Goal: Task Accomplishment & Management: Manage account settings

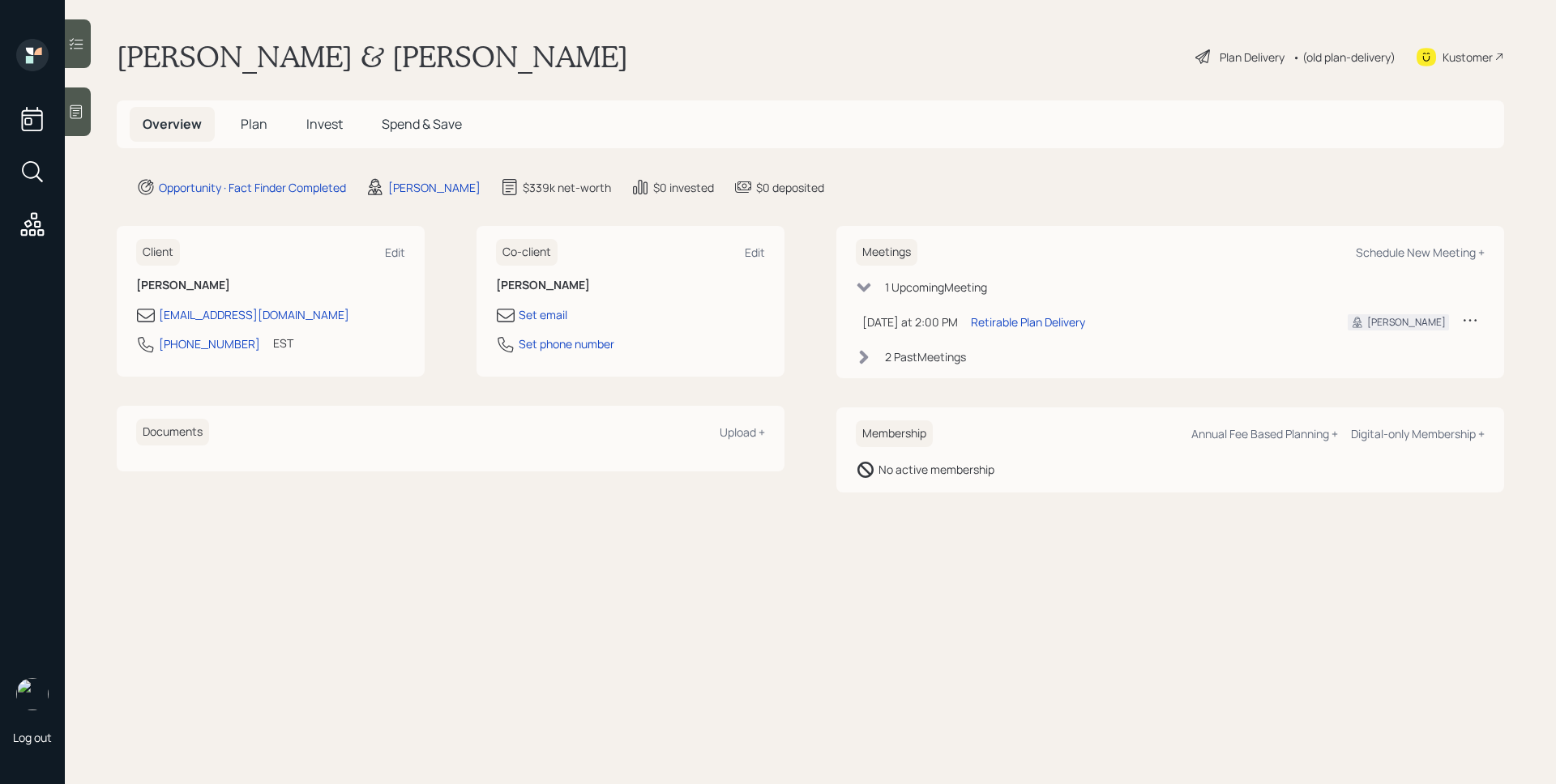
click at [70, 106] on icon at bounding box center [76, 112] width 12 height 13
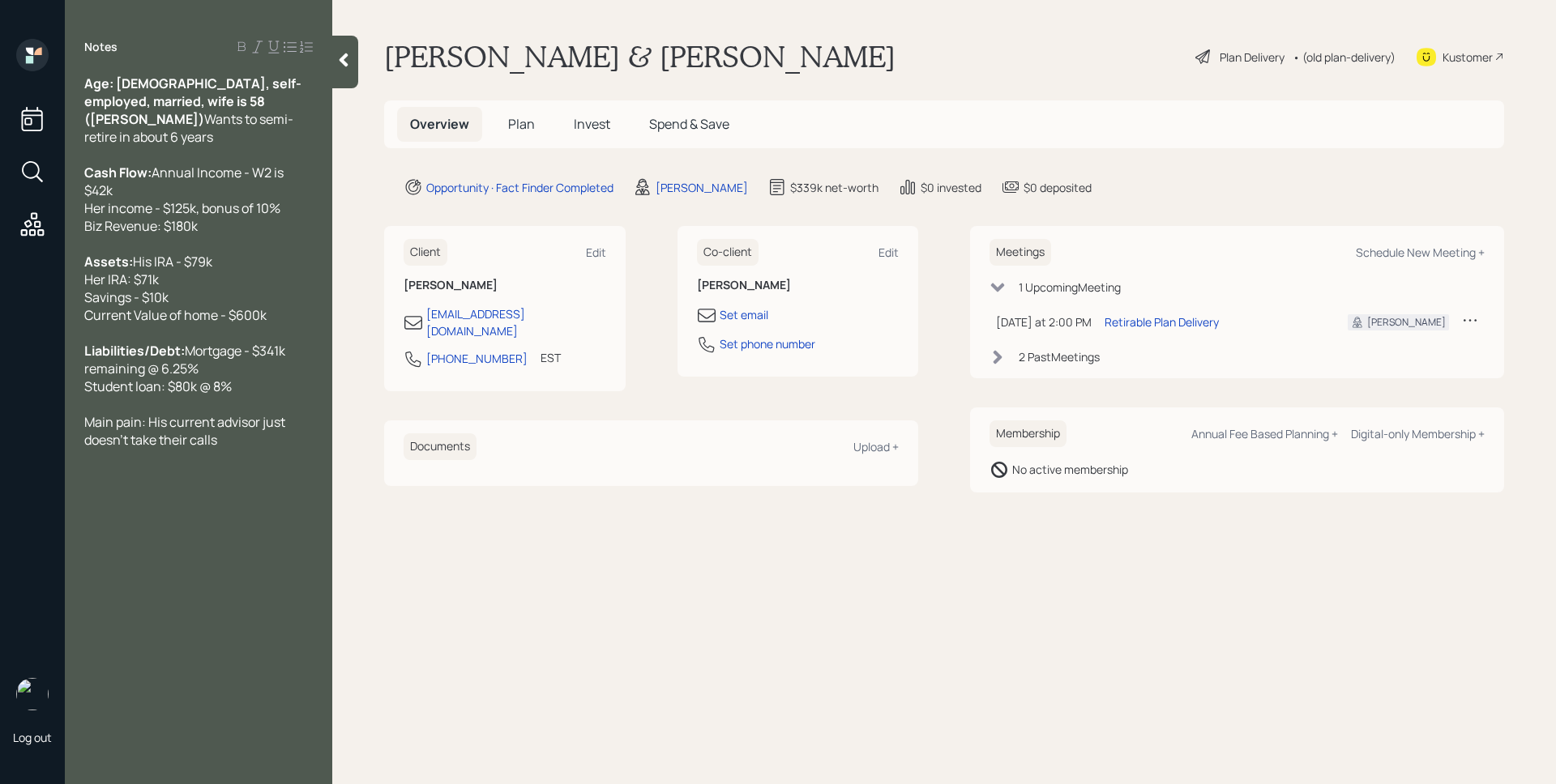
click at [525, 127] on span "Plan" at bounding box center [522, 124] width 27 height 18
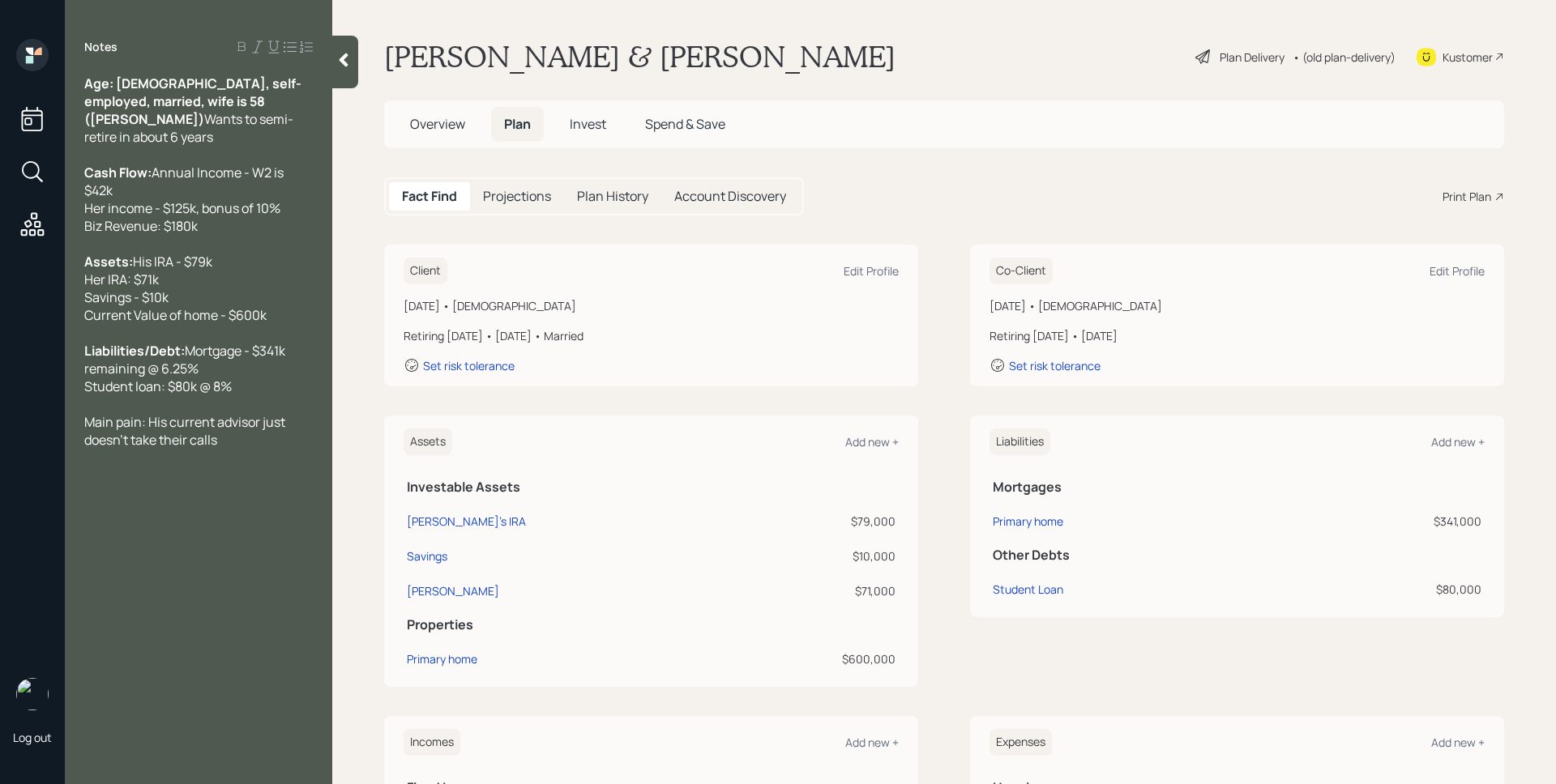
click at [1220, 59] on div "Plan Delivery" at bounding box center [1252, 57] width 65 height 17
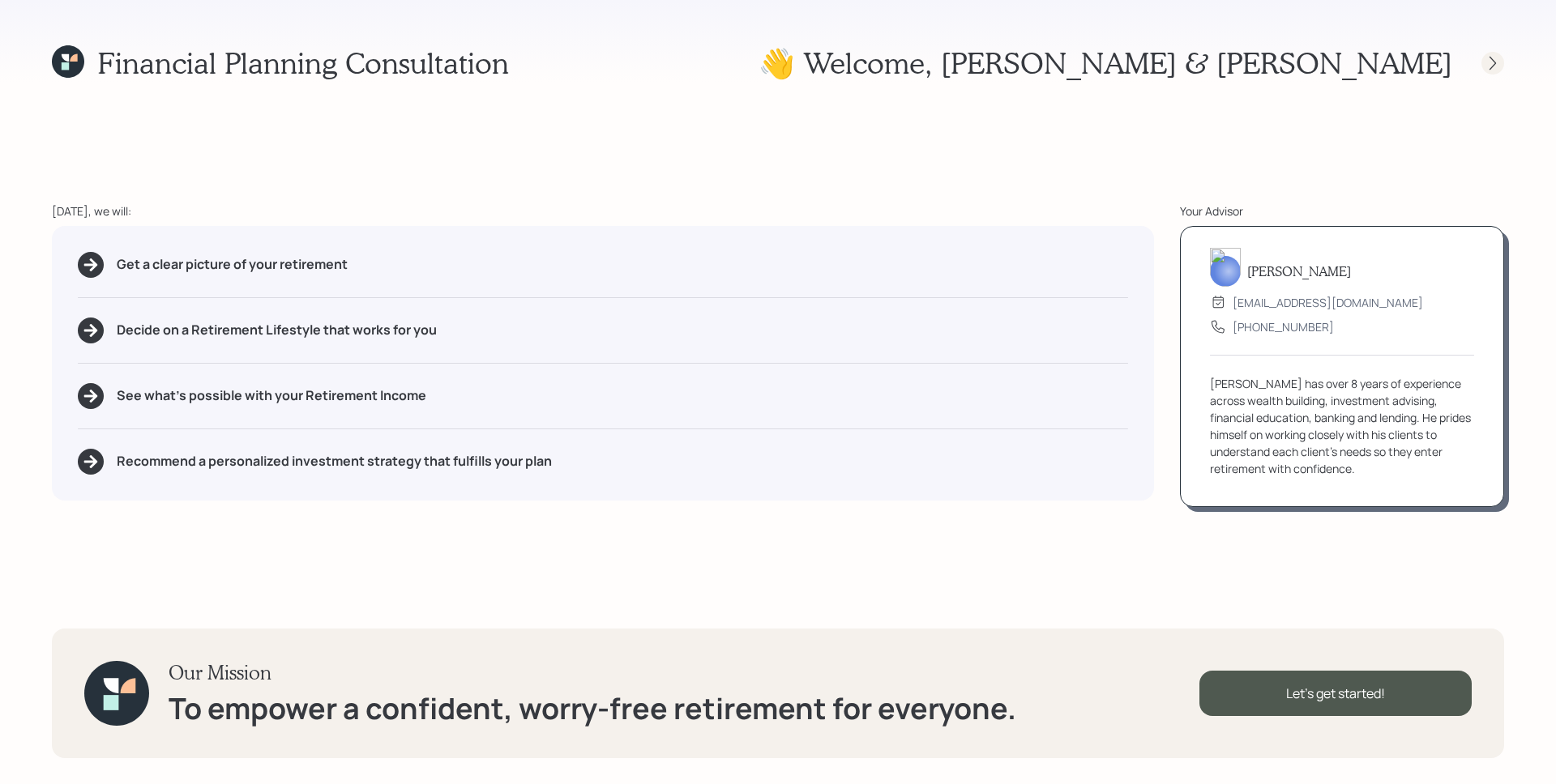
click at [1495, 65] on icon at bounding box center [1493, 63] width 16 height 16
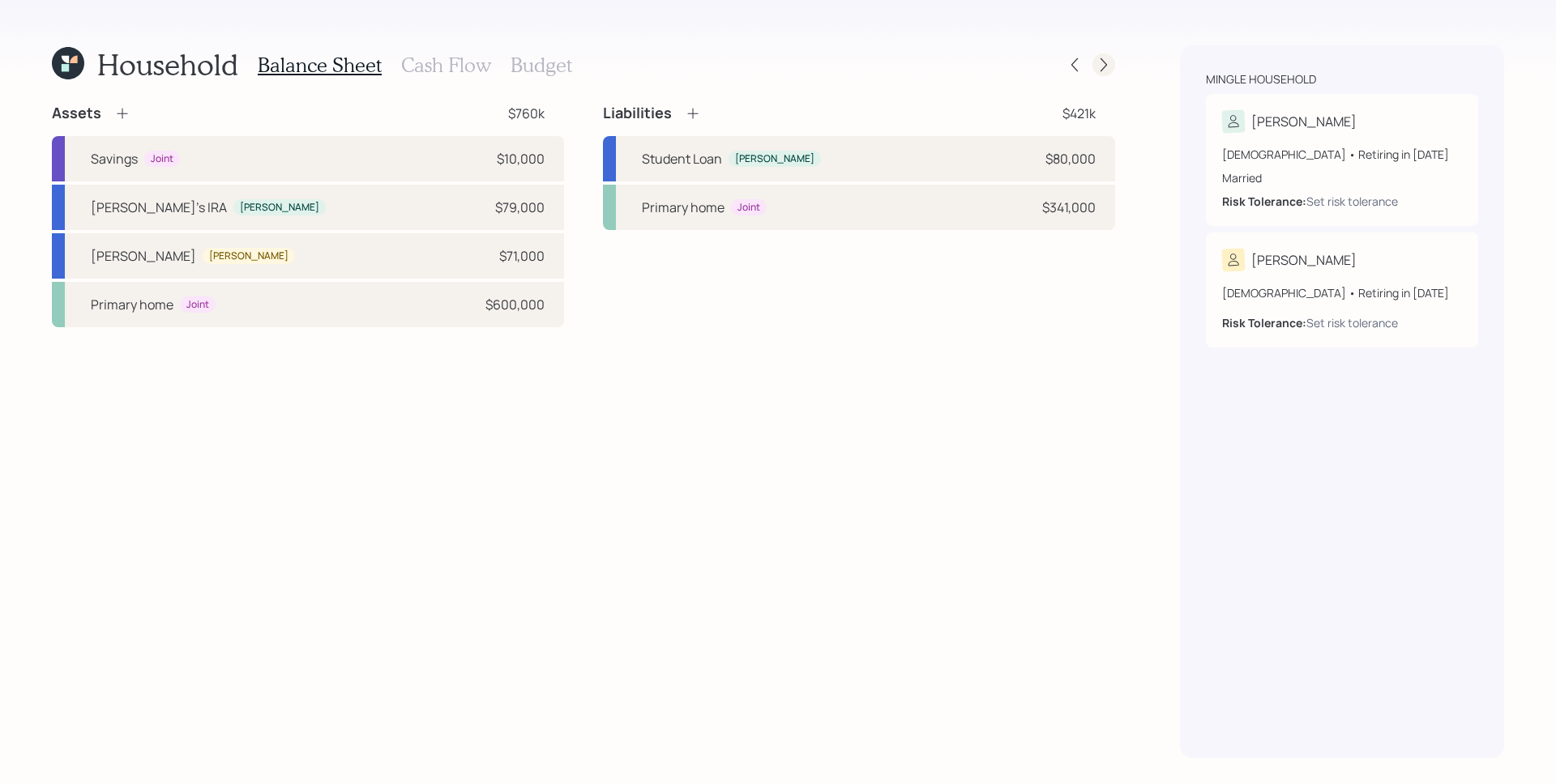
click at [1110, 66] on icon at bounding box center [1104, 65] width 16 height 16
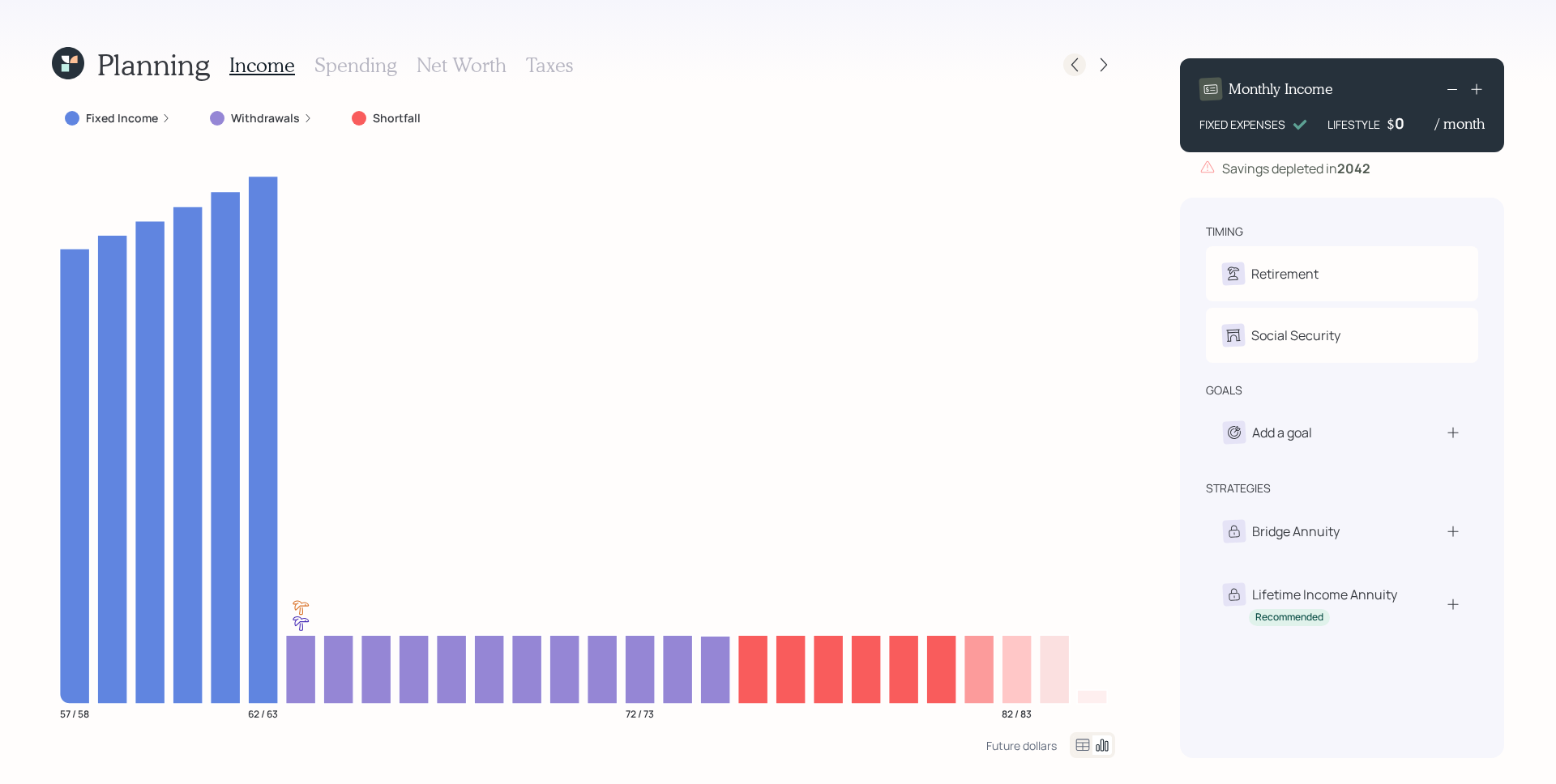
click at [1071, 61] on icon at bounding box center [1075, 65] width 16 height 16
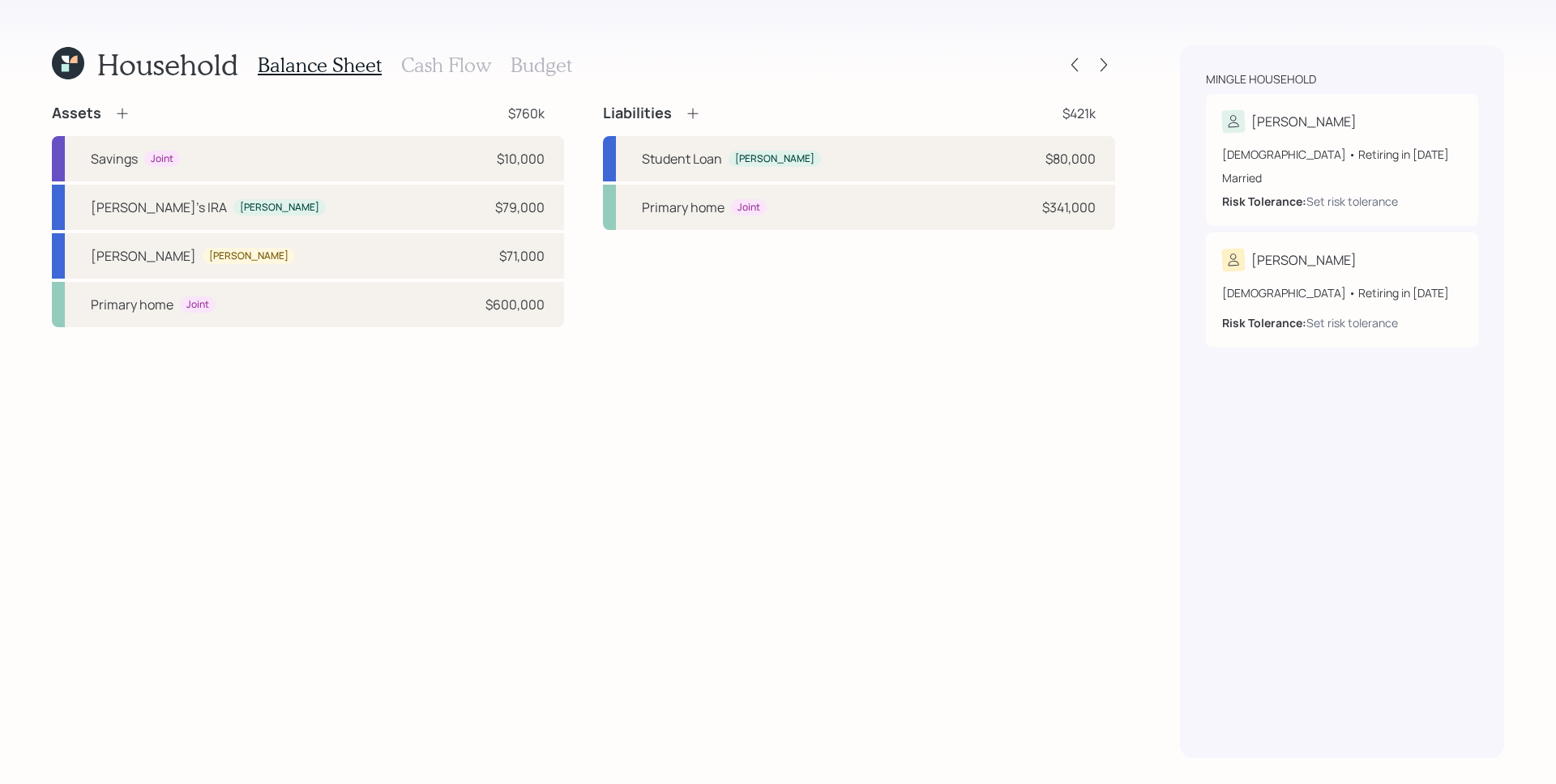
click at [62, 56] on icon at bounding box center [65, 60] width 7 height 7
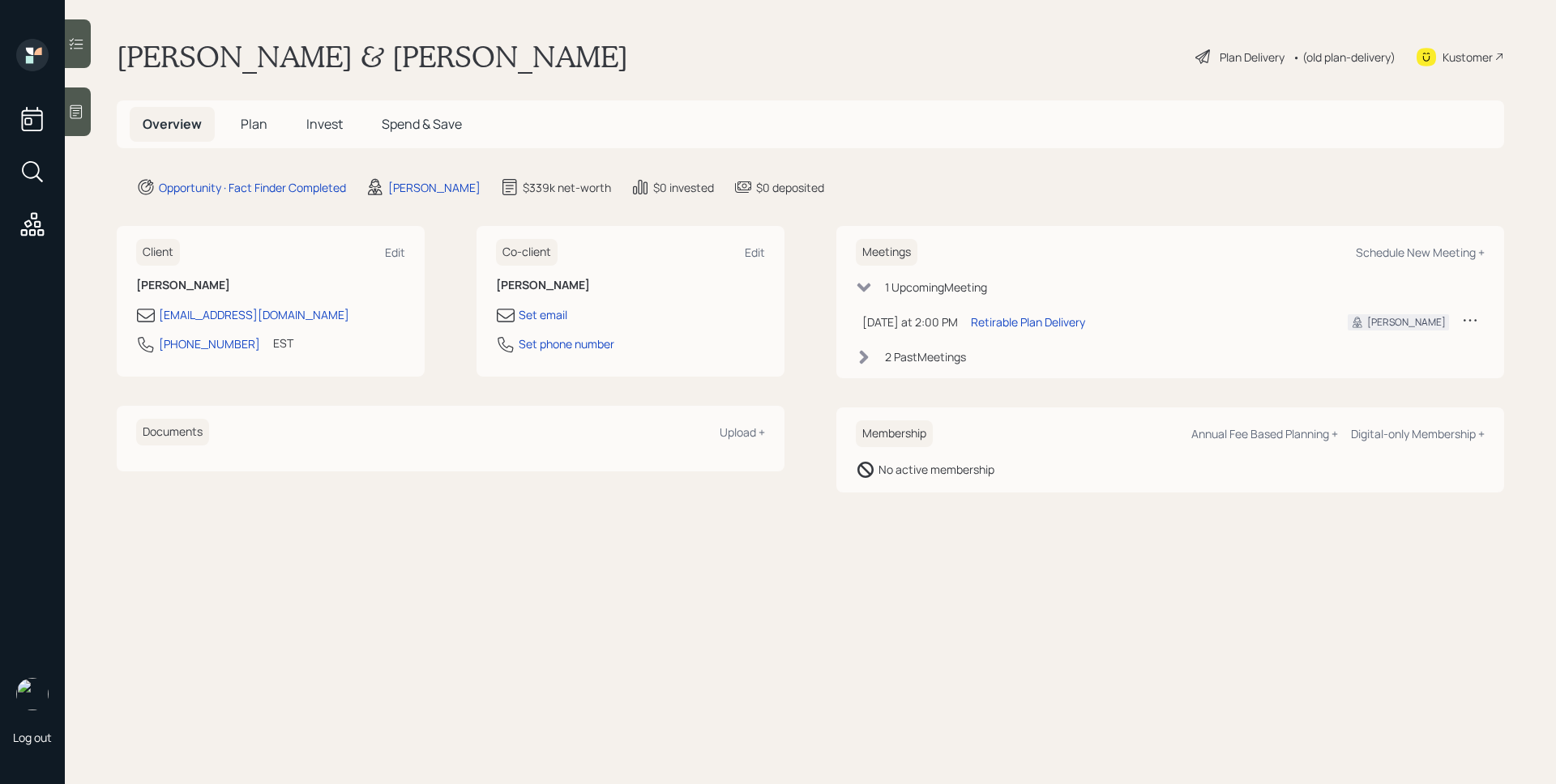
click at [70, 100] on div at bounding box center [77, 111] width 26 height 49
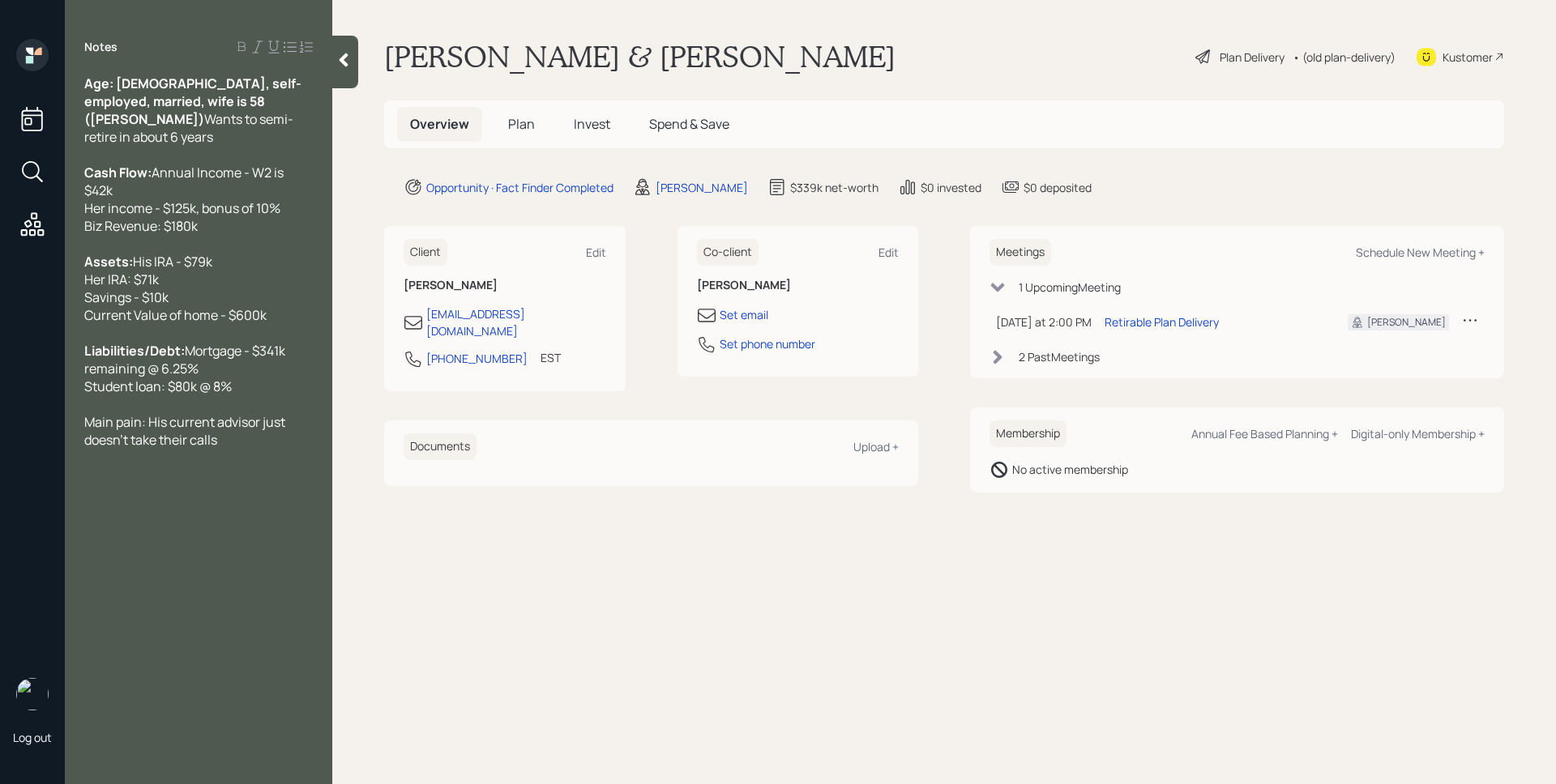
click at [576, 128] on span "Invest" at bounding box center [591, 124] width 36 height 18
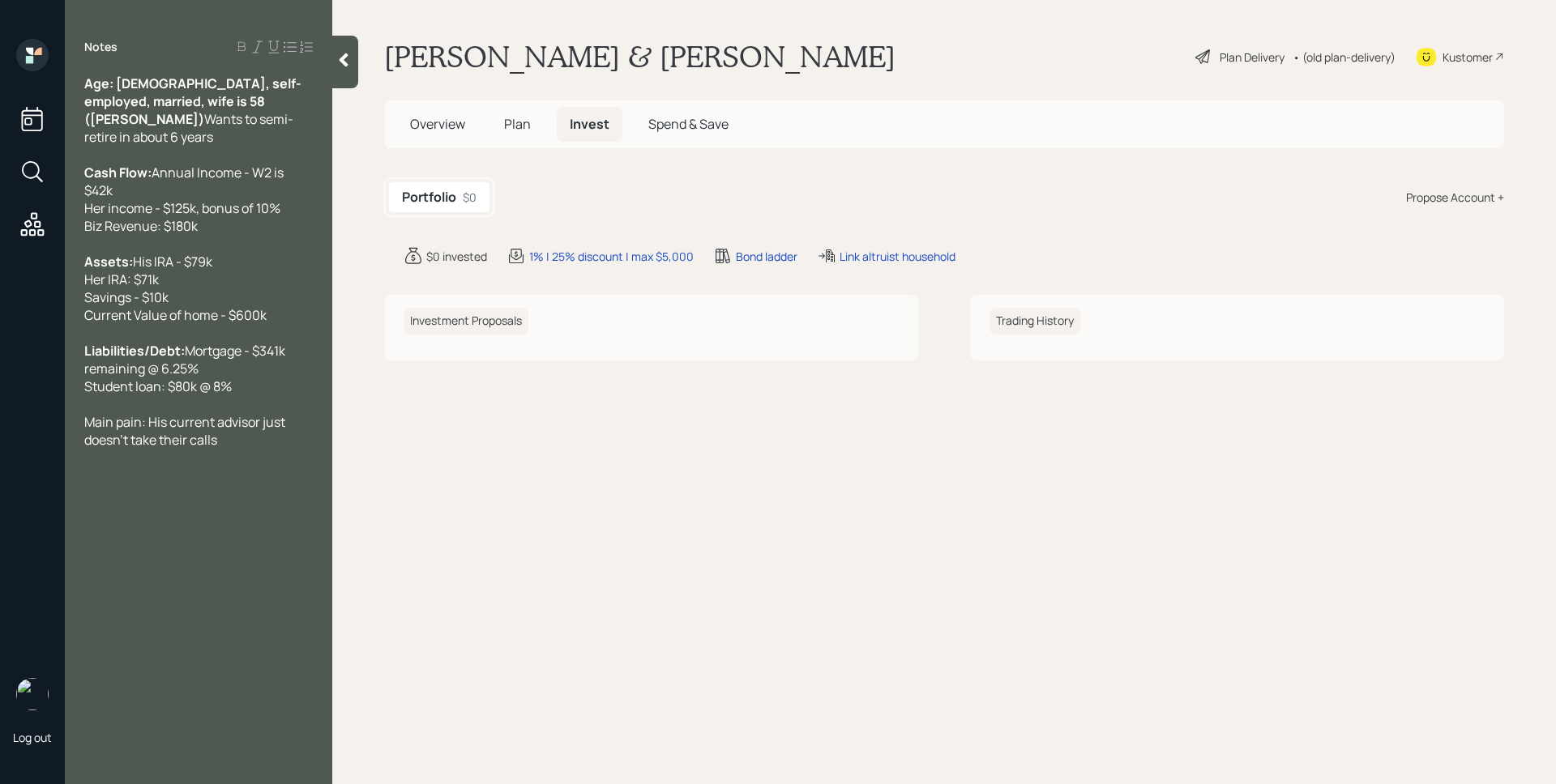
click at [517, 123] on span "Plan" at bounding box center [517, 124] width 27 height 18
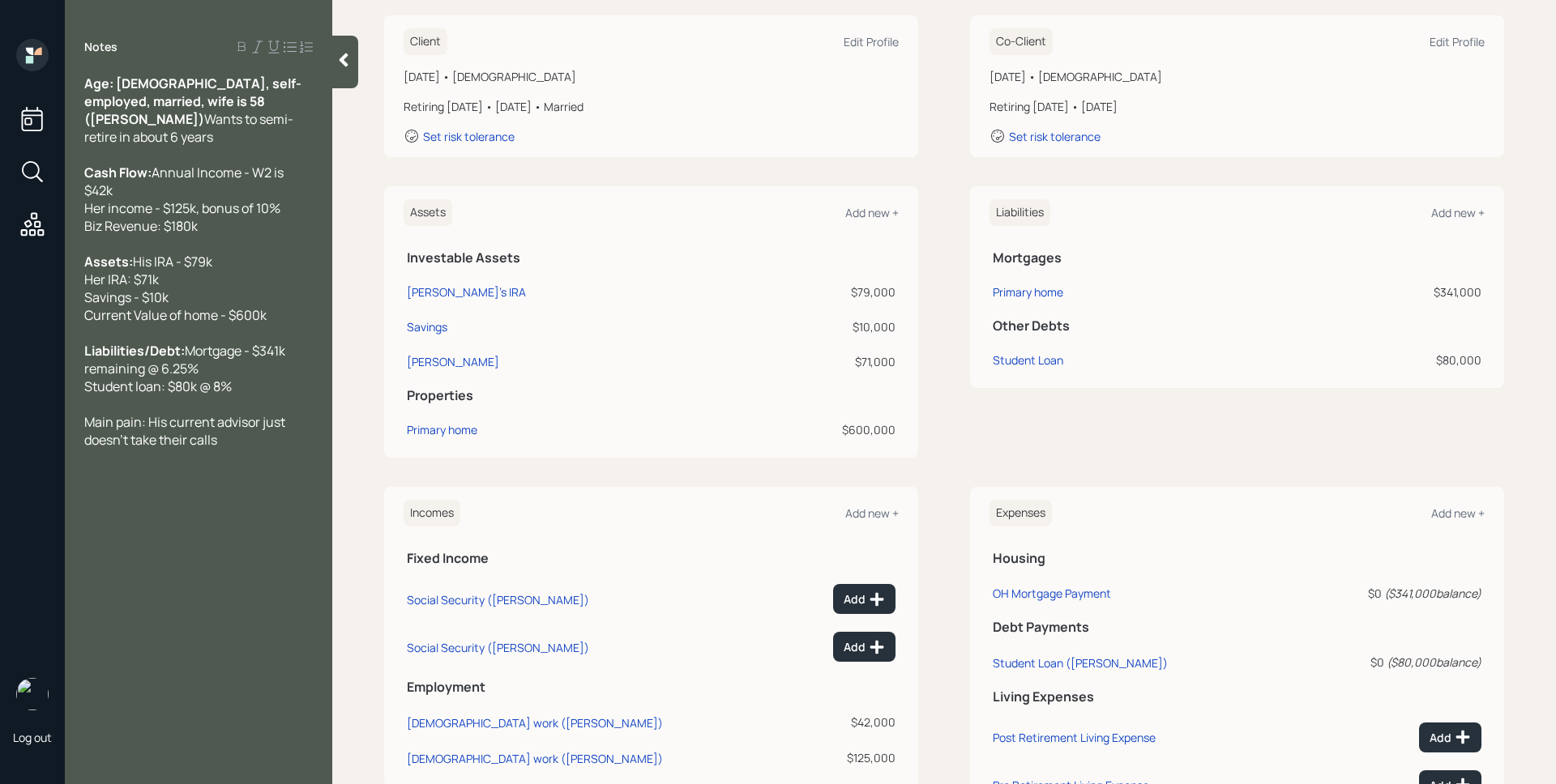
scroll to position [299, 0]
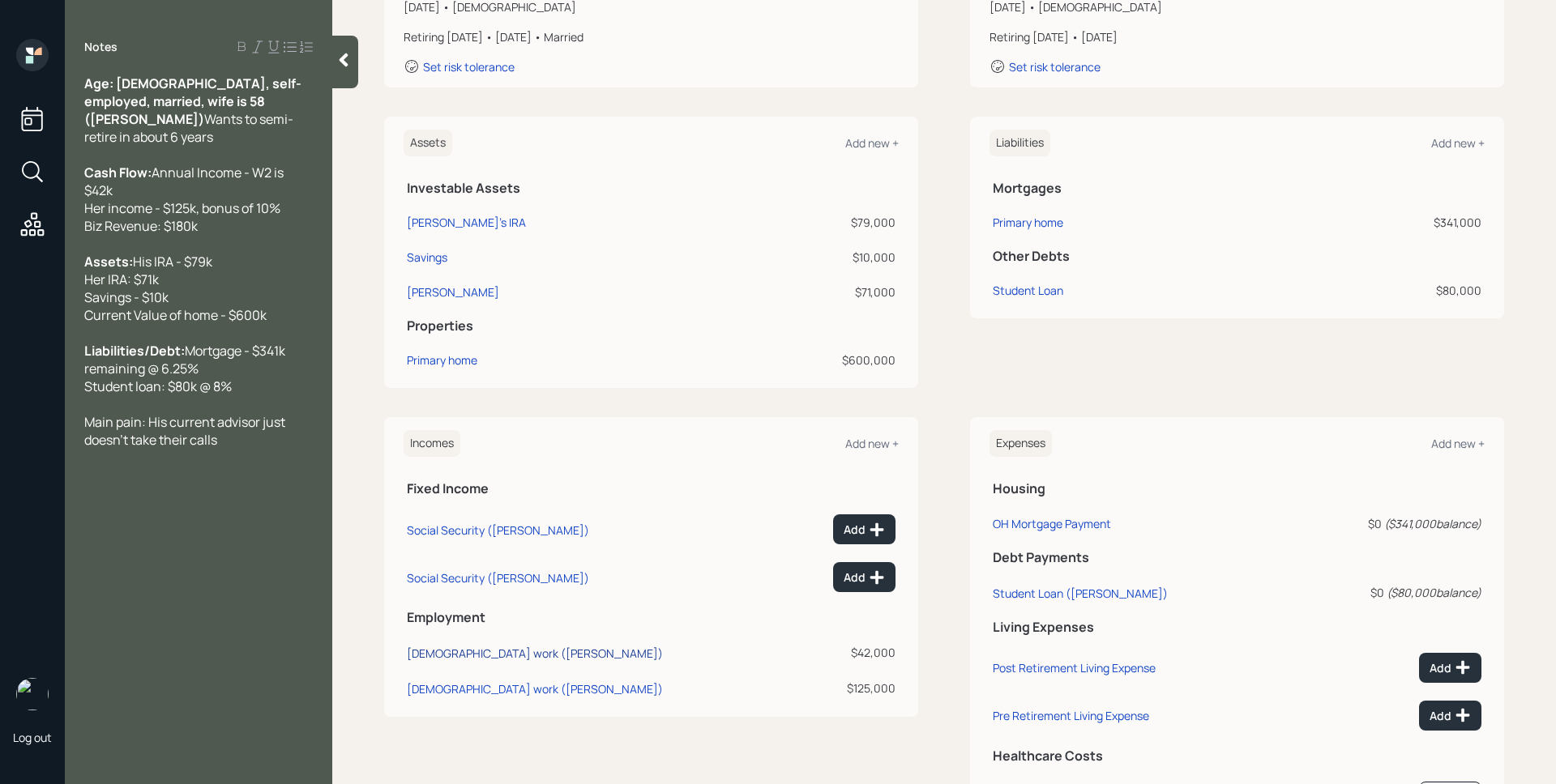
click at [475, 648] on div "[DEMOGRAPHIC_DATA] work ([PERSON_NAME])" at bounding box center [535, 653] width 256 height 15
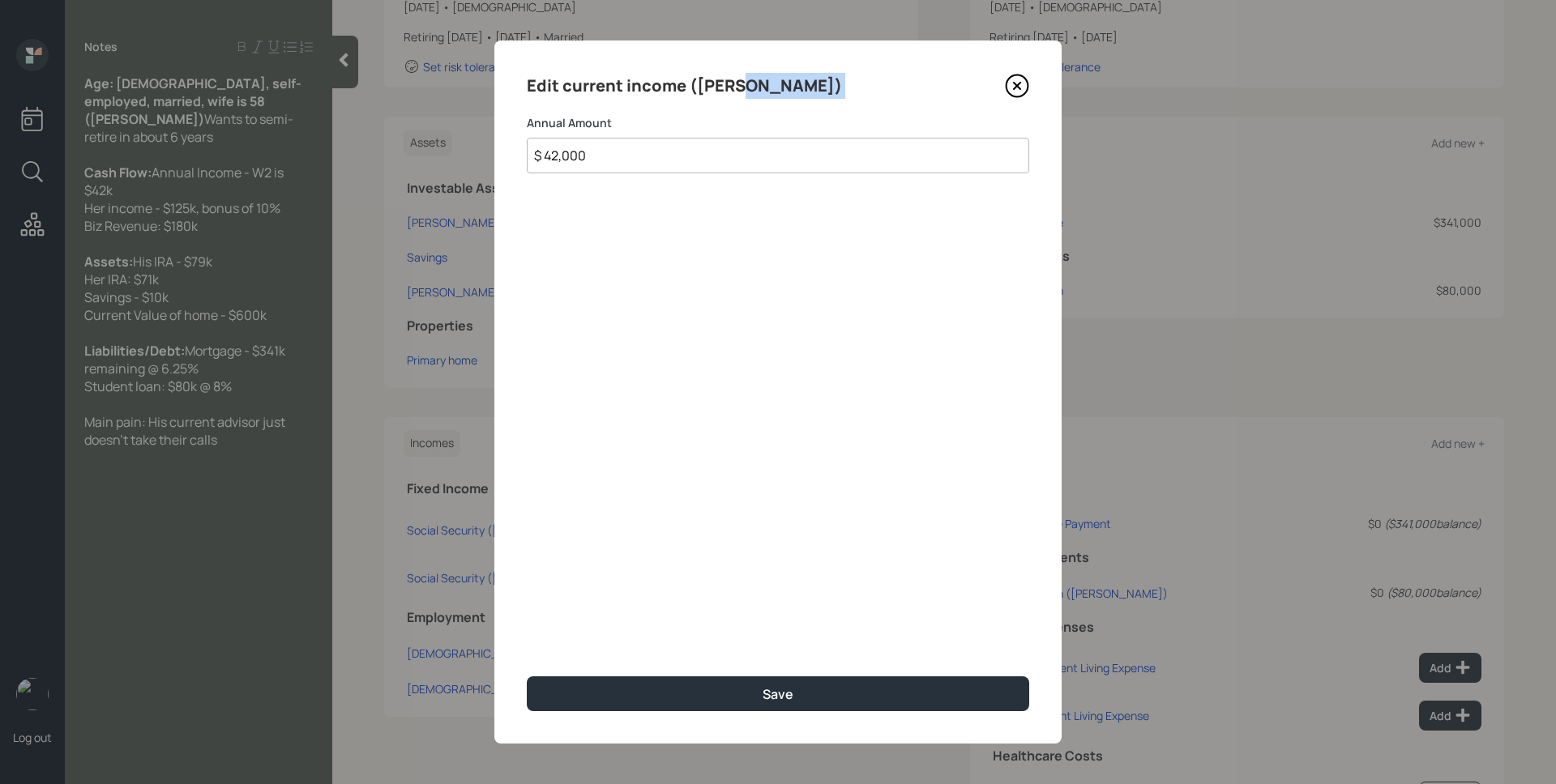
click at [1014, 95] on icon at bounding box center [1016, 85] width 24 height 24
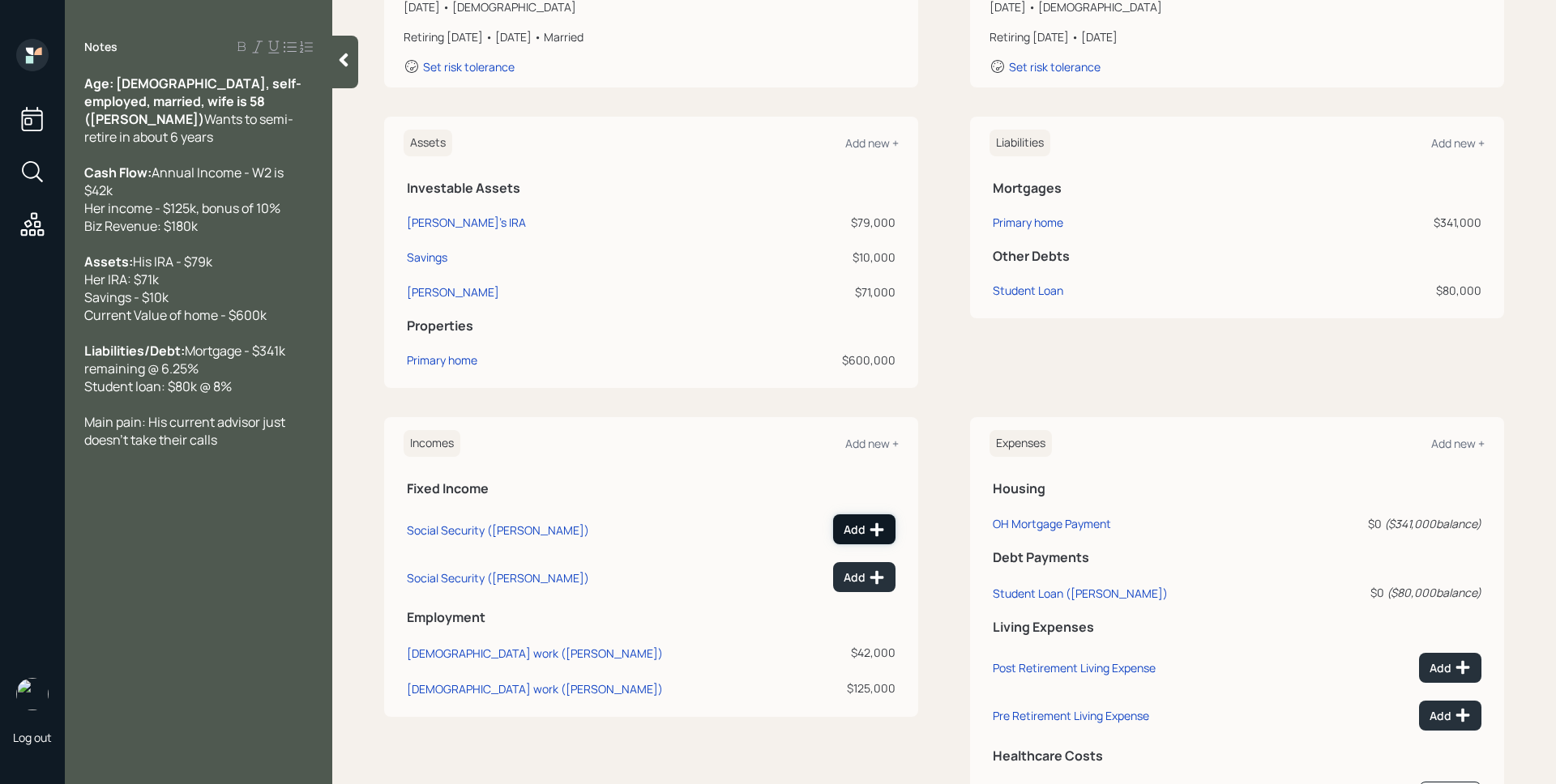
click at [850, 524] on div "Add" at bounding box center [864, 530] width 41 height 16
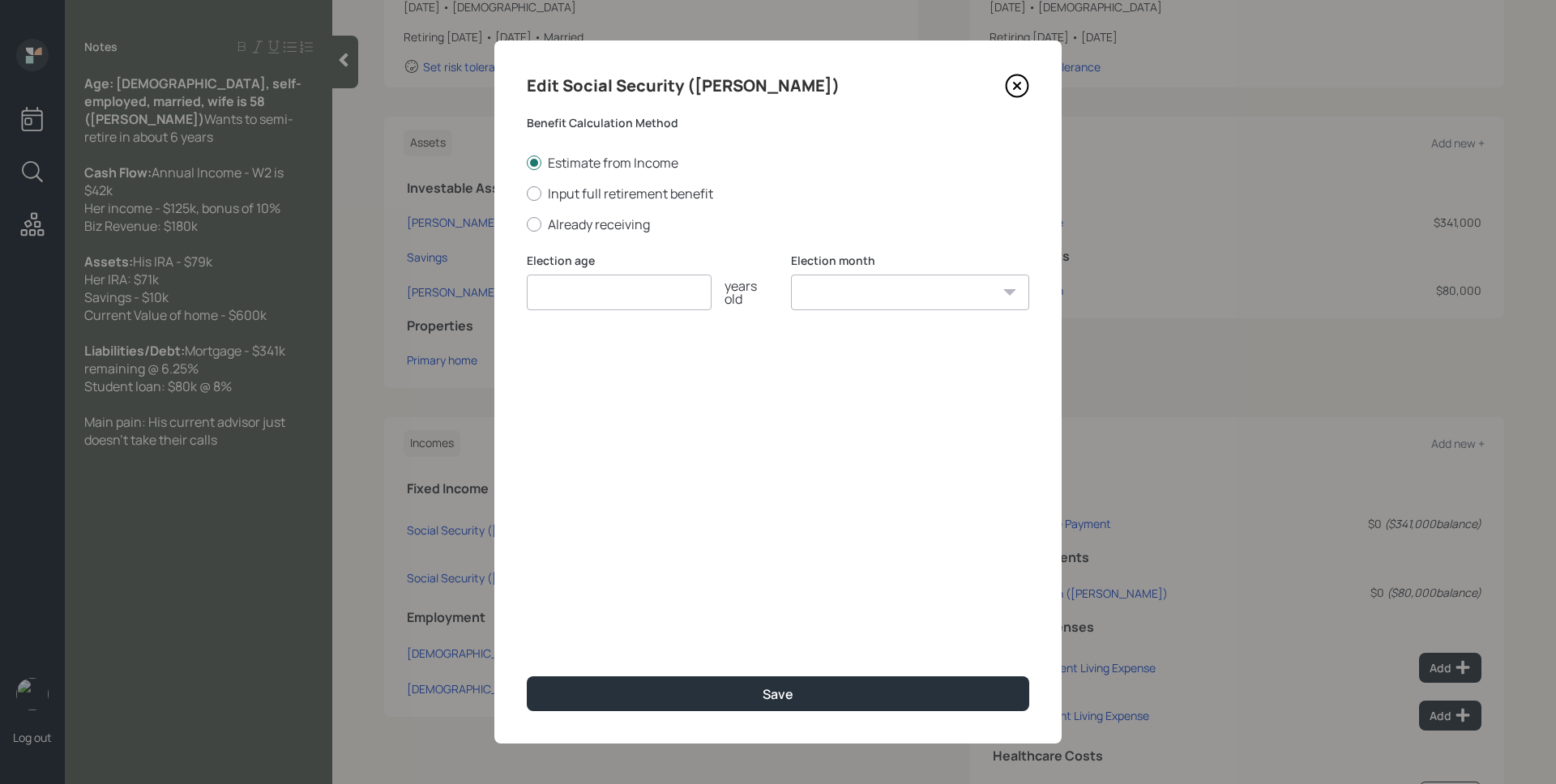
click at [1019, 81] on icon at bounding box center [1016, 85] width 24 height 24
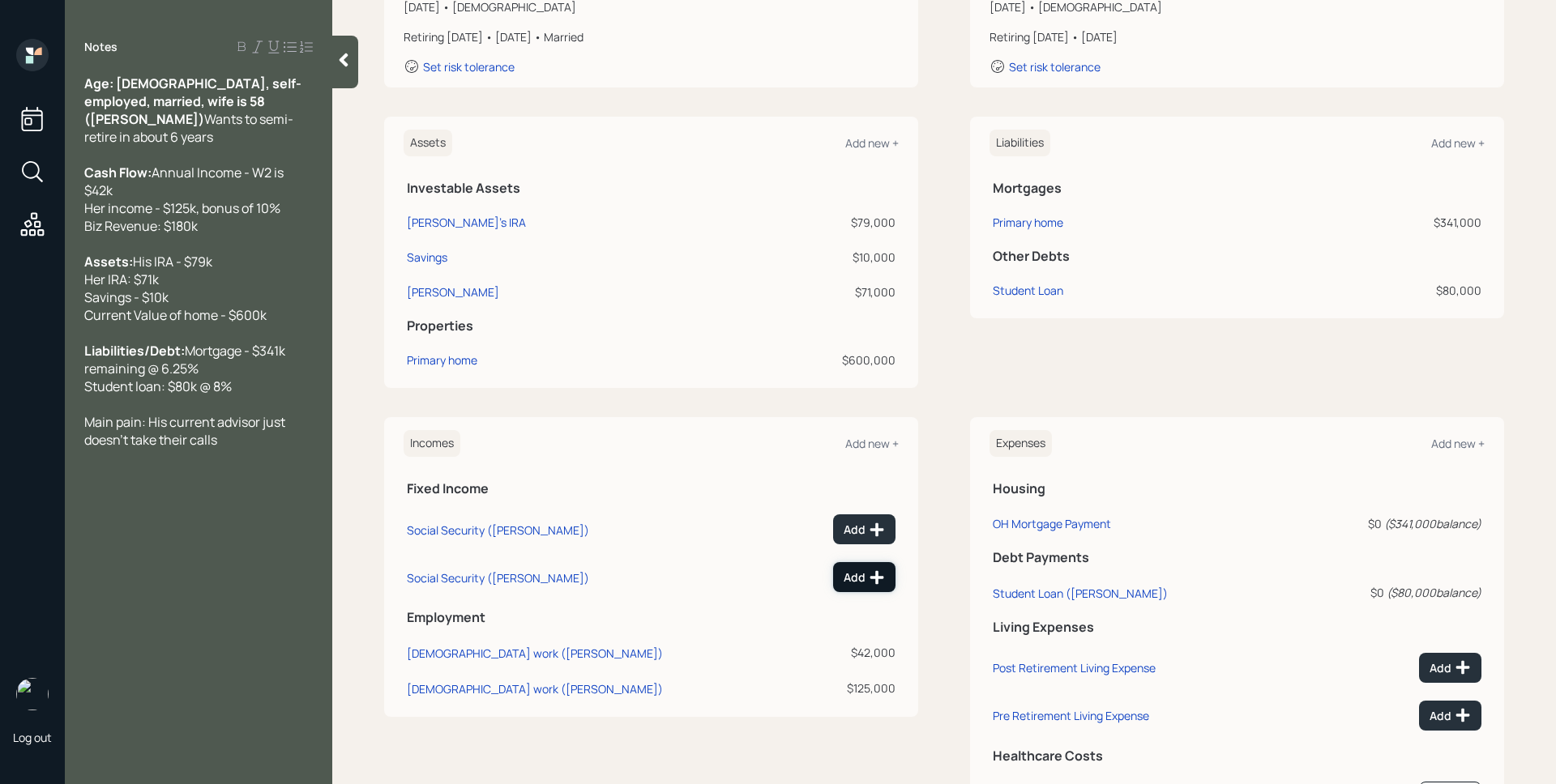
click at [871, 573] on icon at bounding box center [877, 578] width 13 height 13
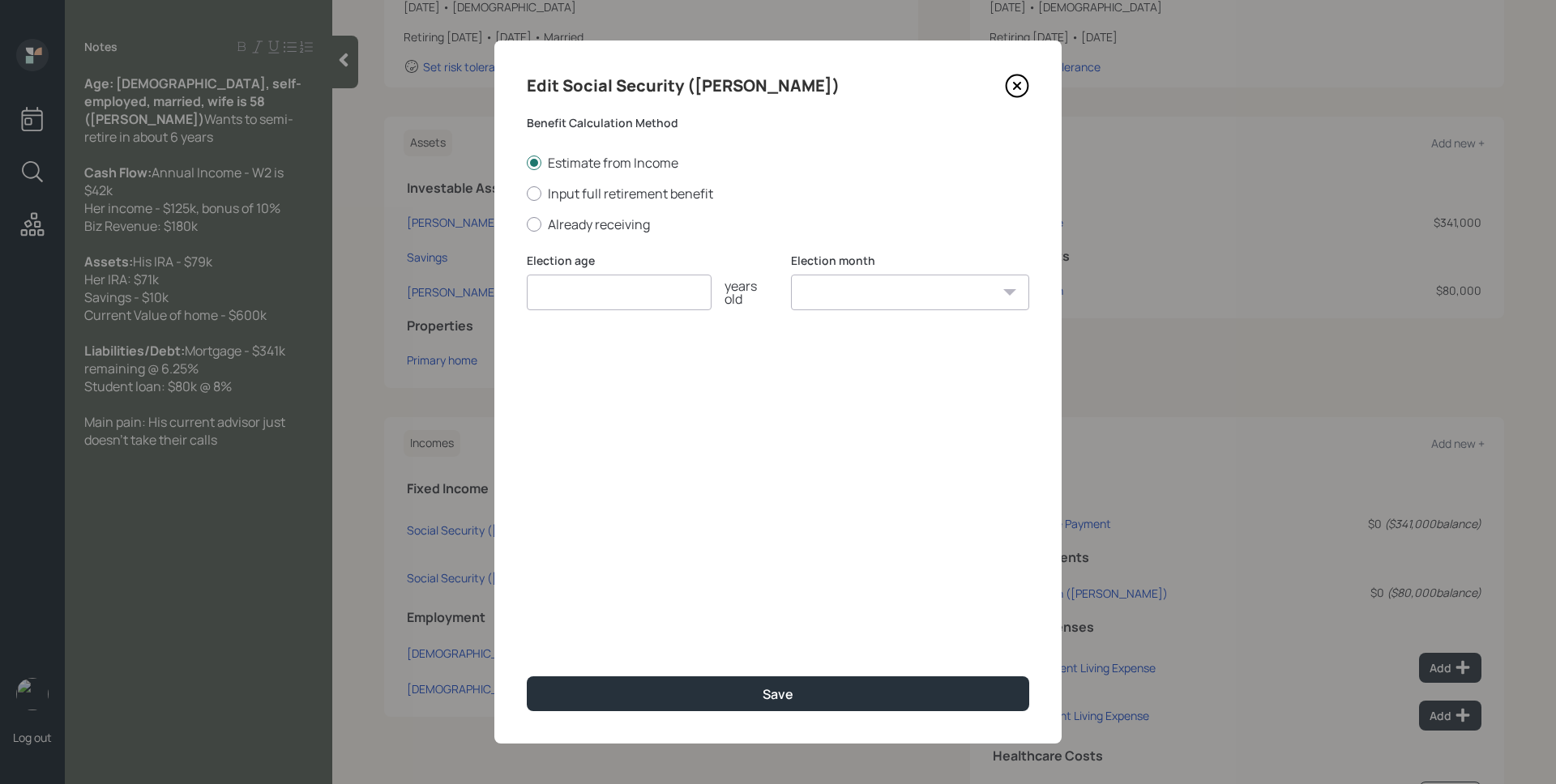
click at [1011, 87] on icon at bounding box center [1016, 85] width 24 height 24
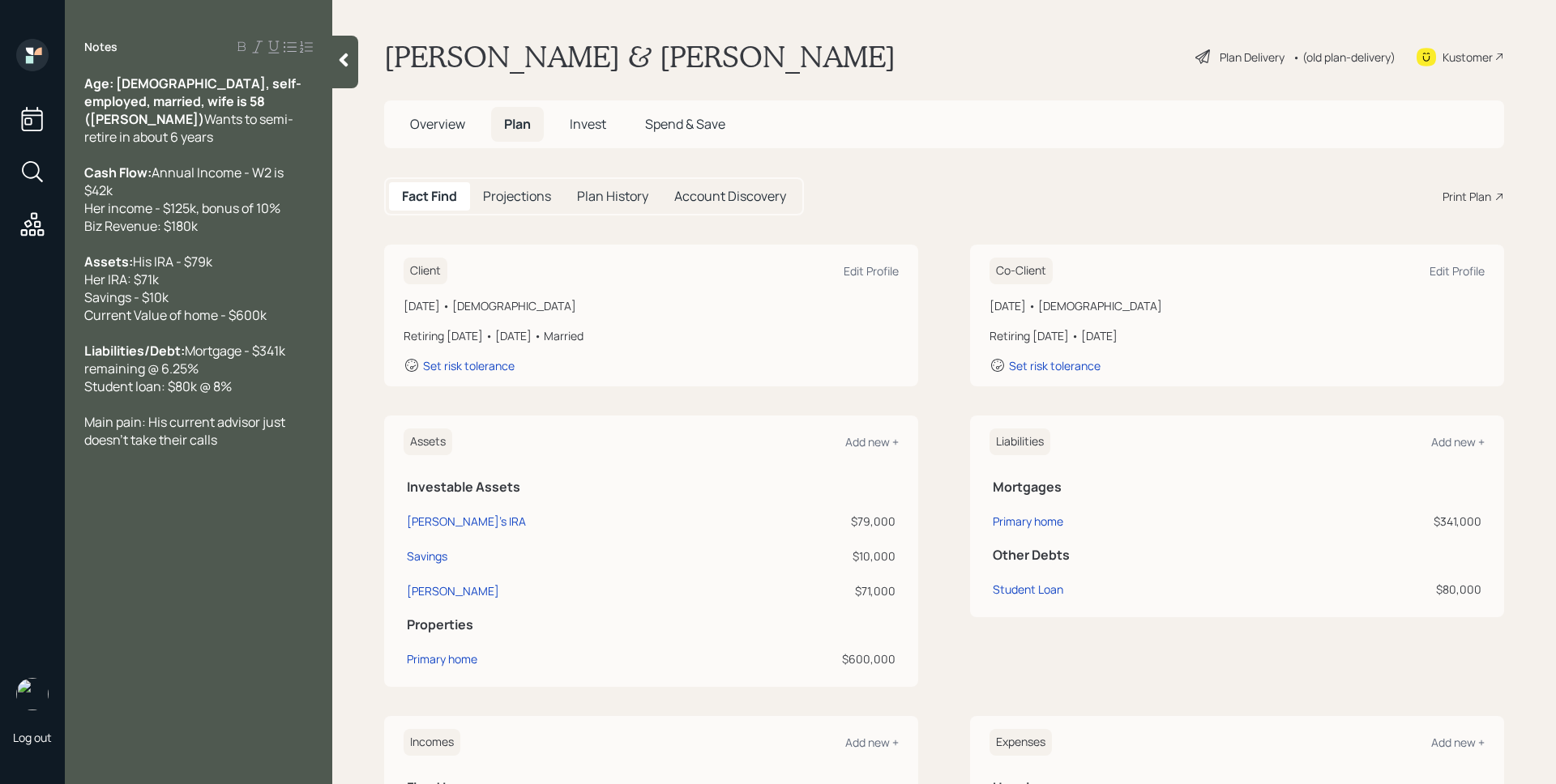
click at [432, 124] on span "Overview" at bounding box center [437, 124] width 55 height 18
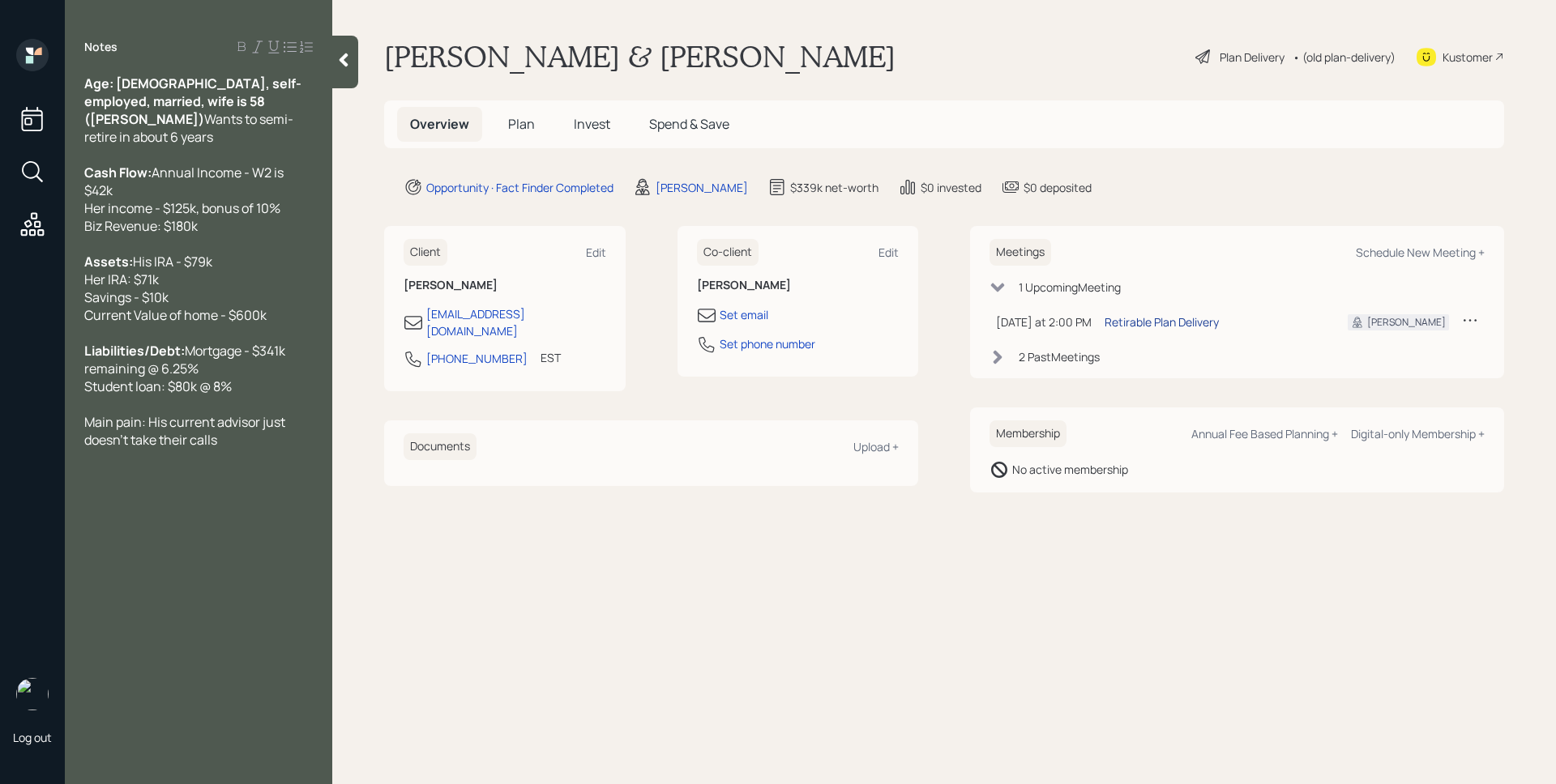
click at [1163, 319] on div "Retirable Plan Delivery" at bounding box center [1162, 322] width 115 height 17
click at [505, 126] on h5 "Plan" at bounding box center [521, 124] width 52 height 35
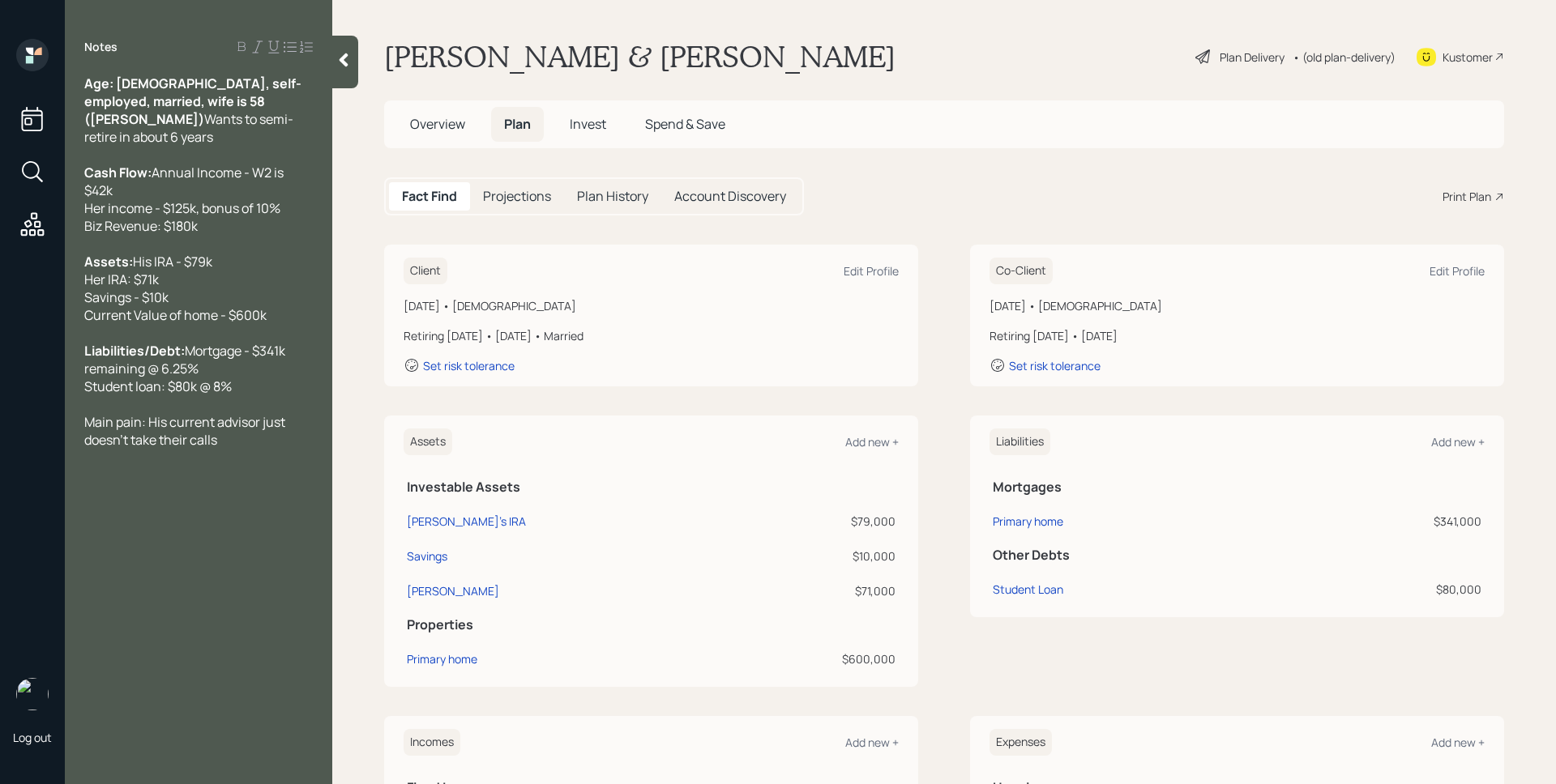
click at [923, 217] on main "[PERSON_NAME] & [PERSON_NAME] Plan Delivery • (old plan-delivery) Kustomer Over…" at bounding box center [944, 392] width 1224 height 784
click at [863, 269] on div "Edit Profile" at bounding box center [871, 270] width 55 height 15
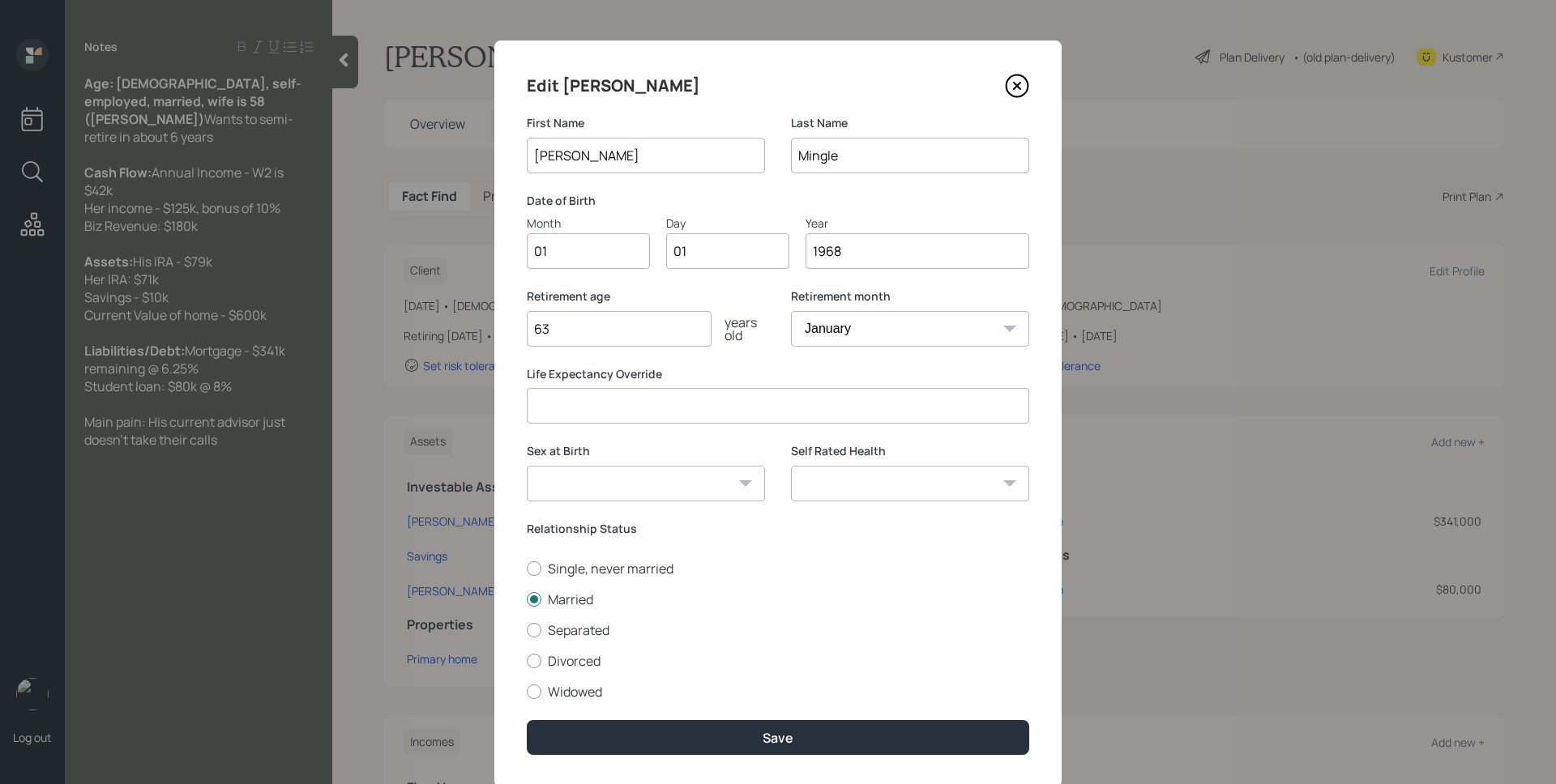
click at [576, 258] on input "01" at bounding box center [589, 252] width 124 height 36
type input "02"
click at [860, 339] on select "January February March April May June July August September October November De…" at bounding box center [910, 329] width 238 height 36
select select "2"
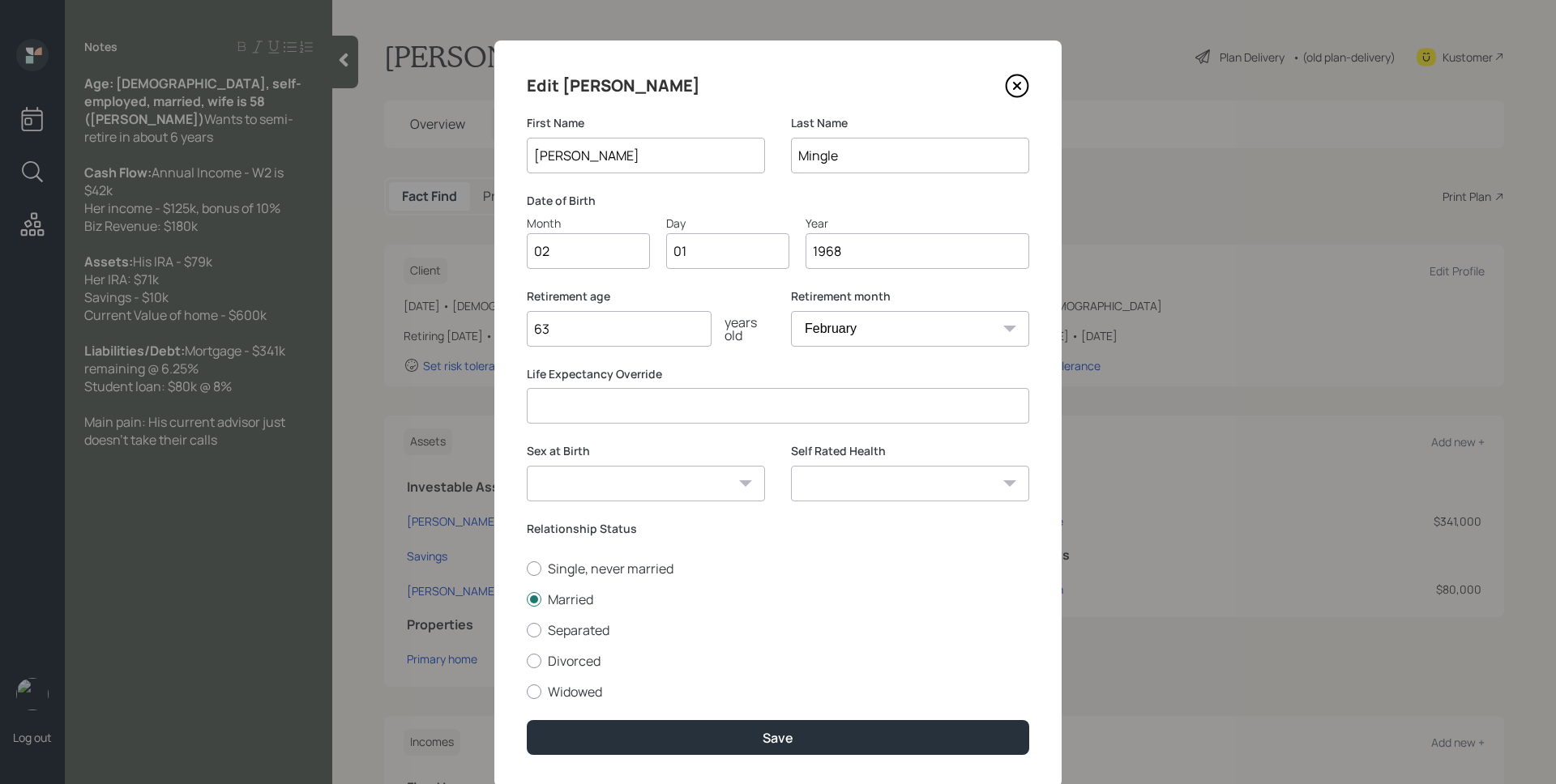
click at [791, 311] on select "January February March April May June July August September October November De…" at bounding box center [910, 329] width 238 height 36
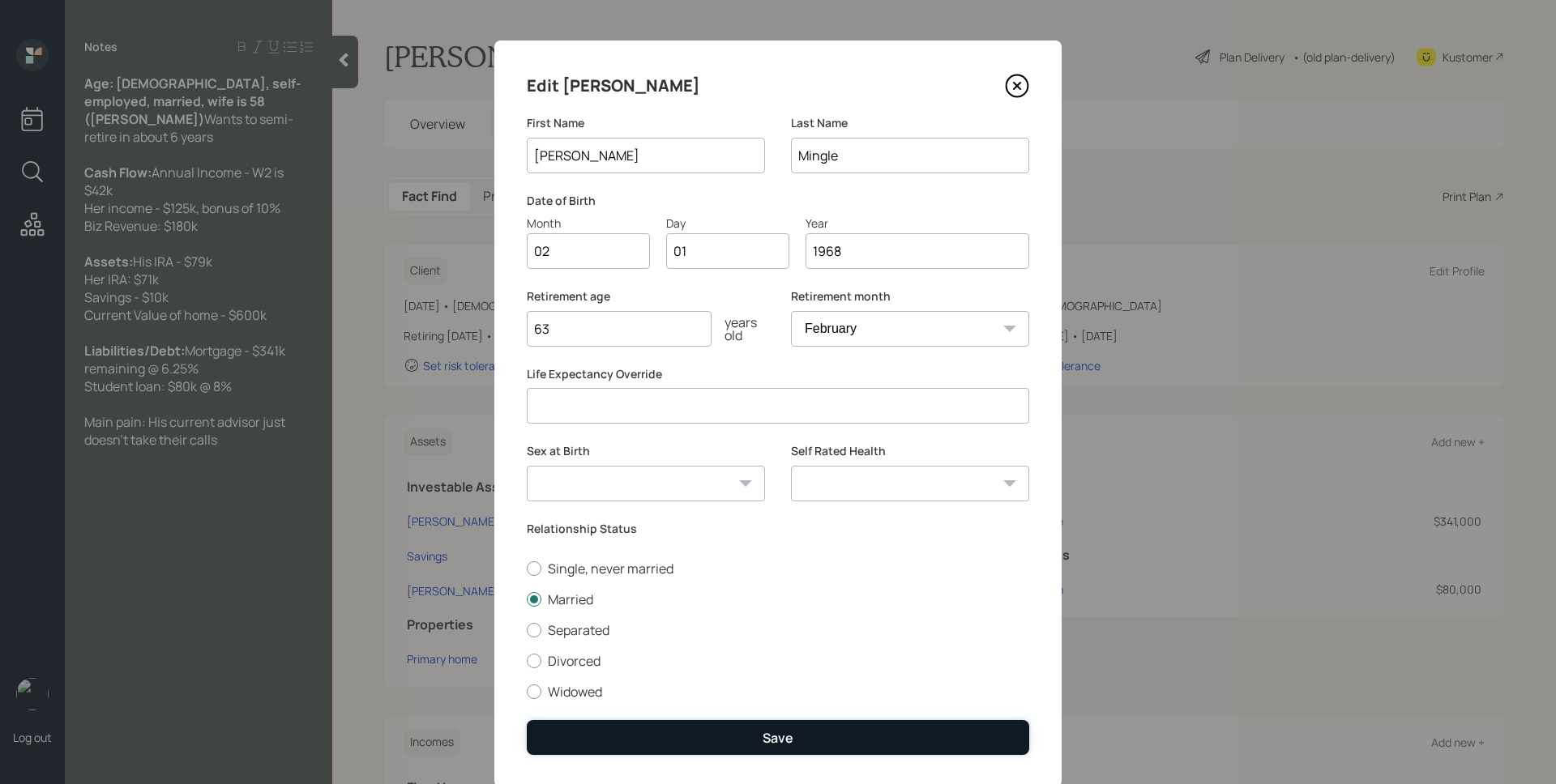
click at [776, 736] on div "Save" at bounding box center [778, 738] width 31 height 18
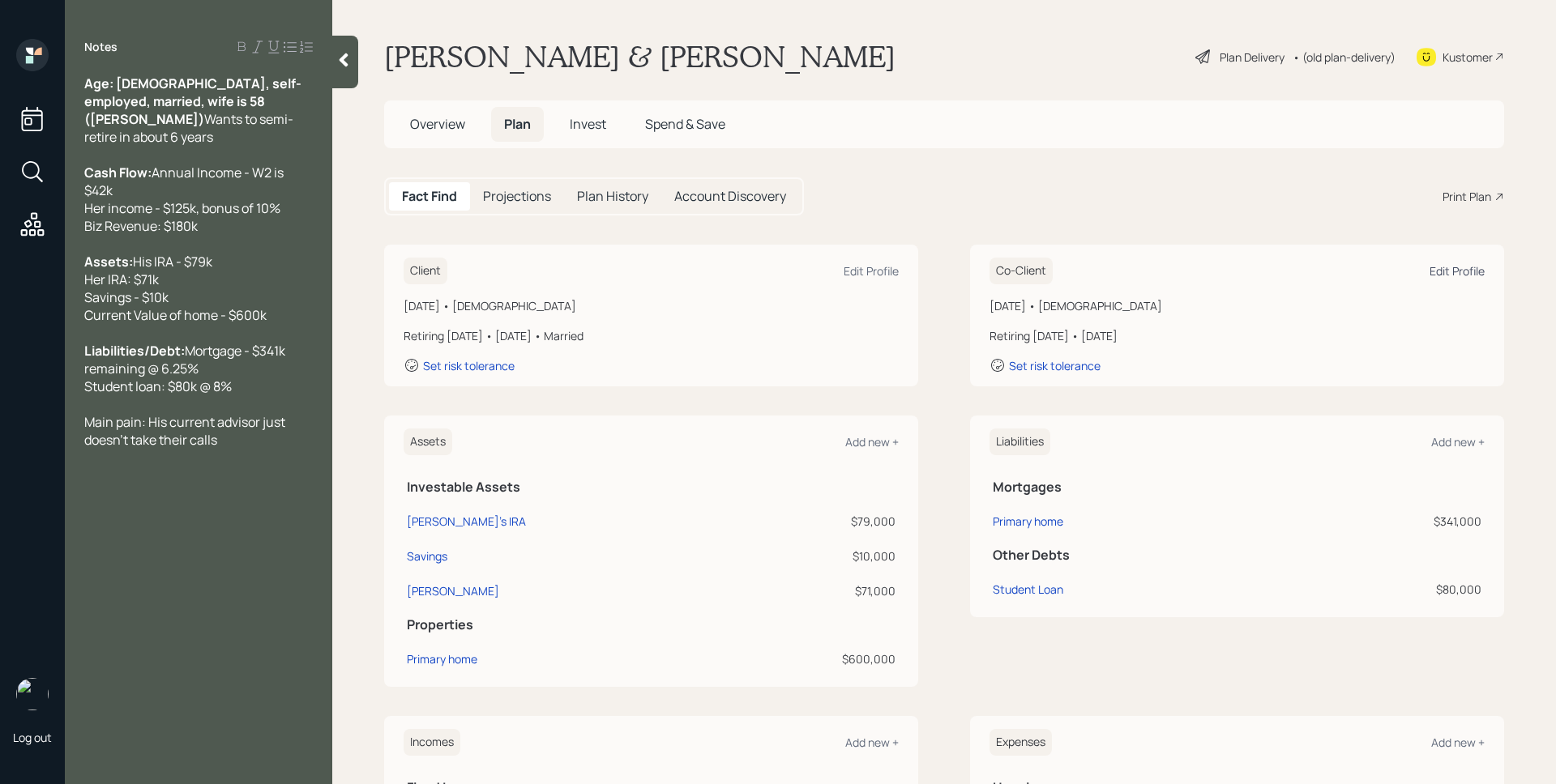
click at [1430, 267] on div "Edit Profile" at bounding box center [1457, 270] width 55 height 15
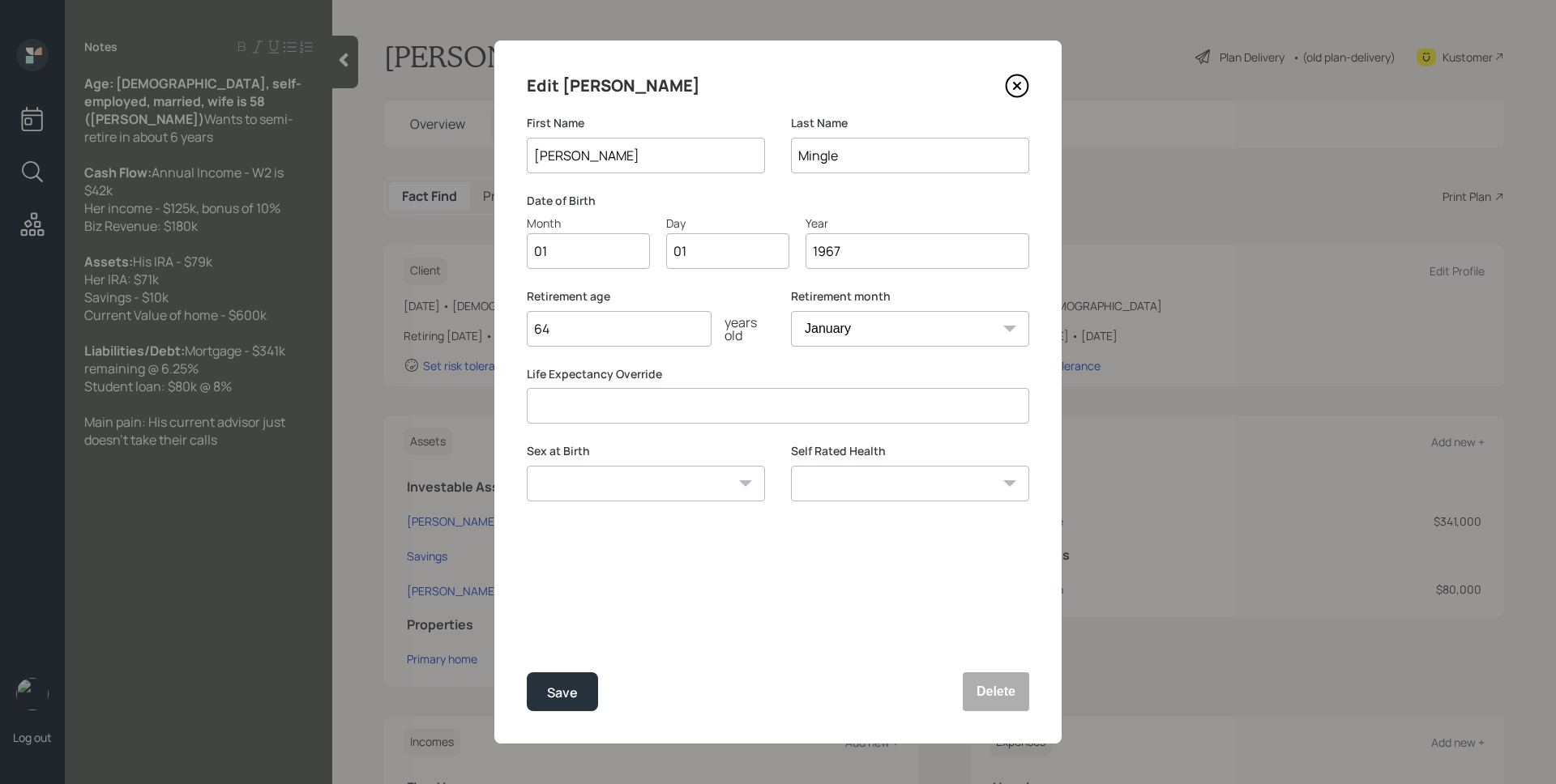
click at [574, 254] on input "01" at bounding box center [589, 252] width 124 height 36
type input "03"
type input "0"
type input "31"
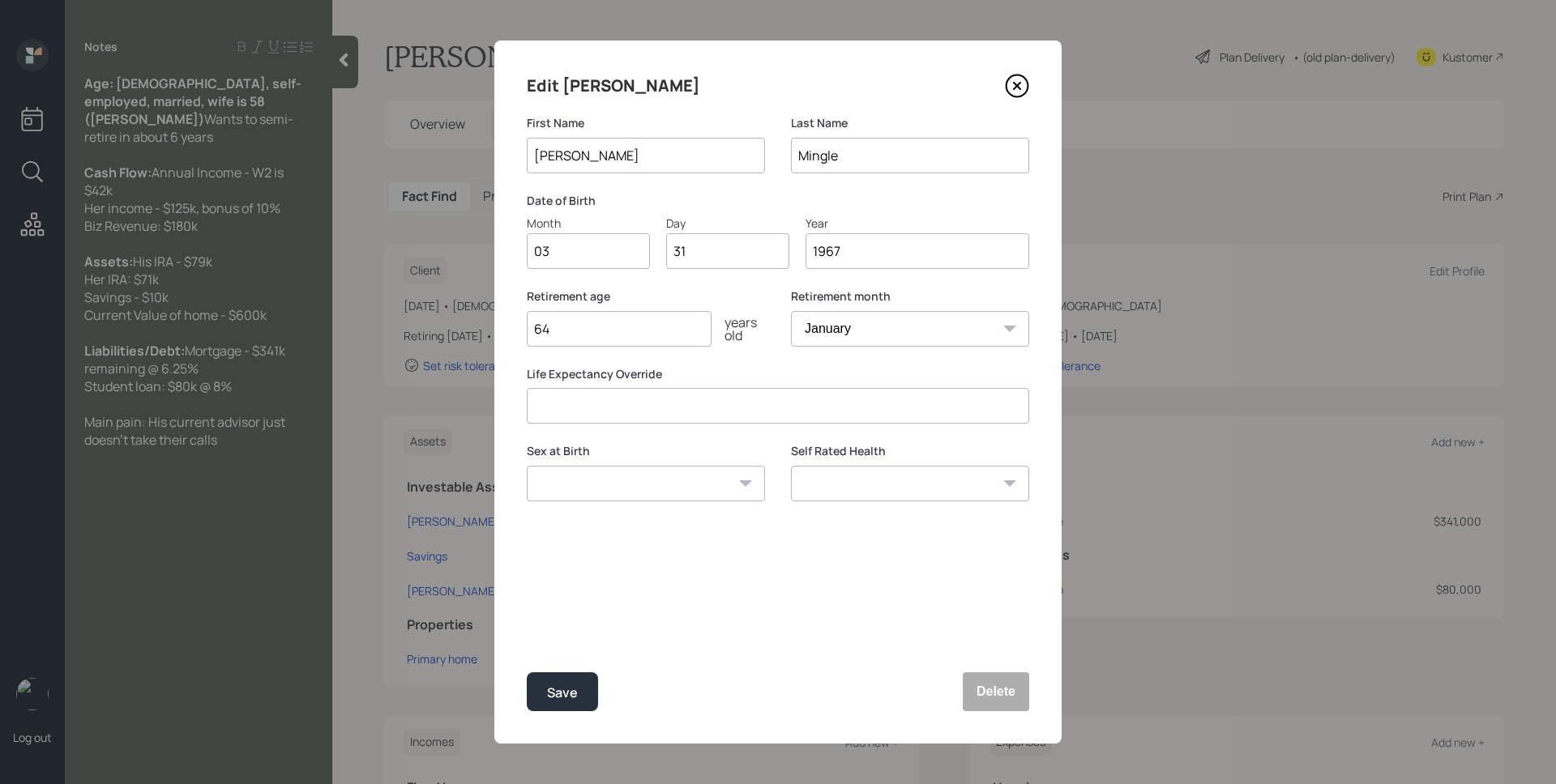
click at [873, 336] on select "January February March April May June July August September October November De…" at bounding box center [910, 329] width 238 height 36
select select "3"
click at [791, 311] on select "January February March April May June July August September October November De…" at bounding box center [910, 329] width 238 height 36
click at [731, 322] on div "years old" at bounding box center [738, 329] width 53 height 26
click at [572, 698] on div "Save" at bounding box center [562, 693] width 31 height 22
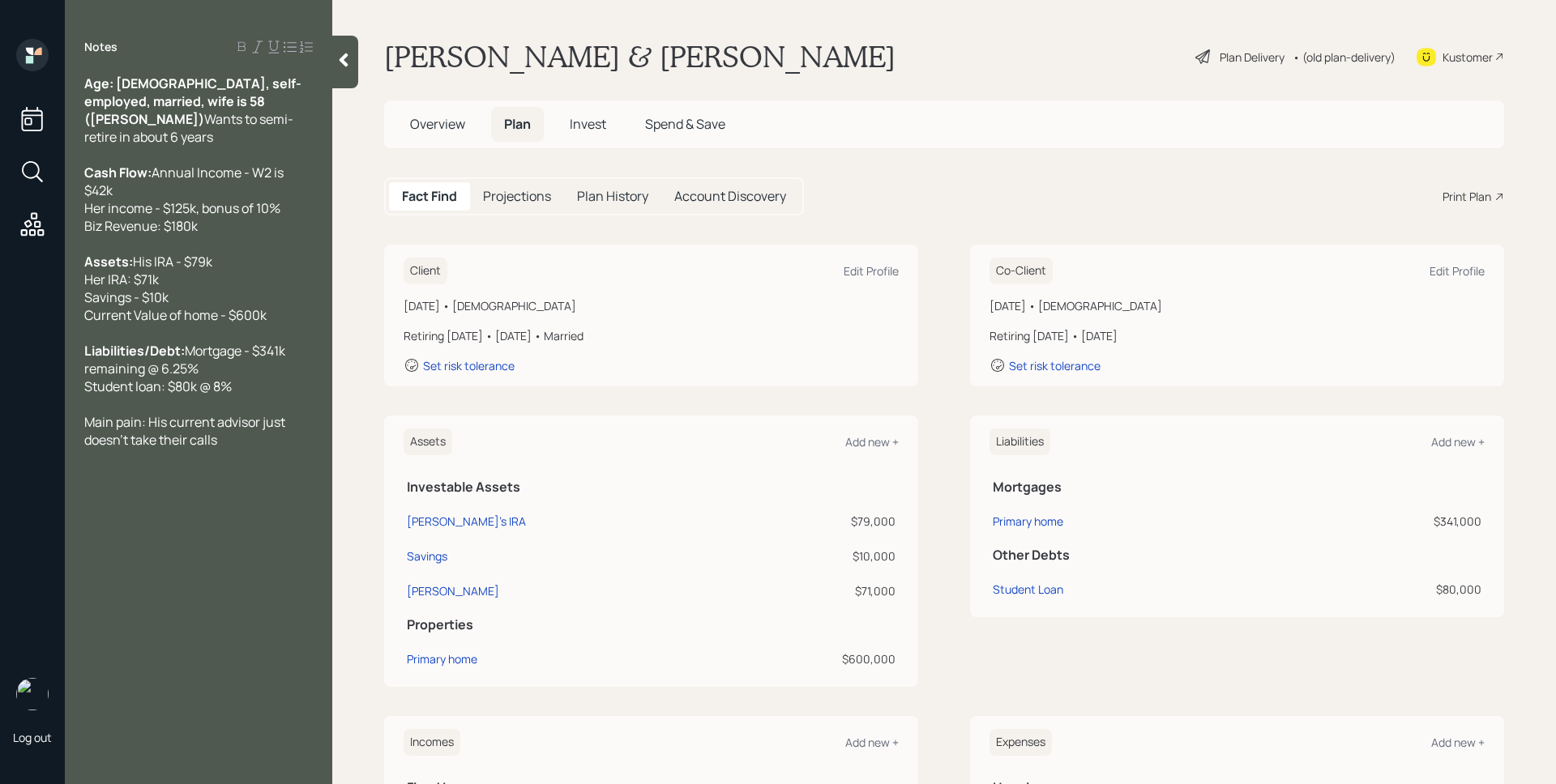
click at [1245, 57] on div "Plan Delivery" at bounding box center [1252, 57] width 65 height 17
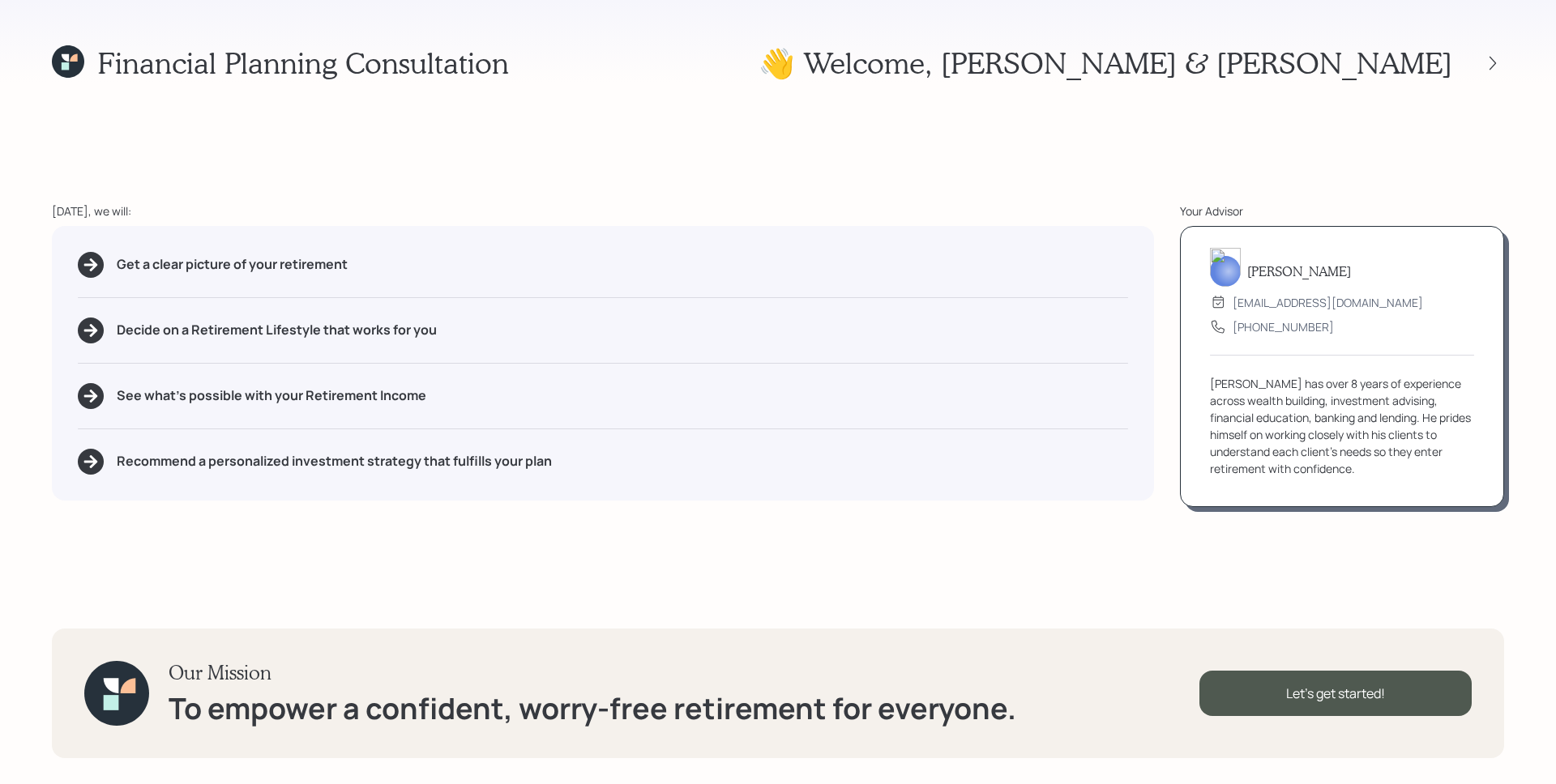
click at [1059, 236] on div "Get a clear picture of your retirement Decide on a Retirement Lifestyle that wo…" at bounding box center [603, 363] width 1103 height 275
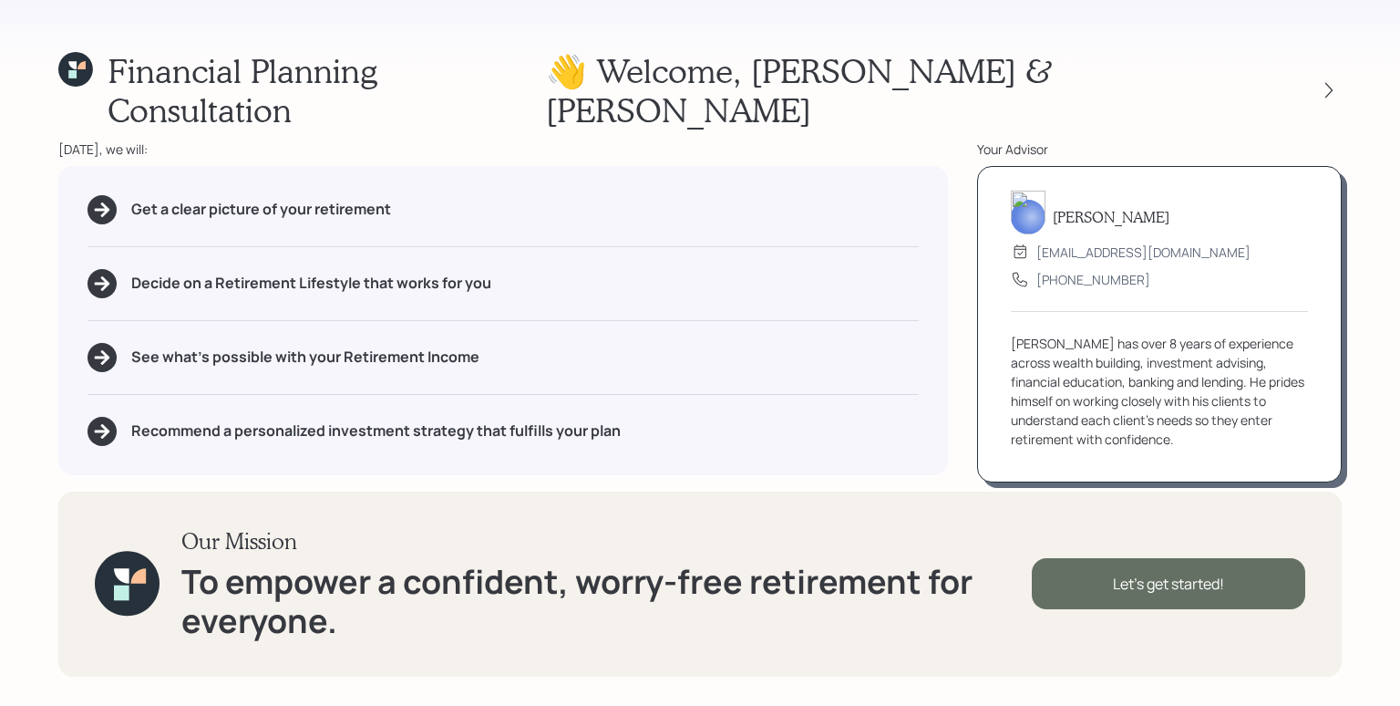
click at [1179, 579] on div "Let's get started!" at bounding box center [1168, 583] width 273 height 51
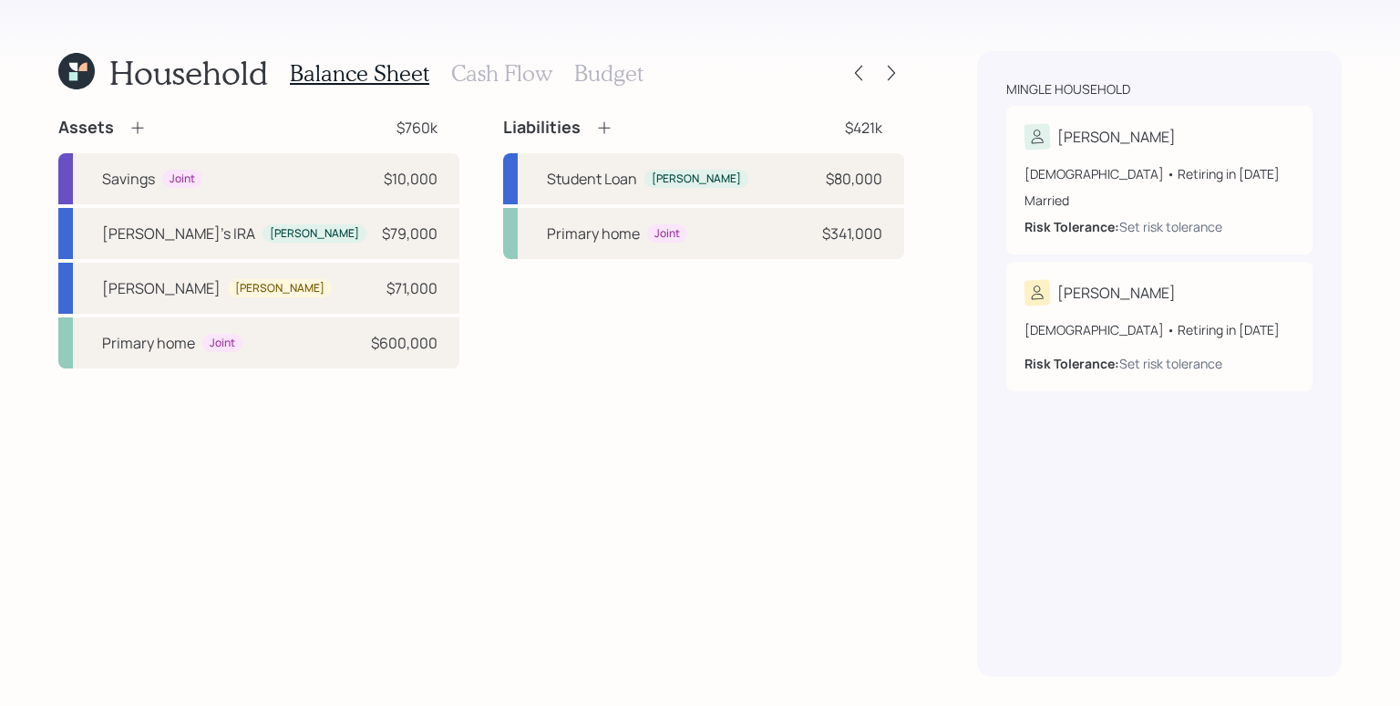
click at [549, 449] on div "Assets $760k Savings Joint $10,000 [PERSON_NAME]'s [PERSON_NAME] [PERSON_NAME] …" at bounding box center [481, 397] width 846 height 560
click at [418, 250] on div "[PERSON_NAME]'s IRA [PERSON_NAME] $79,000" at bounding box center [258, 233] width 401 height 51
select select "ira"
select select "balanced"
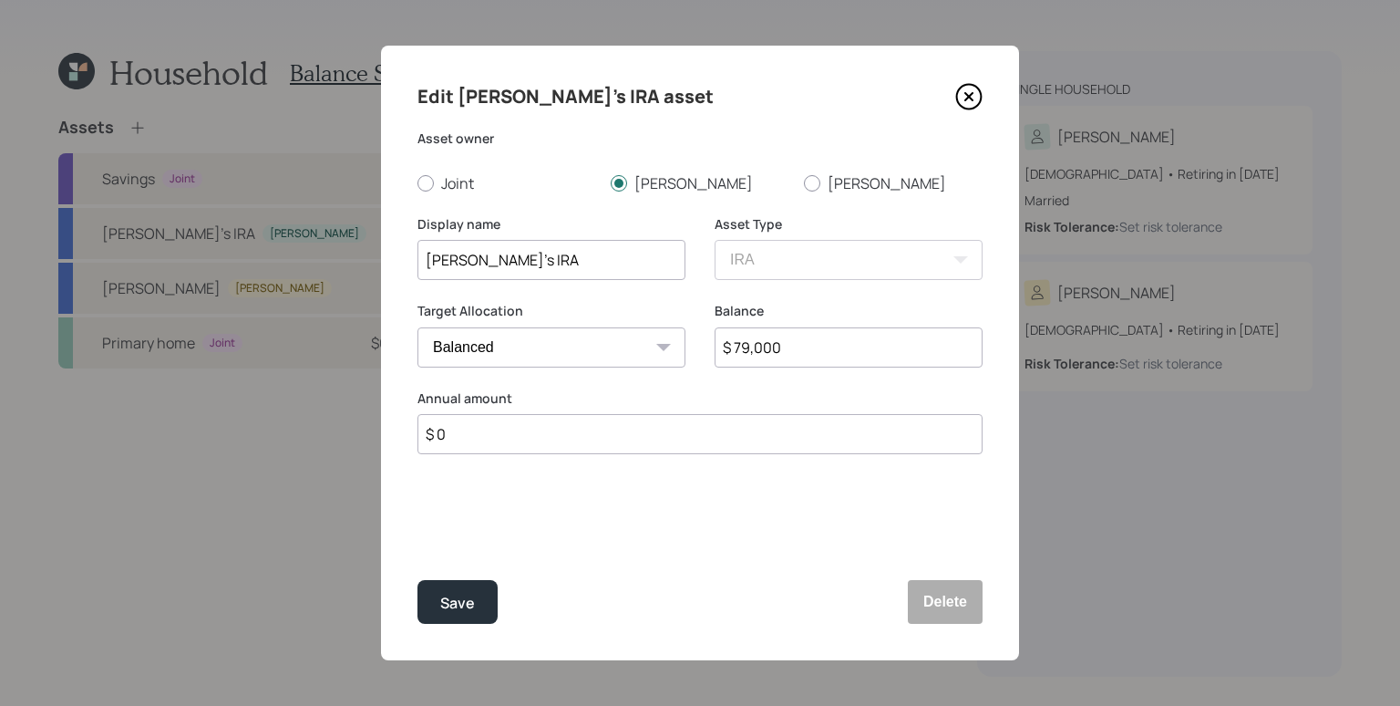
click at [850, 352] on input "$ 79,000" at bounding box center [849, 347] width 268 height 40
click at [530, 505] on div "Edit [PERSON_NAME]'s IRA asset Asset owner Joint [PERSON_NAME] Display name [PE…" at bounding box center [700, 353] width 638 height 614
click at [527, 440] on input "$ 0" at bounding box center [700, 434] width 565 height 40
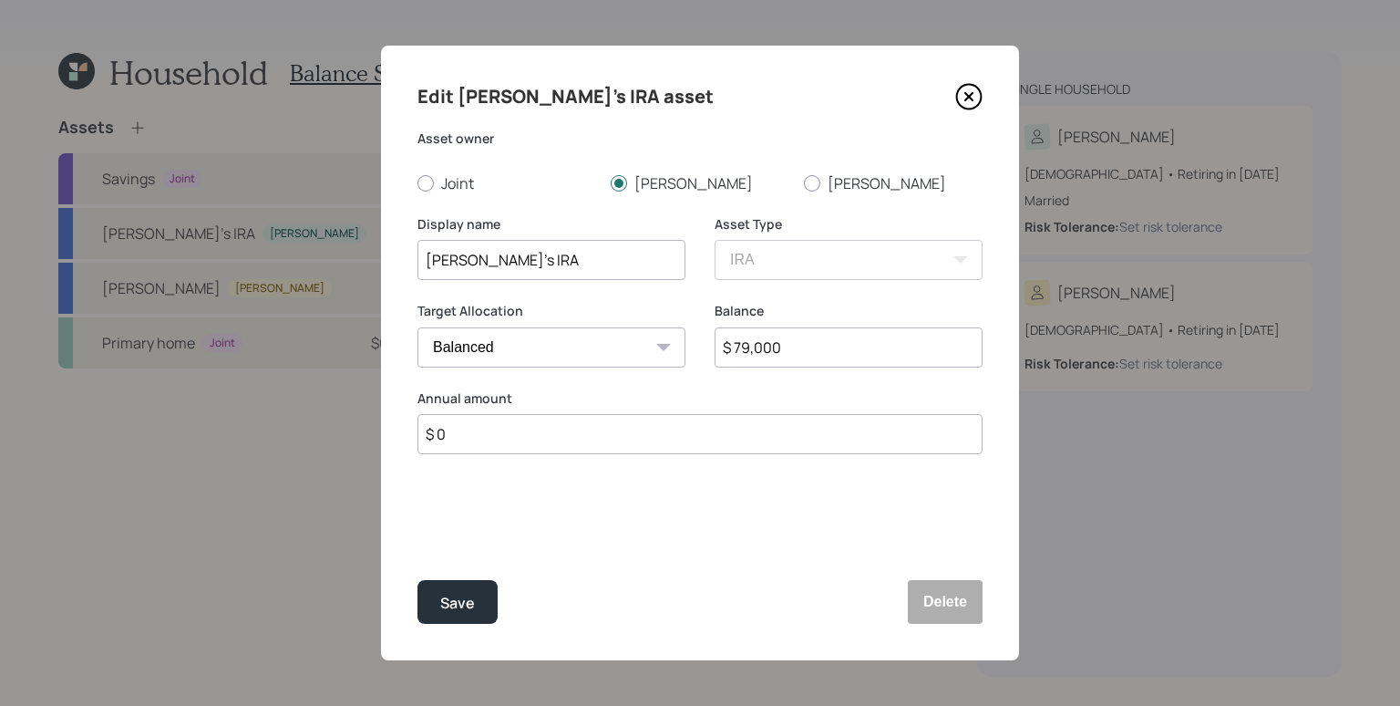
click at [609, 437] on input "$ 0" at bounding box center [700, 434] width 565 height 40
type input "$ 8,000"
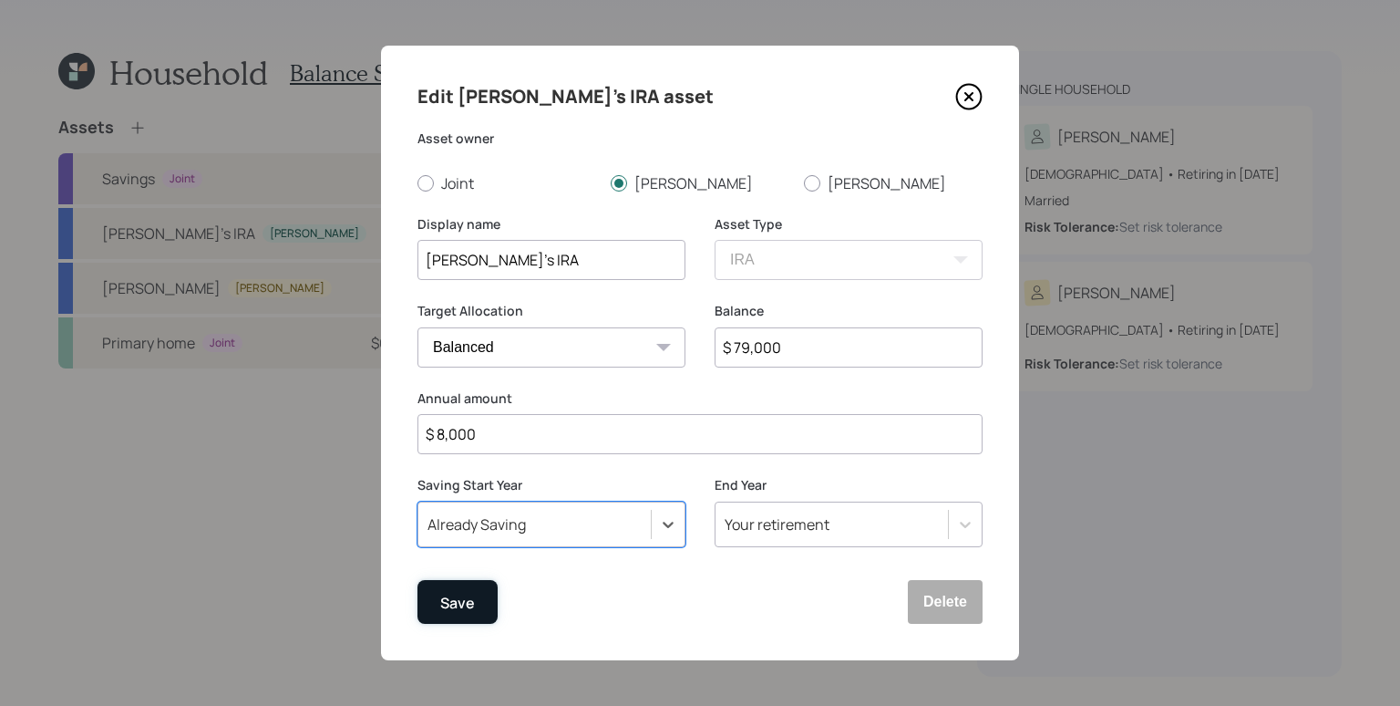
click at [453, 610] on div "Save" at bounding box center [457, 603] width 35 height 25
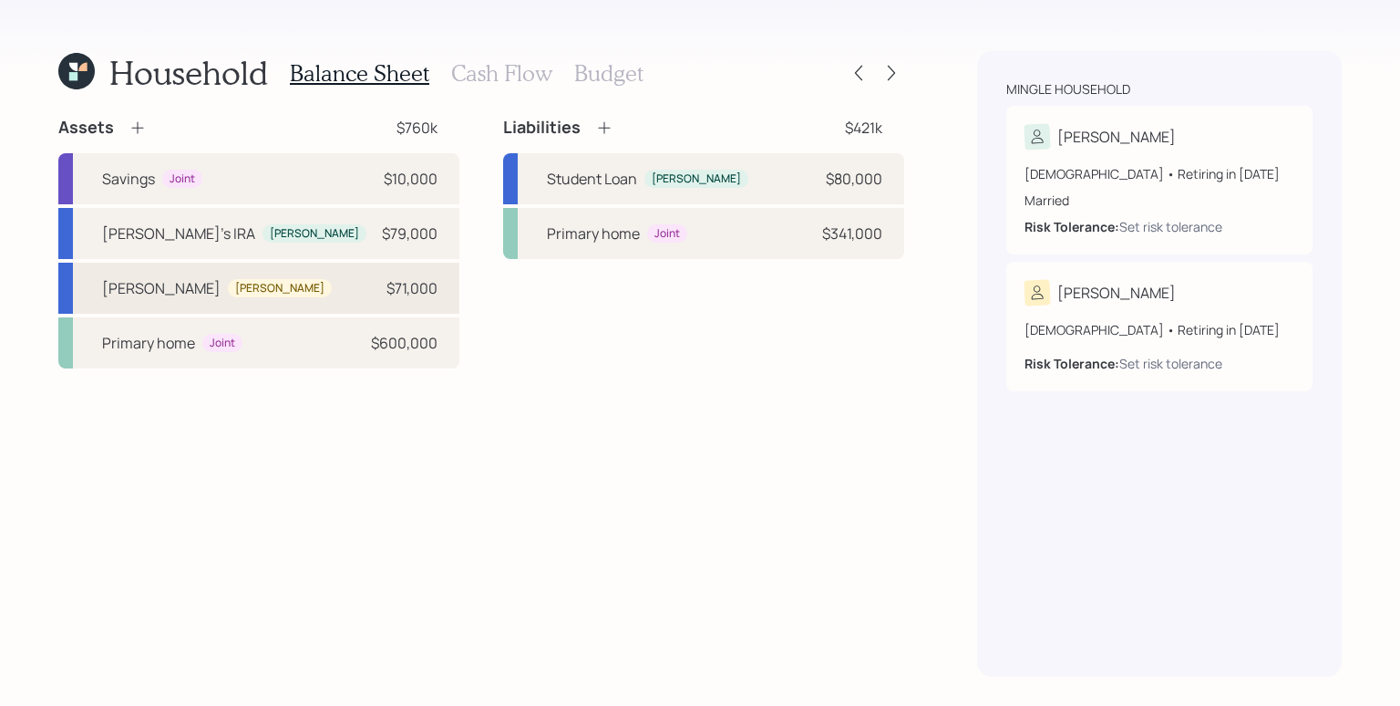
click at [348, 294] on div "[PERSON_NAME]'s [PERSON_NAME] $71,000" at bounding box center [258, 288] width 401 height 51
select select "ira"
select select "balanced"
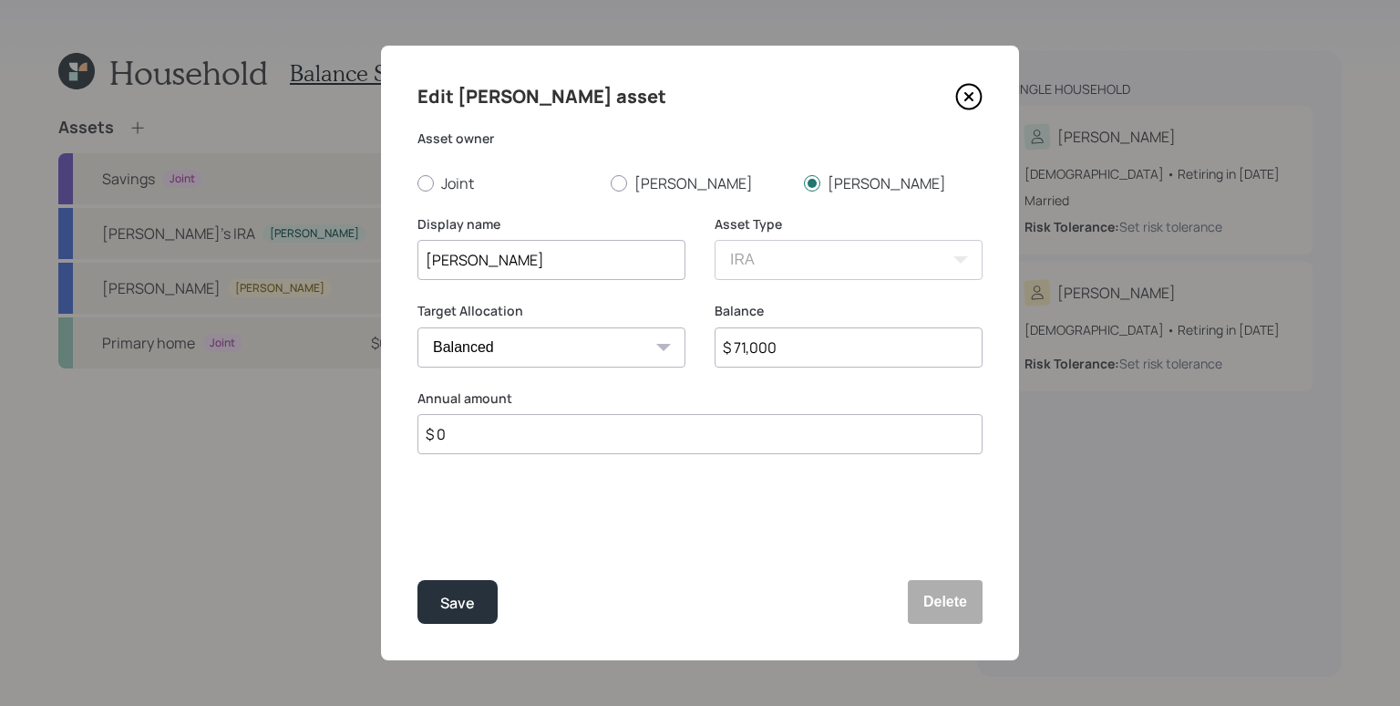
click at [614, 448] on input "$ 0" at bounding box center [700, 434] width 565 height 40
click at [618, 442] on input "$ 0" at bounding box center [700, 434] width 565 height 40
click at [620, 441] on input "$ 0" at bounding box center [700, 434] width 565 height 40
click at [621, 440] on input "$ 0" at bounding box center [700, 434] width 565 height 40
click at [617, 438] on input "$ 0" at bounding box center [700, 434] width 565 height 40
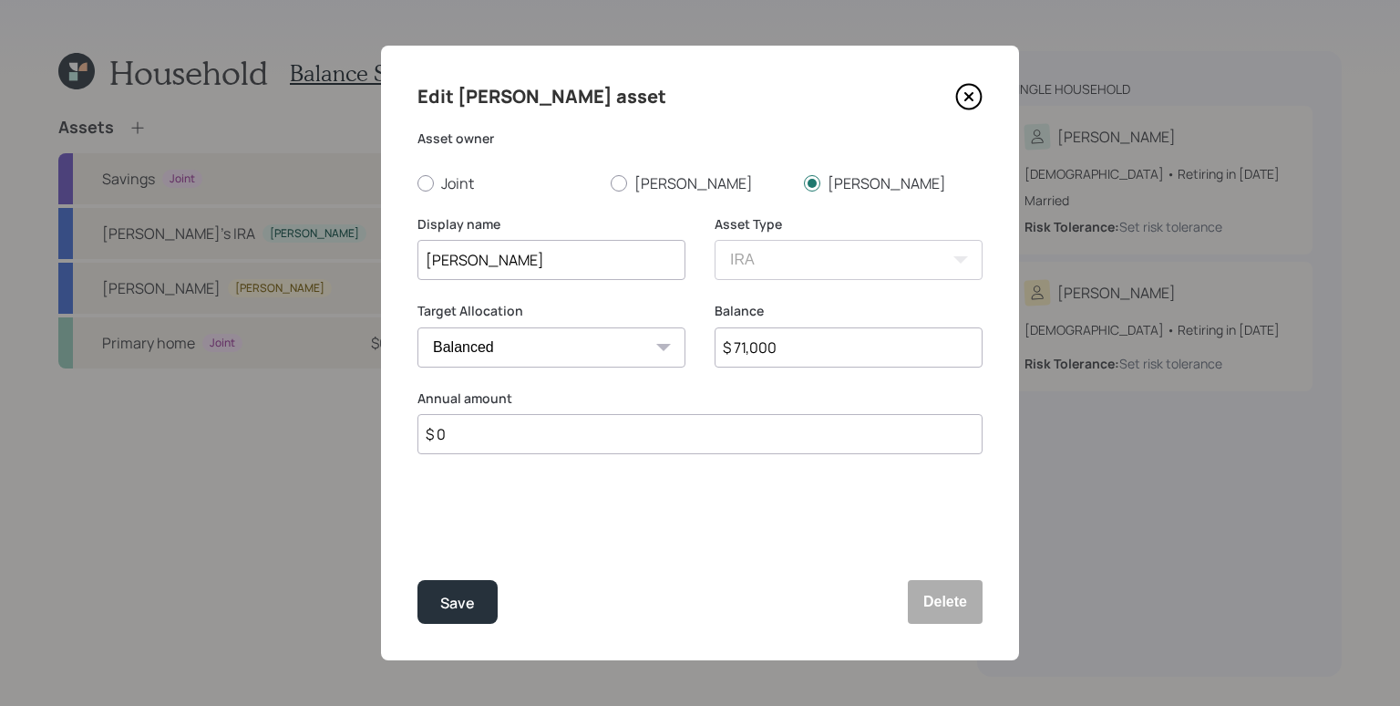
click at [617, 438] on input "$ 0" at bounding box center [700, 434] width 565 height 40
drag, startPoint x: 533, startPoint y: 257, endPoint x: 476, endPoint y: 251, distance: 57.8
click at [476, 251] on input "[PERSON_NAME]" at bounding box center [552, 260] width 268 height 40
type input "[PERSON_NAME]'s 401k"
click at [775, 338] on input "$ 71,000" at bounding box center [849, 347] width 268 height 40
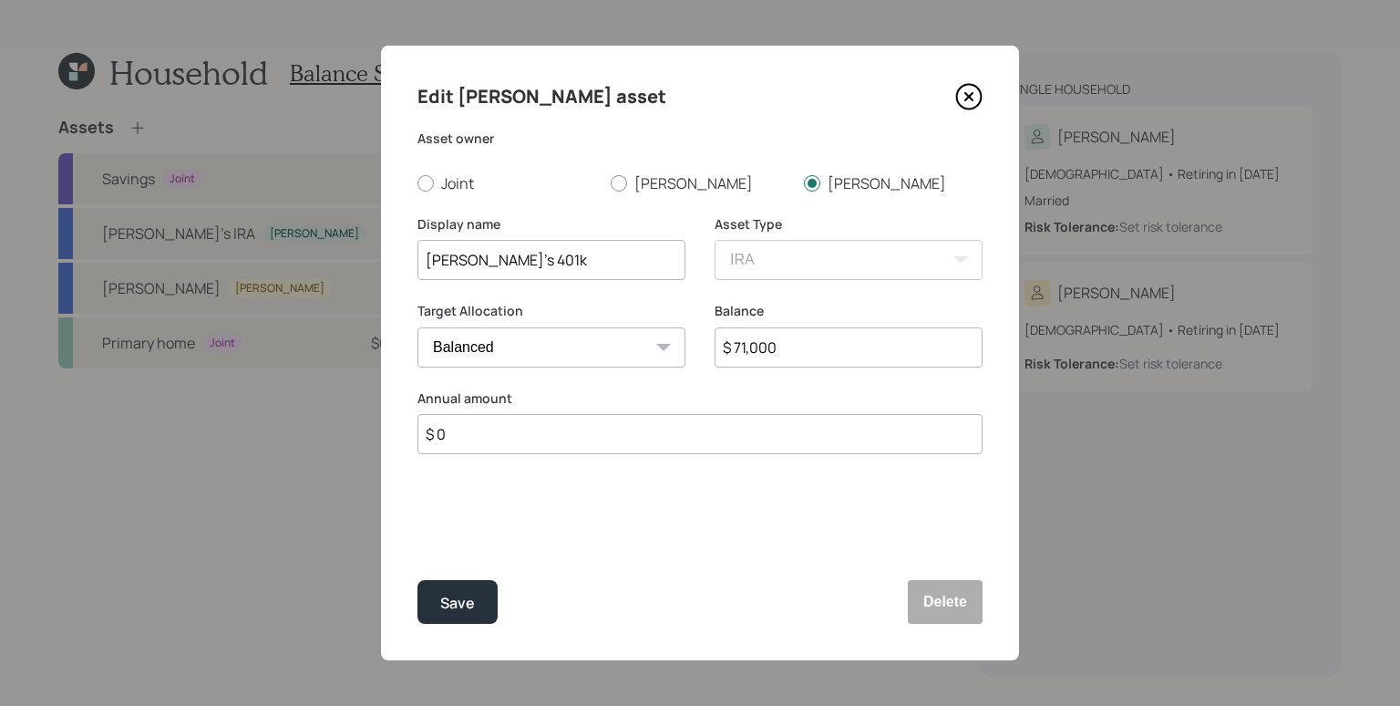
click at [775, 338] on input "$ 71,000" at bounding box center [849, 347] width 268 height 40
type input "$ 79,000"
drag, startPoint x: 952, startPoint y: 615, endPoint x: 920, endPoint y: 610, distance: 32.4
click at [934, 614] on button "Delete" at bounding box center [945, 602] width 75 height 44
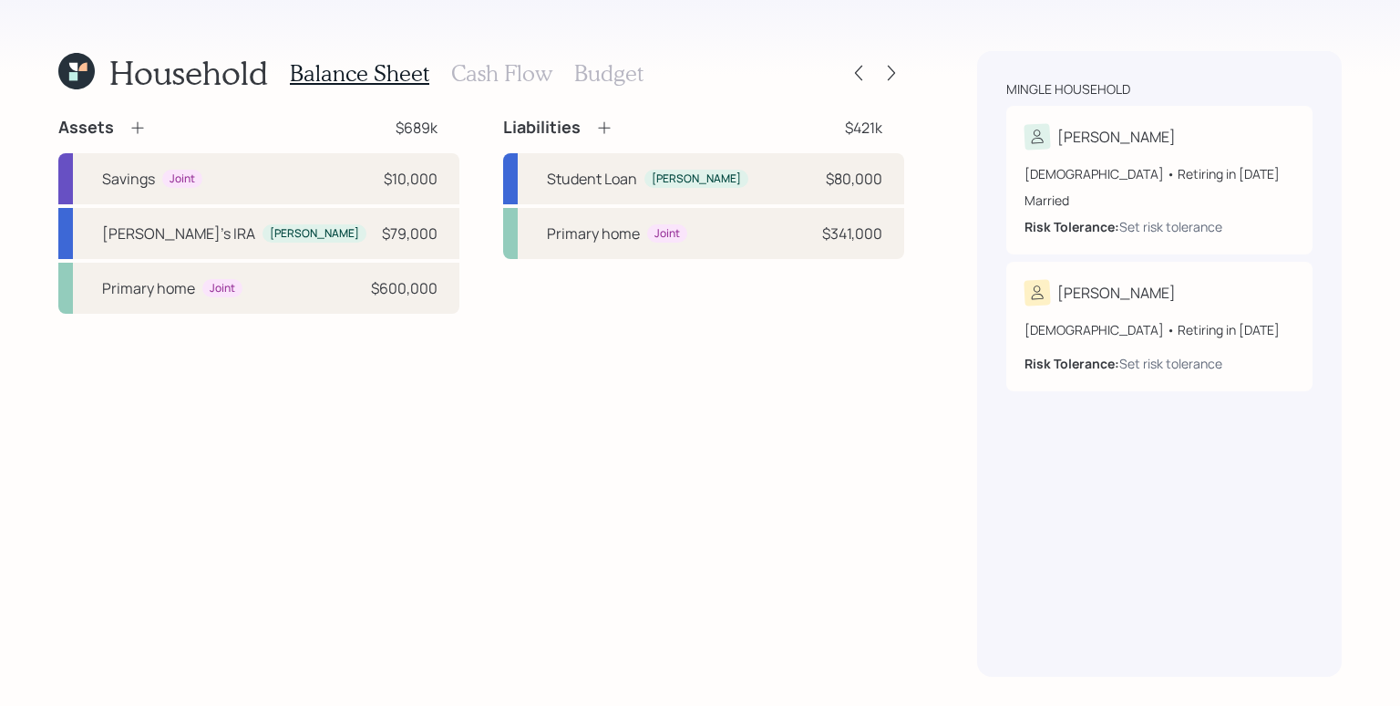
click at [141, 121] on icon at bounding box center [138, 128] width 18 height 18
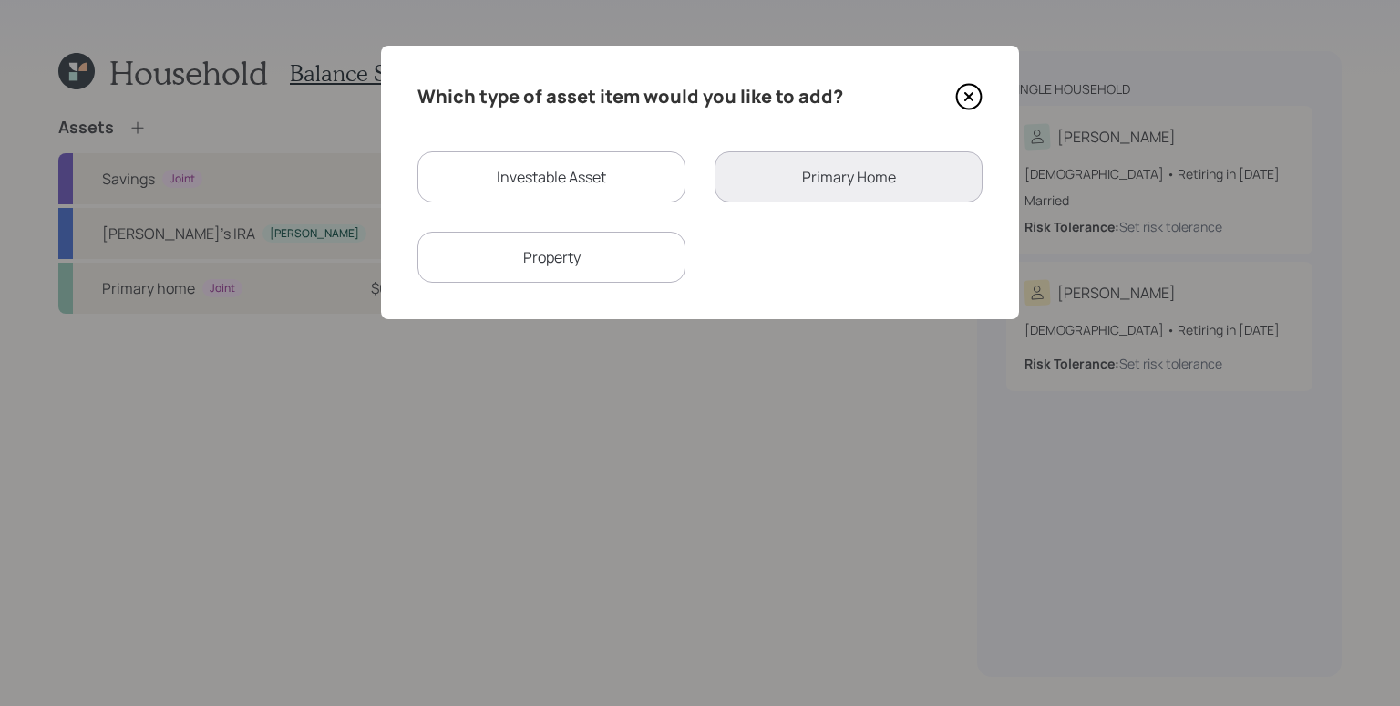
click at [597, 160] on div "Investable Asset" at bounding box center [552, 176] width 268 height 51
select select "taxable"
select select "balanced"
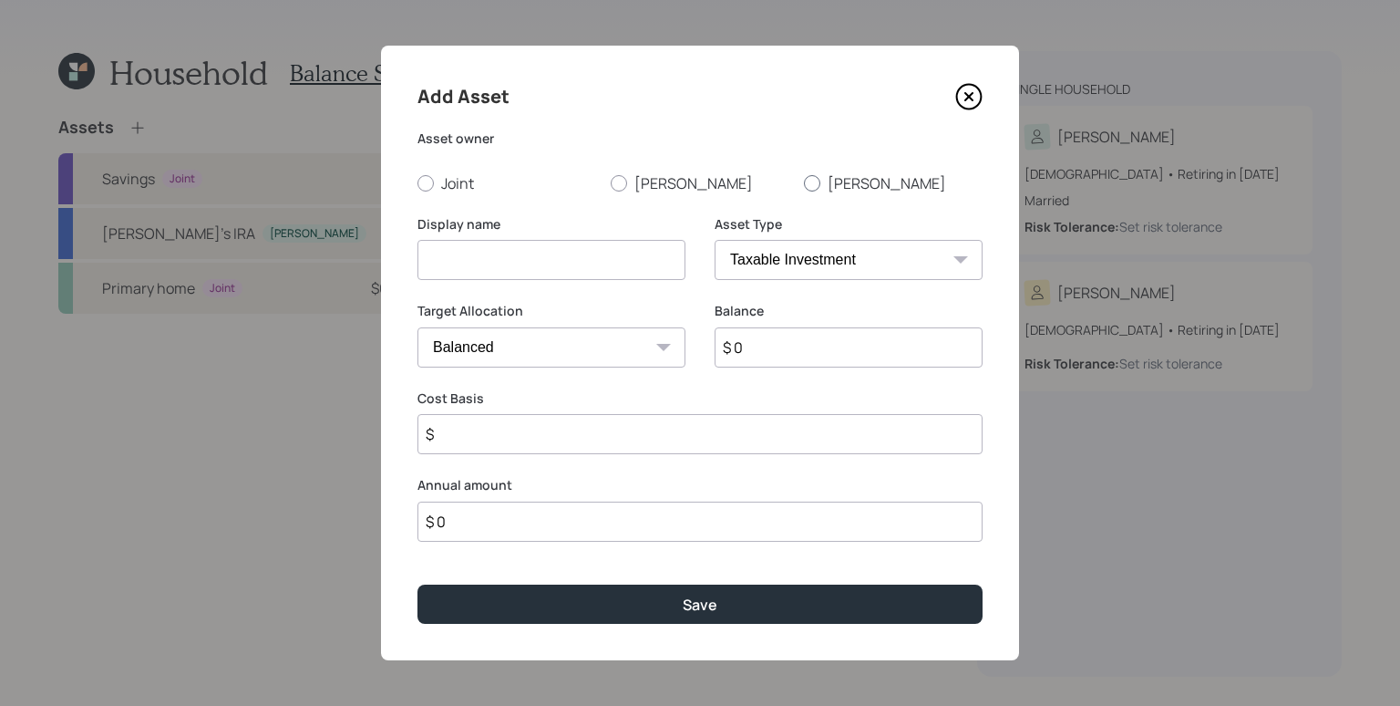
drag, startPoint x: 841, startPoint y: 181, endPoint x: 633, endPoint y: 230, distance: 213.4
click at [838, 181] on label "[PERSON_NAME]" at bounding box center [893, 183] width 179 height 20
click at [592, 249] on input at bounding box center [552, 260] width 268 height 40
type input "[PERSON_NAME]'s 401k"
click at [864, 271] on select "SEP [PERSON_NAME] IRA 401(k) [PERSON_NAME] 401(k) 403(b) [PERSON_NAME] 403(b) 4…" at bounding box center [849, 260] width 268 height 40
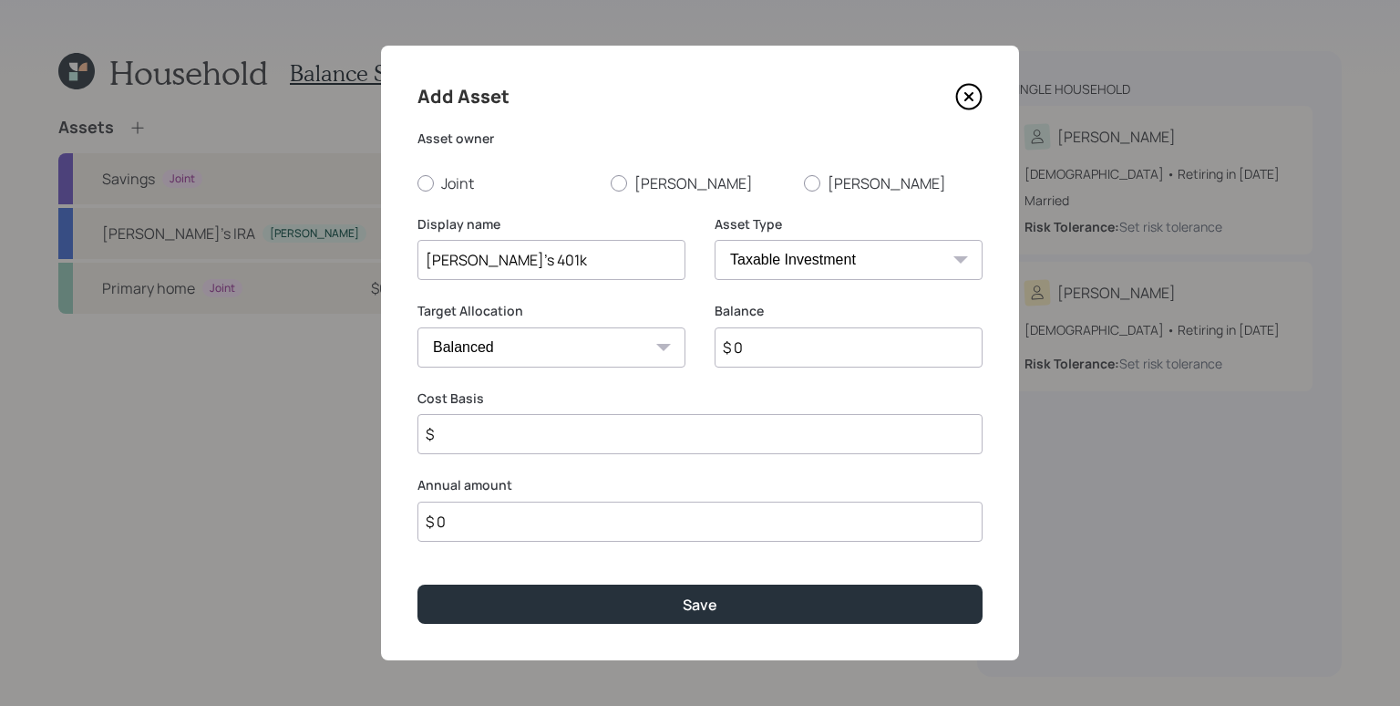
select select "company_sponsored"
click at [715, 240] on select "SEP [PERSON_NAME] IRA 401(k) [PERSON_NAME] 401(k) 403(b) [PERSON_NAME] 403(b) 4…" at bounding box center [849, 260] width 268 height 40
click at [822, 352] on input "$ 0" at bounding box center [849, 347] width 268 height 40
type input "$ 79,000"
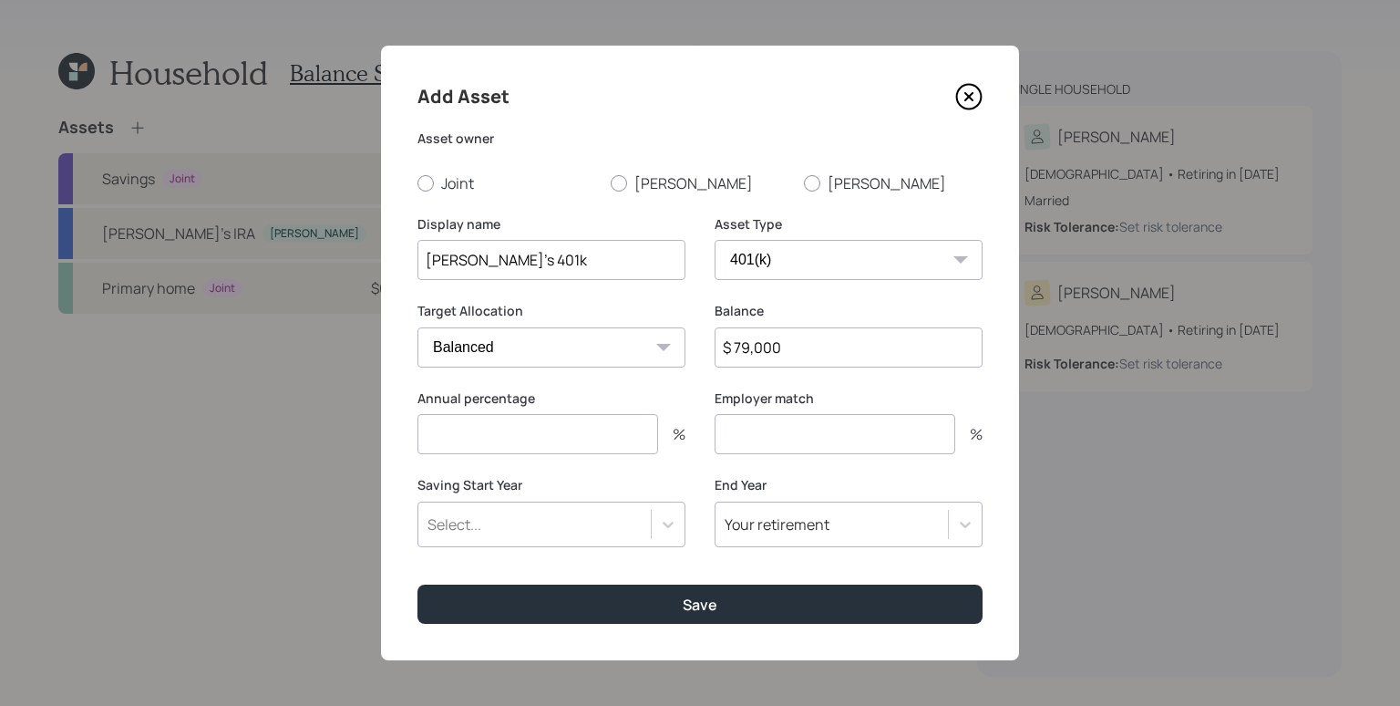
click at [698, 389] on div "Annual percentage % Employer match %" at bounding box center [700, 433] width 565 height 88
click at [436, 263] on input "[PERSON_NAME]'s 401k" at bounding box center [552, 260] width 268 height 40
click at [430, 260] on input "[PERSON_NAME]'s 401k" at bounding box center [552, 260] width 268 height 40
type input "Former Stella's 401k"
click at [838, 184] on label "[PERSON_NAME]" at bounding box center [893, 183] width 179 height 20
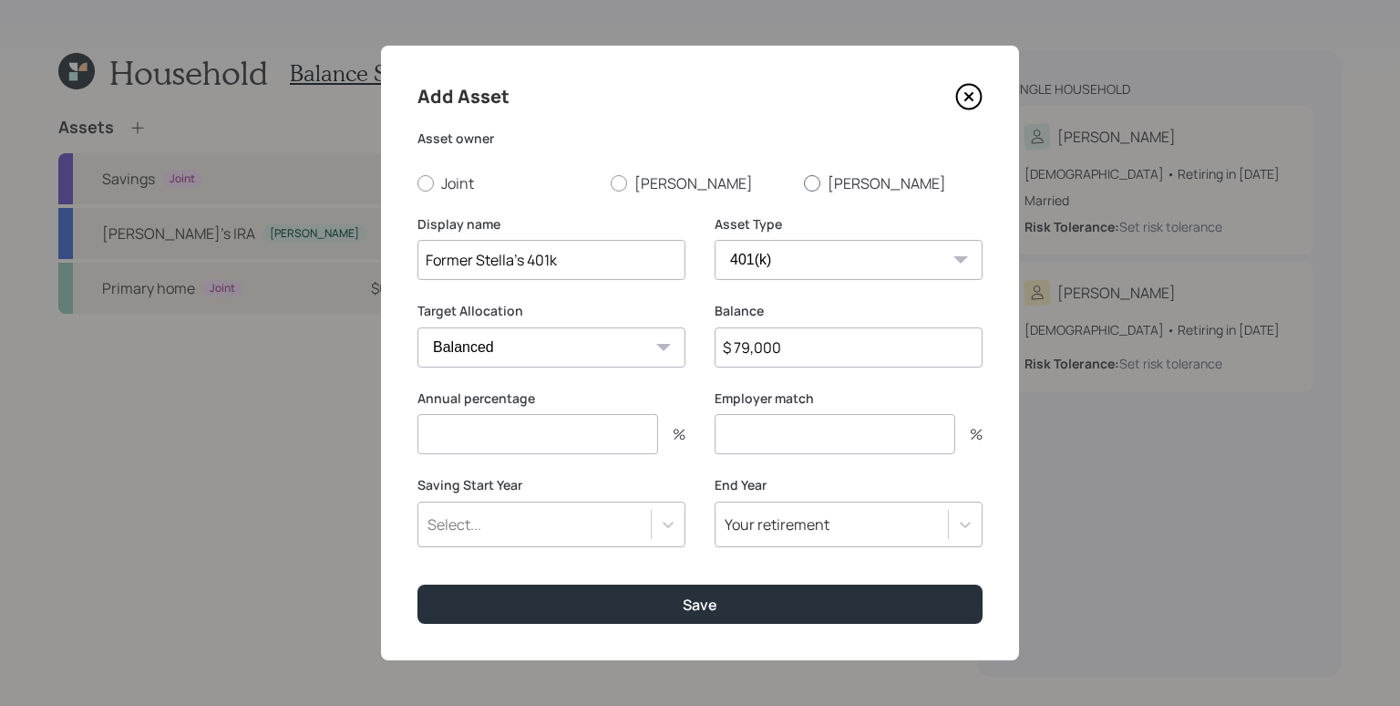
click at [804, 183] on input "[PERSON_NAME]" at bounding box center [803, 182] width 1 height 1
radio input "true"
click at [832, 253] on select "SEP [PERSON_NAME] IRA 401(k) [PERSON_NAME] 401(k) 403(b) [PERSON_NAME] 403(b) 4…" at bounding box center [849, 260] width 268 height 40
select select "ira"
click at [715, 240] on select "SEP [PERSON_NAME] IRA 401(k) [PERSON_NAME] 401(k) 403(b) [PERSON_NAME] 403(b) 4…" at bounding box center [849, 260] width 268 height 40
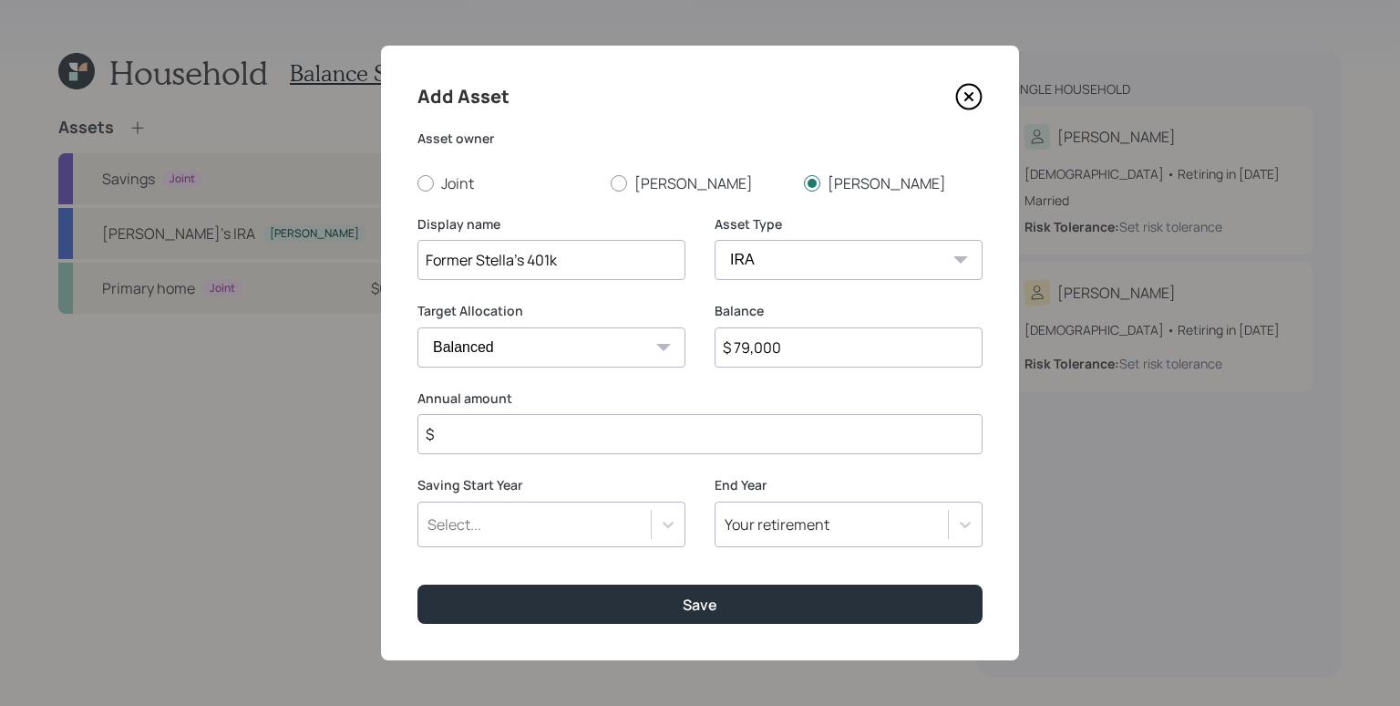
click at [652, 449] on input "$" at bounding box center [700, 434] width 565 height 40
click at [652, 446] on input "$" at bounding box center [700, 434] width 565 height 40
type input "$ 8,000"
click at [708, 470] on div "Add Asset Asset owner Joint [PERSON_NAME] Display name Former [PERSON_NAME]'s 4…" at bounding box center [700, 353] width 638 height 614
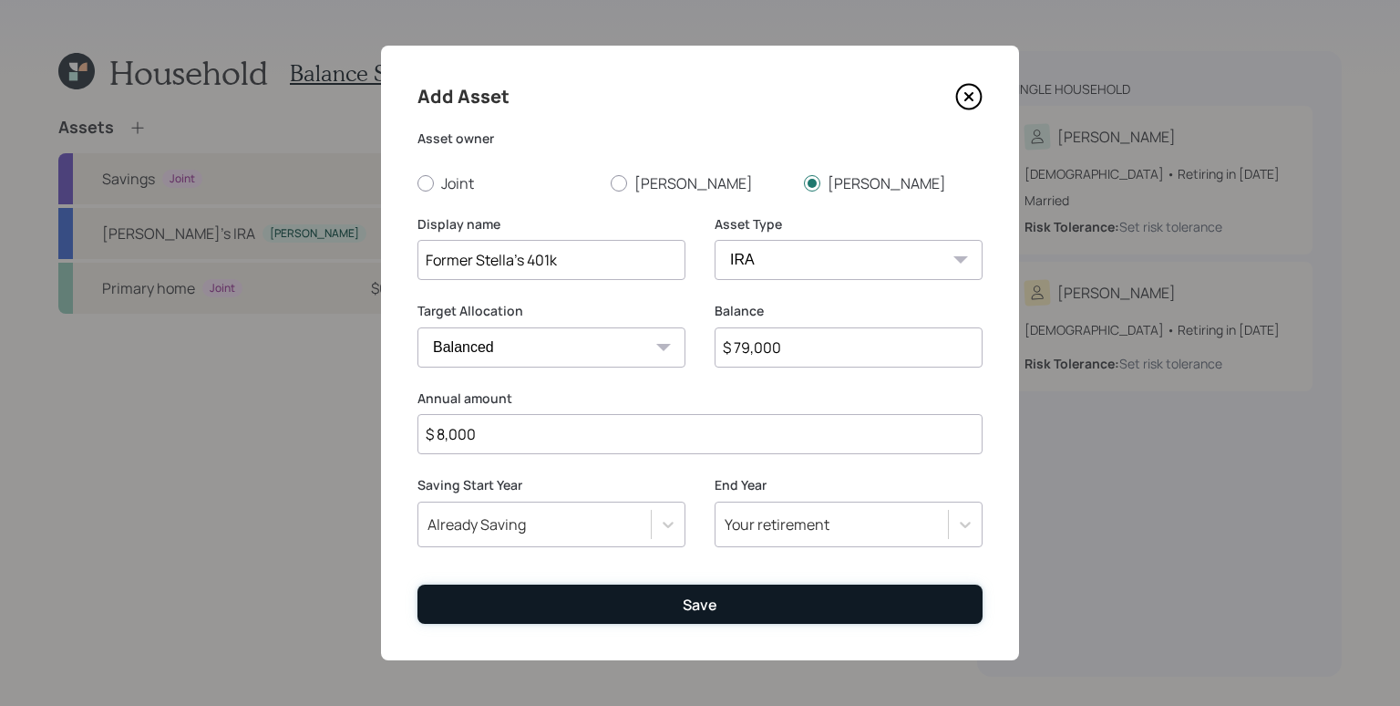
click at [708, 599] on div "Save" at bounding box center [700, 604] width 35 height 20
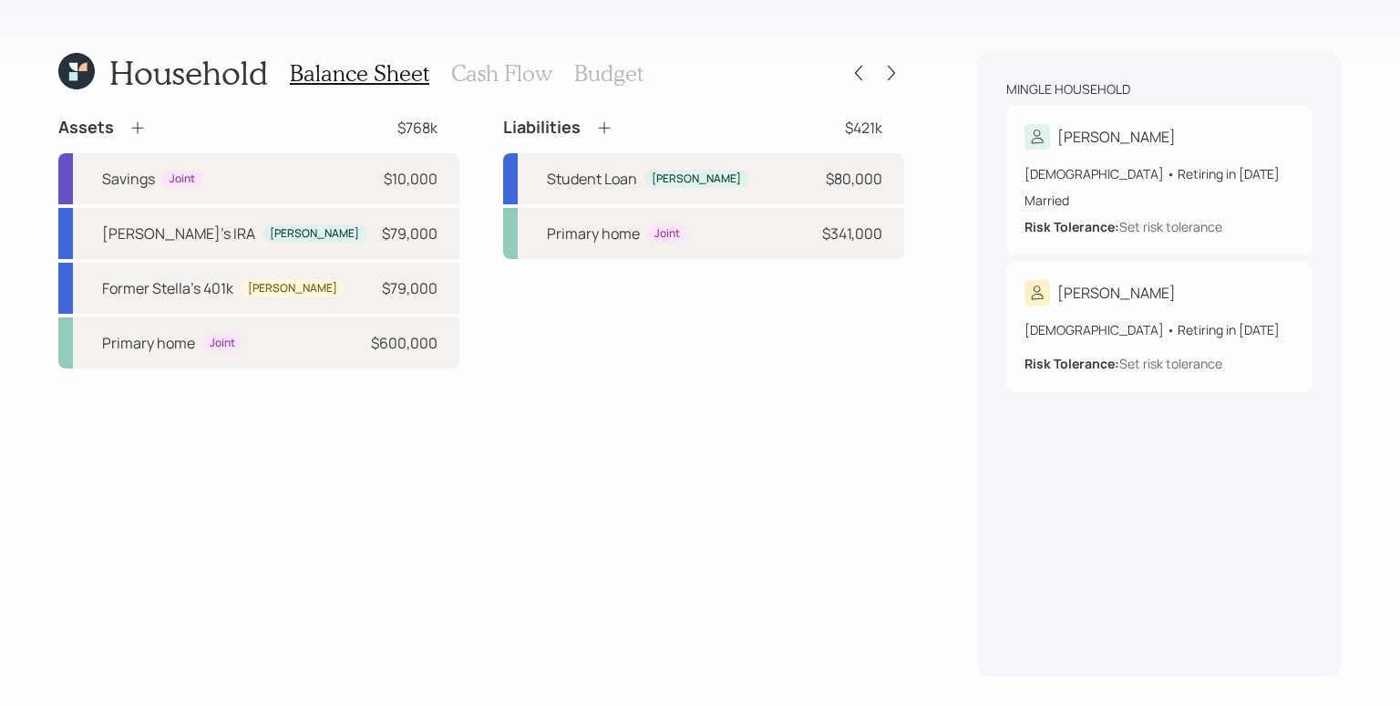
click at [124, 121] on div "Assets" at bounding box center [102, 128] width 88 height 22
click at [141, 127] on icon at bounding box center [138, 128] width 18 height 18
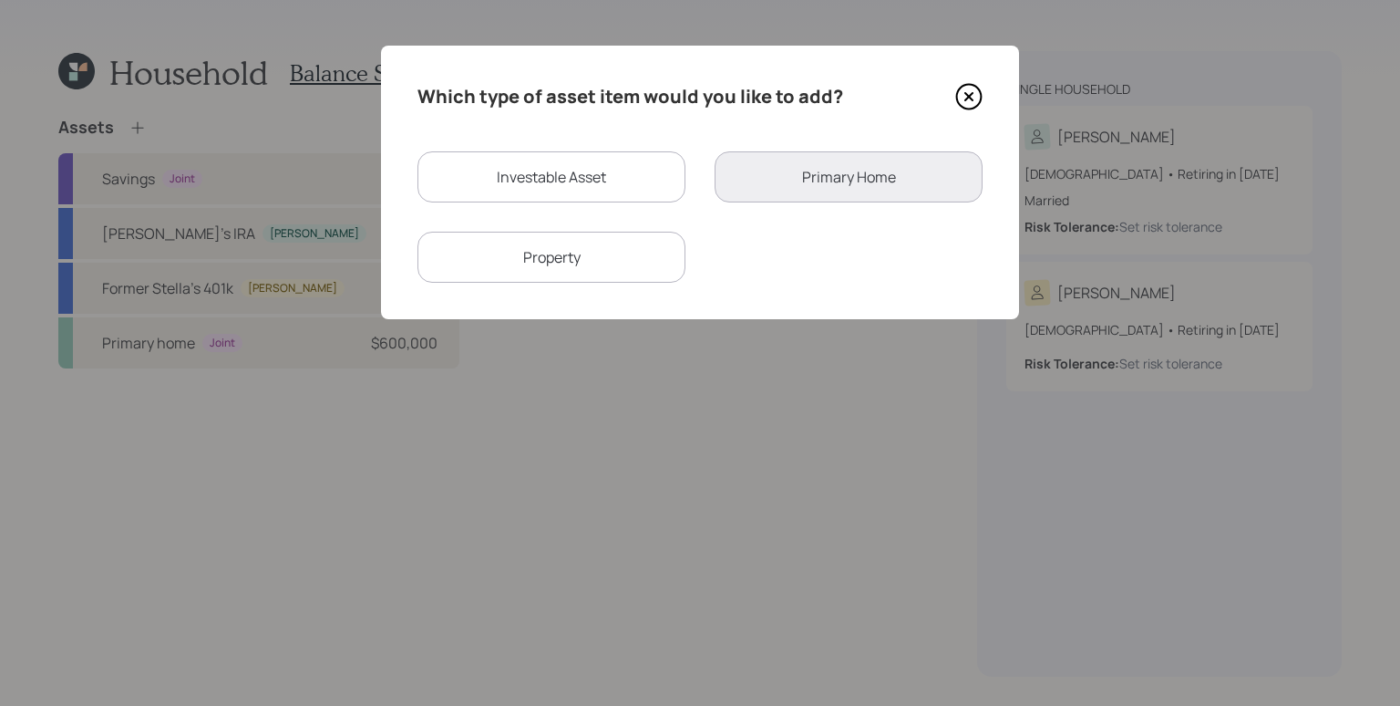
click at [553, 201] on div "Investable Asset" at bounding box center [552, 176] width 268 height 51
select select "taxable"
select select "balanced"
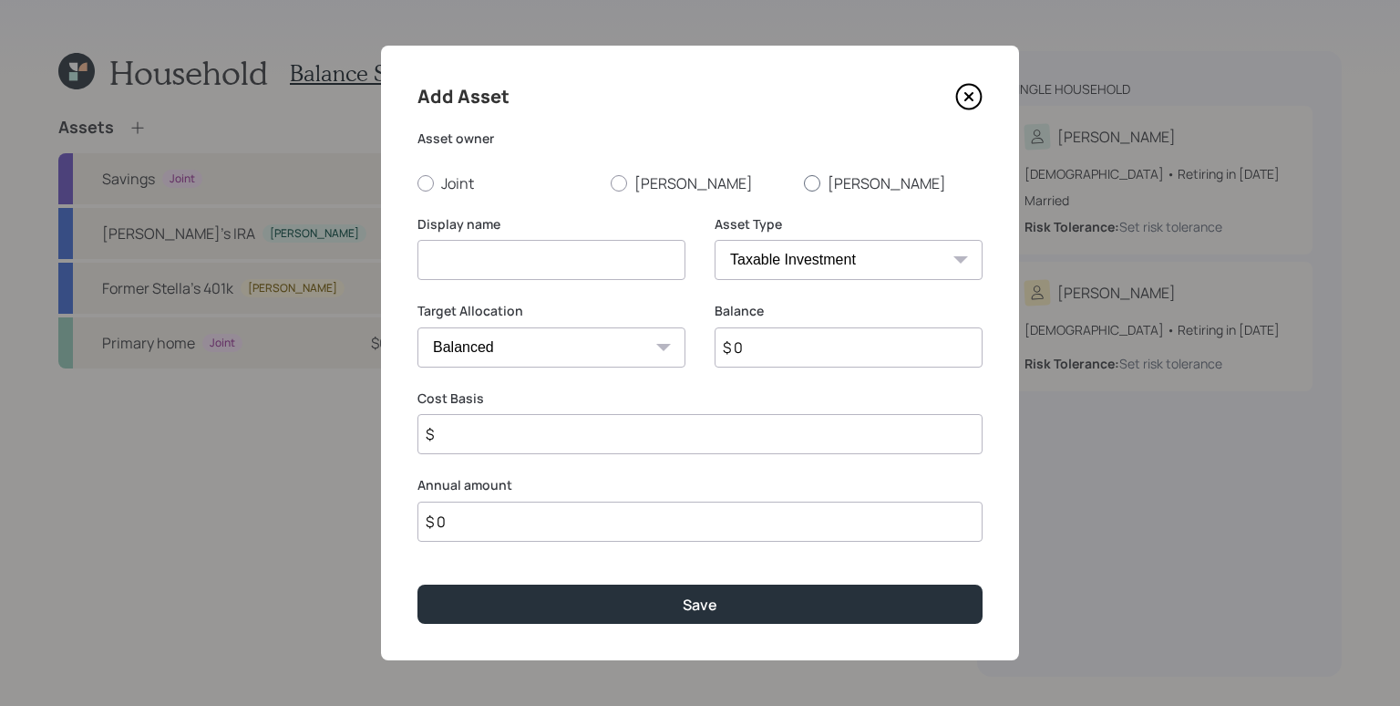
click at [832, 181] on label "[PERSON_NAME]" at bounding box center [893, 183] width 179 height 20
click at [804, 182] on input "[PERSON_NAME]" at bounding box center [803, 182] width 1 height 1
radio input "true"
click at [561, 251] on input at bounding box center [552, 260] width 268 height 40
type input "[PERSON_NAME]'s New Employer Acc"
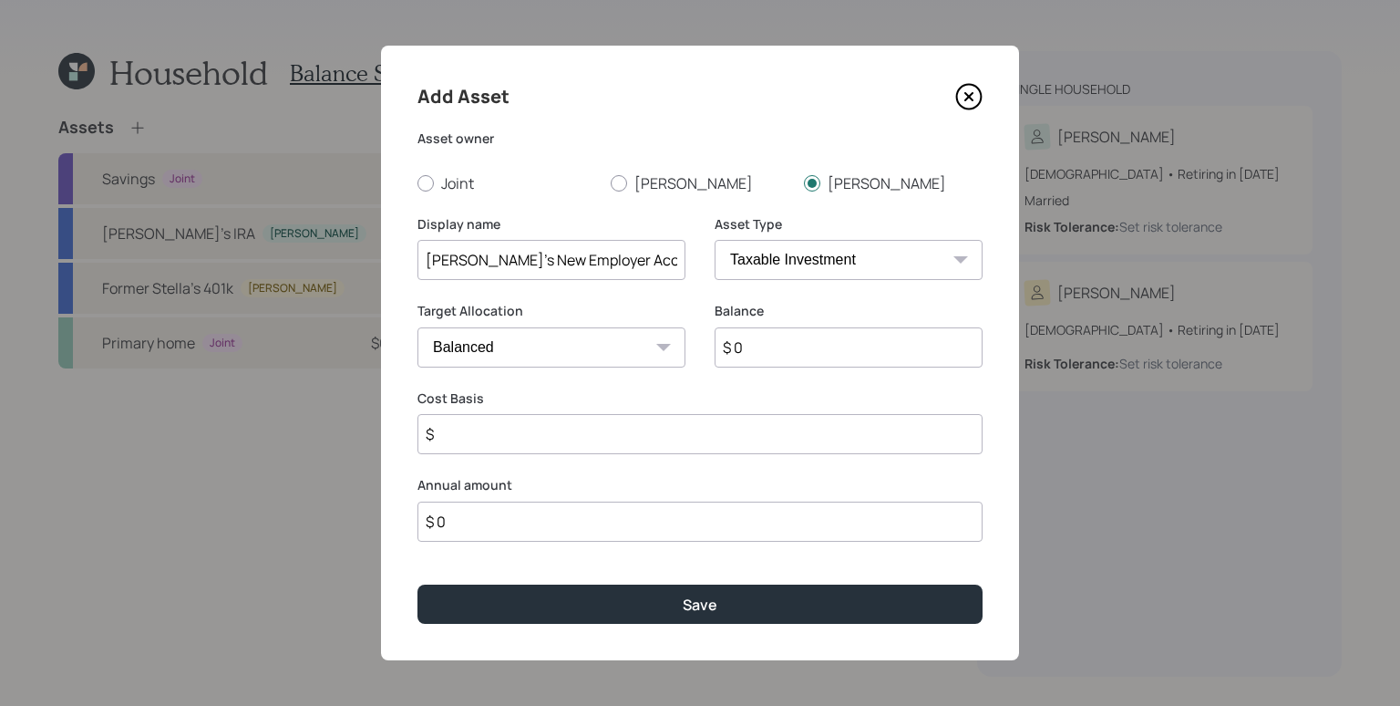
click at [968, 96] on icon at bounding box center [968, 96] width 7 height 7
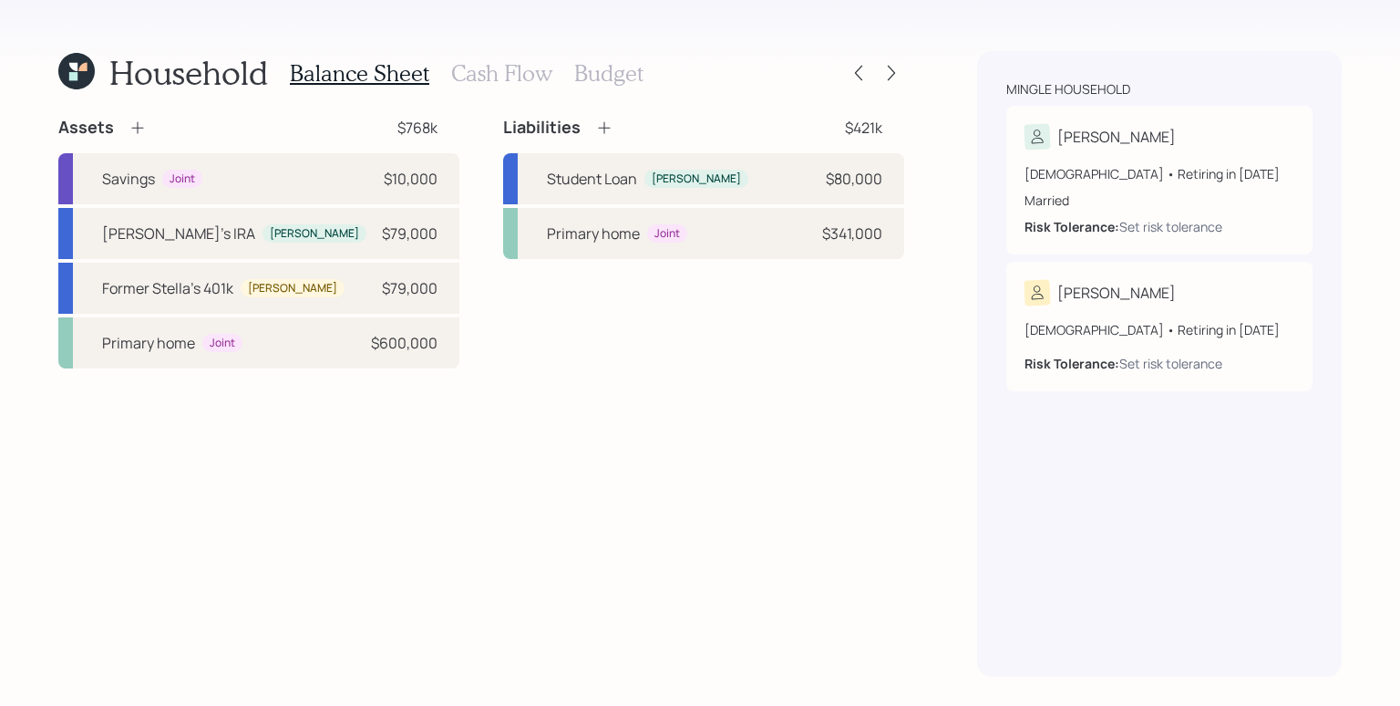
click at [273, 465] on div "Assets $768k Savings Joint $10,000 [PERSON_NAME]'s [PERSON_NAME] [PERSON_NAME] …" at bounding box center [481, 397] width 846 height 560
click at [279, 346] on div "Primary home Joint $600,000" at bounding box center [258, 342] width 401 height 51
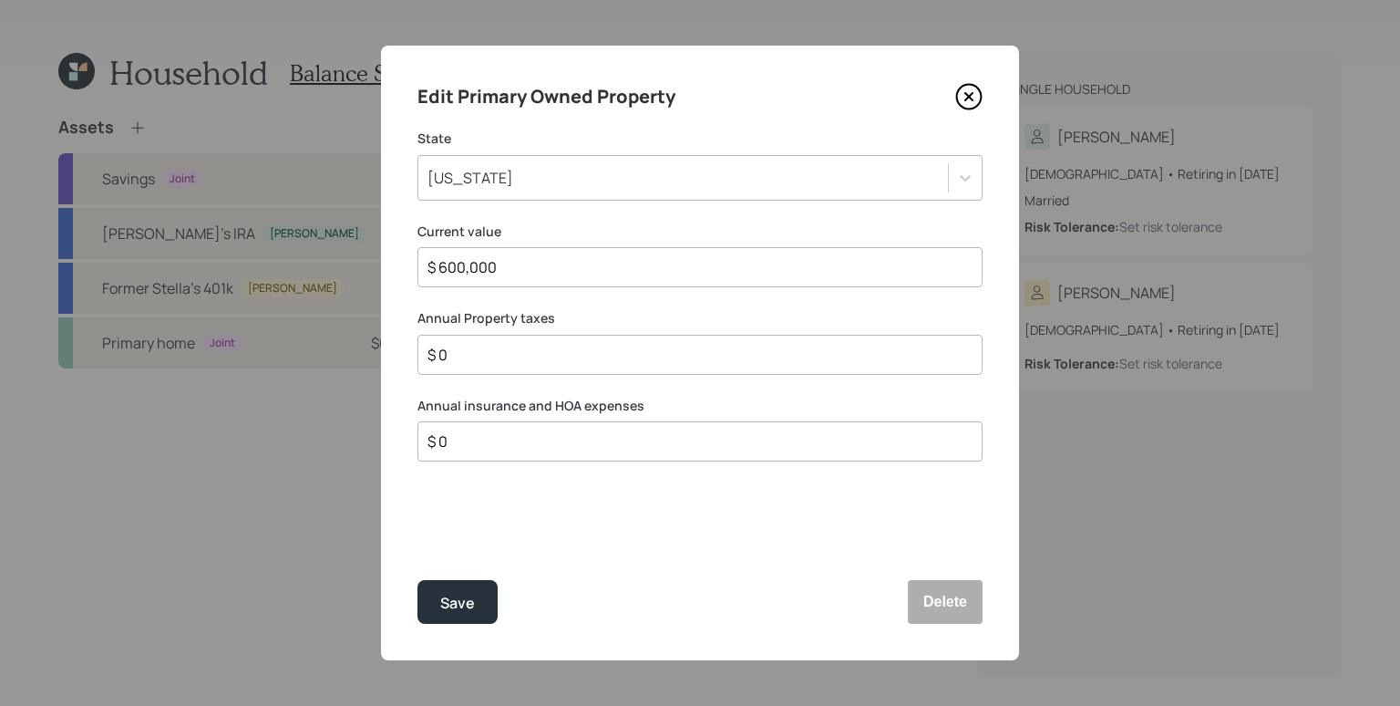
click at [542, 347] on input "$ 0" at bounding box center [693, 355] width 534 height 22
click at [516, 432] on input "$ 0" at bounding box center [693, 441] width 534 height 22
type input "$ 1,100"
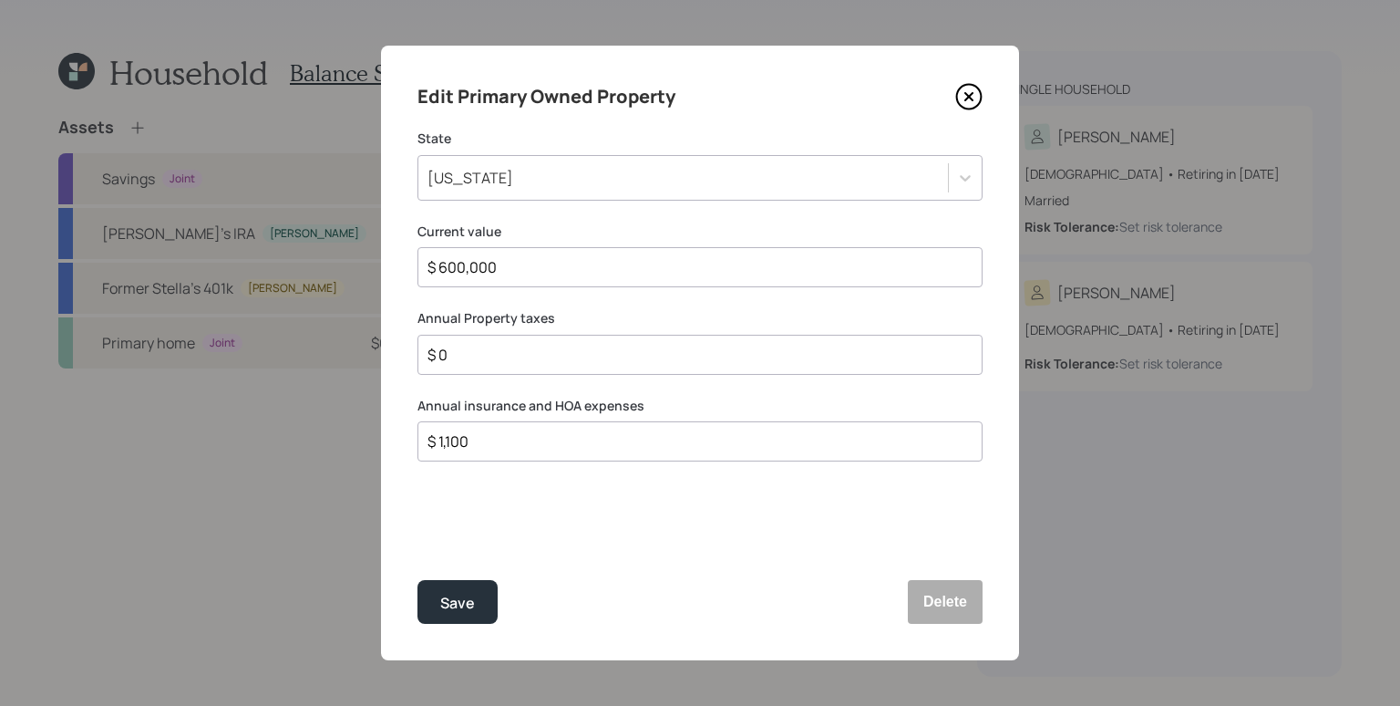
click at [507, 356] on input "$ 0" at bounding box center [693, 355] width 534 height 22
type input "$ 6,000"
click at [486, 592] on button "Save" at bounding box center [458, 602] width 80 height 44
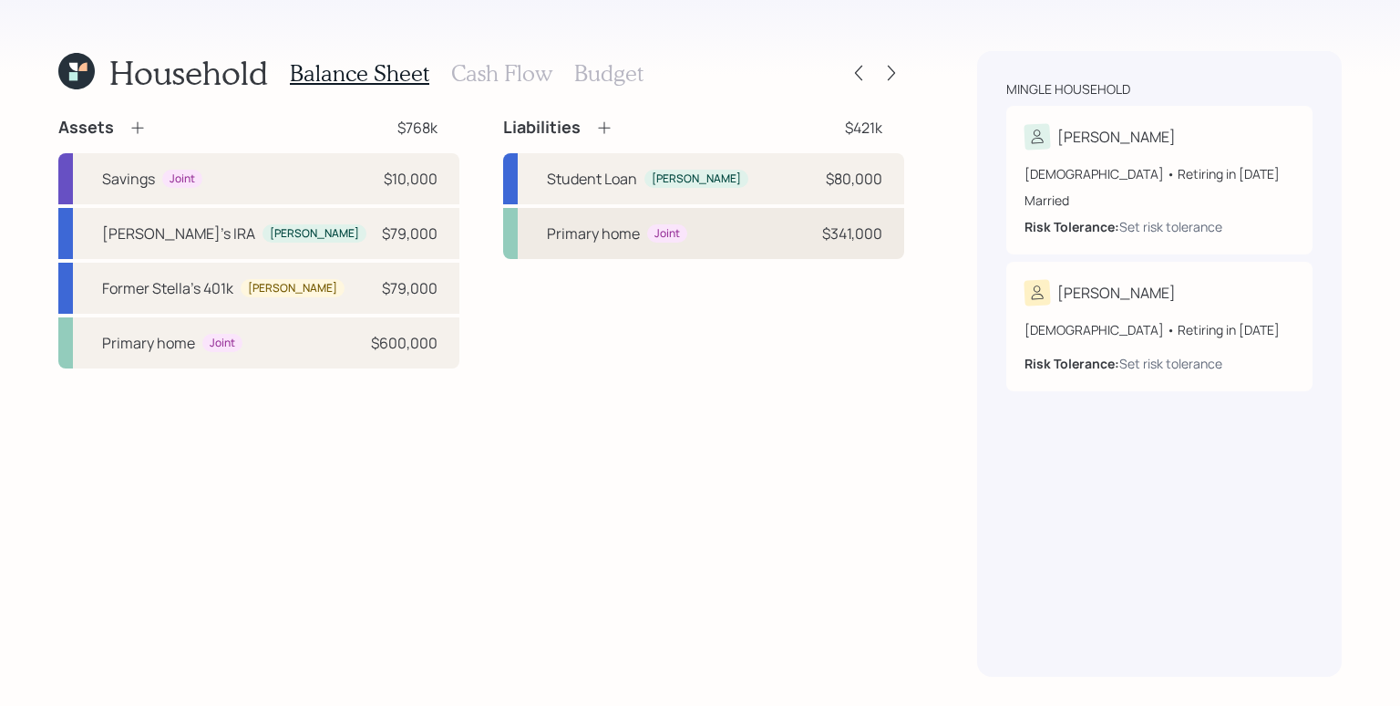
click at [867, 243] on div "$341,000" at bounding box center [852, 233] width 60 height 22
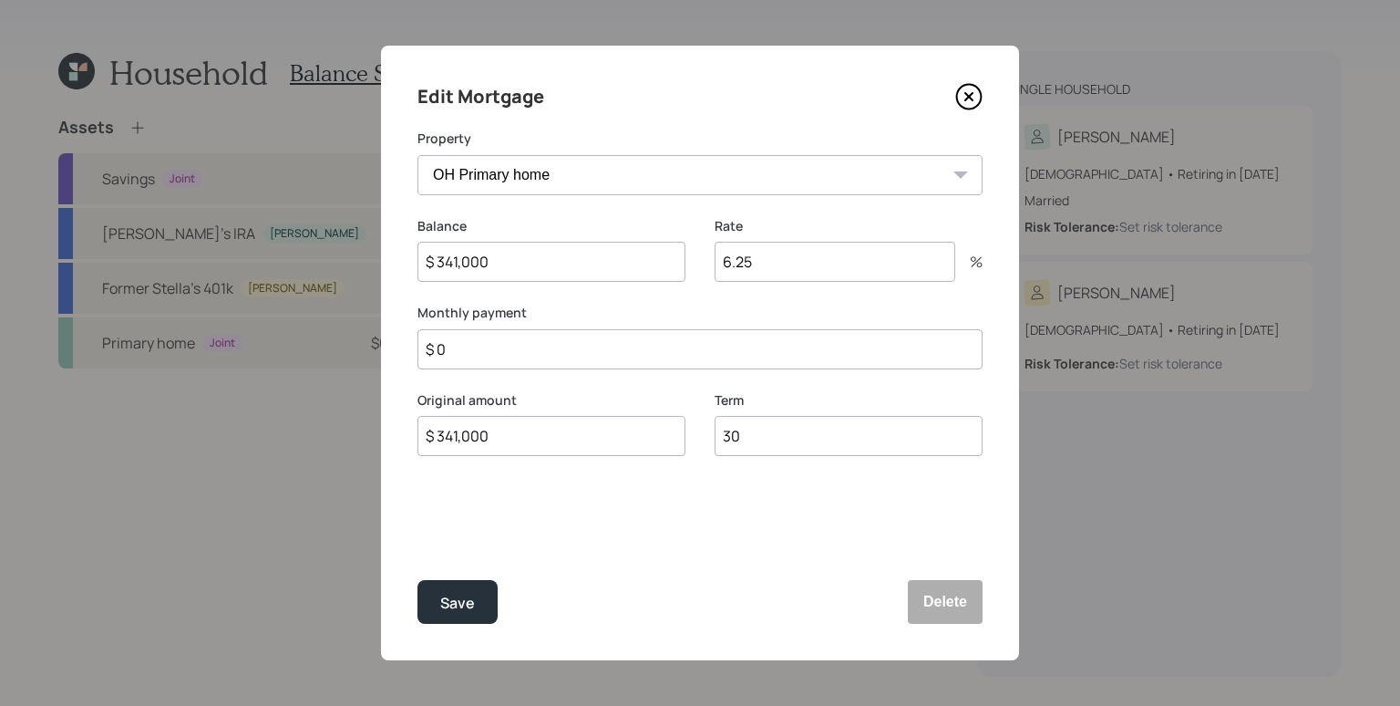
drag, startPoint x: 551, startPoint y: 266, endPoint x: 459, endPoint y: 258, distance: 91.5
click at [455, 259] on input "$ 341,000" at bounding box center [552, 262] width 268 height 40
type input "$ 340,000"
click at [676, 349] on input "$ 0" at bounding box center [700, 349] width 565 height 40
click at [676, 346] on input "$ 0" at bounding box center [700, 349] width 565 height 40
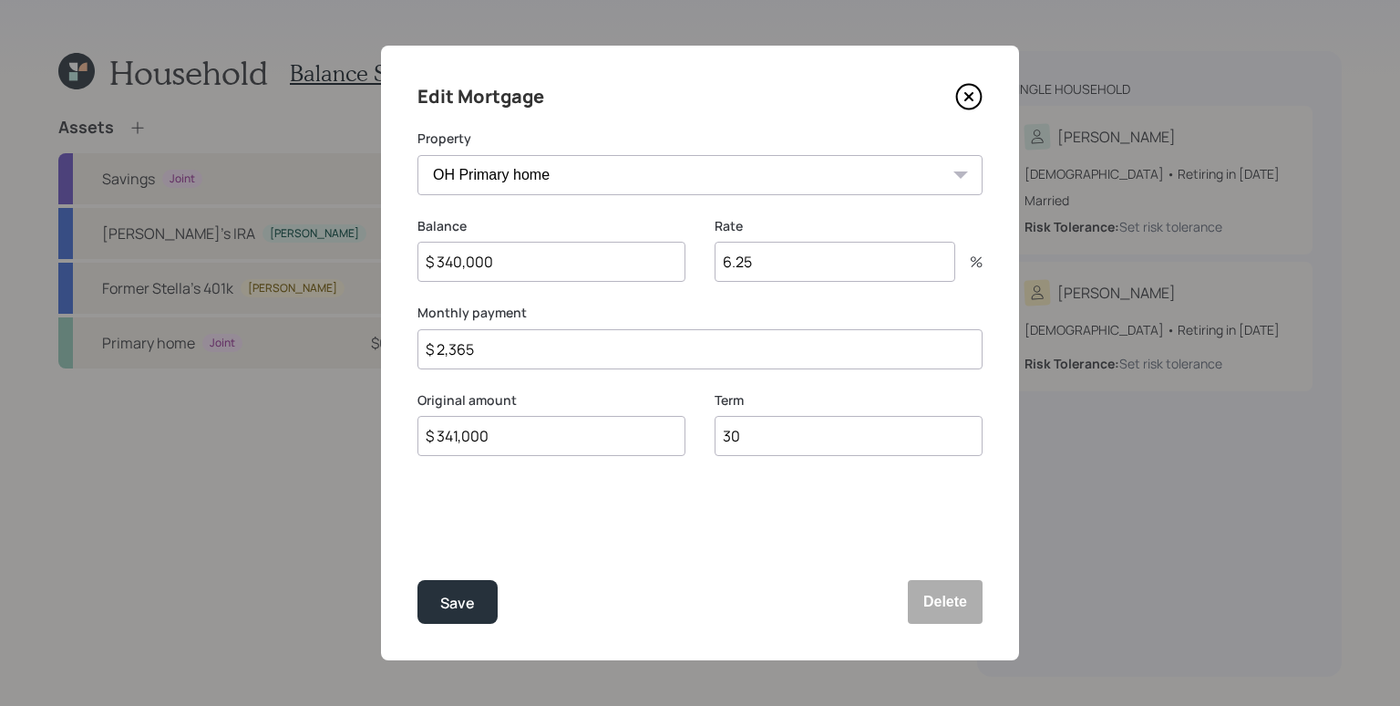
type input "$ 2,365"
click at [459, 434] on input "$ 341,000" at bounding box center [552, 436] width 268 height 40
type input "$ 340,000"
click at [635, 527] on div "Edit Mortgage Property OH Primary home Balance $ 340,000 Rate 6.25 % Monthly pa…" at bounding box center [700, 353] width 638 height 614
click at [484, 605] on button "Save" at bounding box center [458, 602] width 80 height 44
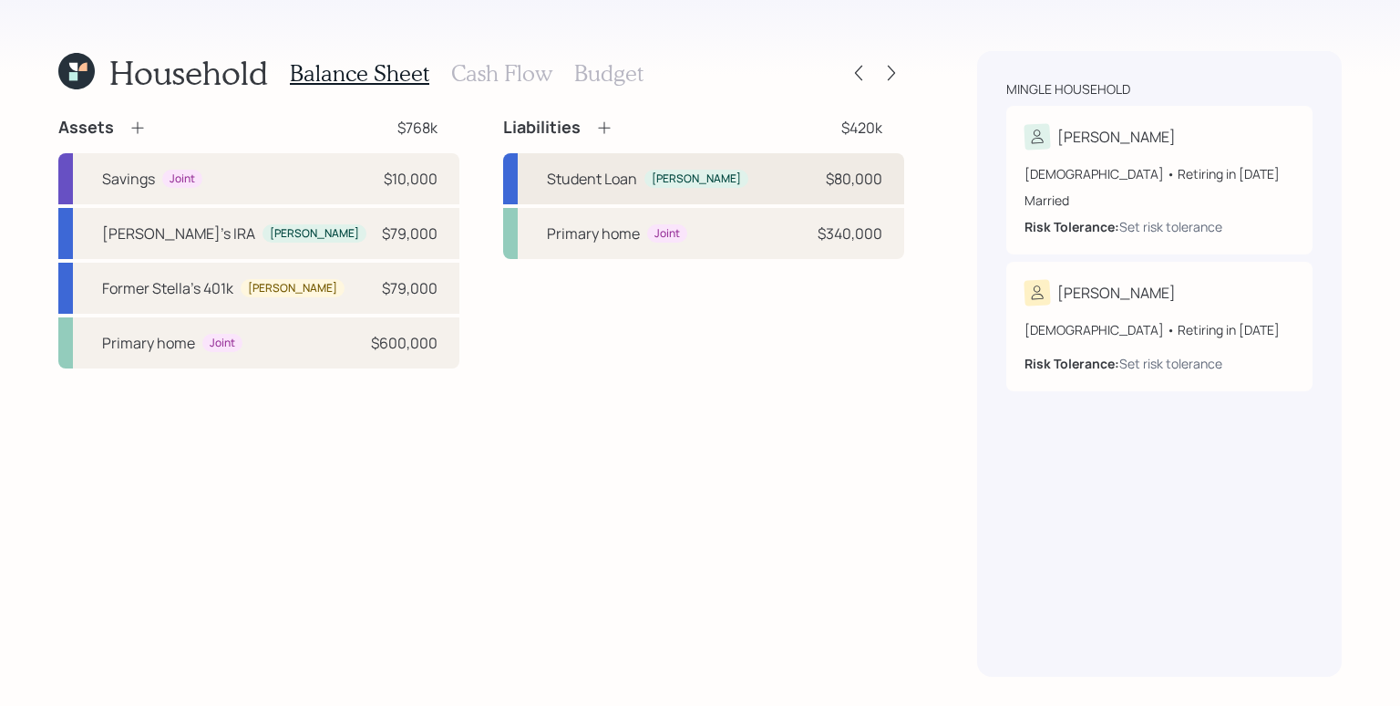
click at [713, 170] on div "Student Loan [PERSON_NAME] $80,000" at bounding box center [703, 178] width 401 height 51
select select "student"
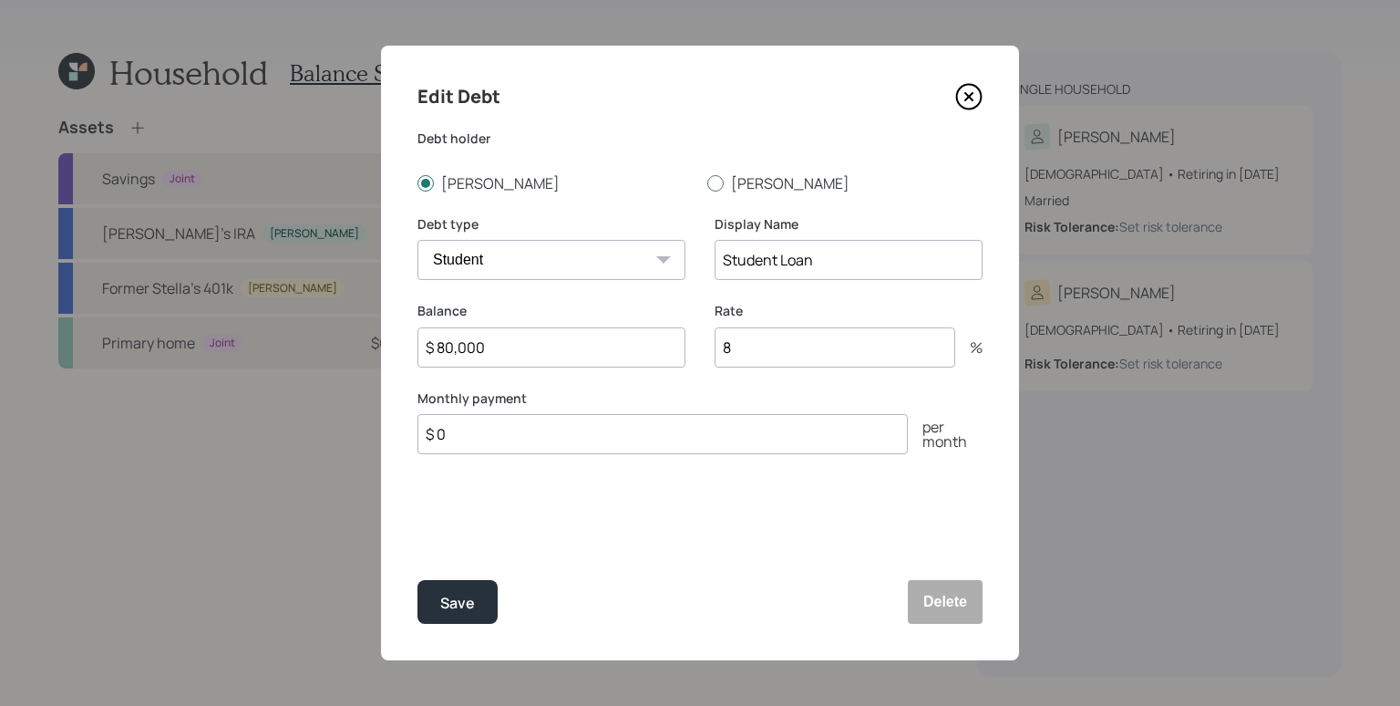
click at [722, 183] on div at bounding box center [715, 183] width 16 height 16
click at [707, 183] on input "[PERSON_NAME]" at bounding box center [707, 182] width 1 height 1
radio input "true"
drag, startPoint x: 520, startPoint y: 343, endPoint x: 434, endPoint y: 343, distance: 85.7
click at [434, 343] on input "$ 80,000" at bounding box center [552, 347] width 268 height 40
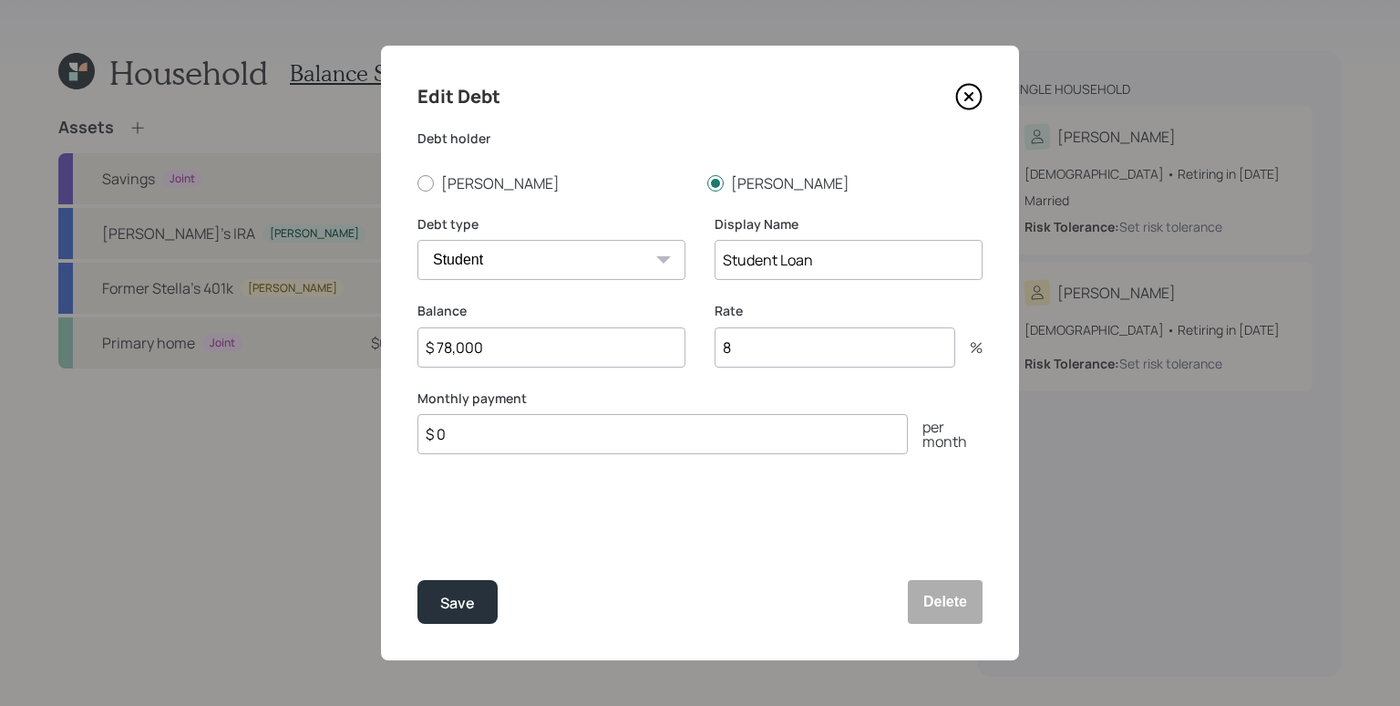
type input "$ 78,000"
click at [662, 435] on input "$ 0" at bounding box center [663, 434] width 490 height 40
click at [661, 432] on input "$ 0" at bounding box center [663, 434] width 490 height 40
click at [454, 598] on div "Save" at bounding box center [457, 603] width 35 height 25
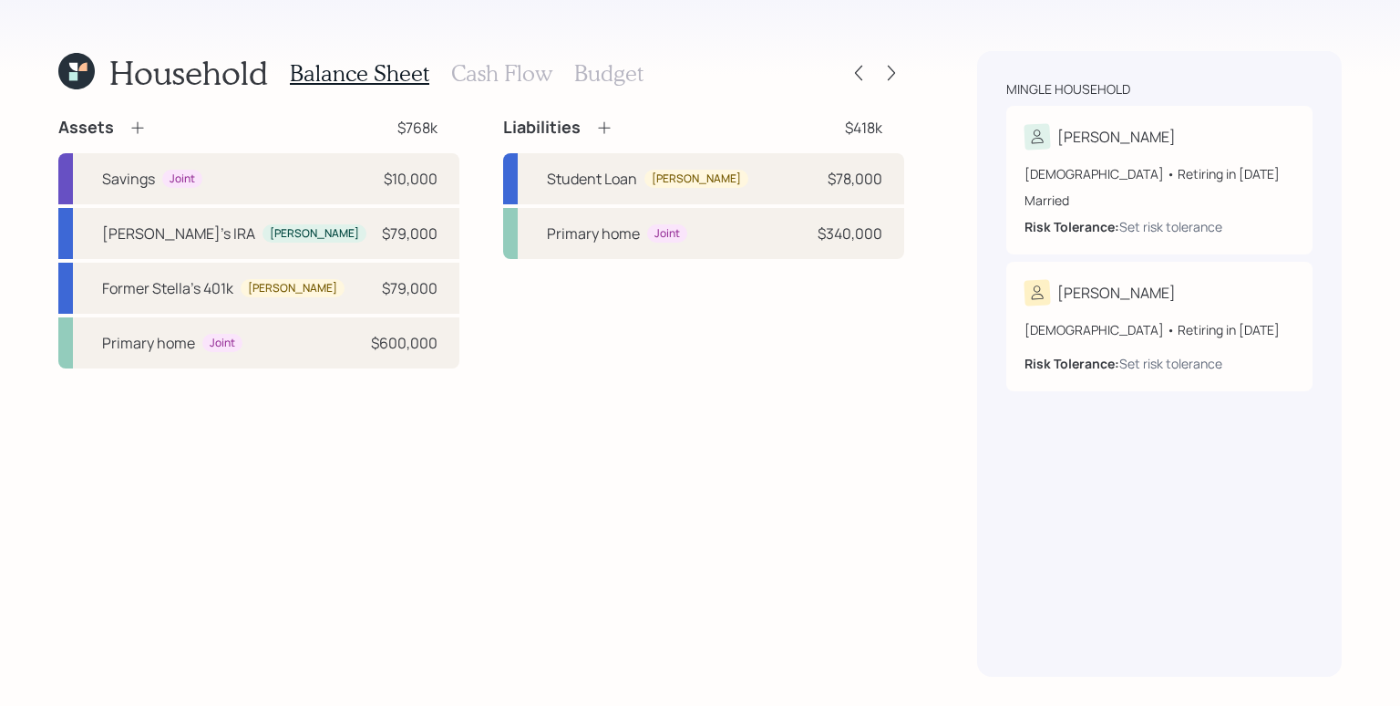
click at [537, 72] on h3 "Cash Flow" at bounding box center [501, 73] width 101 height 26
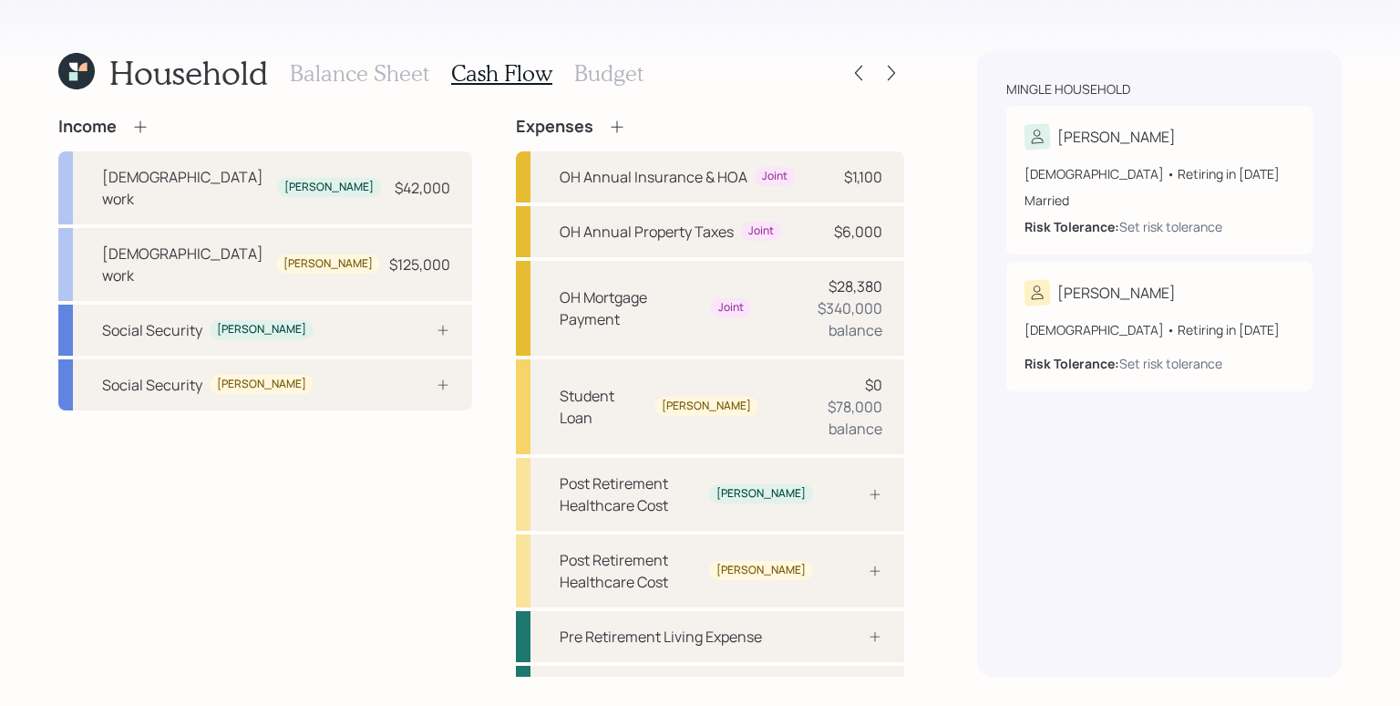
click at [82, 70] on icon at bounding box center [82, 67] width 8 height 8
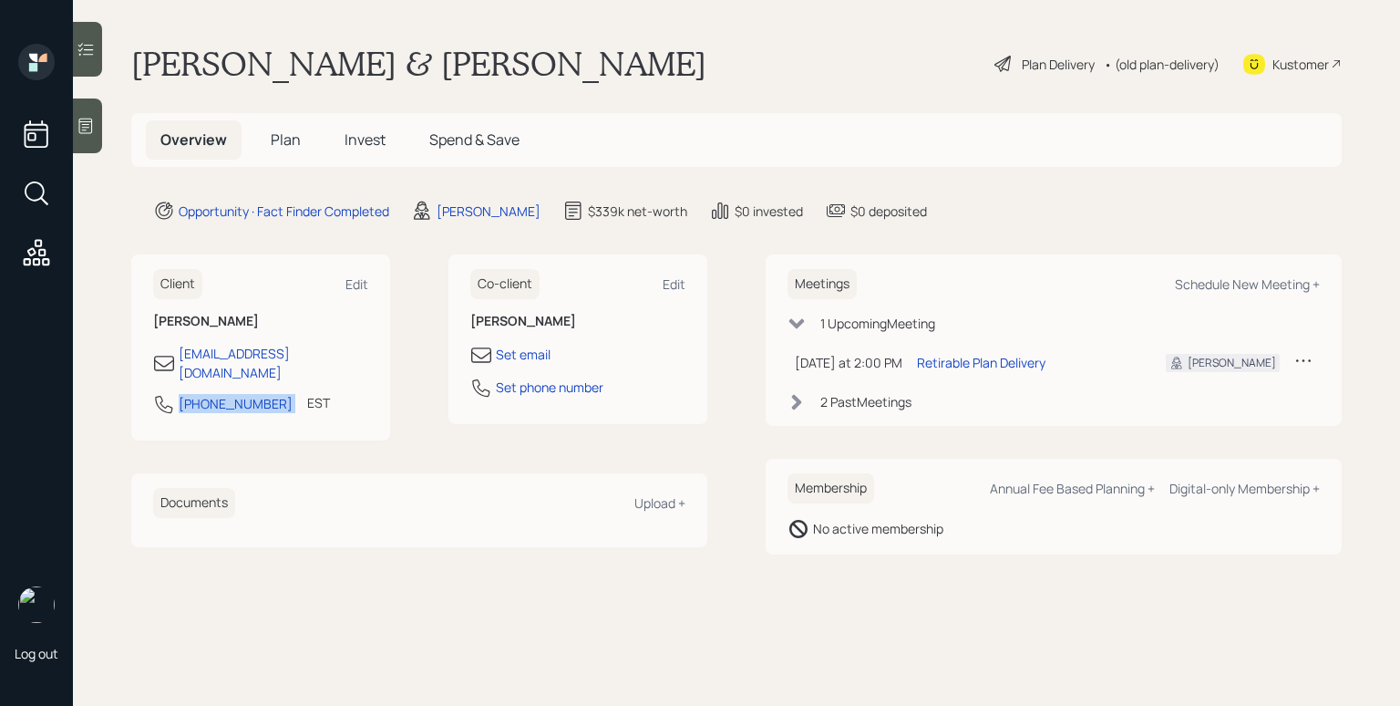
drag, startPoint x: 270, startPoint y: 388, endPoint x: 169, endPoint y: 388, distance: 101.2
click at [169, 393] on div "[PHONE_NUMBER] EST Currently 2:10 PM" at bounding box center [260, 409] width 215 height 33
click at [1062, 59] on div "Plan Delivery" at bounding box center [1058, 64] width 73 height 19
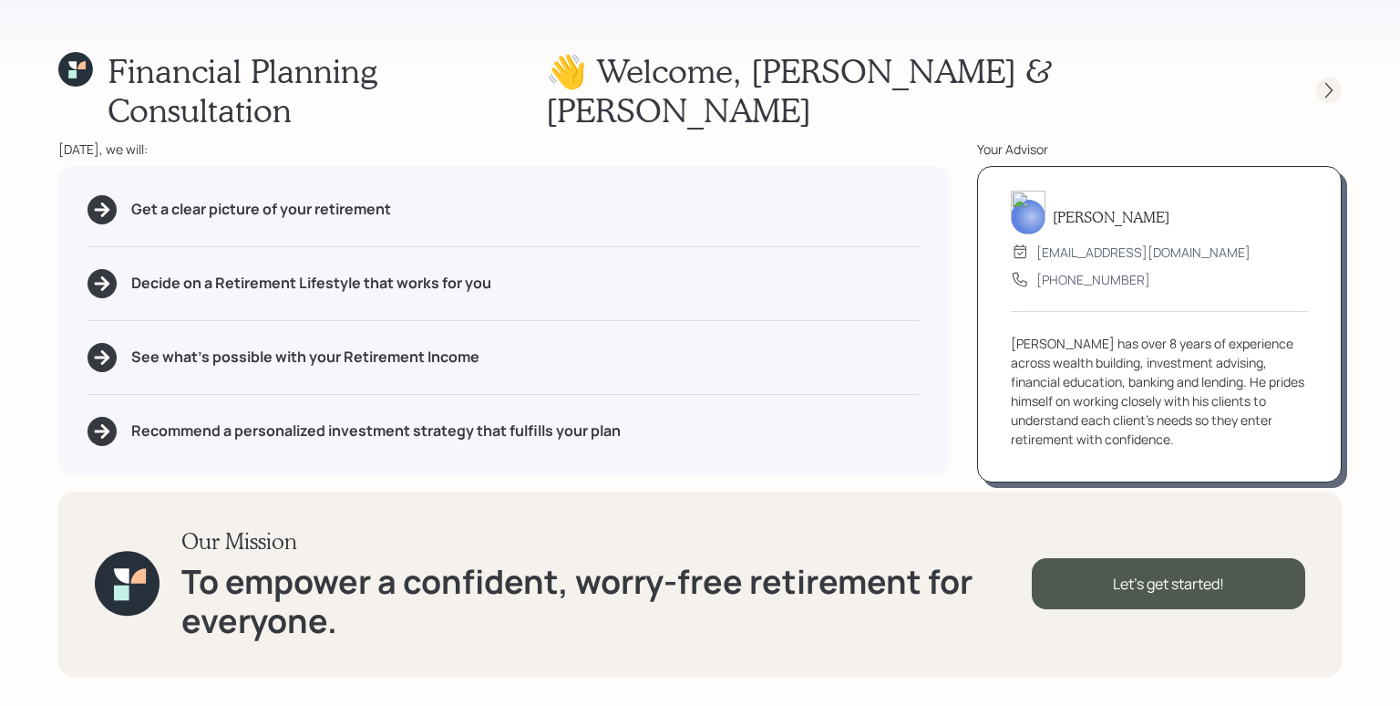
click at [1334, 81] on icon at bounding box center [1329, 90] width 18 height 18
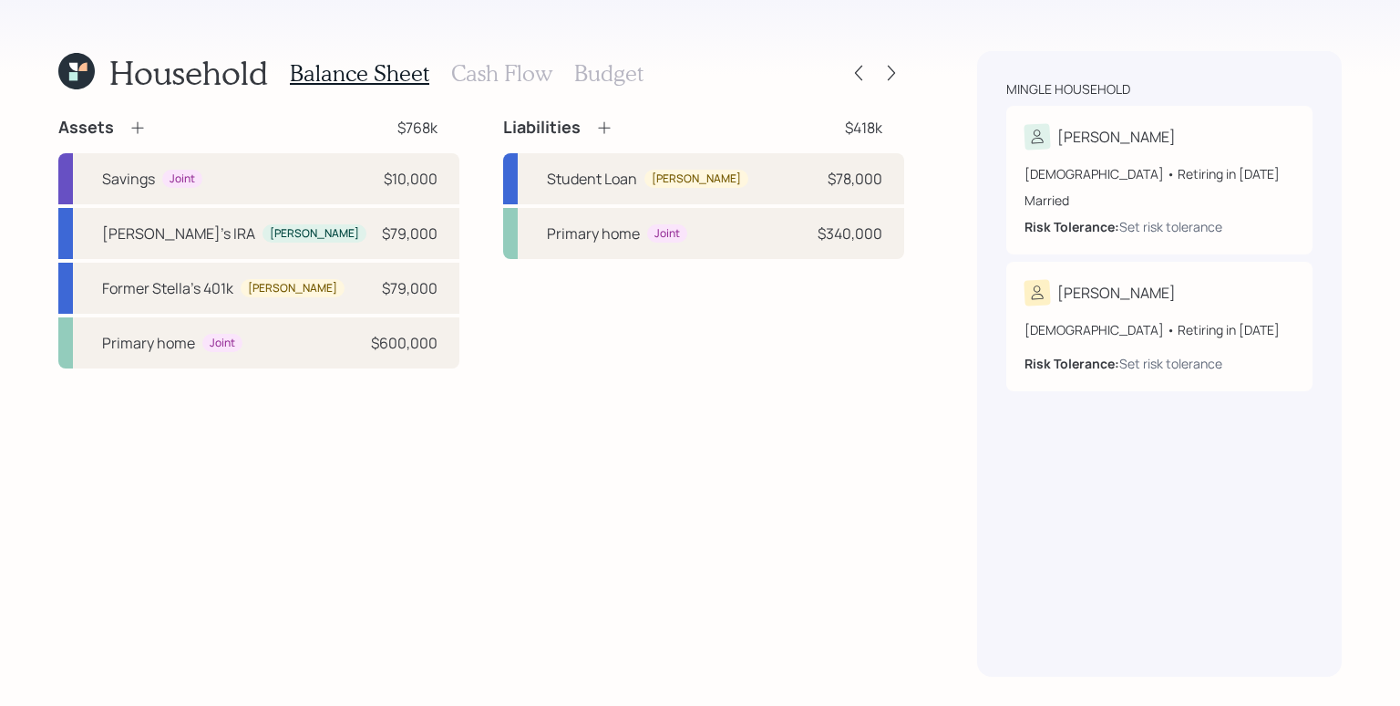
click at [910, 490] on div "Household Balance Sheet Cash Flow Budget Assets $768k Savings Joint $10,000 [PE…" at bounding box center [700, 353] width 1400 height 706
click at [758, 64] on div "Household Balance Sheet Cash Flow Budget" at bounding box center [481, 73] width 846 height 44
click at [888, 72] on icon at bounding box center [891, 73] width 18 height 18
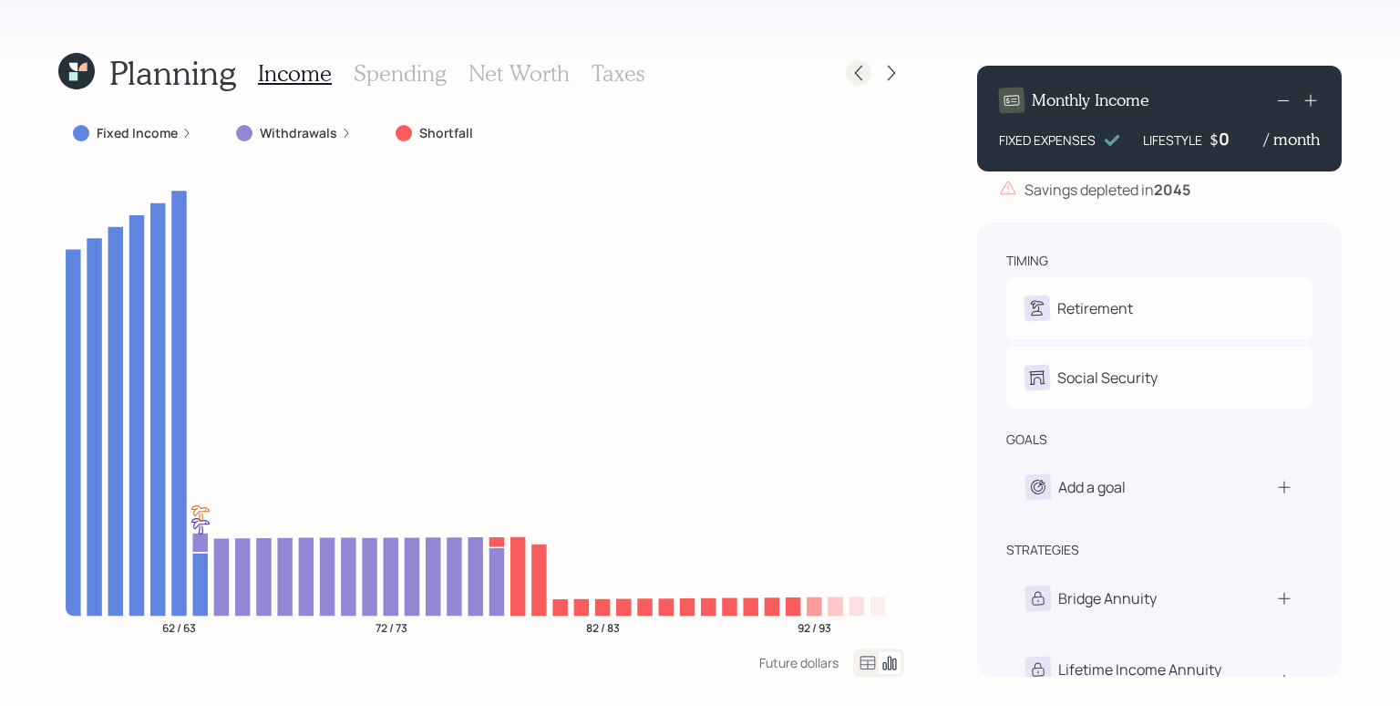
click at [869, 69] on div at bounding box center [859, 73] width 26 height 26
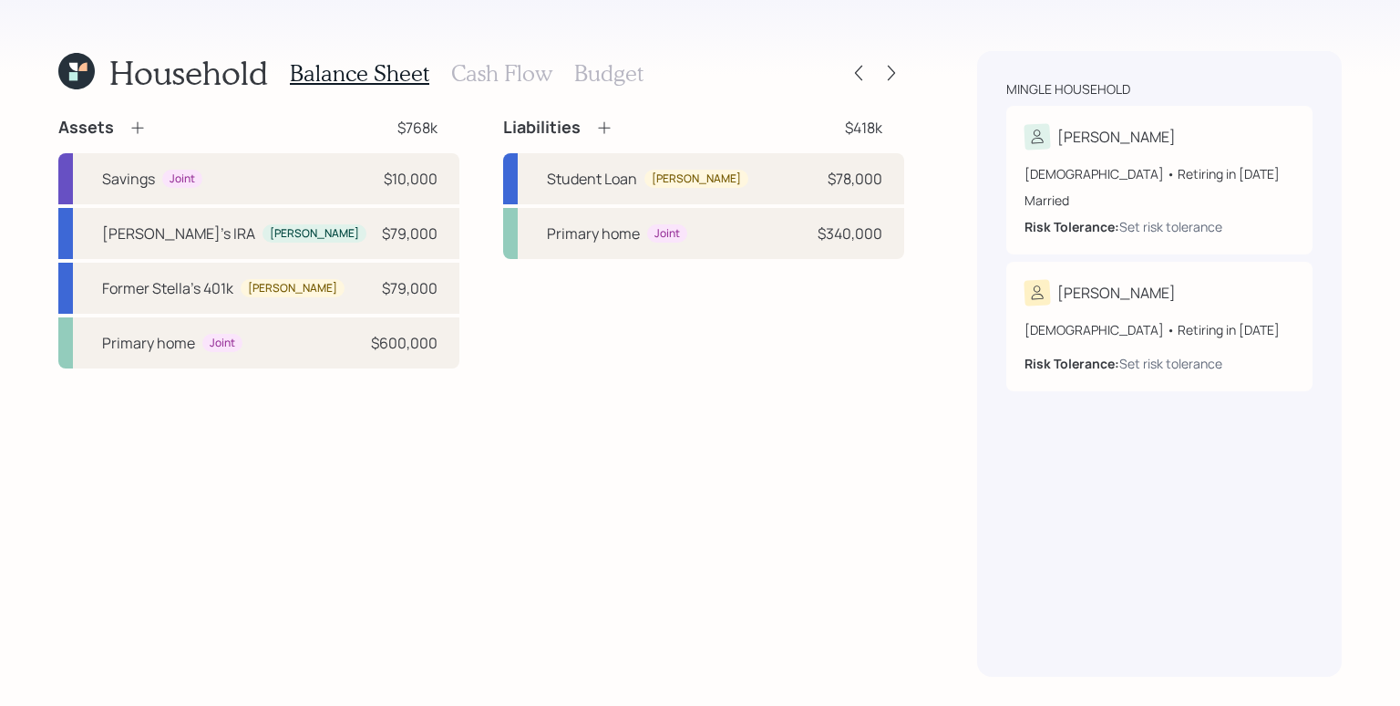
click at [469, 77] on h3 "Cash Flow" at bounding box center [501, 73] width 101 height 26
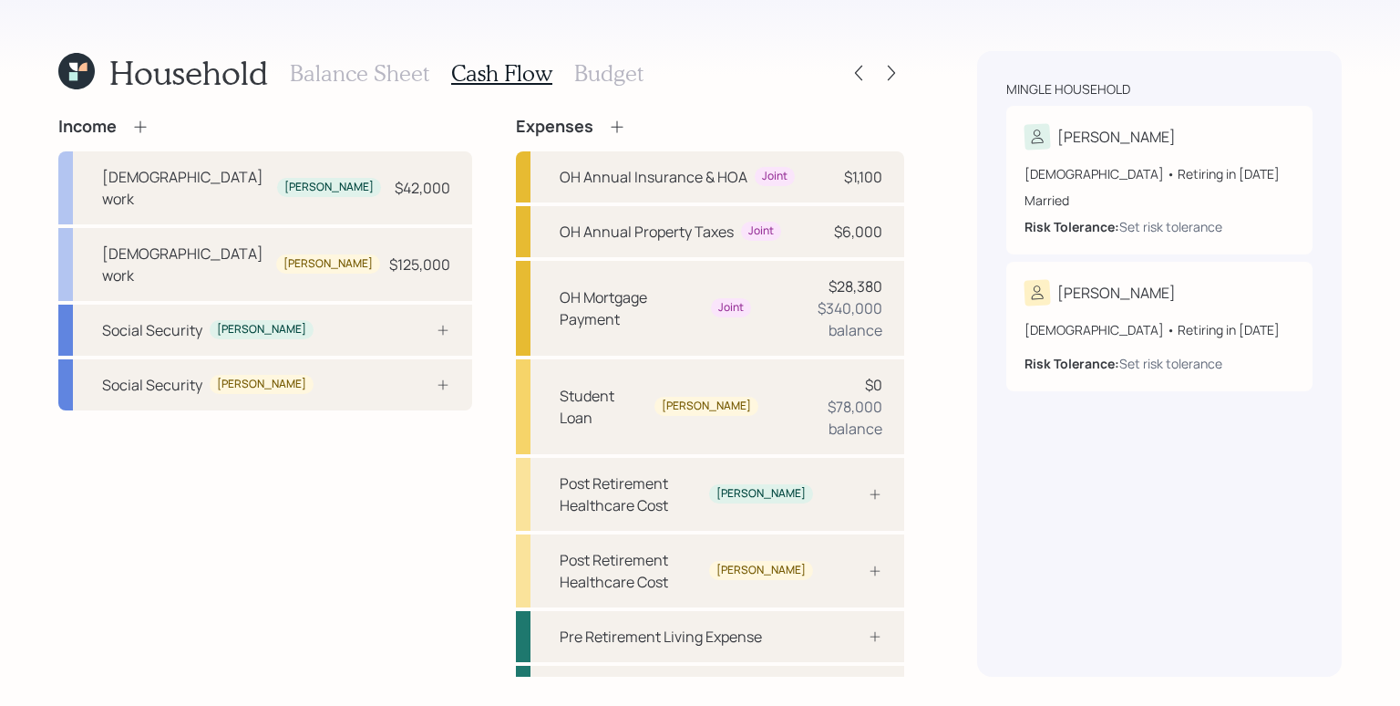
click at [140, 126] on icon at bounding box center [140, 126] width 12 height 12
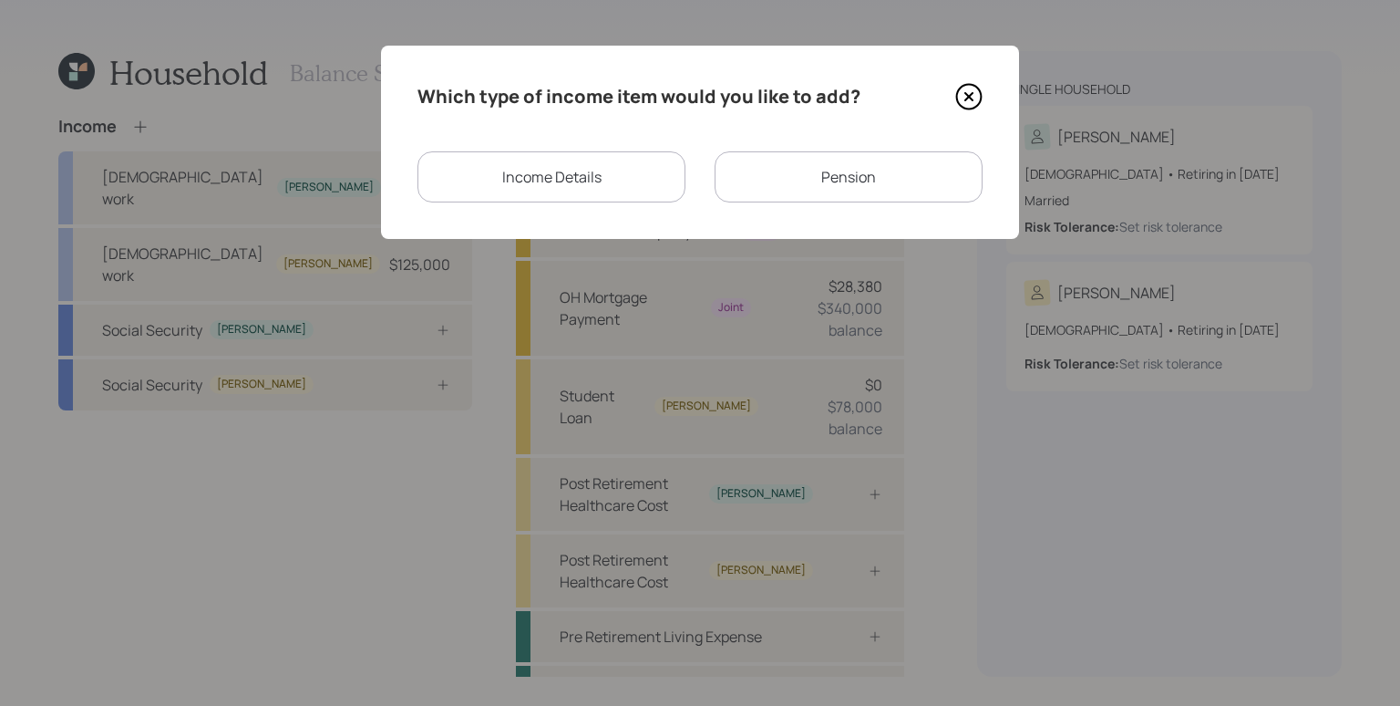
click at [649, 179] on div "Income Details" at bounding box center [552, 176] width 268 height 51
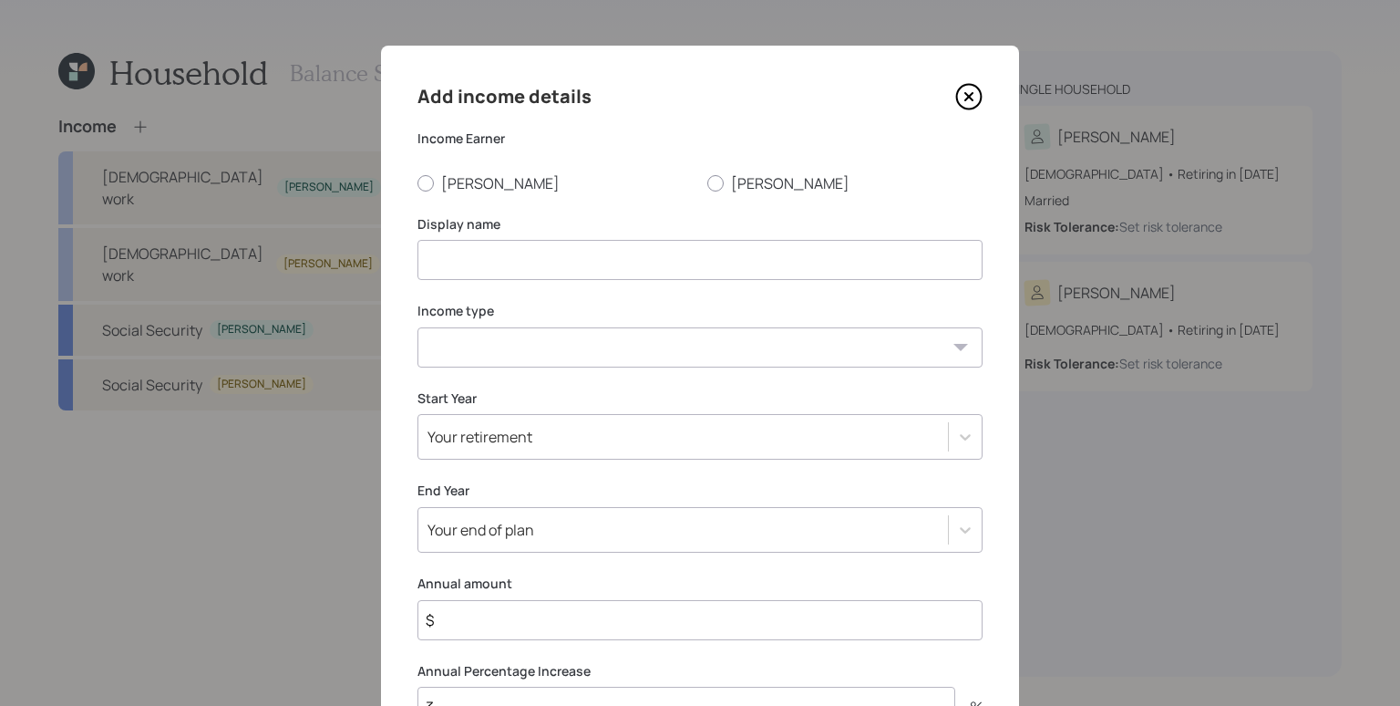
drag, startPoint x: 719, startPoint y: 182, endPoint x: 691, endPoint y: 203, distance: 35.2
click at [719, 182] on label "[PERSON_NAME]" at bounding box center [844, 183] width 275 height 20
click at [707, 182] on input "[PERSON_NAME]" at bounding box center [707, 182] width 1 height 1
radio input "true"
click at [647, 247] on input at bounding box center [700, 260] width 565 height 40
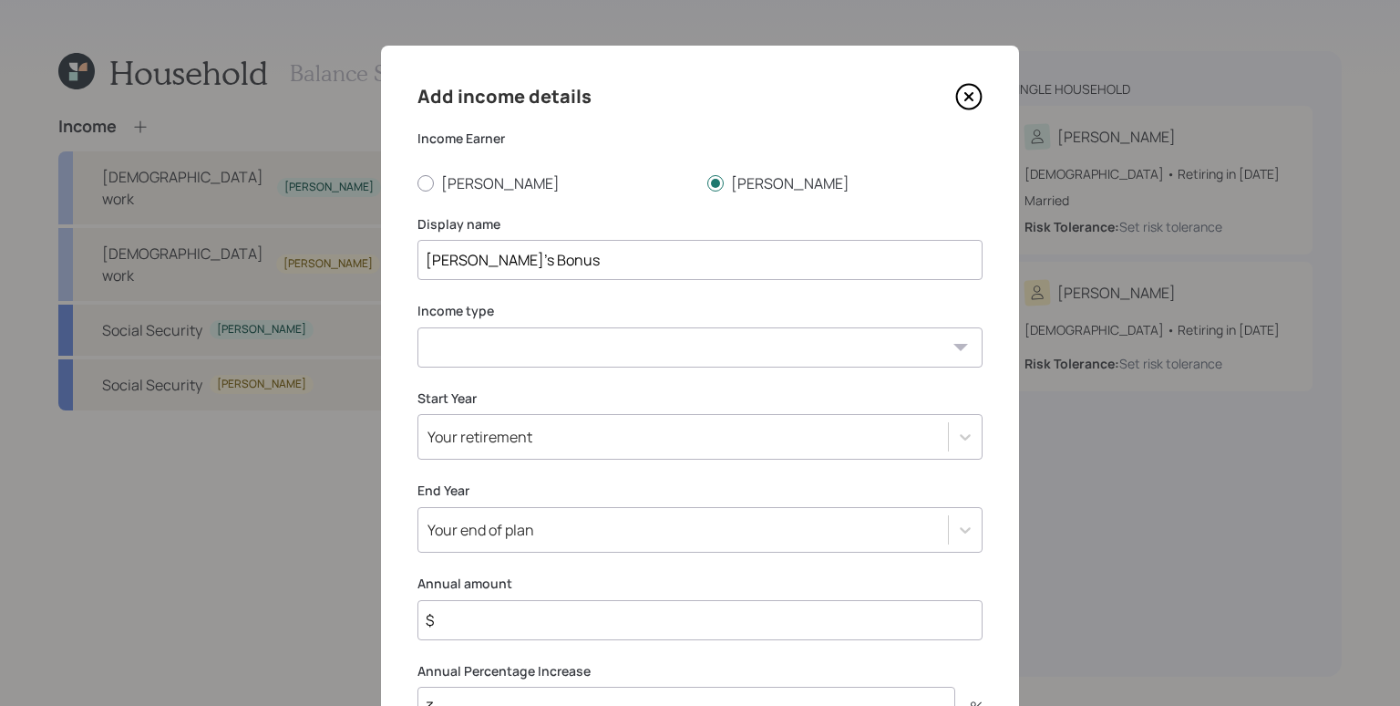
type input "[PERSON_NAME]'s Bonus"
click at [522, 337] on select "[DEMOGRAPHIC_DATA] work [DEMOGRAPHIC_DATA] work Self employment Other" at bounding box center [700, 347] width 565 height 40
select select "other"
click at [418, 327] on select "[DEMOGRAPHIC_DATA] work [DEMOGRAPHIC_DATA] work Self employment Other" at bounding box center [700, 347] width 565 height 40
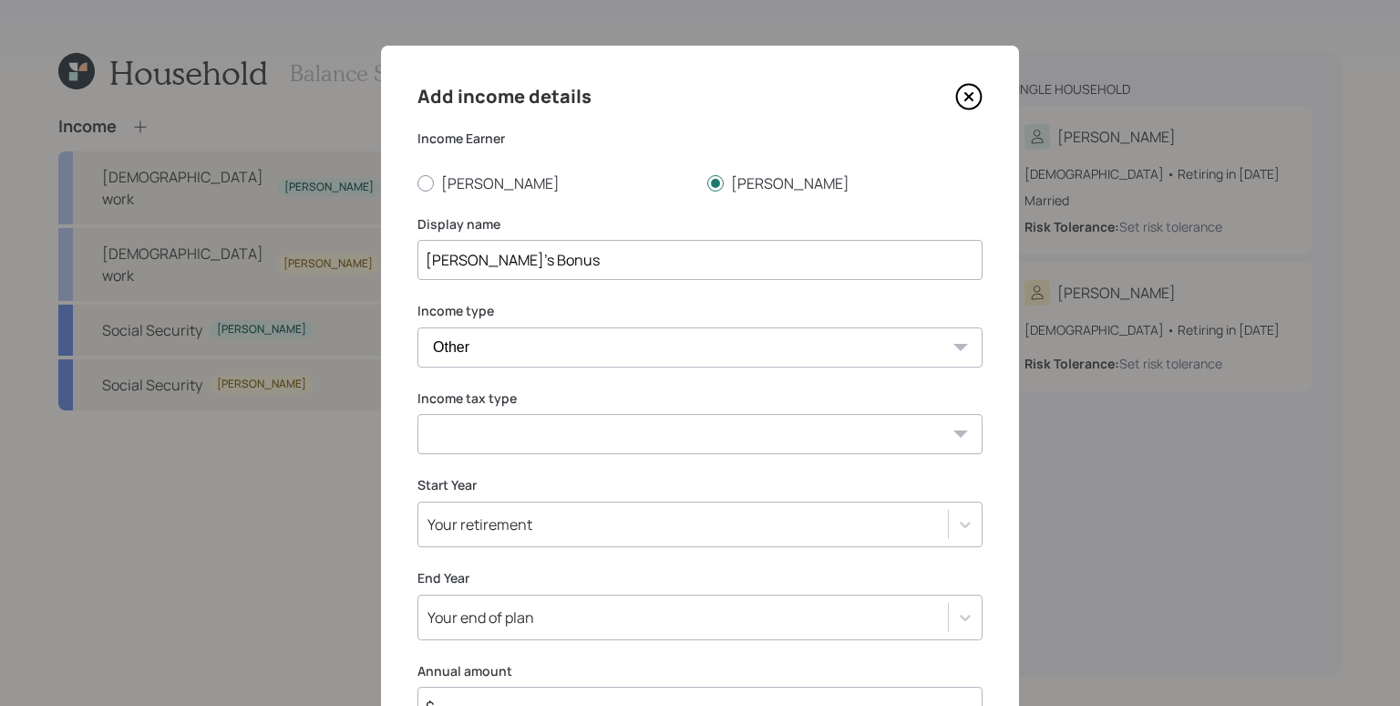
click at [517, 434] on select "Tax-free Earned Self Employment Alimony Royalties Pension / Annuity Interest Di…" at bounding box center [700, 434] width 565 height 40
select select "earned"
click at [418, 414] on select "Tax-free Earned Self Employment Alimony Royalties Pension / Annuity Interest Di…" at bounding box center [700, 434] width 565 height 40
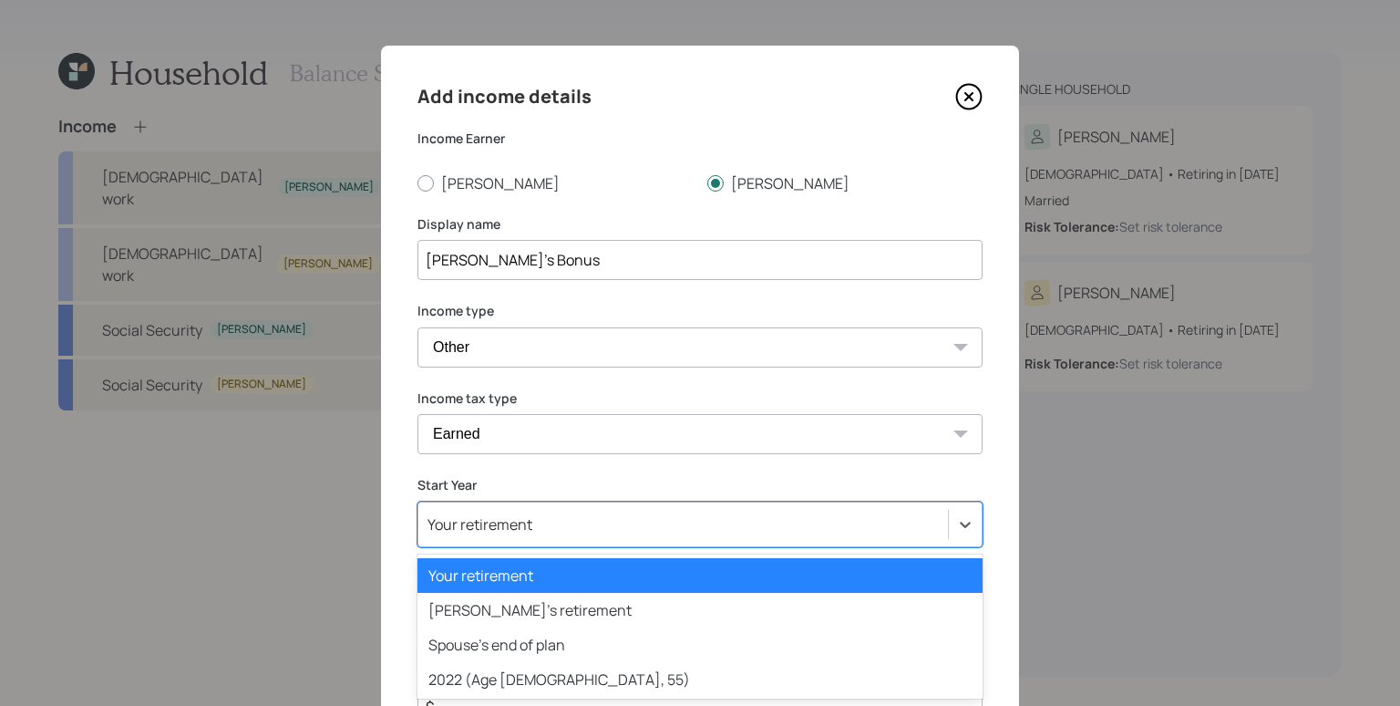
click at [543, 531] on div "option Your retirement selected, 1 of 81. 81 results available. Use Up and Down…" at bounding box center [700, 524] width 565 height 46
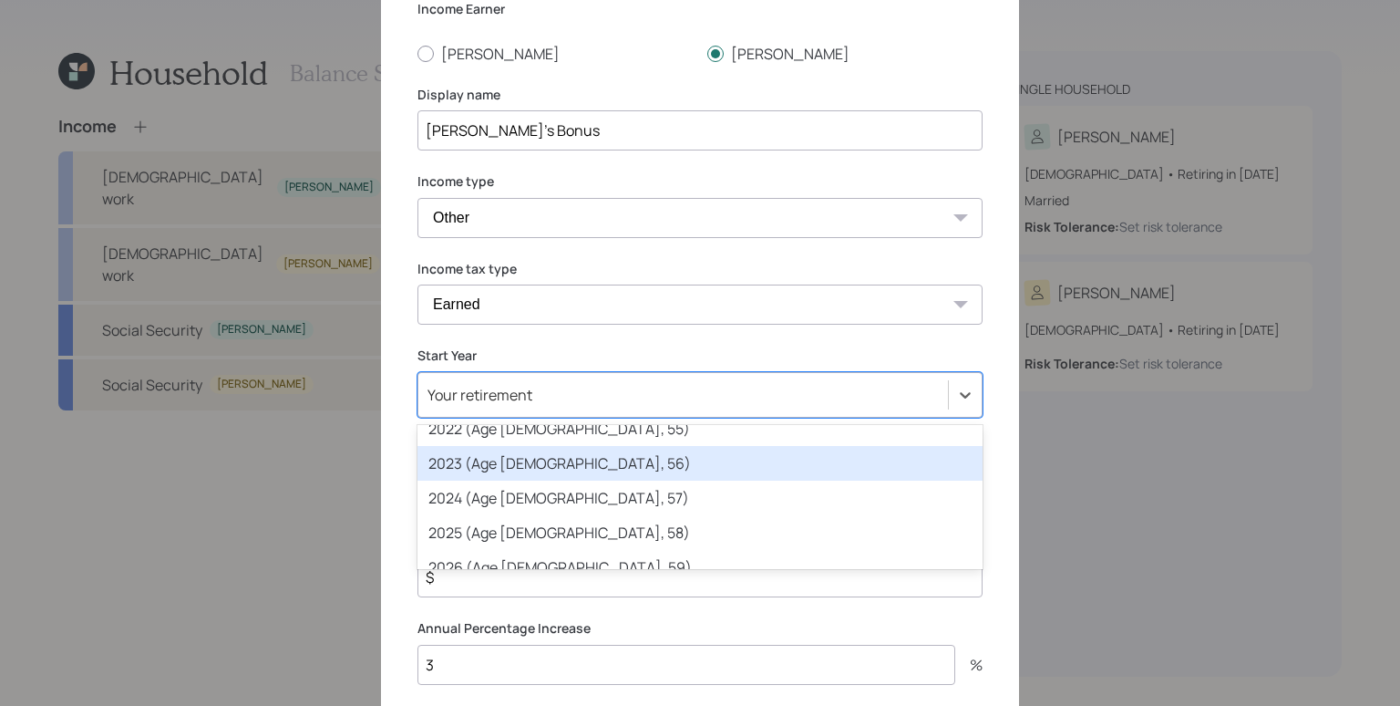
scroll to position [91, 0]
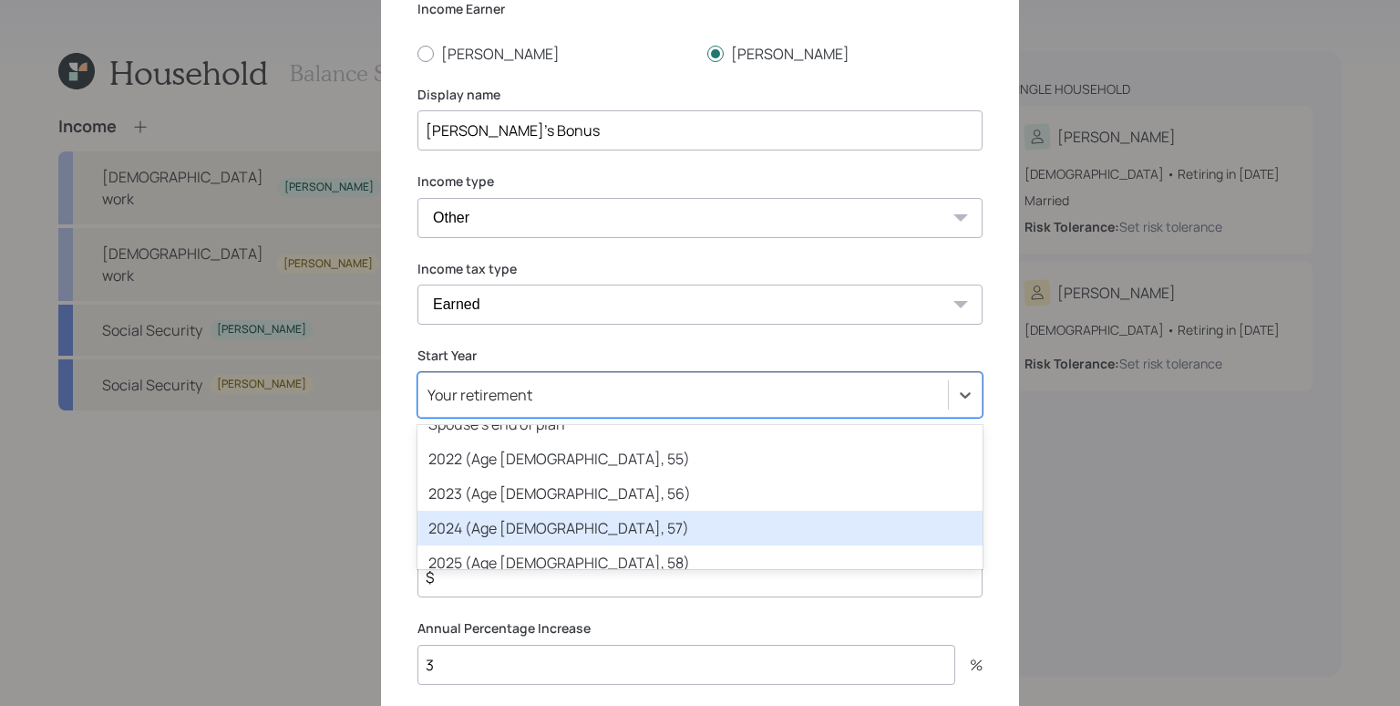
click at [497, 522] on div "2024 (Age [DEMOGRAPHIC_DATA], 57)" at bounding box center [700, 528] width 565 height 35
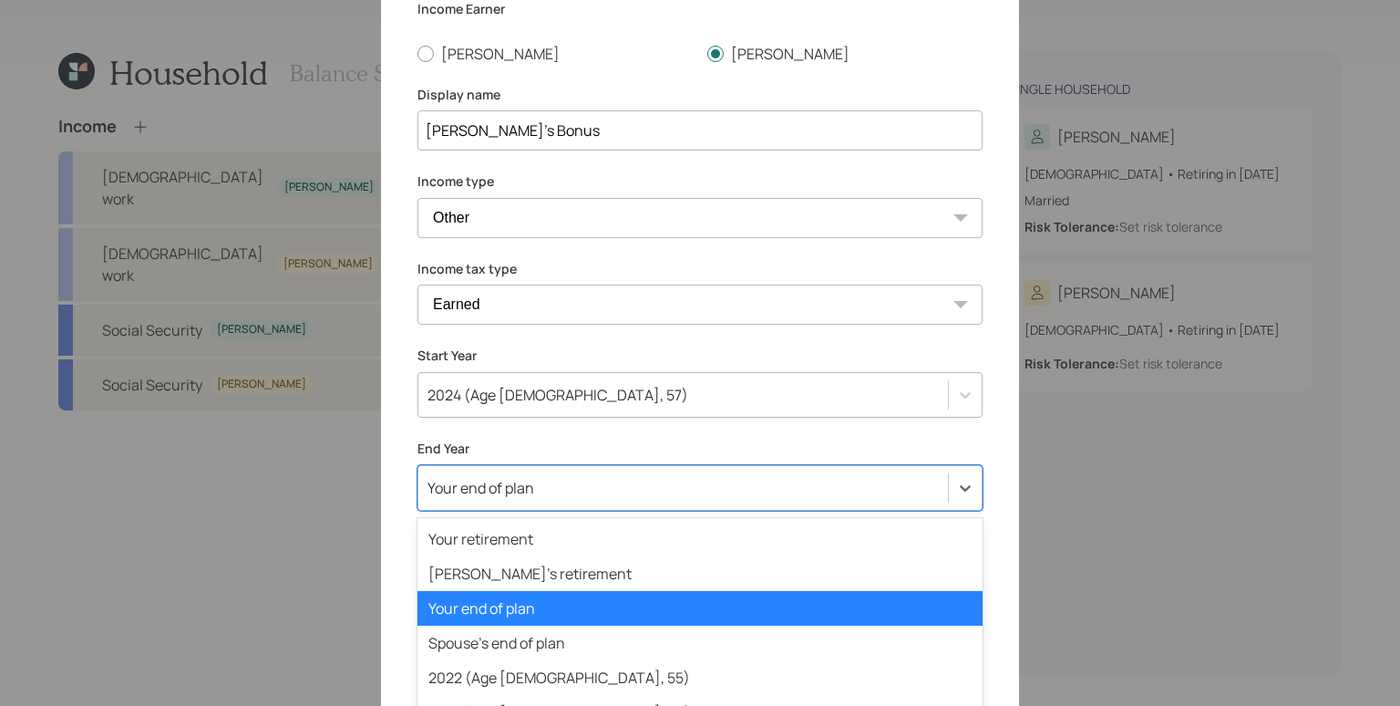
scroll to position [222, 0]
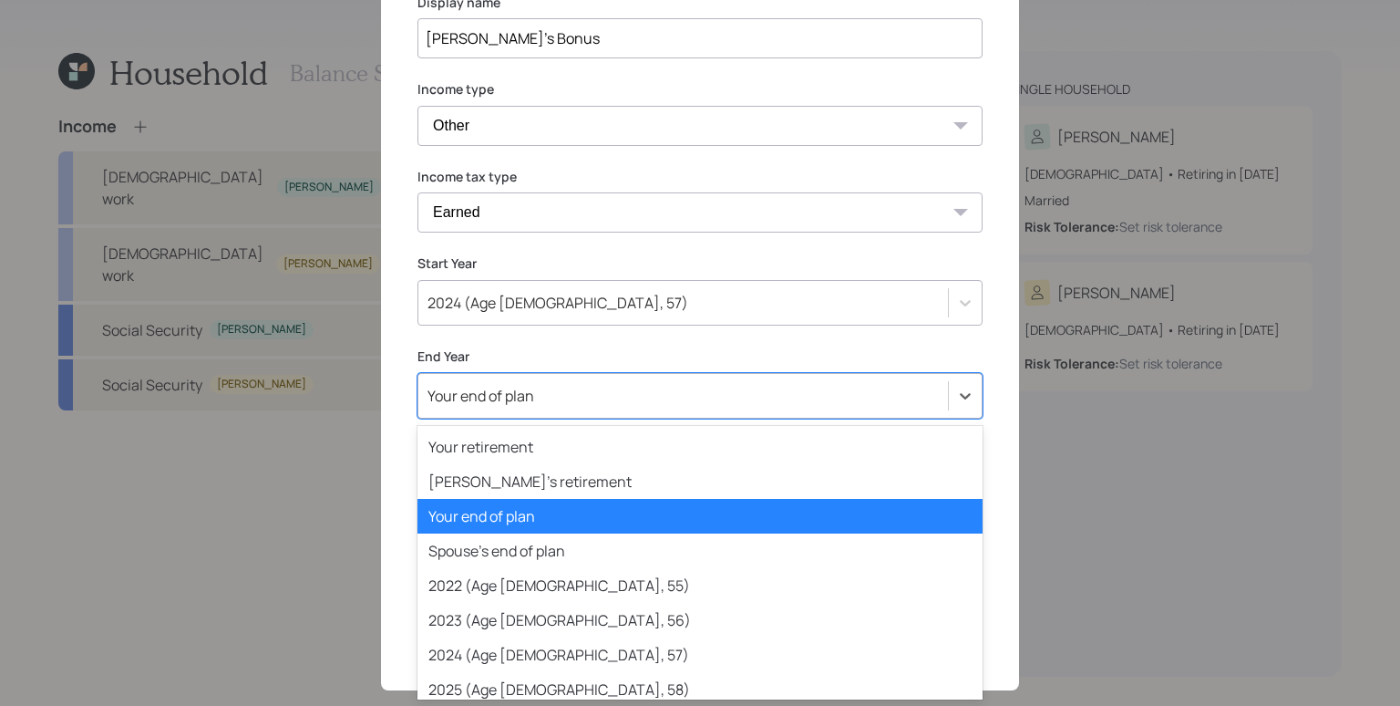
click at [562, 418] on div "option Your end of plan selected, 3 of 82. 82 results available. Use Up and Dow…" at bounding box center [700, 396] width 565 height 46
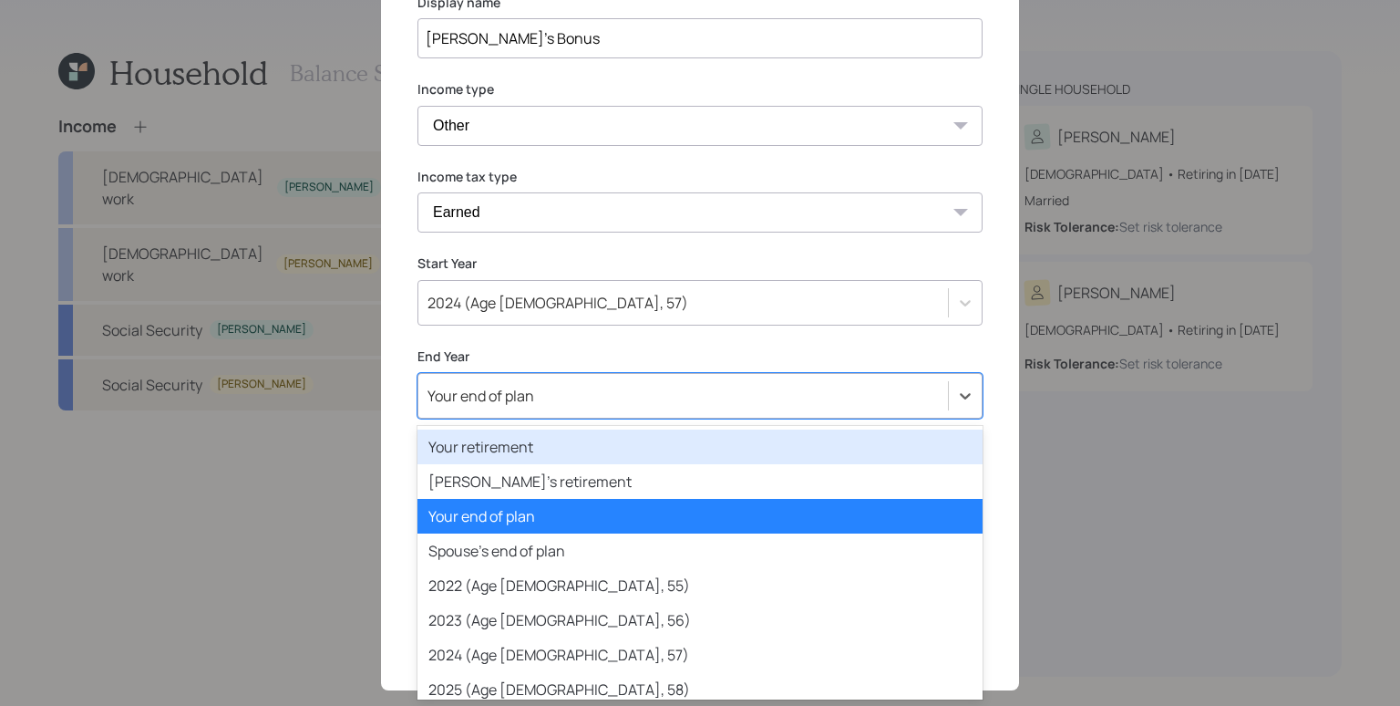
click at [520, 449] on div "Your retirement" at bounding box center [700, 446] width 565 height 35
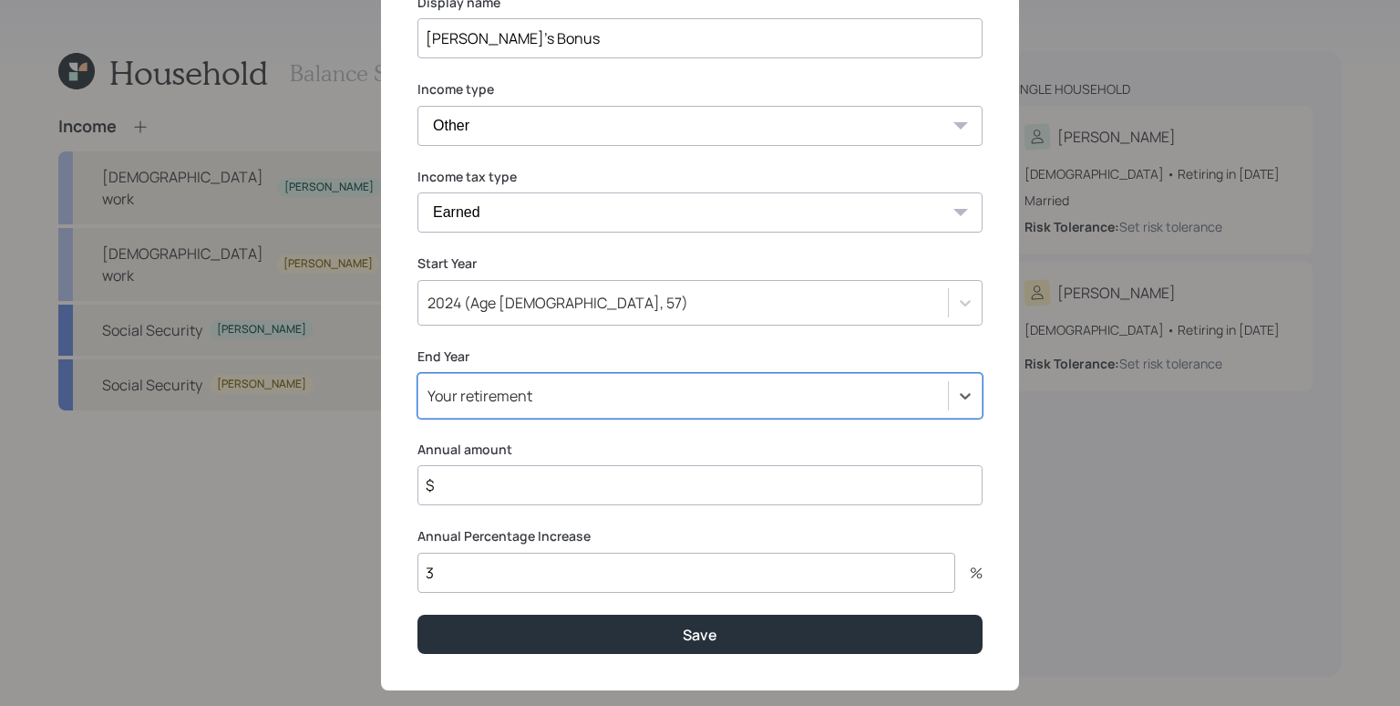
click at [545, 490] on input "$" at bounding box center [700, 485] width 565 height 40
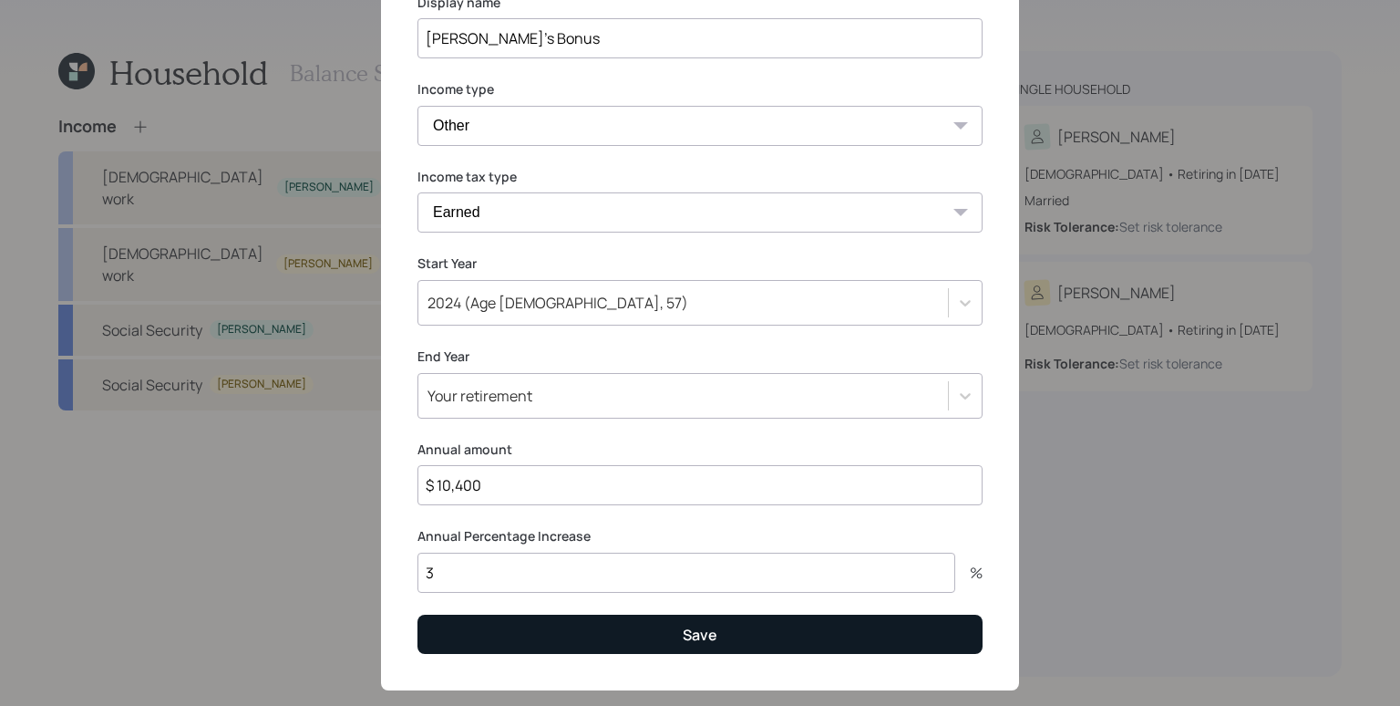
type input "$ 10,400"
click at [584, 635] on button "Save" at bounding box center [700, 633] width 565 height 39
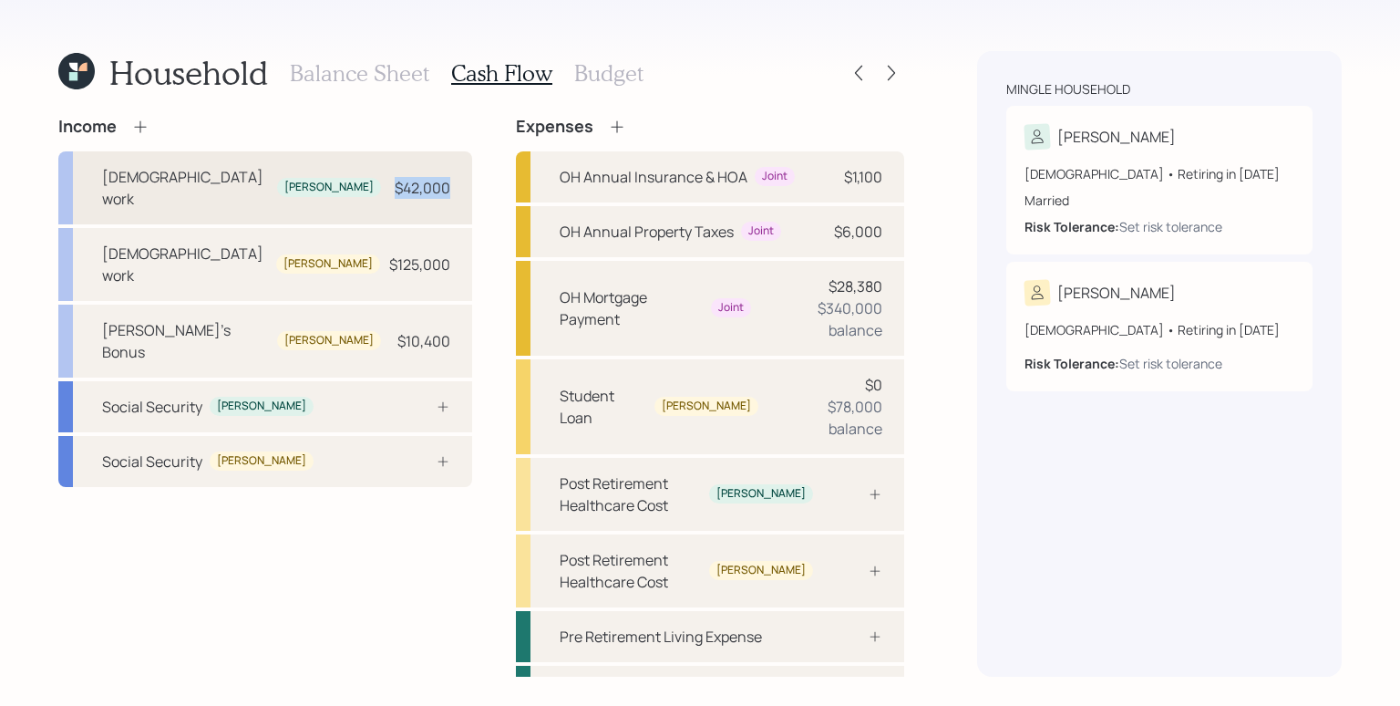
drag, startPoint x: 447, startPoint y: 174, endPoint x: 375, endPoint y: 185, distance: 72.8
click at [375, 185] on div "[DEMOGRAPHIC_DATA] work [PERSON_NAME] $42,000" at bounding box center [265, 187] width 414 height 73
click at [438, 381] on div "Social Security [PERSON_NAME]" at bounding box center [265, 406] width 414 height 51
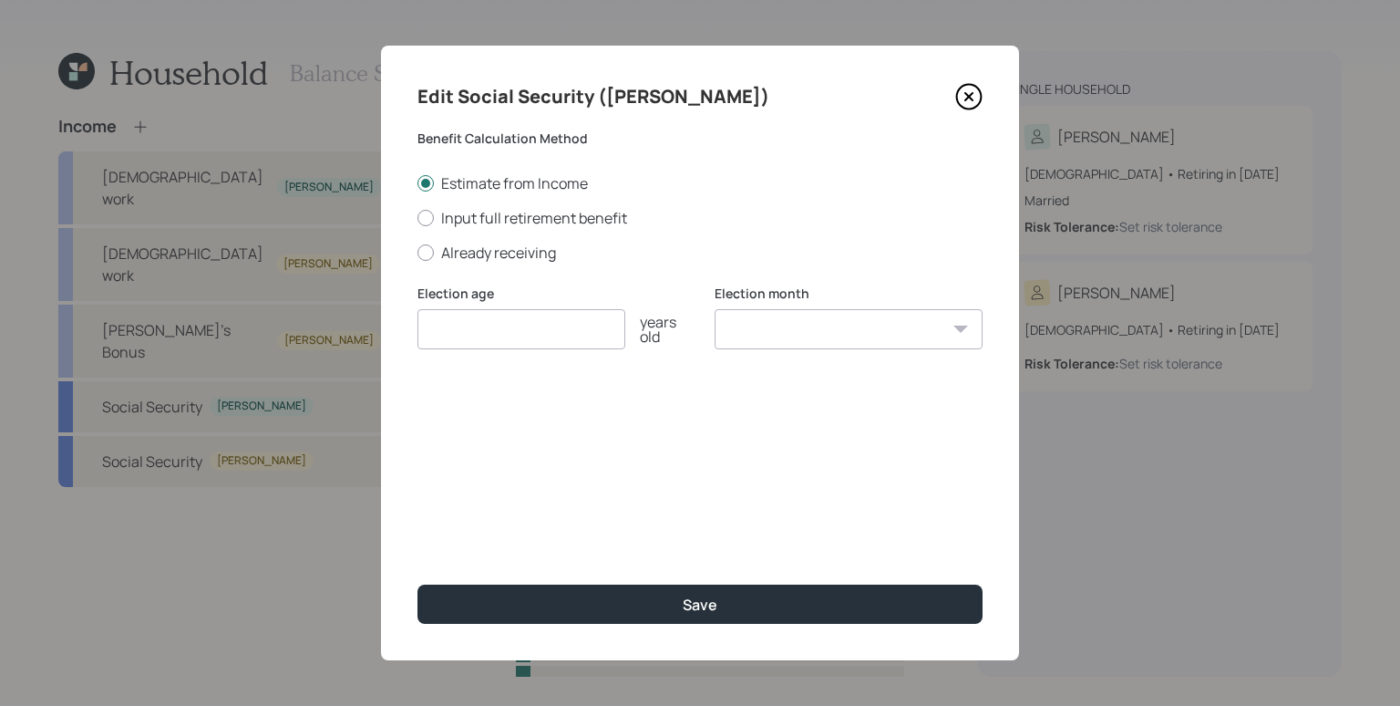
click at [556, 330] on input "number" at bounding box center [522, 329] width 208 height 40
type input "67"
click at [746, 342] on select "January February March April May June July August September October November De…" at bounding box center [849, 329] width 268 height 40
click at [715, 309] on select "January February March April May June July August September October November De…" at bounding box center [849, 329] width 268 height 40
click at [588, 405] on div "Edit Social Security ([PERSON_NAME]) Benefit Calculation Method Estimate from I…" at bounding box center [700, 353] width 638 height 614
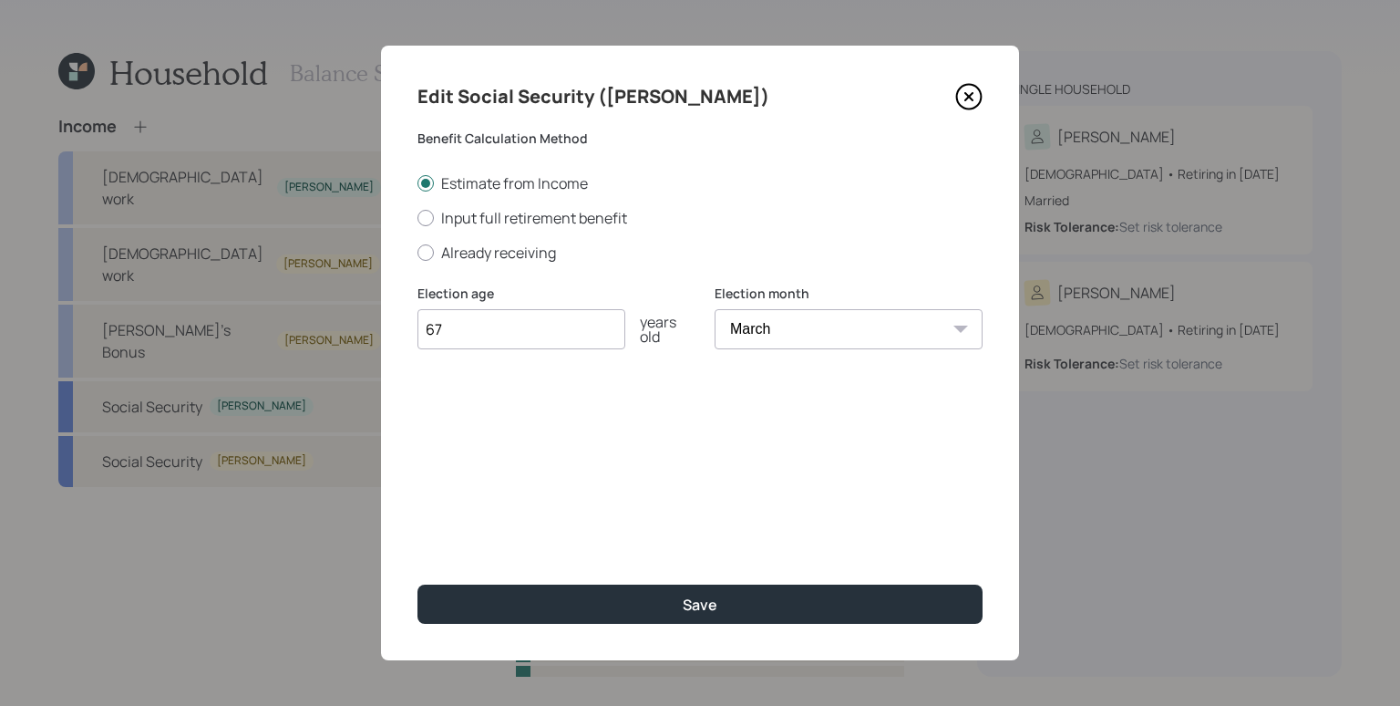
click at [759, 347] on select "January February March April May June July August September October November De…" at bounding box center [849, 329] width 268 height 40
select select "2"
click at [715, 309] on select "January February March April May June July August September October November De…" at bounding box center [849, 329] width 268 height 40
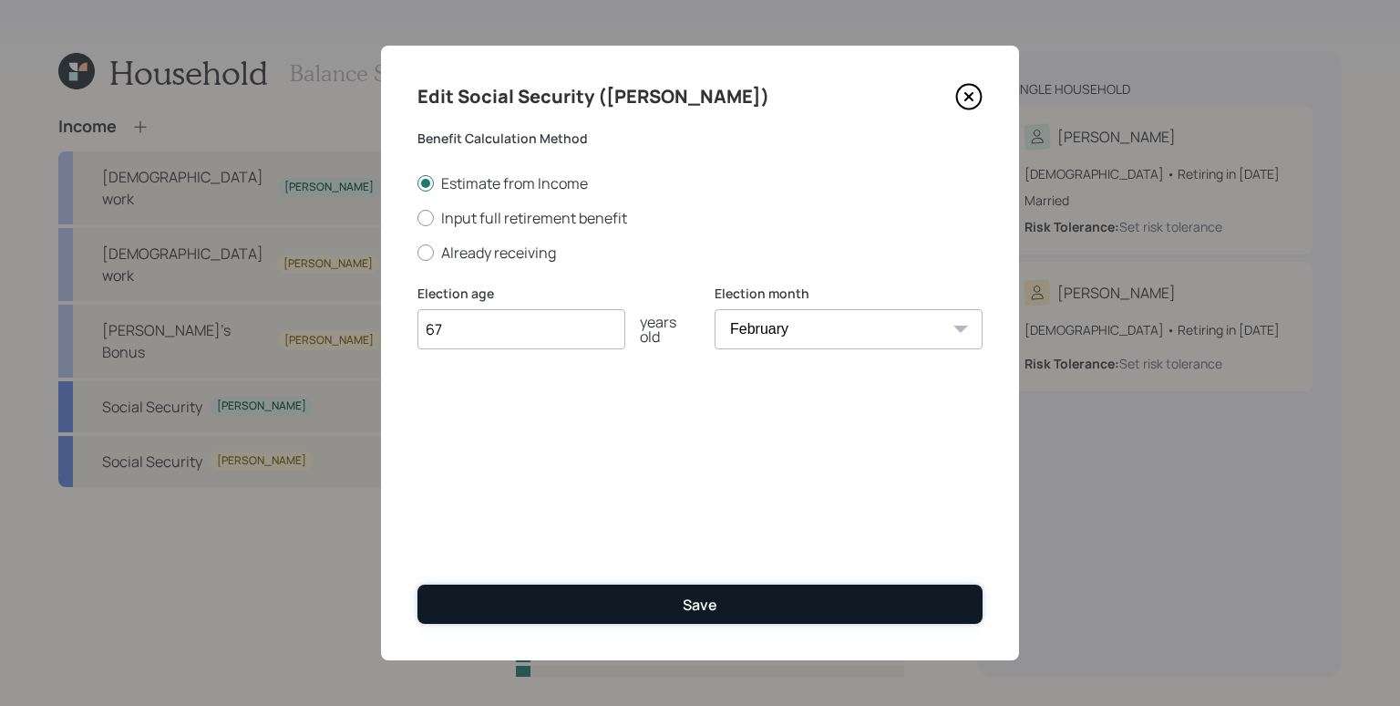
click at [813, 597] on button "Save" at bounding box center [700, 603] width 565 height 39
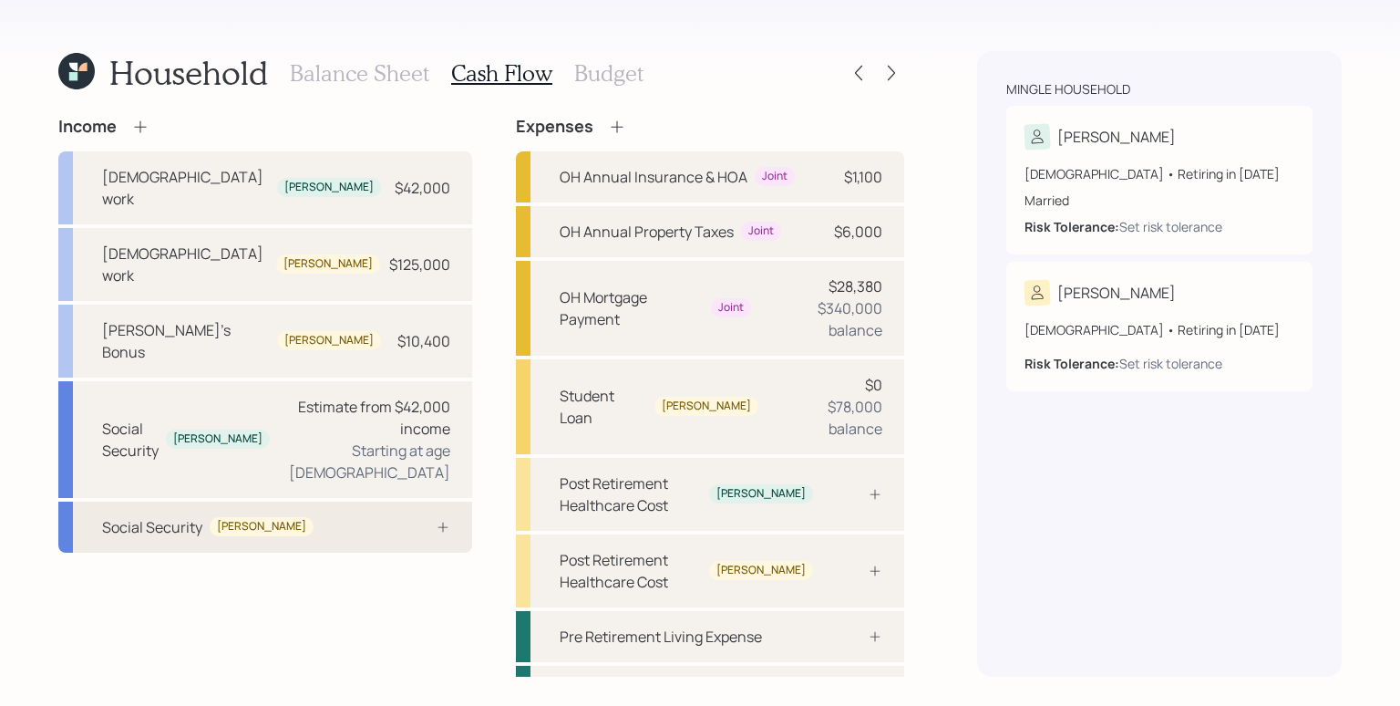
click at [431, 501] on div "Social Security Stella" at bounding box center [265, 526] width 414 height 51
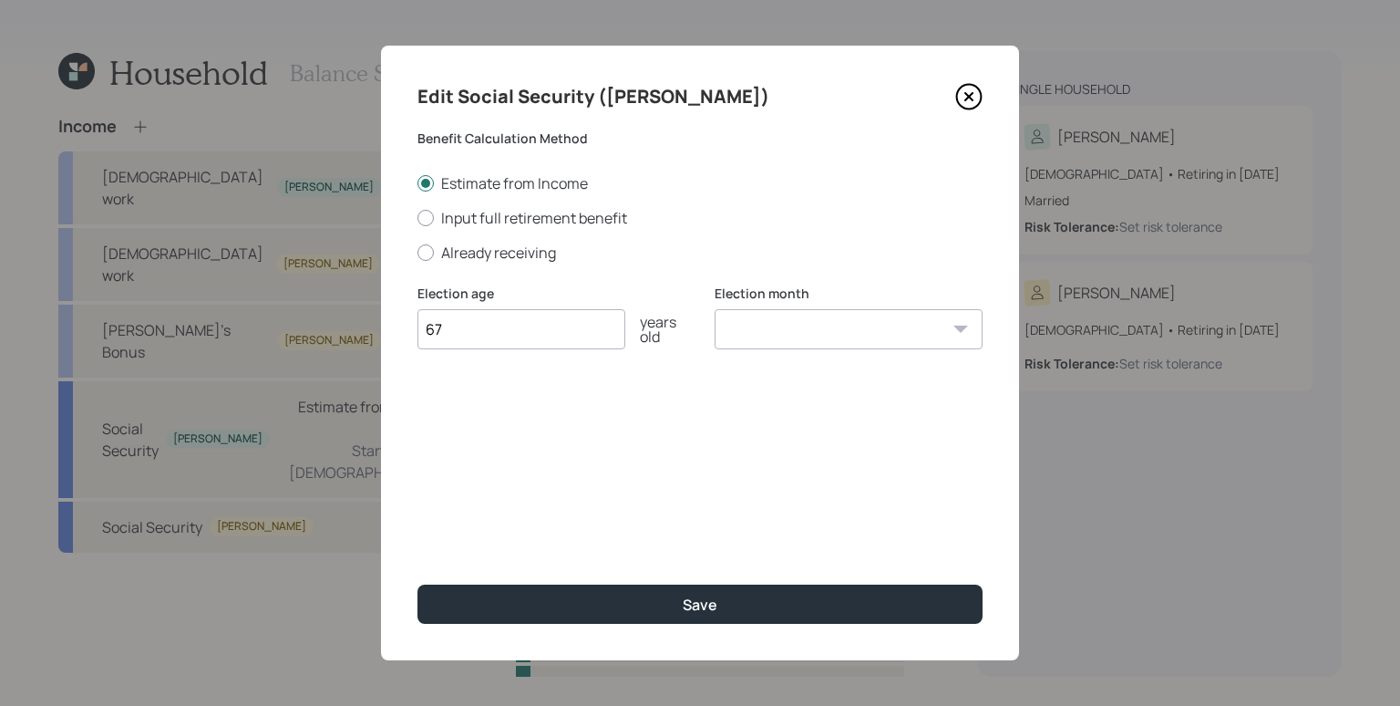
type input "67"
select select "3"
click at [715, 309] on select "January February March April May June July August September October November De…" at bounding box center [849, 329] width 268 height 40
click at [658, 625] on div "Edit Social Security ([PERSON_NAME]) Benefit Calculation Method Estimate from I…" at bounding box center [700, 353] width 638 height 614
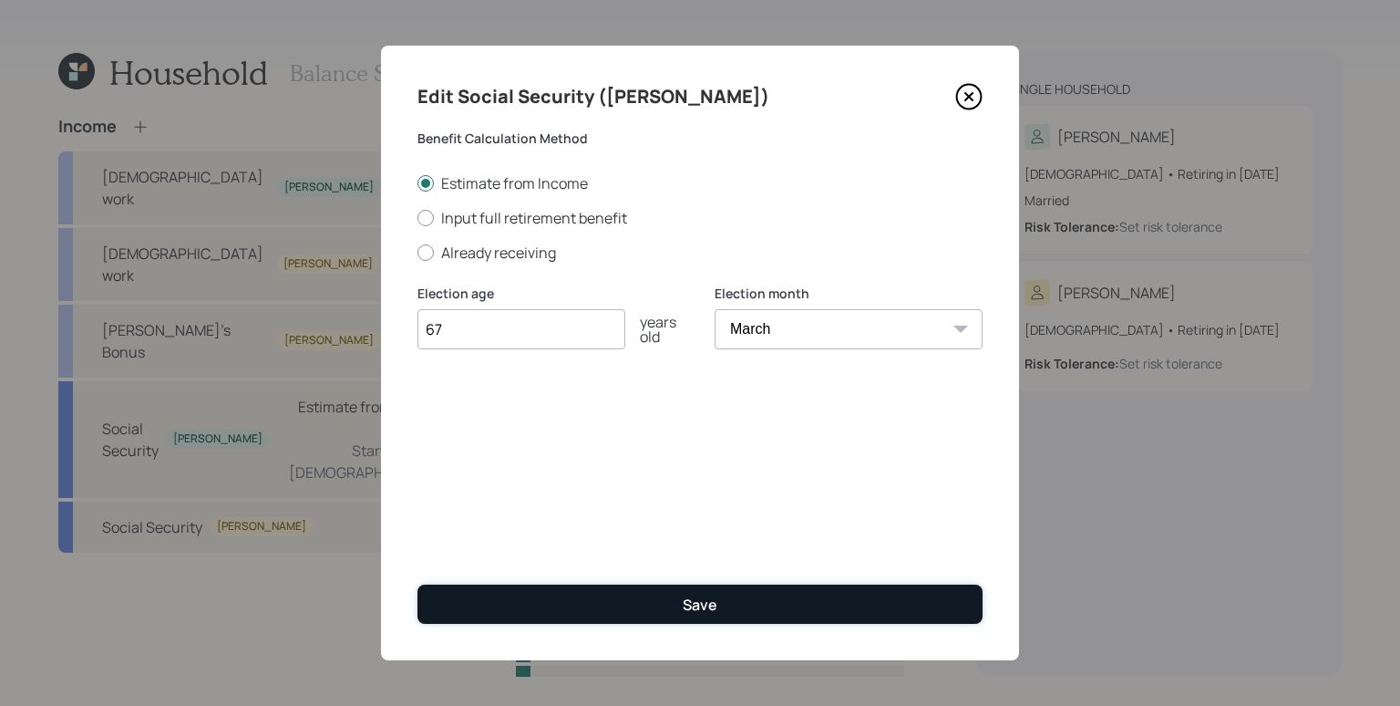
click at [666, 613] on button "Save" at bounding box center [700, 603] width 565 height 39
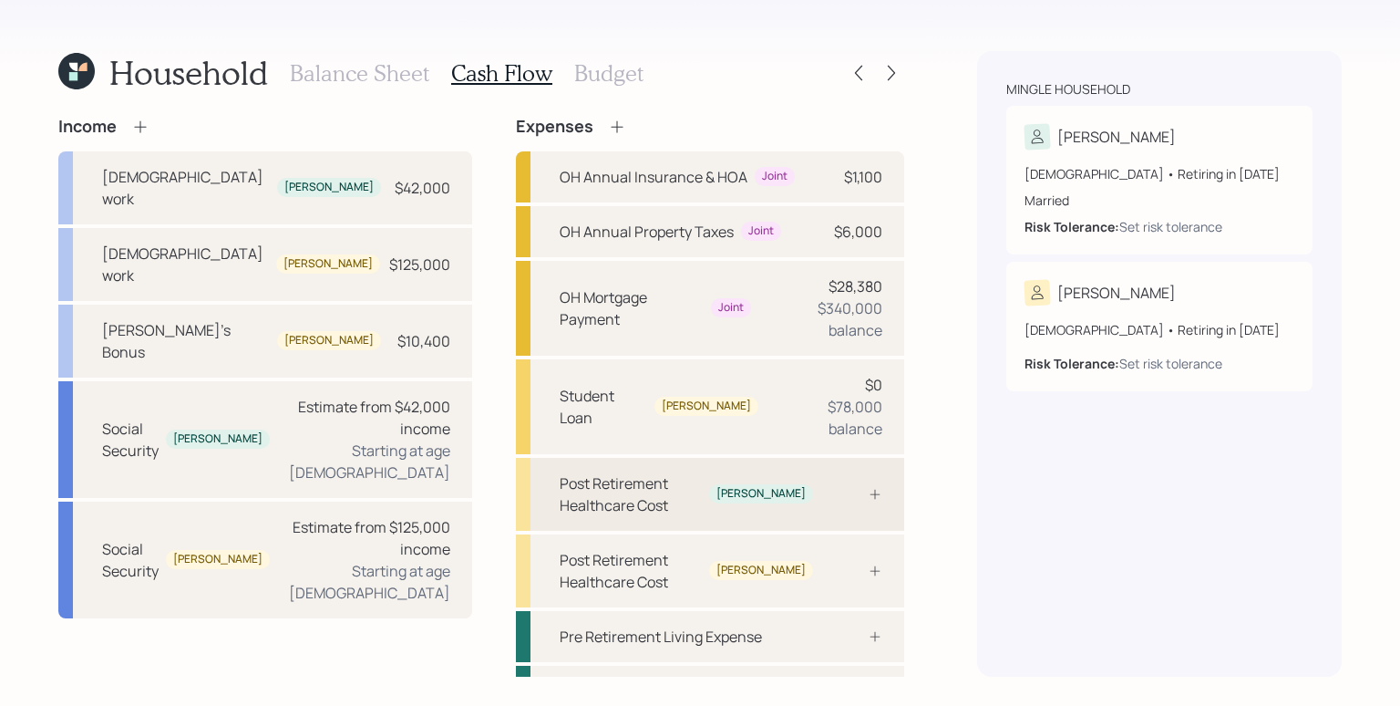
click at [875, 459] on div "Post Retirement Healthcare Cost [PERSON_NAME]" at bounding box center [710, 494] width 388 height 73
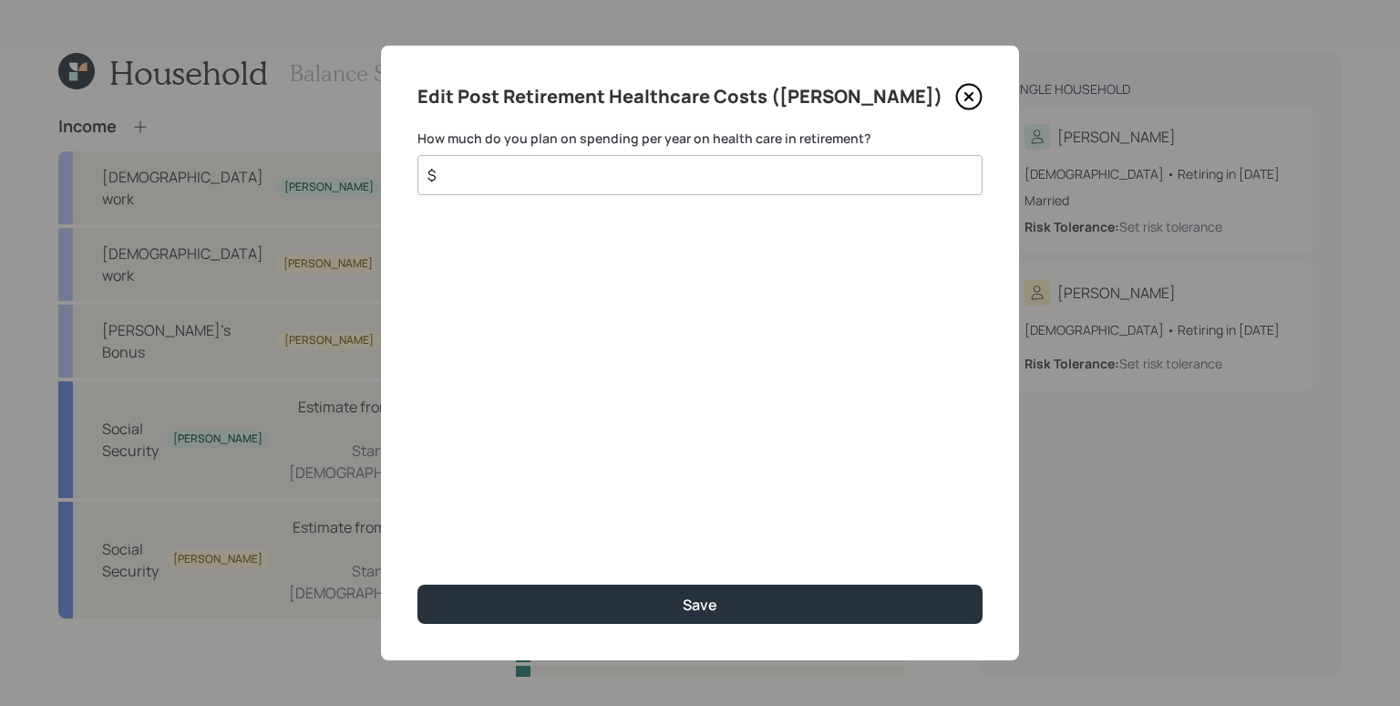
click at [619, 187] on div "$" at bounding box center [700, 175] width 565 height 40
click at [618, 187] on div "$" at bounding box center [700, 175] width 565 height 40
click at [614, 174] on input "$" at bounding box center [693, 175] width 534 height 22
type input "$ 5,500"
click at [418, 584] on button "Save" at bounding box center [700, 603] width 565 height 39
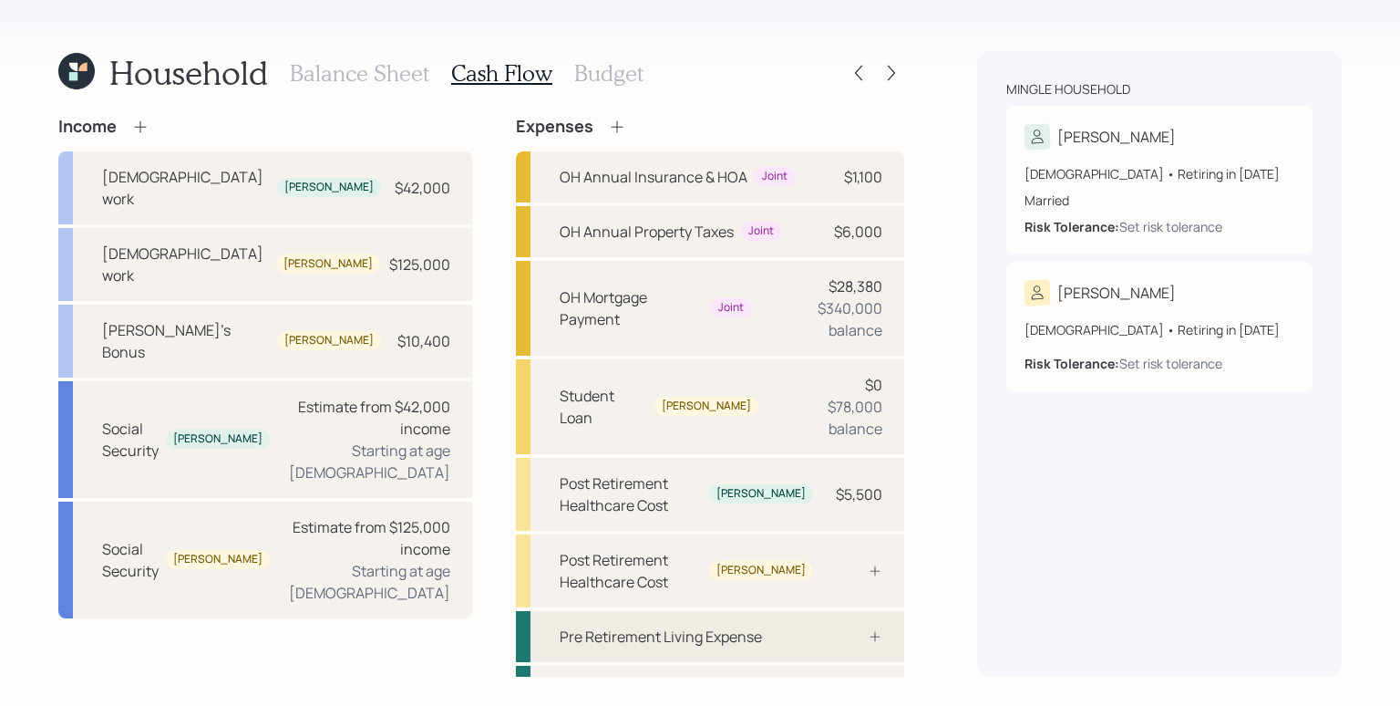
click at [809, 611] on div "Pre Retirement Living Expense" at bounding box center [710, 636] width 388 height 51
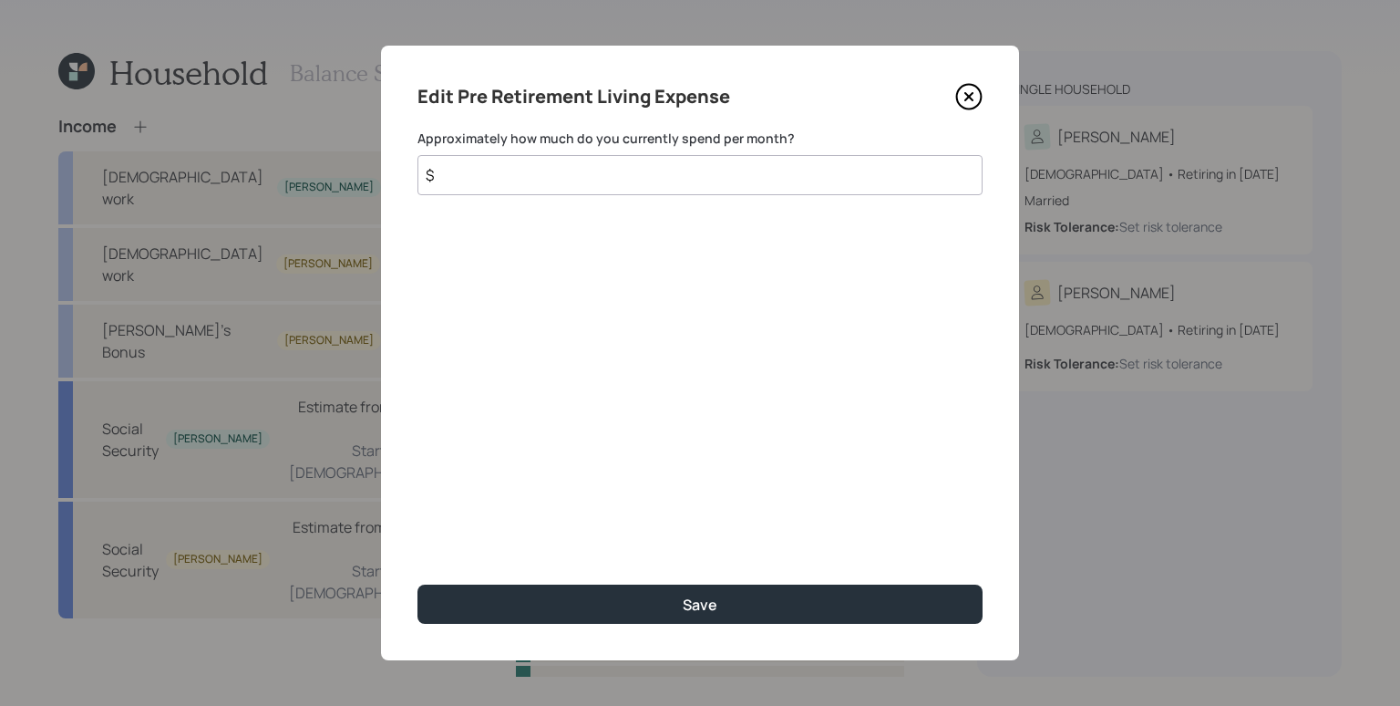
click at [973, 97] on icon at bounding box center [968, 96] width 27 height 27
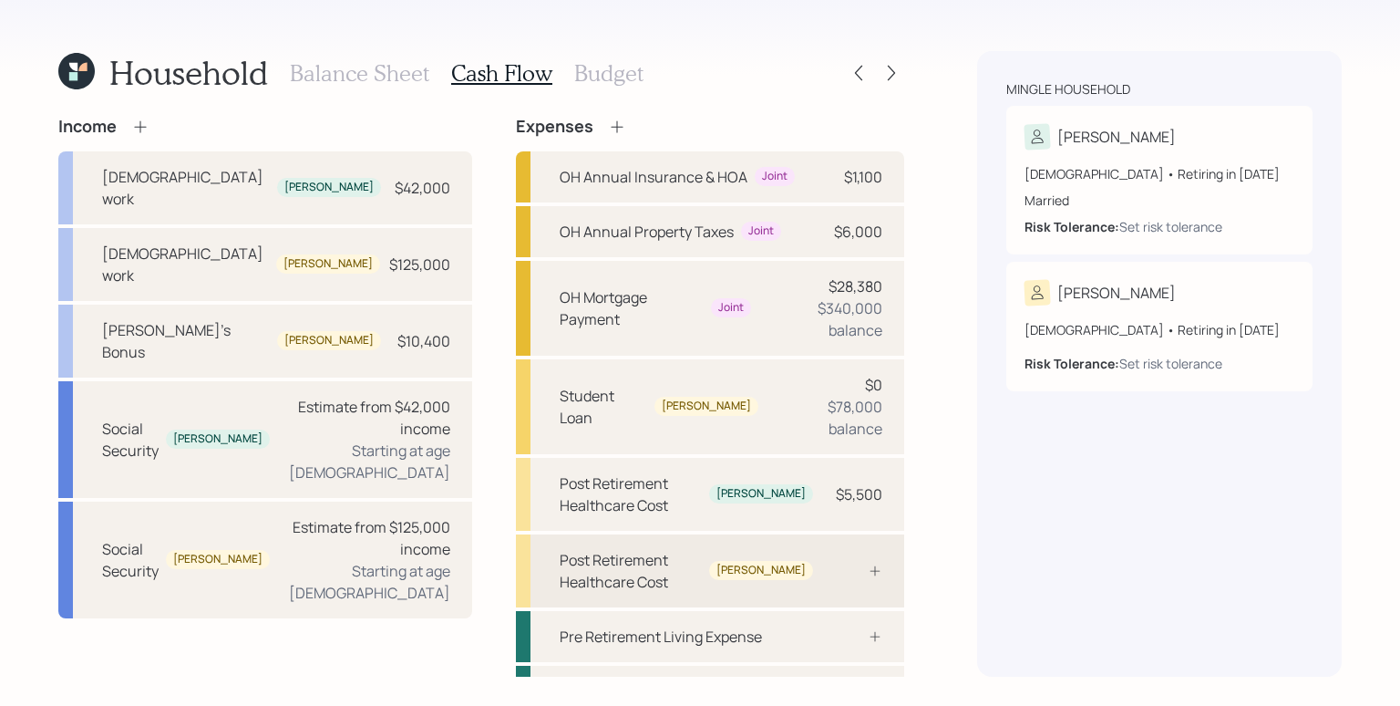
click at [897, 542] on div "Post Retirement Healthcare Cost [PERSON_NAME]" at bounding box center [710, 570] width 388 height 73
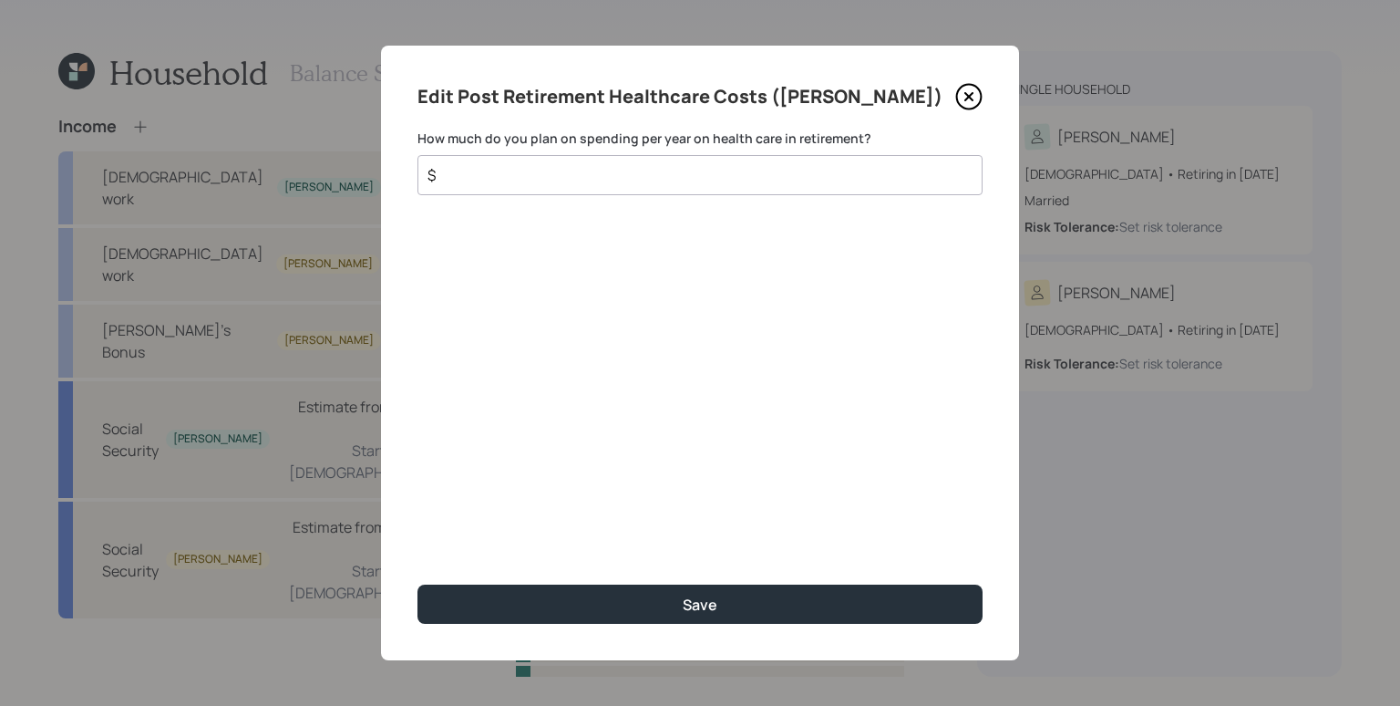
click at [745, 179] on input "$" at bounding box center [693, 175] width 534 height 22
type input "$ 5,500"
click at [418, 584] on button "Save" at bounding box center [700, 603] width 565 height 39
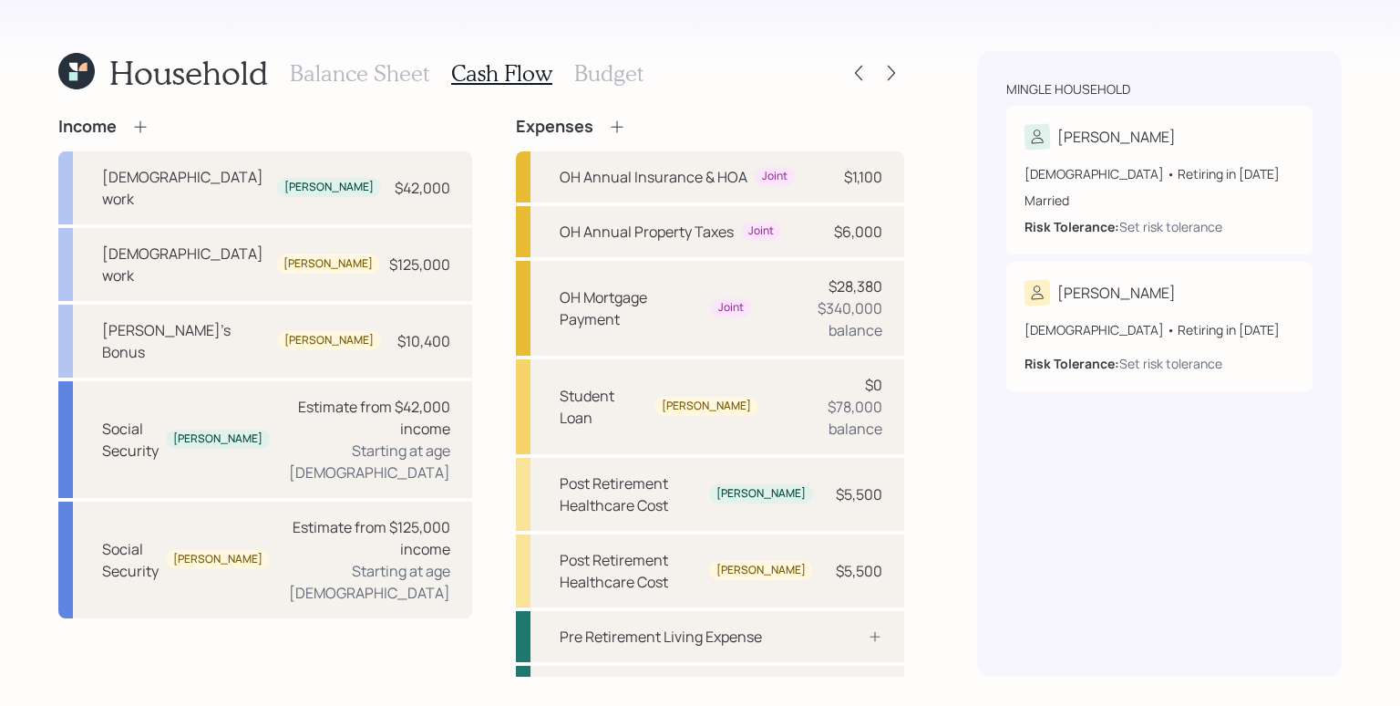
click at [629, 72] on h3 "Budget" at bounding box center [608, 73] width 69 height 26
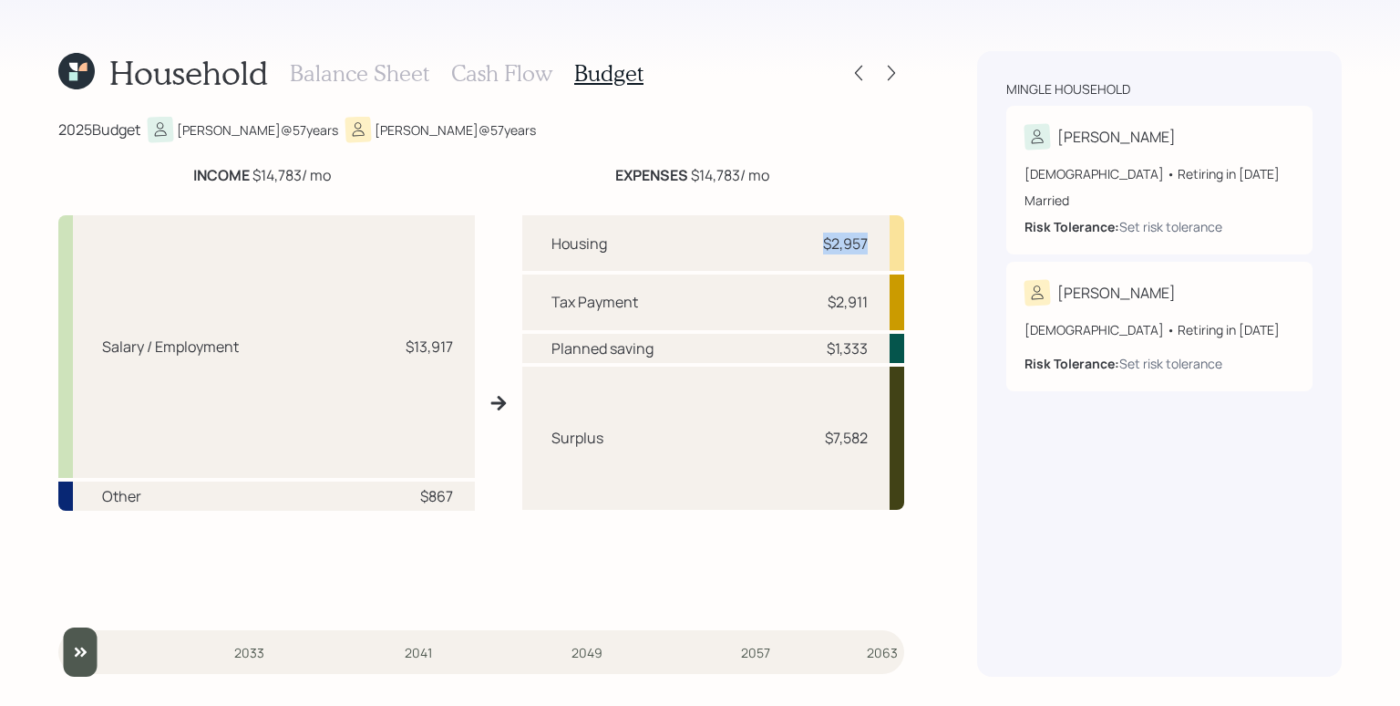
drag, startPoint x: 816, startPoint y: 243, endPoint x: 882, endPoint y: 243, distance: 65.6
click at [882, 243] on div "Housing $2,957" at bounding box center [713, 243] width 382 height 56
drag, startPoint x: 841, startPoint y: 298, endPoint x: 872, endPoint y: 295, distance: 31.1
click at [872, 295] on div "Tax Payment $2,911" at bounding box center [713, 301] width 382 height 55
click at [870, 281] on div "Tax Payment $2,911" at bounding box center [713, 301] width 382 height 55
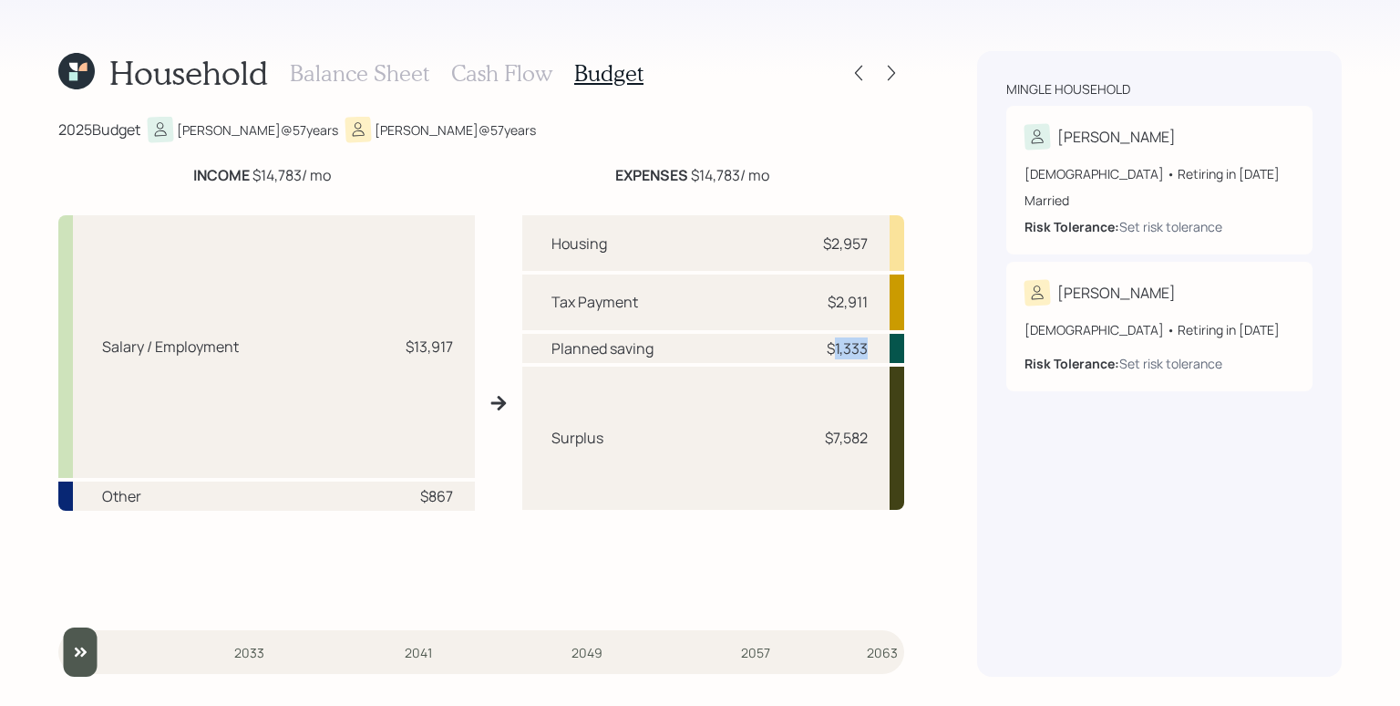
drag, startPoint x: 872, startPoint y: 346, endPoint x: 837, endPoint y: 346, distance: 34.6
click at [837, 346] on div "Planned saving $1,333" at bounding box center [713, 348] width 382 height 29
click at [397, 77] on h3 "Balance Sheet" at bounding box center [359, 73] width 139 height 26
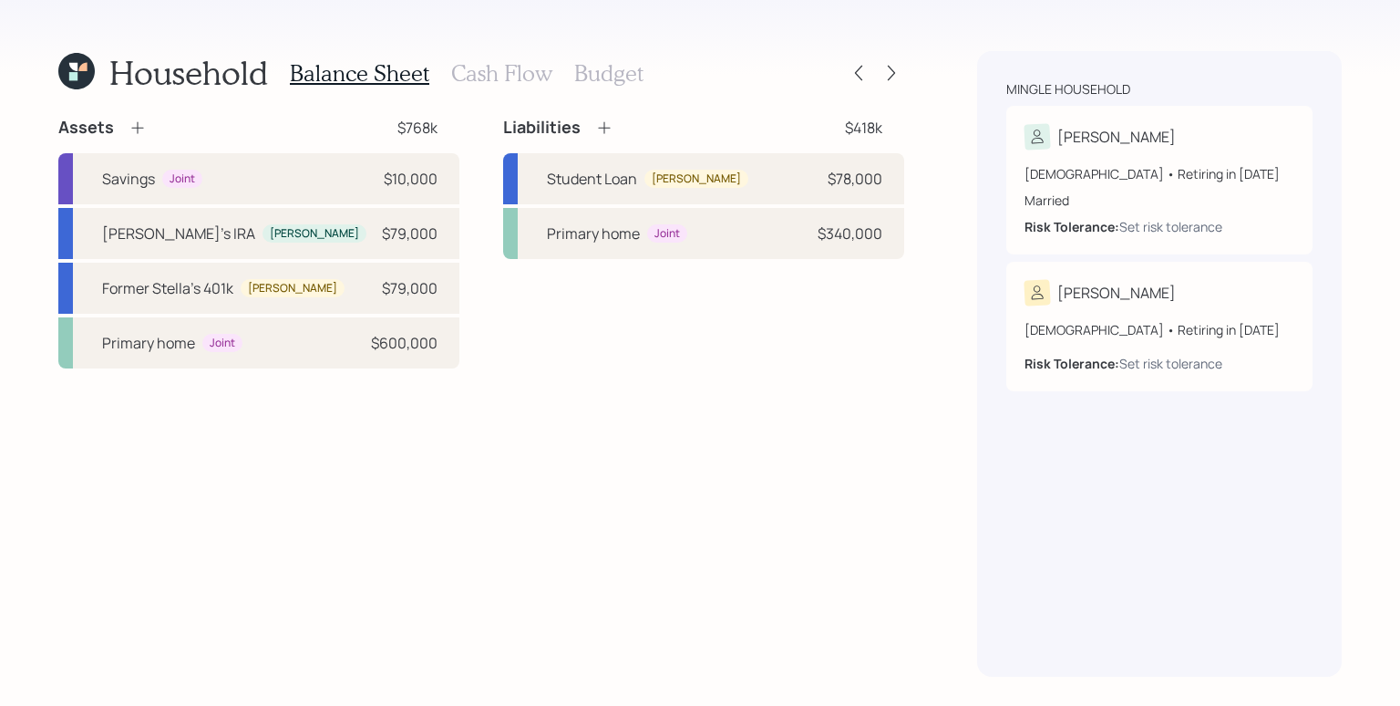
click at [624, 67] on h3 "Budget" at bounding box center [608, 73] width 69 height 26
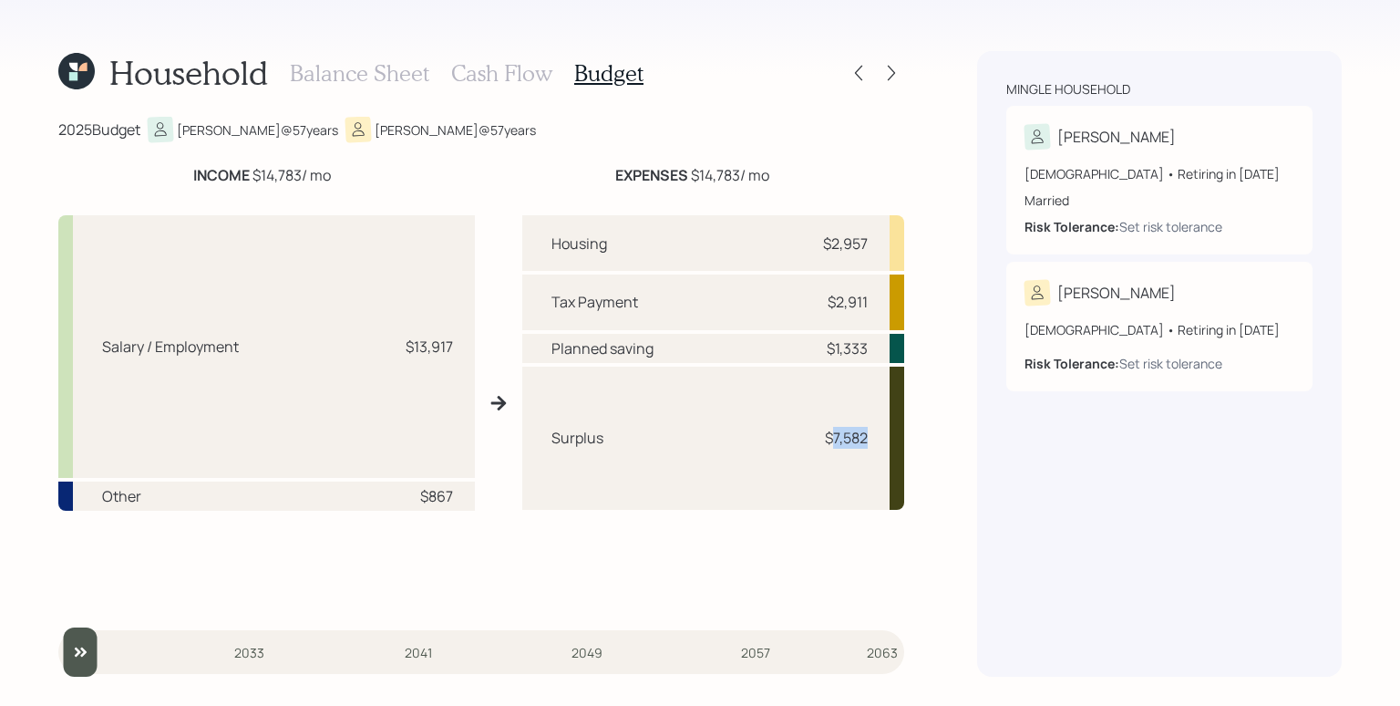
drag, startPoint x: 831, startPoint y: 440, endPoint x: 903, endPoint y: 438, distance: 73.0
click at [903, 439] on div "Surplus $7,582" at bounding box center [713, 437] width 382 height 143
drag, startPoint x: 438, startPoint y: 347, endPoint x: 469, endPoint y: 342, distance: 31.5
click at [469, 342] on div "Salary / Employment $13,917" at bounding box center [266, 346] width 417 height 263
drag, startPoint x: 429, startPoint y: 495, endPoint x: 461, endPoint y: 498, distance: 32.0
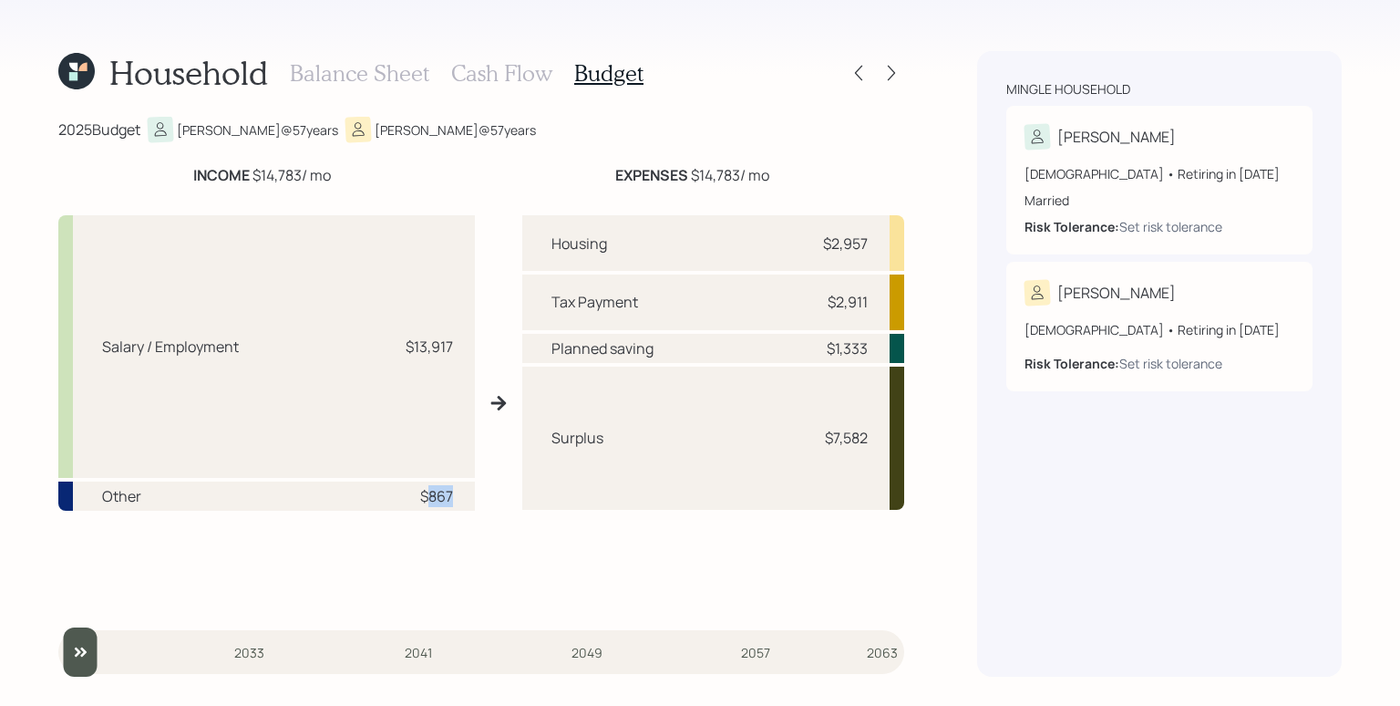
click at [461, 498] on div "Other $867" at bounding box center [266, 495] width 417 height 29
click at [724, 350] on div "Planned saving $1,333" at bounding box center [713, 348] width 382 height 29
drag, startPoint x: 827, startPoint y: 244, endPoint x: 845, endPoint y: 306, distance: 64.6
click at [882, 254] on div "Housing $2,957" at bounding box center [713, 243] width 382 height 56
drag, startPoint x: 828, startPoint y: 319, endPoint x: 882, endPoint y: 328, distance: 54.6
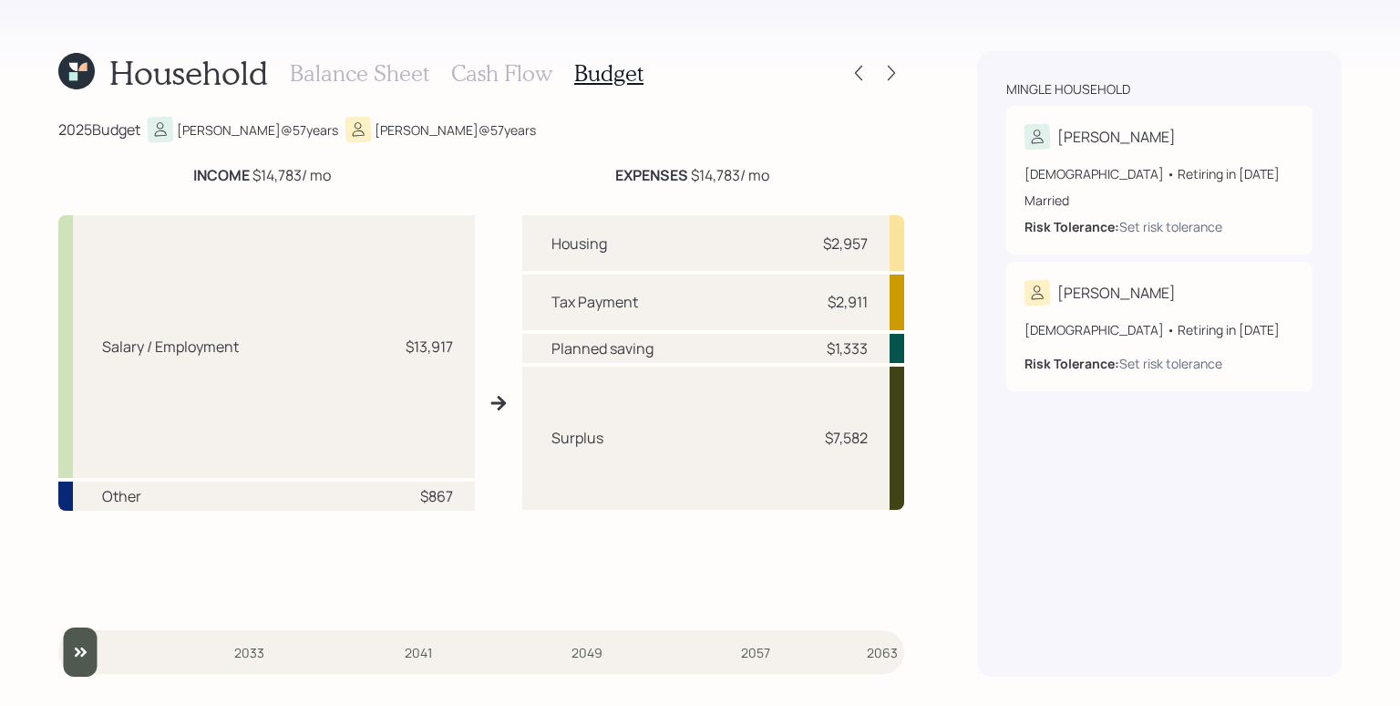
click at [895, 319] on div "Tax Payment $2,911" at bounding box center [713, 301] width 382 height 55
drag, startPoint x: 835, startPoint y: 367, endPoint x: 860, endPoint y: 378, distance: 26.9
click at [865, 366] on div "Surplus $7,582" at bounding box center [713, 437] width 382 height 143
drag, startPoint x: 872, startPoint y: 432, endPoint x: 812, endPoint y: 437, distance: 59.4
click at [812, 437] on div "Surplus $7,582" at bounding box center [713, 437] width 382 height 143
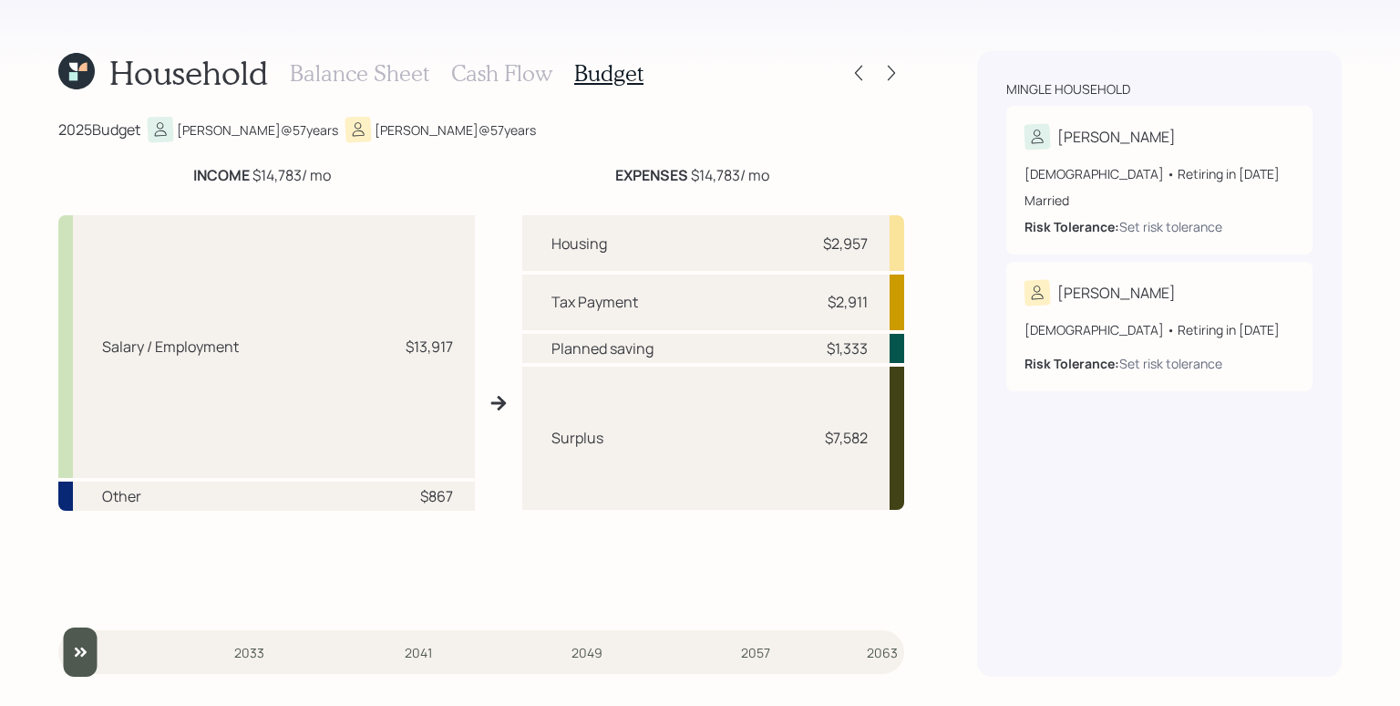
click at [359, 54] on div "Balance Sheet Cash Flow Budget" at bounding box center [467, 73] width 354 height 44
click at [357, 69] on h3 "Balance Sheet" at bounding box center [359, 73] width 139 height 26
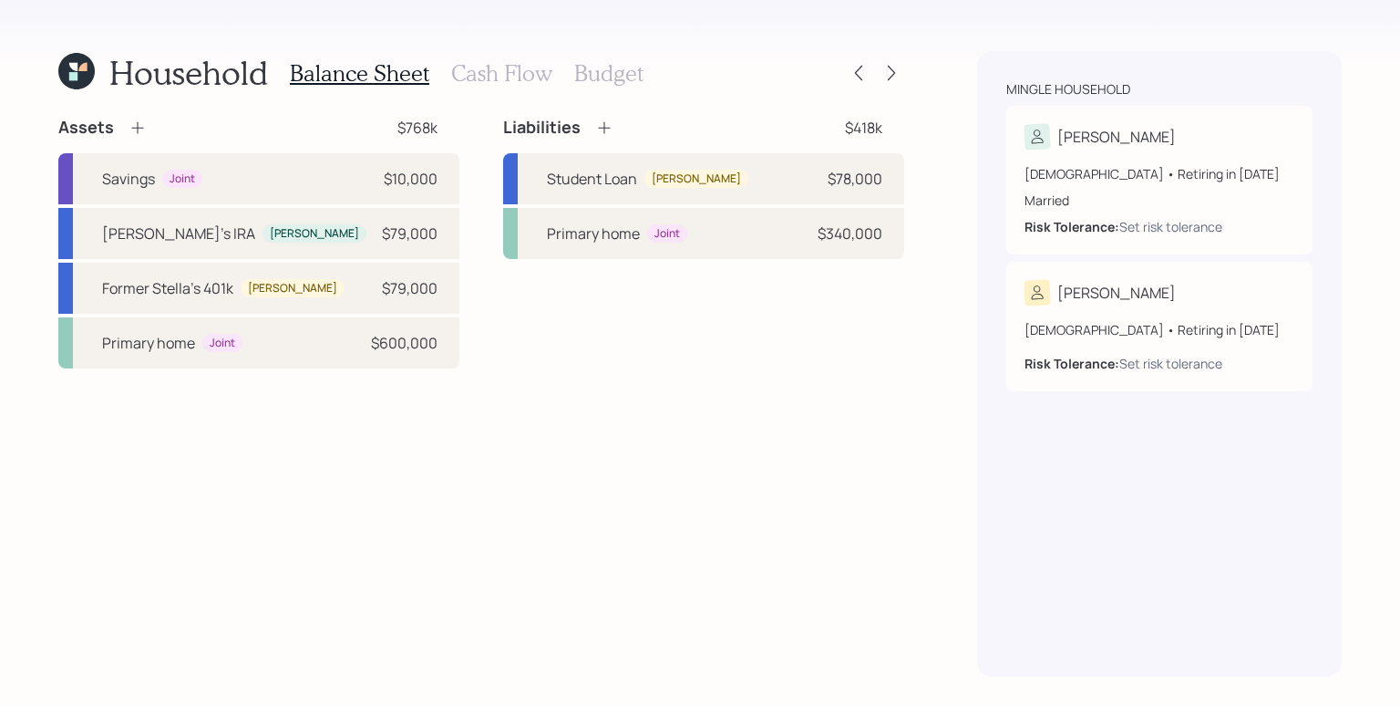
click at [131, 124] on icon at bounding box center [138, 128] width 18 height 18
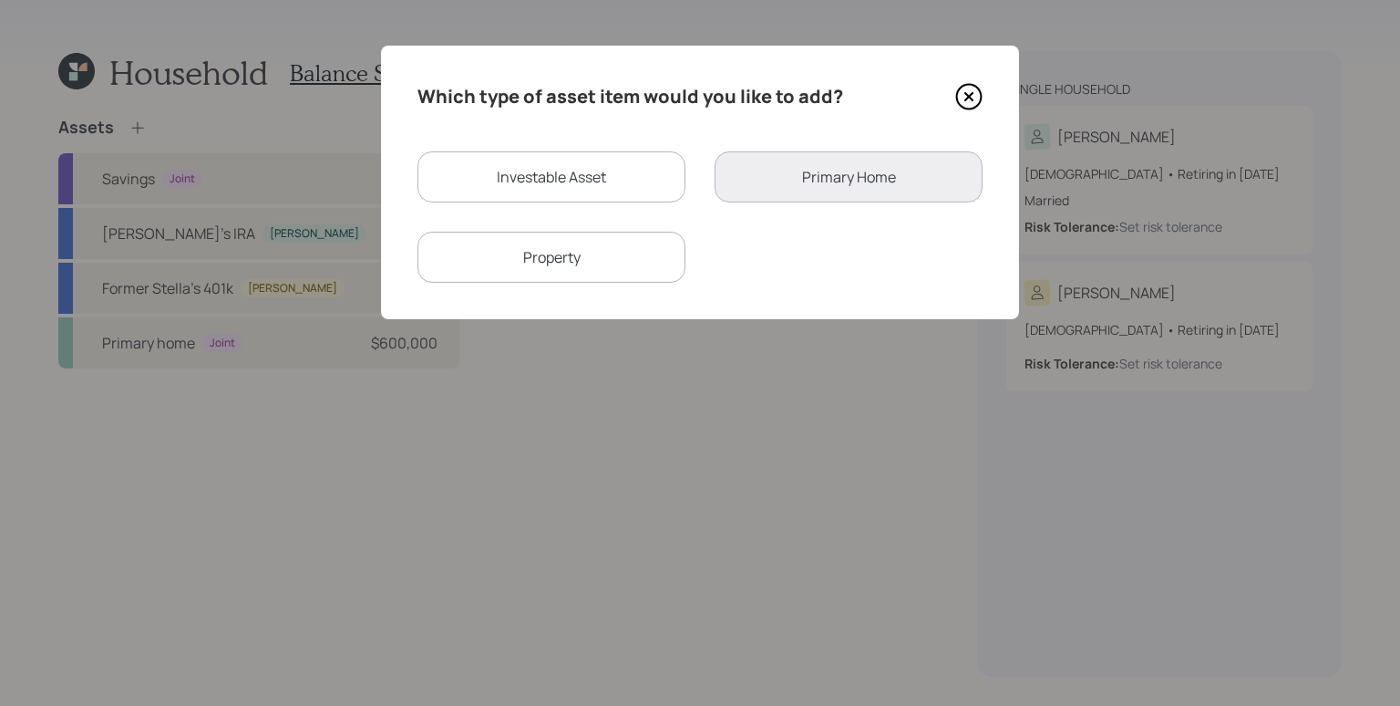
click at [550, 175] on div "Investable Asset" at bounding box center [552, 176] width 268 height 51
select select "taxable"
select select "balanced"
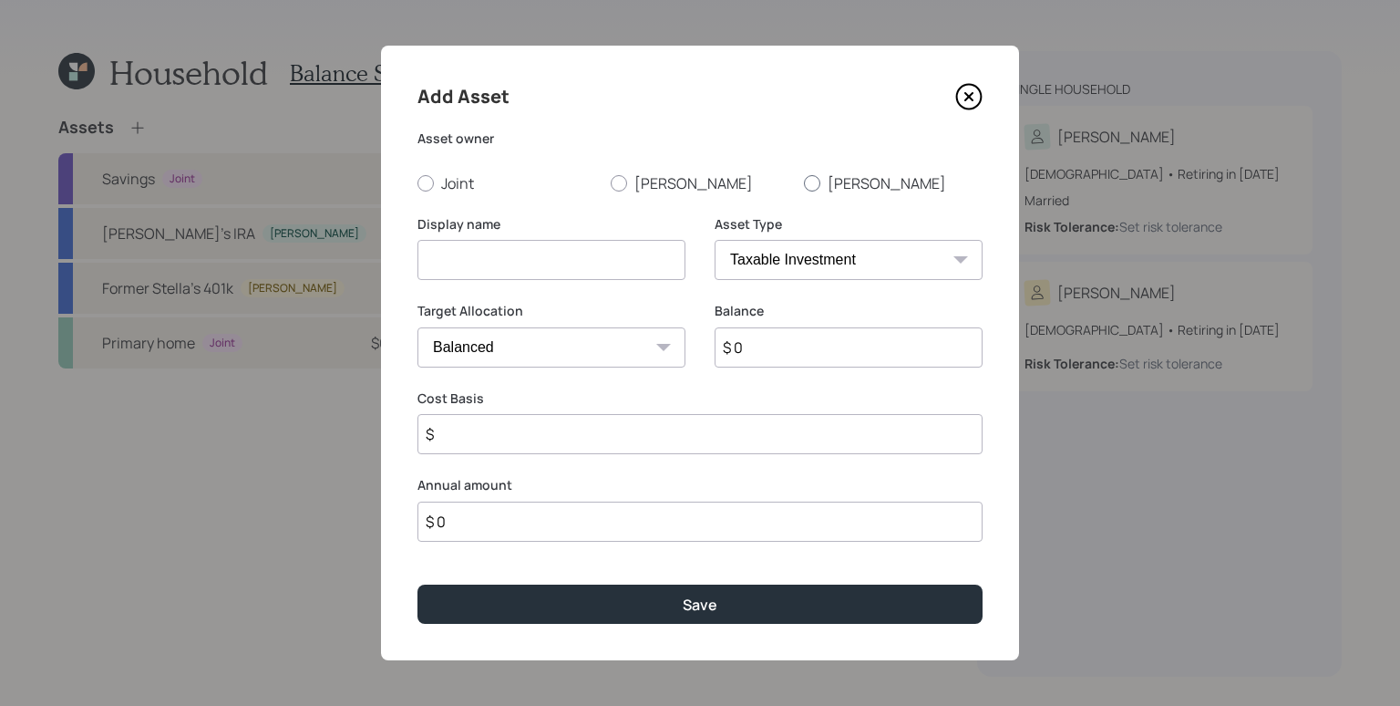
click at [822, 191] on label "[PERSON_NAME]" at bounding box center [893, 183] width 179 height 20
click at [804, 183] on input "[PERSON_NAME]" at bounding box center [803, 182] width 1 height 1
radio input "true"
click at [837, 253] on select "SEP [PERSON_NAME] IRA 401(k) [PERSON_NAME] 401(k) 403(b) [PERSON_NAME] 403(b) 4…" at bounding box center [849, 260] width 268 height 40
select select "company_sponsored"
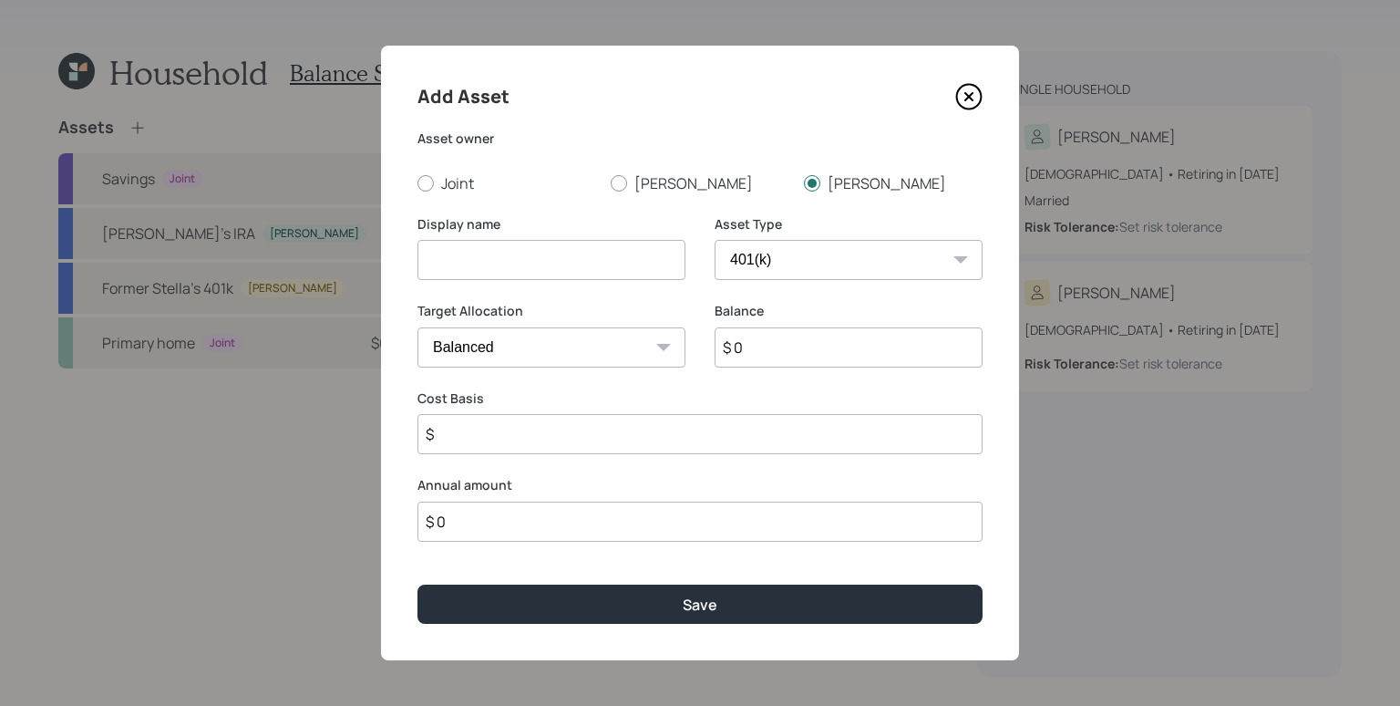
click at [715, 240] on select "SEP [PERSON_NAME] IRA 401(k) [PERSON_NAME] 401(k) 403(b) [PERSON_NAME] 403(b) 4…" at bounding box center [849, 260] width 268 height 40
click at [577, 255] on input at bounding box center [552, 260] width 268 height 40
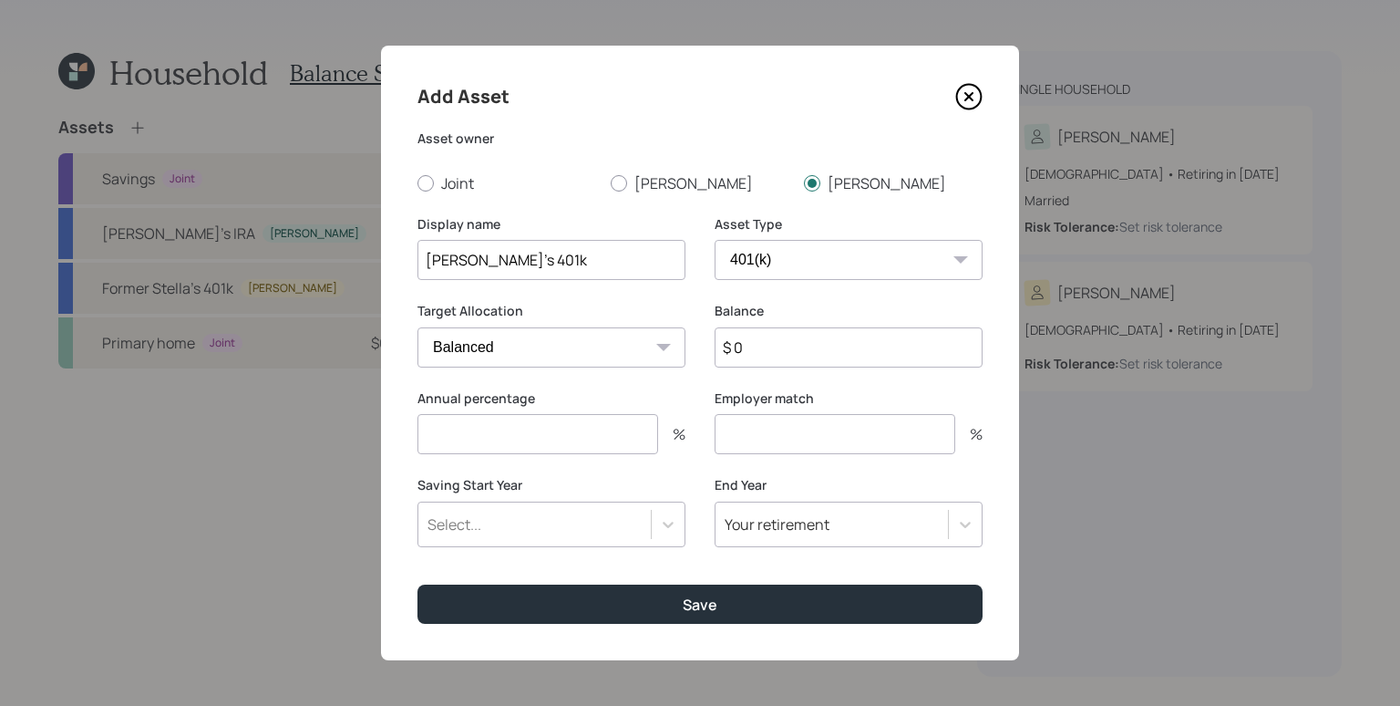
type input "[PERSON_NAME]'s 401k"
click at [765, 348] on input "$ 0" at bounding box center [849, 347] width 268 height 40
click at [570, 443] on input "number" at bounding box center [538, 434] width 241 height 40
type input "10"
type input "0"
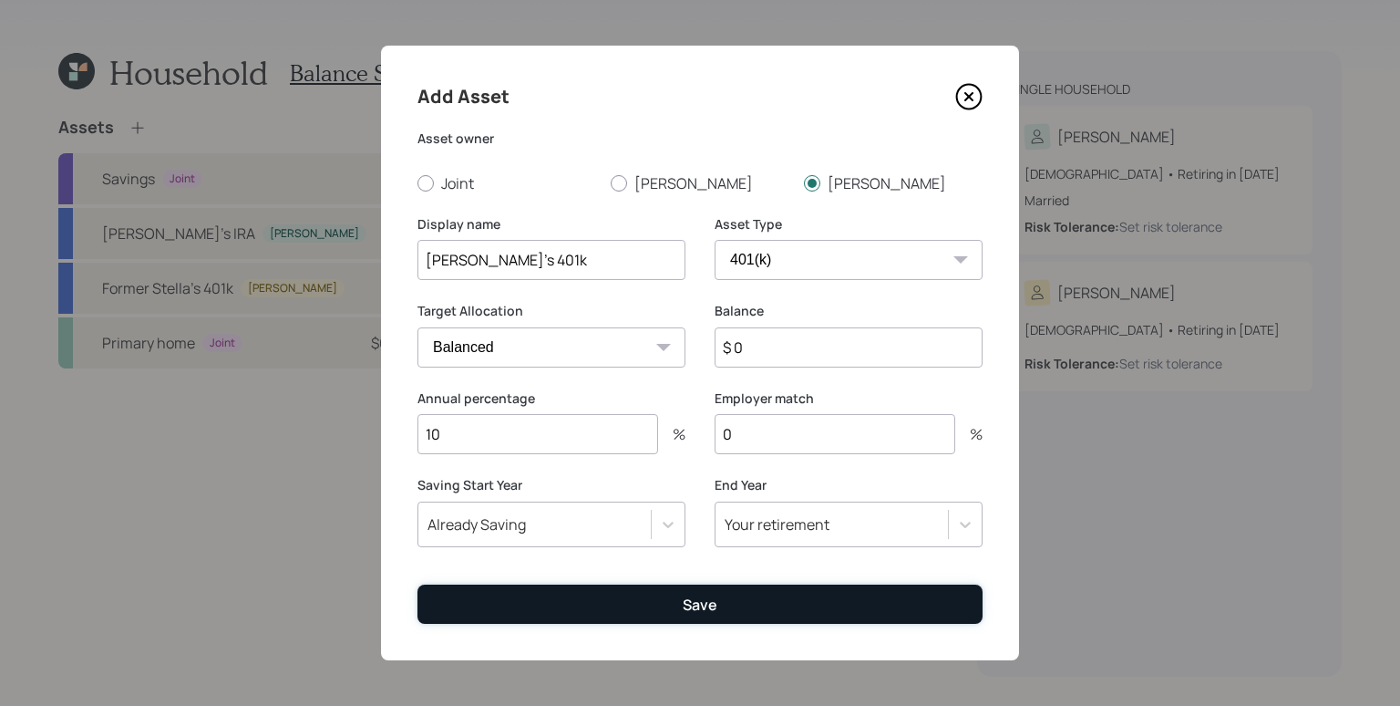
click at [651, 594] on button "Save" at bounding box center [700, 603] width 565 height 39
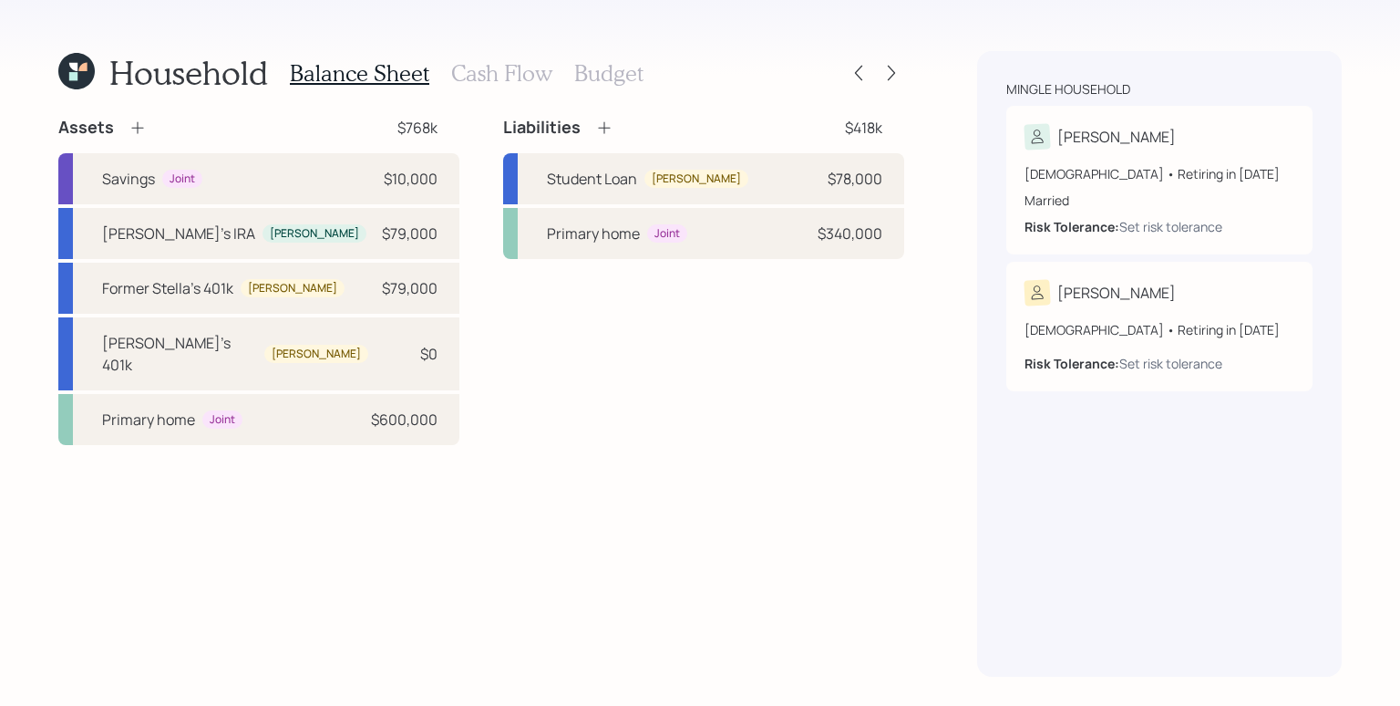
click at [597, 70] on h3 "Budget" at bounding box center [608, 73] width 69 height 26
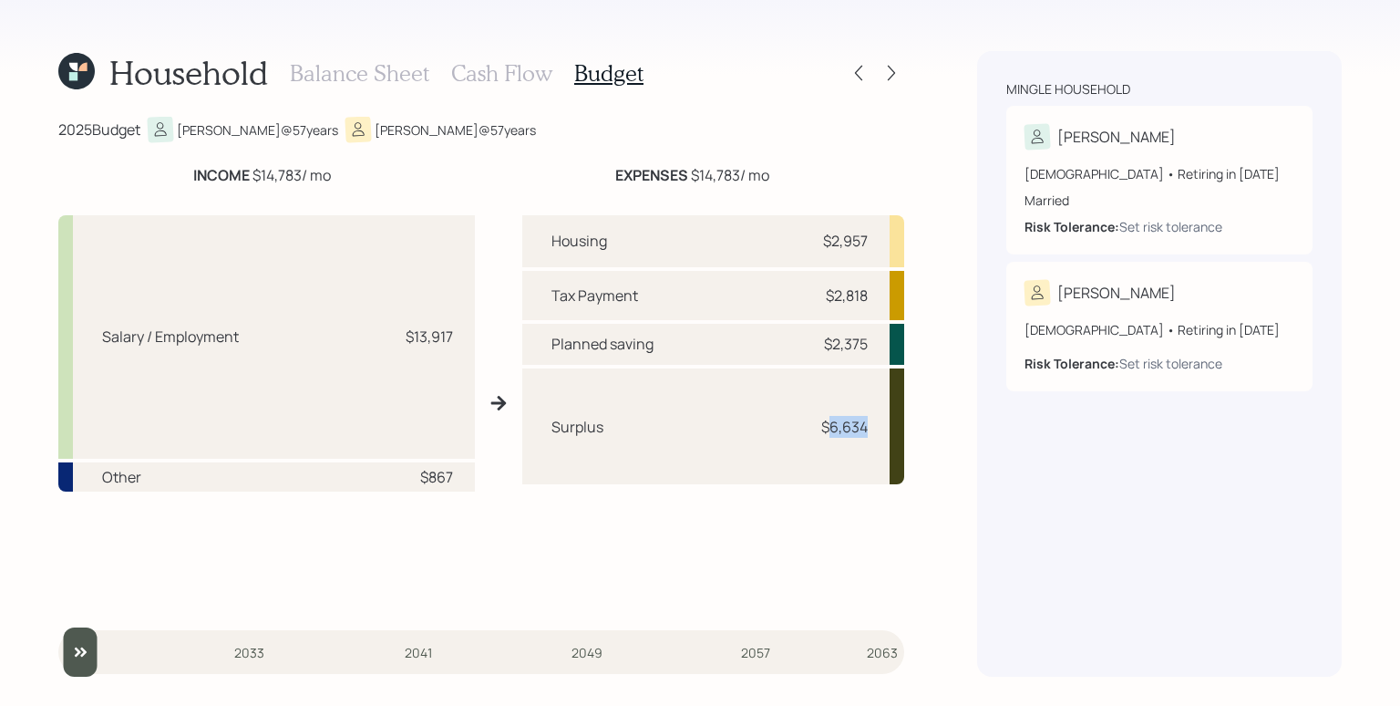
drag, startPoint x: 833, startPoint y: 423, endPoint x: 871, endPoint y: 427, distance: 37.6
click at [870, 427] on div "Surplus $6,634" at bounding box center [713, 426] width 382 height 116
click at [542, 64] on h3 "Cash Flow" at bounding box center [501, 73] width 101 height 26
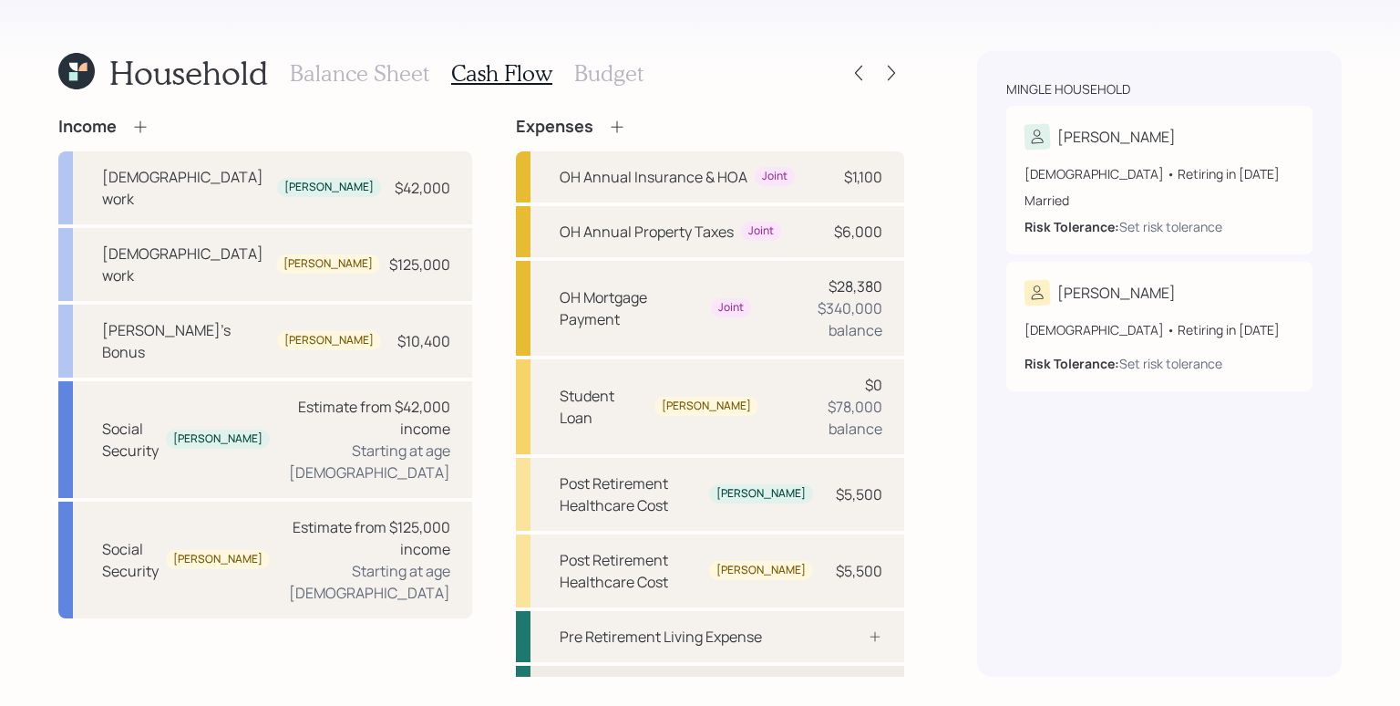
click at [871, 666] on div "Post Retirement Living Expense" at bounding box center [710, 691] width 388 height 51
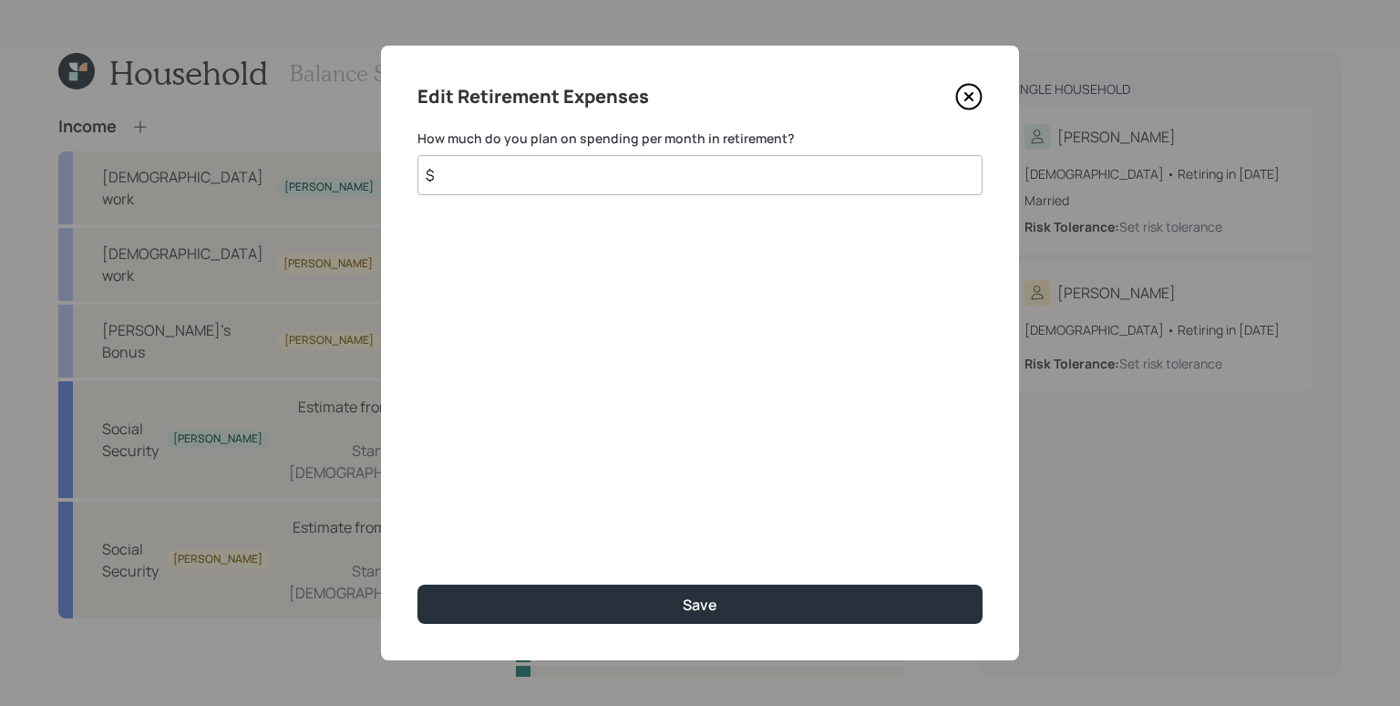
click at [666, 168] on input "$" at bounding box center [700, 175] width 565 height 40
type input "$ 4,500"
click at [418, 584] on button "Save" at bounding box center [700, 603] width 565 height 39
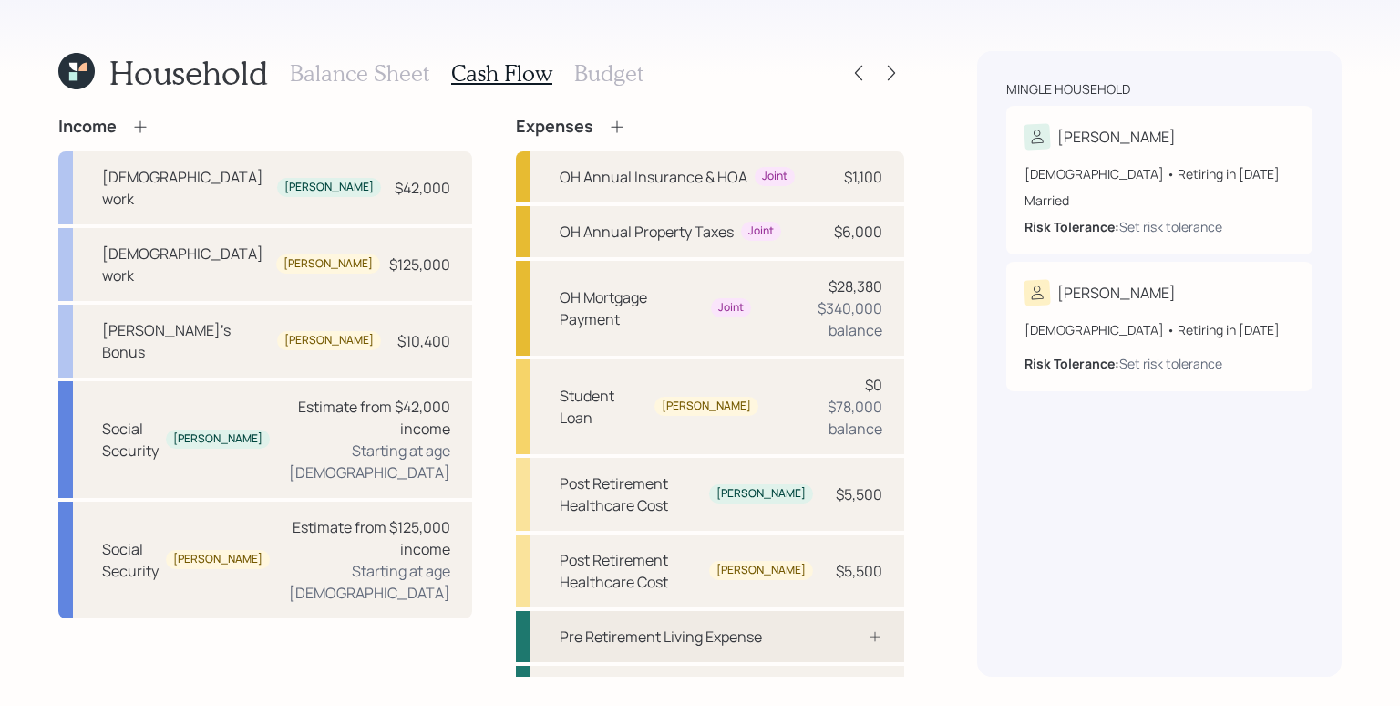
click at [827, 611] on div "Pre Retirement Living Expense" at bounding box center [710, 636] width 388 height 51
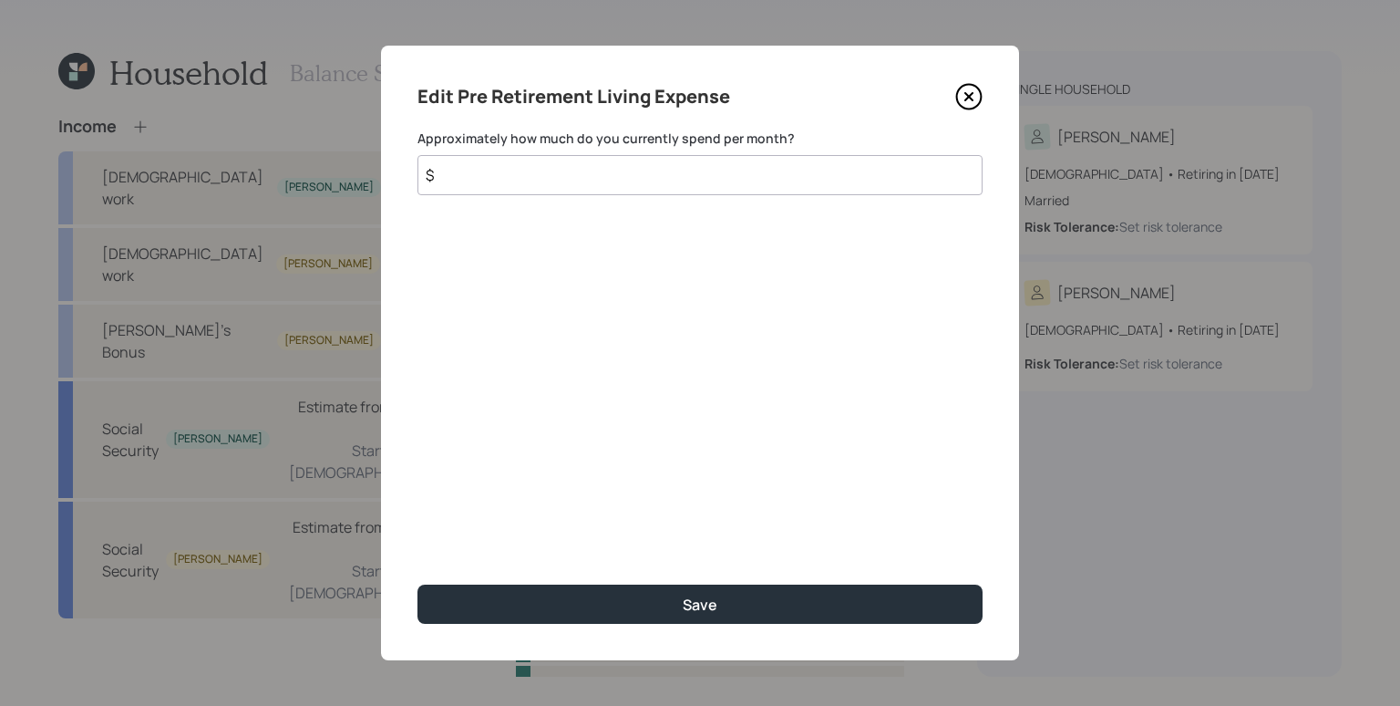
click at [646, 181] on input "$" at bounding box center [700, 175] width 565 height 40
type input "$ 4,500"
click at [418, 584] on button "Save" at bounding box center [700, 603] width 565 height 39
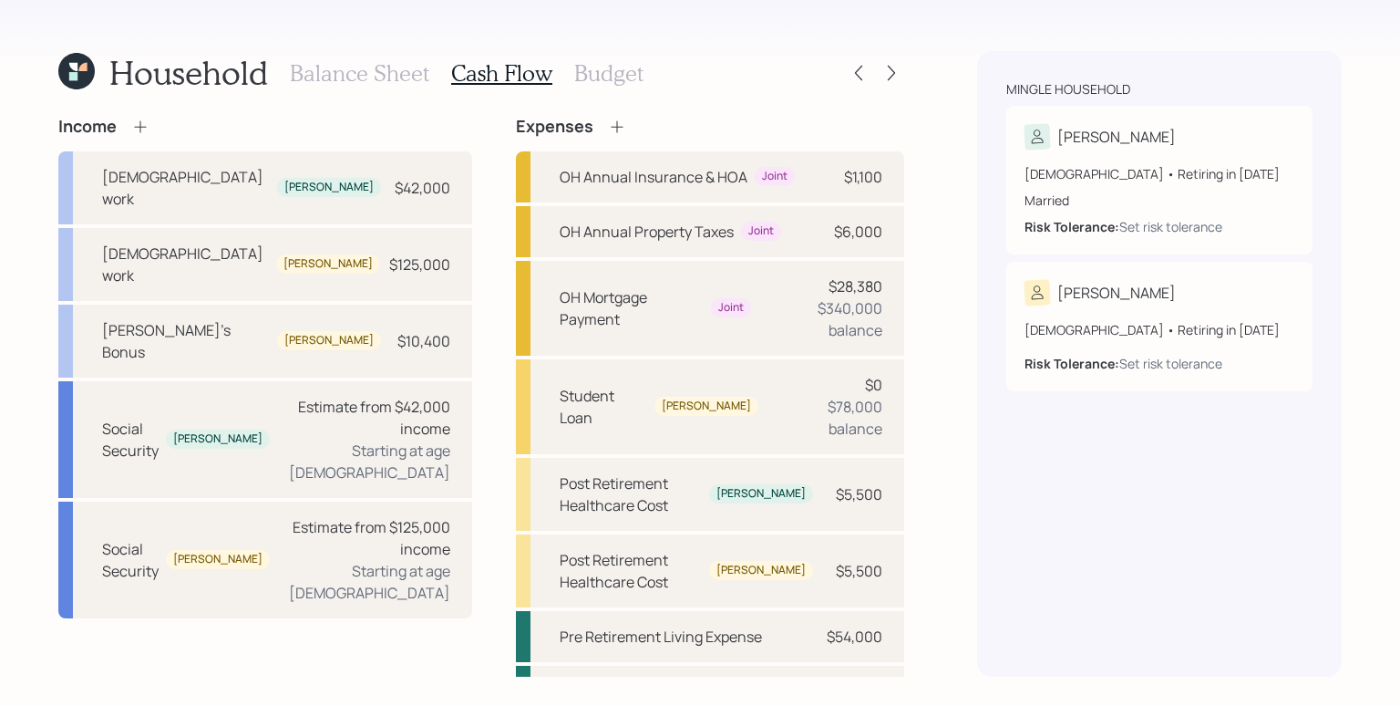
click at [335, 77] on h3 "Balance Sheet" at bounding box center [359, 73] width 139 height 26
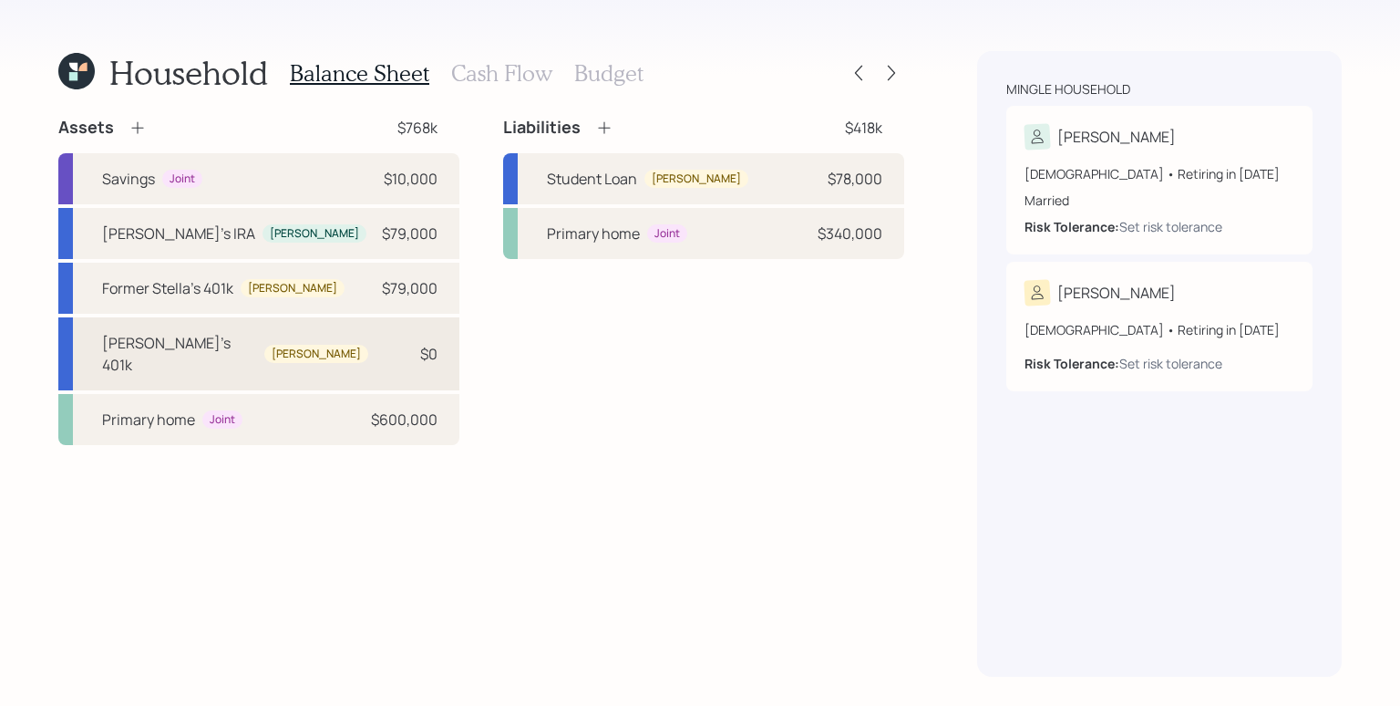
click at [335, 346] on div "[PERSON_NAME]'s 401k Stella $0" at bounding box center [258, 353] width 401 height 73
select select "company_sponsored"
select select "balanced"
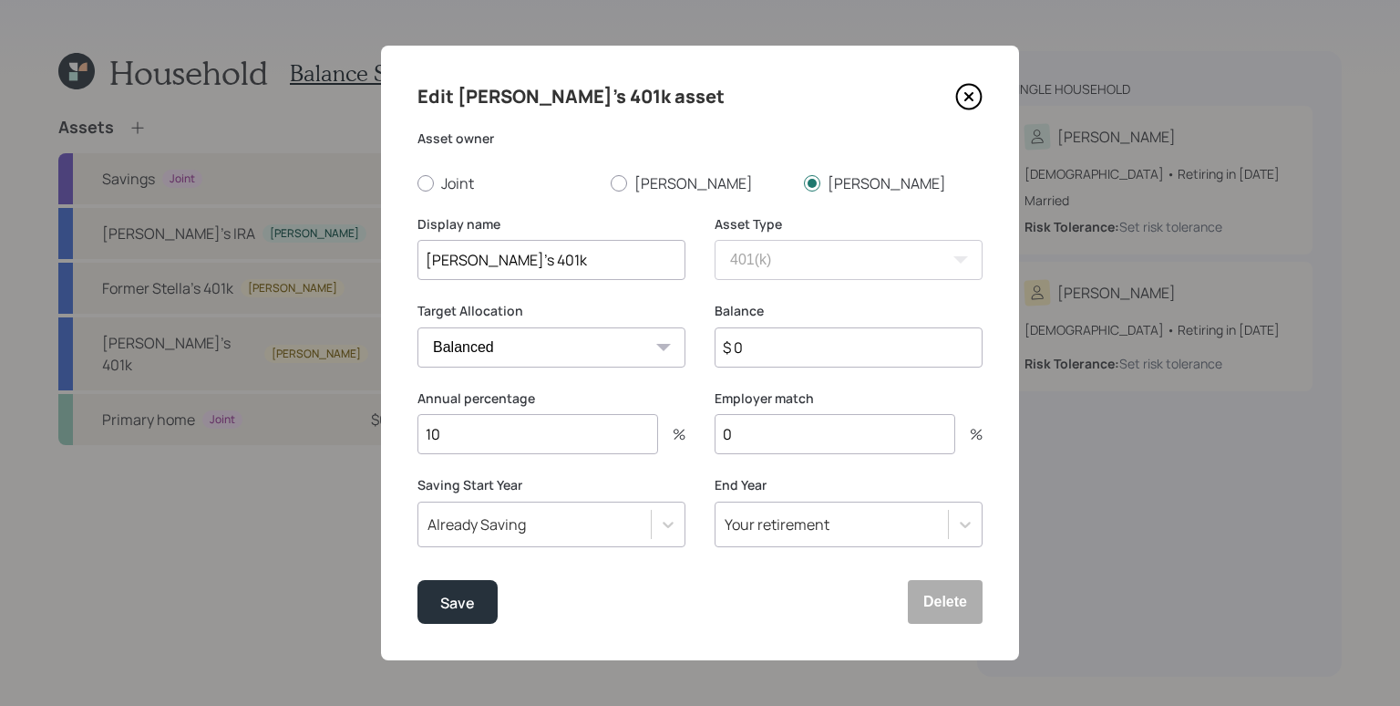
click at [775, 423] on input "0" at bounding box center [835, 434] width 241 height 40
click at [779, 436] on input "0" at bounding box center [835, 434] width 241 height 40
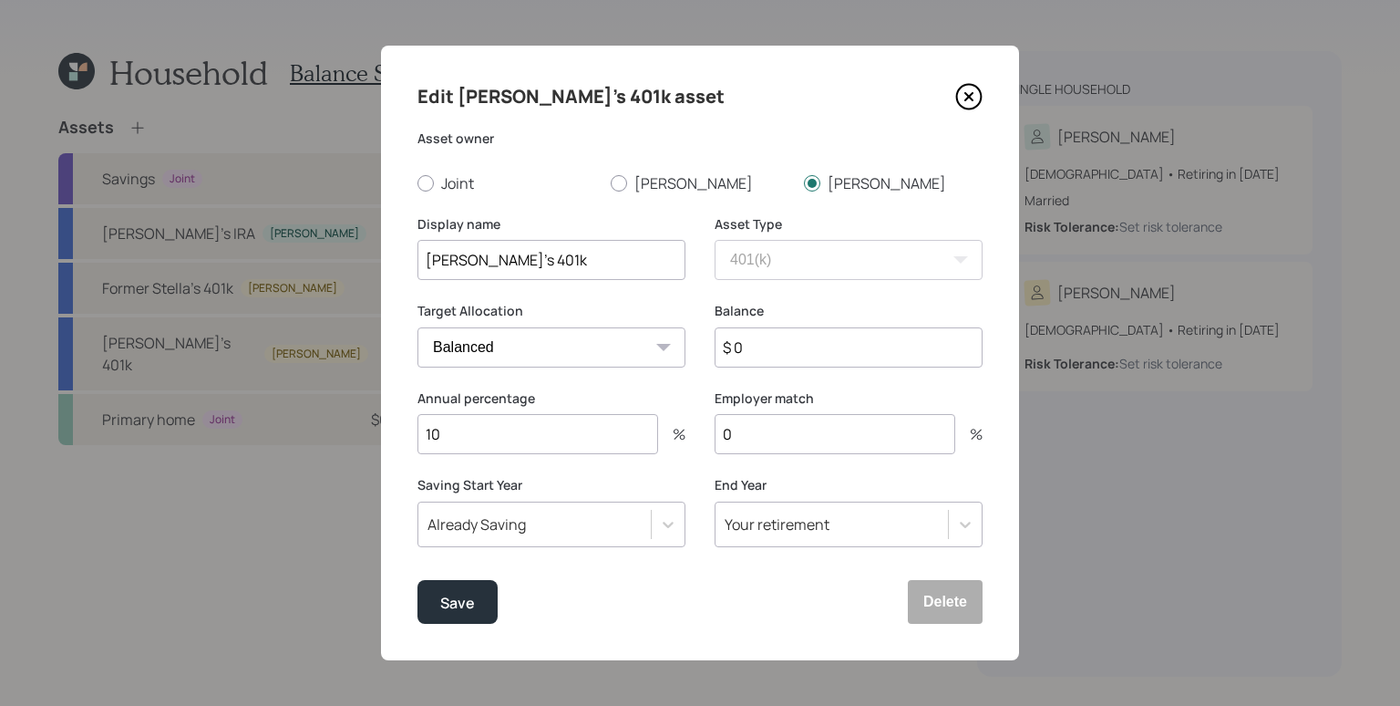
click at [779, 436] on input "0" at bounding box center [835, 434] width 241 height 40
type input "10"
click at [418, 580] on button "Save" at bounding box center [458, 602] width 80 height 44
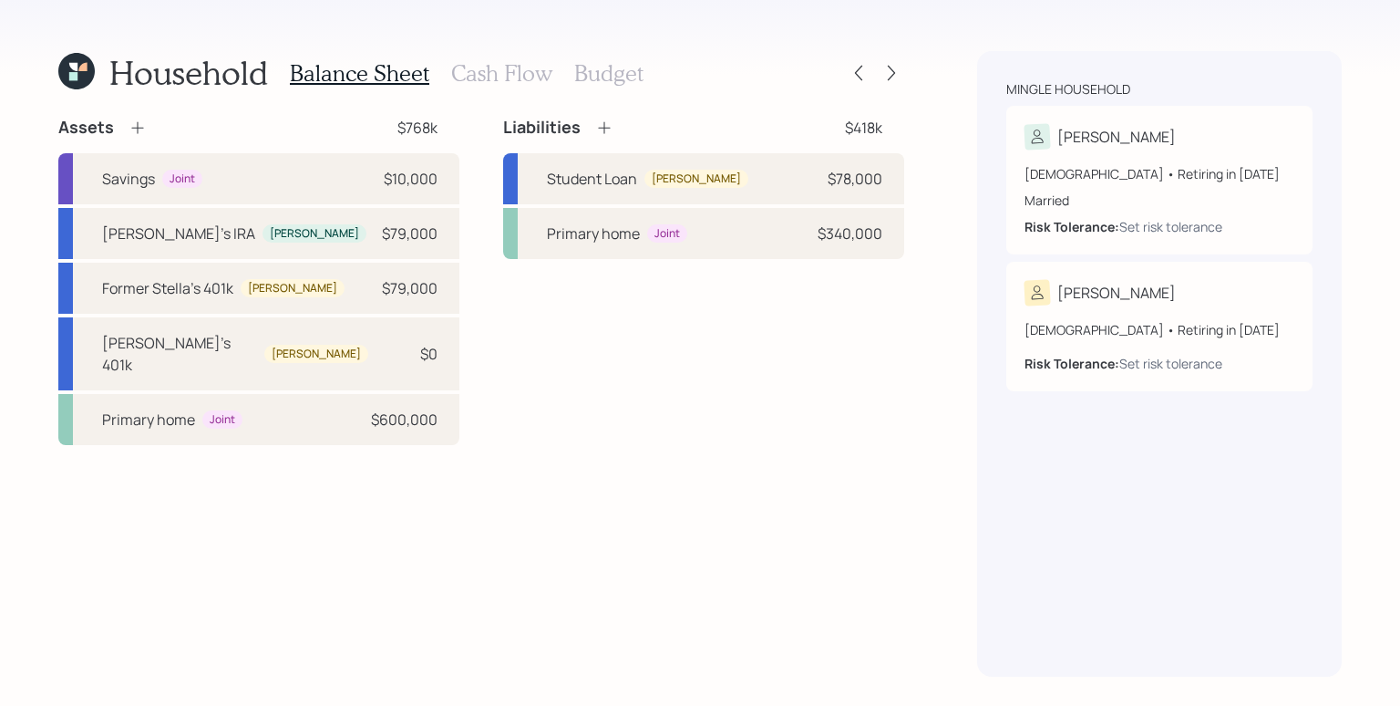
click at [851, 532] on div "Assets $768k Savings Joint $10,000 [PERSON_NAME]'s [PERSON_NAME] [PERSON_NAME] …" at bounding box center [481, 397] width 846 height 560
click at [521, 77] on h3 "Cash Flow" at bounding box center [501, 73] width 101 height 26
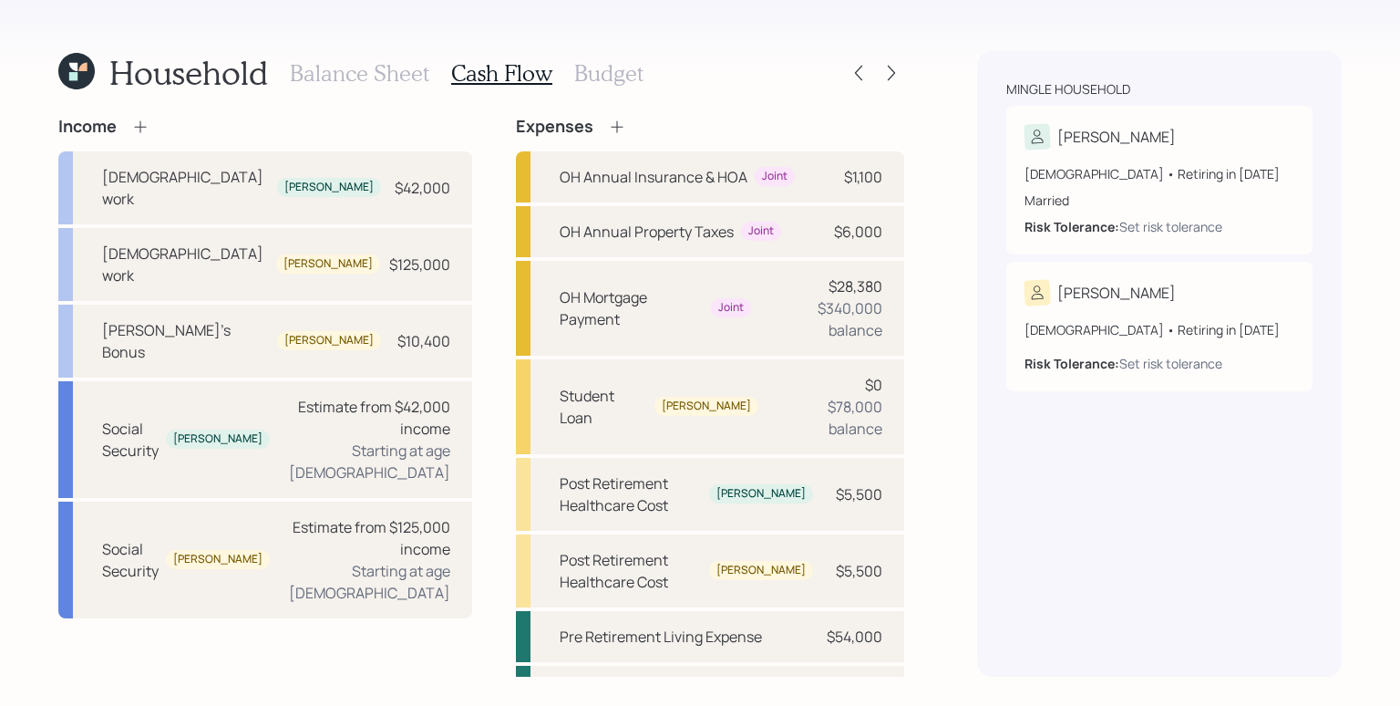
click at [387, 70] on h3 "Balance Sheet" at bounding box center [359, 73] width 139 height 26
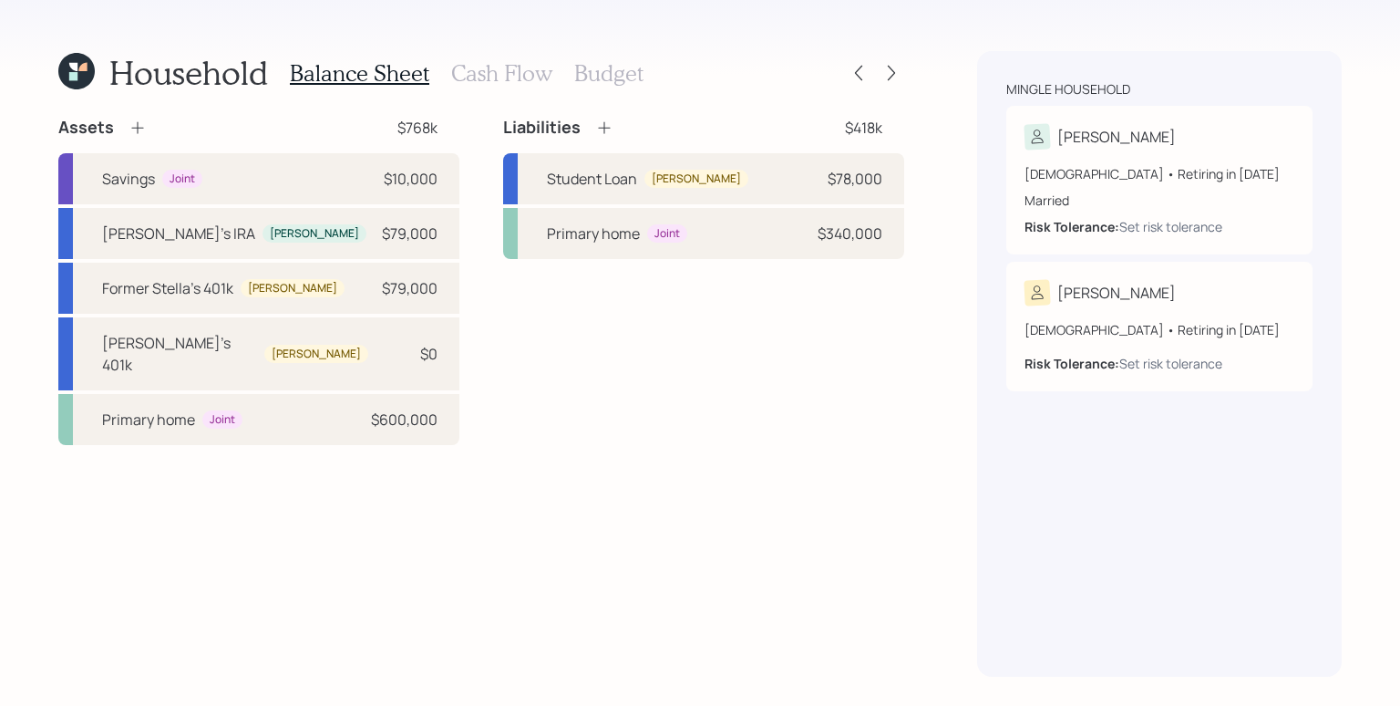
click at [446, 71] on div "Balance Sheet Cash Flow Budget" at bounding box center [467, 73] width 354 height 44
click at [505, 83] on h3 "Cash Flow" at bounding box center [501, 73] width 101 height 26
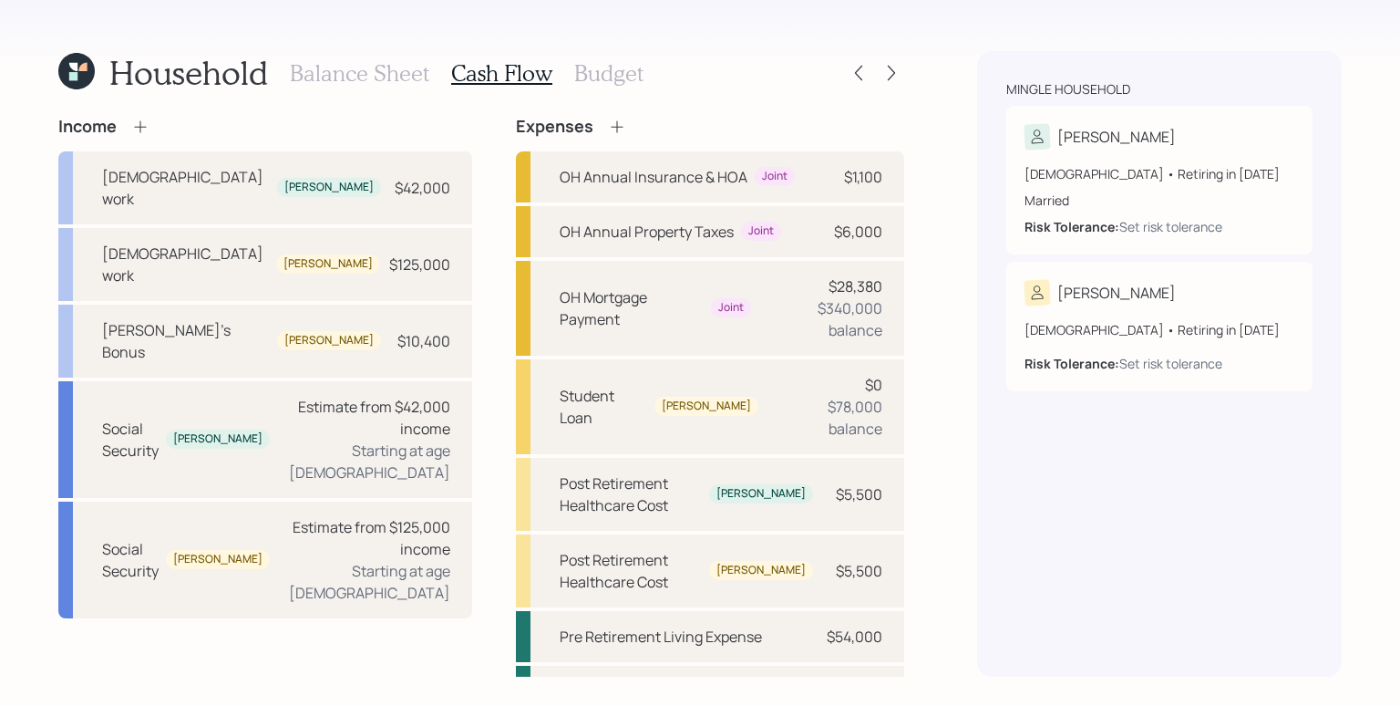
click at [593, 71] on h3 "Budget" at bounding box center [608, 73] width 69 height 26
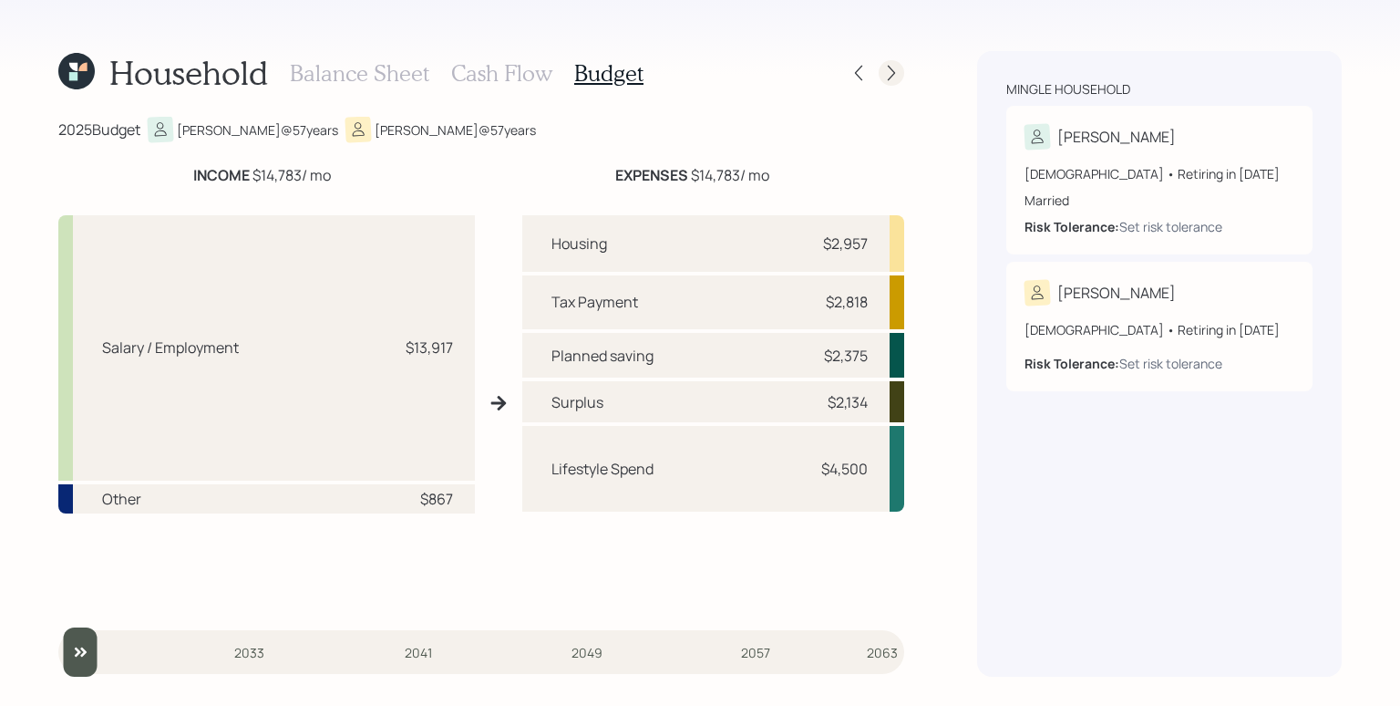
click at [893, 77] on icon at bounding box center [891, 73] width 18 height 18
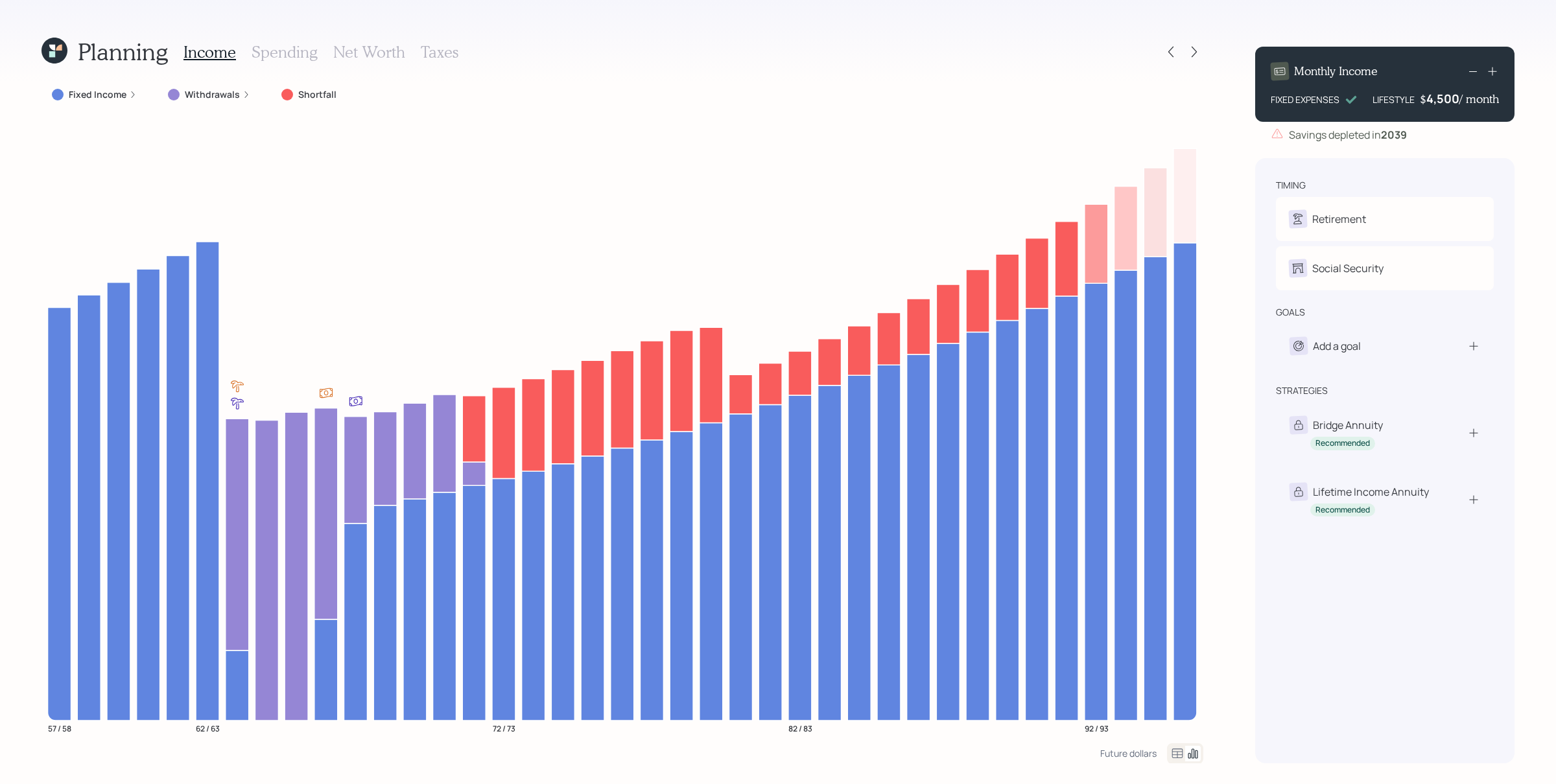
click at [101, 90] on label "Fixed Income" at bounding box center [97, 95] width 58 height 13
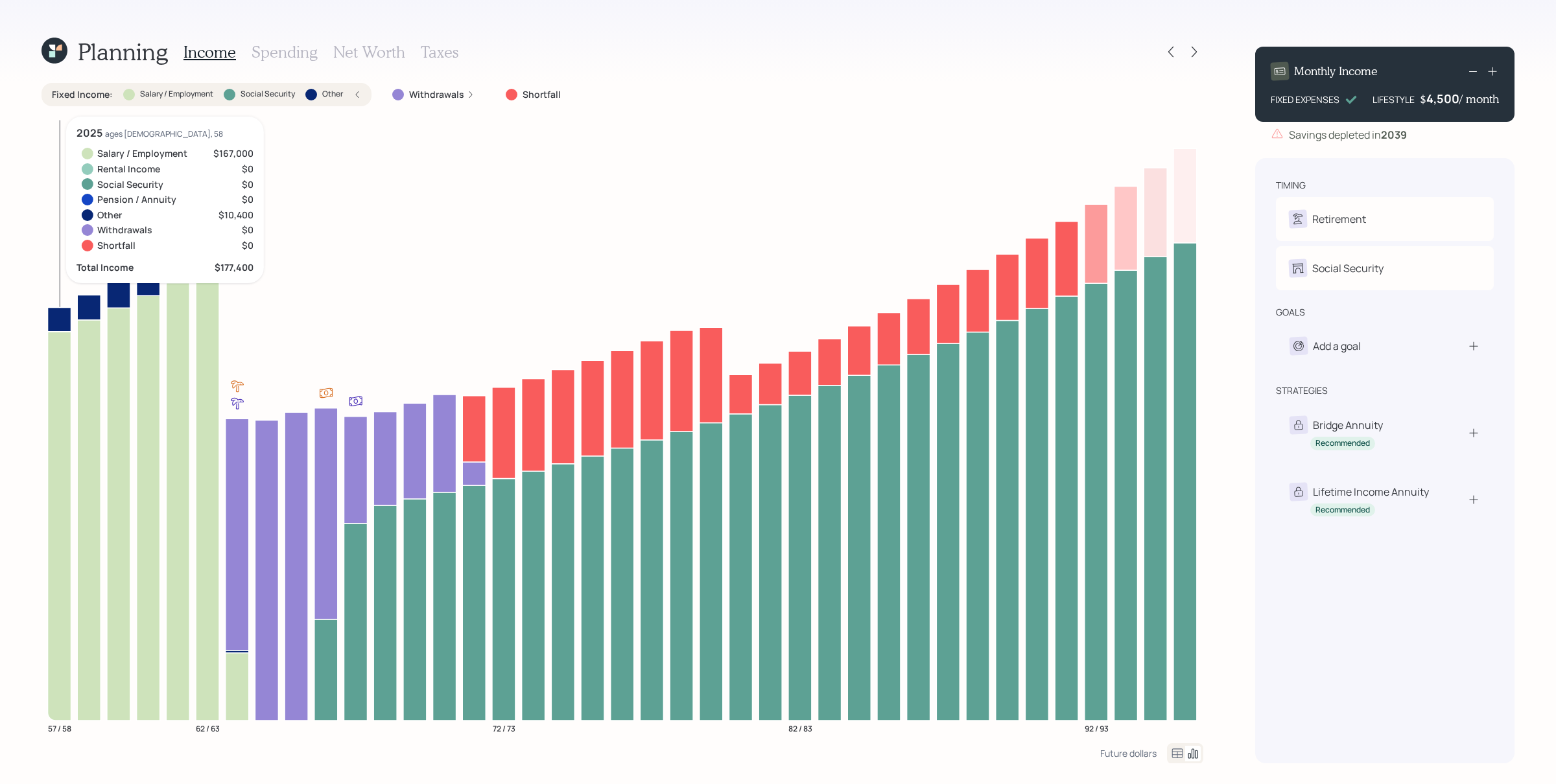
click at [60, 407] on icon at bounding box center [59, 525] width 23 height 389
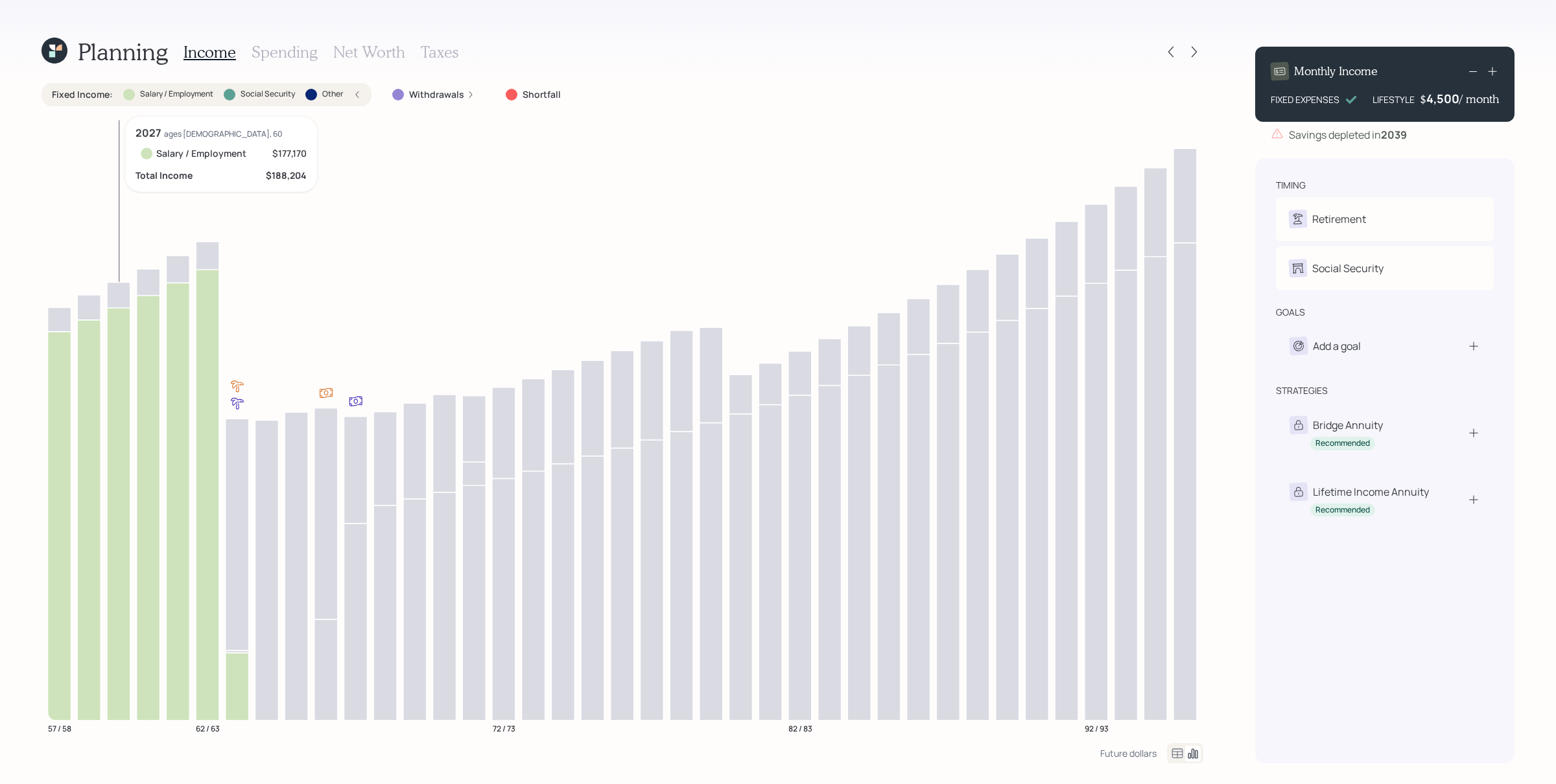
click at [119, 390] on icon at bounding box center [118, 514] width 23 height 413
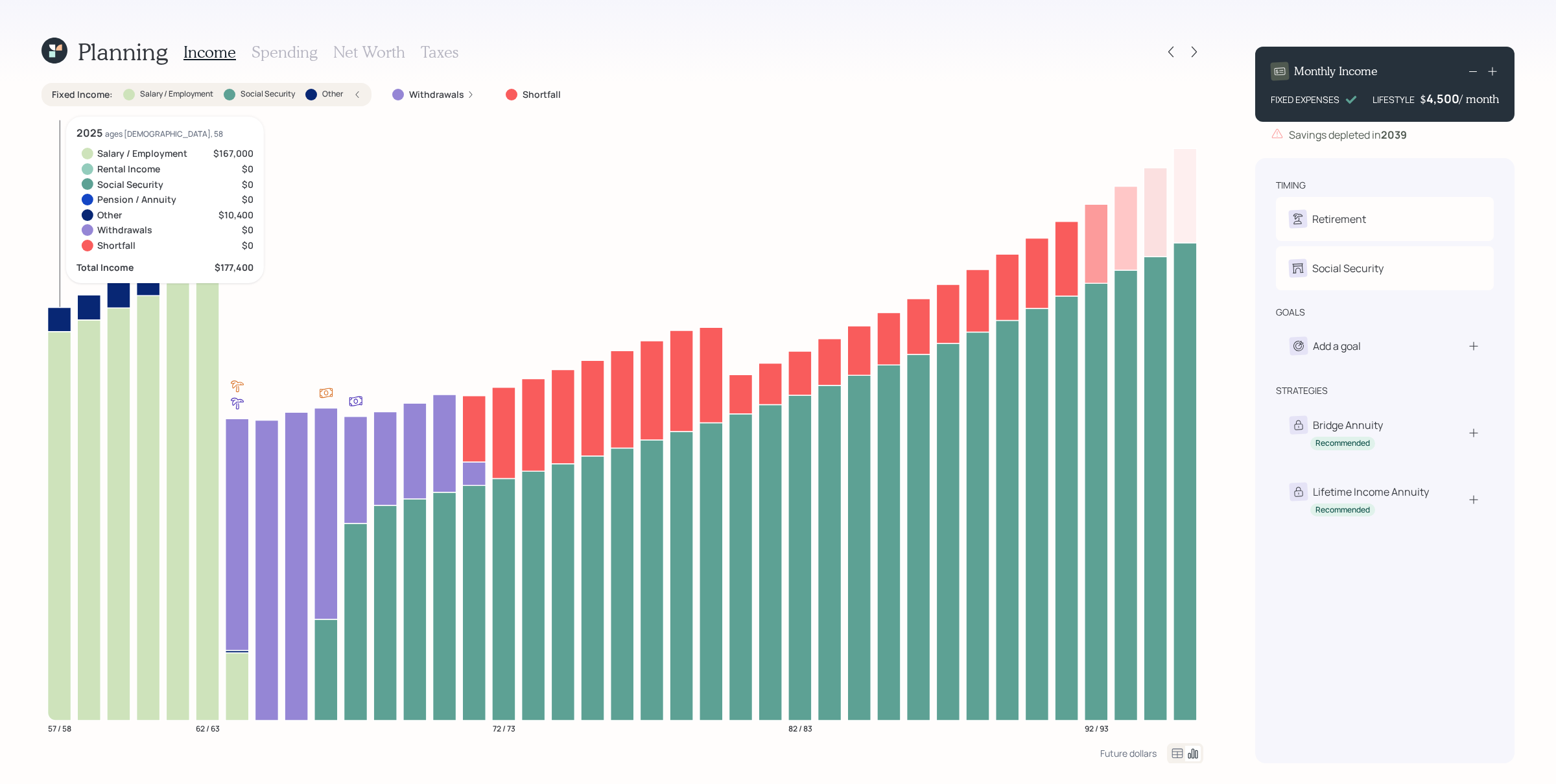
click at [64, 312] on icon at bounding box center [59, 319] width 23 height 24
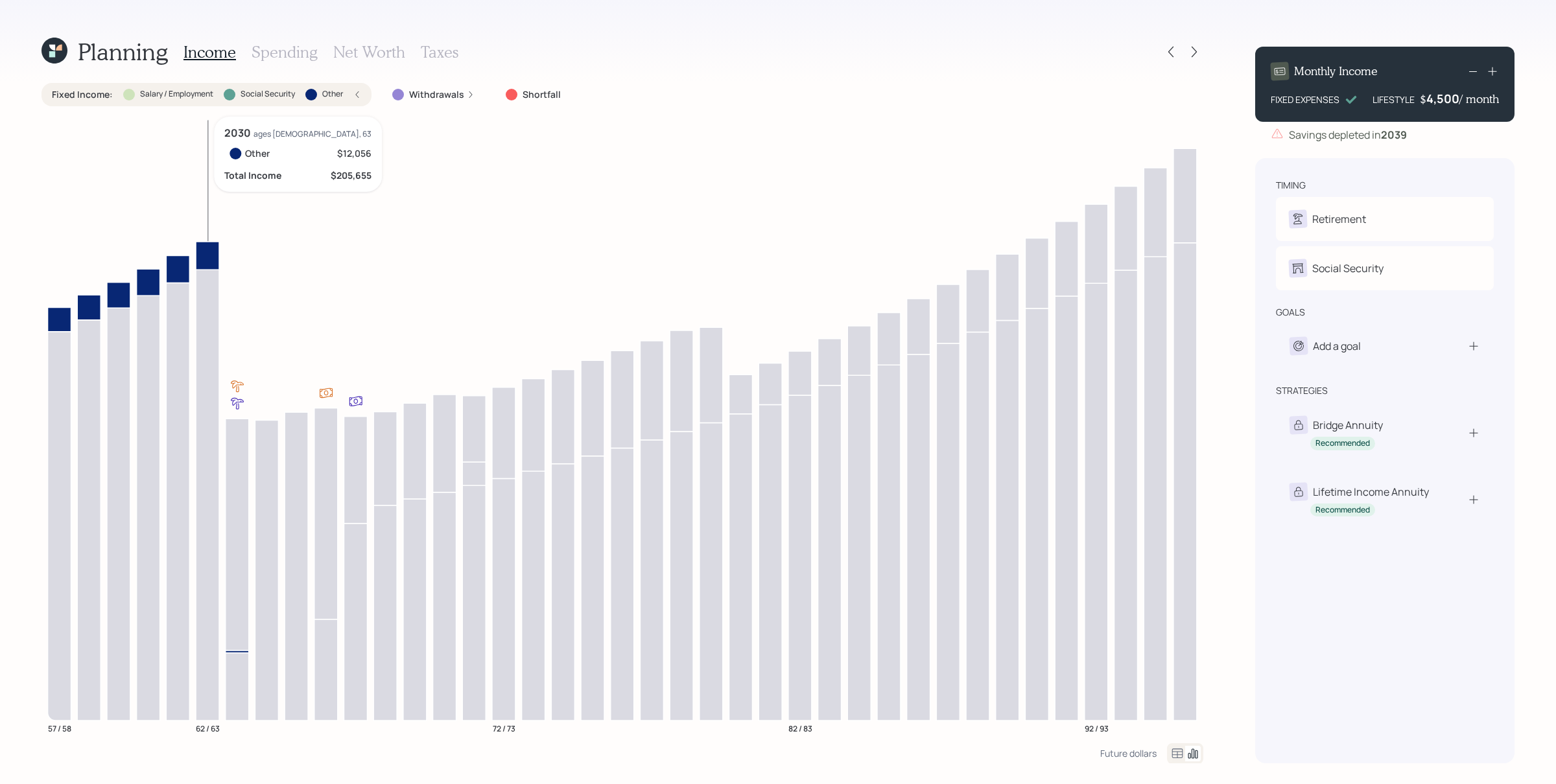
click at [211, 254] on icon at bounding box center [207, 255] width 23 height 28
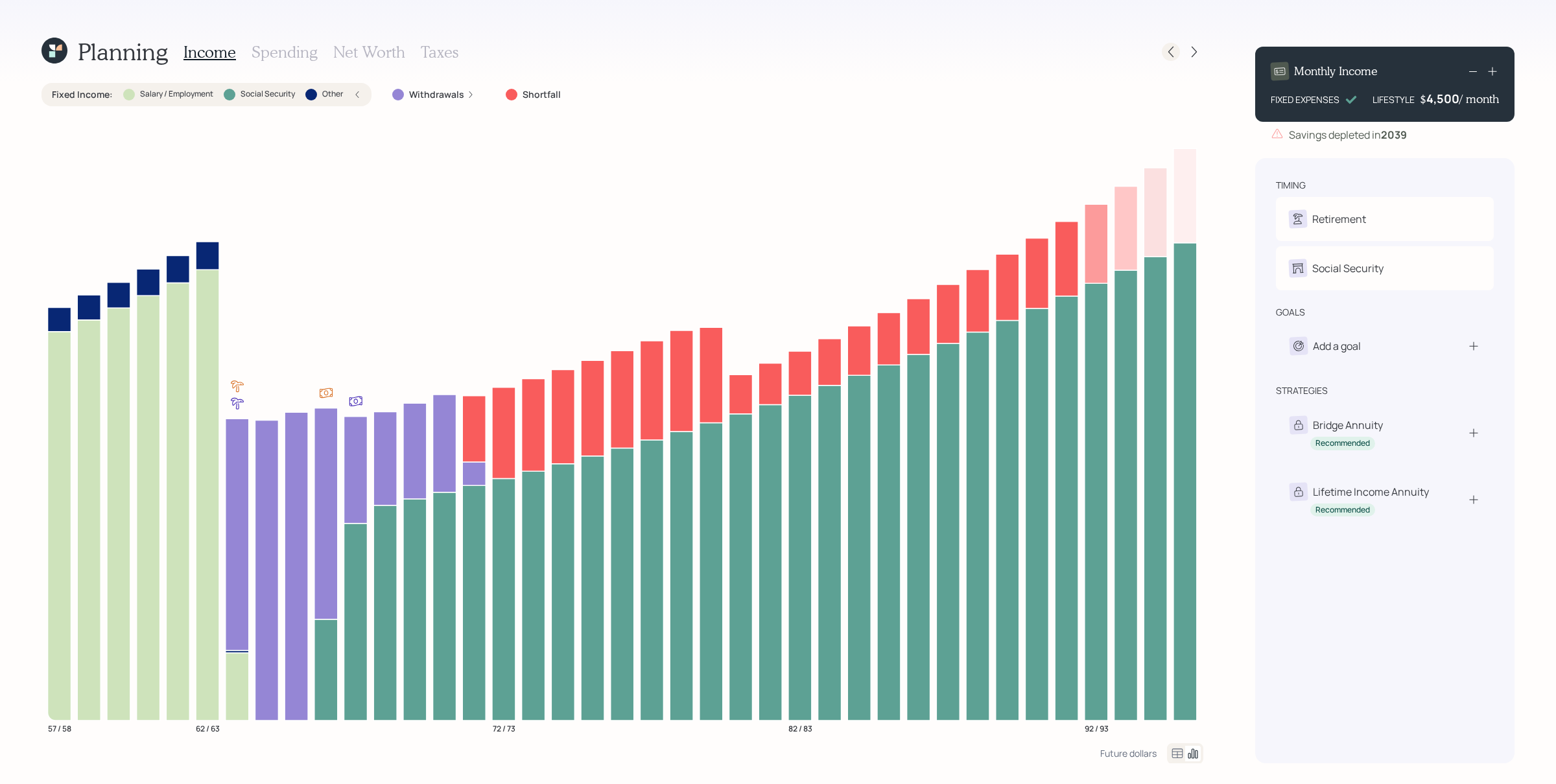
click at [1176, 48] on icon at bounding box center [1171, 52] width 13 height 13
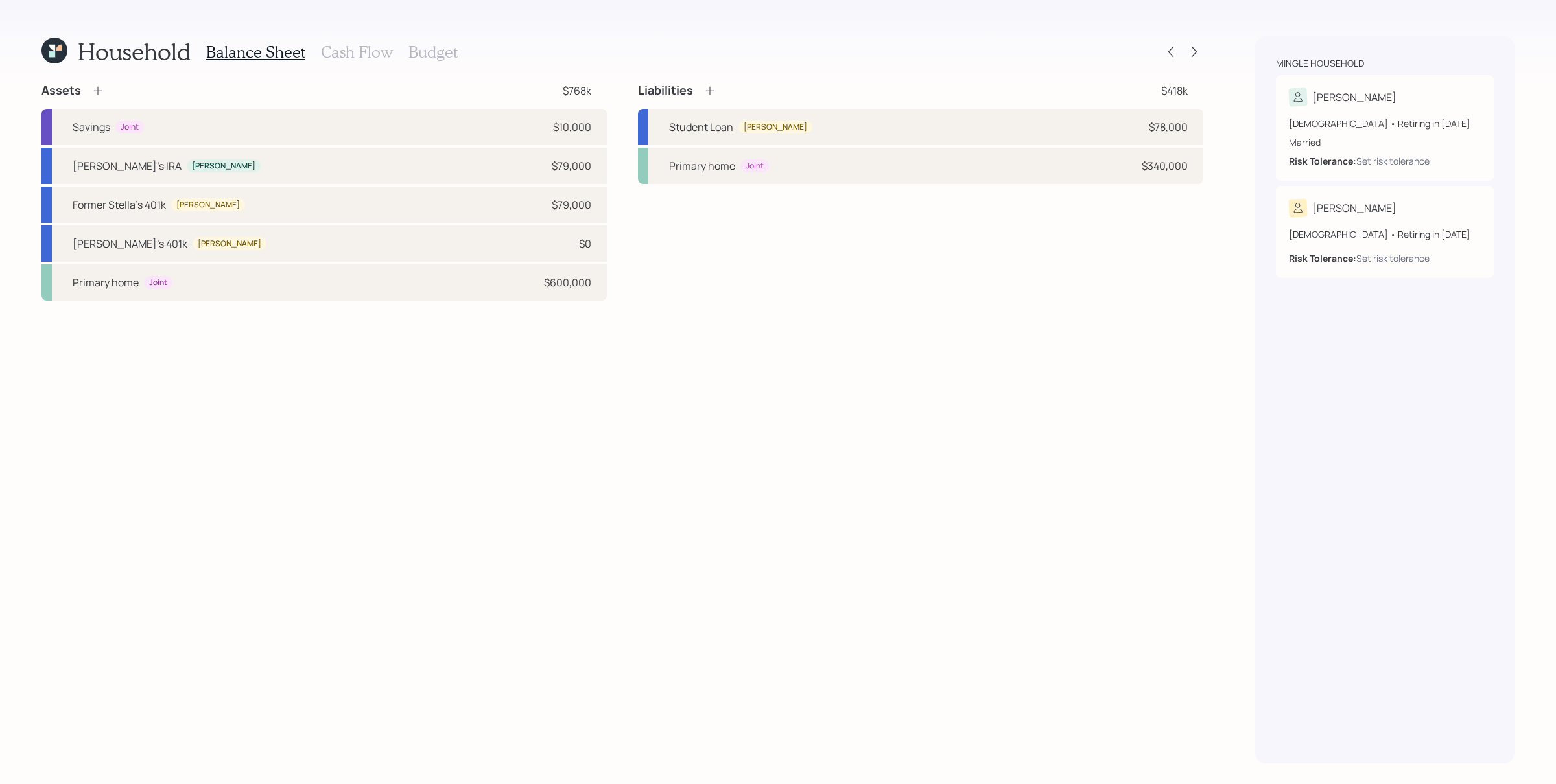
click at [357, 55] on h3 "Cash Flow" at bounding box center [356, 52] width 72 height 18
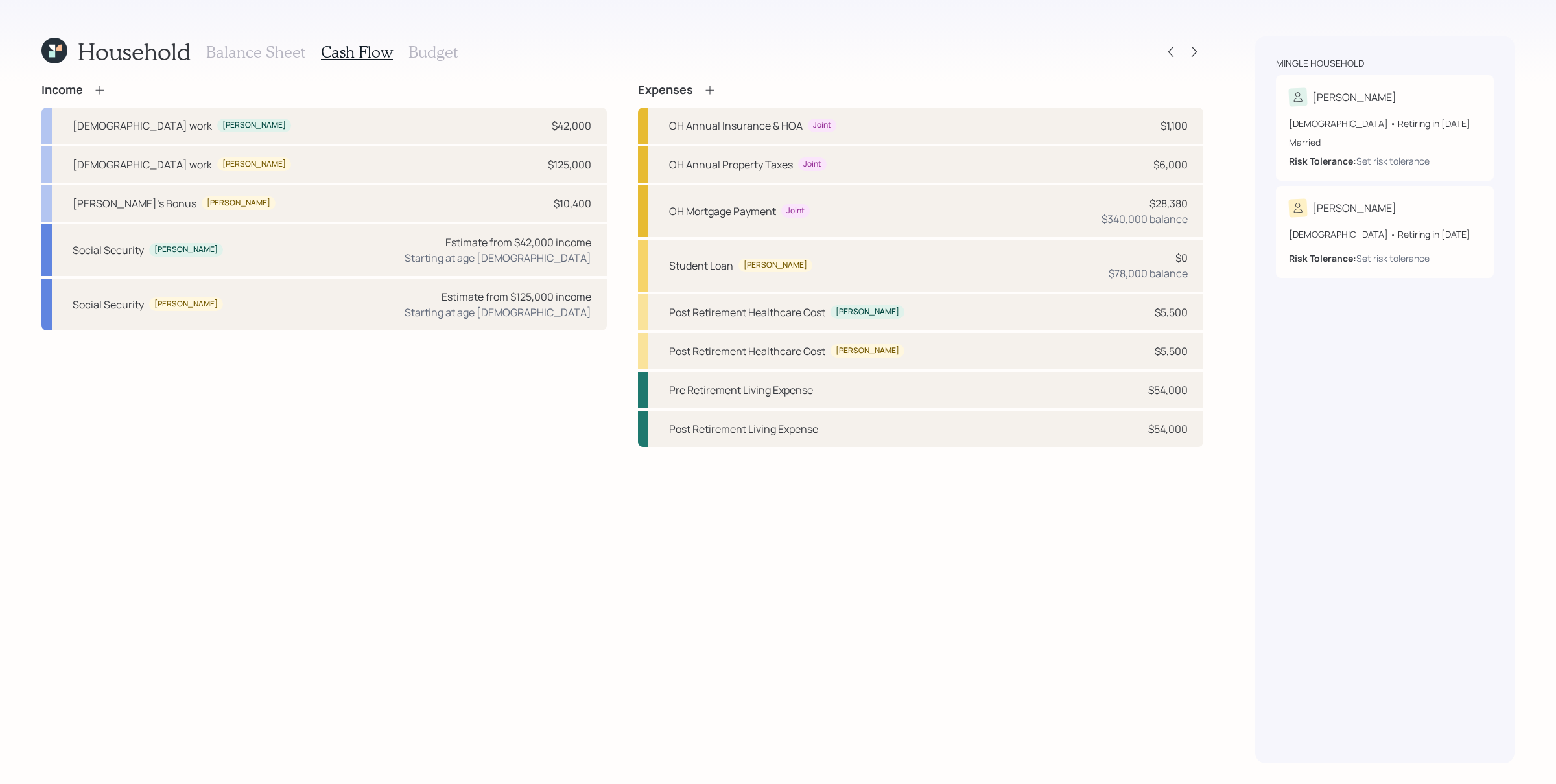
click at [99, 92] on icon at bounding box center [100, 90] width 13 height 13
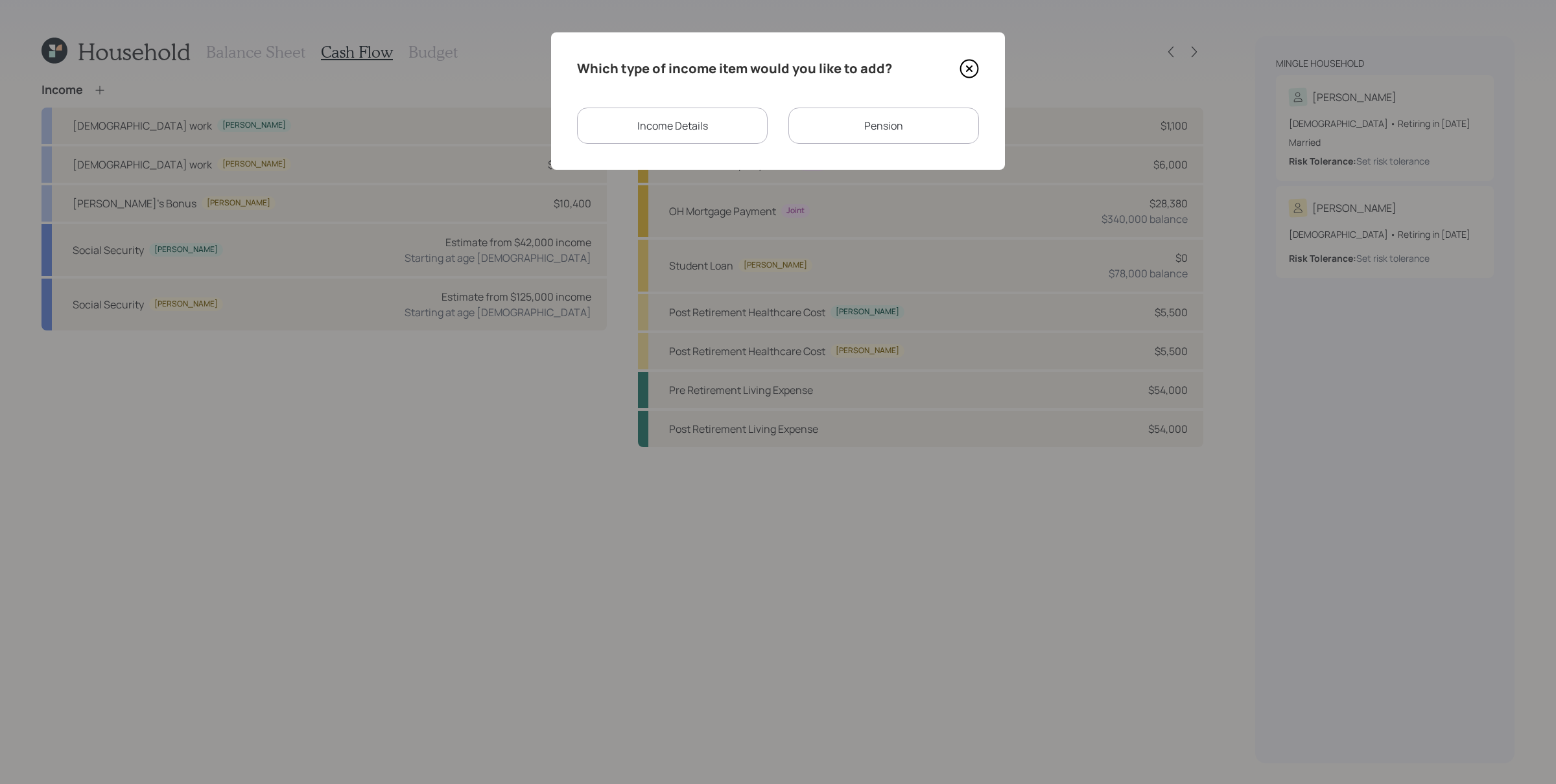
click at [707, 107] on div "Income Details" at bounding box center [672, 125] width 191 height 36
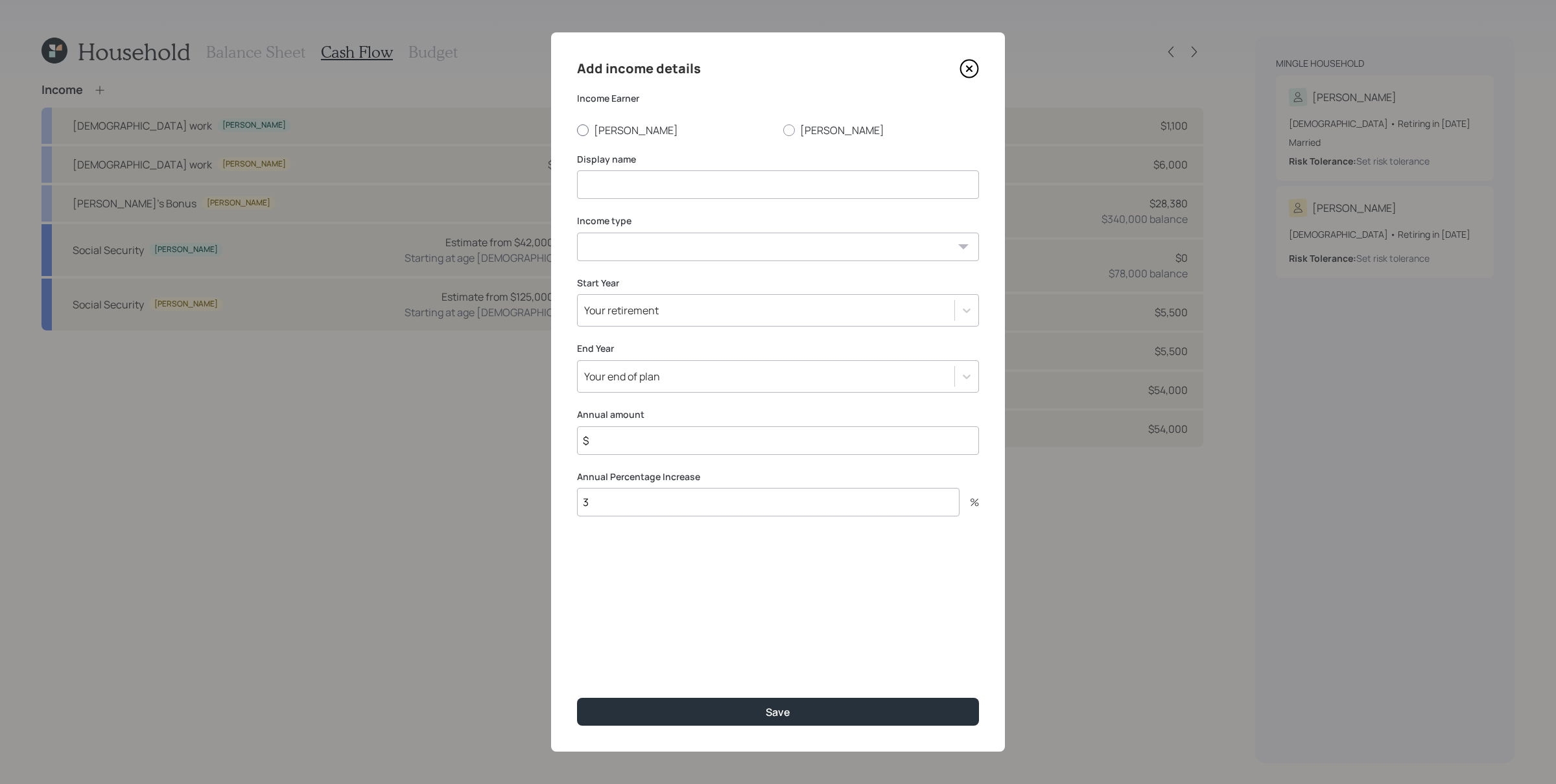
click at [603, 131] on label "[PERSON_NAME]" at bounding box center [674, 130] width 196 height 14
click at [577, 130] on input "[PERSON_NAME]" at bounding box center [576, 129] width 1 height 1
radio input "true"
click at [669, 187] on input at bounding box center [777, 185] width 402 height 28
type input "P"
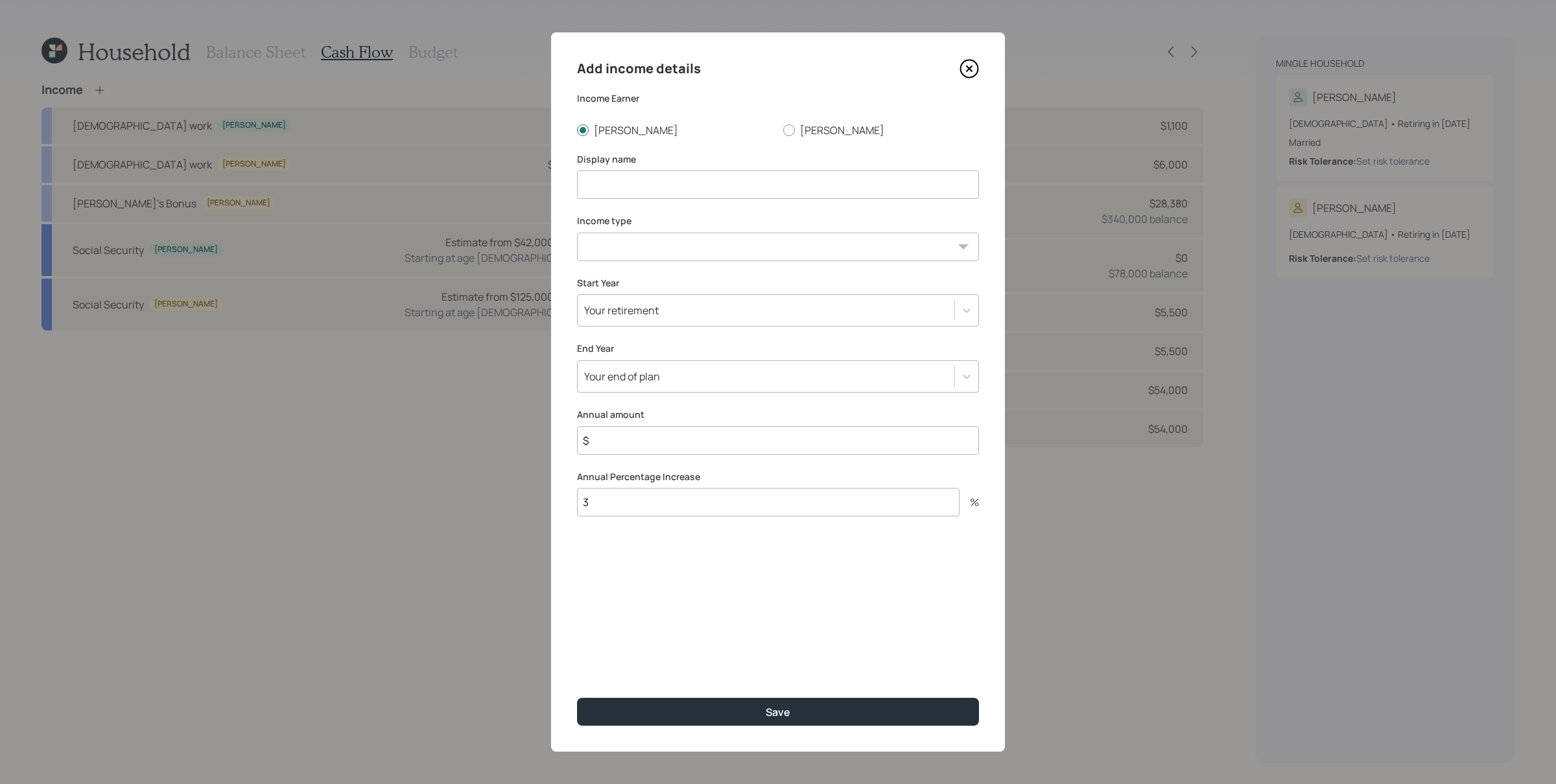
type input "P"
type input "Semi Retirement"
click at [676, 253] on select "[DEMOGRAPHIC_DATA] work [DEMOGRAPHIC_DATA] work Self employment Other" at bounding box center [777, 247] width 402 height 28
select select "part_time"
click at [577, 232] on select "[DEMOGRAPHIC_DATA] work [DEMOGRAPHIC_DATA] work Self employment Other" at bounding box center [777, 247] width 402 height 28
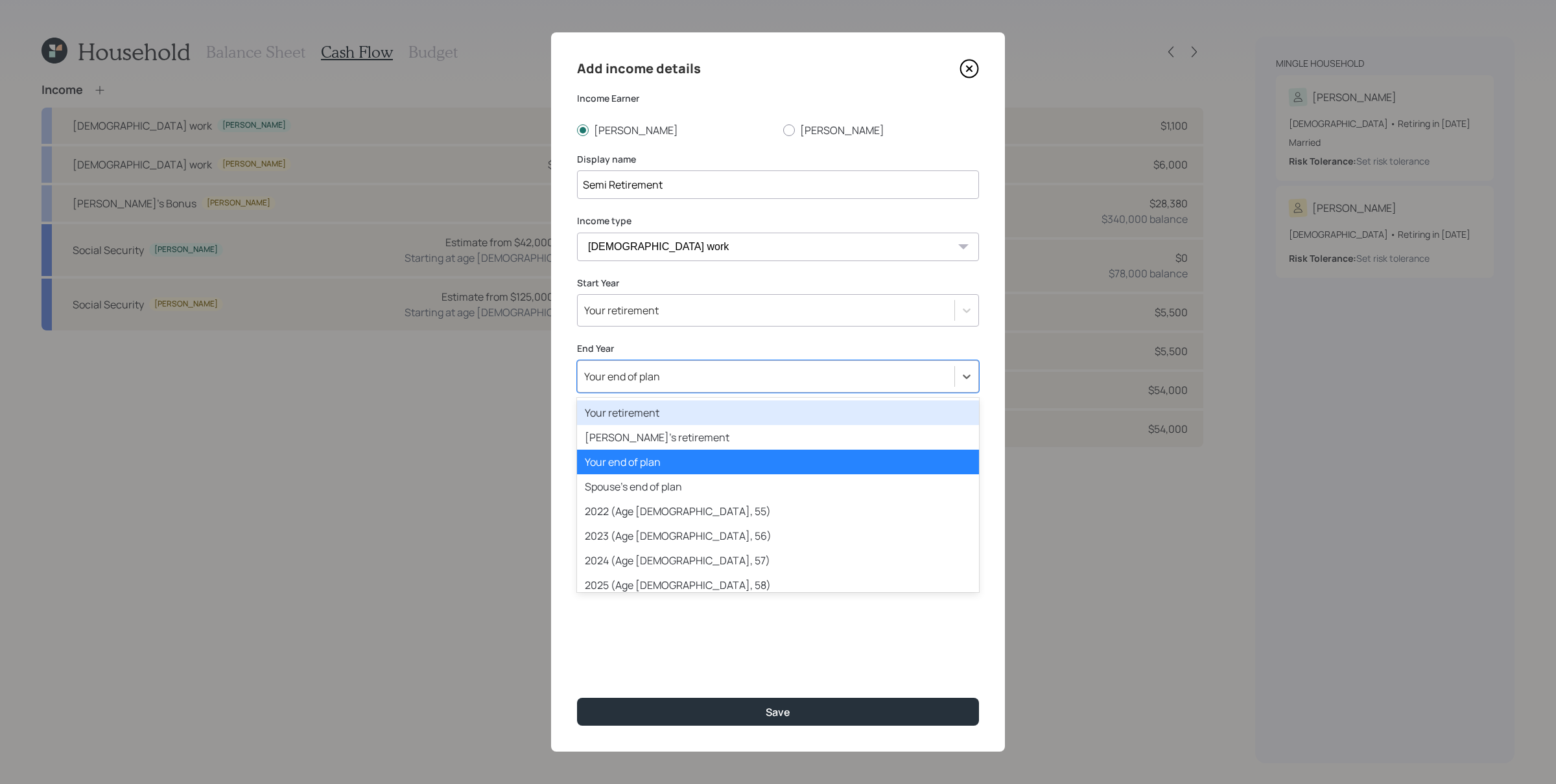
click at [674, 380] on div "Your end of plan" at bounding box center [766, 376] width 377 height 22
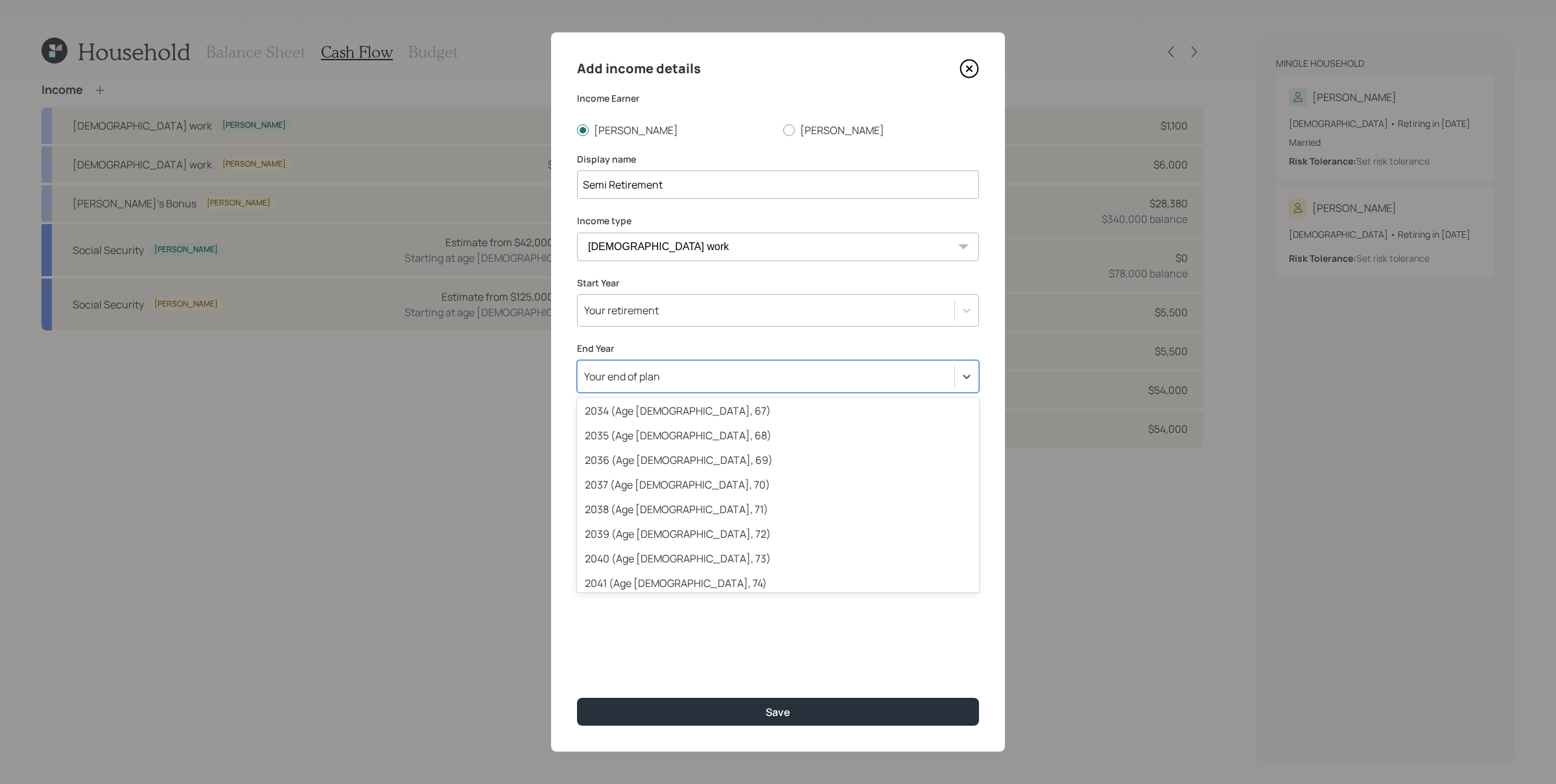
scroll to position [489, 0]
click at [663, 541] on div "2043 (Age [DEMOGRAPHIC_DATA], 76)" at bounding box center [777, 539] width 402 height 25
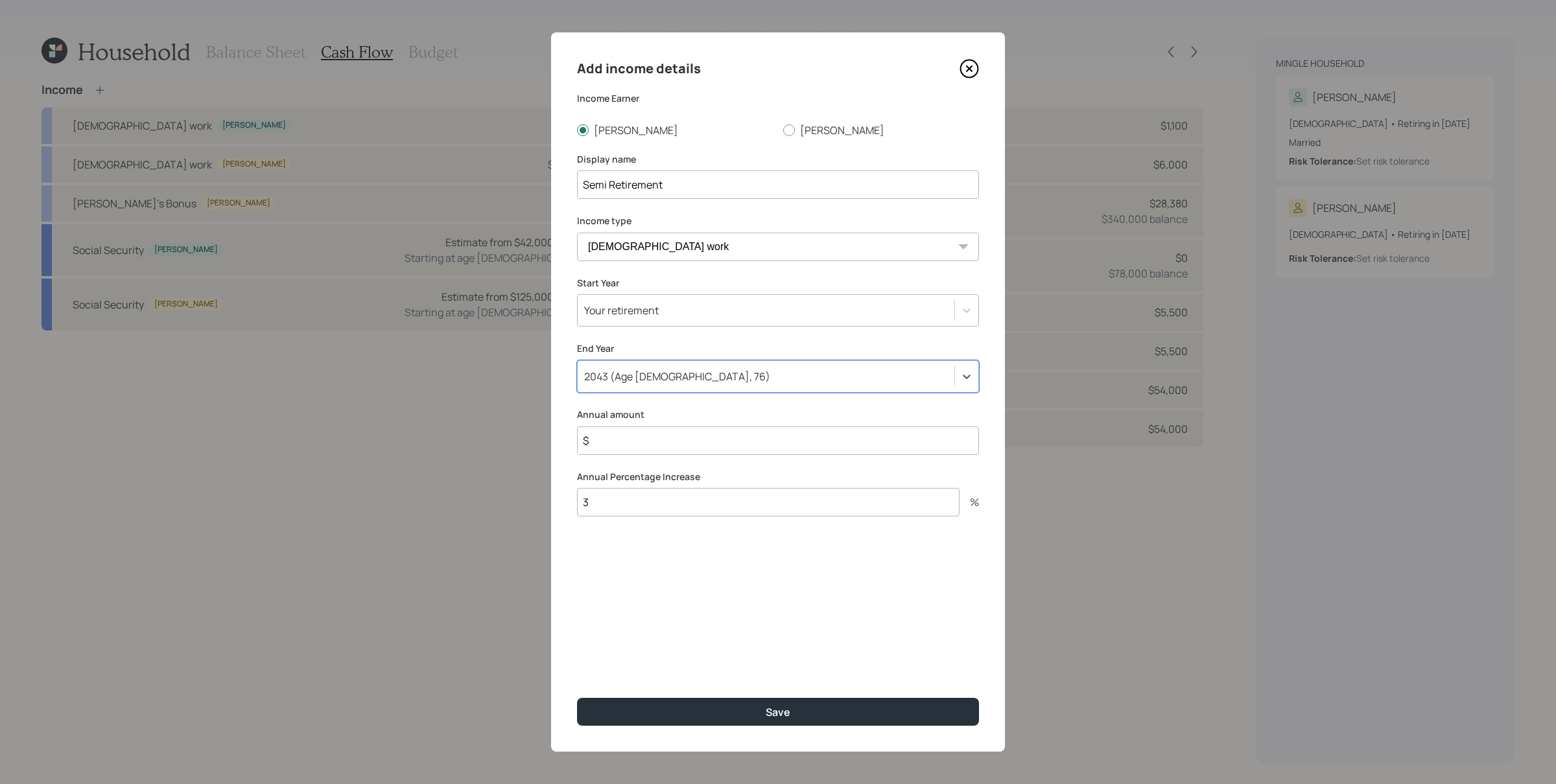
click at [645, 439] on input "$" at bounding box center [777, 441] width 402 height 28
click at [665, 439] on input "$" at bounding box center [777, 441] width 402 height 28
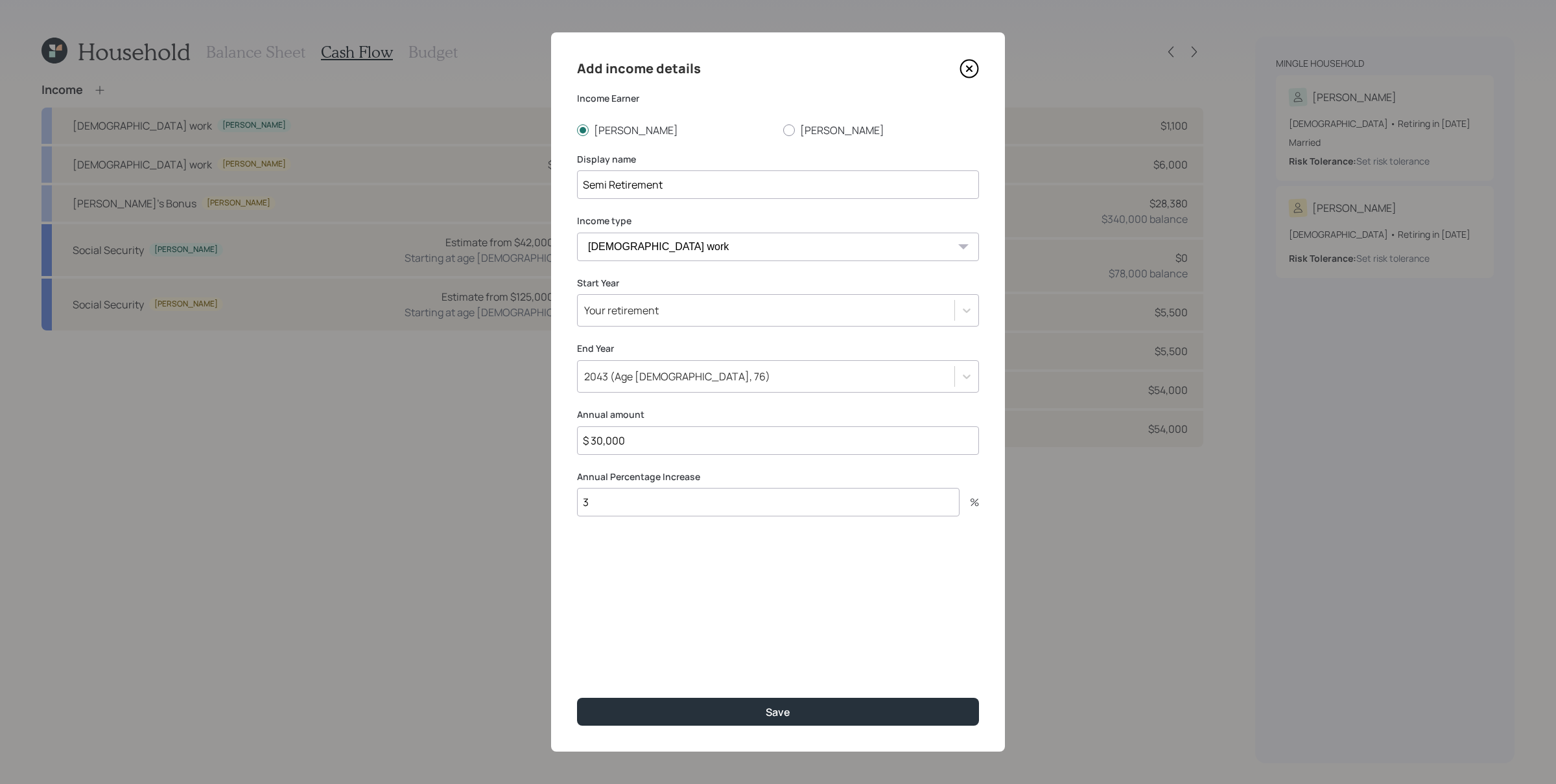
type input "$ 30,000"
click at [577, 627] on button "Save" at bounding box center [777, 711] width 402 height 28
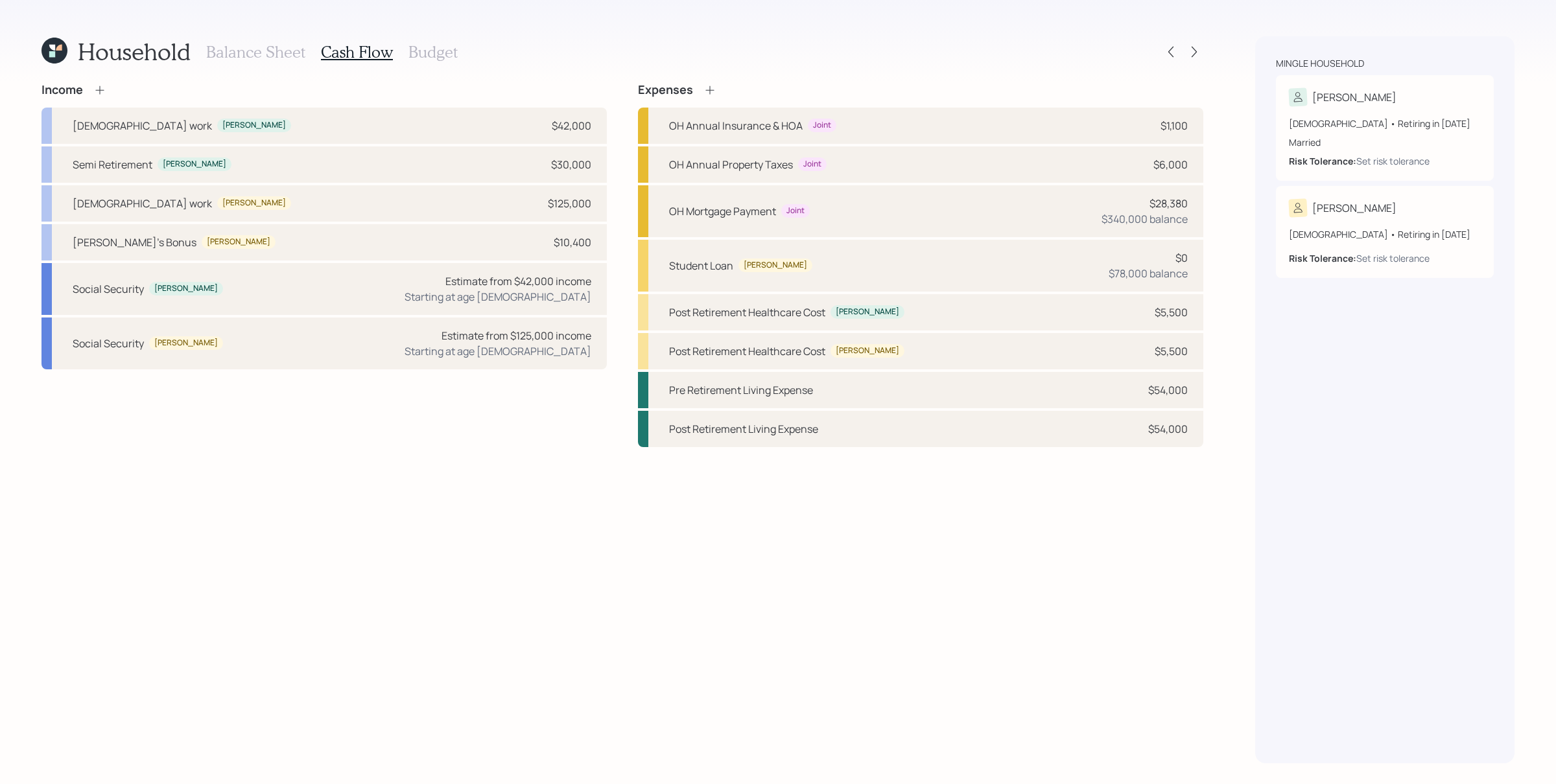
click at [101, 91] on icon at bounding box center [100, 90] width 13 height 13
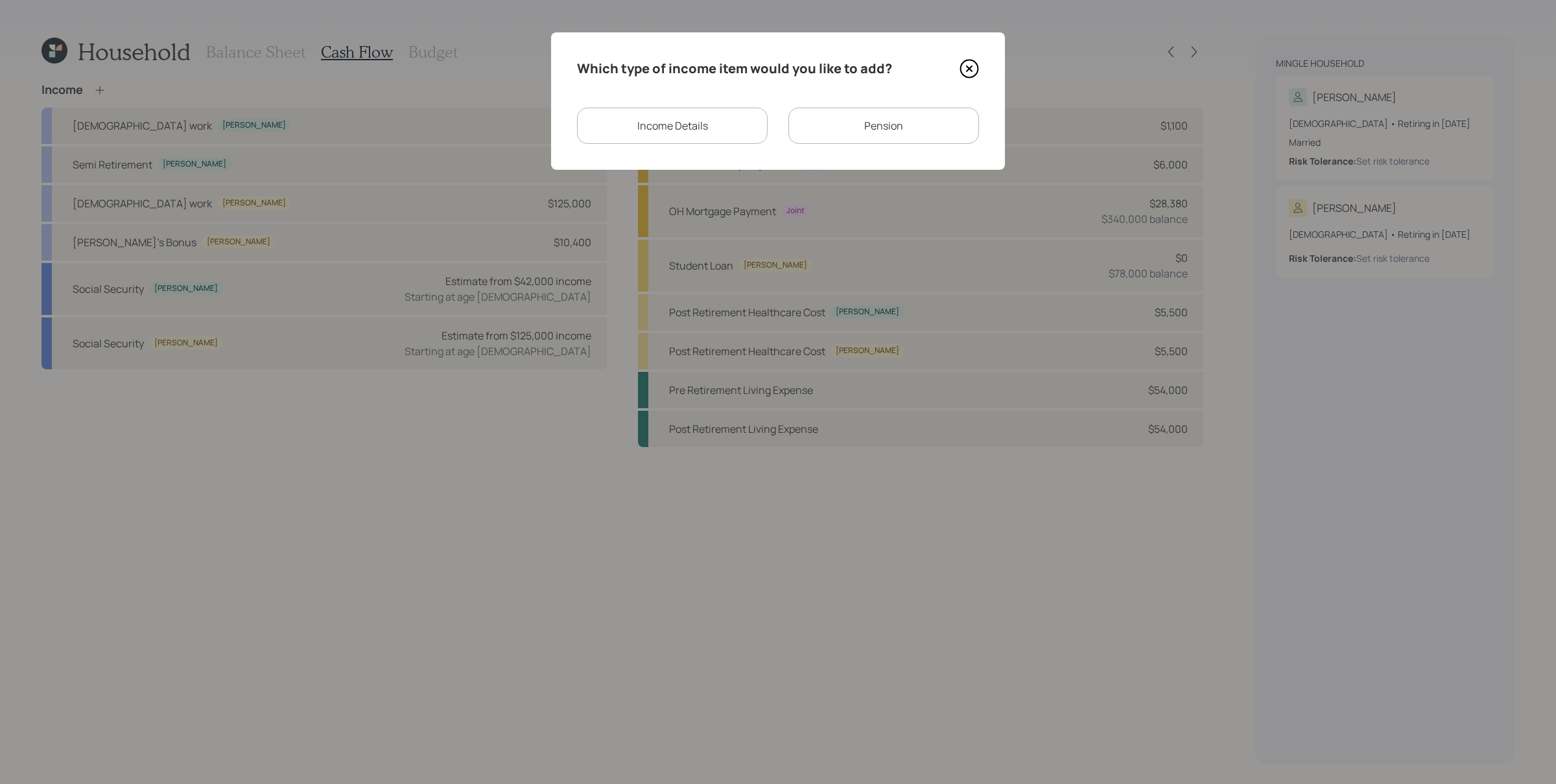
click at [678, 132] on div "Income Details" at bounding box center [672, 125] width 191 height 36
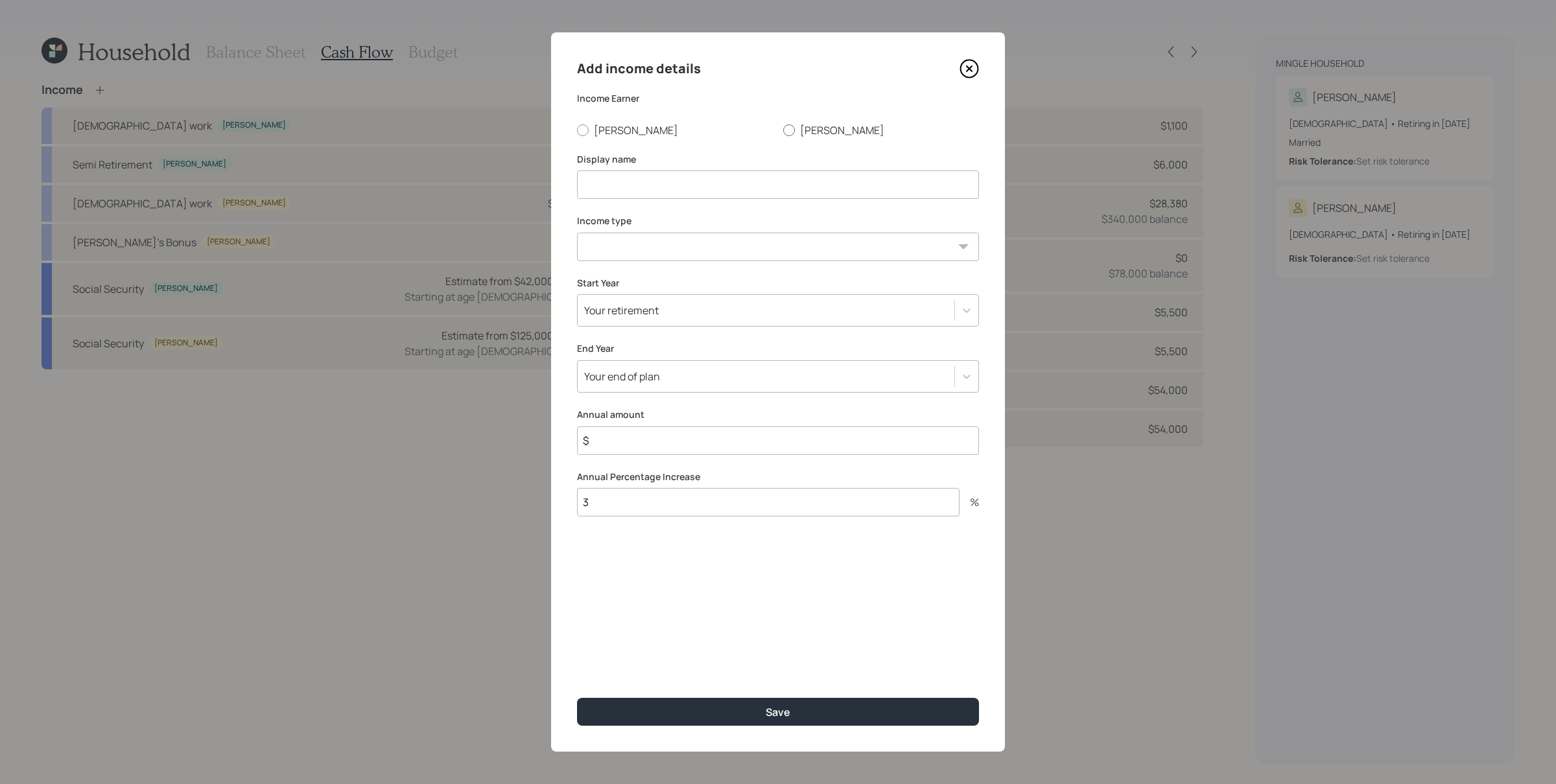
click at [811, 123] on label "[PERSON_NAME]" at bounding box center [880, 130] width 196 height 14
click at [783, 129] on input "[PERSON_NAME]" at bounding box center [782, 129] width 1 height 1
radio input "true"
click at [761, 176] on input at bounding box center [777, 185] width 402 height 28
type input "Semi Retirement"
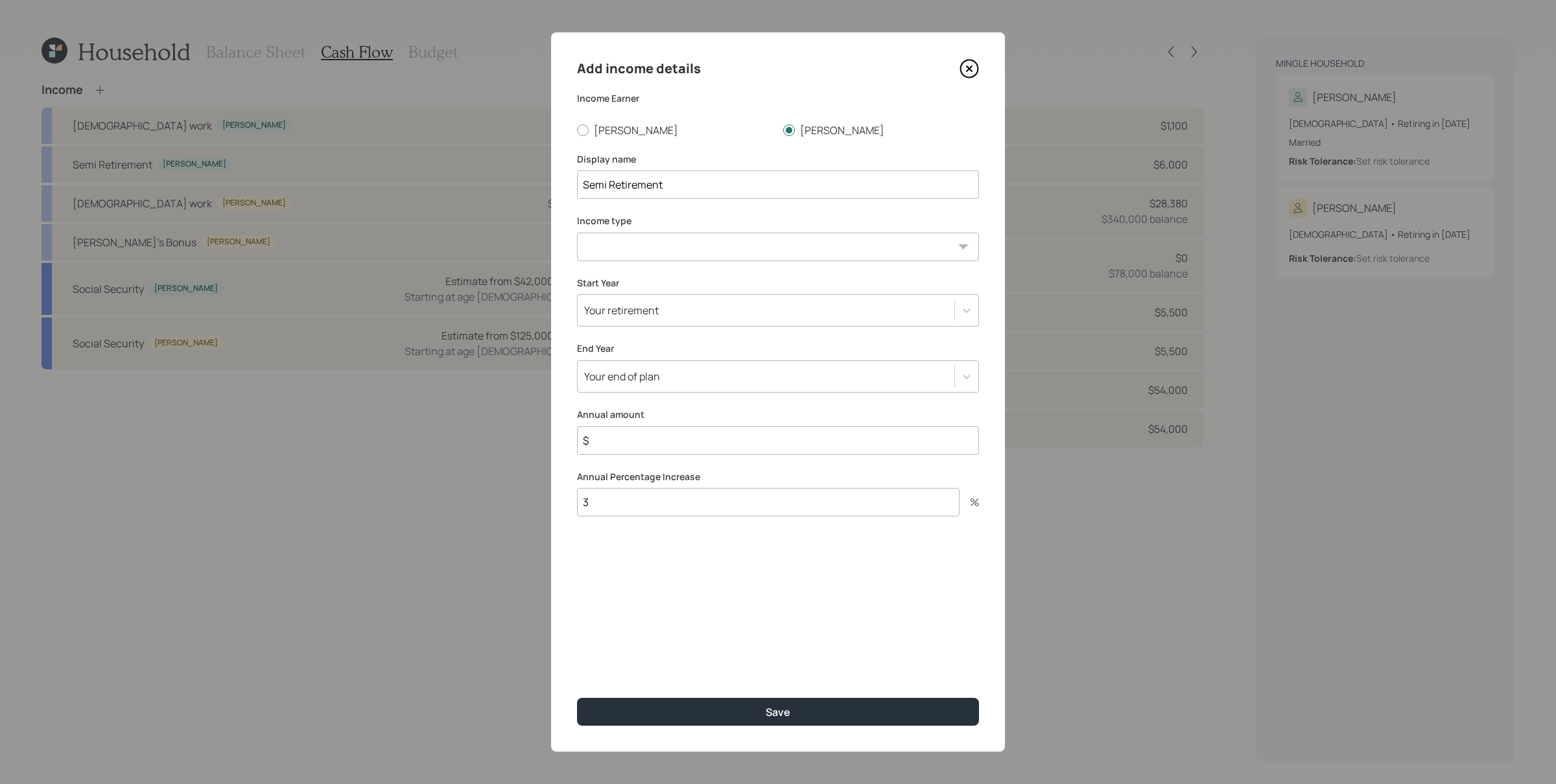
click at [789, 252] on select "[DEMOGRAPHIC_DATA] work [DEMOGRAPHIC_DATA] work Self employment Other" at bounding box center [777, 247] width 402 height 28
select select "part_time"
click at [577, 232] on select "[DEMOGRAPHIC_DATA] work [DEMOGRAPHIC_DATA] work Self employment Other" at bounding box center [777, 247] width 402 height 28
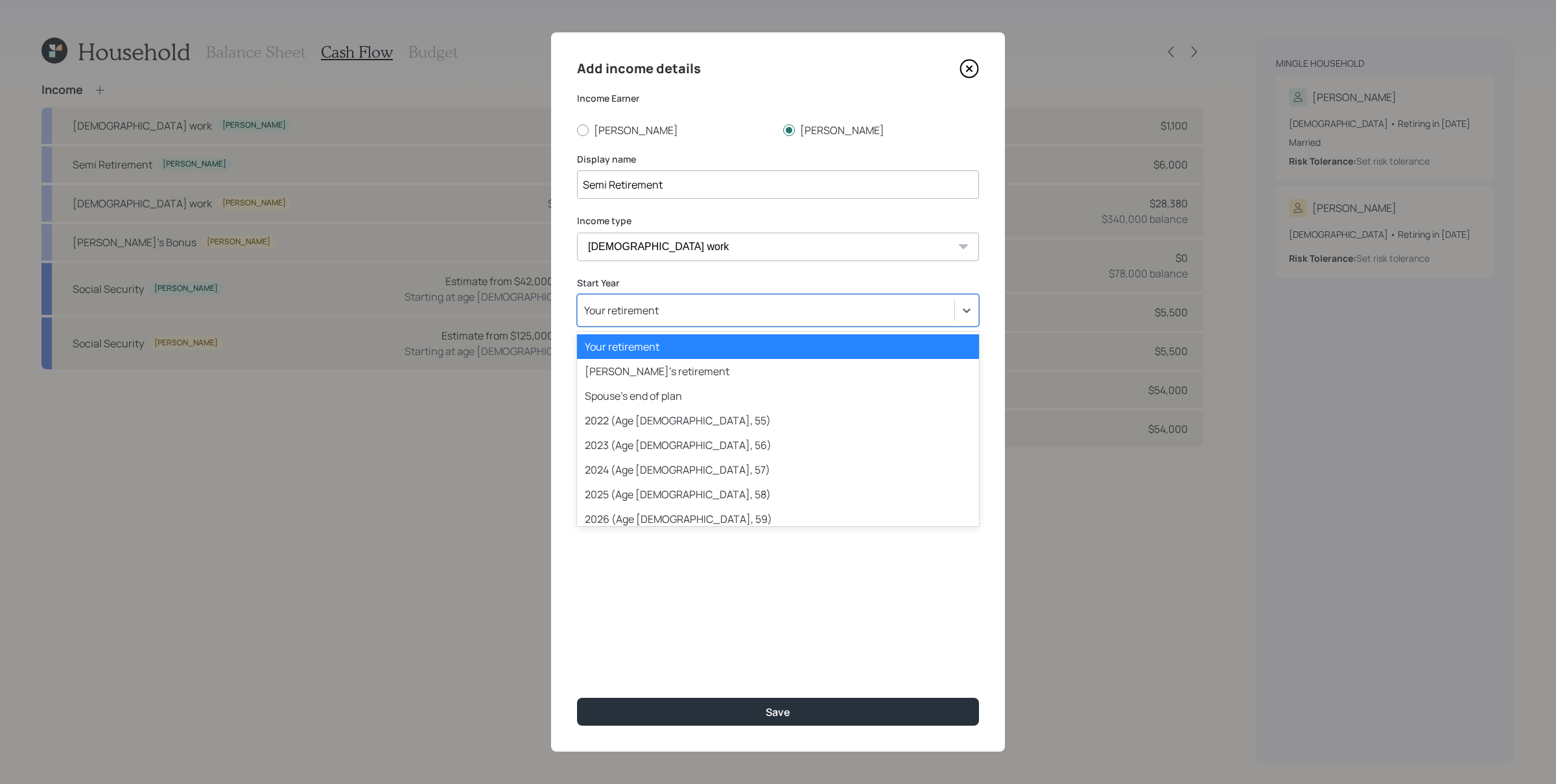
click at [707, 304] on div "Your retirement" at bounding box center [766, 310] width 377 height 22
click at [676, 346] on div "Your retirement" at bounding box center [777, 346] width 402 height 25
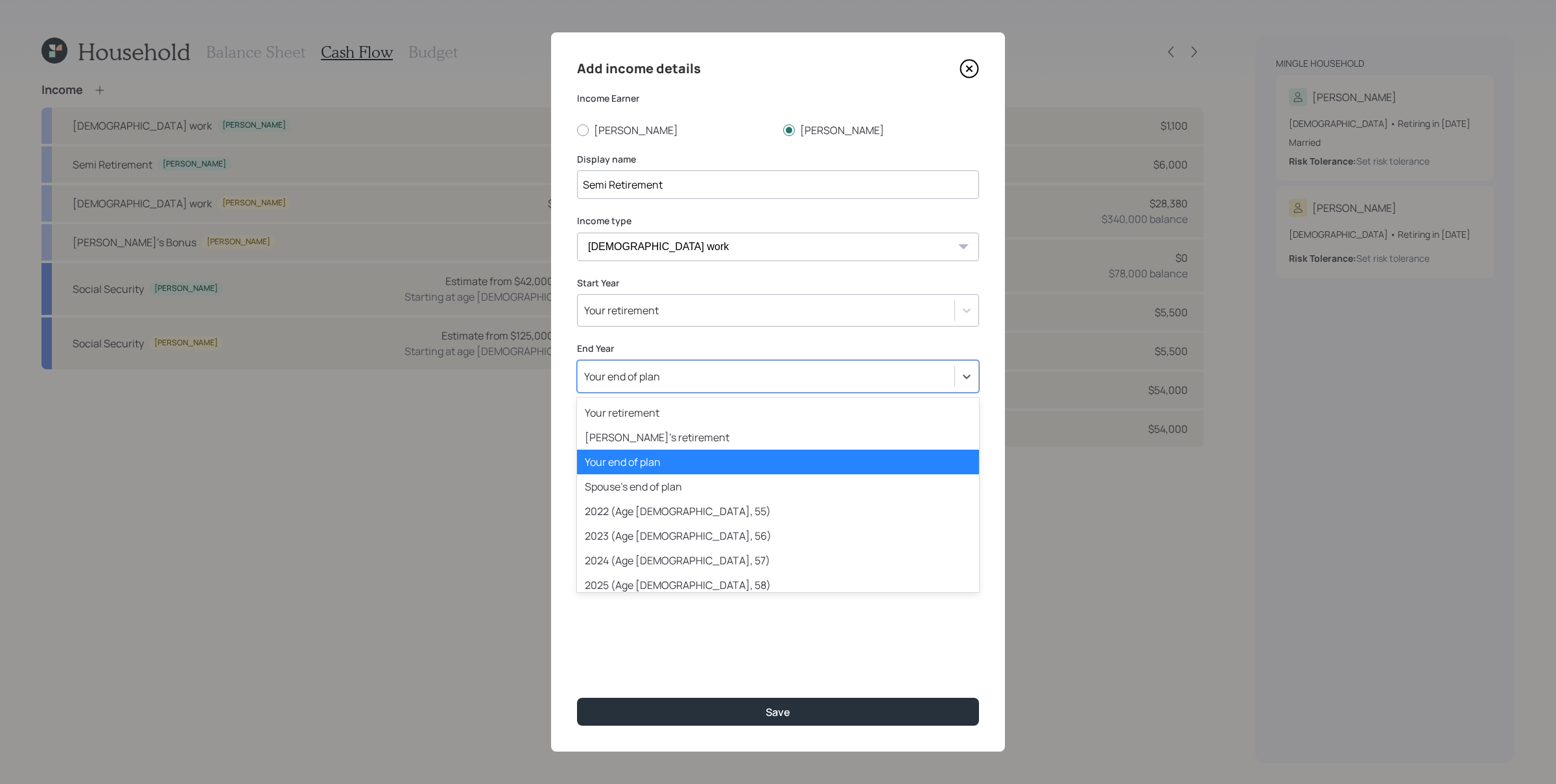
click at [673, 380] on div "Your end of plan" at bounding box center [766, 376] width 377 height 22
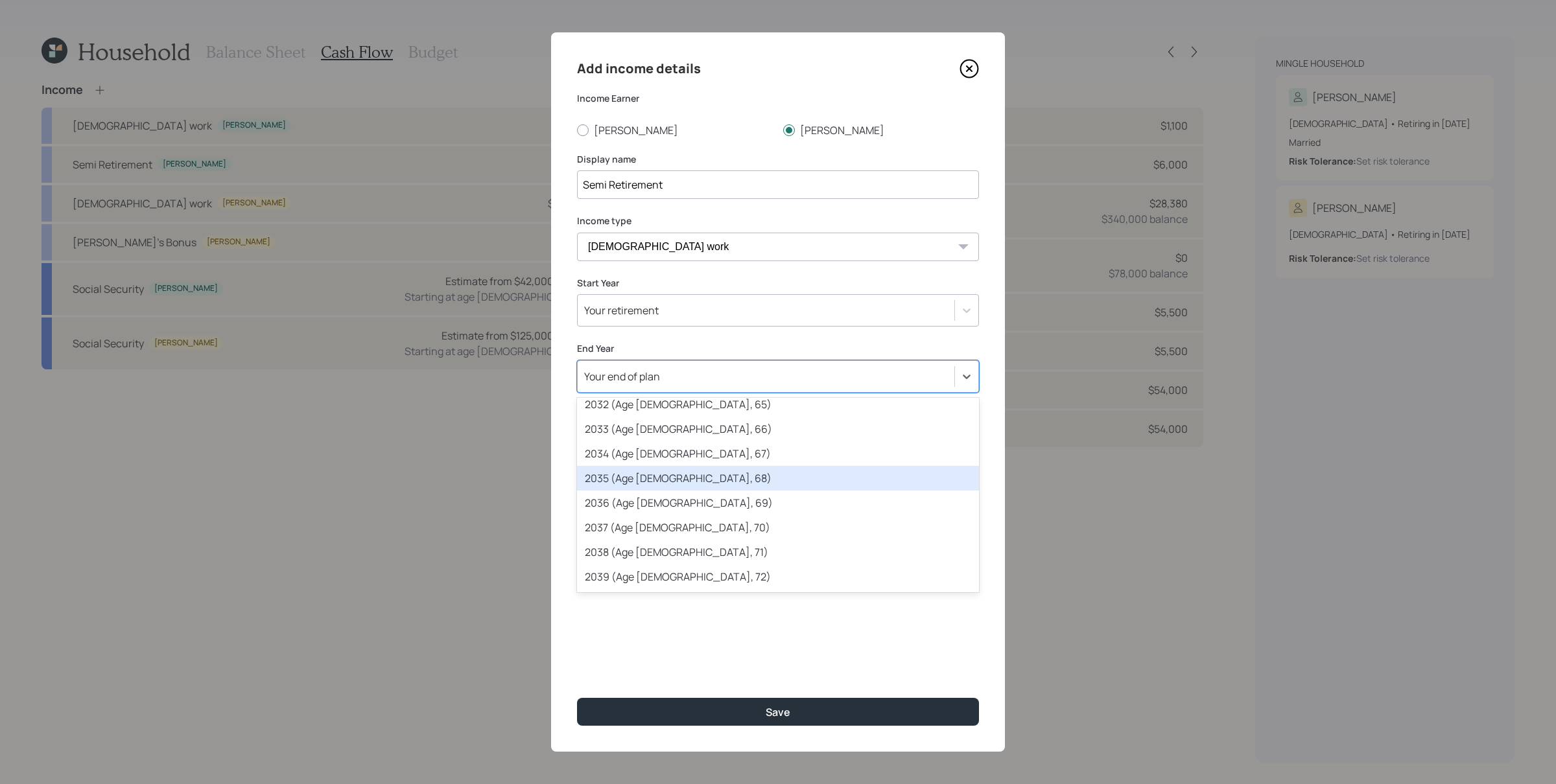
scroll to position [341, 0]
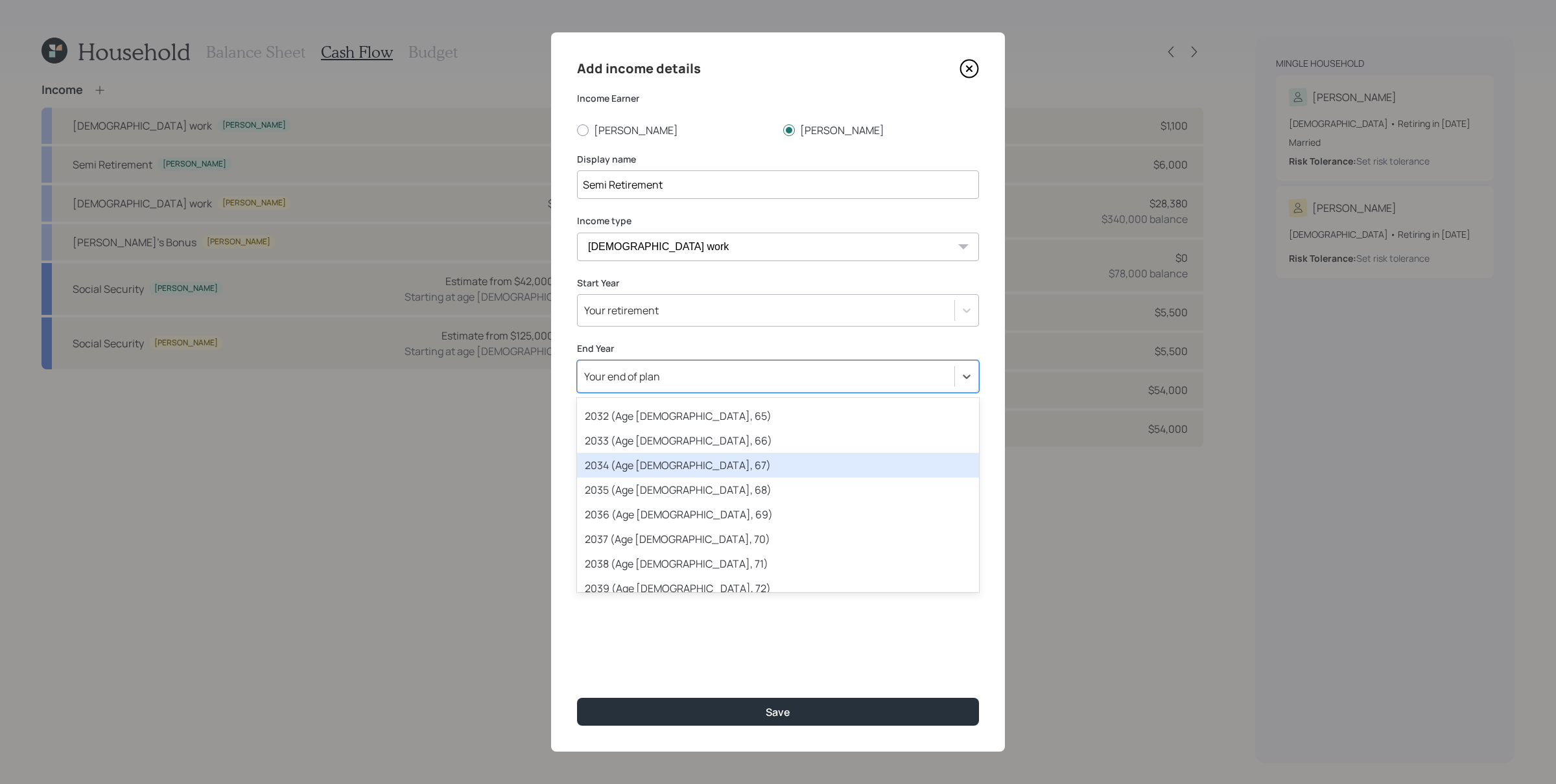
click at [668, 468] on div "2034 (Age [DEMOGRAPHIC_DATA], 67)" at bounding box center [777, 465] width 402 height 25
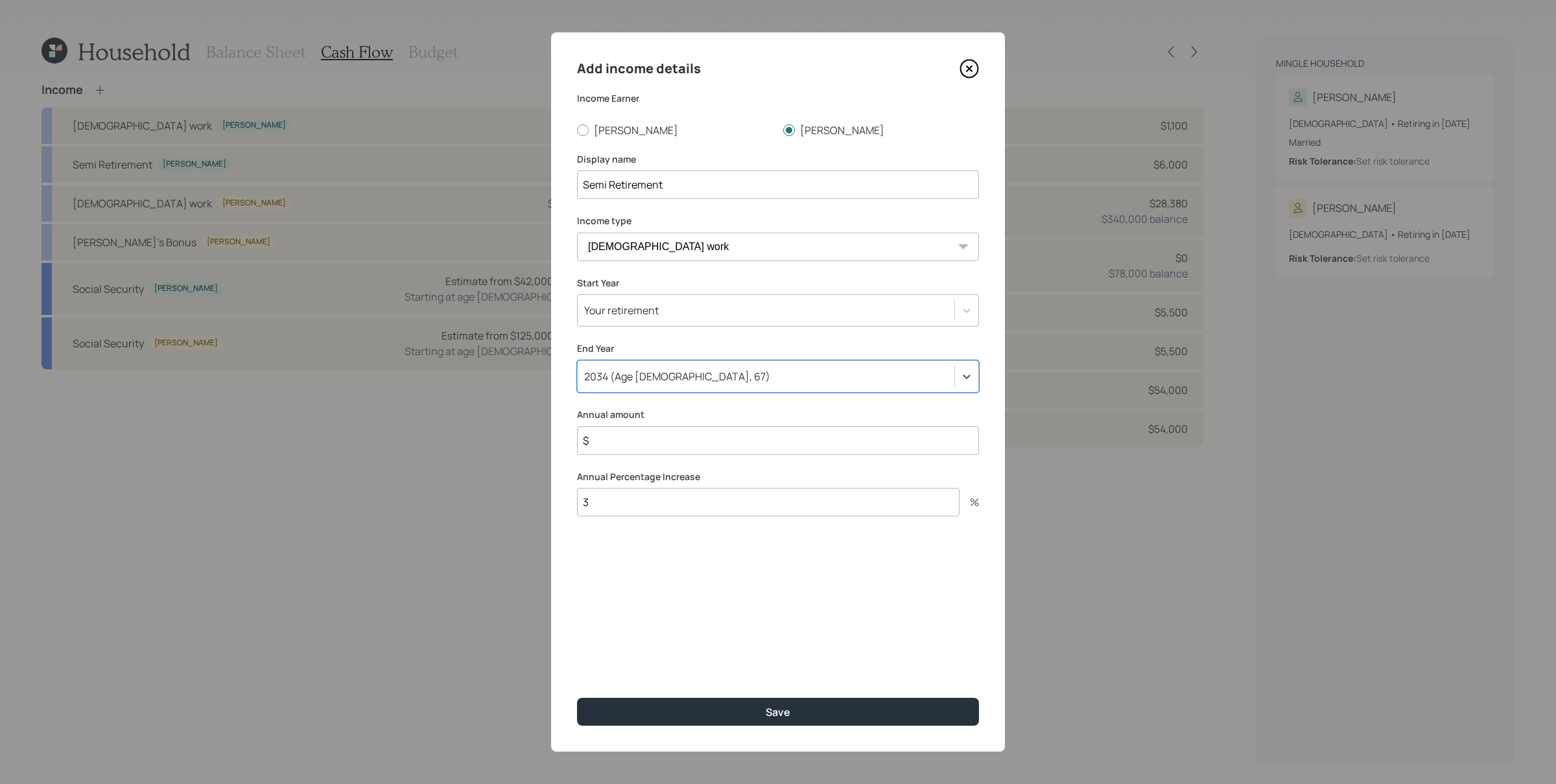
click at [664, 446] on input "$" at bounding box center [777, 441] width 402 height 28
type input "$ 60,000"
click at [577, 627] on button "Save" at bounding box center [777, 711] width 402 height 28
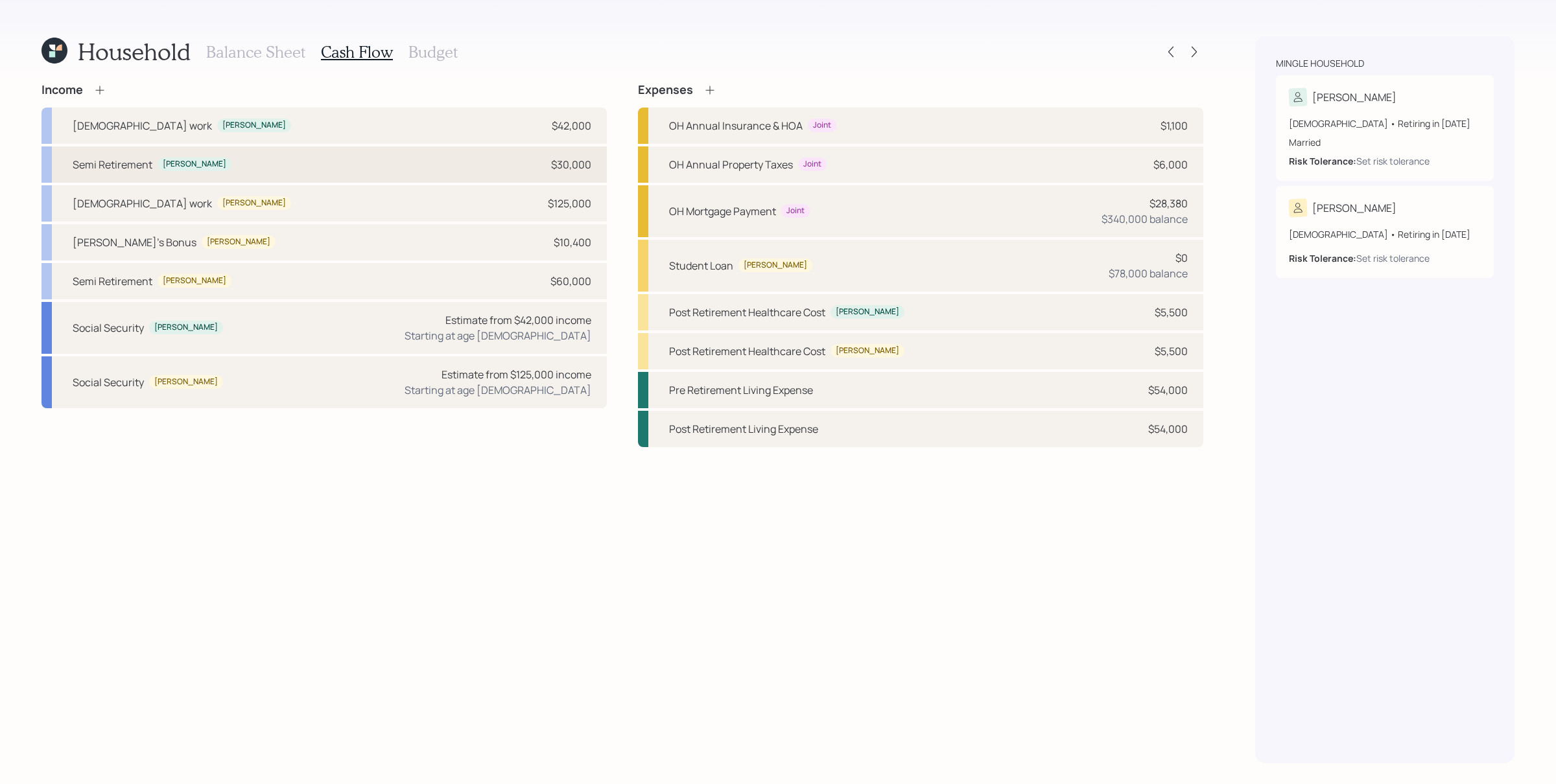
click at [459, 173] on div "Semi Retirement [PERSON_NAME] $30,000" at bounding box center [324, 164] width 565 height 36
select select "part_time"
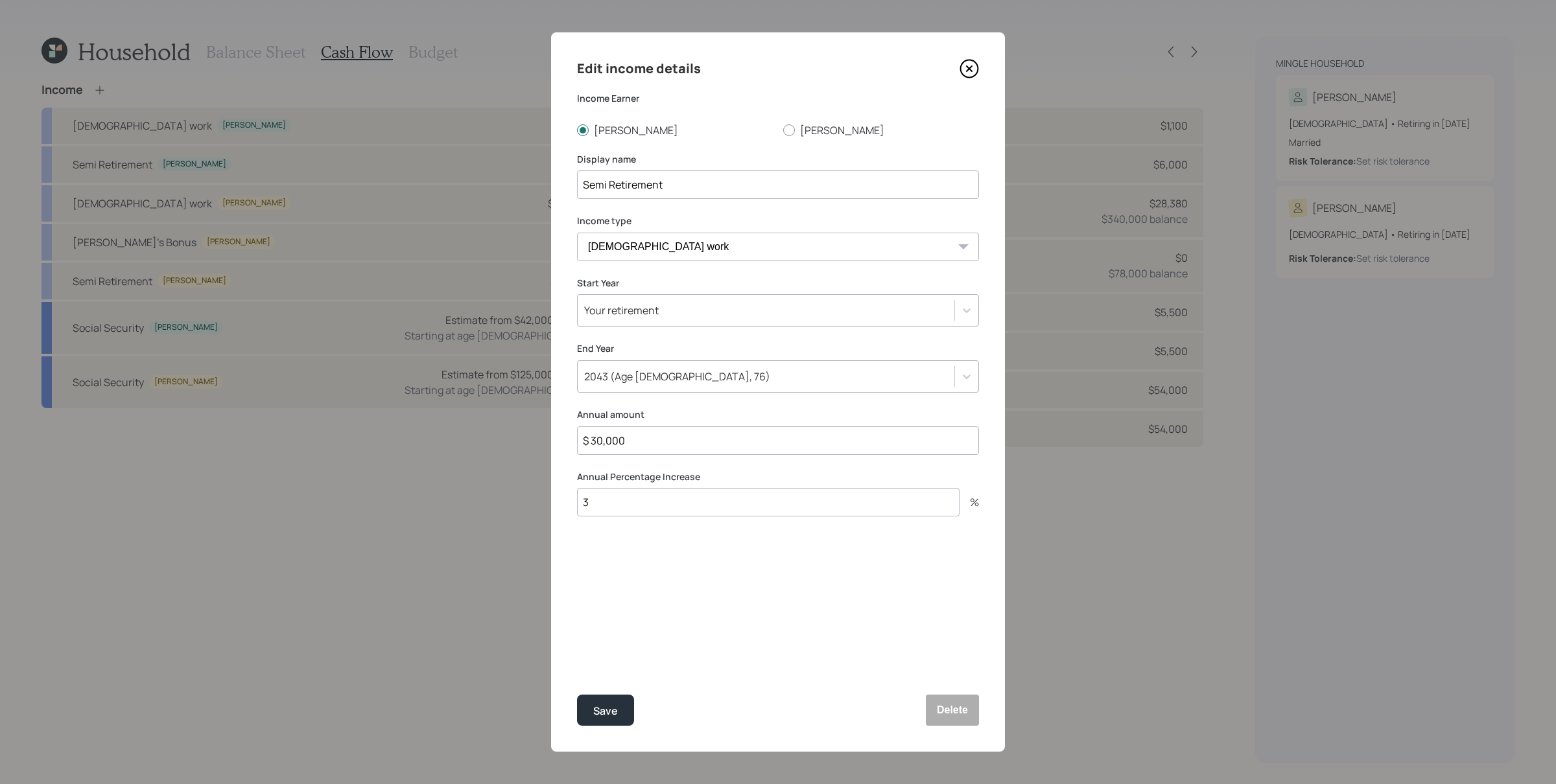
drag, startPoint x: 736, startPoint y: 381, endPoint x: 735, endPoint y: 390, distance: 9.1
click at [736, 382] on div "2043 (Age [DEMOGRAPHIC_DATA], 76)" at bounding box center [766, 376] width 377 height 22
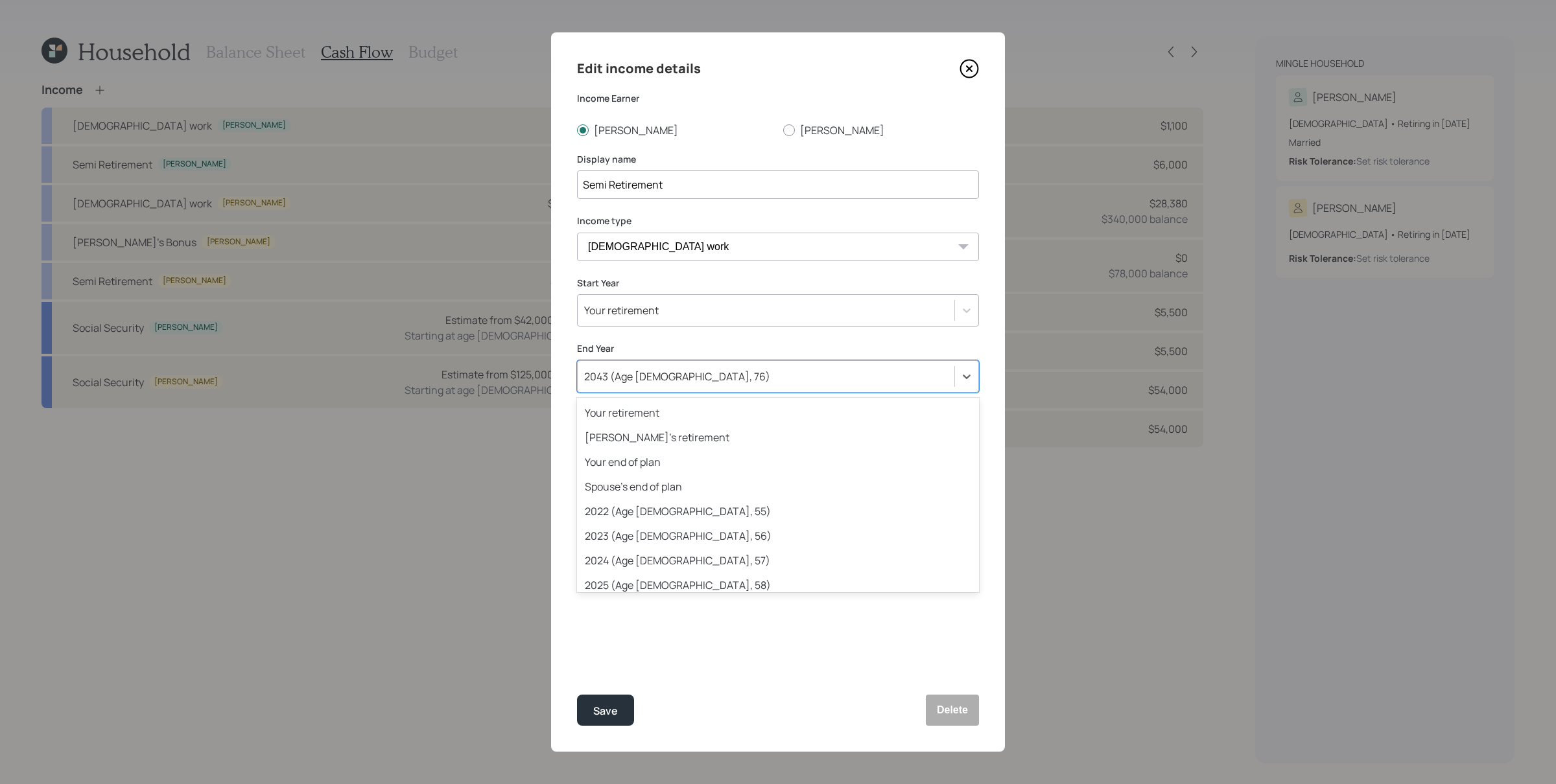
scroll to position [454, 0]
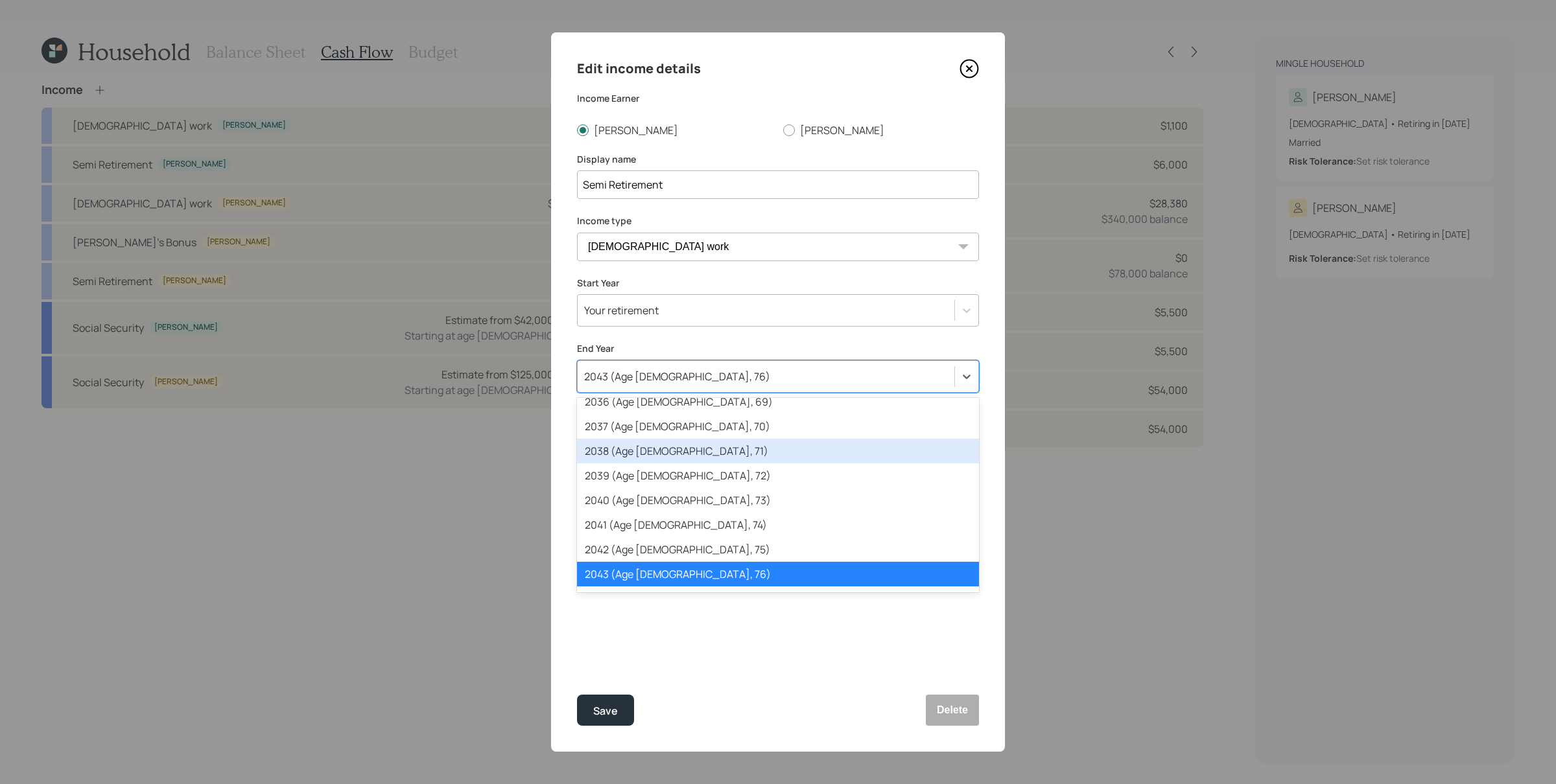
click at [736, 451] on div "2038 (Age [DEMOGRAPHIC_DATA], 71)" at bounding box center [777, 451] width 402 height 25
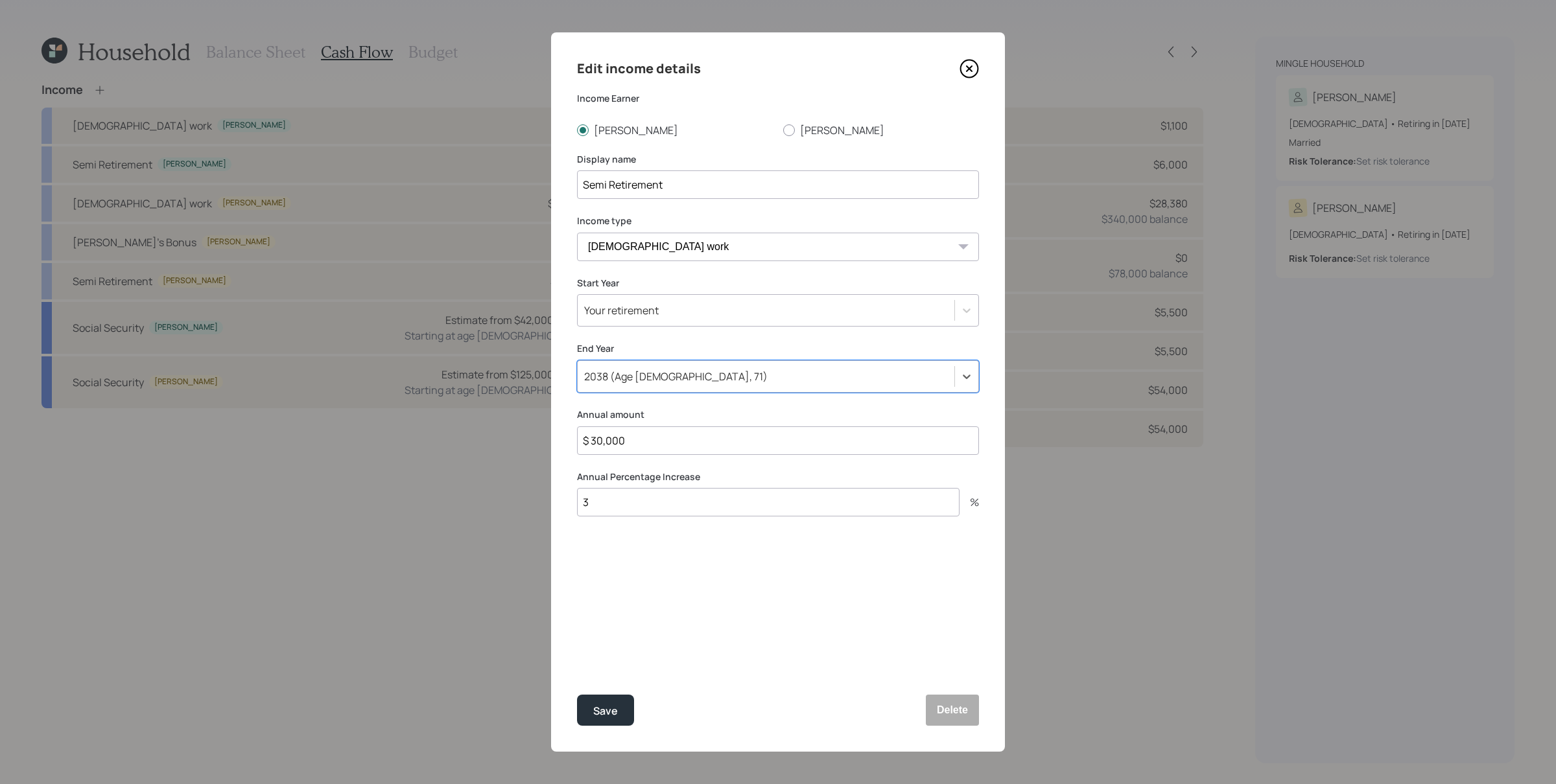
click at [656, 363] on div "2038 (Age [DEMOGRAPHIC_DATA], 71)" at bounding box center [777, 377] width 402 height 33
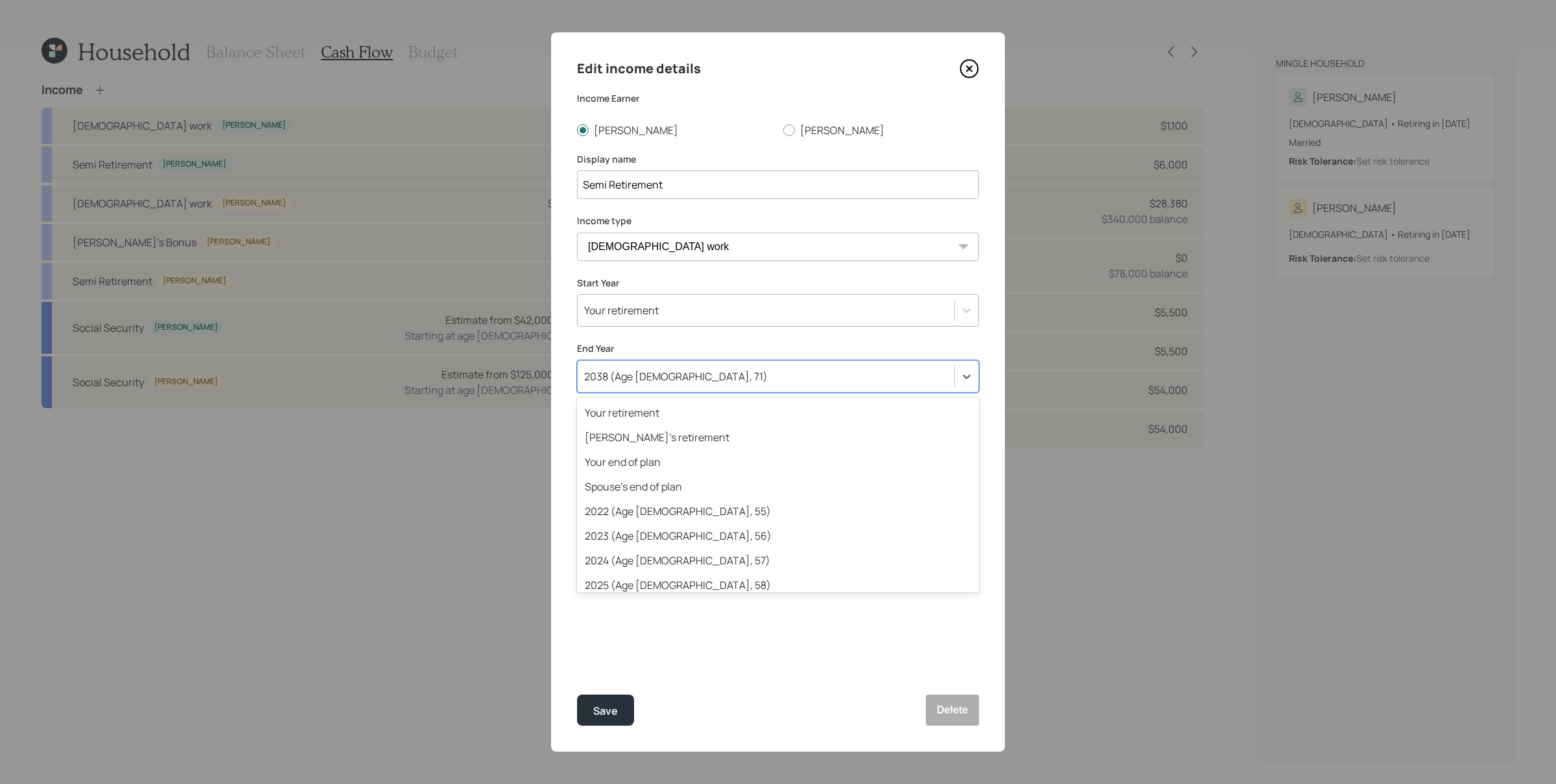
scroll to position [331, 0]
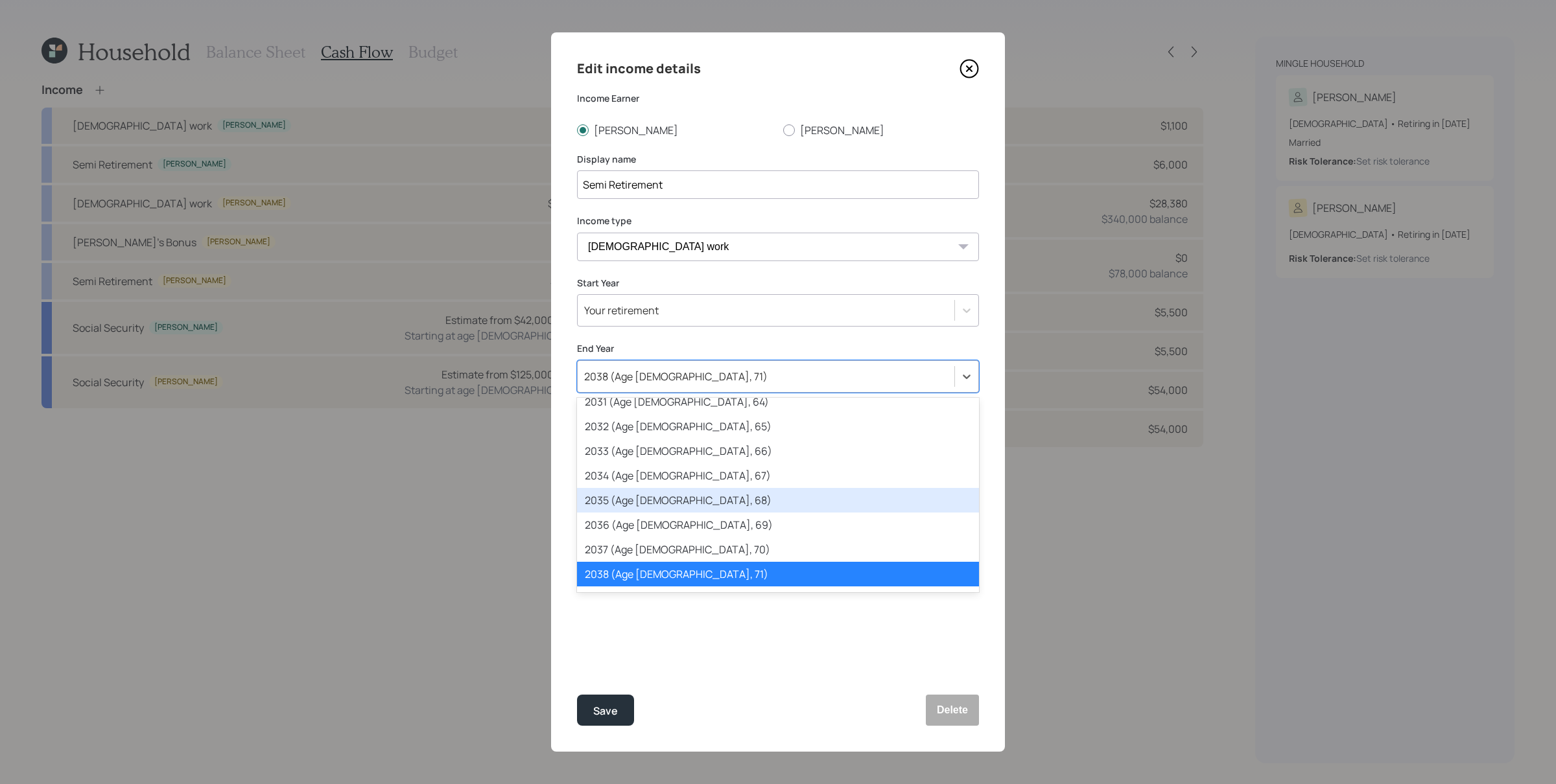
click at [693, 495] on div "2035 (Age [DEMOGRAPHIC_DATA], 68)" at bounding box center [777, 500] width 402 height 25
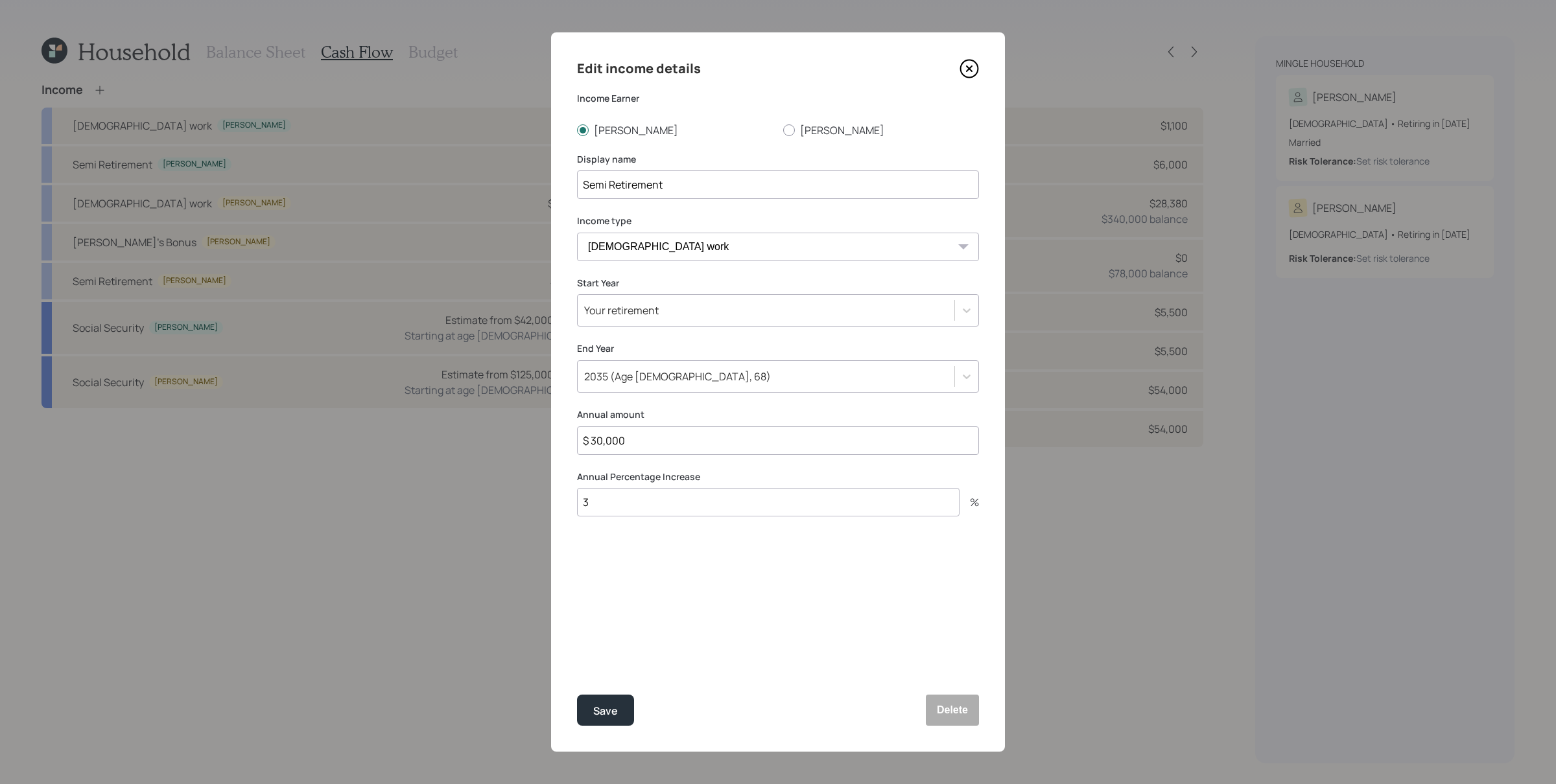
drag, startPoint x: 740, startPoint y: 636, endPoint x: 631, endPoint y: 670, distance: 114.2
click at [739, 627] on div "Edit income details Income Earner [PERSON_NAME] Display name Semi Retirement In…" at bounding box center [778, 392] width 454 height 719
click at [613, 627] on div "Save" at bounding box center [605, 711] width 25 height 18
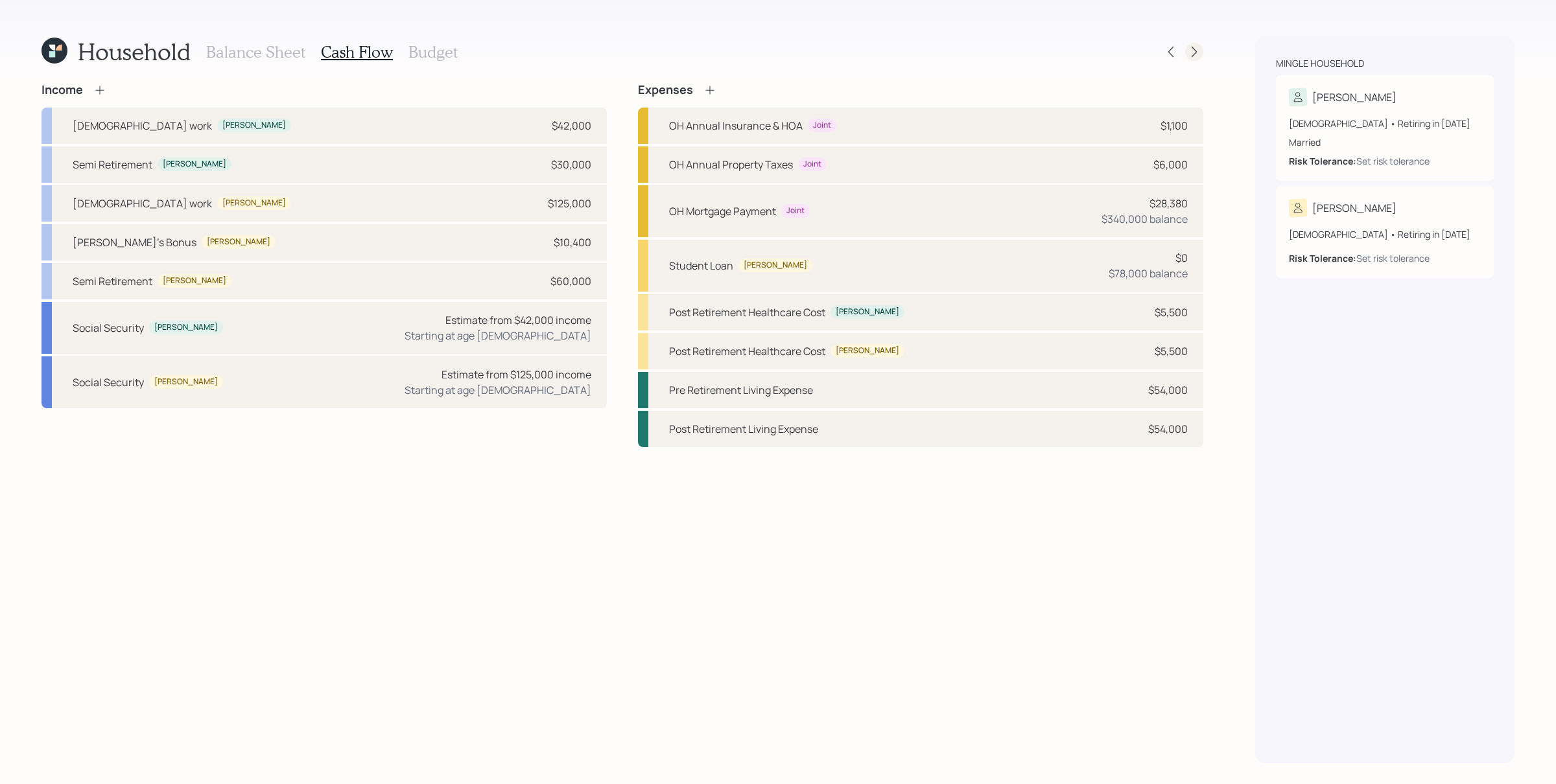
click at [1196, 52] on icon at bounding box center [1194, 52] width 5 height 11
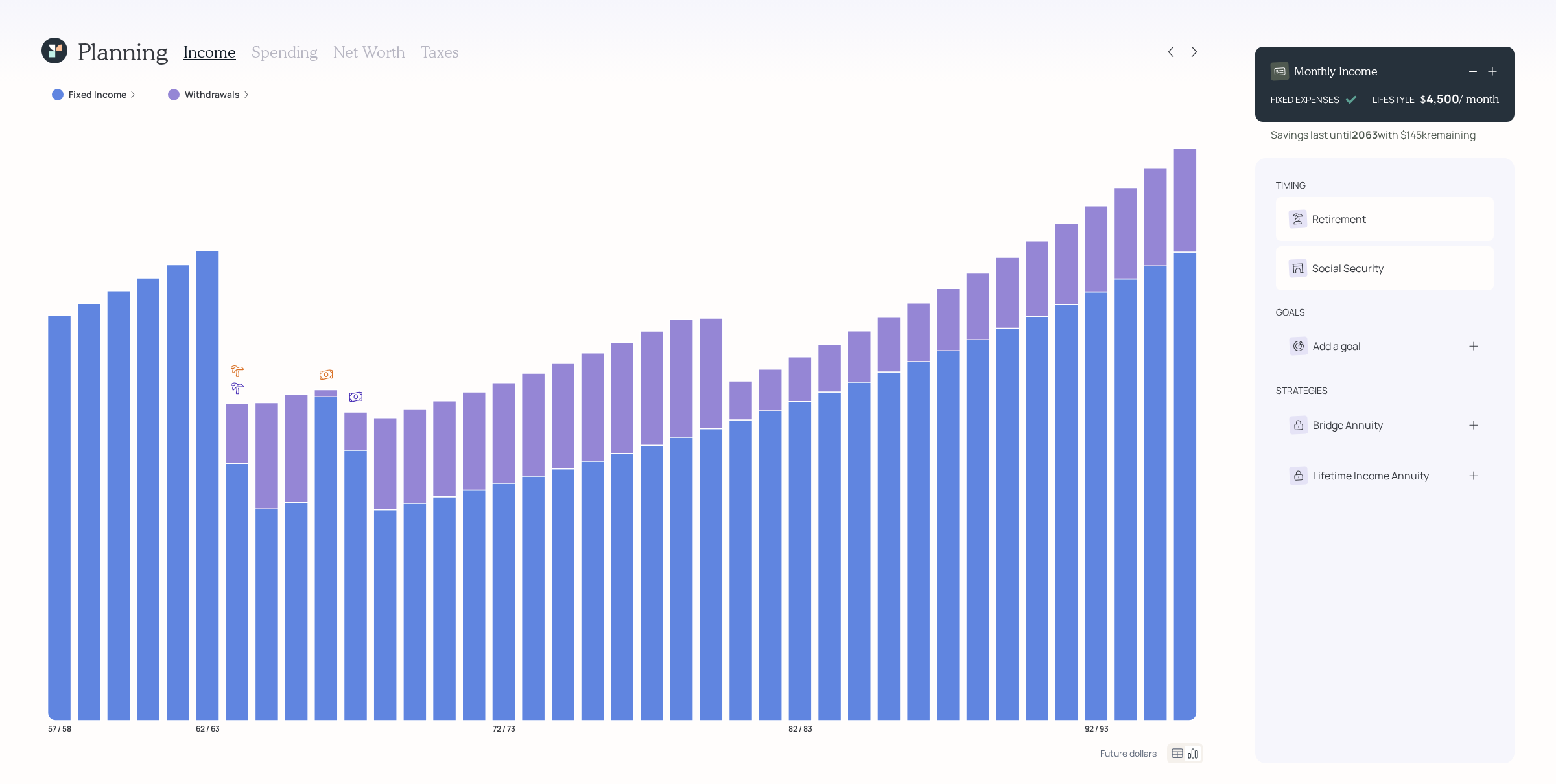
click at [285, 44] on h3 "Spending" at bounding box center [284, 52] width 66 height 18
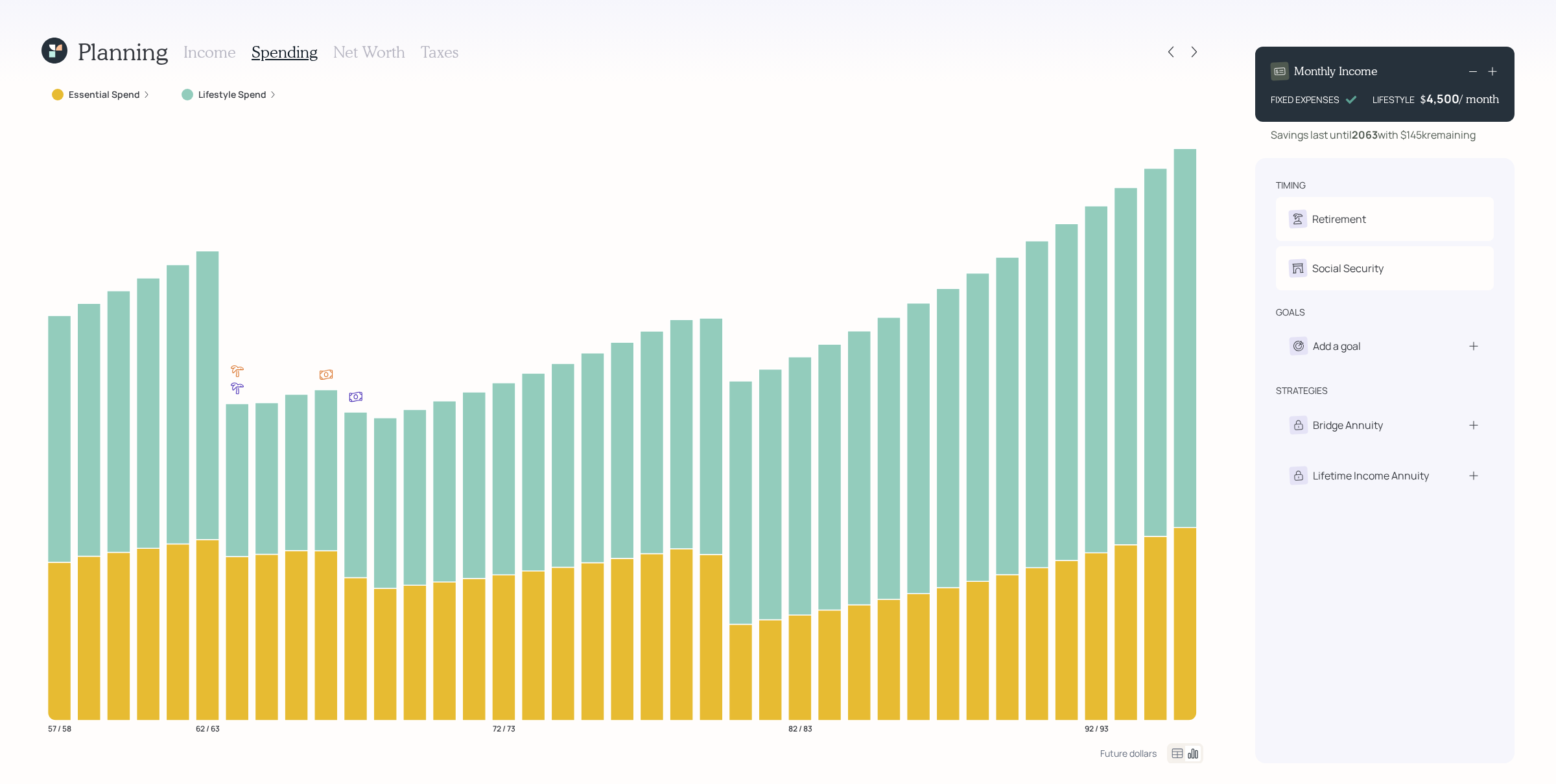
click at [120, 100] on label "Essential Spend" at bounding box center [105, 95] width 71 height 13
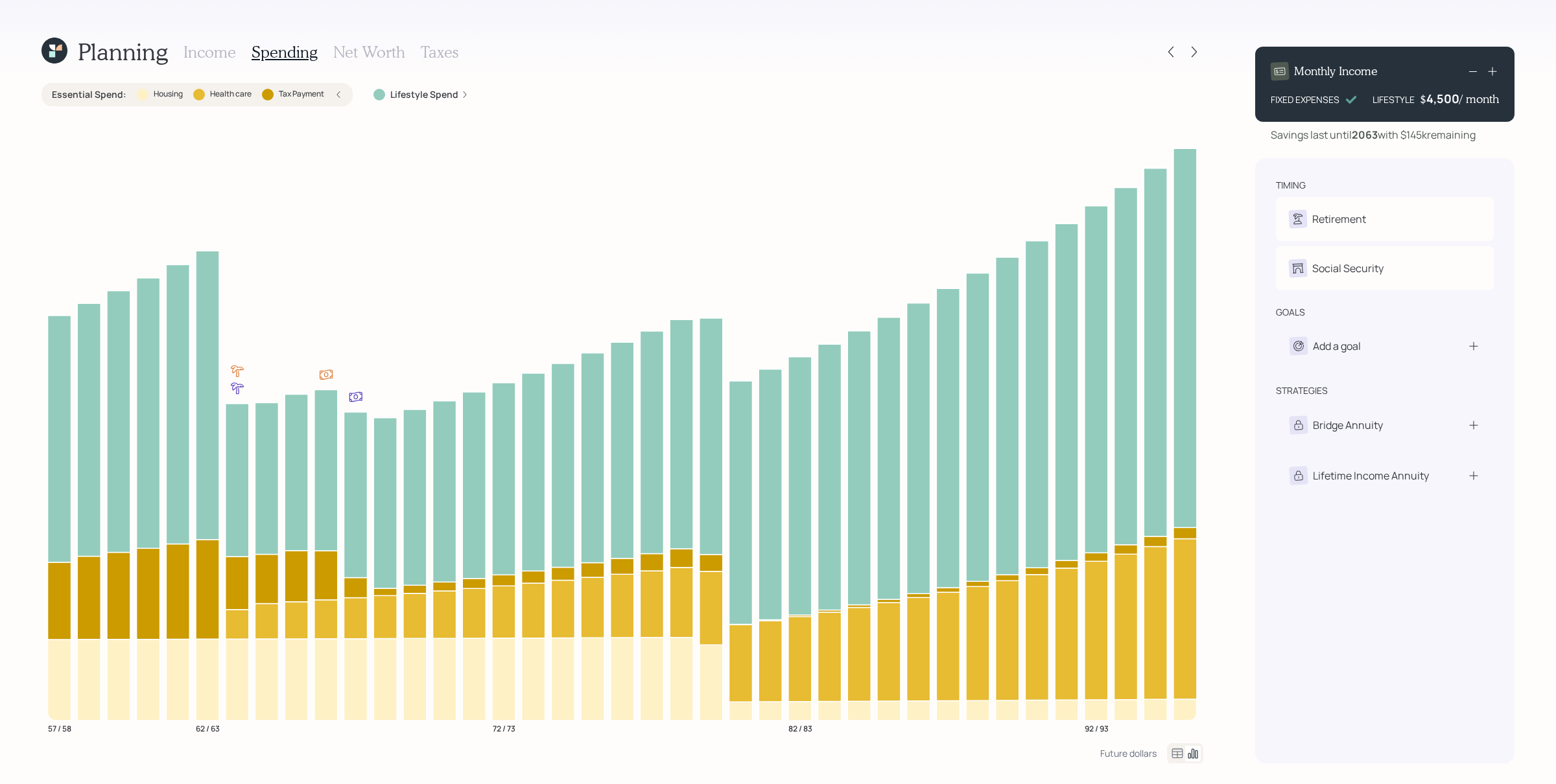
click at [336, 102] on div "Essential Spend : Housing Health care Tax Payment" at bounding box center [197, 95] width 311 height 23
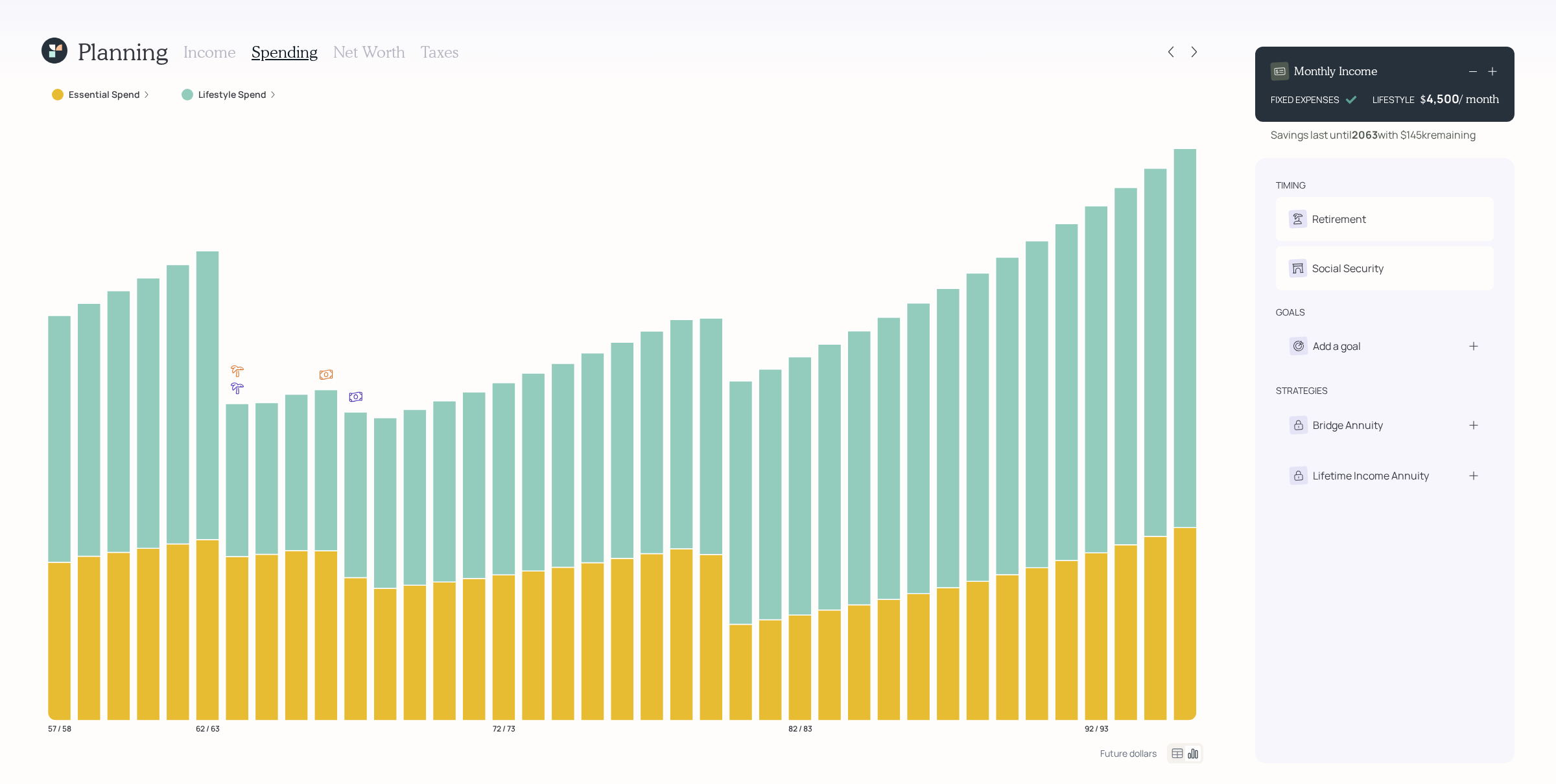
click at [137, 93] on label "Essential Spend" at bounding box center [105, 95] width 71 height 13
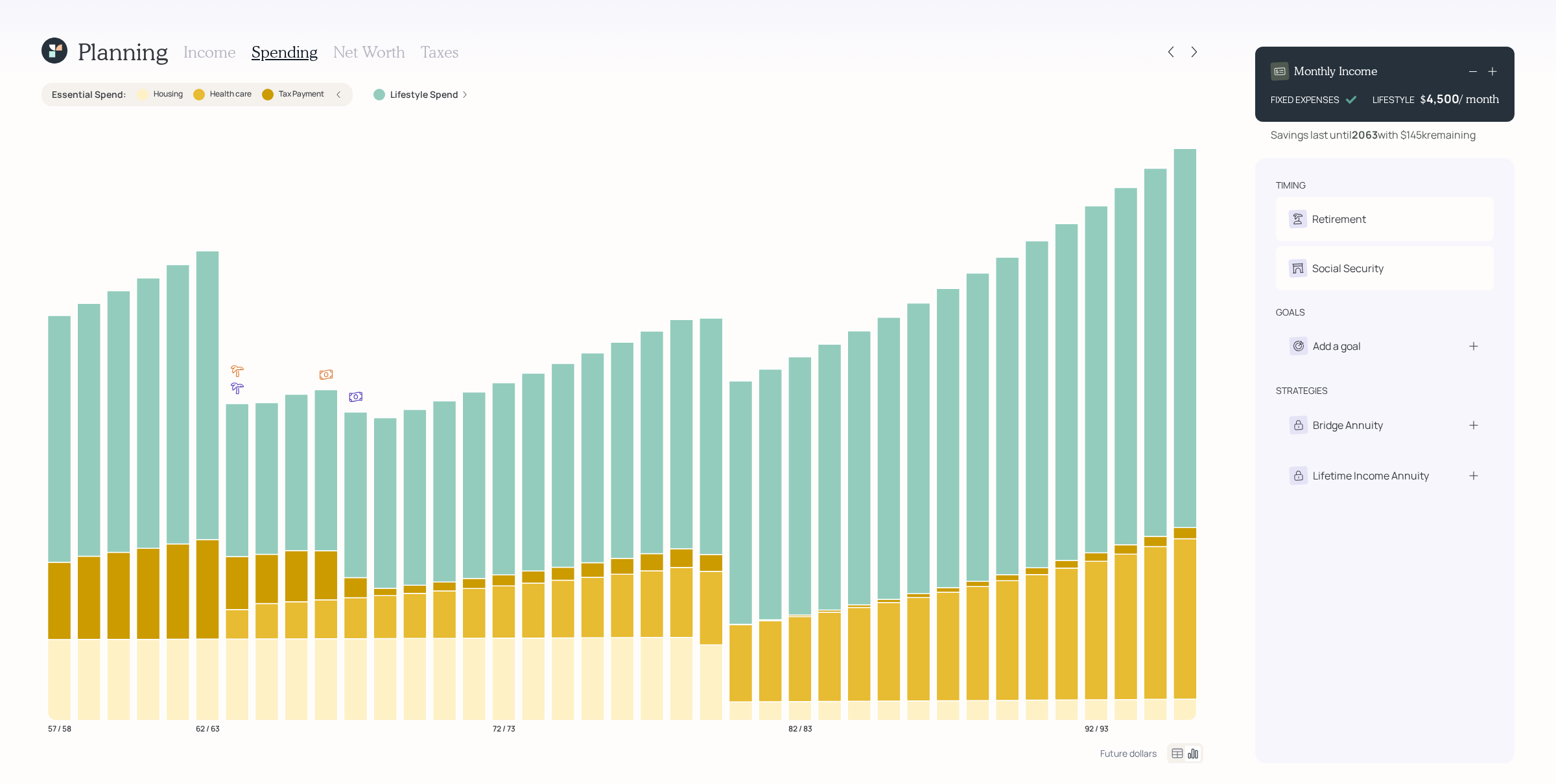
click at [335, 96] on icon at bounding box center [338, 95] width 8 height 8
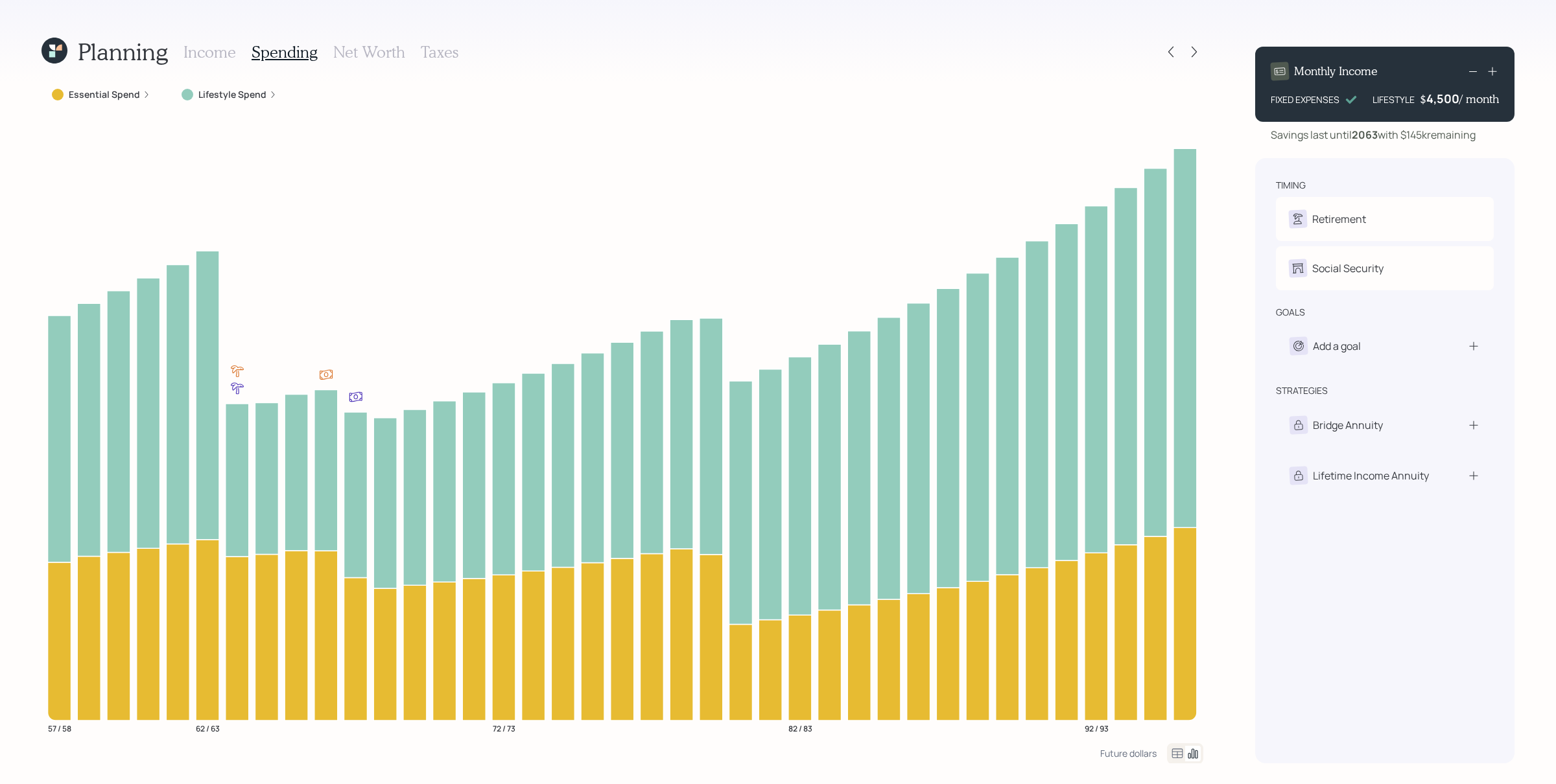
click at [271, 99] on div "Lifestyle Spend" at bounding box center [229, 95] width 95 height 13
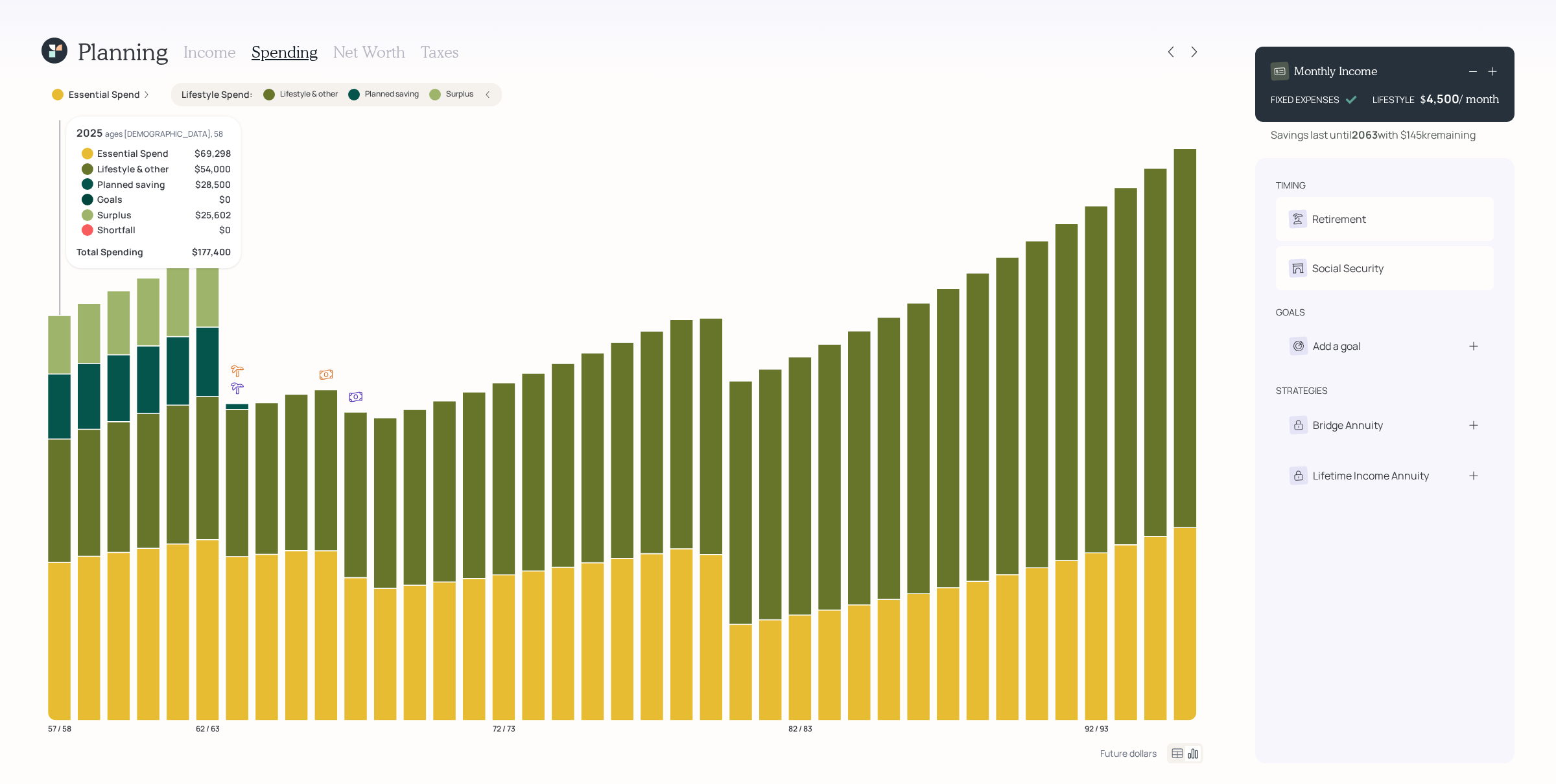
click at [68, 489] on icon at bounding box center [59, 500] width 23 height 123
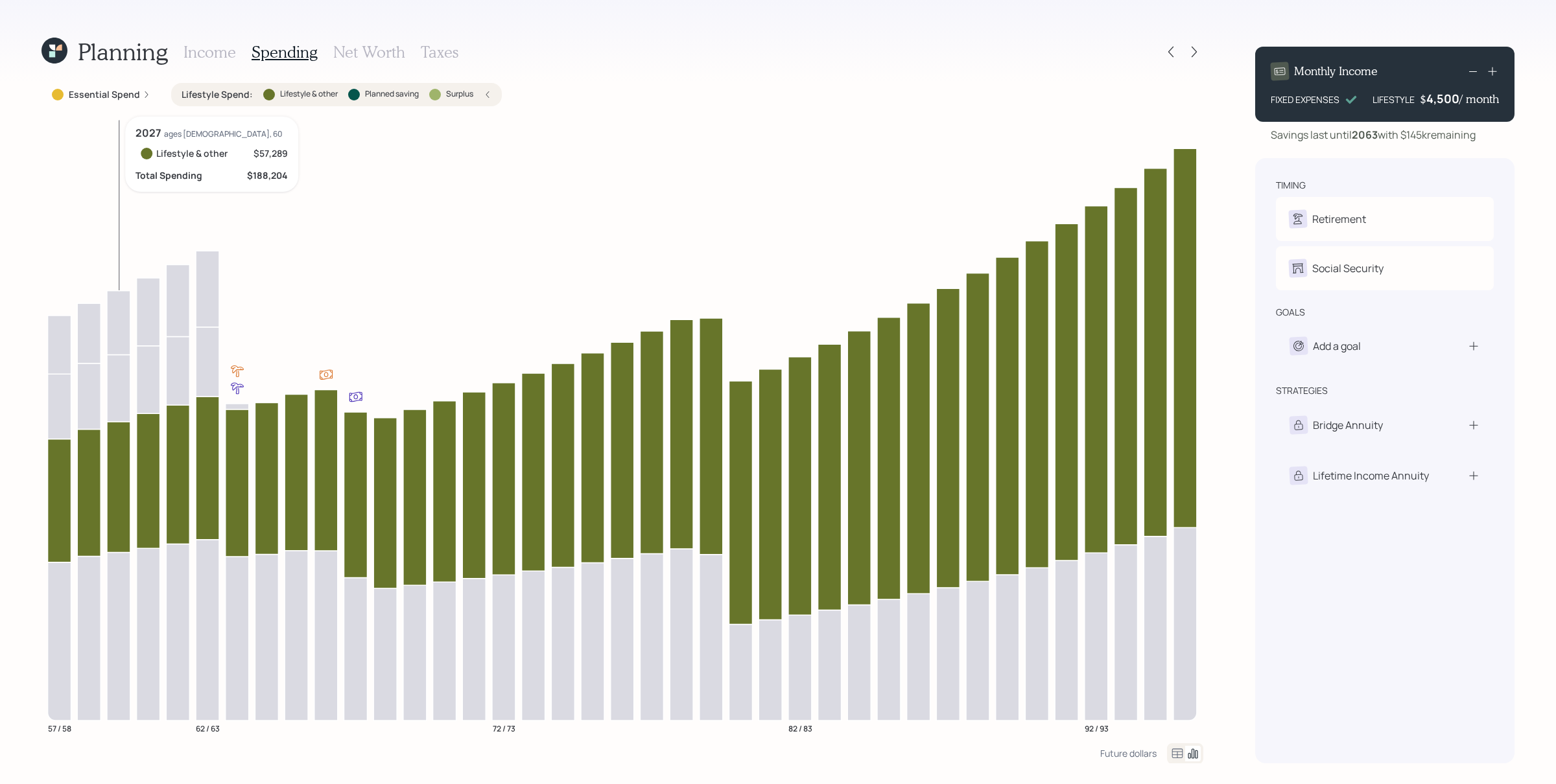
click at [130, 474] on icon at bounding box center [118, 487] width 23 height 131
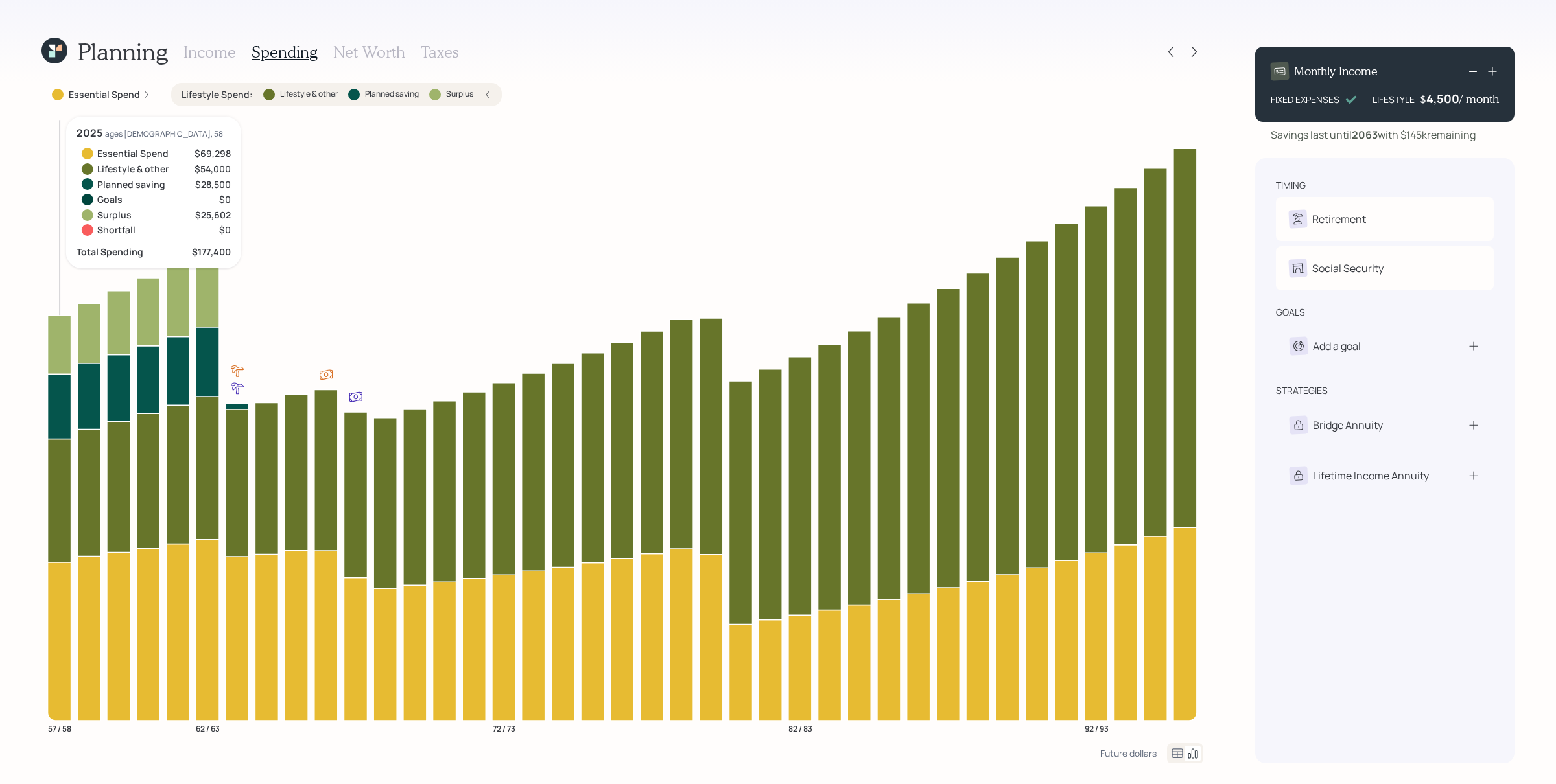
click at [64, 410] on icon at bounding box center [59, 406] width 23 height 65
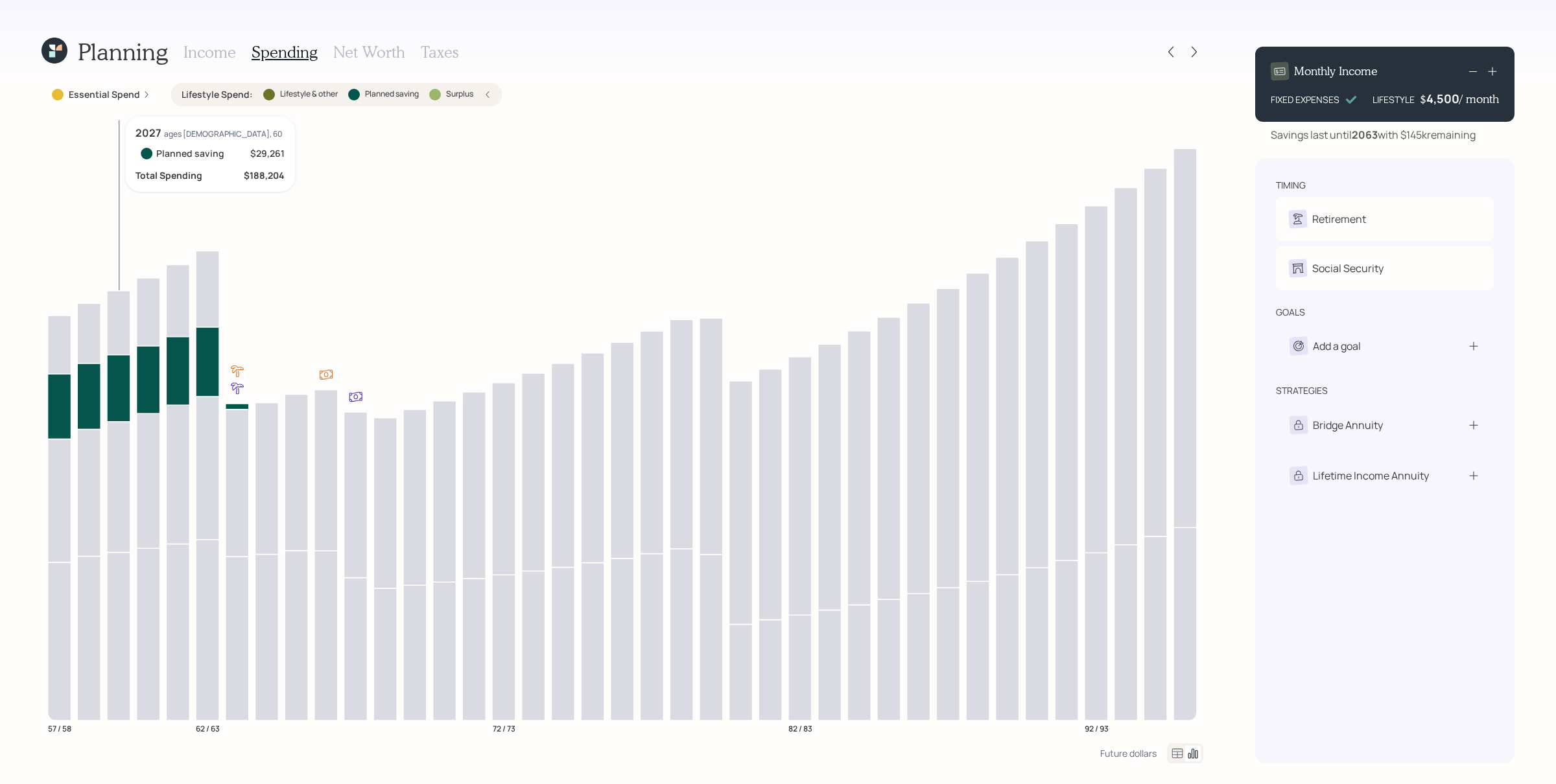
click at [114, 389] on icon at bounding box center [118, 388] width 23 height 67
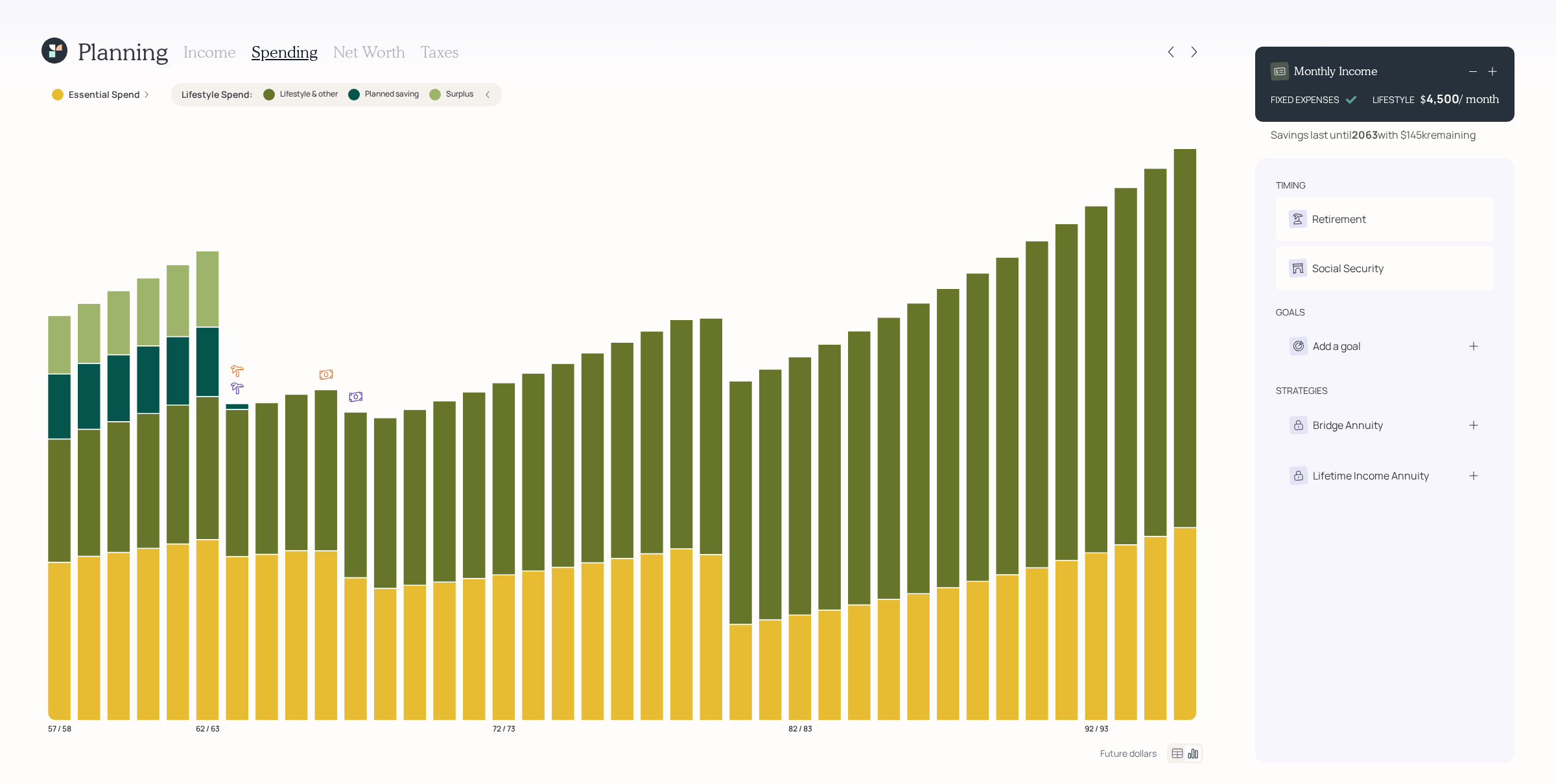
click at [215, 53] on h3 "Income" at bounding box center [210, 52] width 53 height 18
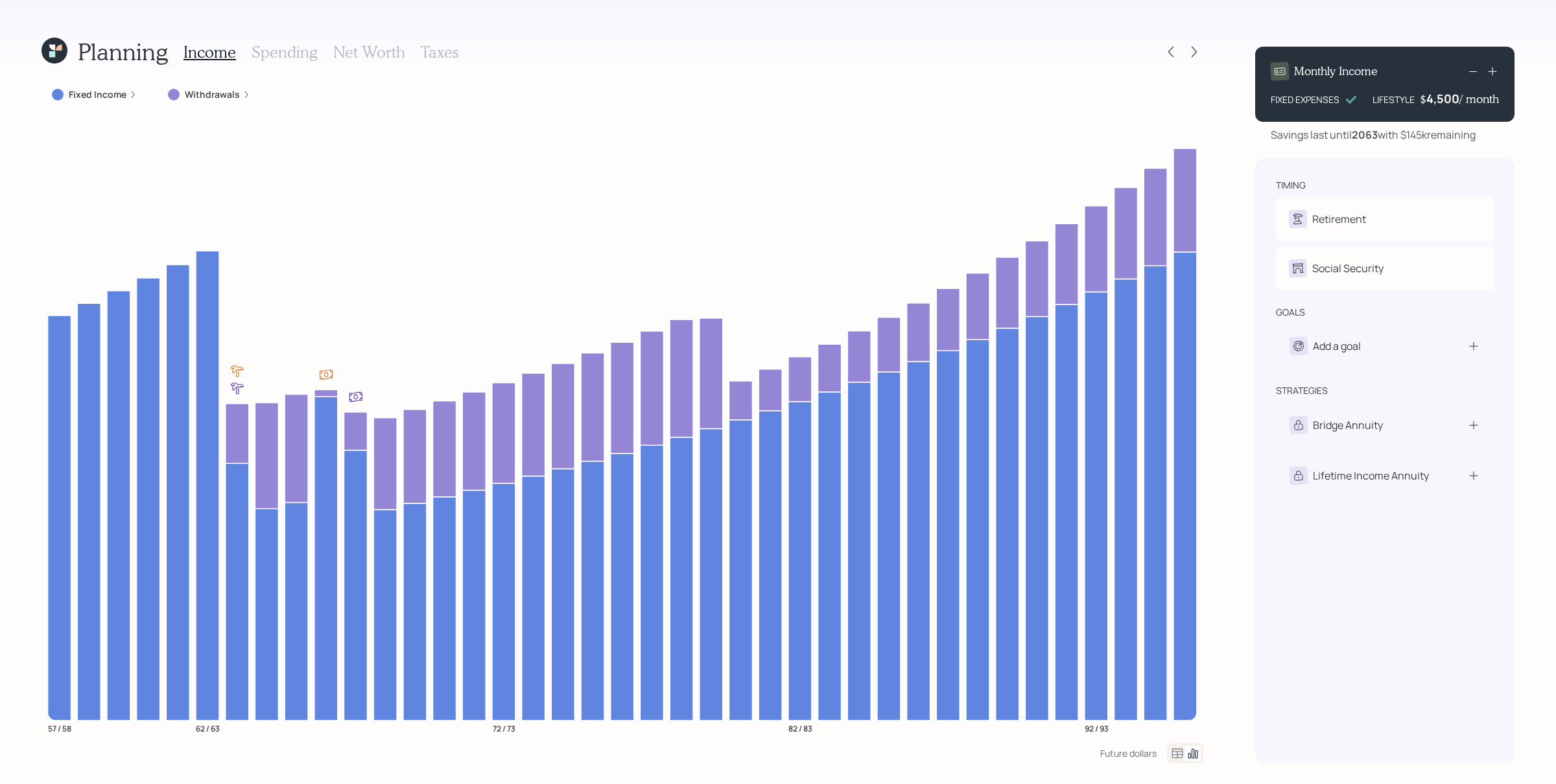
click at [111, 92] on label "Fixed Income" at bounding box center [97, 95] width 58 height 13
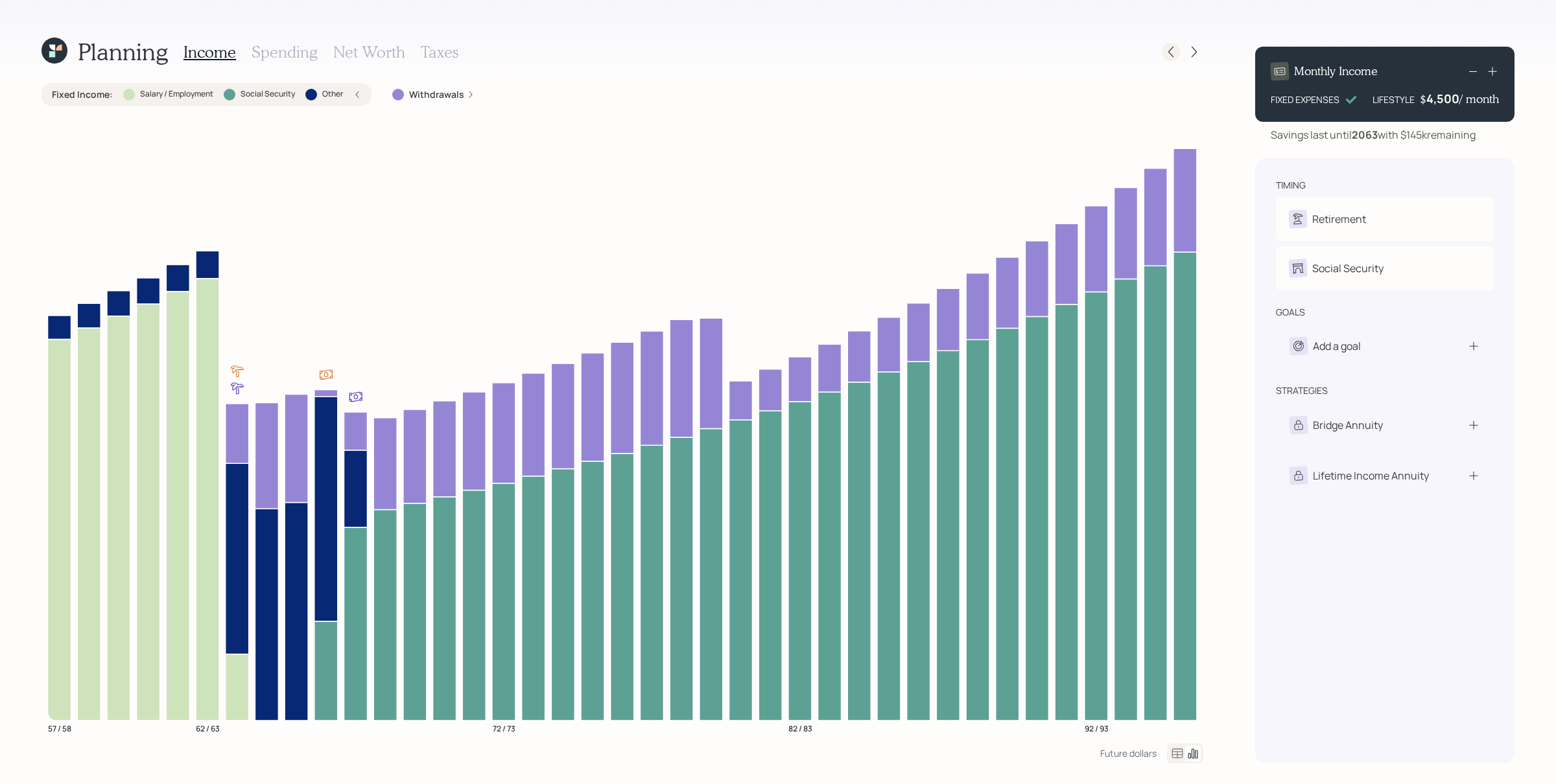
click at [1175, 49] on icon at bounding box center [1171, 52] width 13 height 13
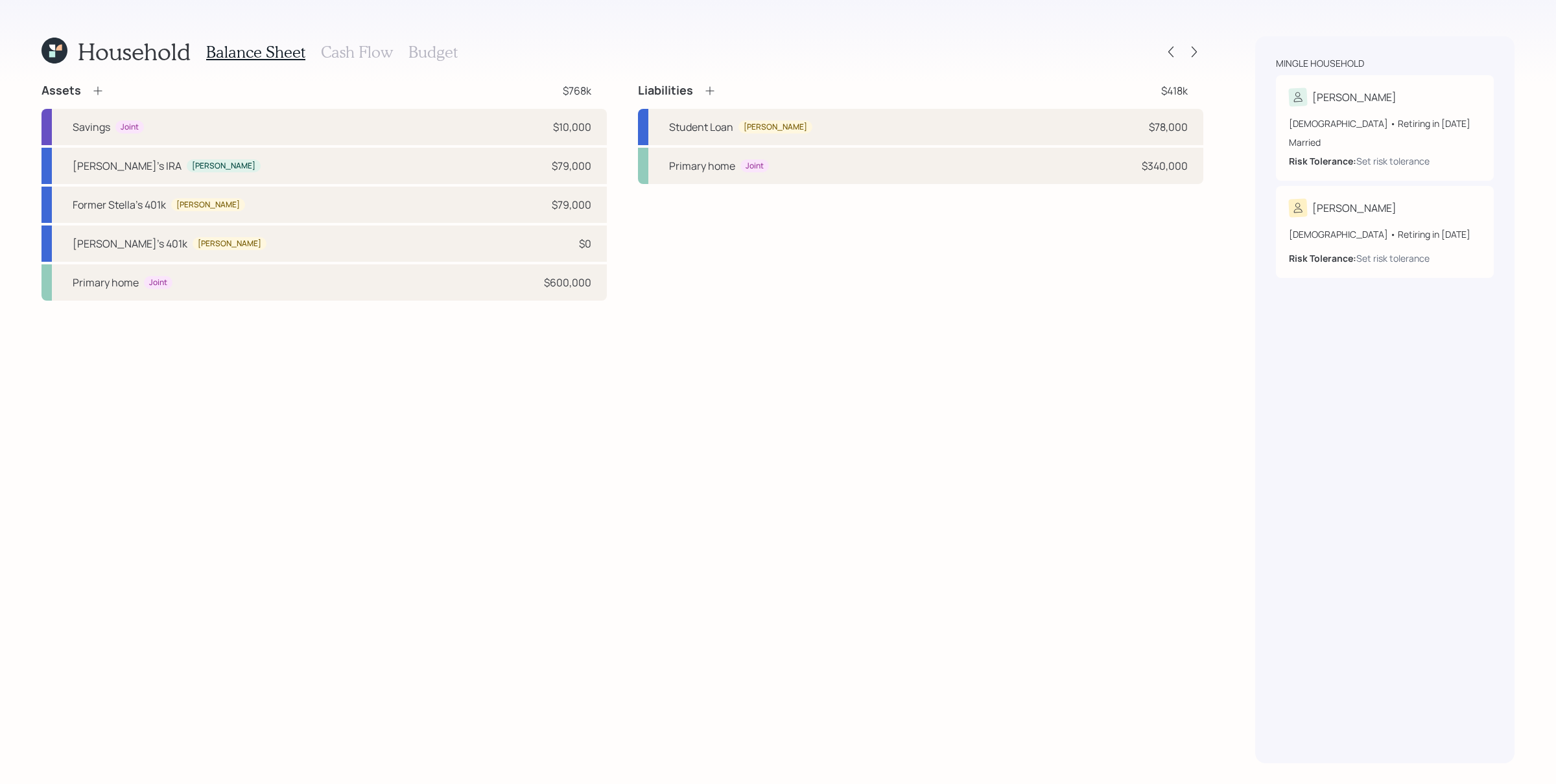
click at [371, 50] on h3 "Cash Flow" at bounding box center [356, 52] width 72 height 18
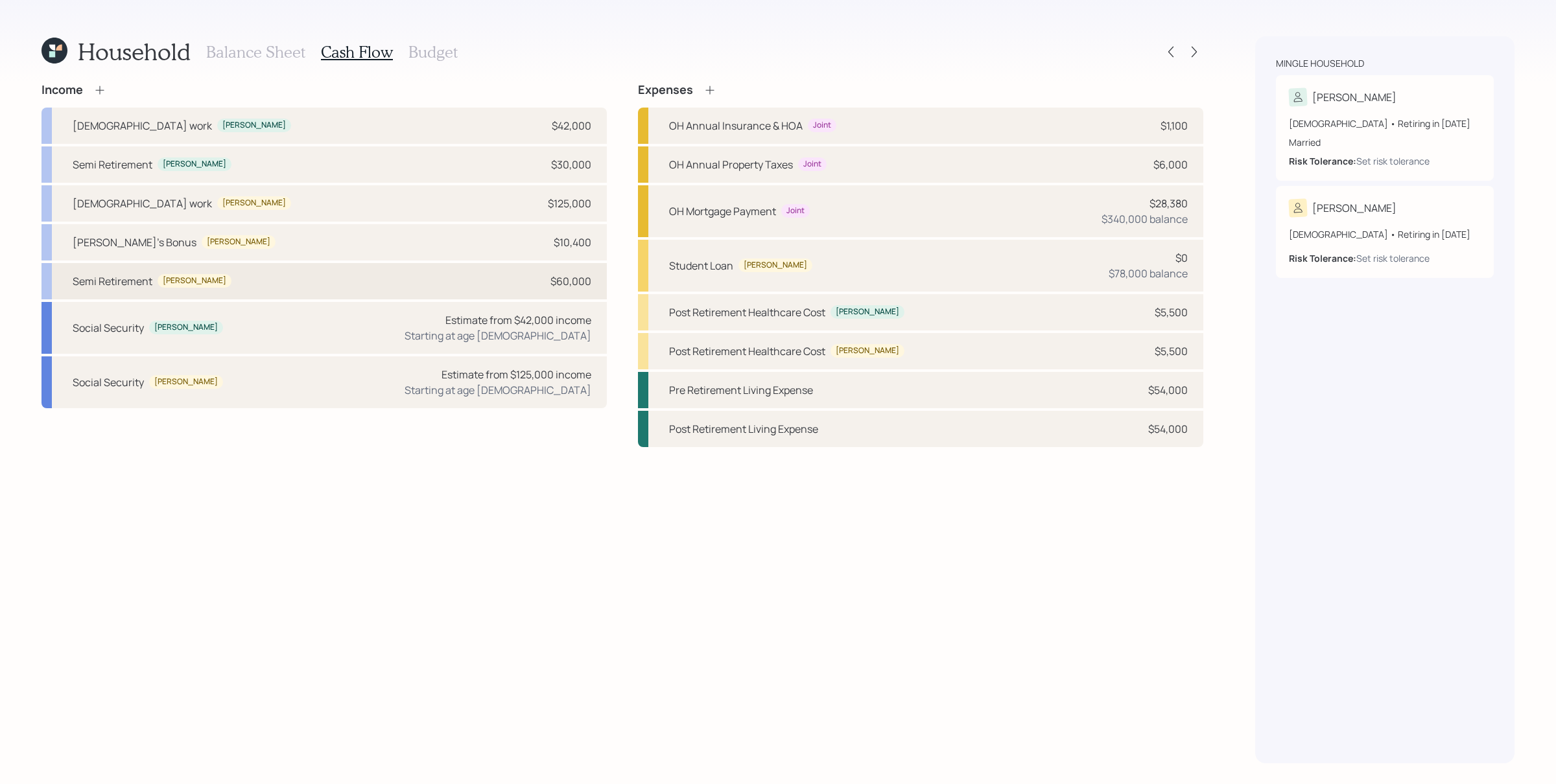
click at [432, 282] on div "Semi Retirement Stella $60,000" at bounding box center [324, 281] width 565 height 36
select select "part_time"
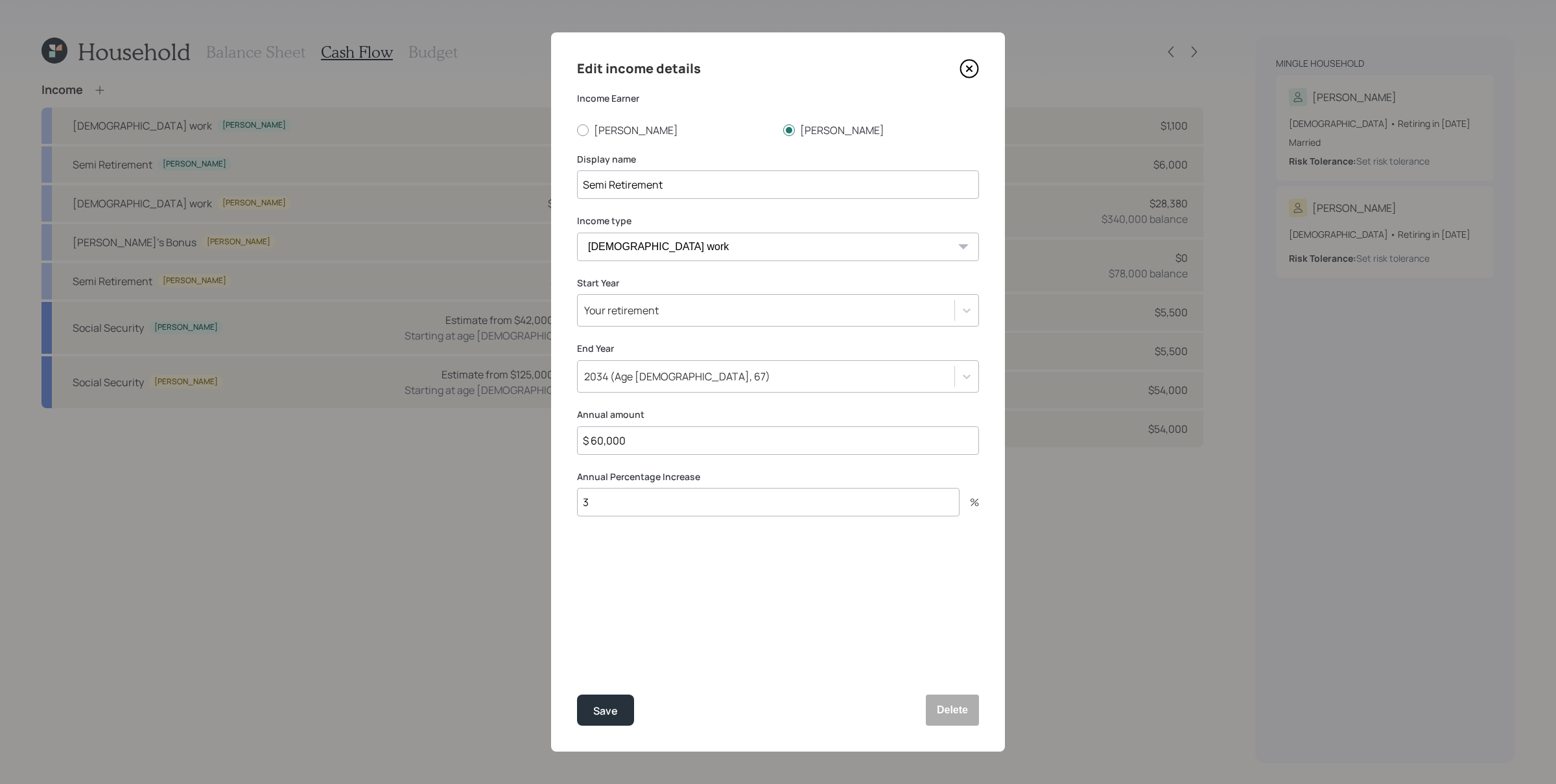
click at [971, 66] on icon at bounding box center [969, 68] width 5 height 5
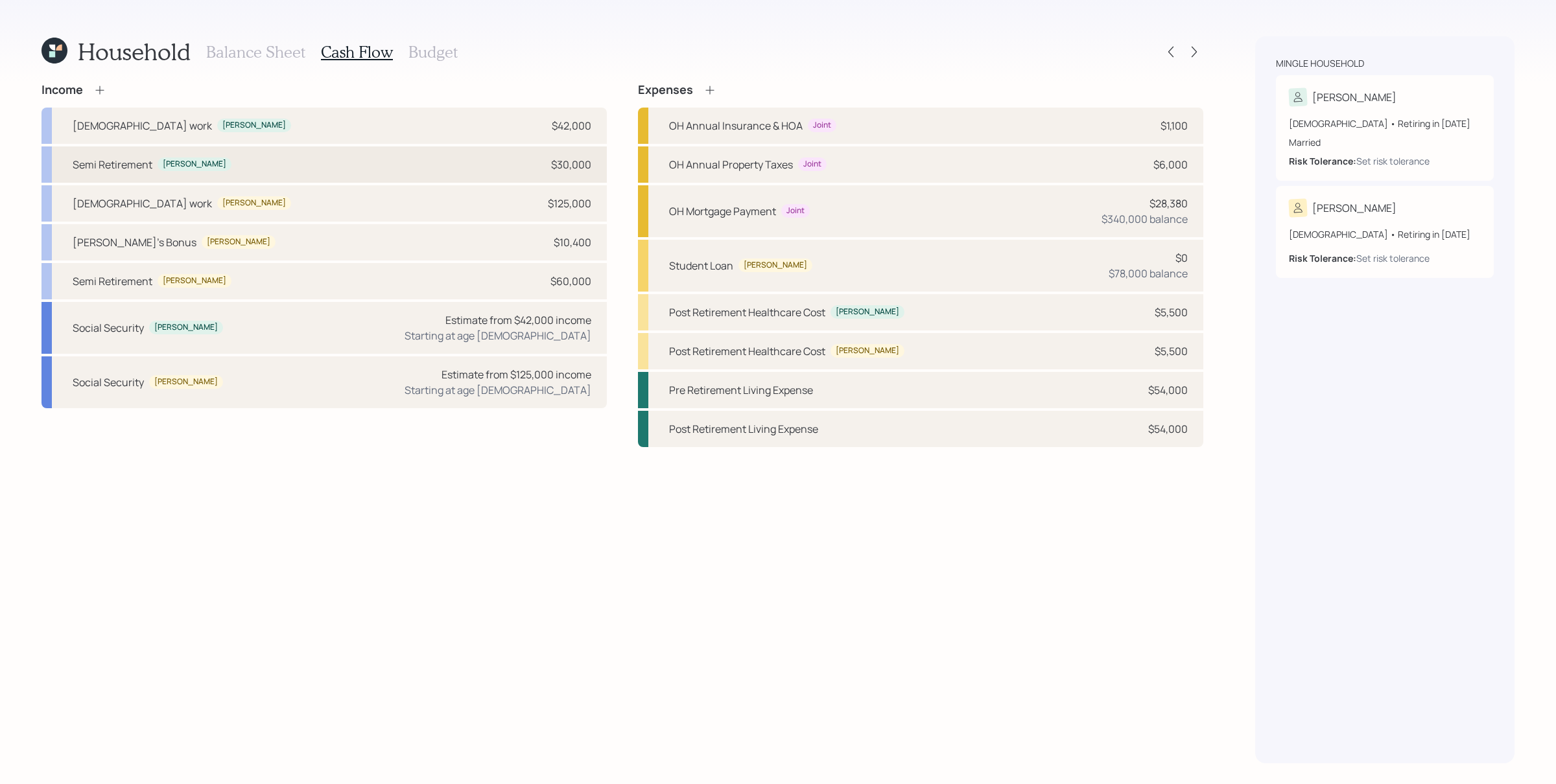
click at [329, 169] on div "Semi Retirement [PERSON_NAME] $30,000" at bounding box center [324, 164] width 565 height 36
select select "part_time"
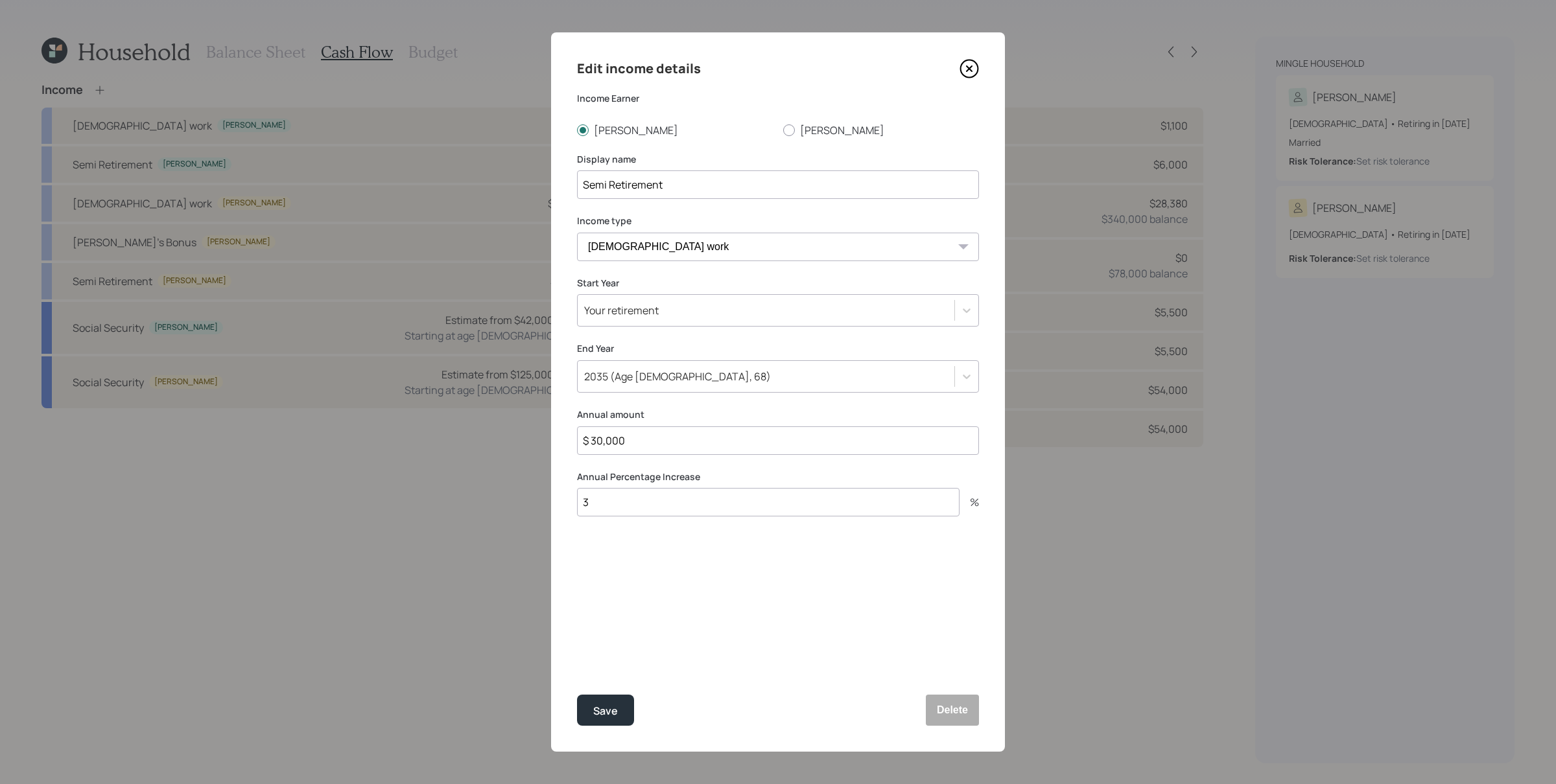
click at [977, 67] on icon at bounding box center [969, 68] width 19 height 19
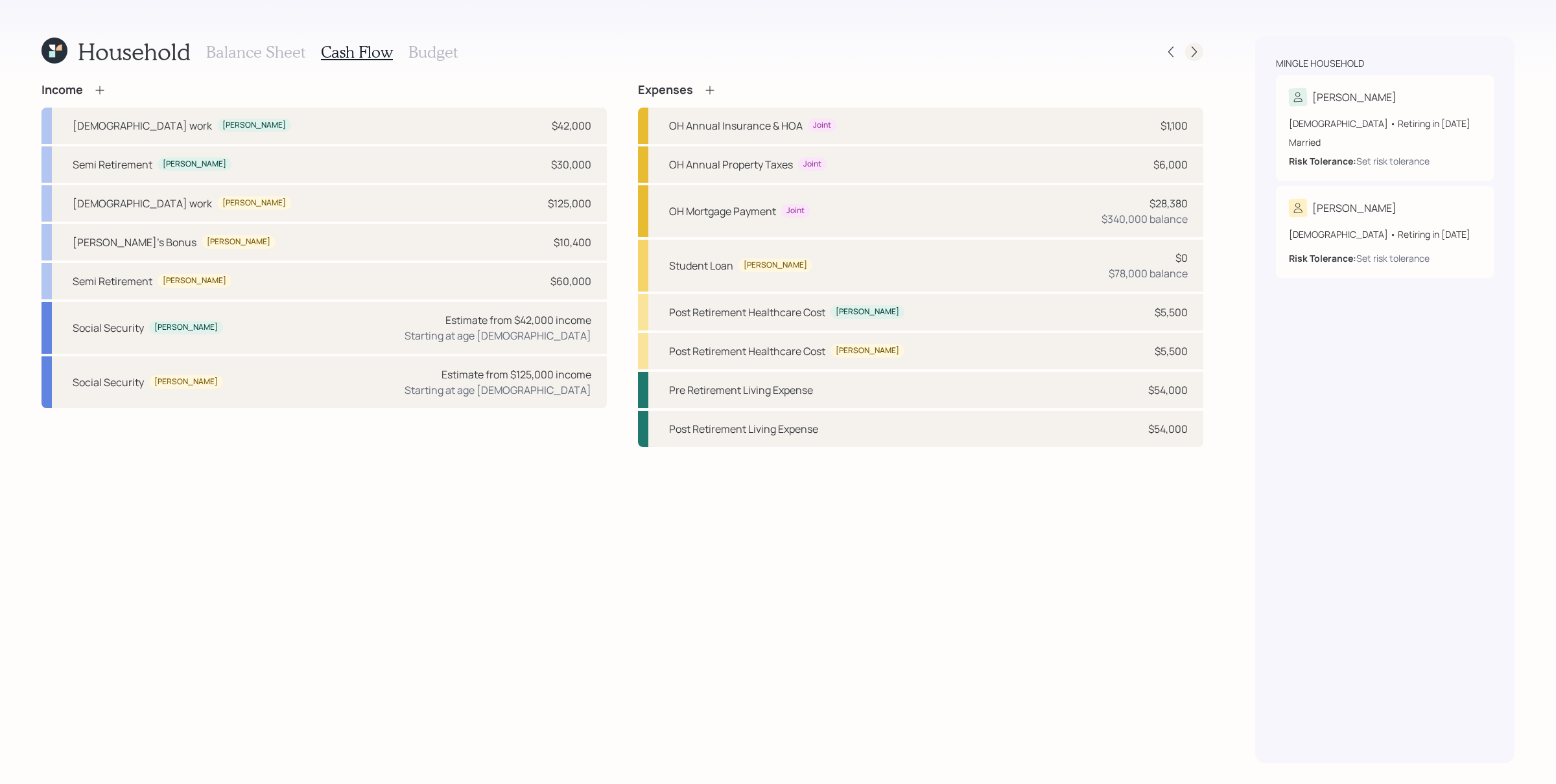
click at [1188, 50] on icon at bounding box center [1194, 52] width 13 height 13
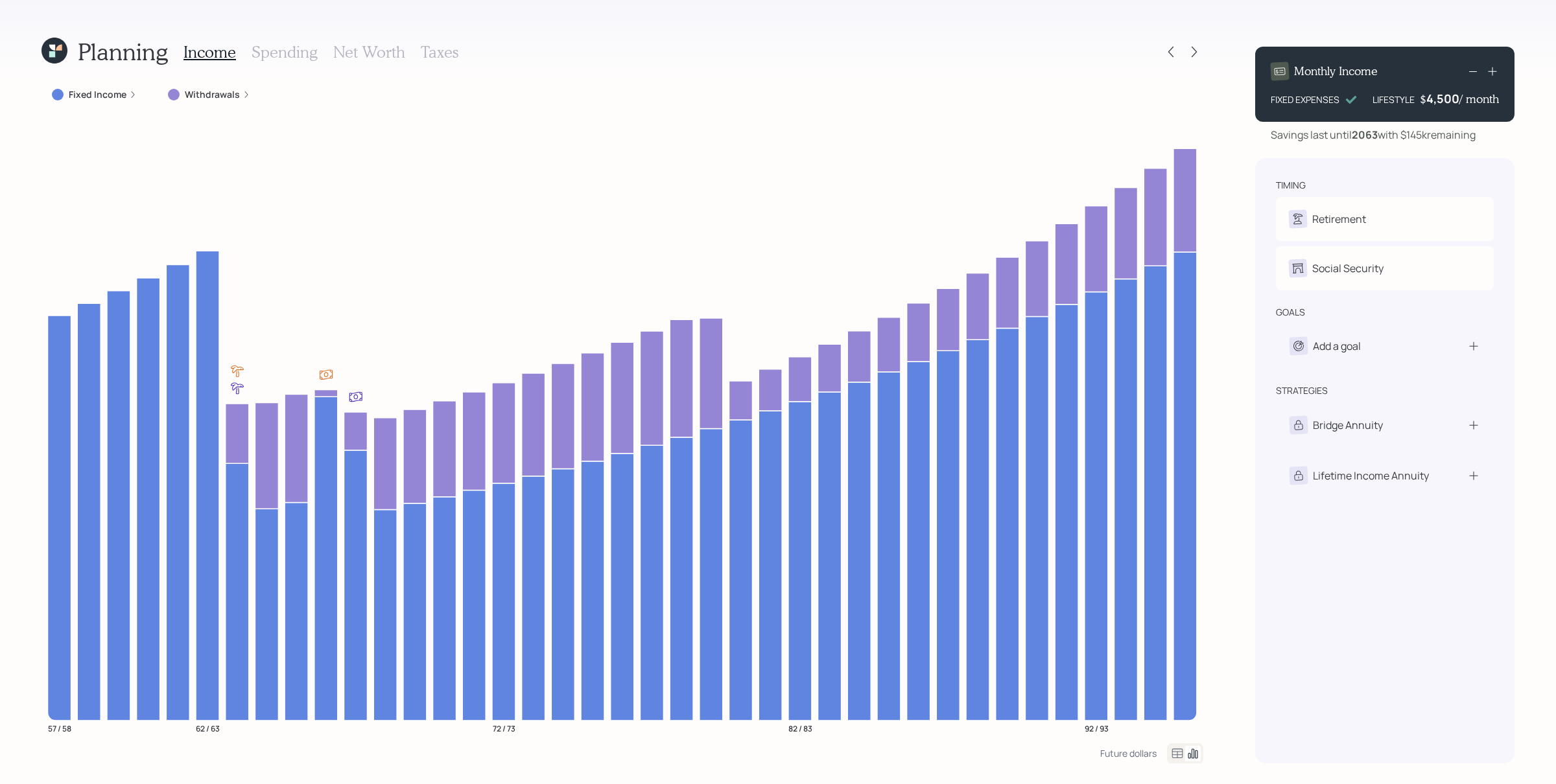
click at [124, 92] on label "Fixed Income" at bounding box center [97, 95] width 58 height 13
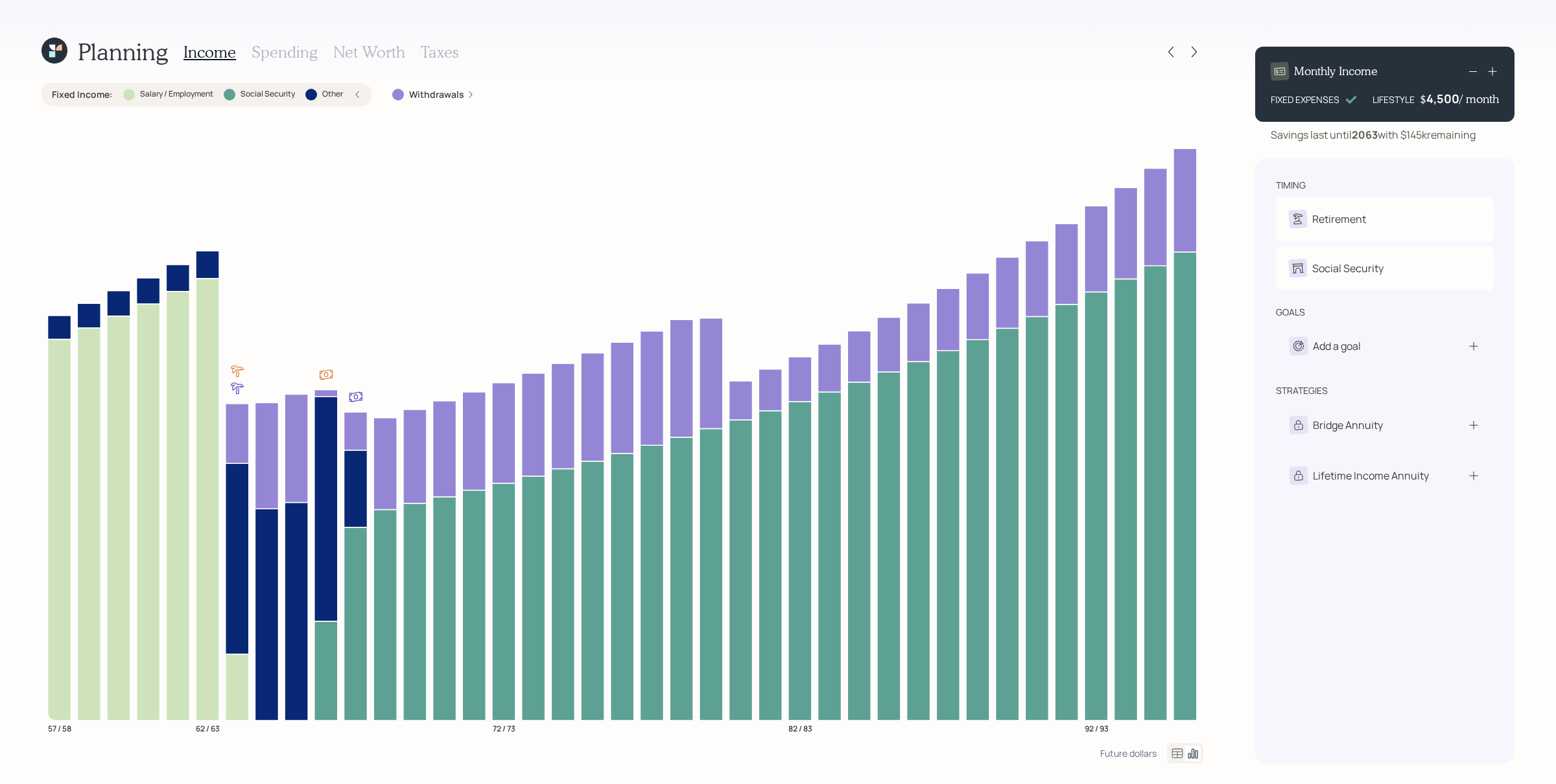
drag, startPoint x: 260, startPoint y: 50, endPoint x: 238, endPoint y: 70, distance: 29.7
click at [260, 50] on h3 "Spending" at bounding box center [284, 52] width 66 height 18
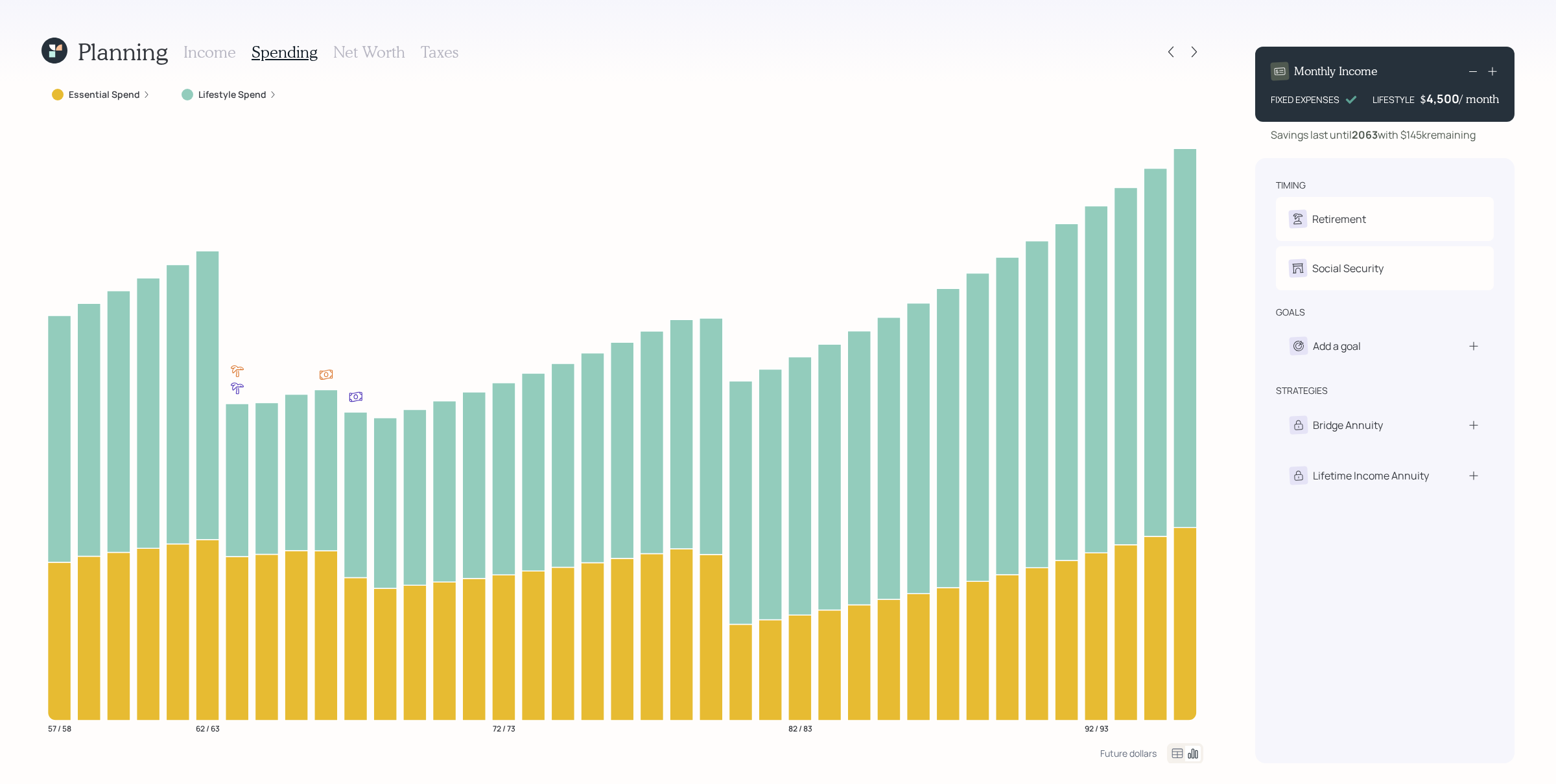
click at [254, 95] on label "Lifestyle Spend" at bounding box center [233, 95] width 68 height 13
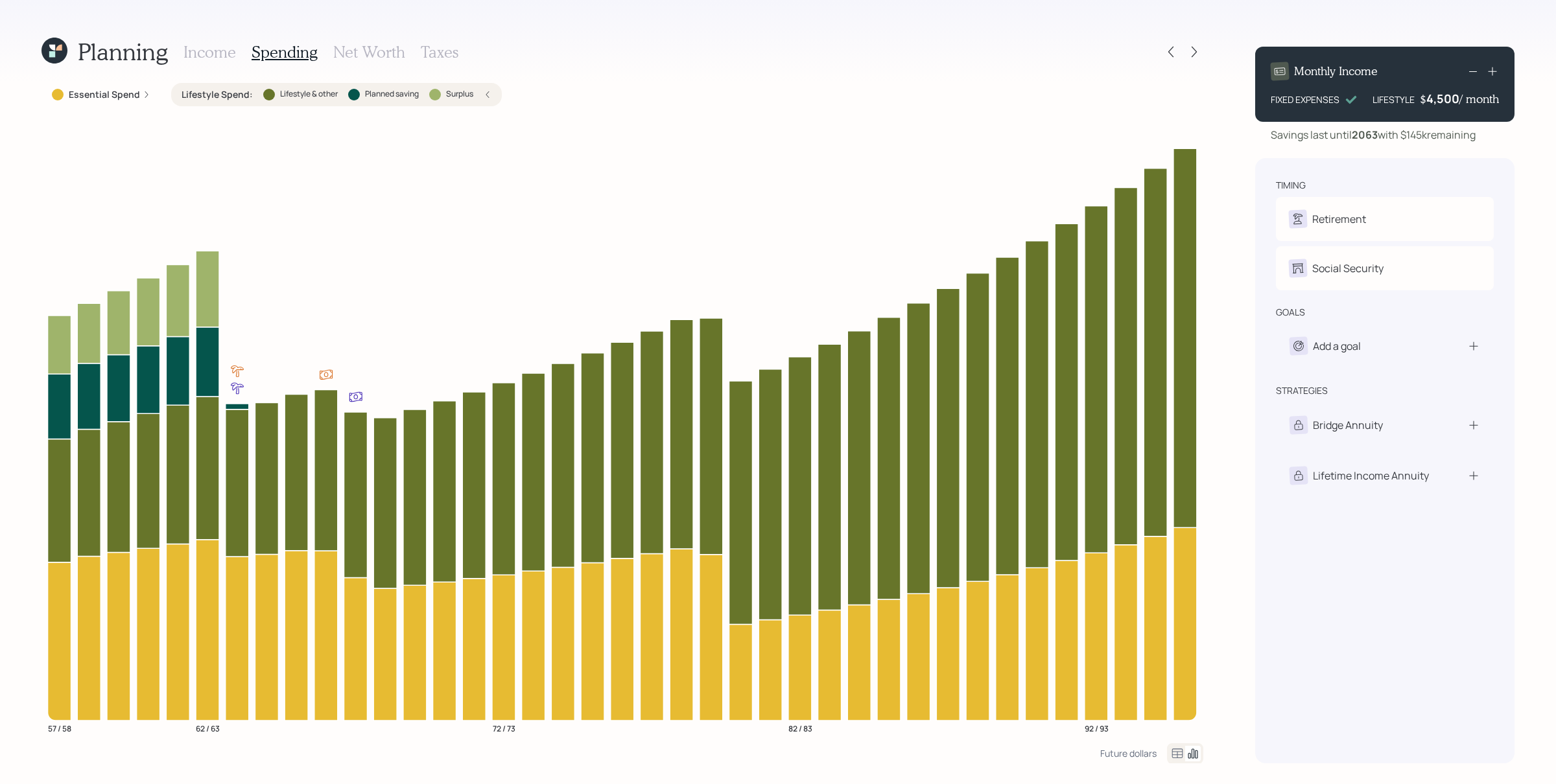
click at [485, 92] on icon at bounding box center [487, 95] width 8 height 8
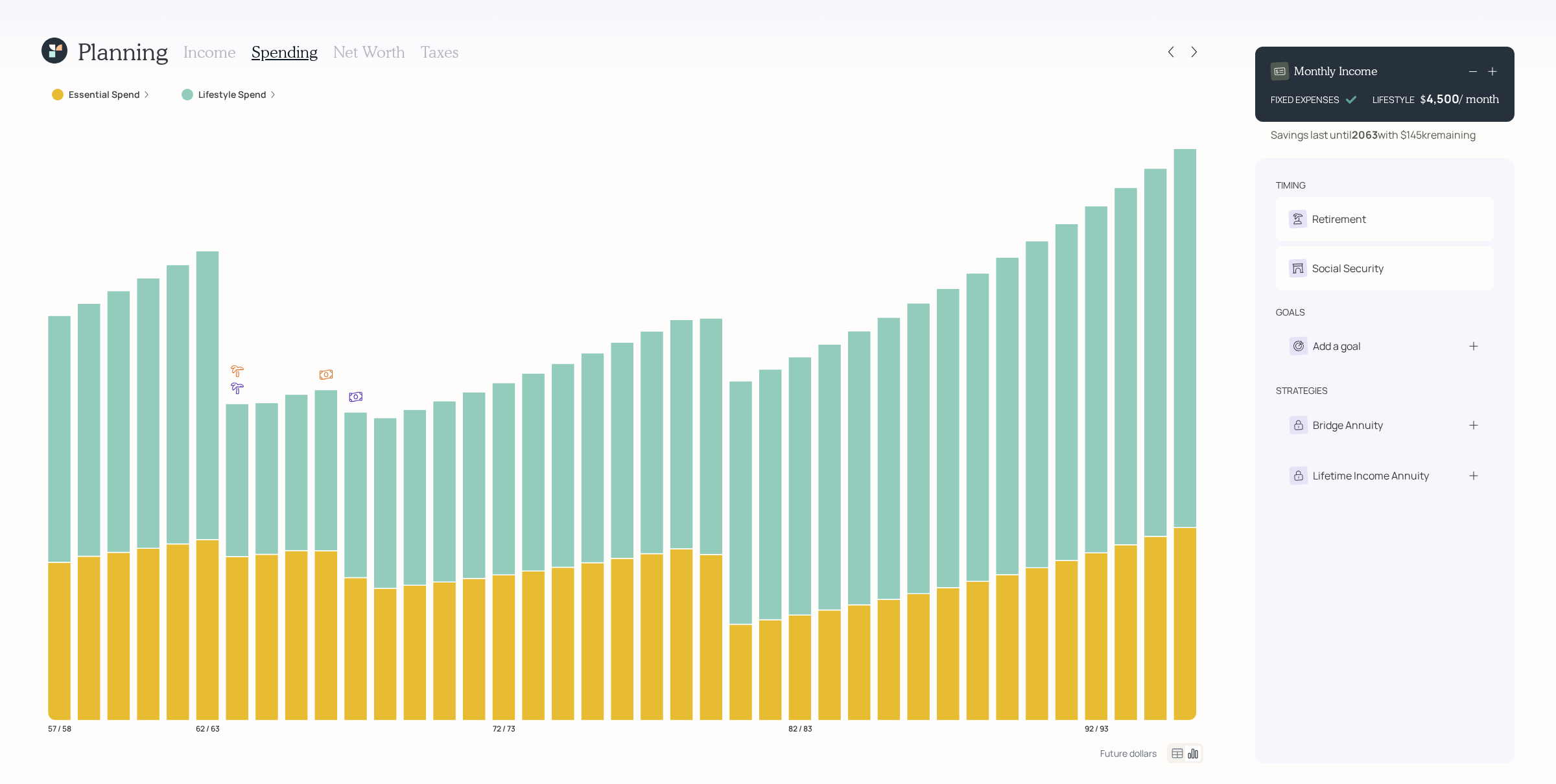
click at [207, 43] on h3 "Income" at bounding box center [210, 52] width 53 height 18
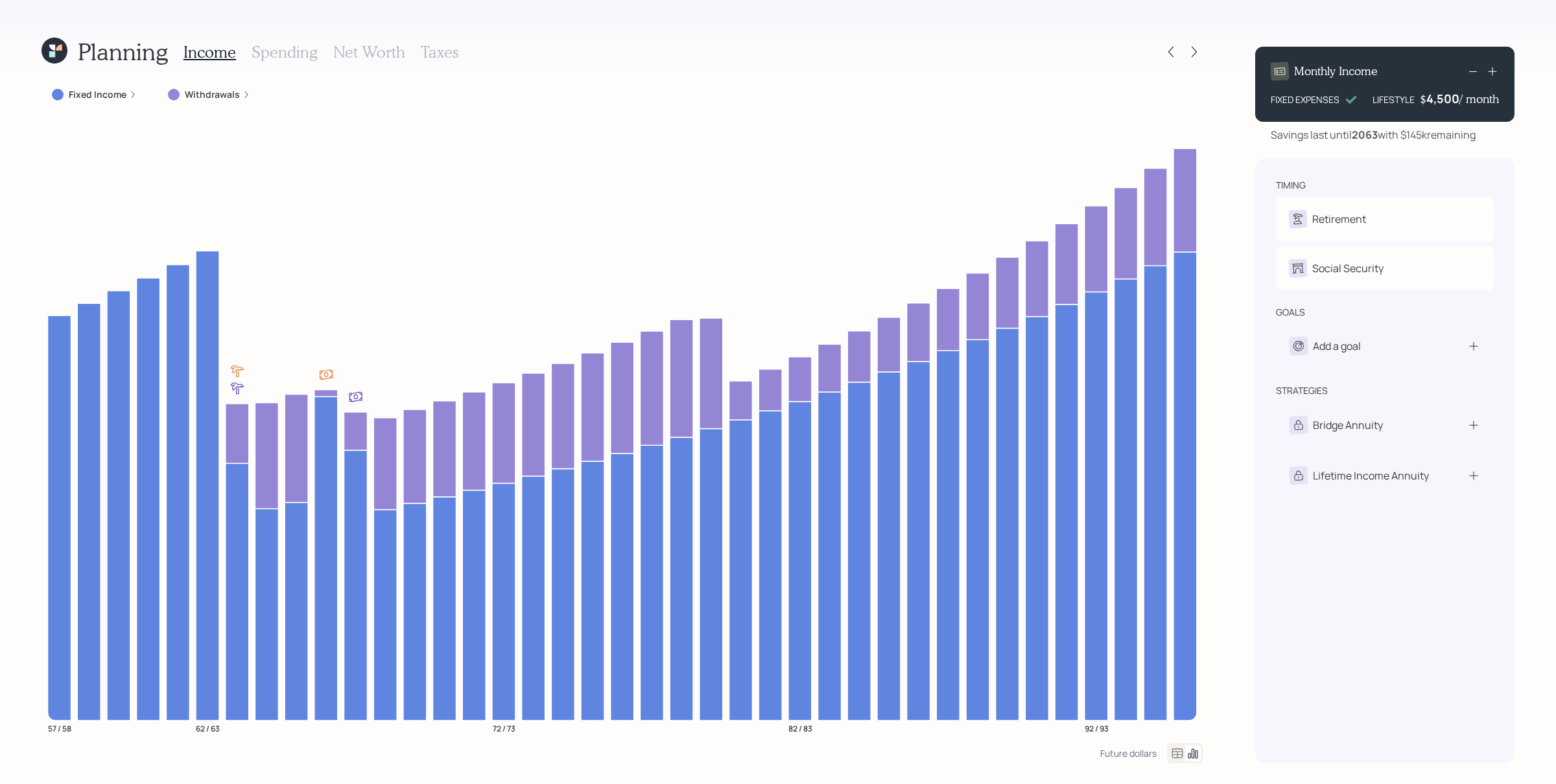
click at [247, 98] on div "Withdrawals" at bounding box center [209, 95] width 103 height 23
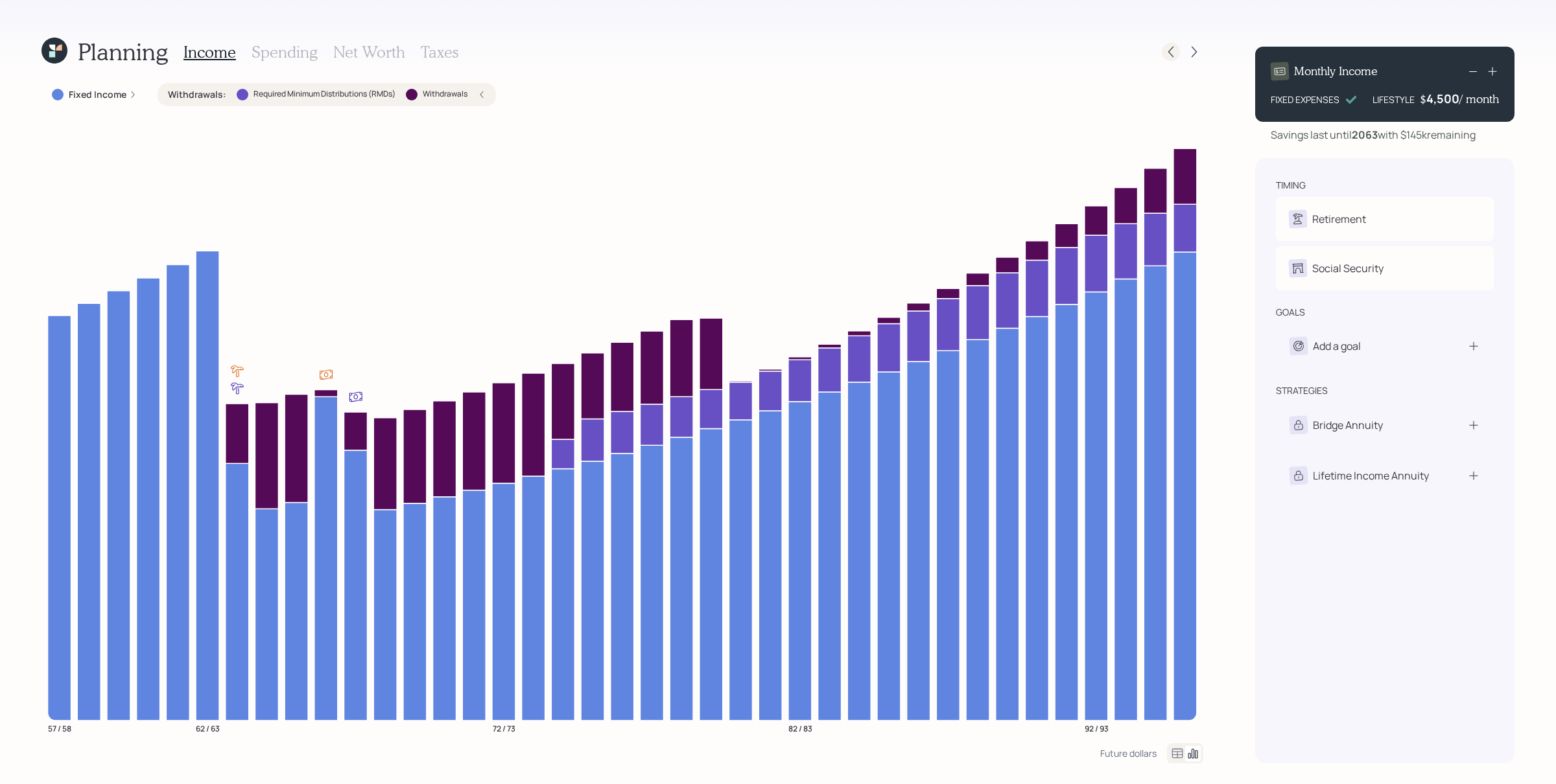
click at [1170, 51] on icon at bounding box center [1171, 52] width 5 height 11
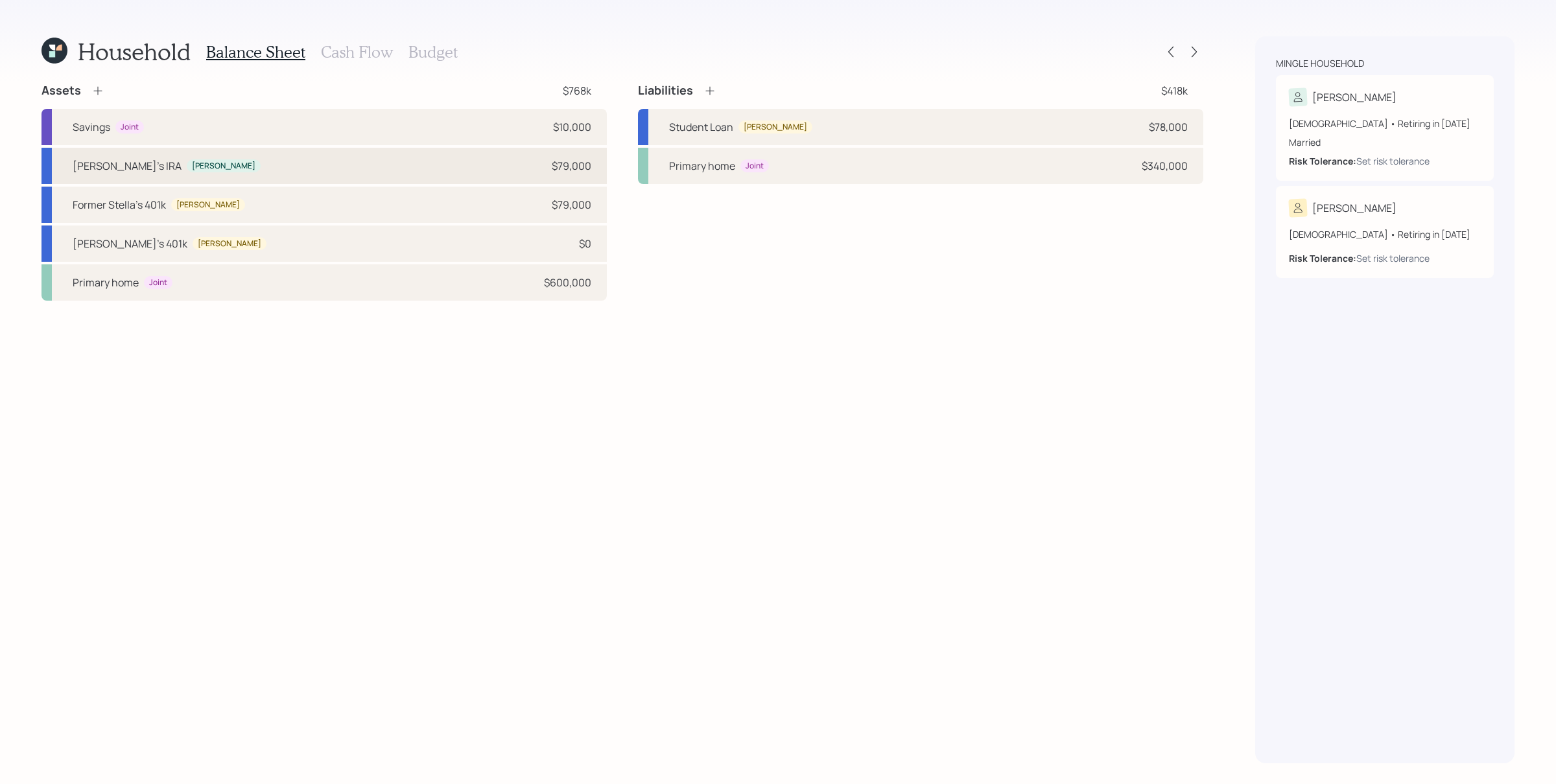
click at [198, 160] on div "[PERSON_NAME]'s IRA [PERSON_NAME] $79,000" at bounding box center [324, 166] width 565 height 36
select select "ira"
select select "balanced"
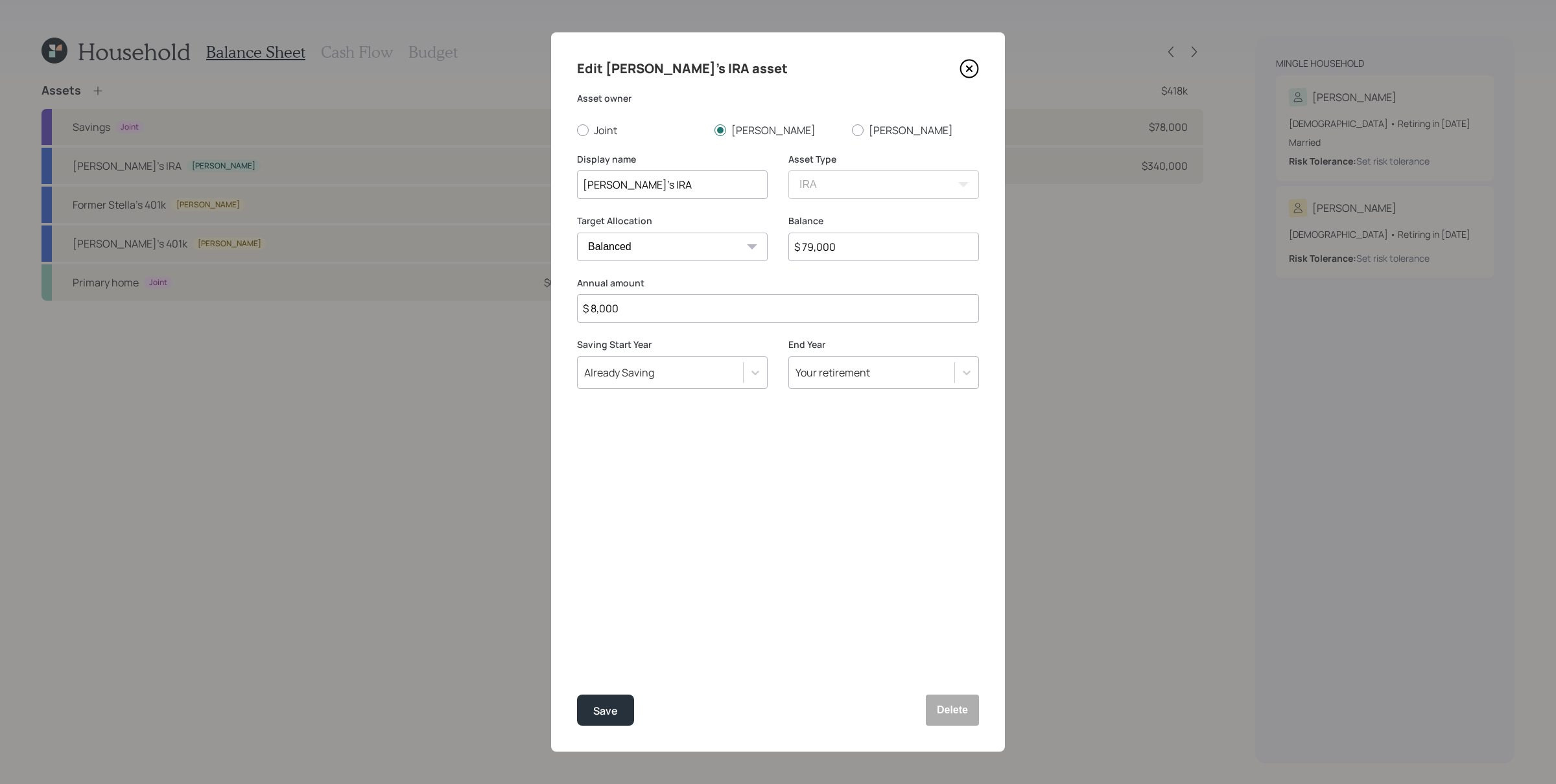
click at [894, 251] on input "$ 79,000" at bounding box center [884, 247] width 191 height 28
type input "$ 15,000"
click at [577, 627] on button "Save" at bounding box center [605, 710] width 57 height 31
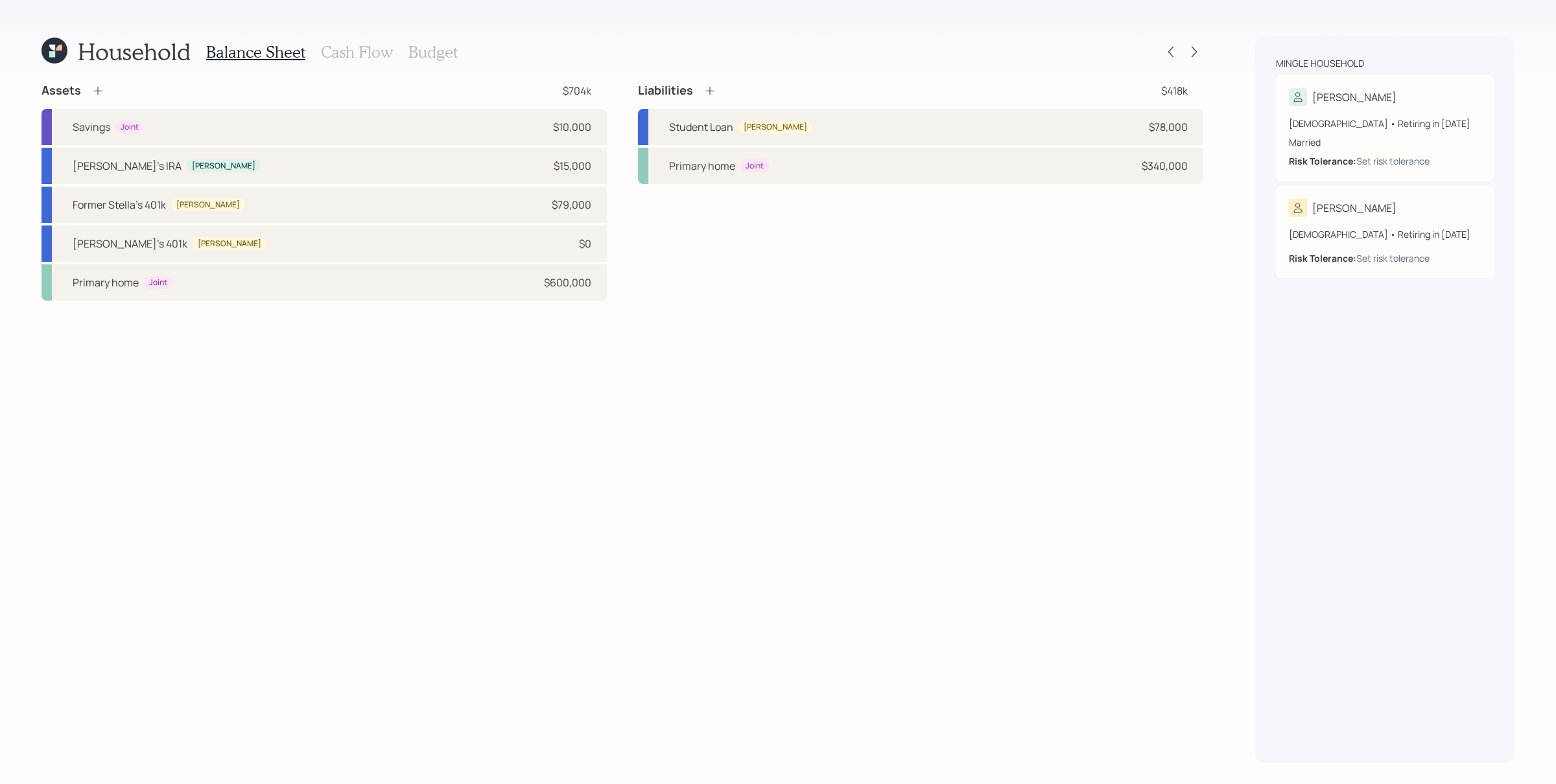
click at [92, 88] on icon at bounding box center [98, 91] width 13 height 13
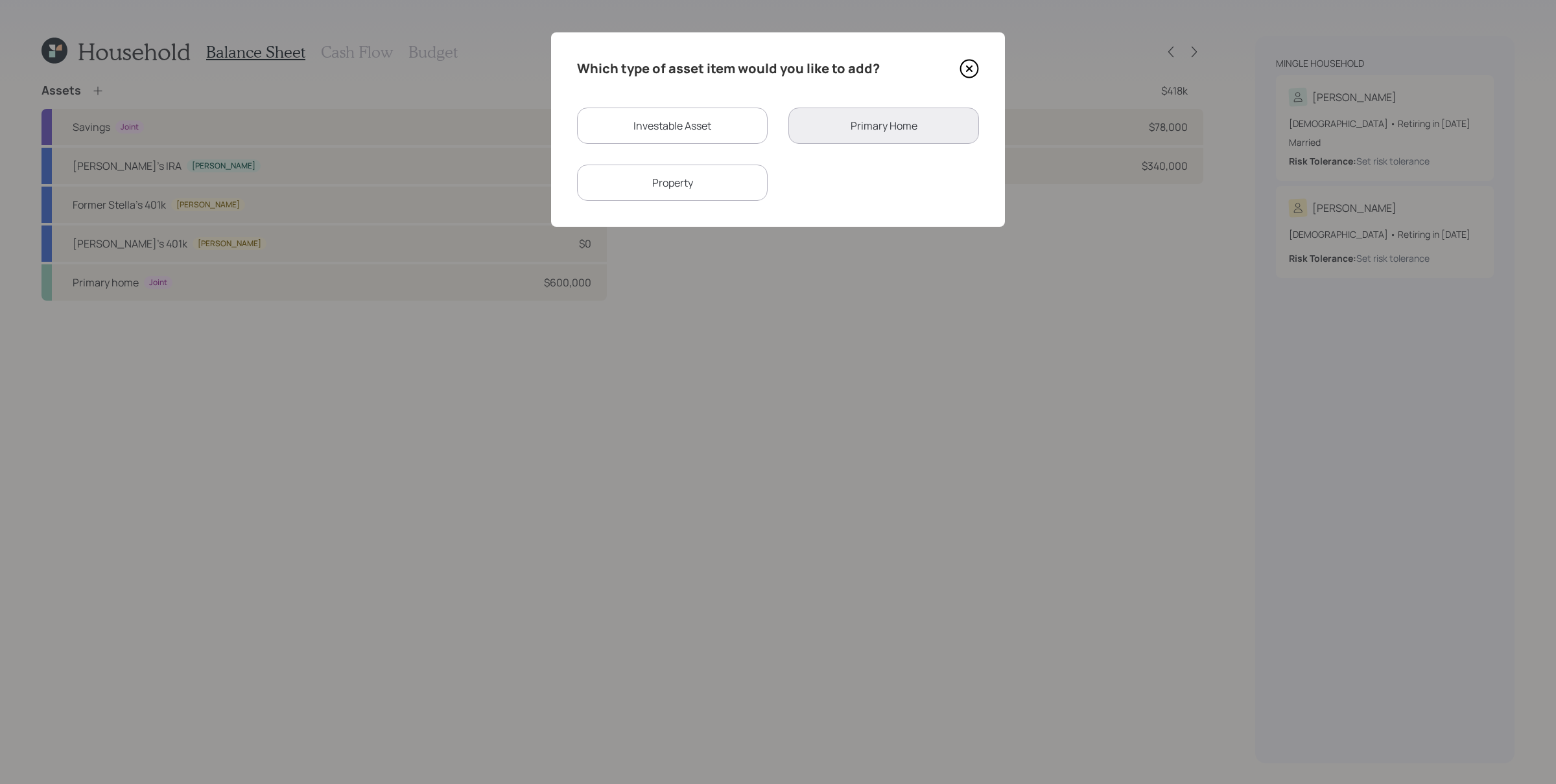
click at [711, 132] on div "Investable Asset" at bounding box center [672, 125] width 191 height 36
select select "taxable"
select select "balanced"
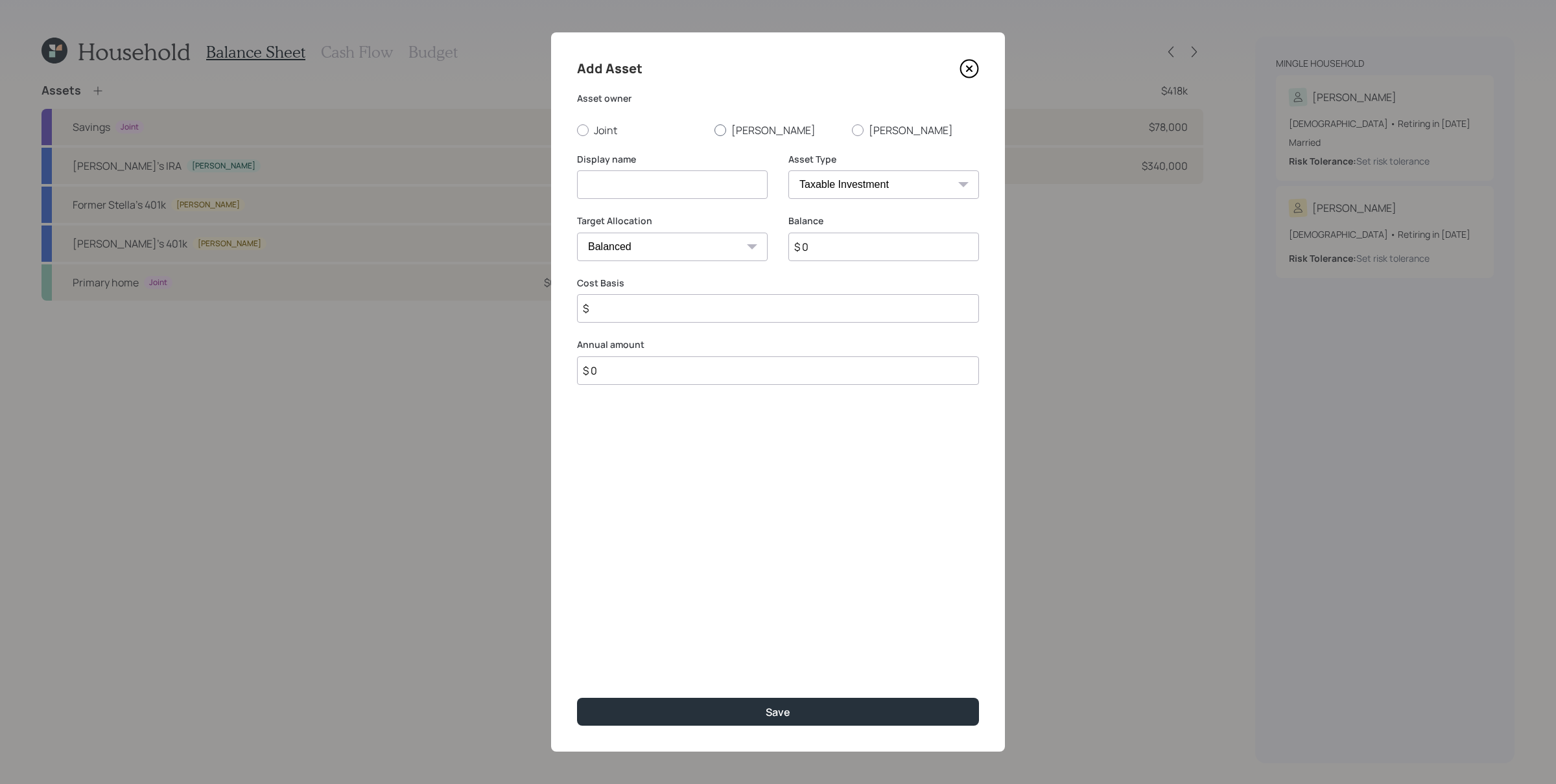
click at [722, 130] on div at bounding box center [720, 130] width 11 height 11
click at [715, 130] on input "[PERSON_NAME]" at bounding box center [714, 129] width 1 height 1
radio input "true"
click at [697, 171] on input at bounding box center [672, 185] width 191 height 28
type input "[PERSON_NAME]'s [PERSON_NAME]"
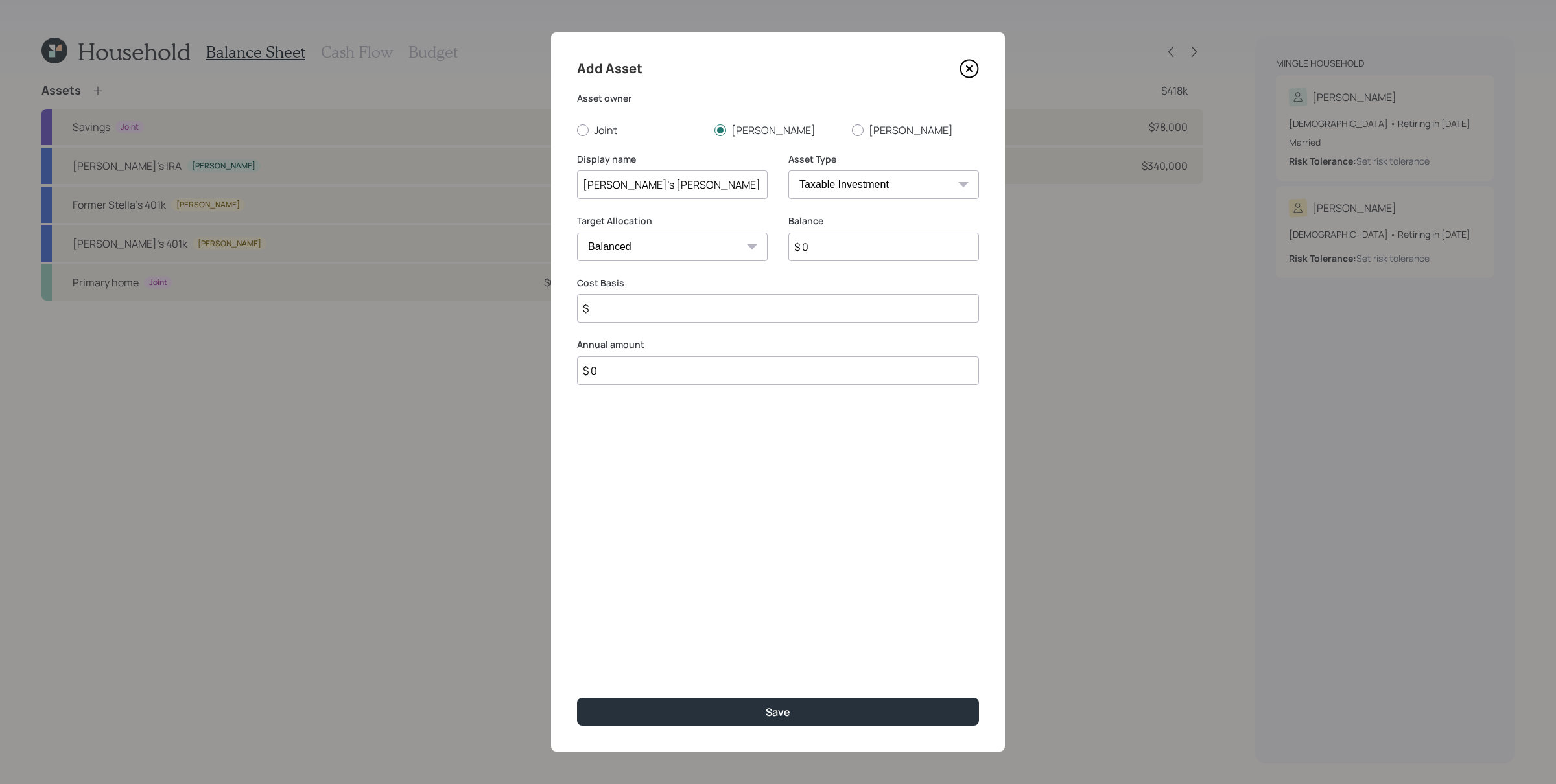
click at [914, 190] on select "SEP [PERSON_NAME] IRA 401(k) [PERSON_NAME] 401(k) 403(b) [PERSON_NAME] 403(b) 4…" at bounding box center [884, 185] width 191 height 28
select select "roth_ira"
click at [789, 171] on select "SEP [PERSON_NAME] IRA 401(k) [PERSON_NAME] 401(k) 403(b) [PERSON_NAME] 403(b) 4…" at bounding box center [884, 185] width 191 height 28
type input "$"
click at [838, 249] on input "$ 0" at bounding box center [884, 247] width 191 height 28
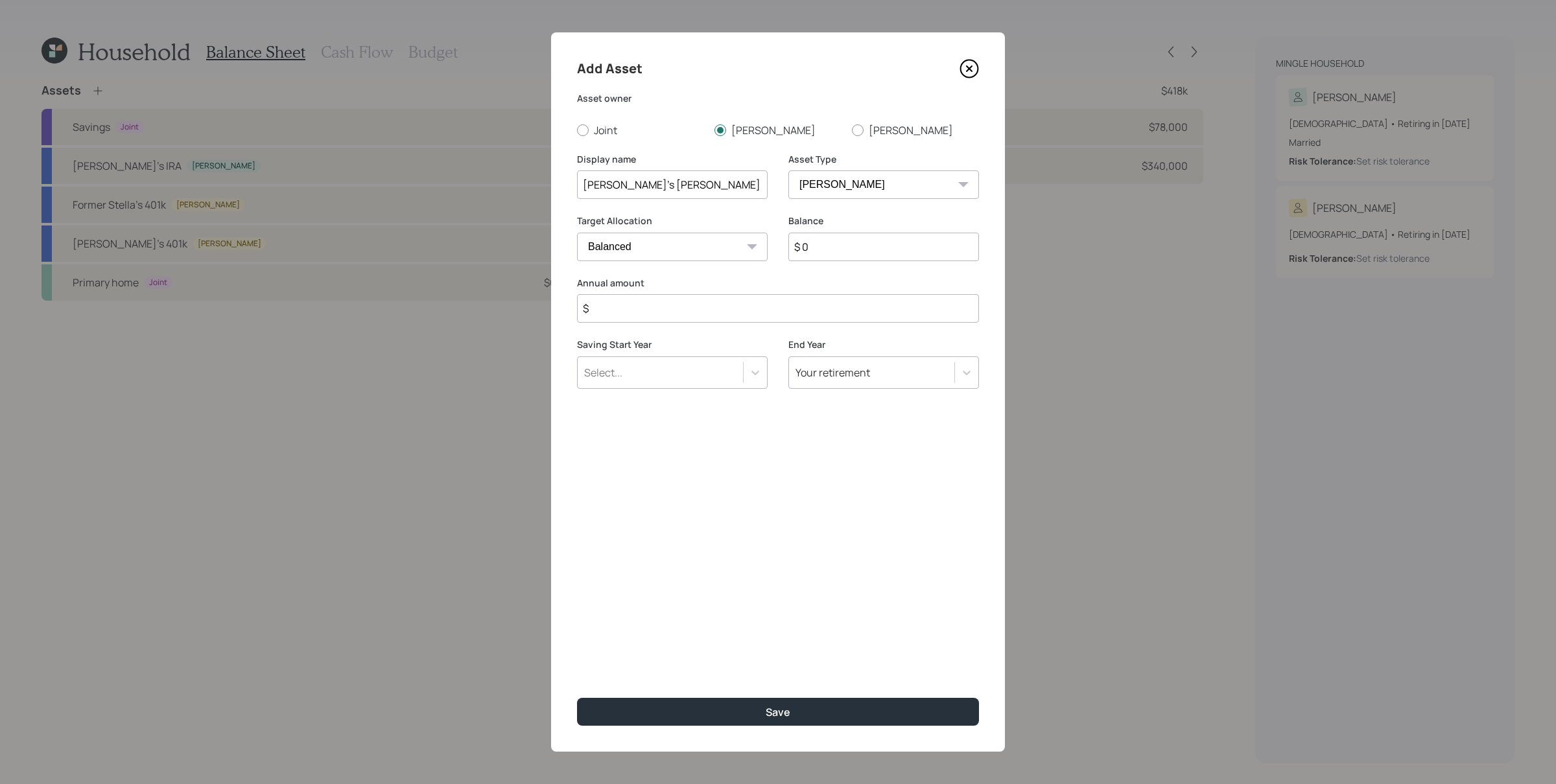
click at [838, 249] on input "$ 0" at bounding box center [884, 247] width 191 height 28
type input "$ 64,000"
type input "$ 0"
click at [577, 627] on button "Save" at bounding box center [777, 711] width 402 height 28
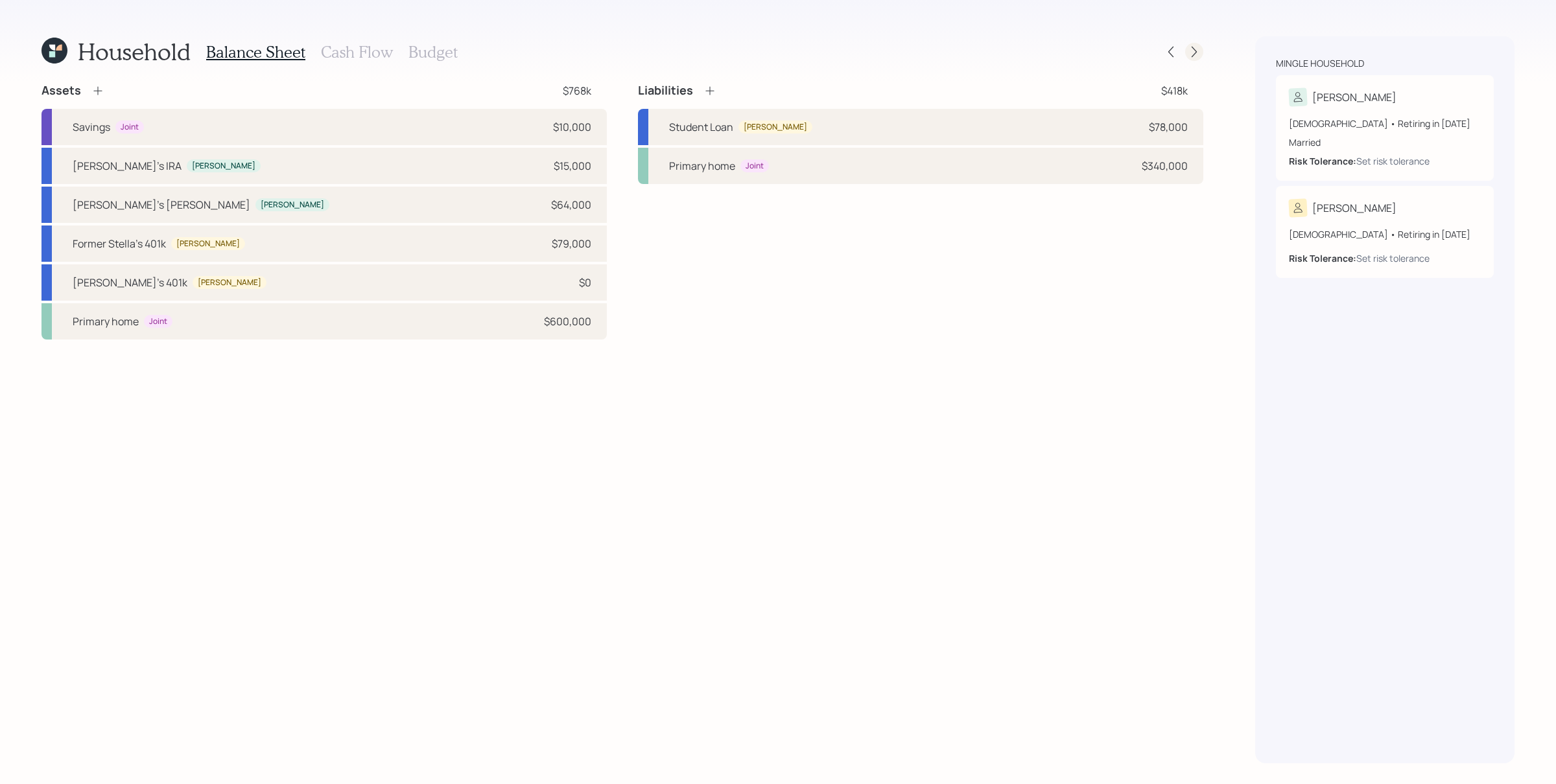
click at [1193, 51] on icon at bounding box center [1194, 52] width 13 height 13
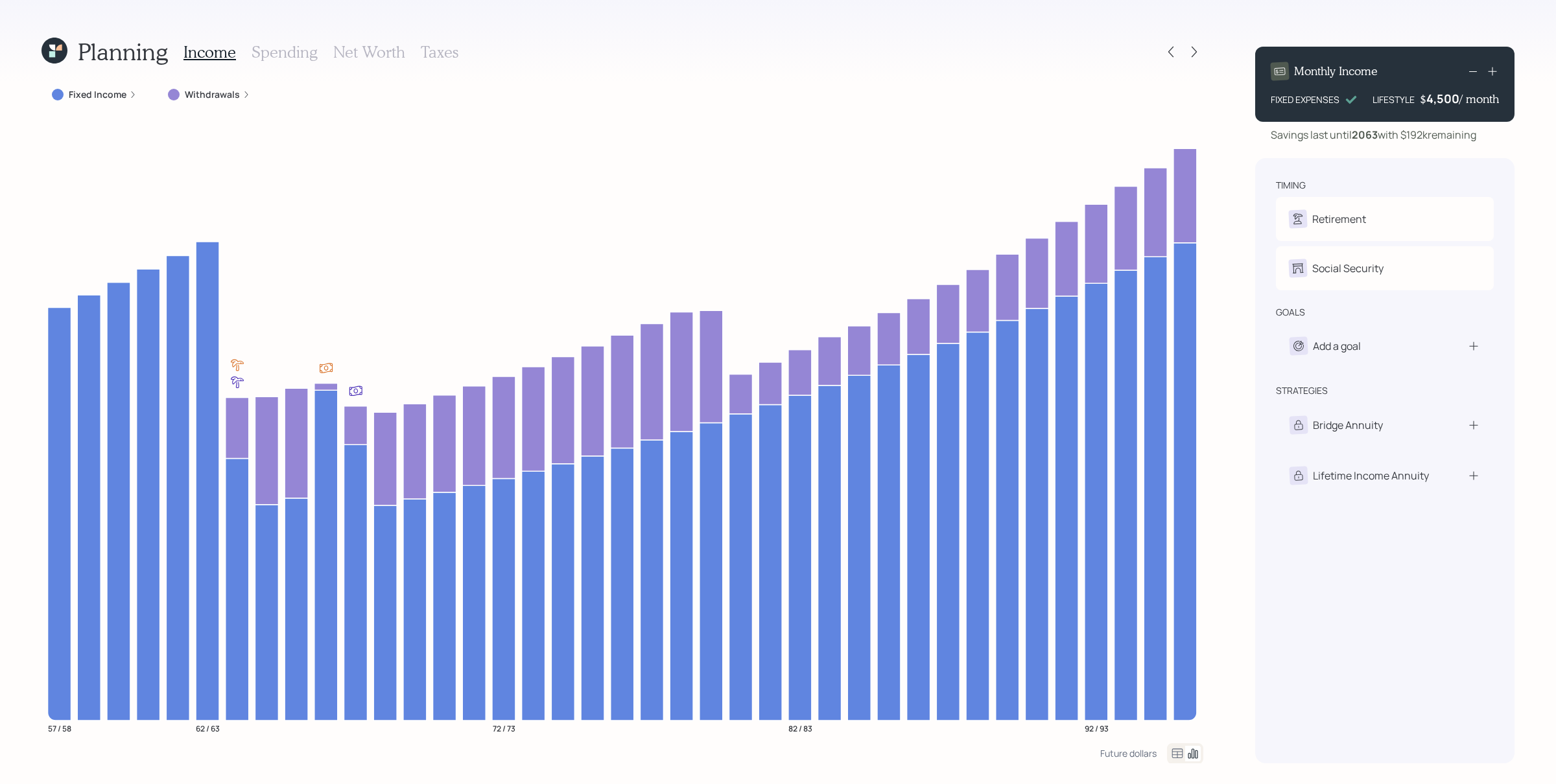
click at [206, 90] on label "Withdrawals" at bounding box center [212, 95] width 55 height 13
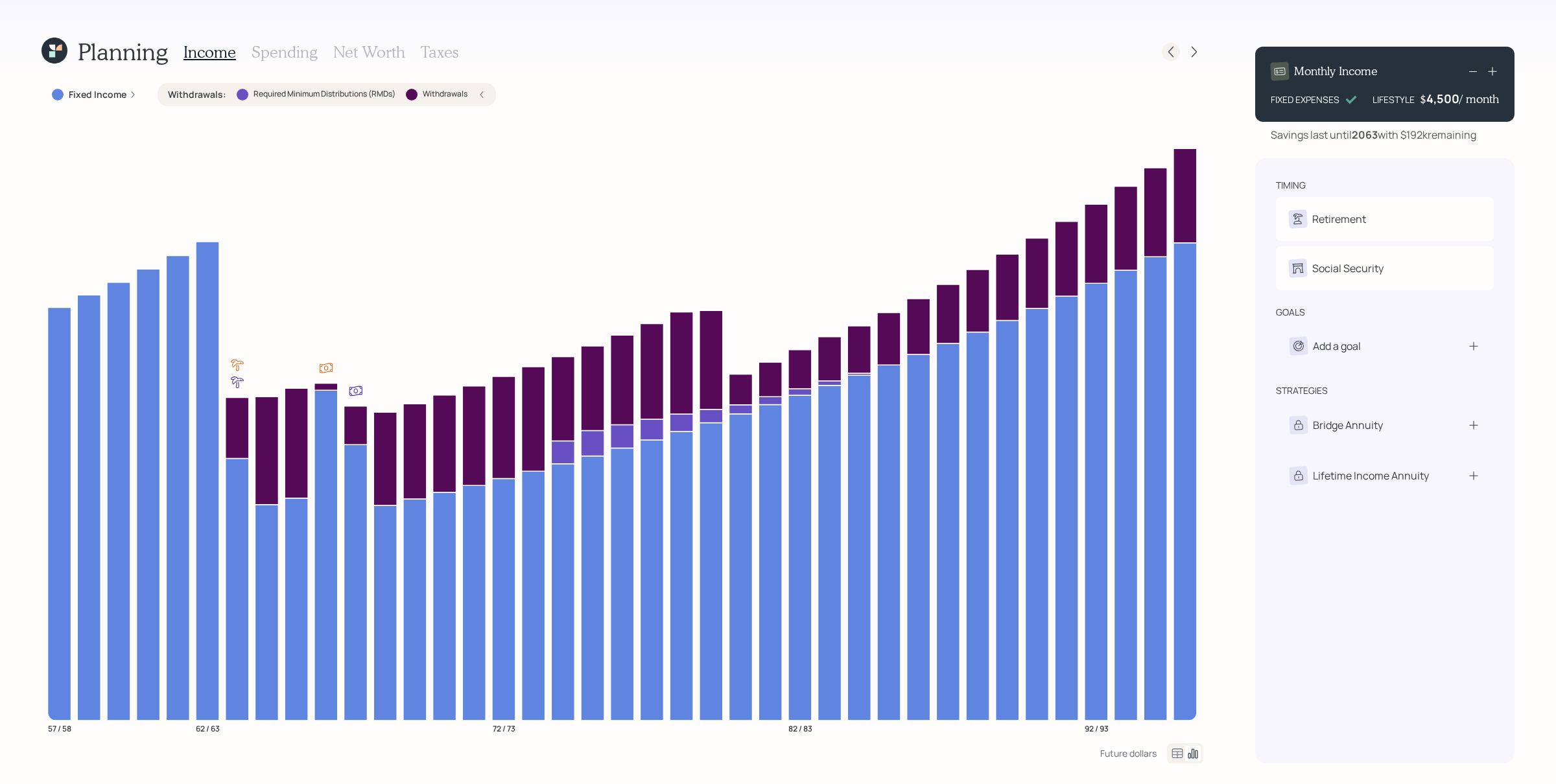
click at [1171, 55] on icon at bounding box center [1171, 52] width 13 height 13
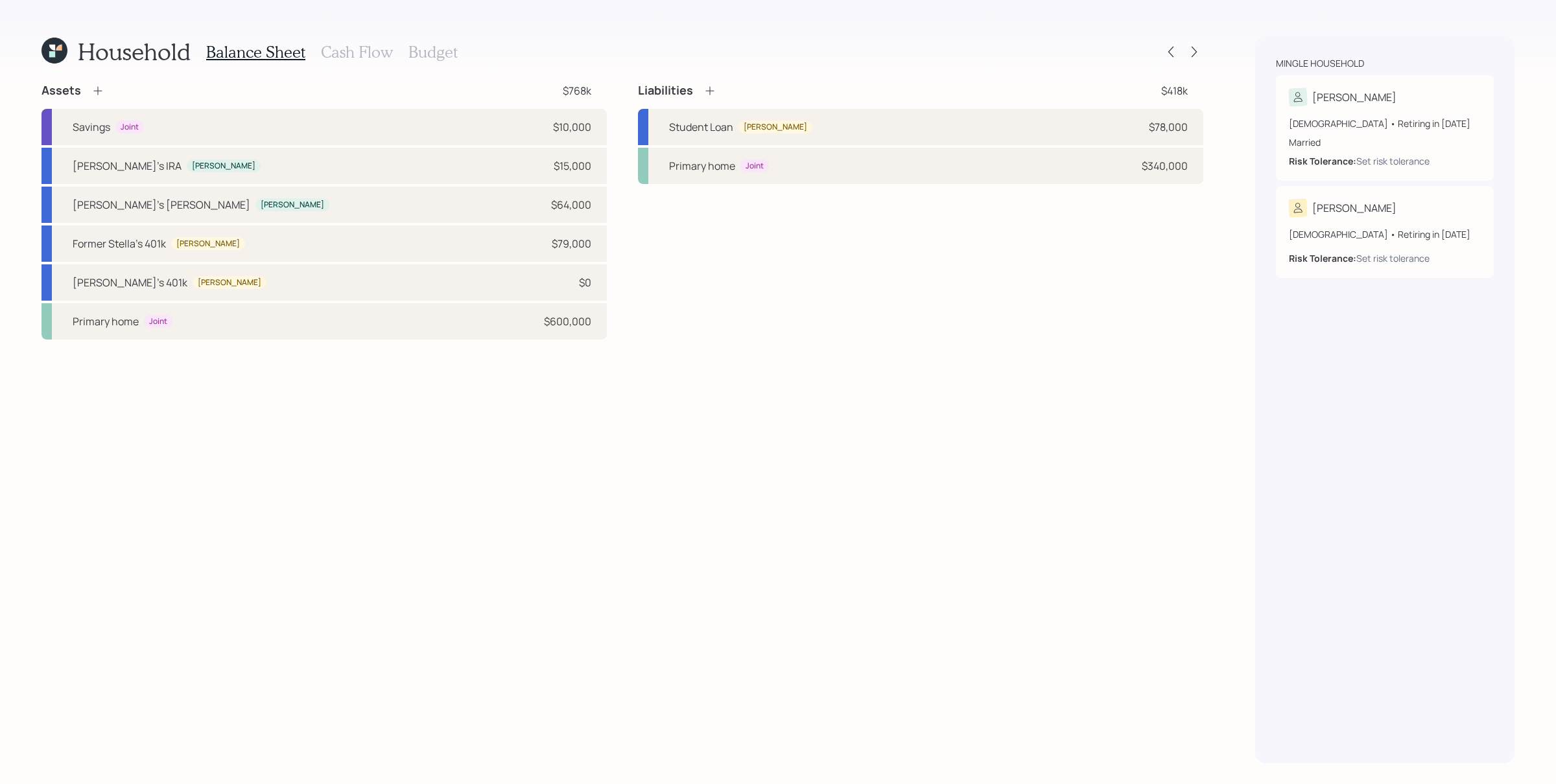
click at [352, 51] on h3 "Cash Flow" at bounding box center [356, 52] width 72 height 18
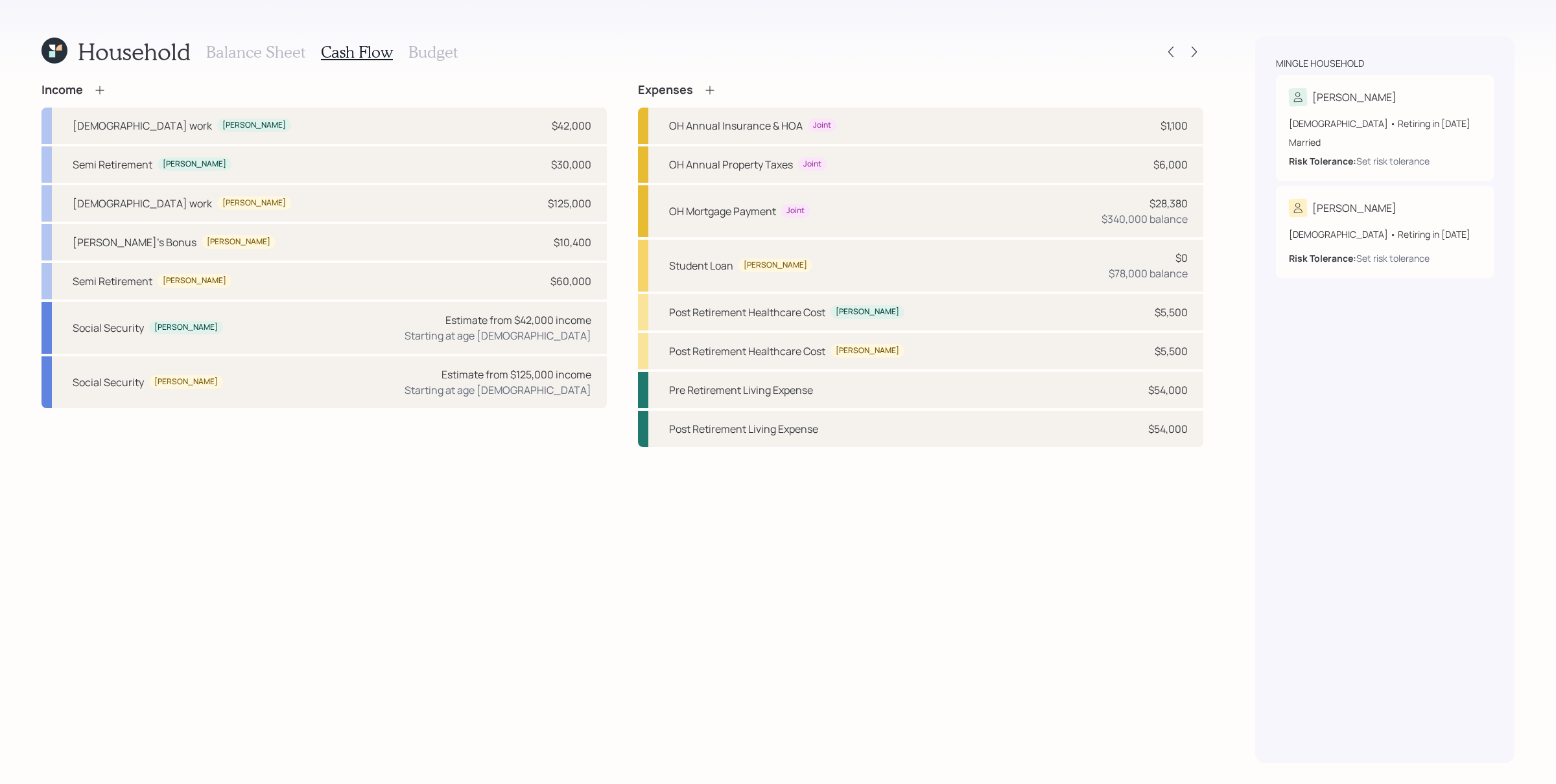
click at [97, 92] on icon at bounding box center [100, 90] width 13 height 13
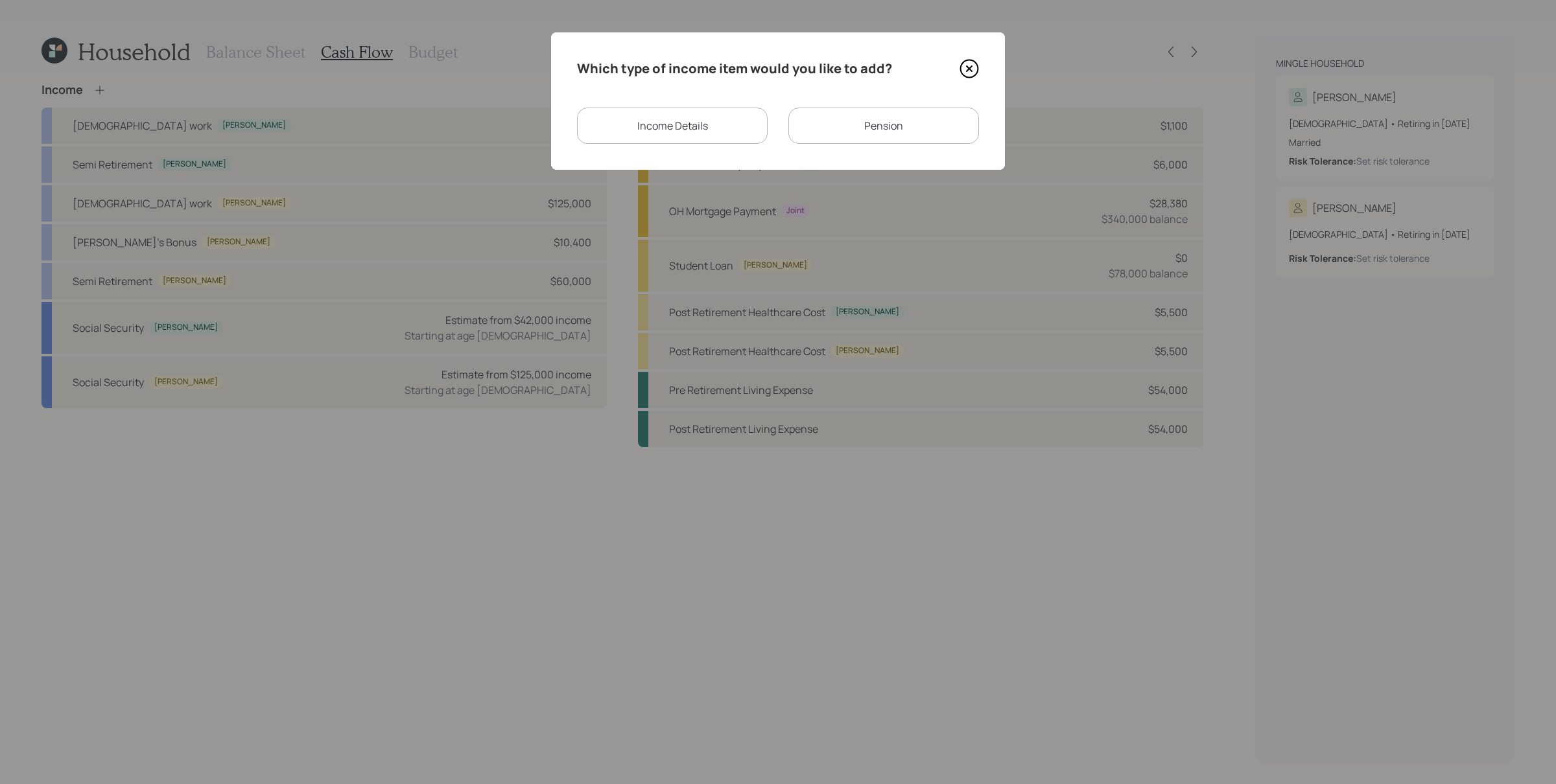
click at [723, 129] on div "Income Details" at bounding box center [672, 125] width 191 height 36
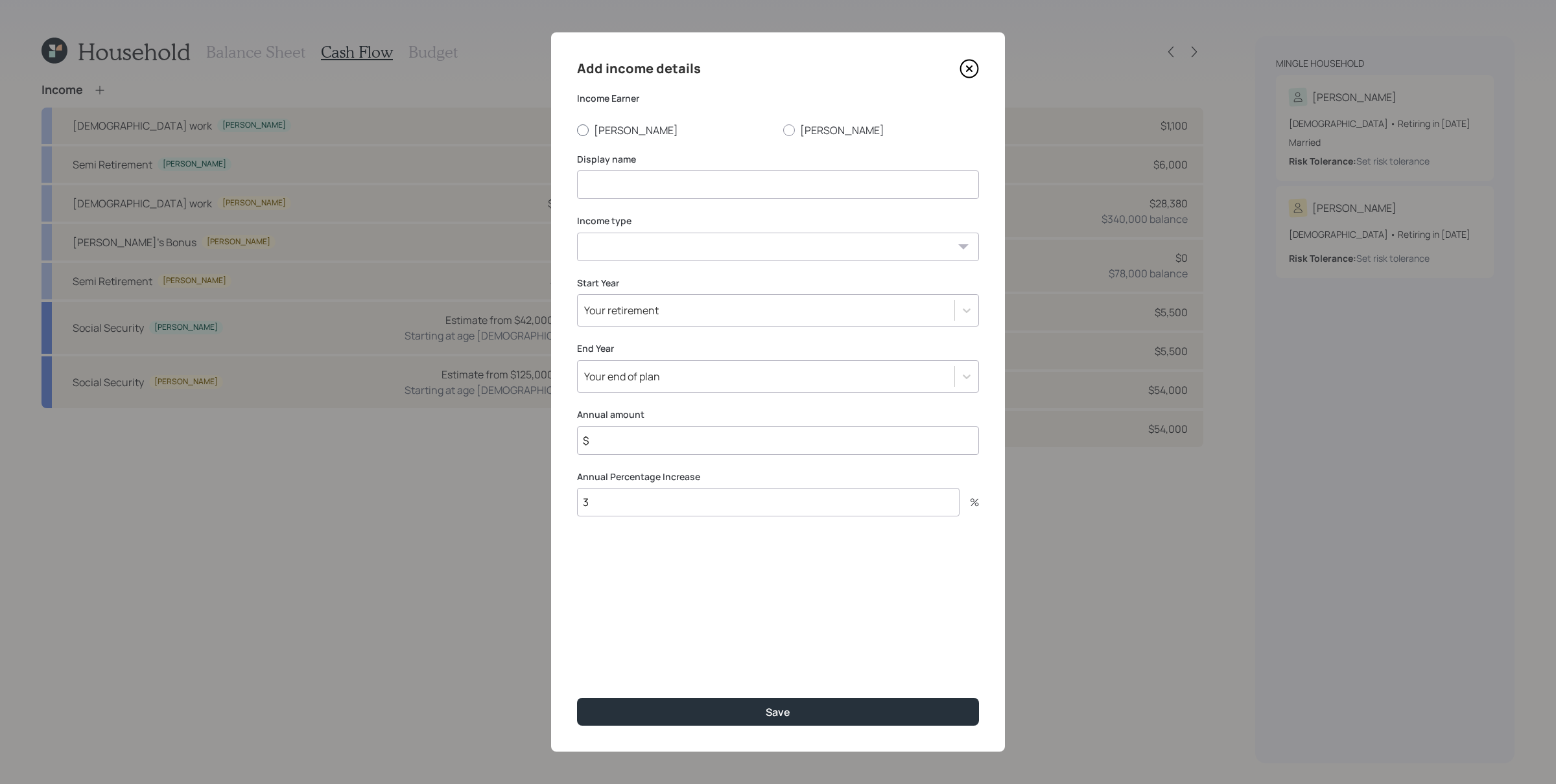
click at [605, 125] on label "[PERSON_NAME]" at bounding box center [674, 130] width 196 height 14
click at [577, 129] on input "[PERSON_NAME]" at bounding box center [576, 129] width 1 height 1
radio input "true"
click at [624, 183] on input at bounding box center [777, 185] width 402 height 28
type input "Tent Rental Business"
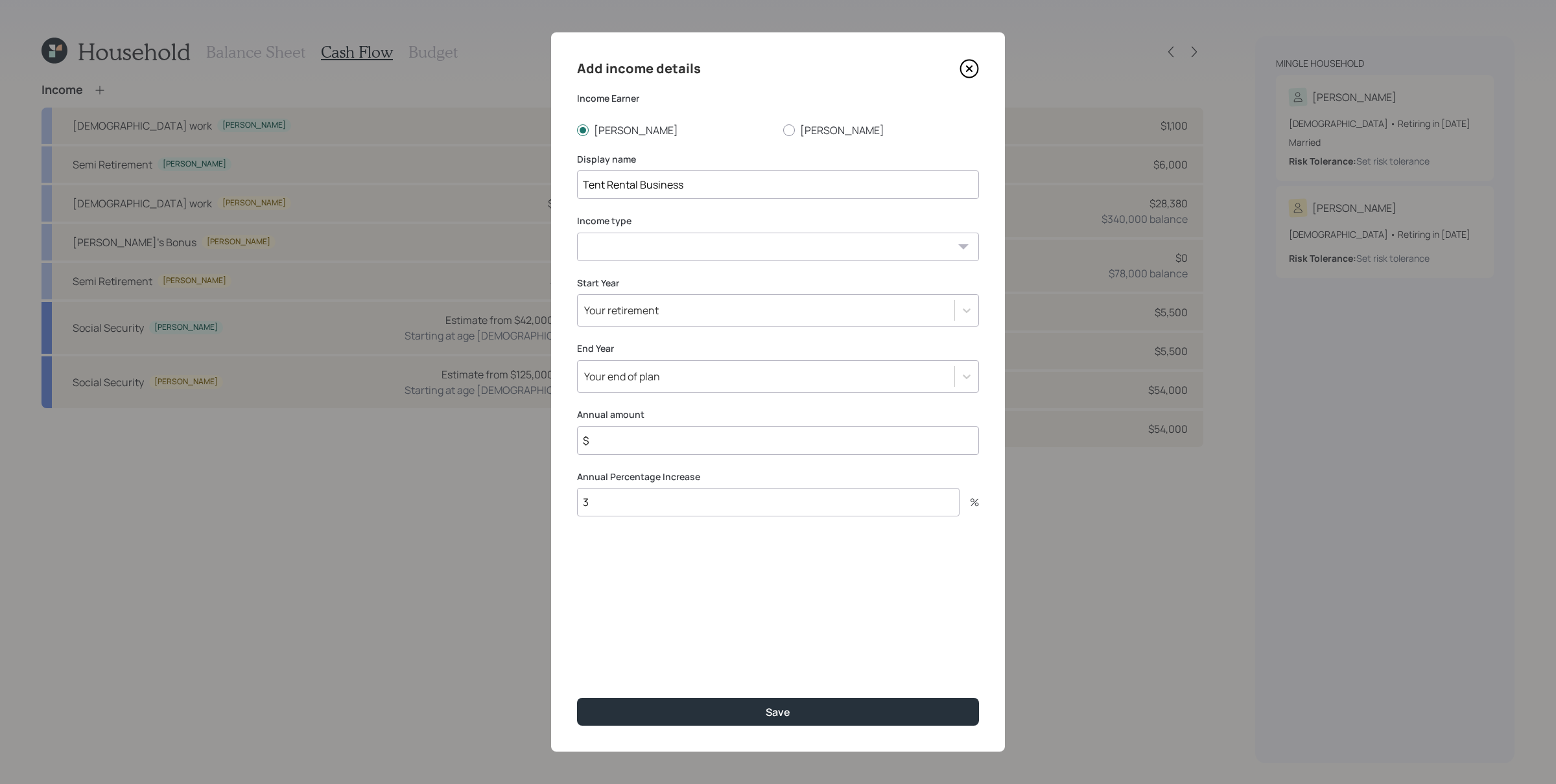
click at [691, 252] on select "[DEMOGRAPHIC_DATA] work [DEMOGRAPHIC_DATA] work Self employment Other" at bounding box center [777, 247] width 402 height 28
select select "other"
click at [577, 232] on select "[DEMOGRAPHIC_DATA] work [DEMOGRAPHIC_DATA] work Self employment Other" at bounding box center [777, 247] width 402 height 28
click at [622, 313] on select "Tax-free Earned Self Employment Alimony Royalties Pension / Annuity Interest Di…" at bounding box center [777, 308] width 402 height 28
select select "earned"
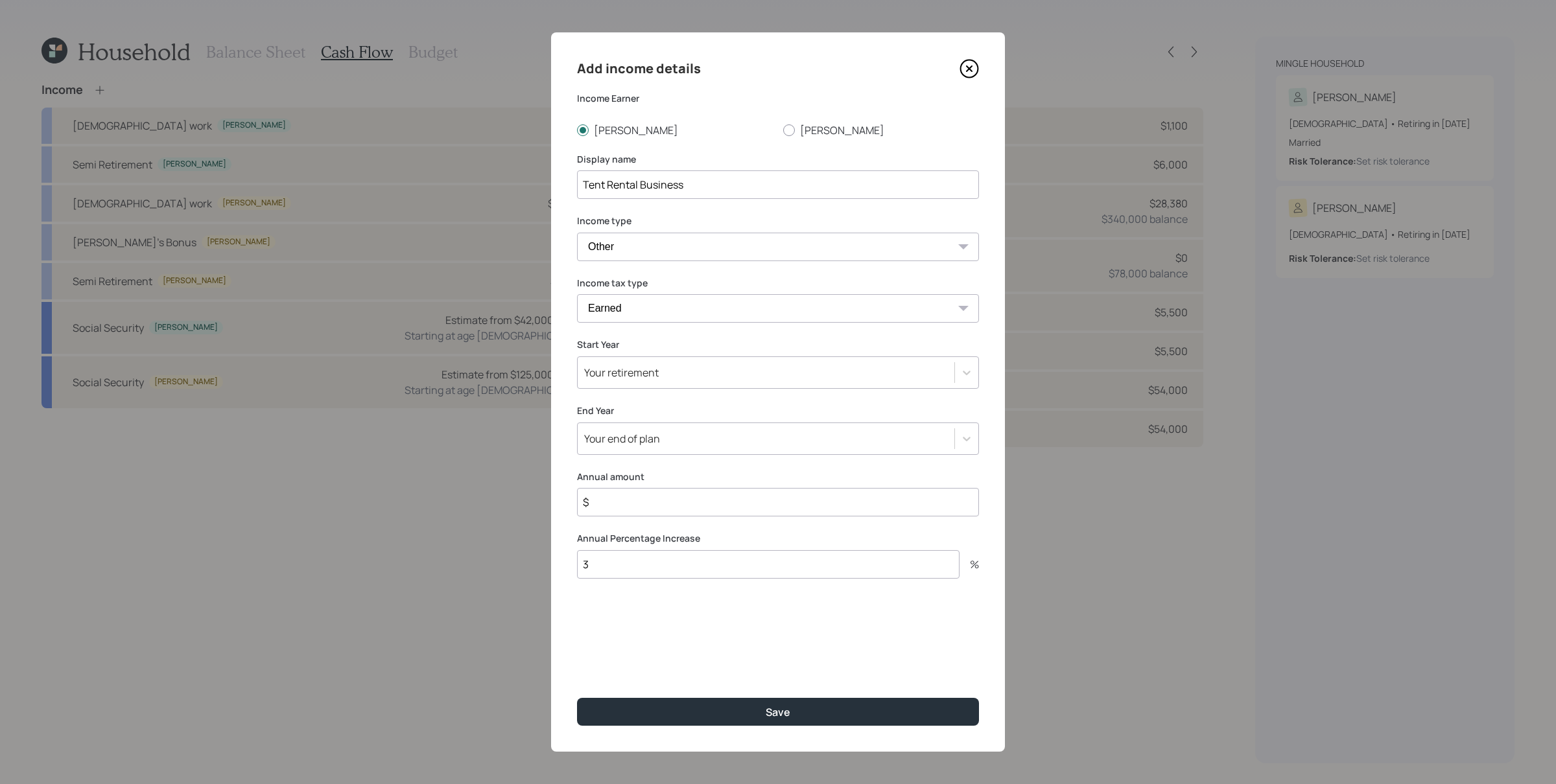
click at [577, 294] on select "Tax-free Earned Self Employment Alimony Royalties Pension / Annuity Interest Di…" at bounding box center [777, 308] width 402 height 28
click at [649, 370] on div "Your retirement" at bounding box center [621, 372] width 75 height 14
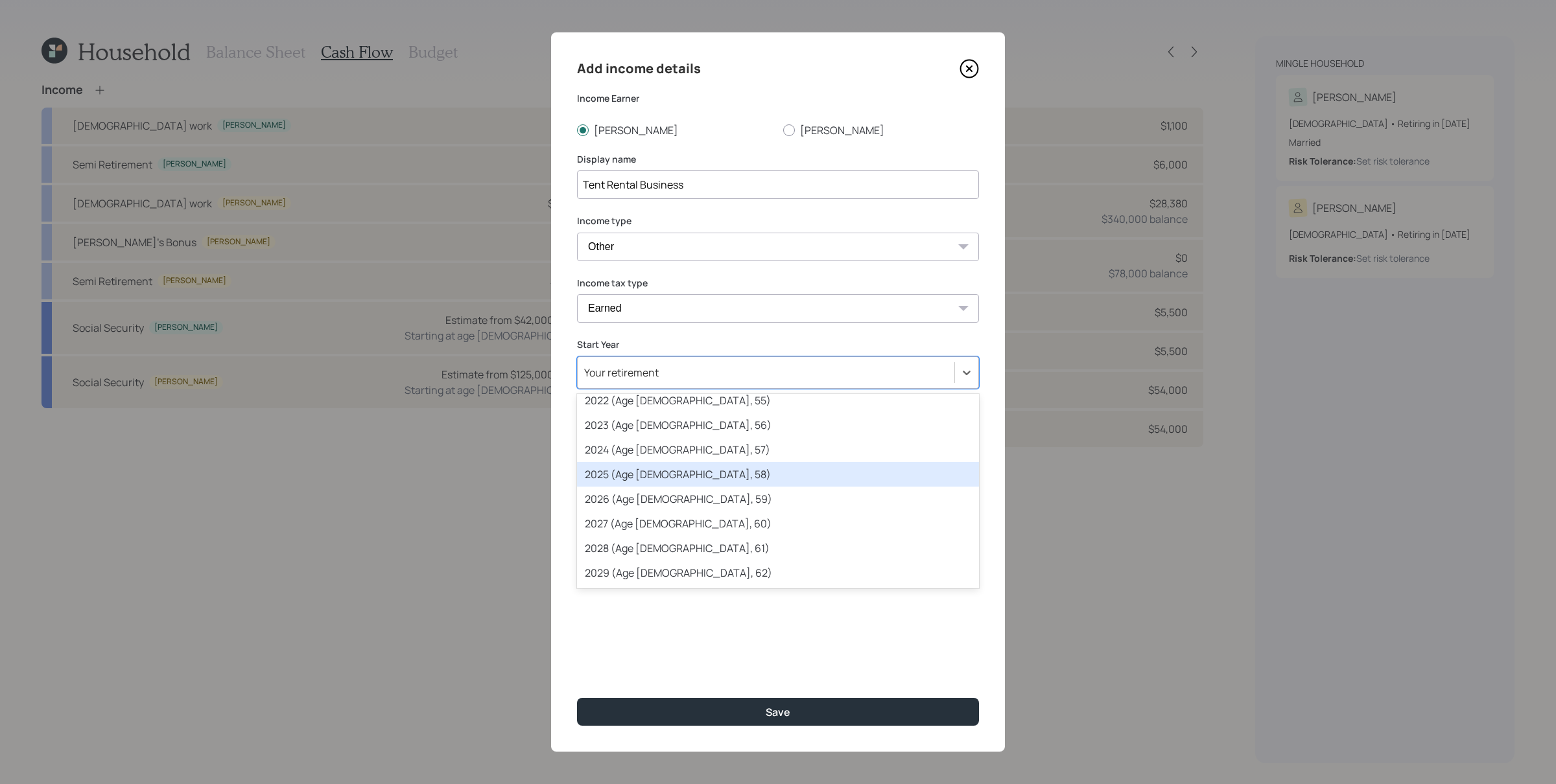
scroll to position [83, 0]
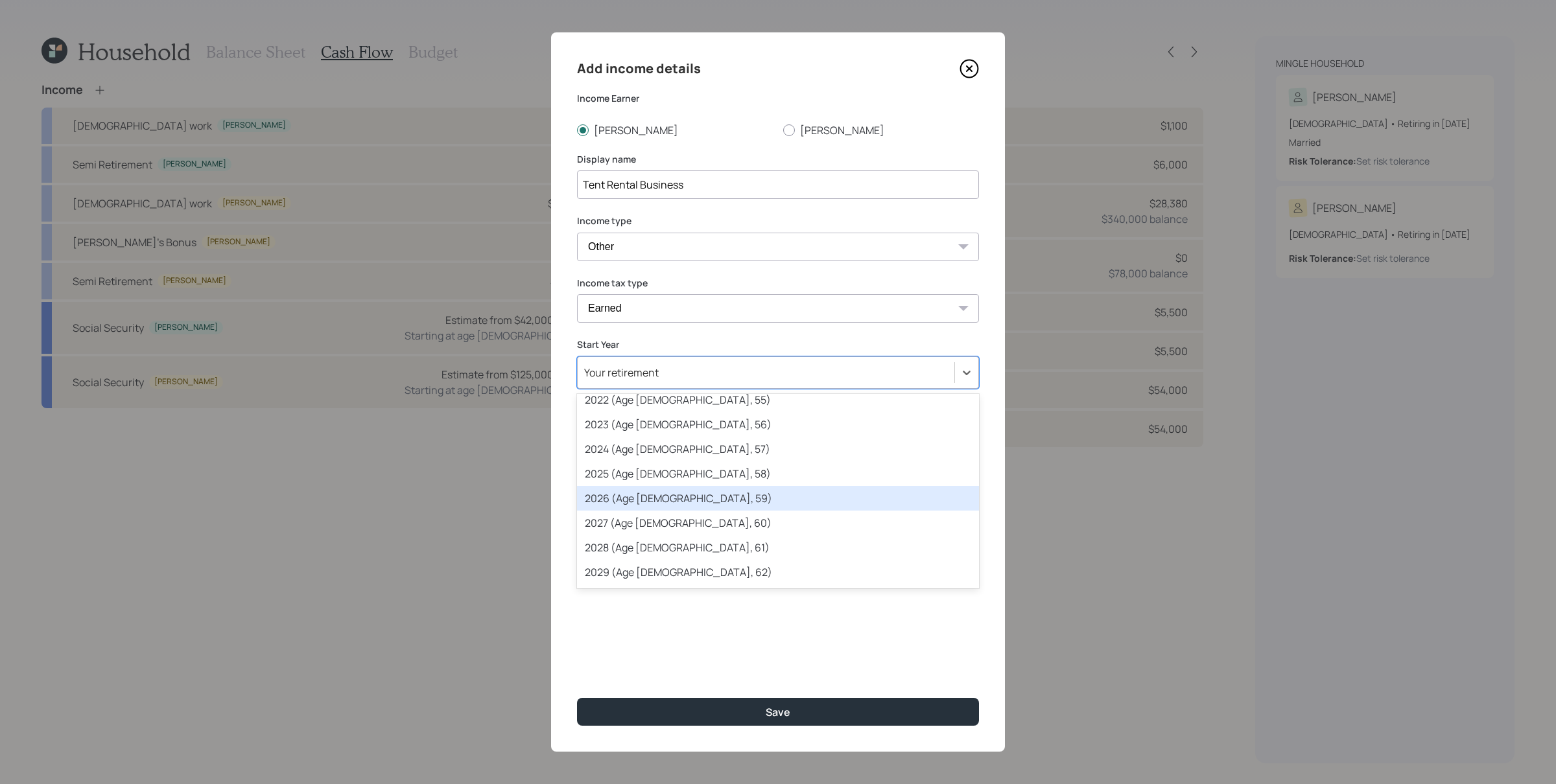
click at [664, 503] on div "2026 (Age [DEMOGRAPHIC_DATA], 59)" at bounding box center [777, 498] width 402 height 25
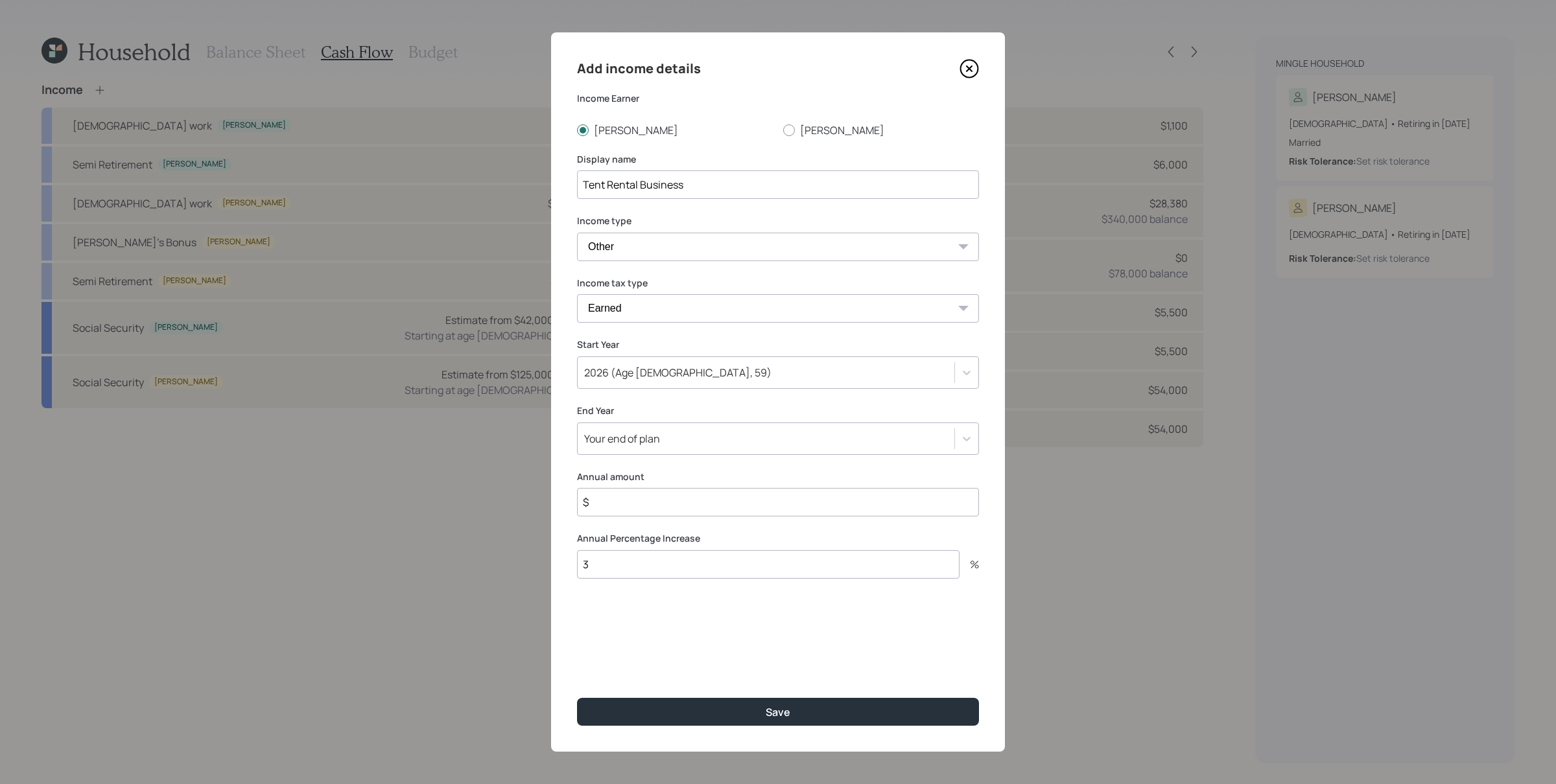
click at [681, 407] on label "End Year" at bounding box center [777, 411] width 402 height 13
click at [693, 514] on input "$" at bounding box center [777, 502] width 402 height 28
type input "$ 15,000"
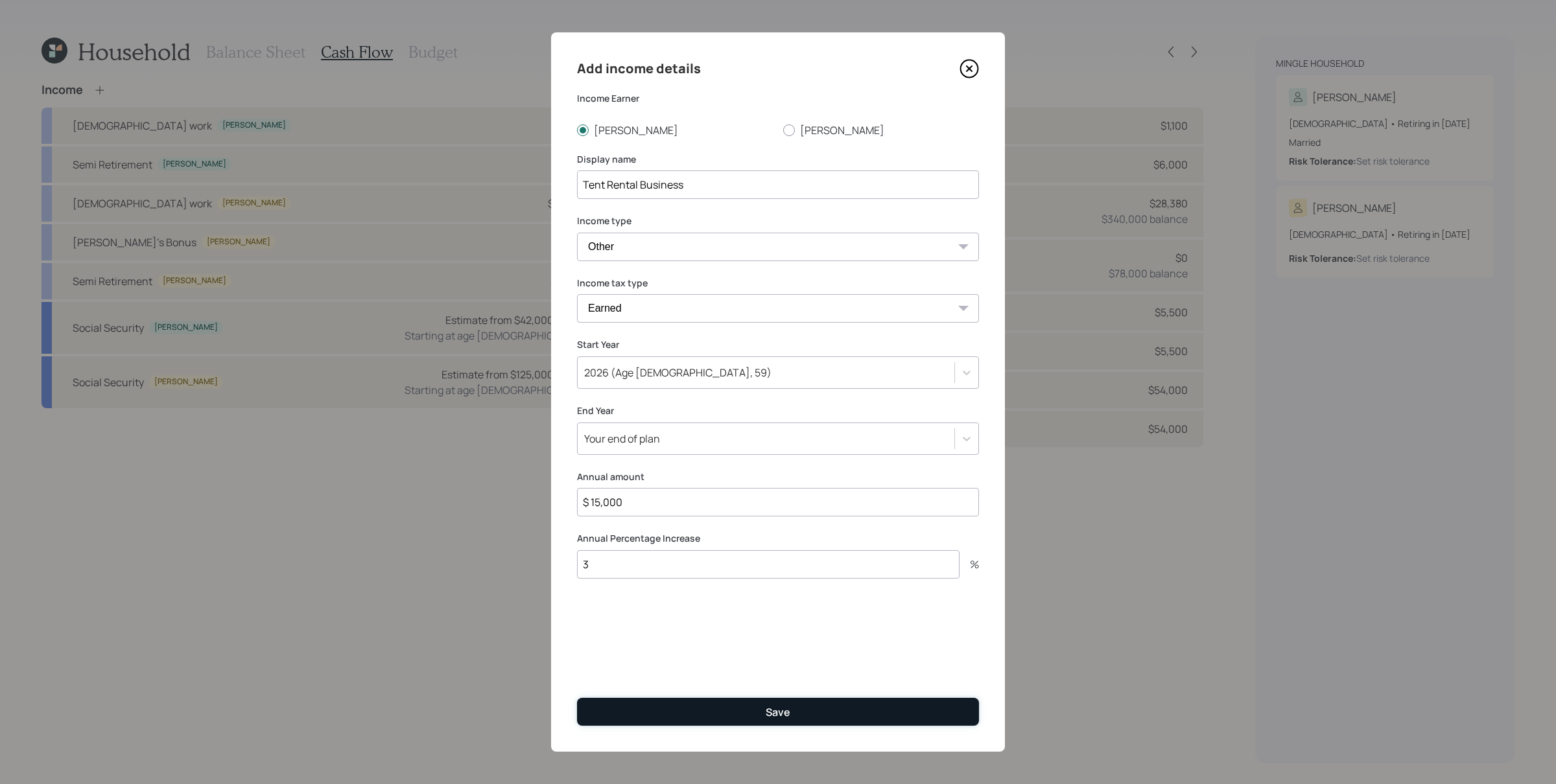
click at [767, 627] on button "Save" at bounding box center [777, 711] width 402 height 28
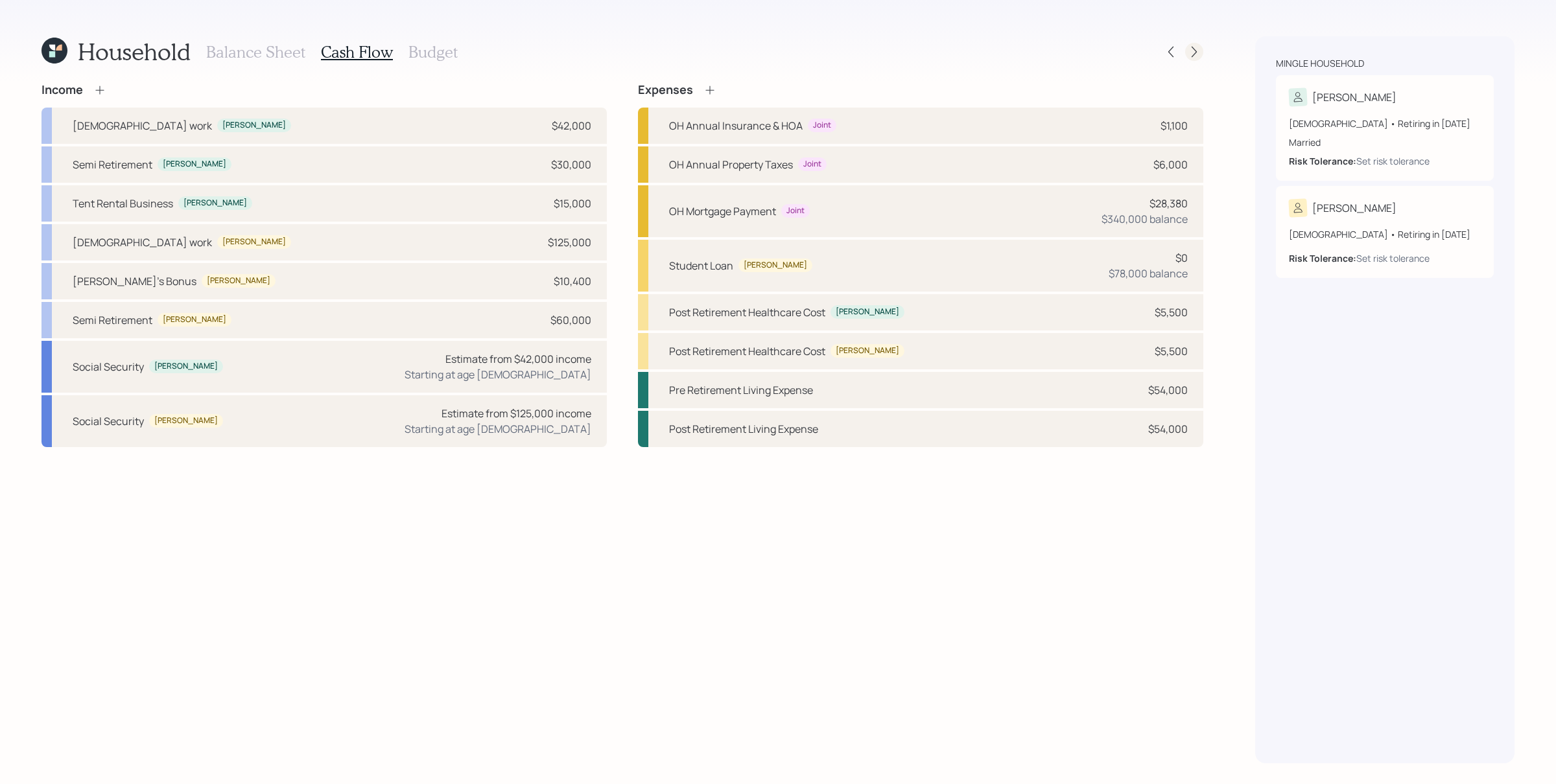
click at [1191, 50] on icon at bounding box center [1194, 52] width 13 height 13
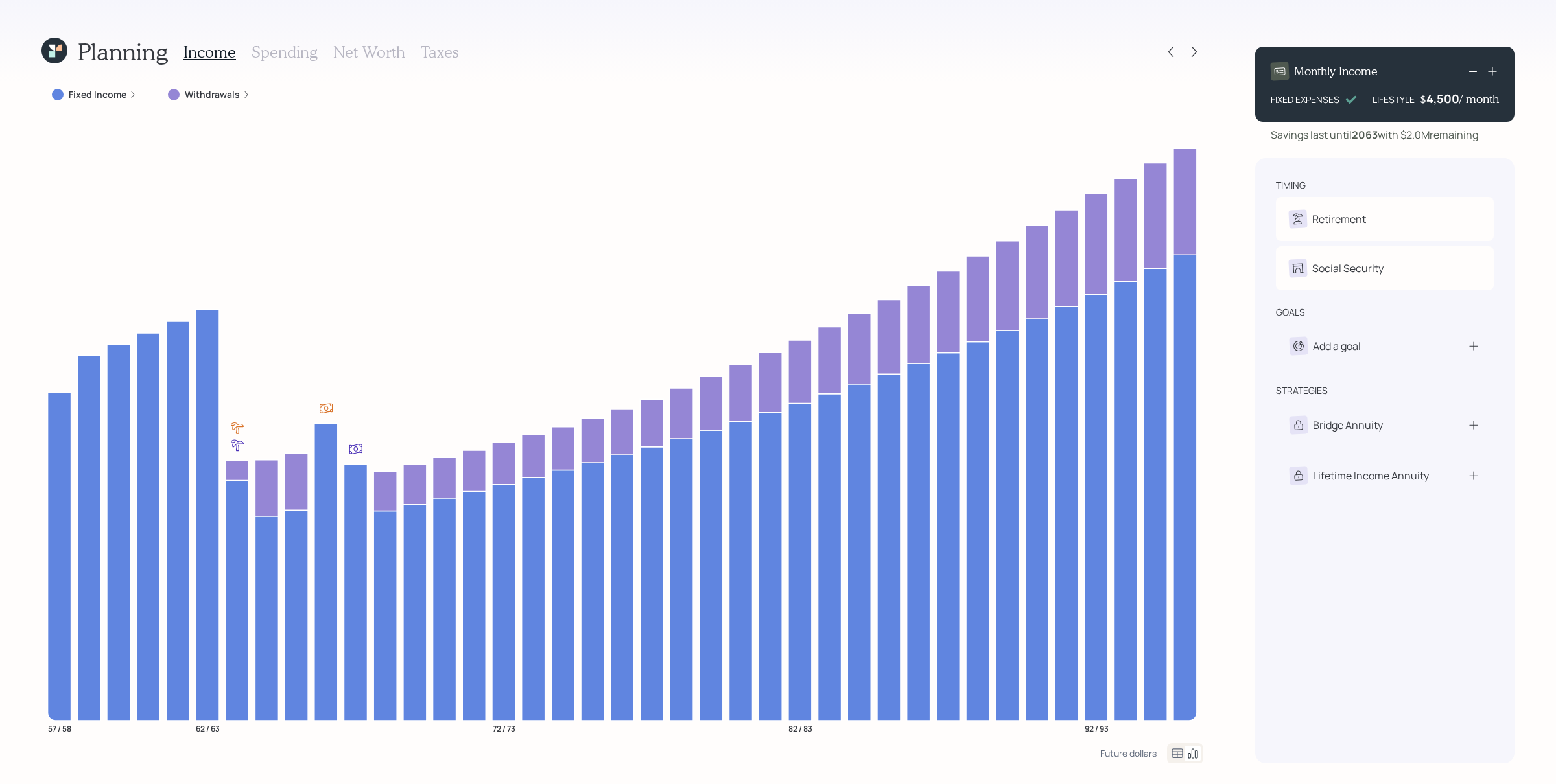
click at [114, 97] on label "Fixed Income" at bounding box center [97, 95] width 58 height 13
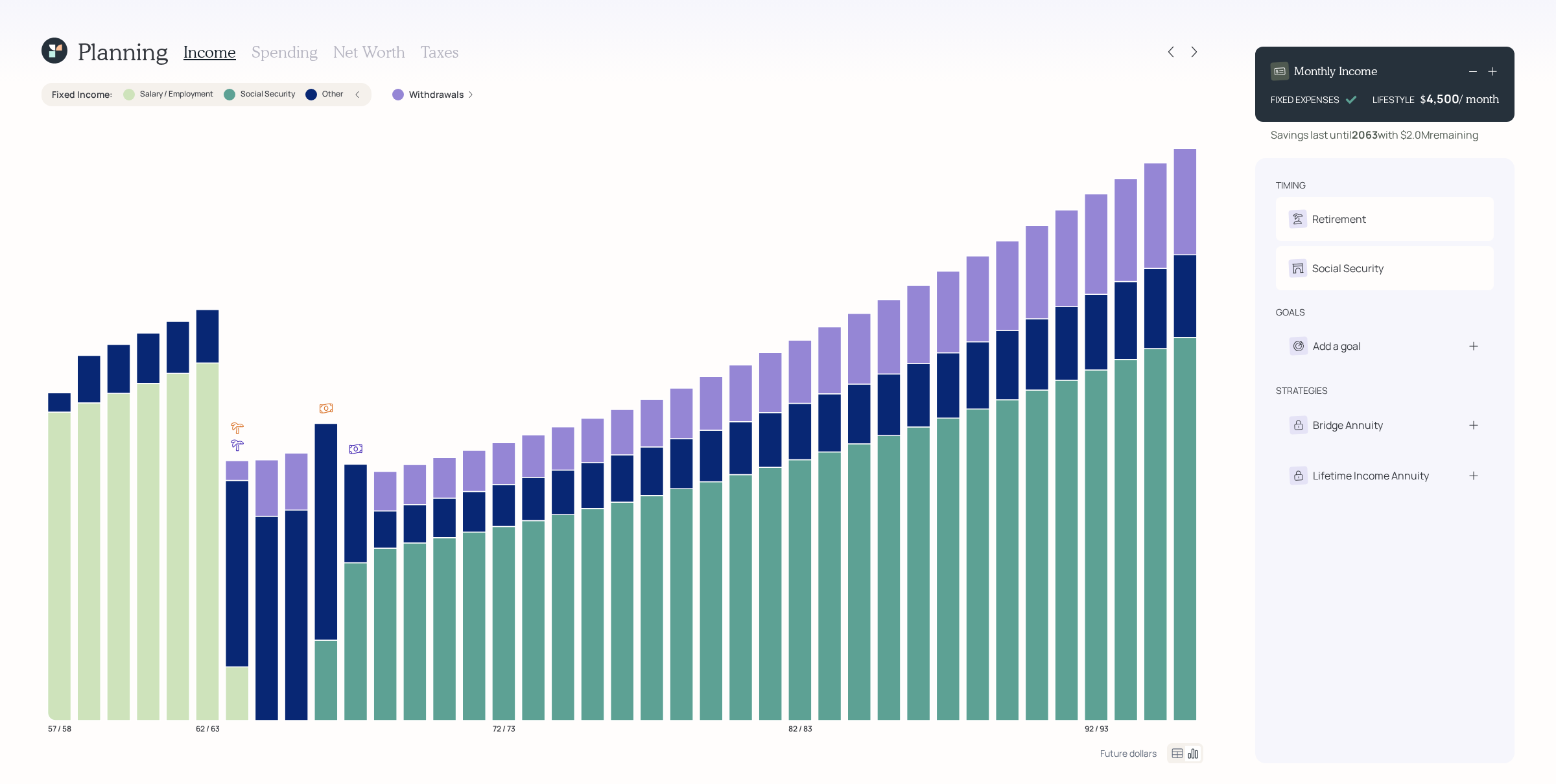
click at [450, 95] on label "Withdrawals" at bounding box center [436, 95] width 55 height 13
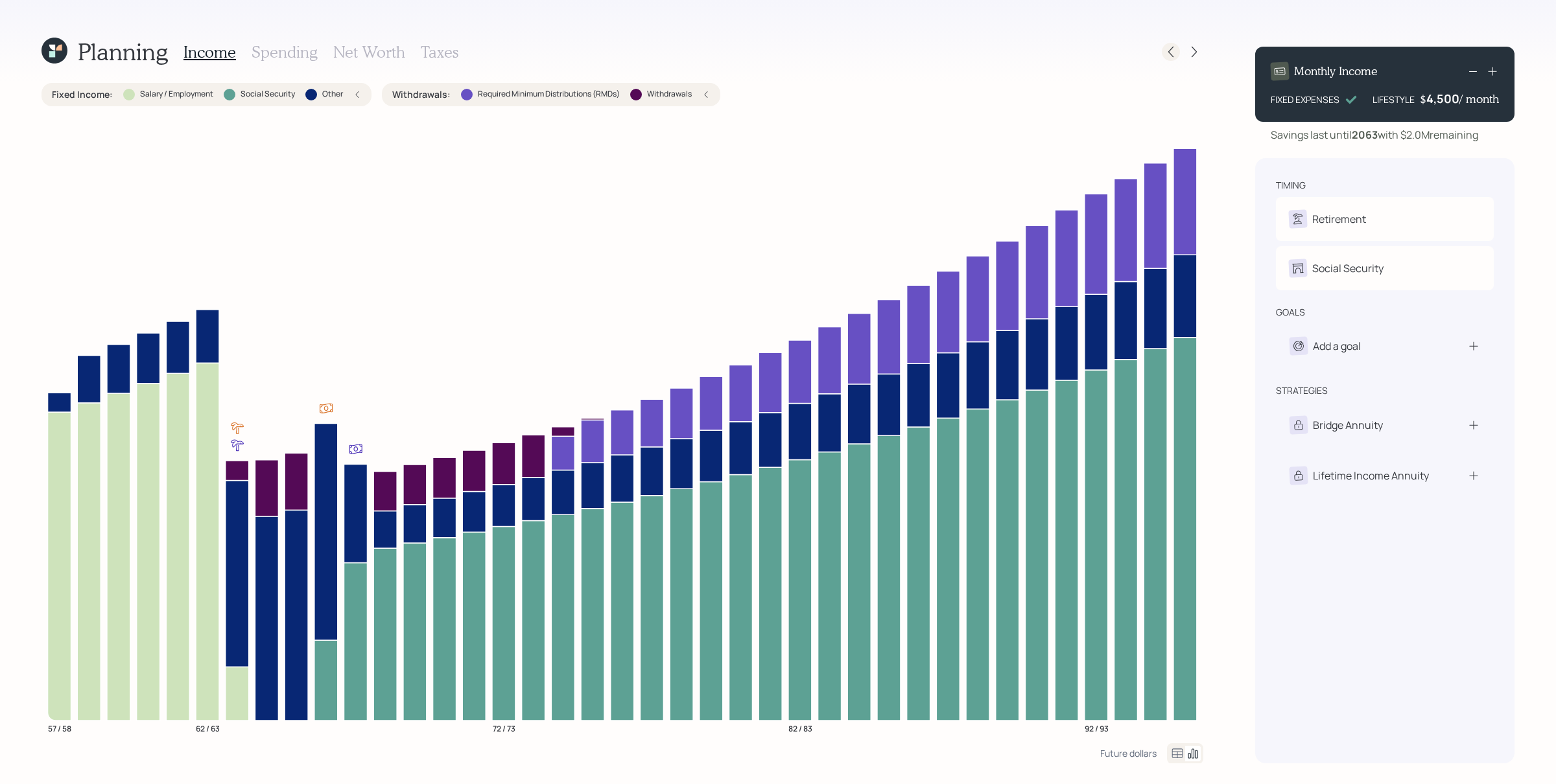
click at [1172, 50] on icon at bounding box center [1171, 52] width 13 height 13
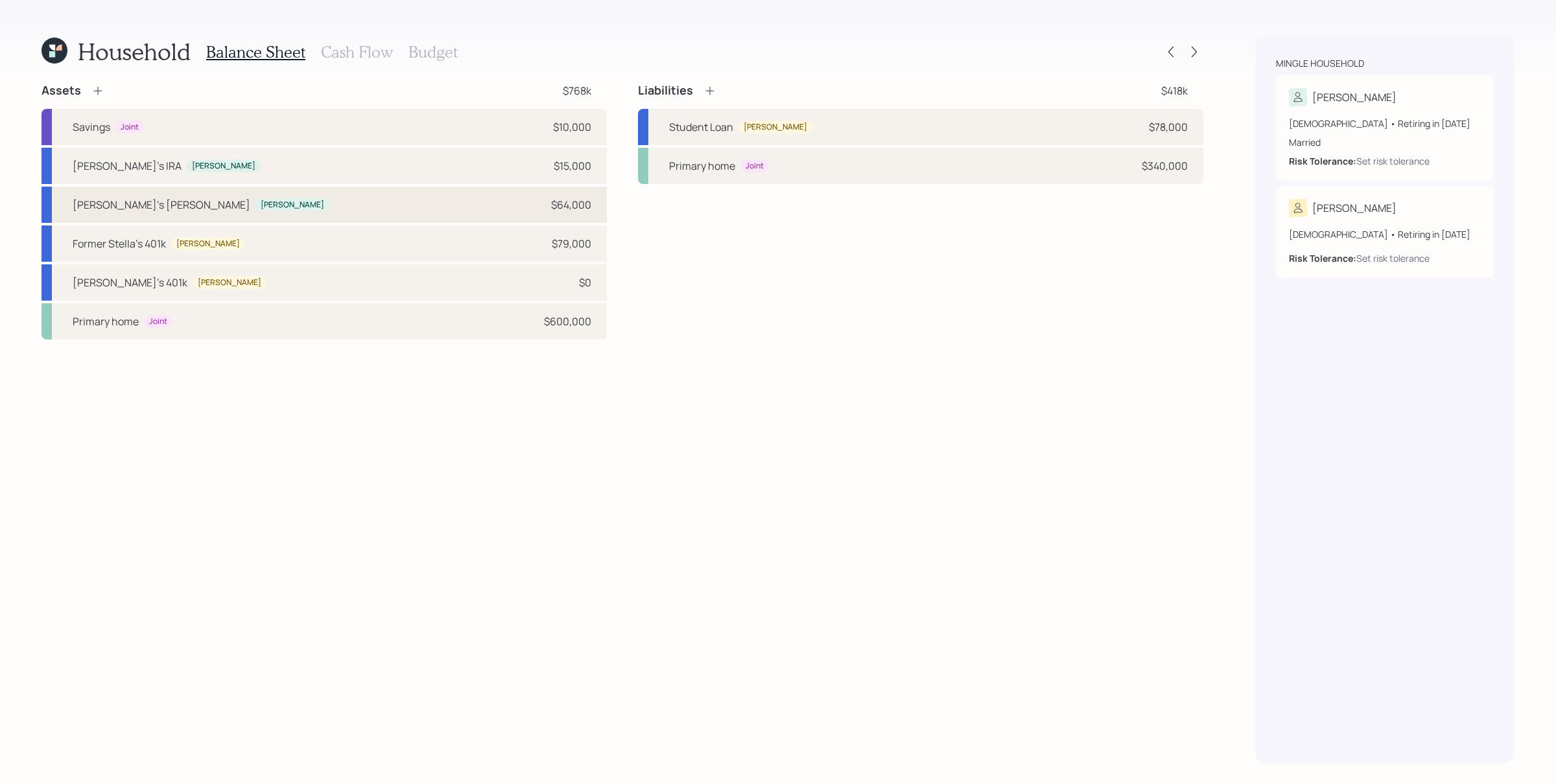
click at [222, 202] on div "[PERSON_NAME]'s [PERSON_NAME] [PERSON_NAME] $64,000" at bounding box center [324, 205] width 565 height 36
select select "roth_ira"
select select "balanced"
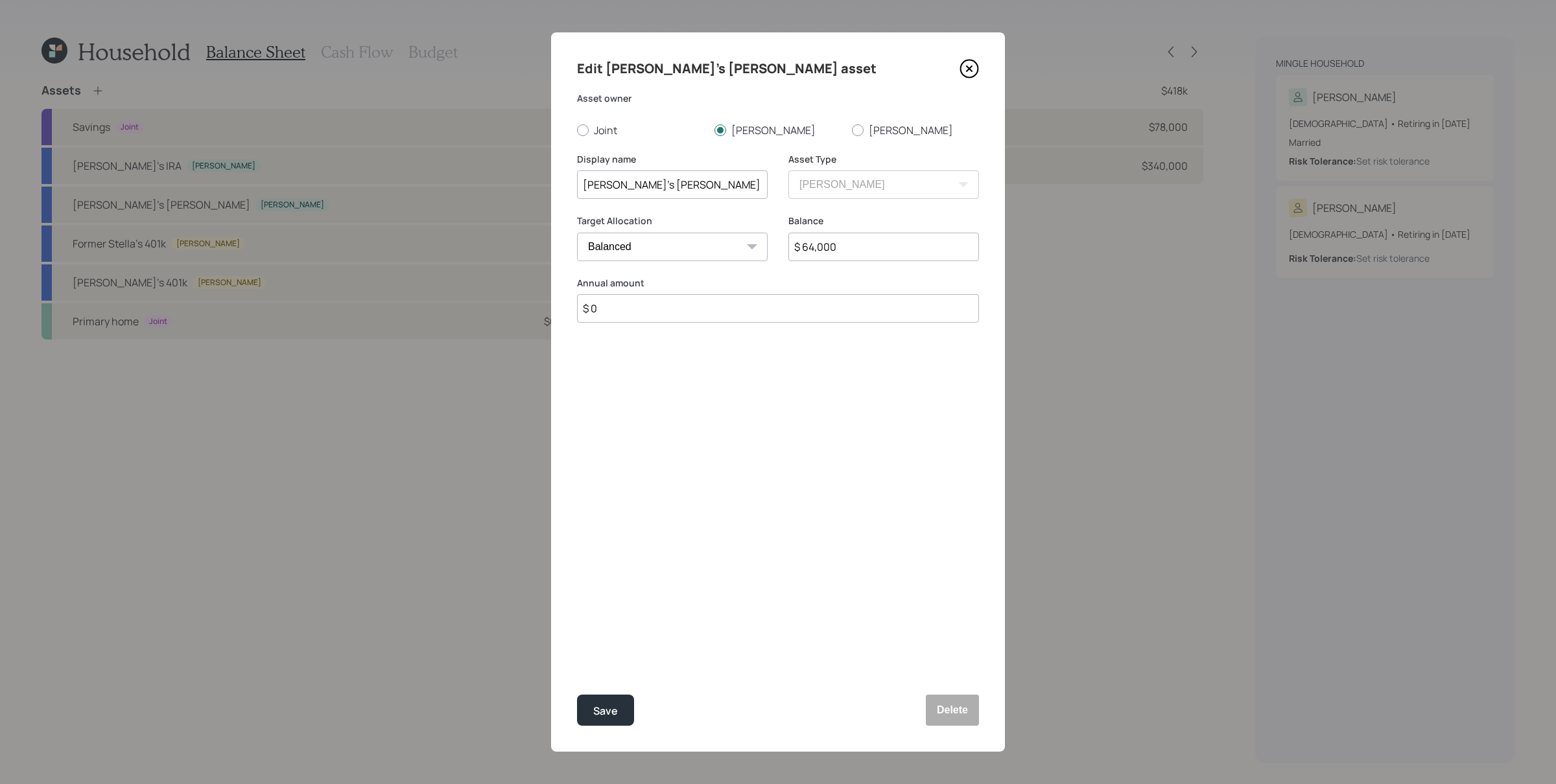
click at [635, 291] on div "Annual amount $ 0" at bounding box center [777, 300] width 402 height 47
click at [648, 323] on div "Edit [PERSON_NAME]'s [PERSON_NAME] asset Asset owner Joint [PERSON_NAME] Displa…" at bounding box center [778, 392] width 454 height 719
click at [653, 312] on input "$ 0" at bounding box center [777, 308] width 402 height 28
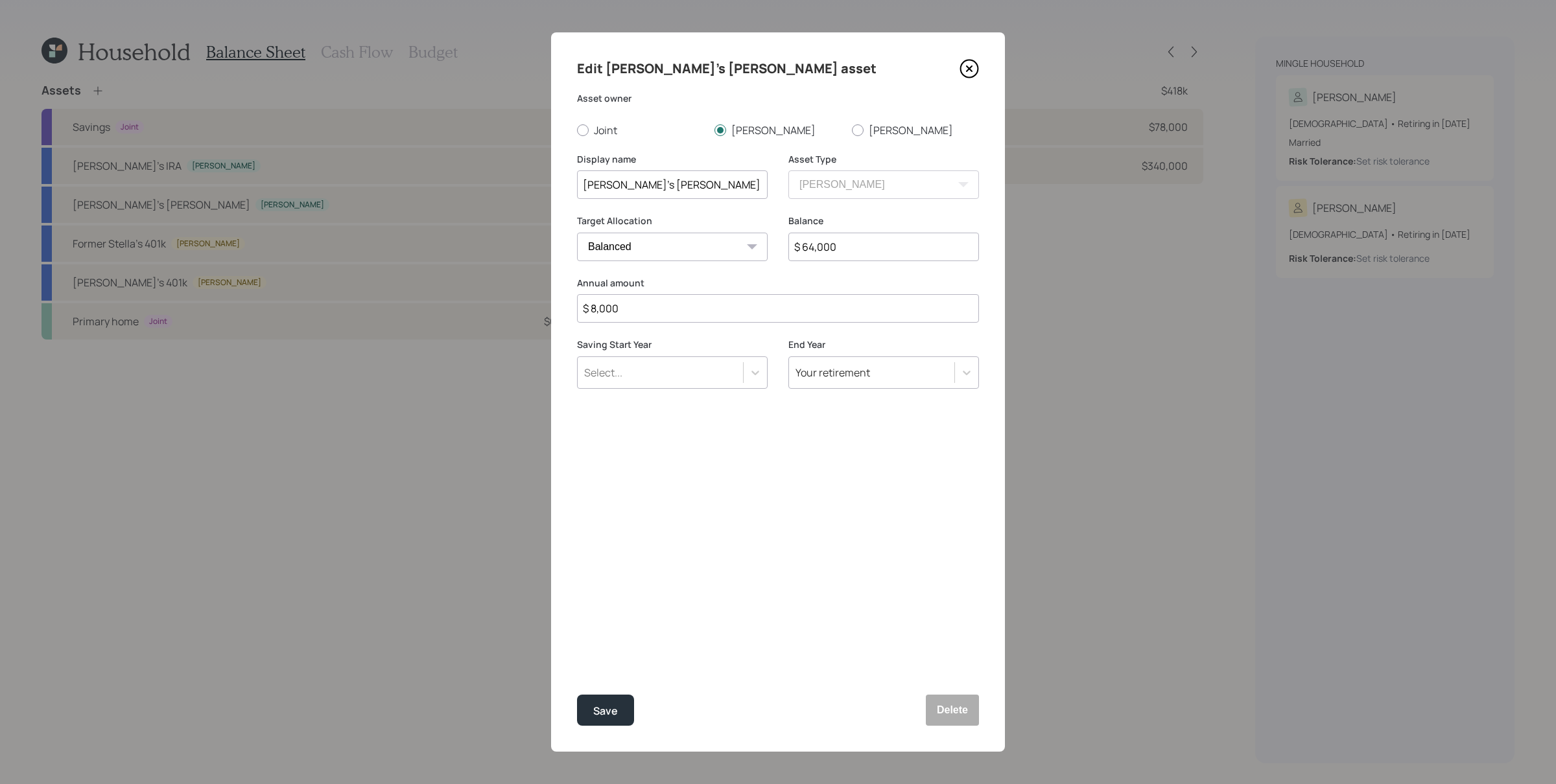
type input "$ 8,000"
click at [619, 627] on button "Save" at bounding box center [605, 710] width 57 height 31
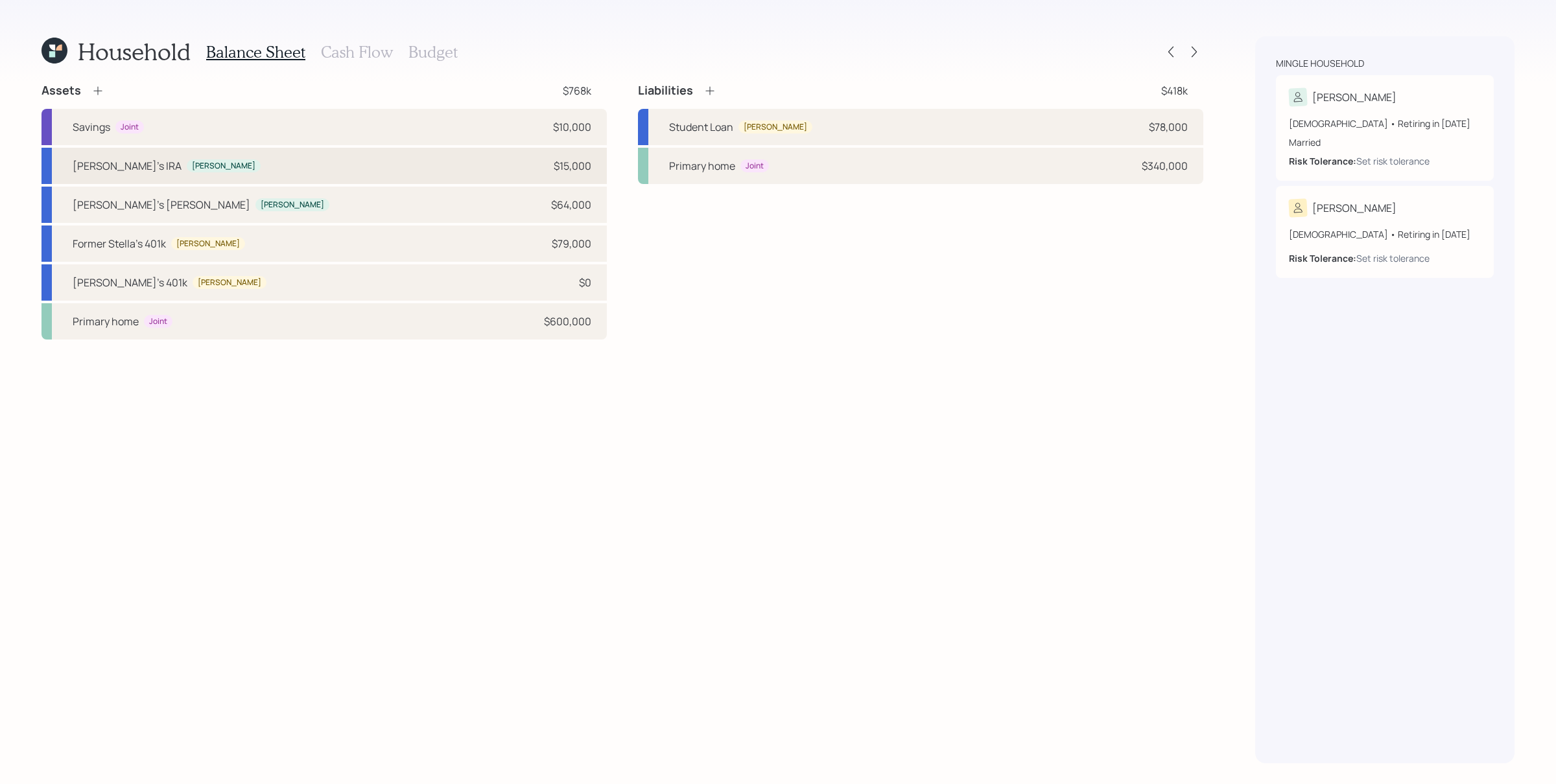
click at [229, 159] on div "[PERSON_NAME]'s IRA [PERSON_NAME] $15,000" at bounding box center [324, 166] width 565 height 36
select select "ira"
select select "balanced"
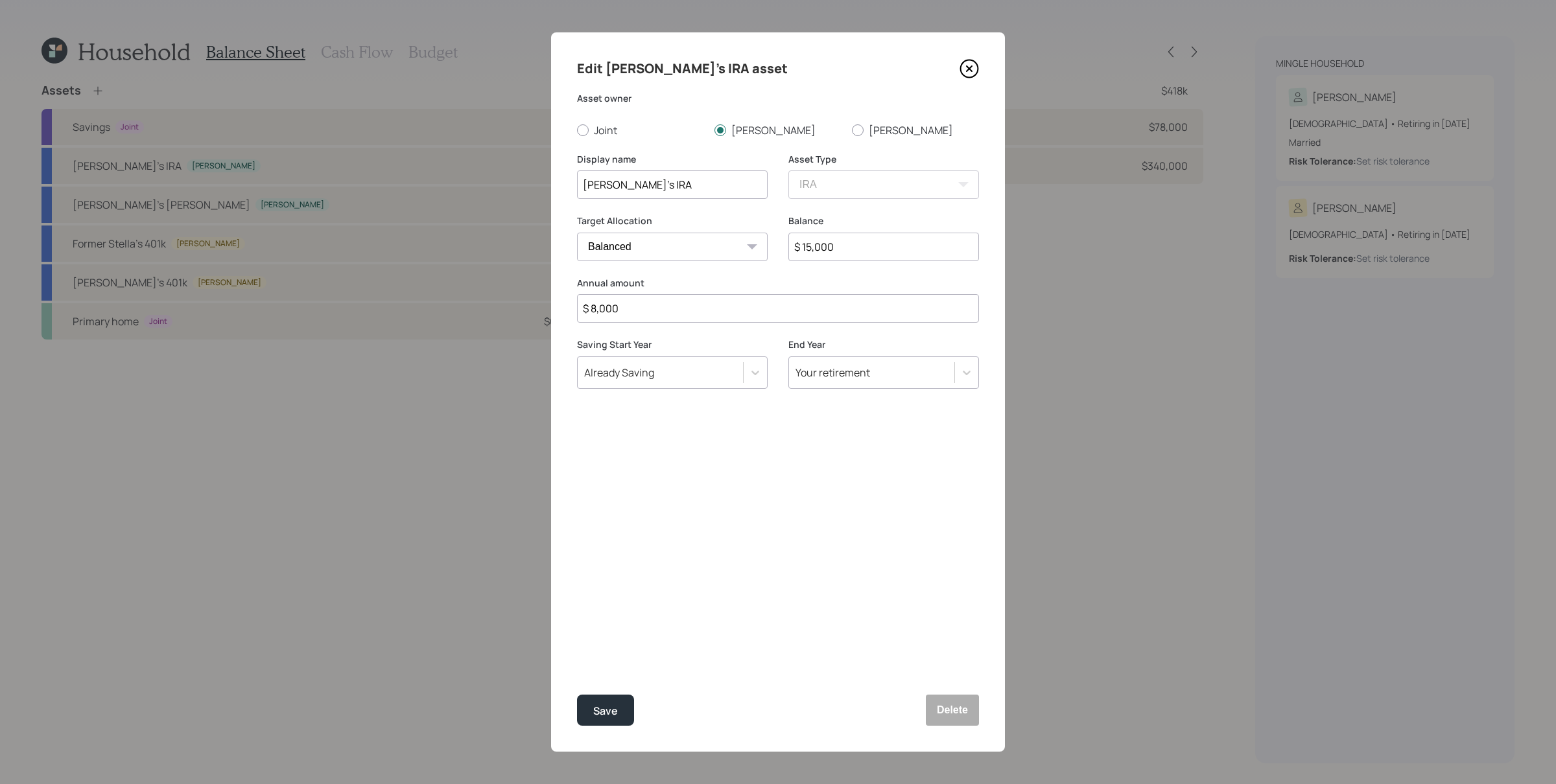
click at [619, 309] on input "$ 8,000" at bounding box center [777, 308] width 402 height 28
type input "$ 0"
click at [577, 627] on button "Save" at bounding box center [605, 710] width 57 height 31
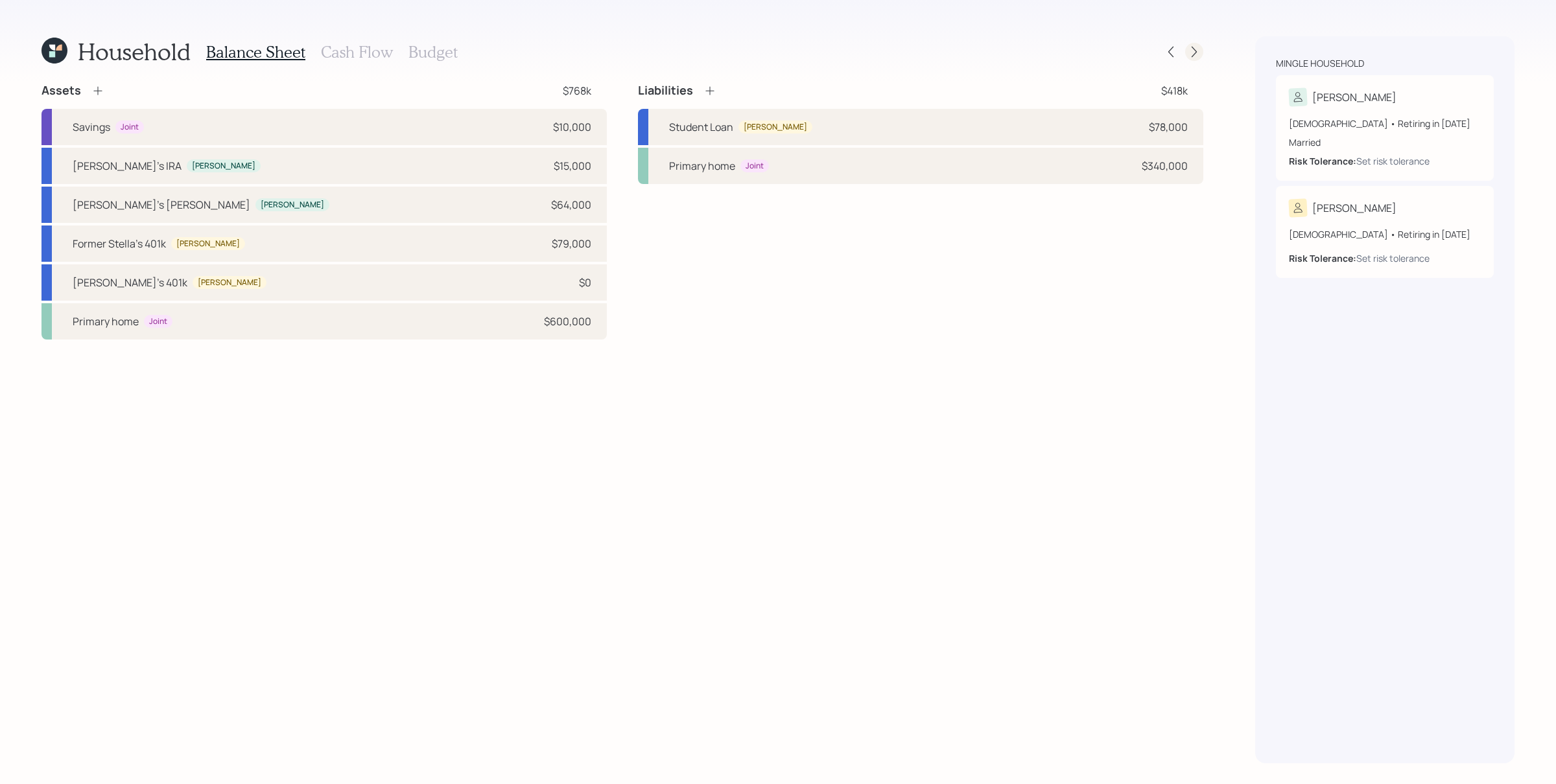
click at [1191, 50] on icon at bounding box center [1194, 52] width 13 height 13
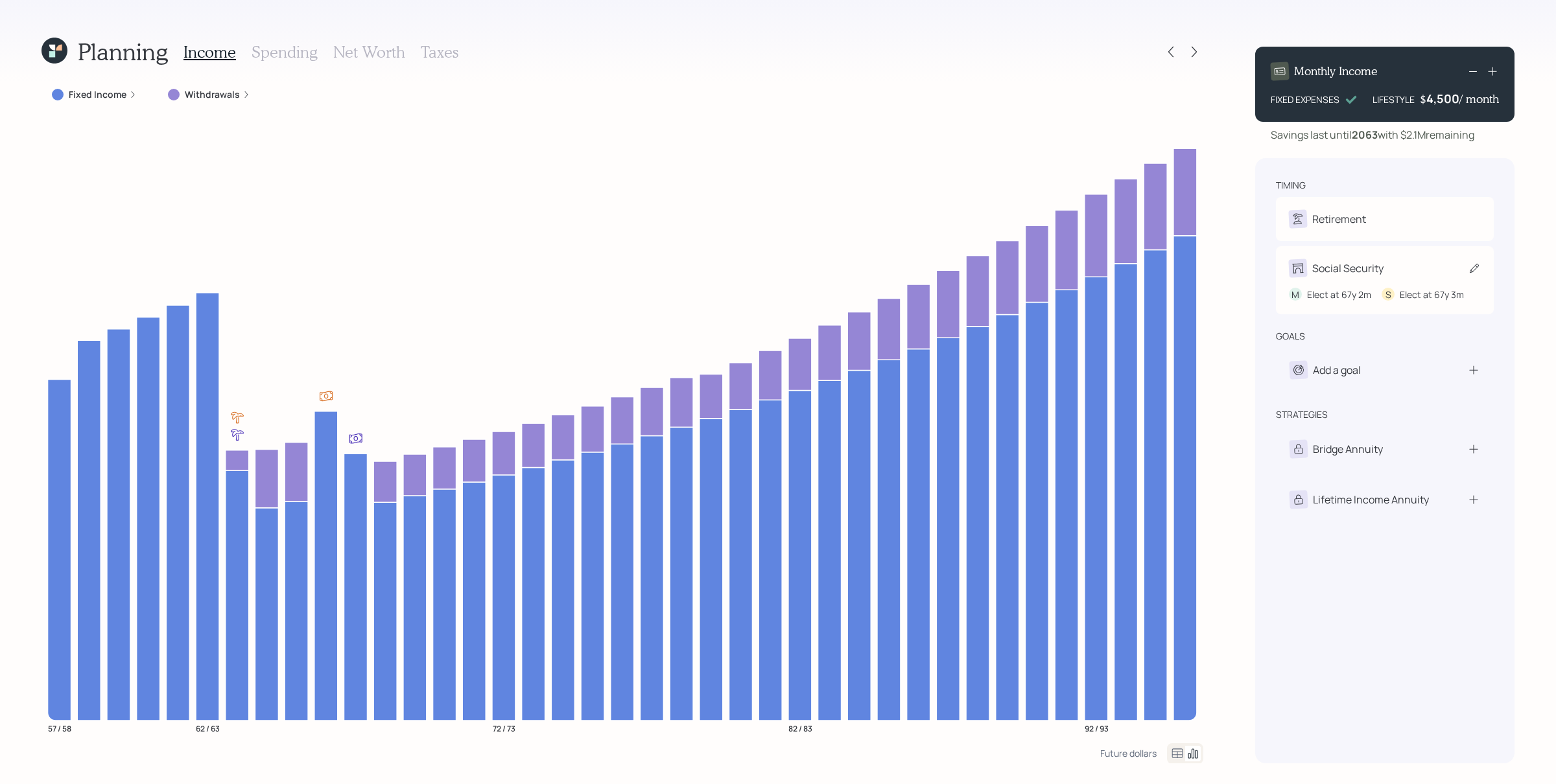
click at [1244, 264] on div "Social Security" at bounding box center [1348, 268] width 71 height 16
select select "2"
select select "3"
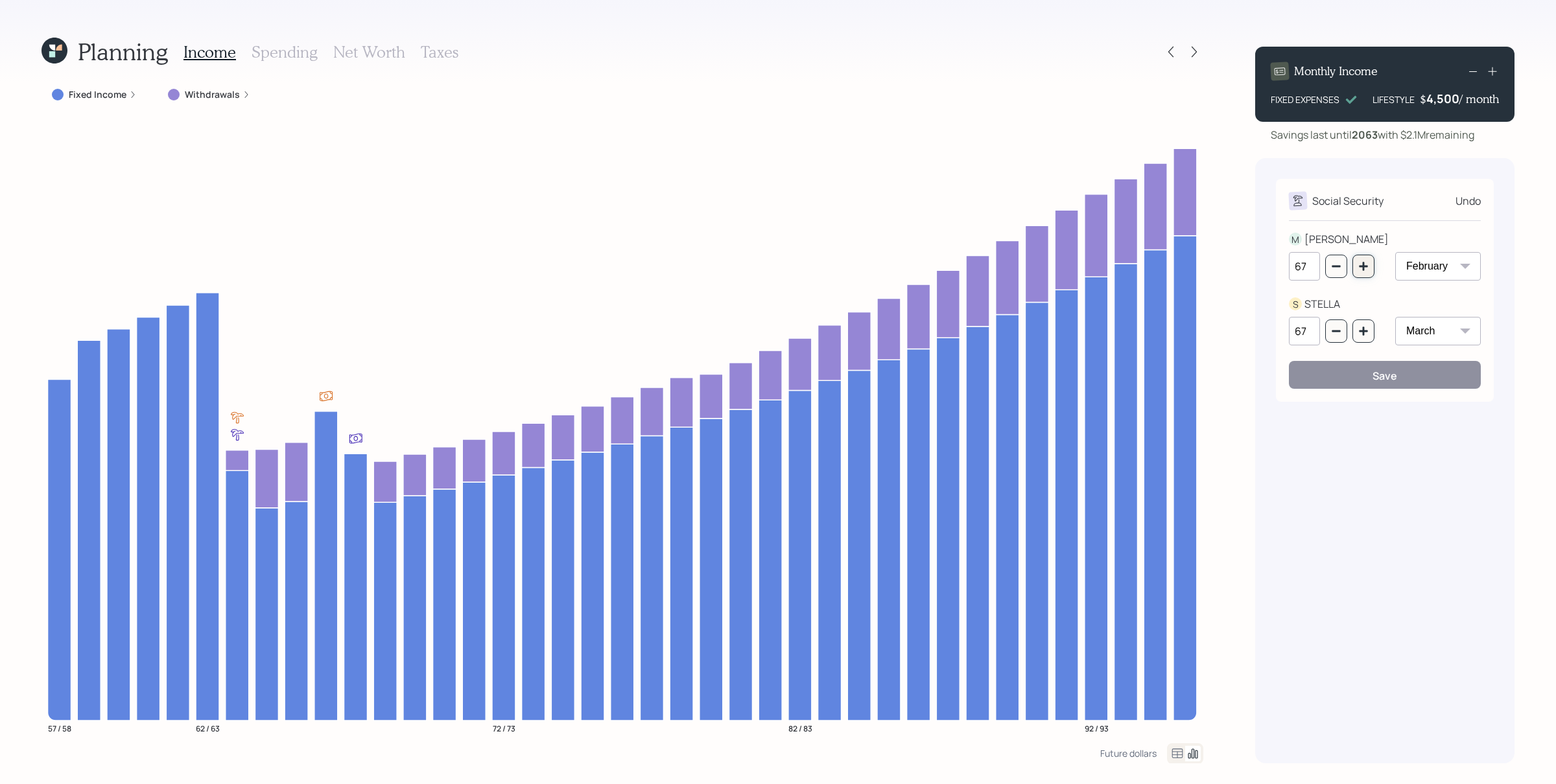
click at [1244, 267] on icon "button" at bounding box center [1363, 266] width 11 height 11
type input "70"
click at [1244, 335] on icon "button" at bounding box center [1363, 331] width 11 height 11
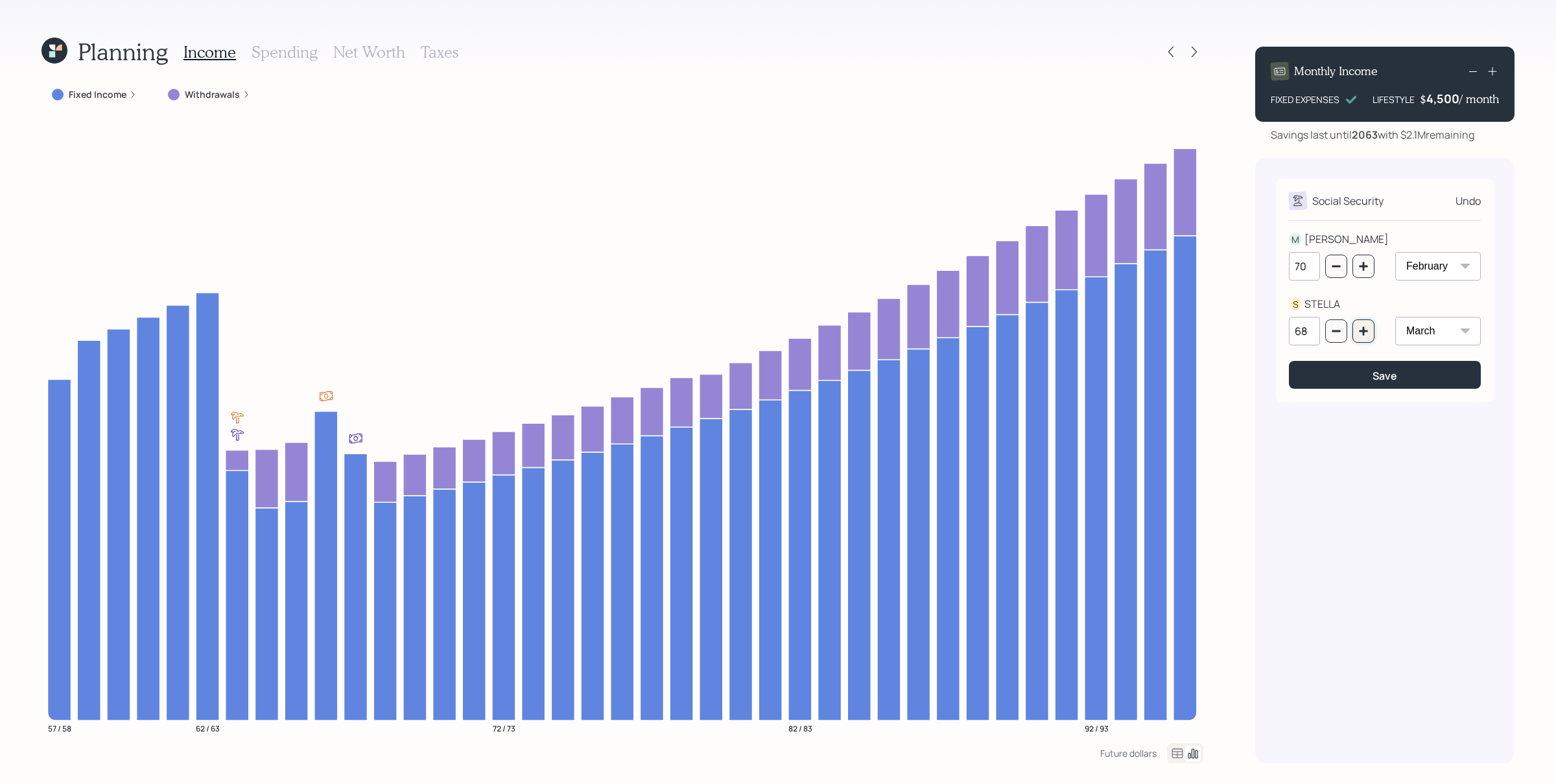
click at [1244, 335] on icon "button" at bounding box center [1363, 331] width 11 height 11
type input "70"
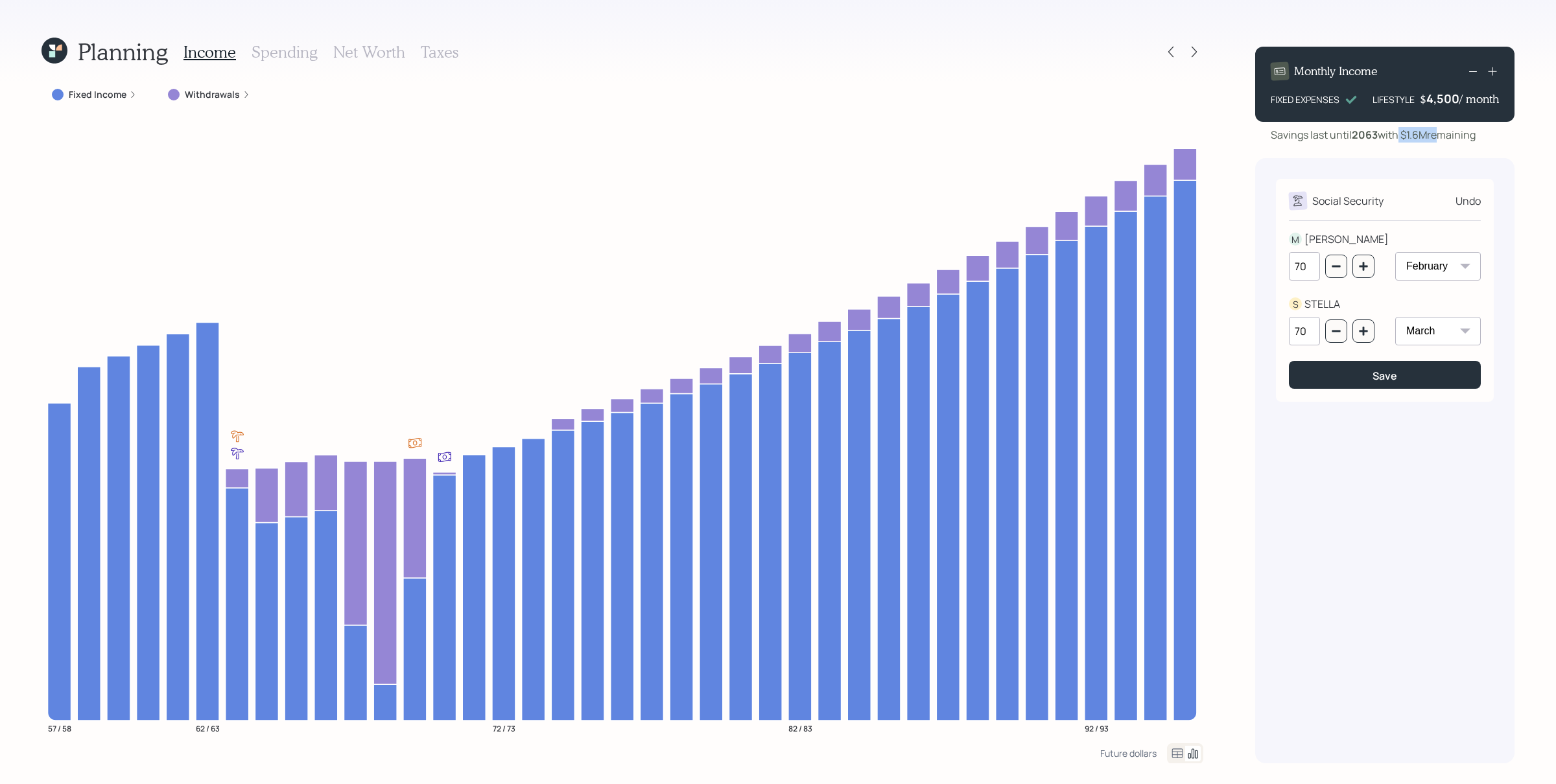
drag, startPoint x: 1436, startPoint y: 134, endPoint x: 1394, endPoint y: 136, distance: 42.0
click at [1244, 136] on div "Savings last until [DATE] with $1.6M remaining" at bounding box center [1373, 135] width 205 height 16
click at [1244, 168] on div "Social Security Undo [PERSON_NAME] 70 January February March April May June Jul…" at bounding box center [1385, 460] width 260 height 605
click at [1244, 260] on button "button" at bounding box center [1336, 266] width 22 height 23
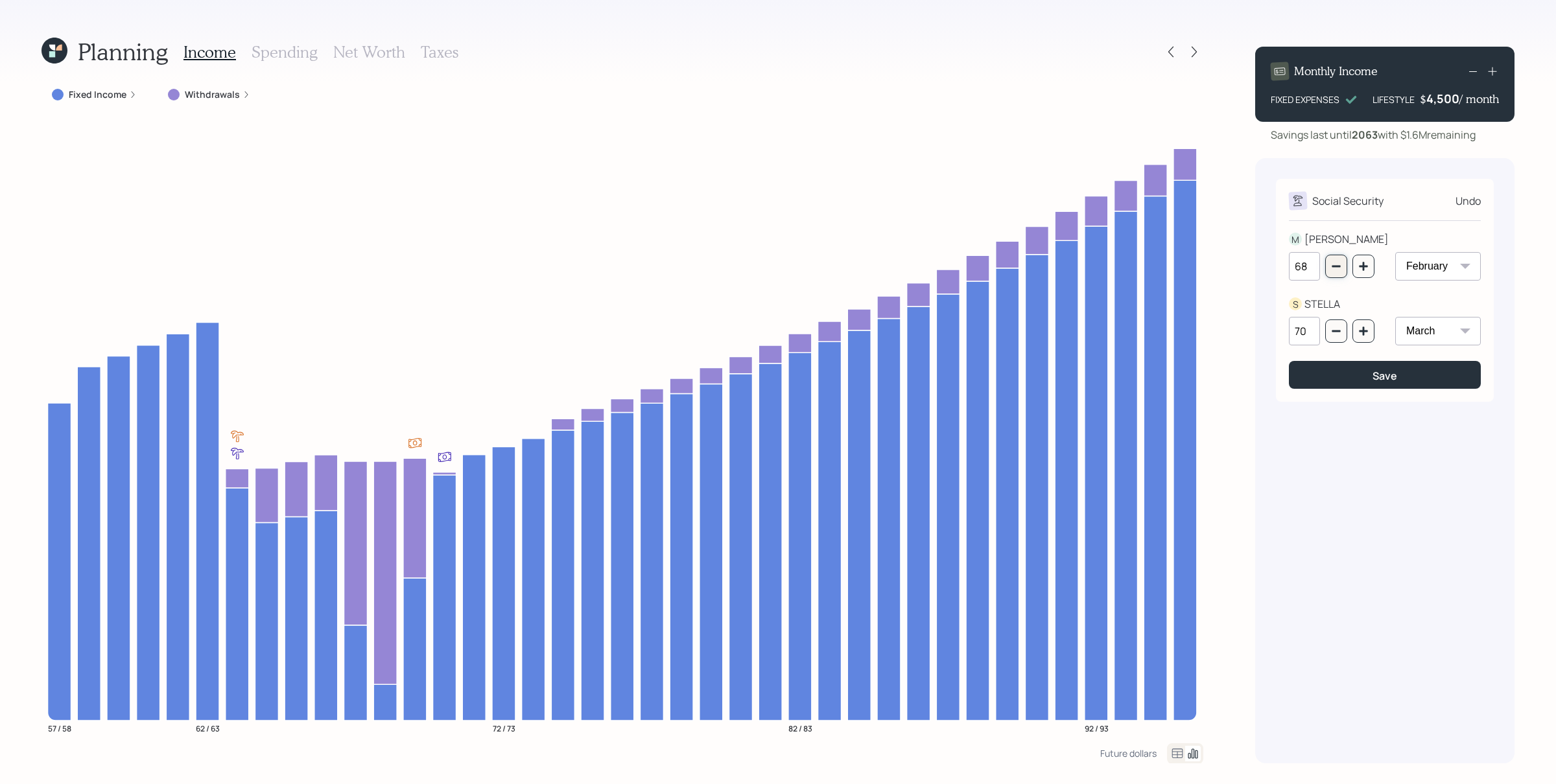
click at [1244, 260] on button "button" at bounding box center [1336, 266] width 22 height 23
type input "67"
click at [1244, 330] on button "button" at bounding box center [1336, 331] width 22 height 23
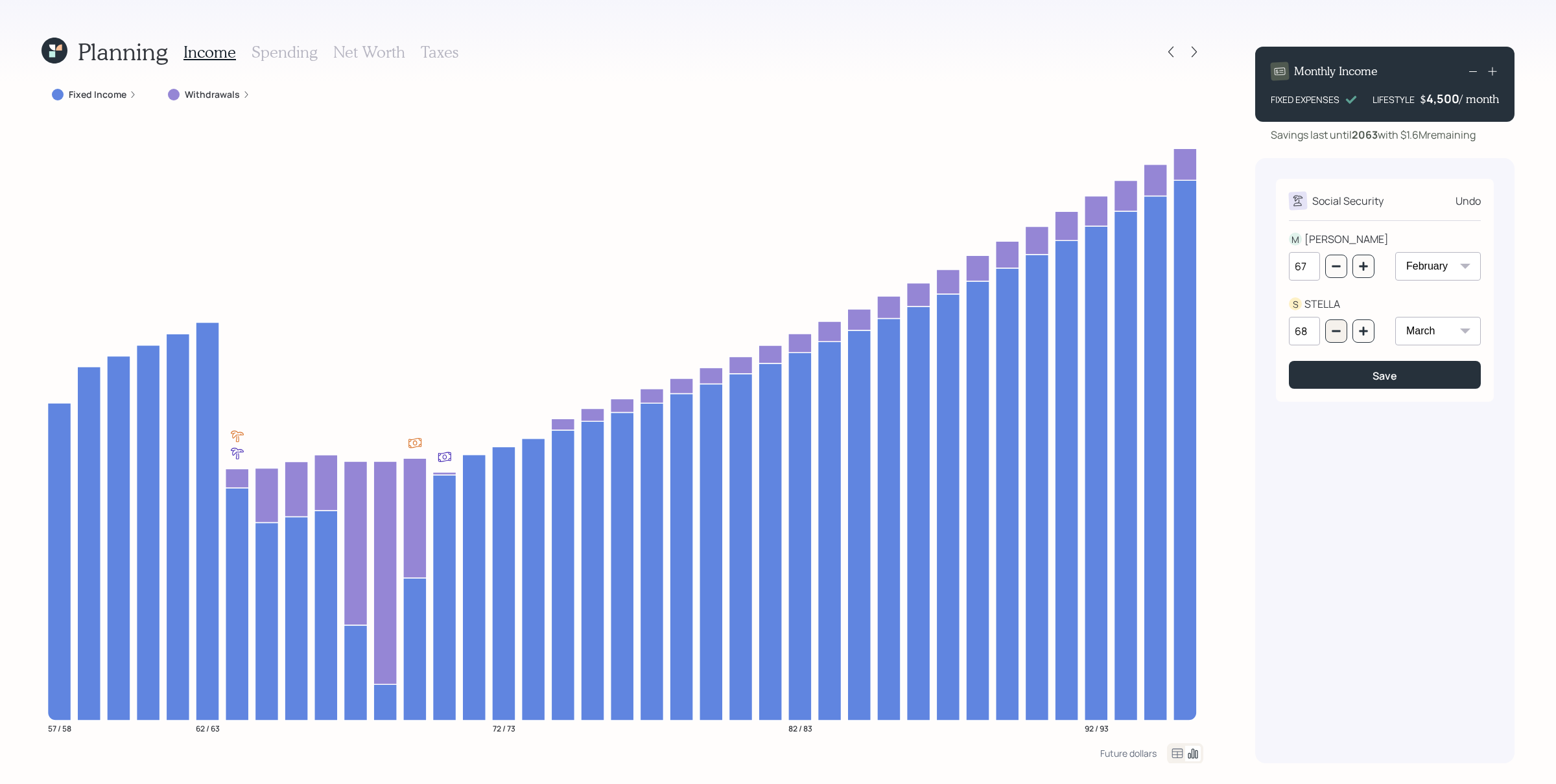
type input "67"
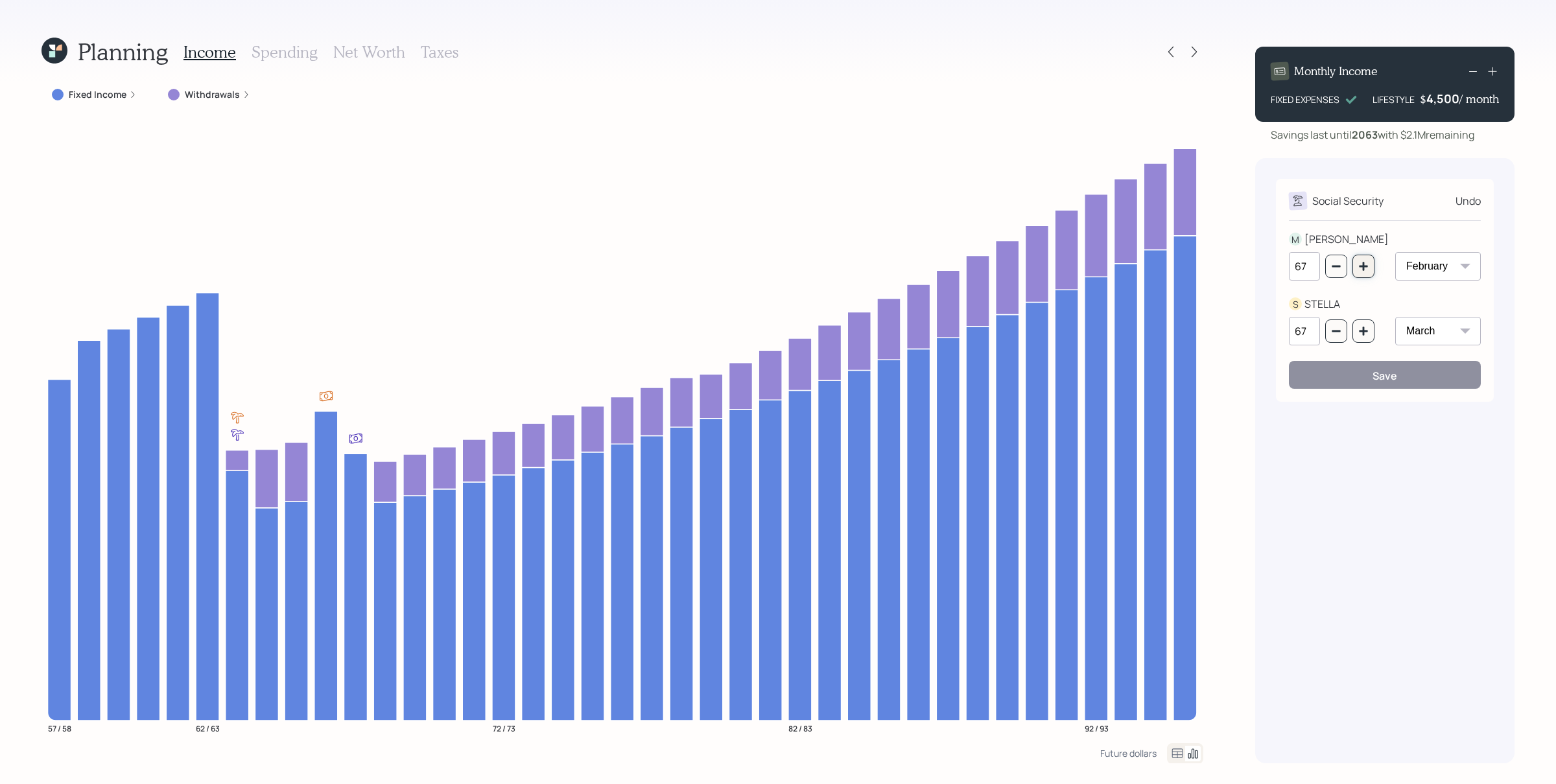
click at [1244, 262] on icon "button" at bounding box center [1363, 266] width 11 height 11
type input "70"
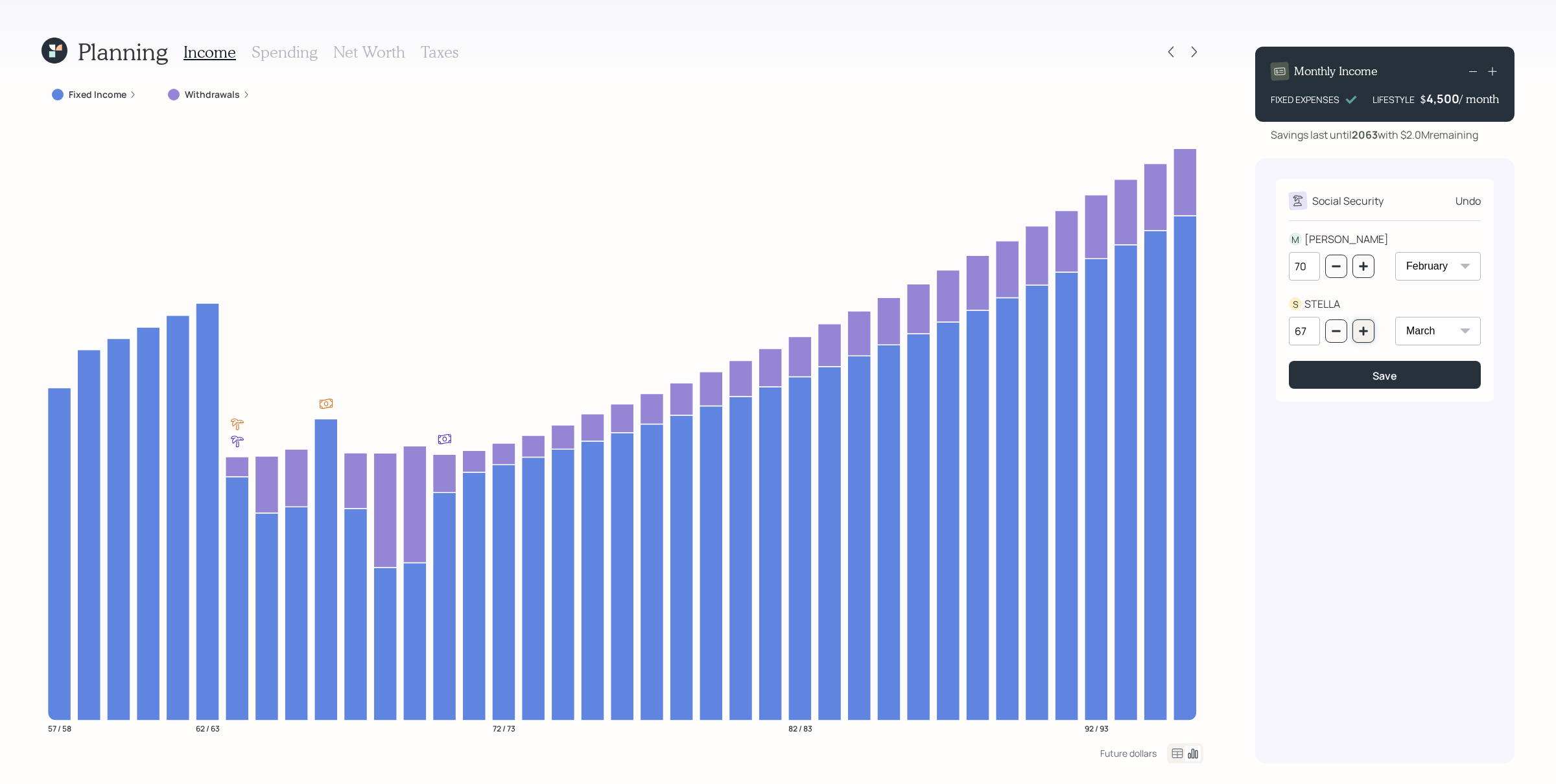
click at [1244, 339] on button "button" at bounding box center [1363, 331] width 22 height 23
type input "70"
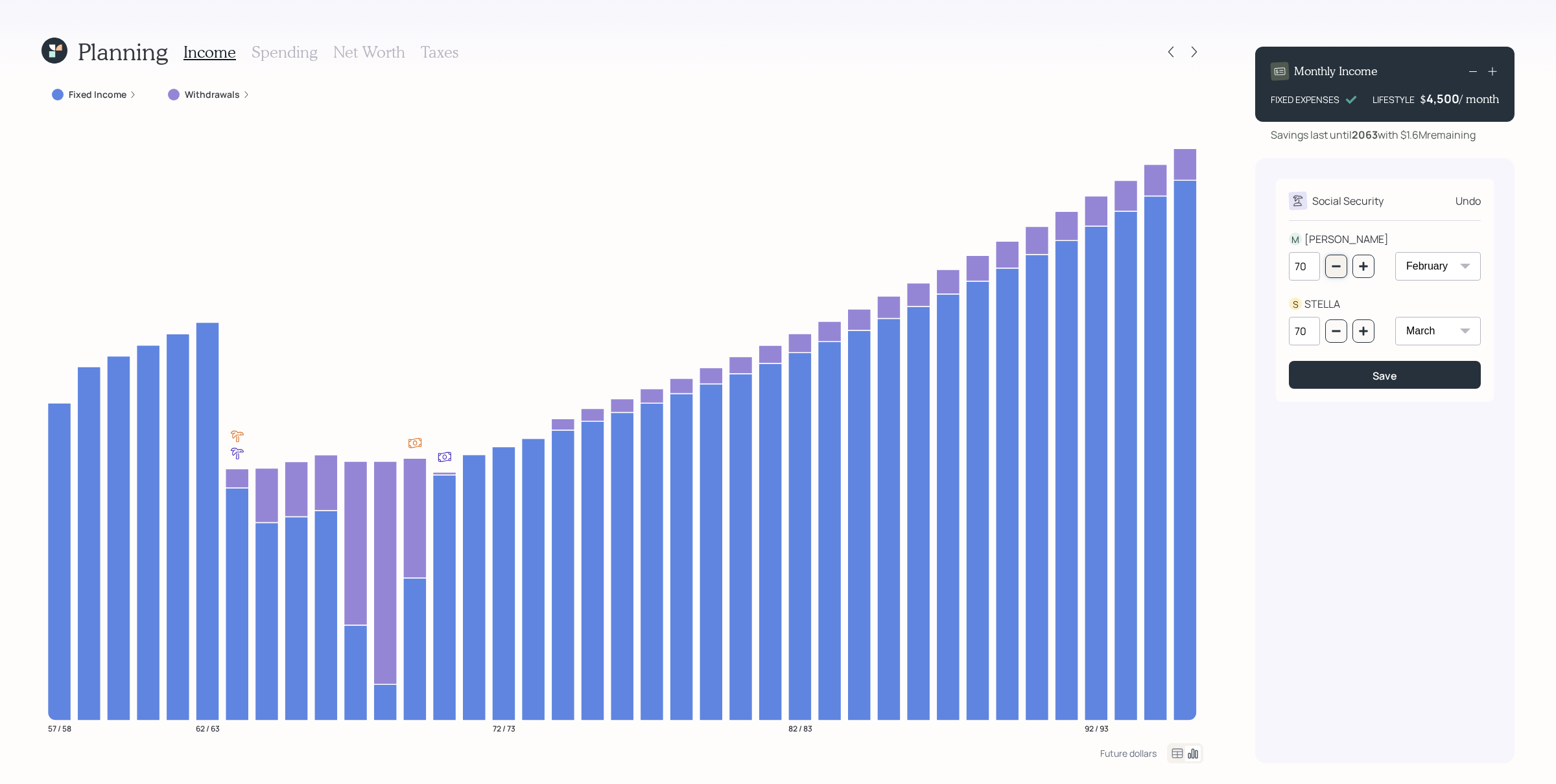
click at [1244, 267] on icon "button" at bounding box center [1336, 267] width 9 height 2
type input "67"
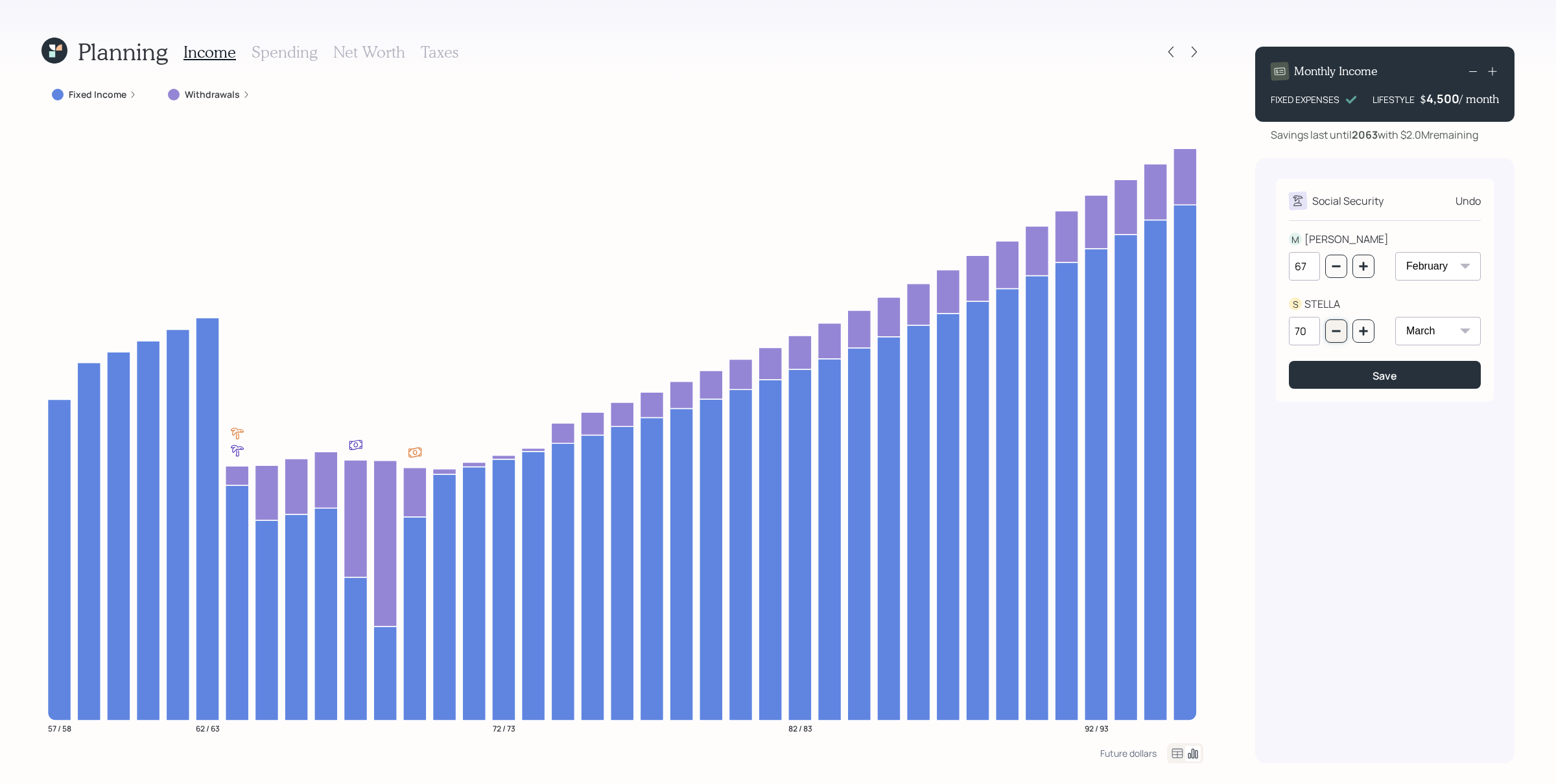
click at [1244, 321] on button "button" at bounding box center [1336, 331] width 22 height 23
click at [1244, 321] on button "button" at bounding box center [1336, 331] width 22 height 23
type input "67"
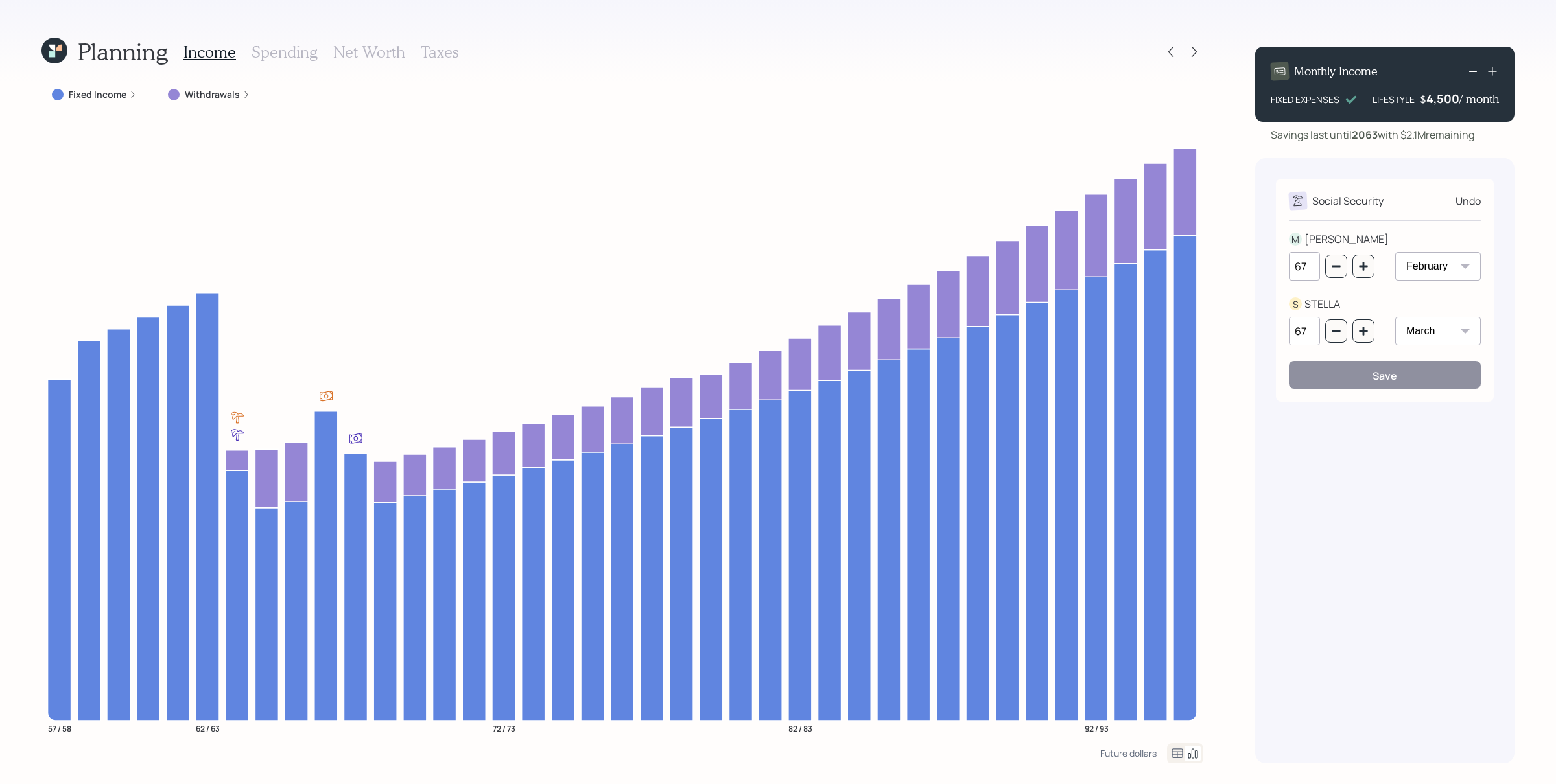
click at [1244, 154] on div "Monthly Income FIXED EXPENSES LIFESTYLE $ 4,500 / month Savings last until [DAT…" at bounding box center [1385, 399] width 260 height 727
click at [1244, 192] on div "Social Security Undo" at bounding box center [1385, 201] width 192 height 18
click at [1244, 208] on div "Undo" at bounding box center [1469, 201] width 26 height 16
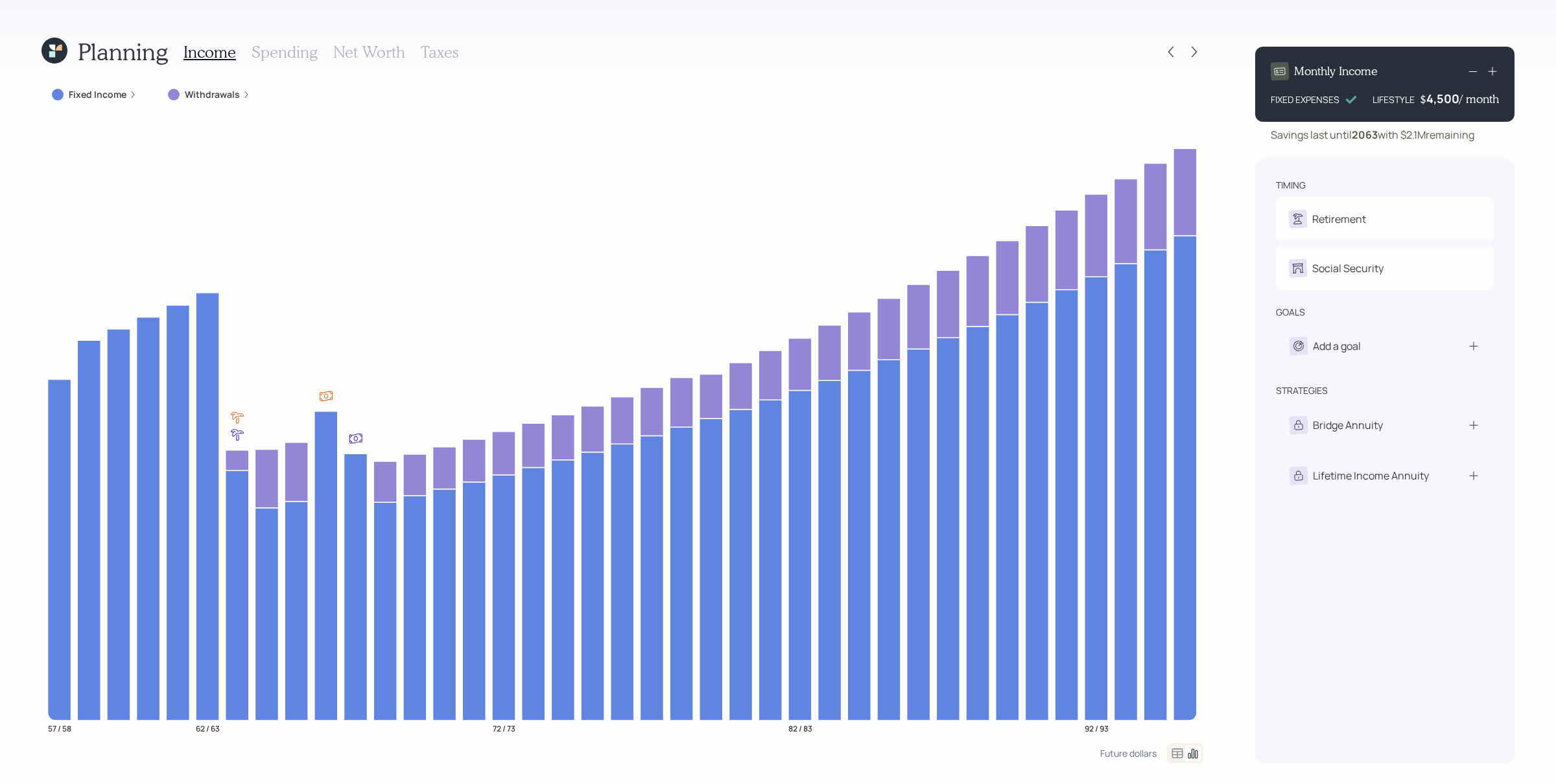
click at [378, 50] on h3 "Net Worth" at bounding box center [369, 52] width 72 height 18
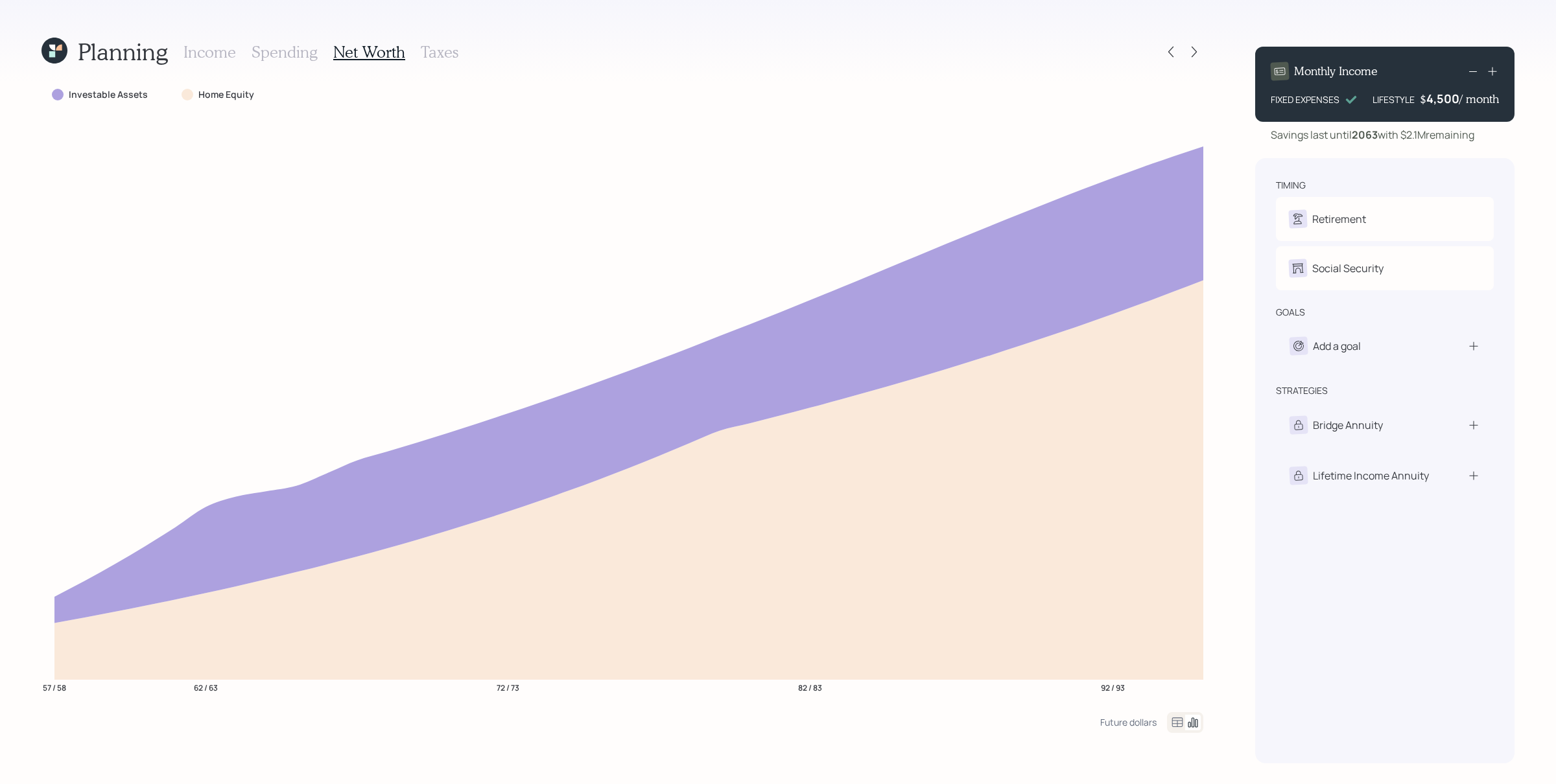
click at [1181, 627] on icon at bounding box center [1178, 723] width 16 height 16
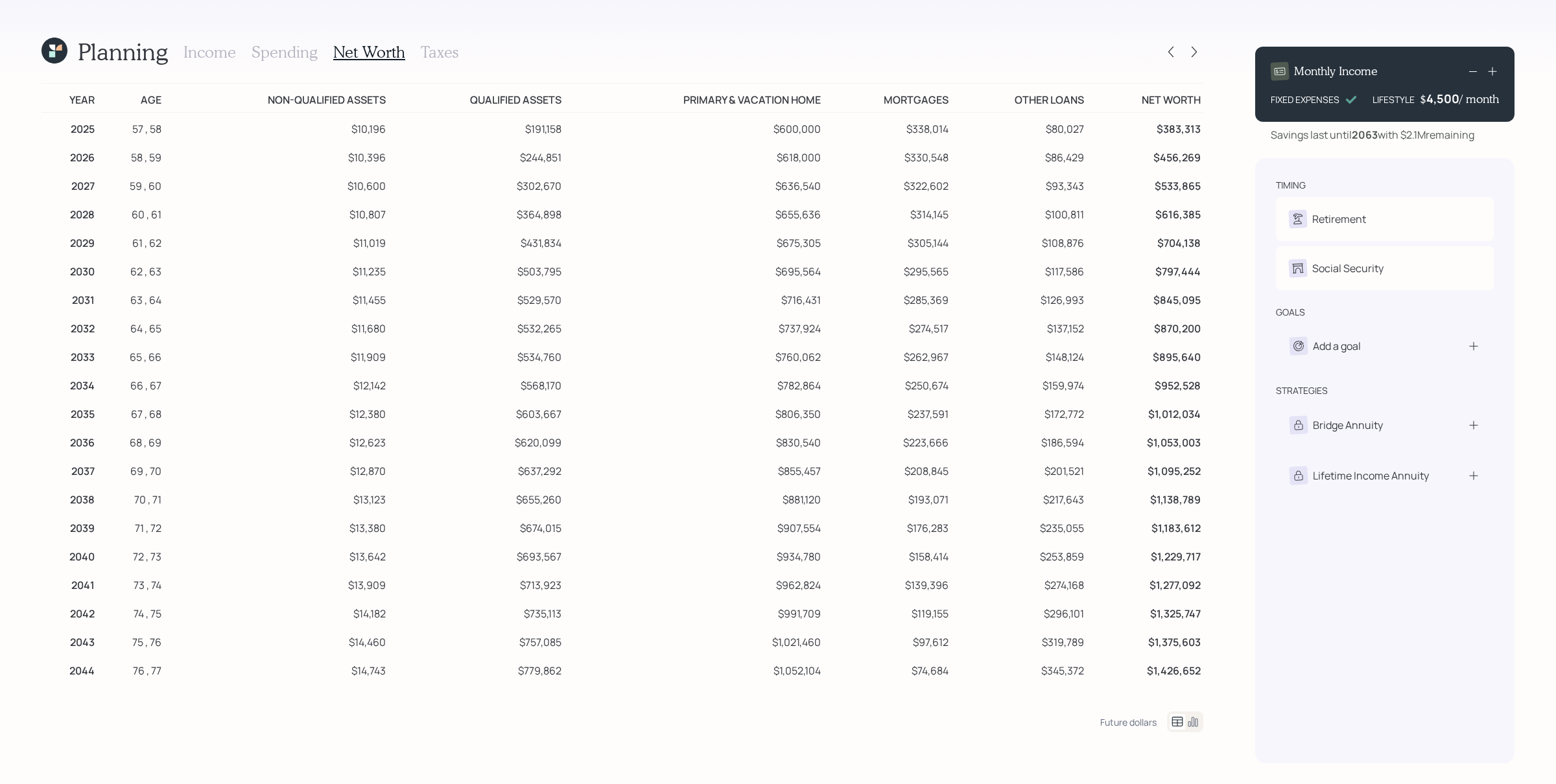
scroll to position [530, 0]
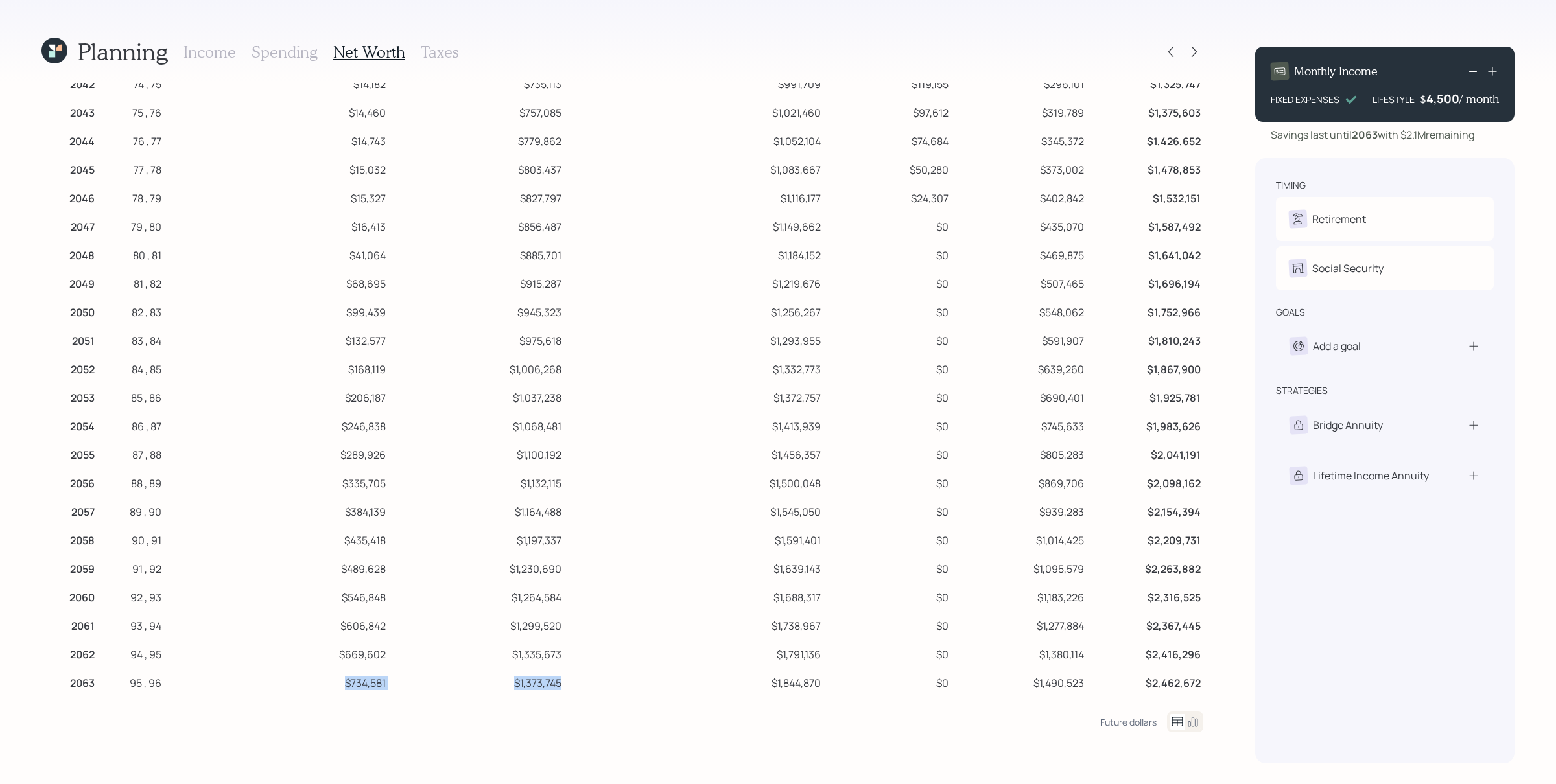
drag, startPoint x: 561, startPoint y: 680, endPoint x: 338, endPoint y: 679, distance: 223.0
click at [338, 627] on tr "2063 95 , 96 $734,581 $1,373,745 $1,844,870 $0 $1,490,523 $2,462,672" at bounding box center [622, 681] width 1162 height 28
drag, startPoint x: 63, startPoint y: 675, endPoint x: 609, endPoint y: 671, distance: 546.0
click at [609, 627] on tr "2063 95 , 96 $734,581 $1,373,745 $1,844,870 $0 $1,490,523 $2,462,672" at bounding box center [622, 681] width 1162 height 28
click at [615, 627] on td "$1,844,870" at bounding box center [693, 681] width 260 height 28
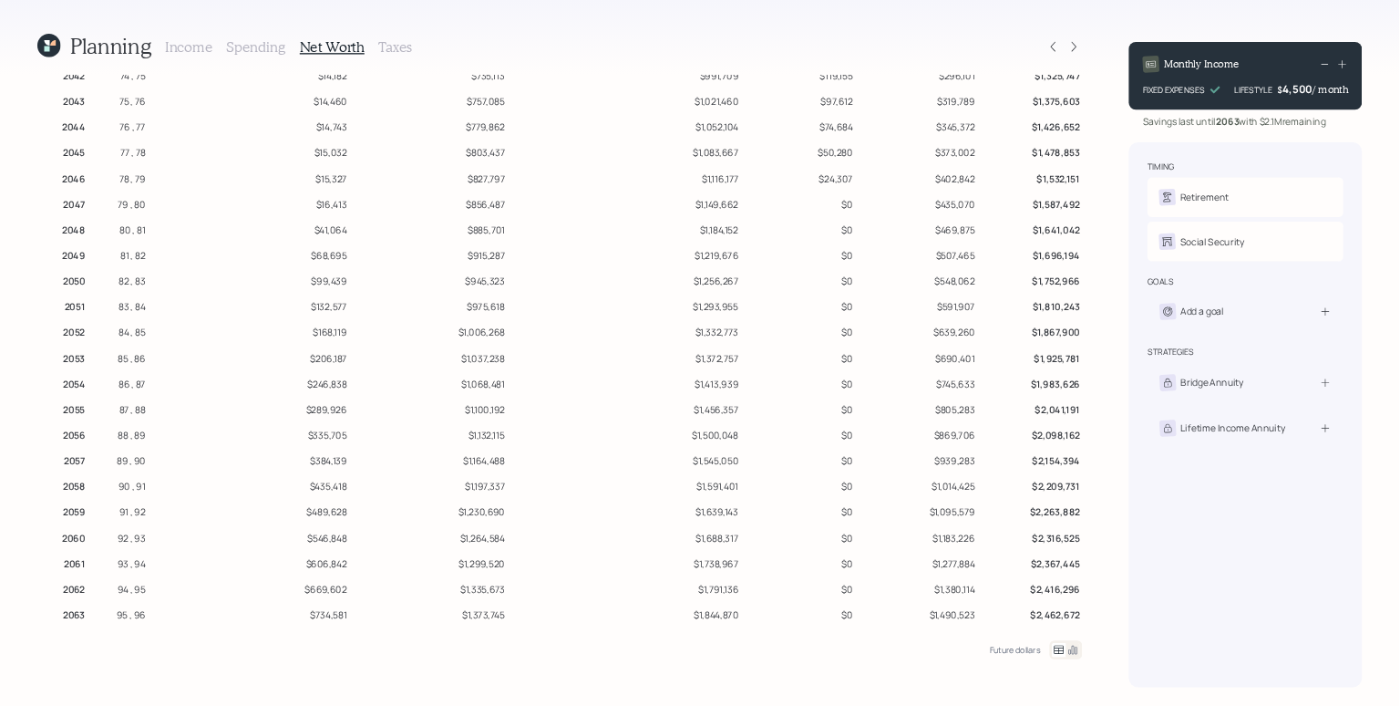
scroll to position [0, 0]
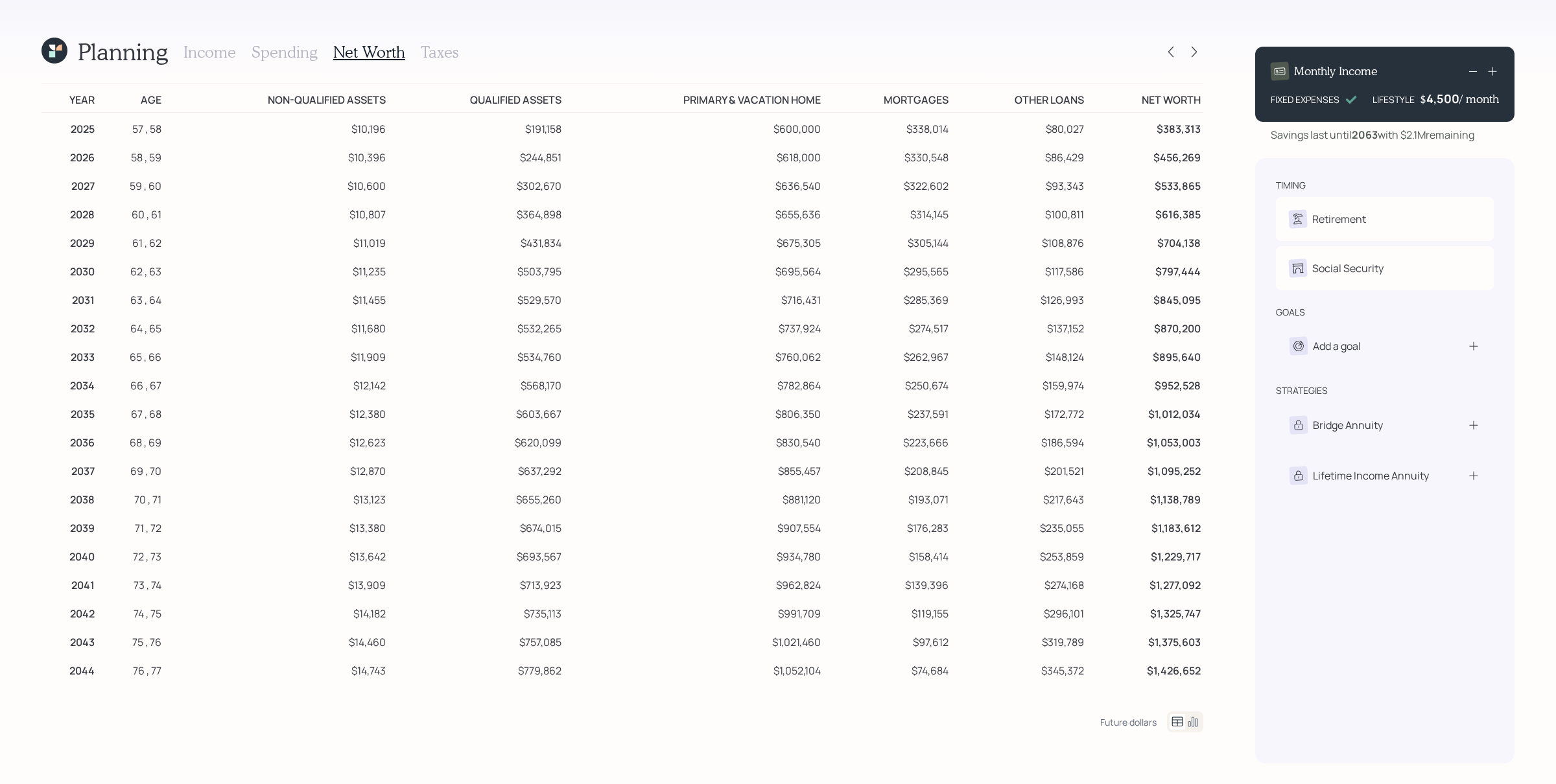
click at [220, 49] on h3 "Income" at bounding box center [210, 52] width 53 height 18
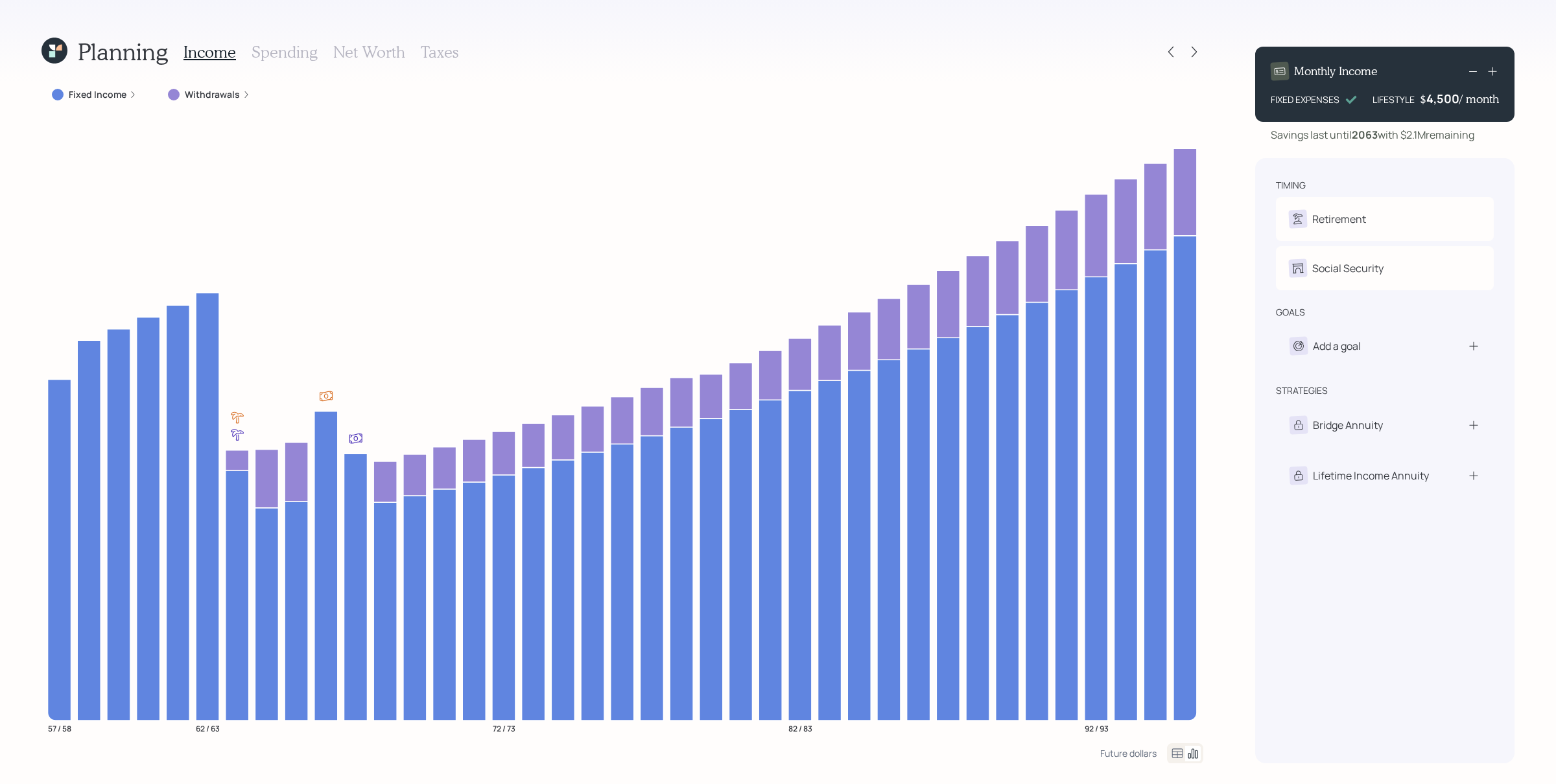
click at [246, 92] on icon at bounding box center [246, 95] width 8 height 8
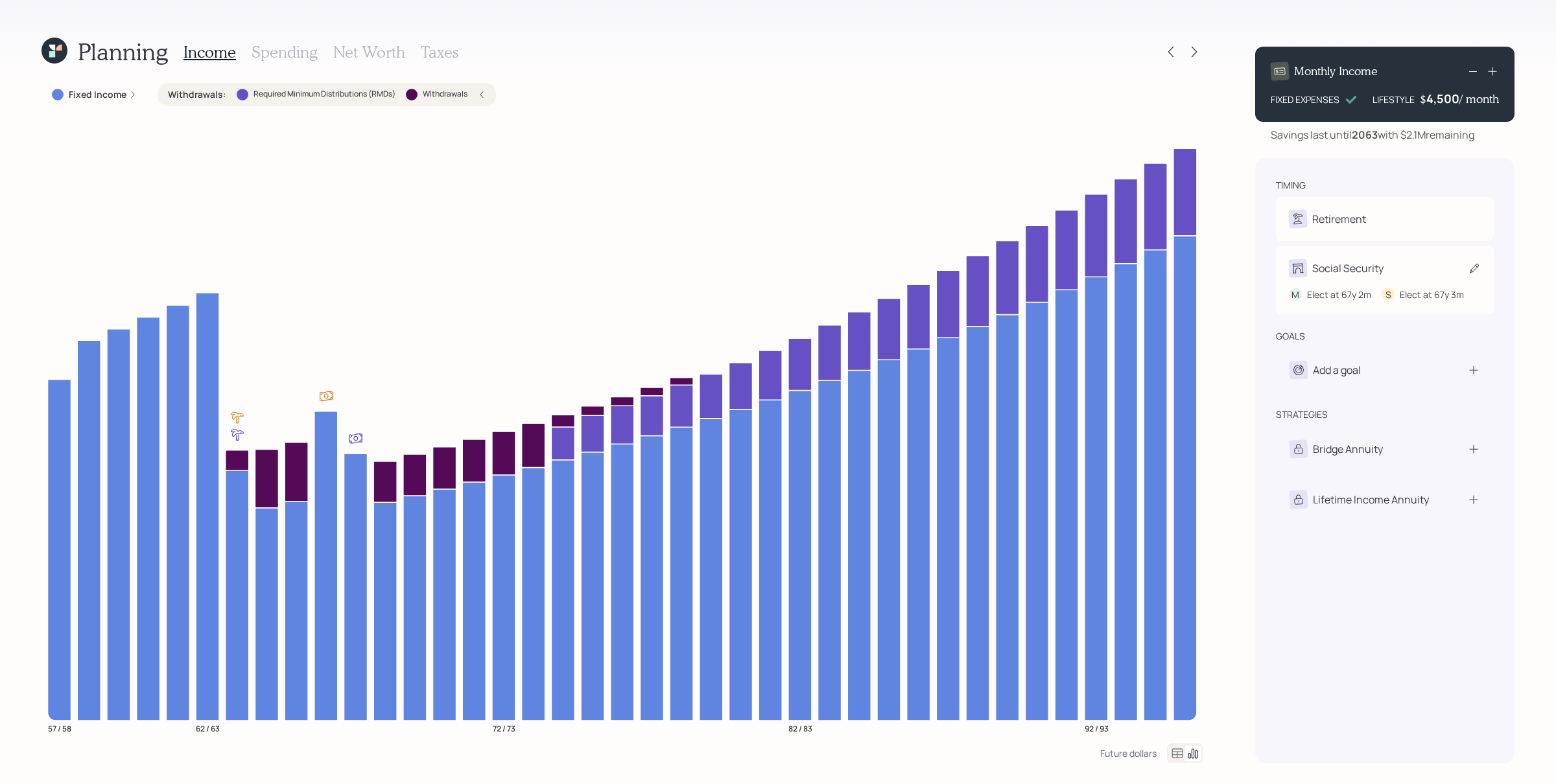
click at [1244, 277] on div "M Elect at 67y 2m S Elect at 67y 3m" at bounding box center [1385, 289] width 192 height 24
select select "2"
select select "3"
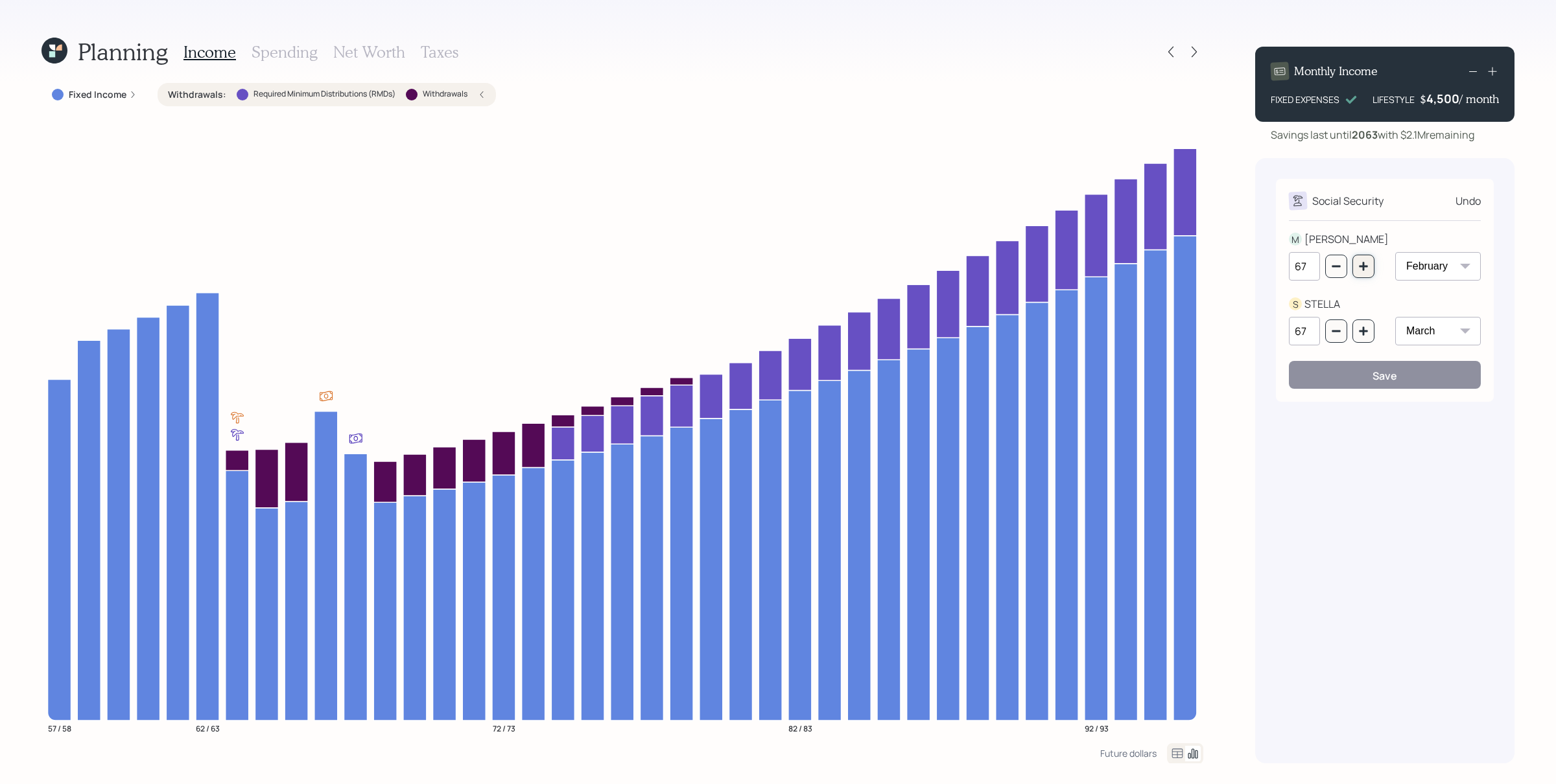
click at [1244, 270] on button "button" at bounding box center [1363, 266] width 22 height 23
type input "70"
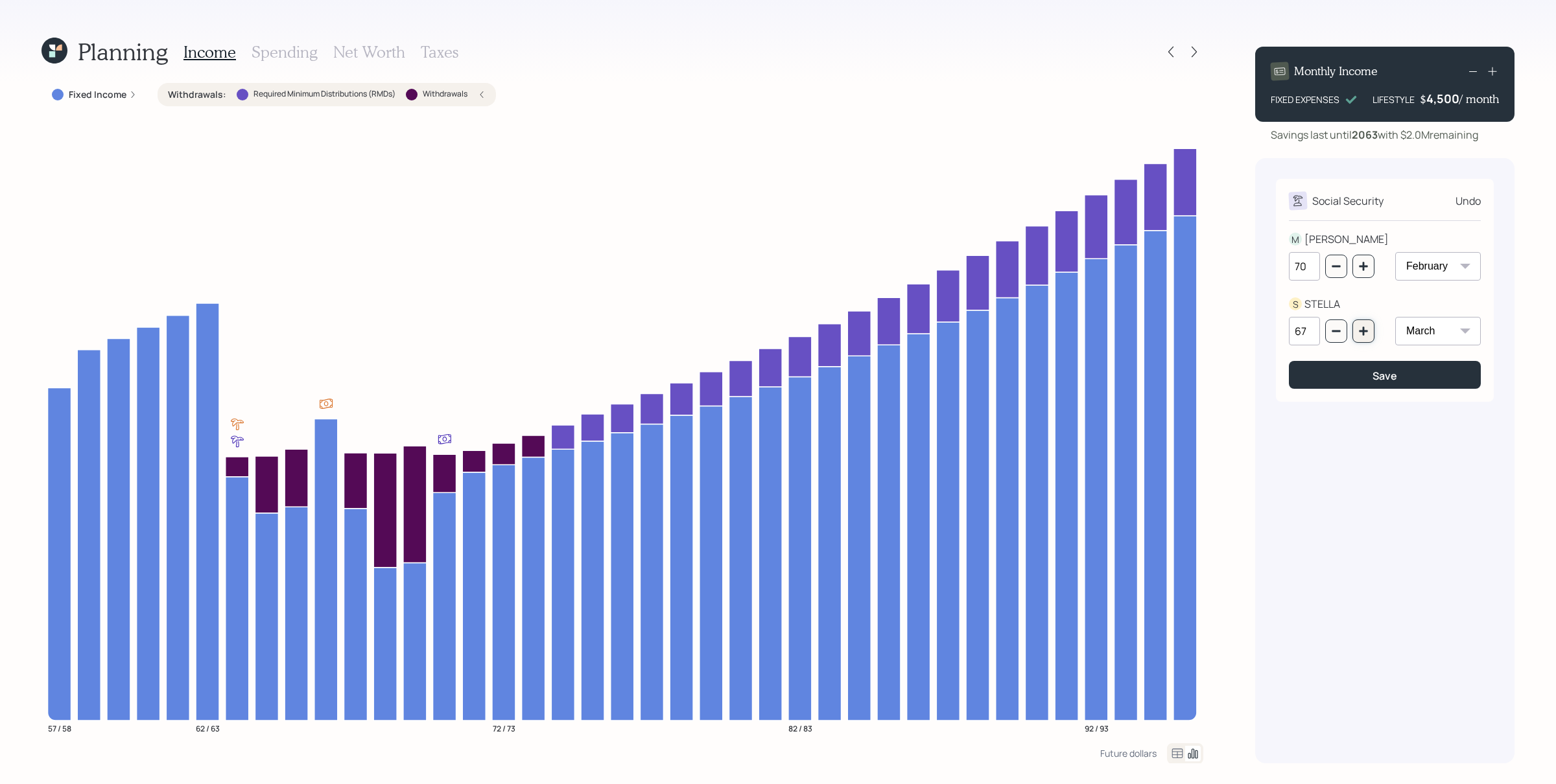
click at [1244, 336] on icon "button" at bounding box center [1363, 331] width 11 height 11
type input "70"
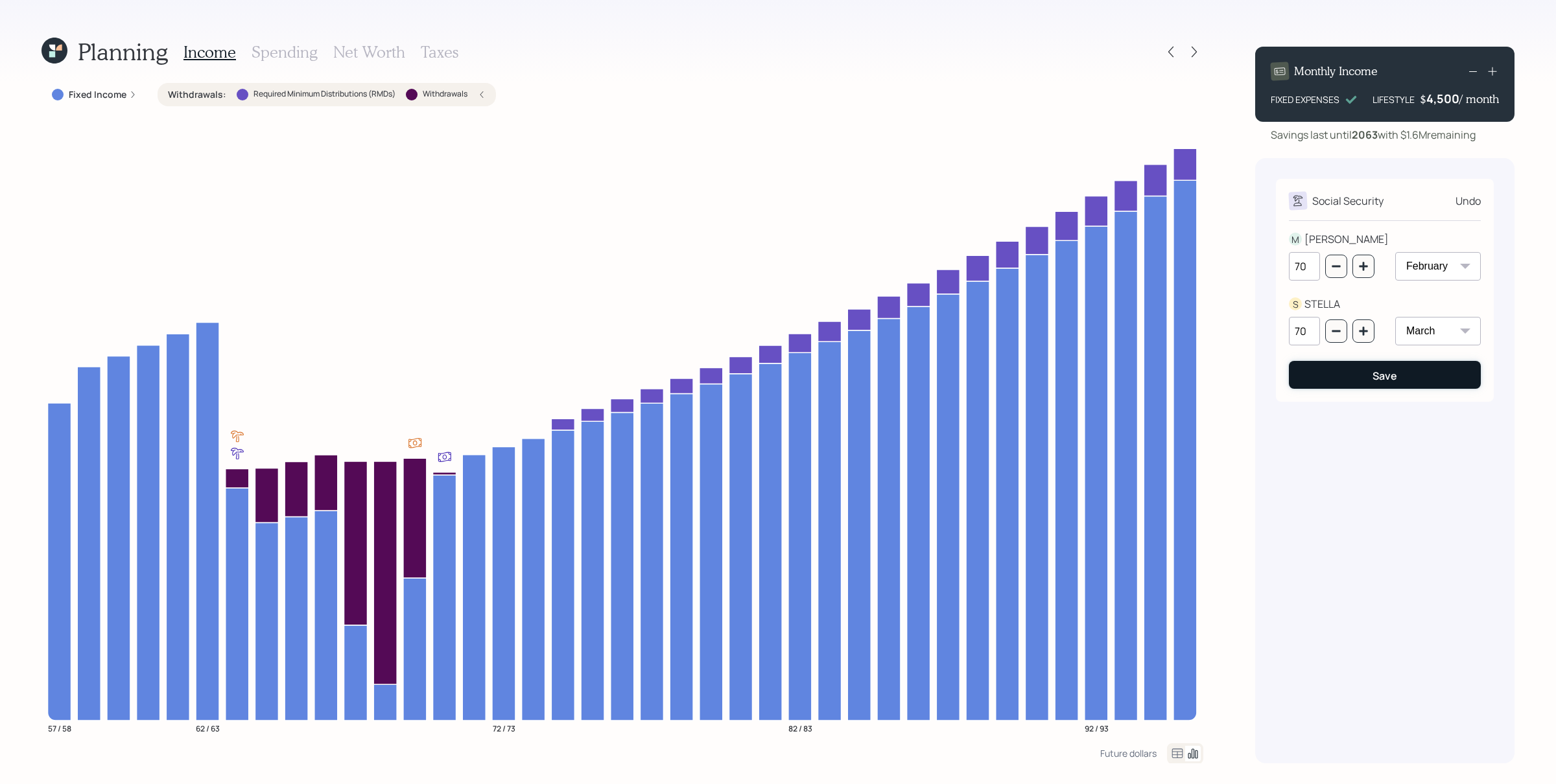
click at [1244, 381] on div "Save" at bounding box center [1385, 376] width 25 height 14
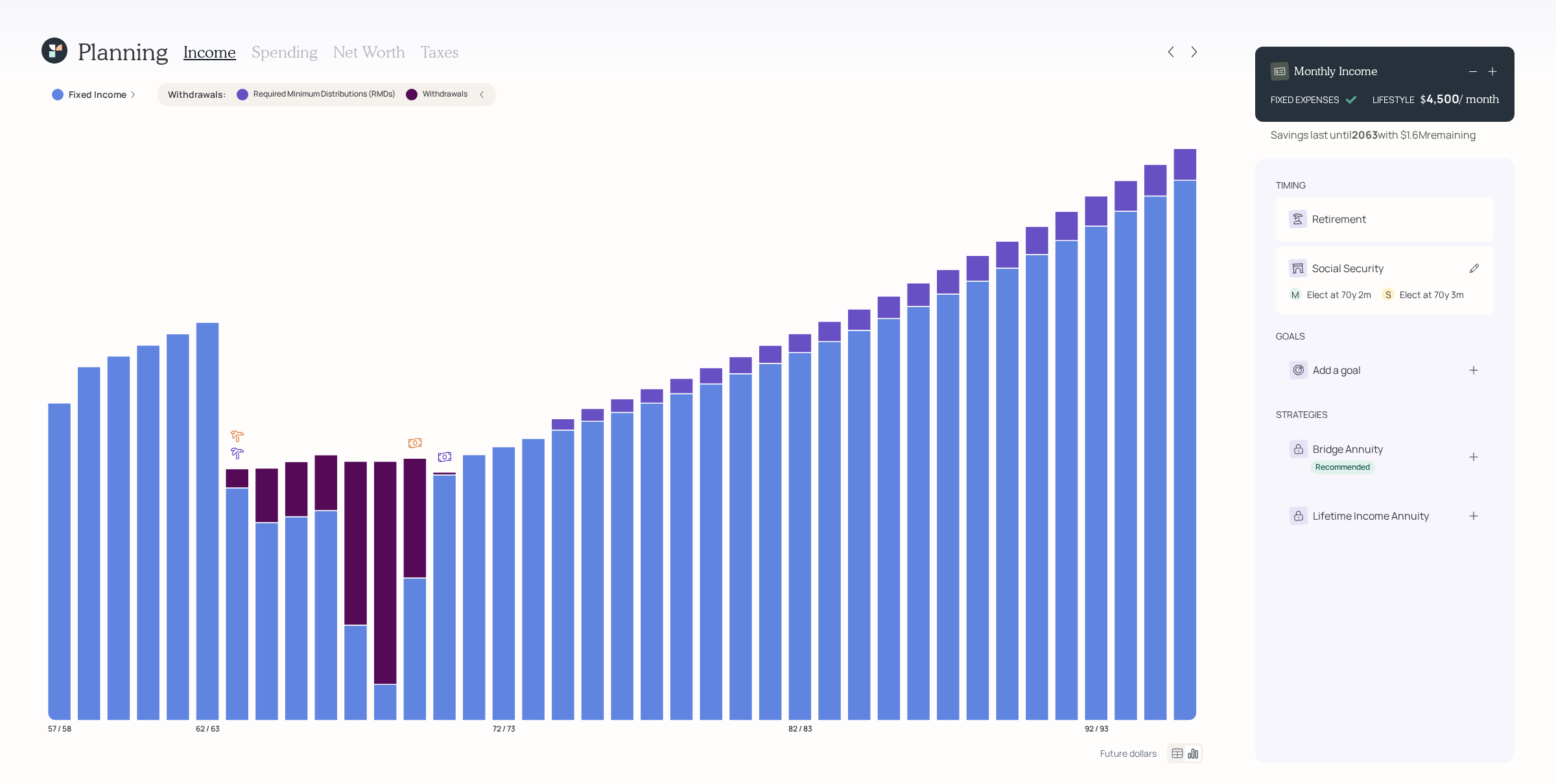
click at [1244, 276] on div "Social Security" at bounding box center [1348, 268] width 71 height 16
select select "2"
select select "3"
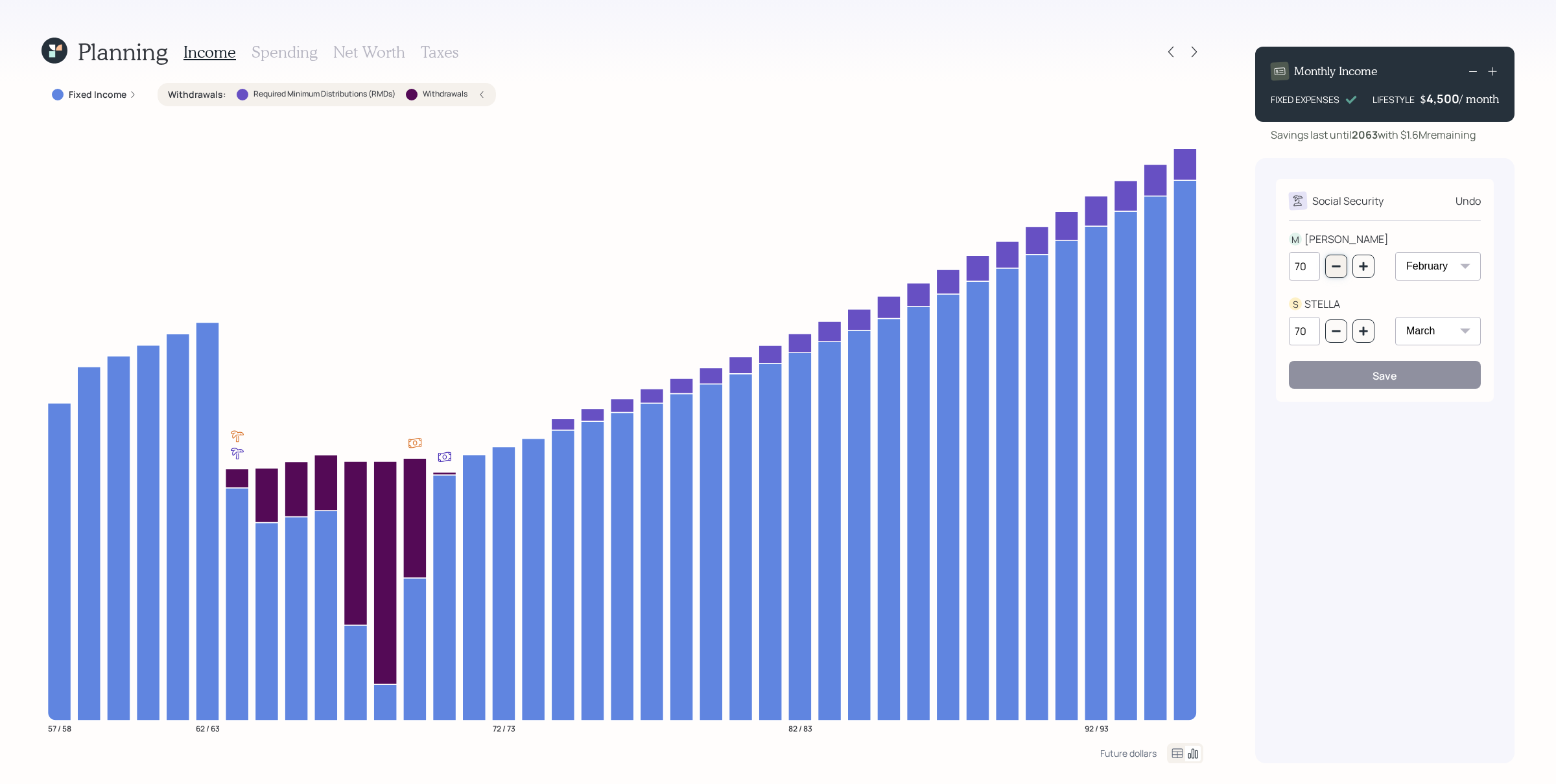
click at [1244, 274] on button "button" at bounding box center [1336, 266] width 22 height 23
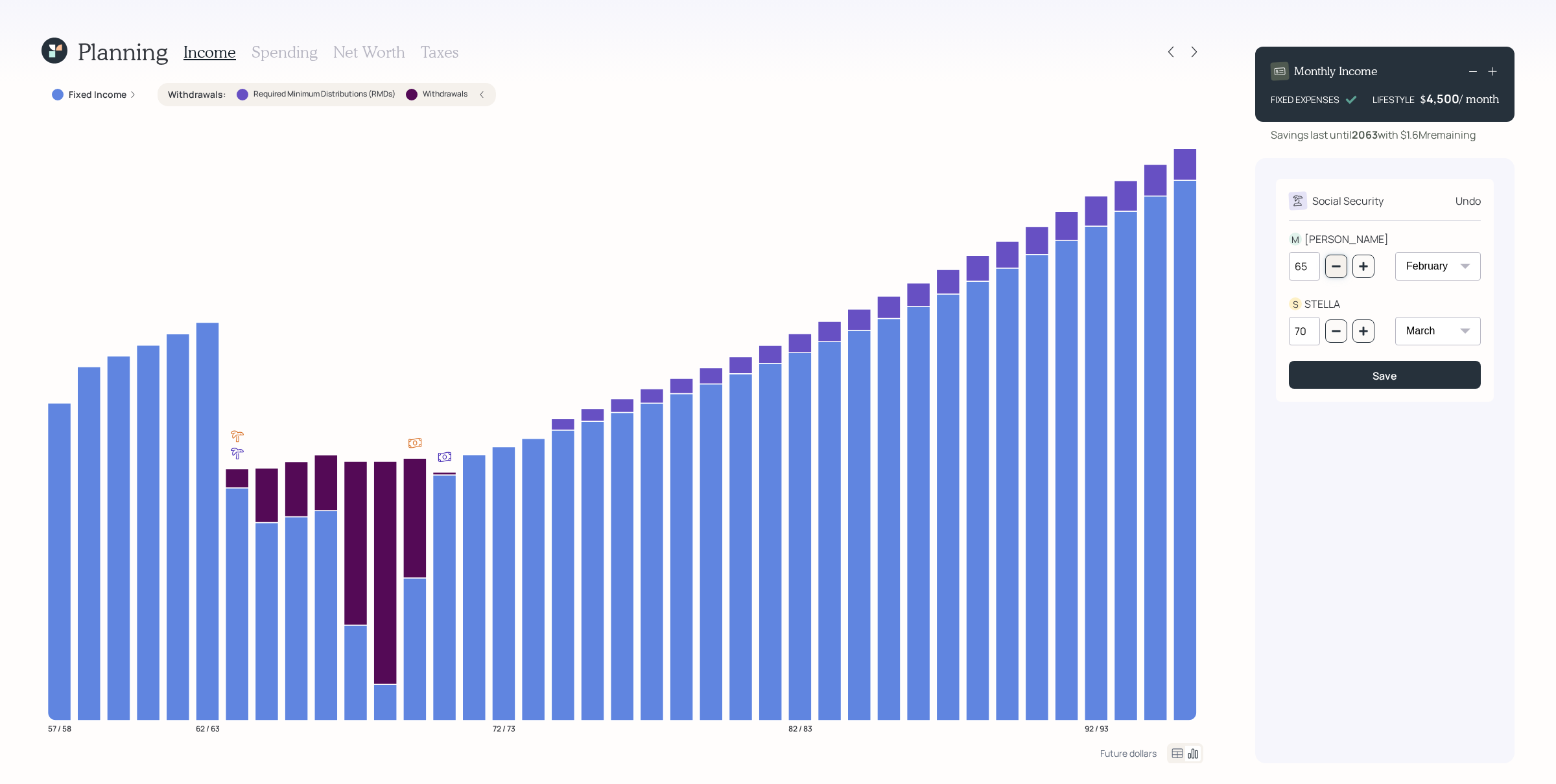
click at [1244, 269] on icon "button" at bounding box center [1336, 266] width 11 height 11
click at [1244, 272] on icon "button" at bounding box center [1336, 266] width 11 height 11
type input "62"
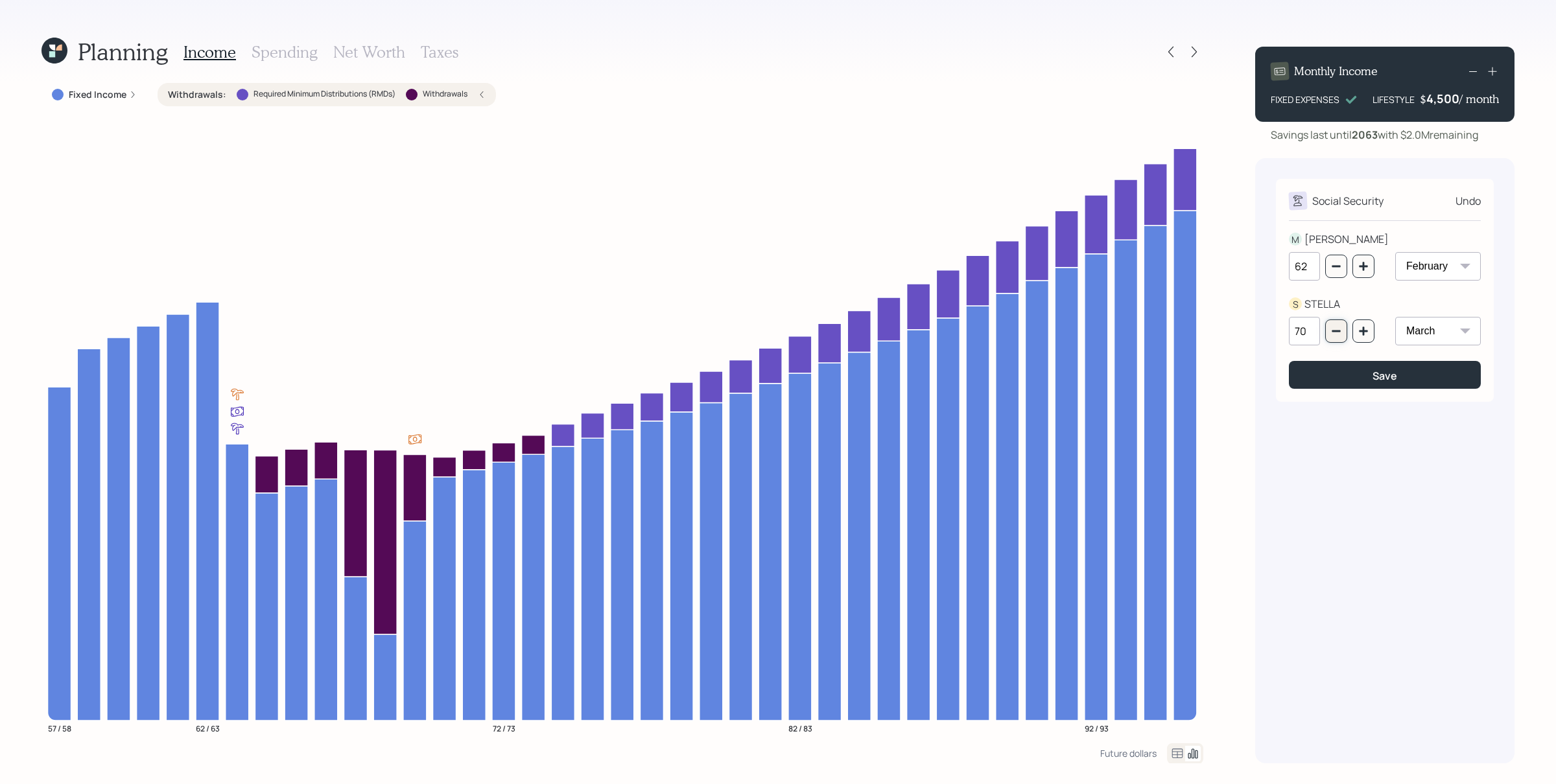
click at [1244, 331] on icon "button" at bounding box center [1336, 331] width 11 height 11
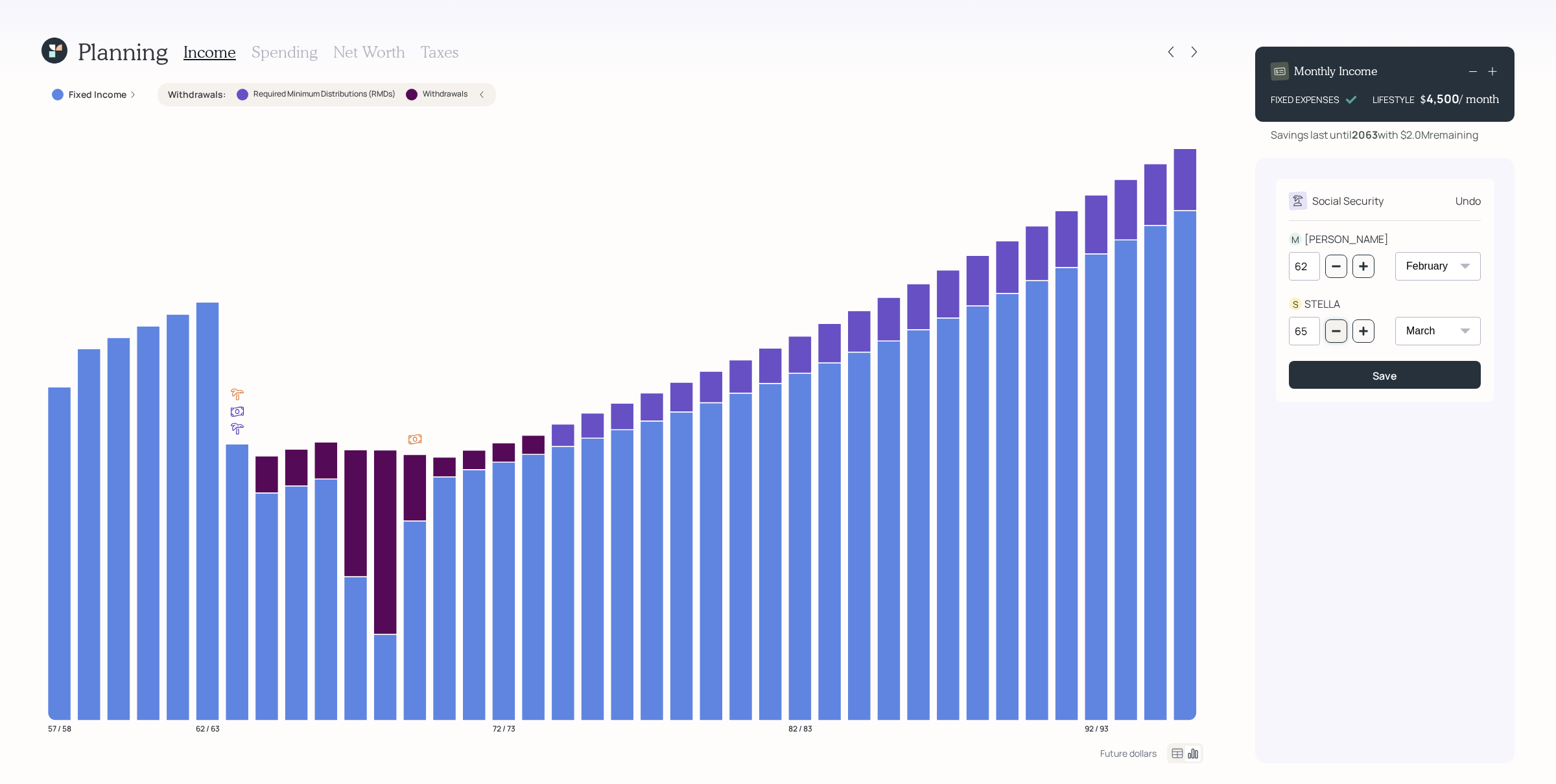
click at [1244, 331] on icon "button" at bounding box center [1336, 331] width 11 height 11
type input "62"
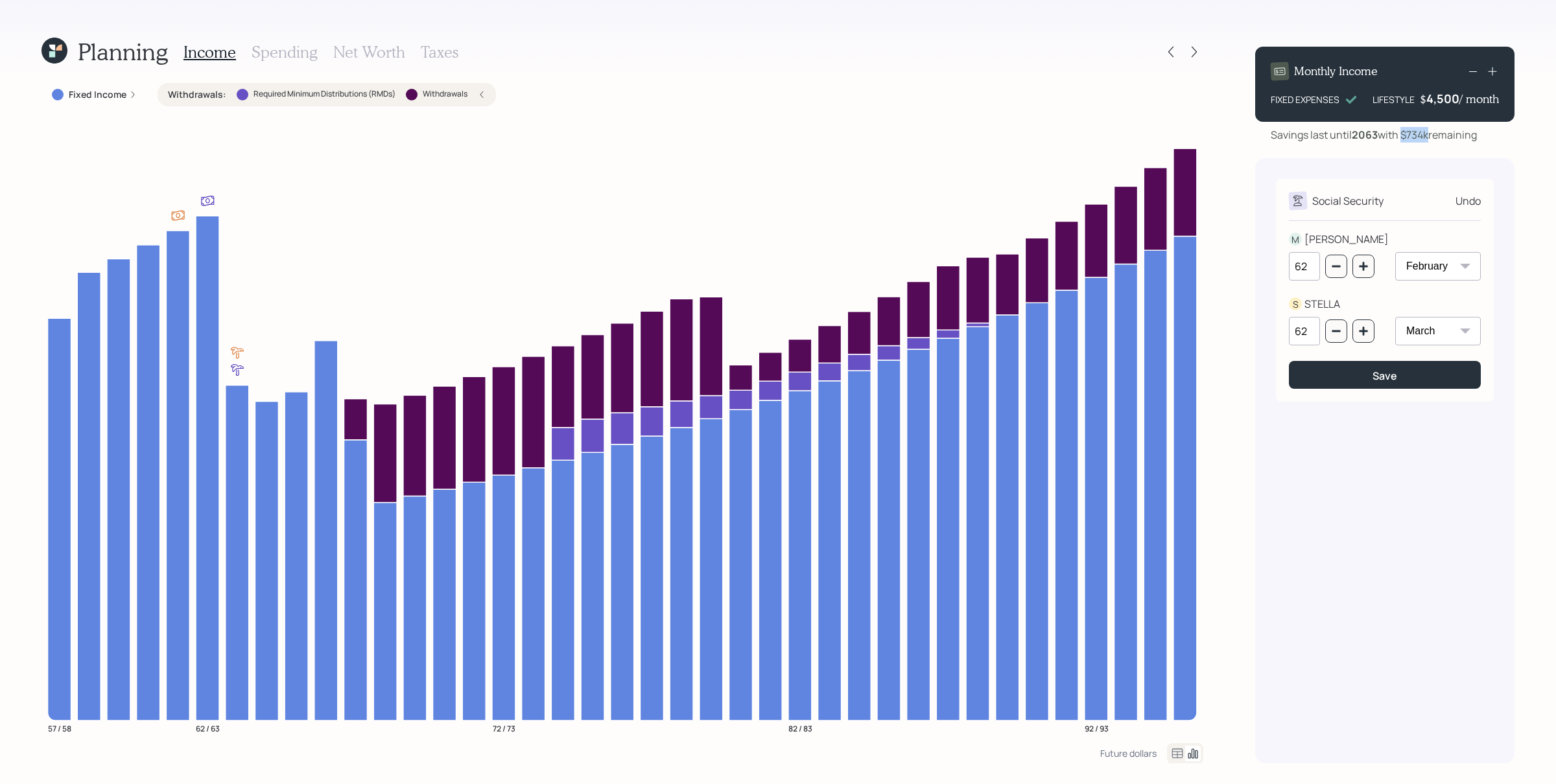
drag, startPoint x: 1432, startPoint y: 136, endPoint x: 1405, endPoint y: 139, distance: 27.2
click at [1244, 139] on div "Savings last until [DATE] with $734k remaining" at bounding box center [1374, 135] width 206 height 16
click at [1244, 266] on button "button" at bounding box center [1363, 266] width 22 height 23
type input "63"
click at [1244, 329] on icon "button" at bounding box center [1363, 331] width 9 height 9
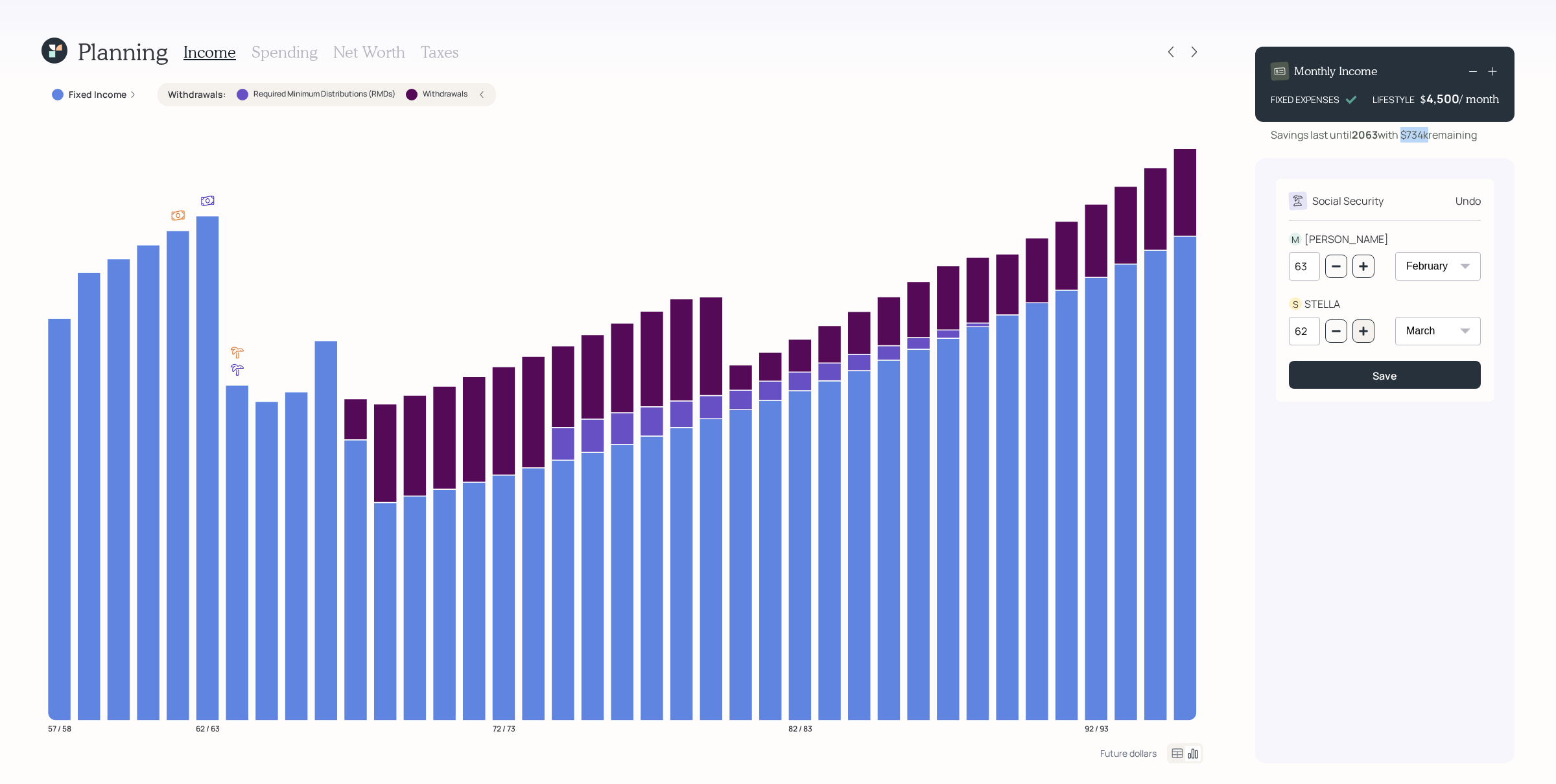
type input "63"
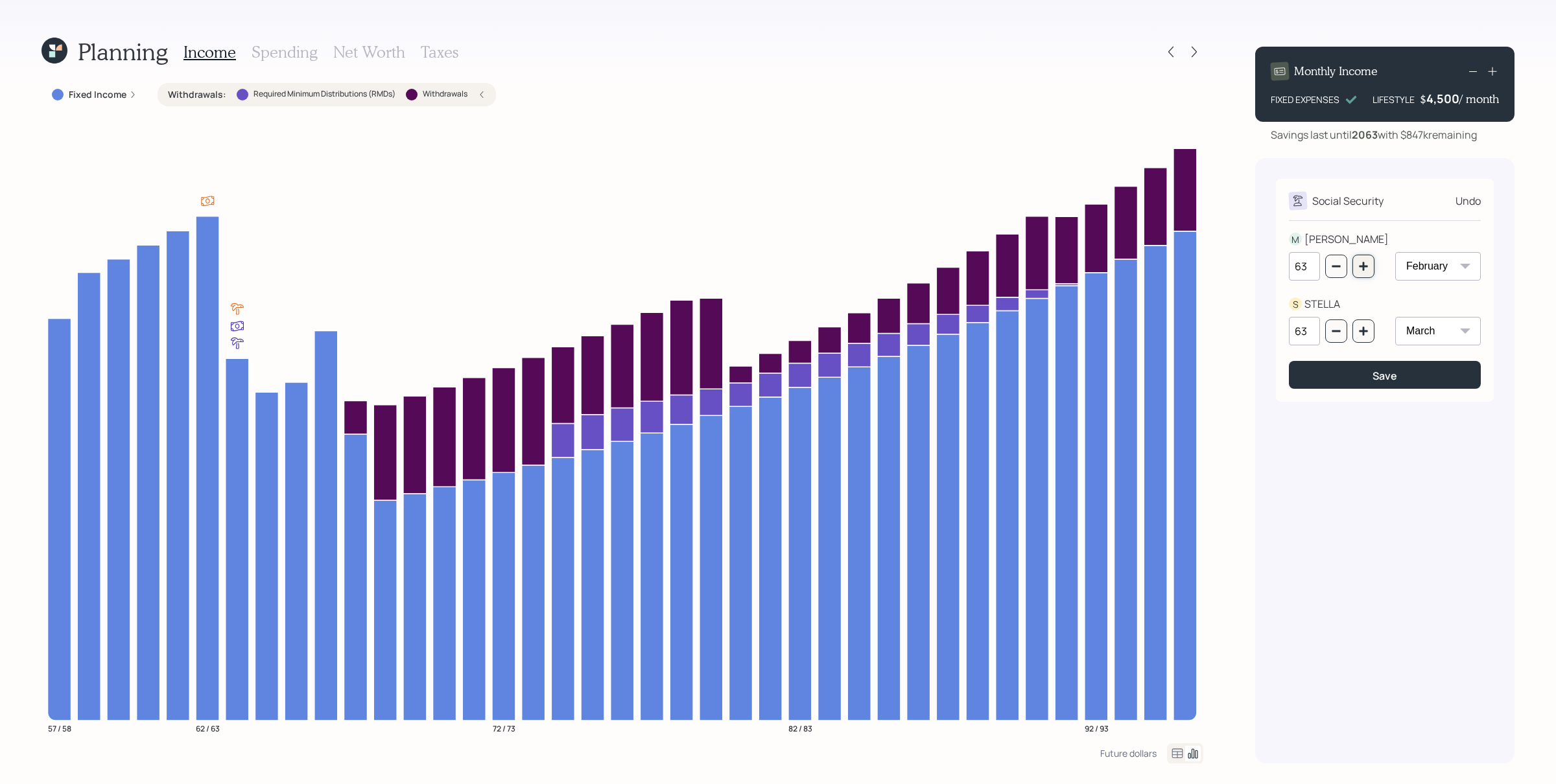
click at [1244, 268] on button "button" at bounding box center [1363, 266] width 22 height 23
type input "64"
click at [1244, 335] on button "button" at bounding box center [1363, 331] width 22 height 23
type input "64"
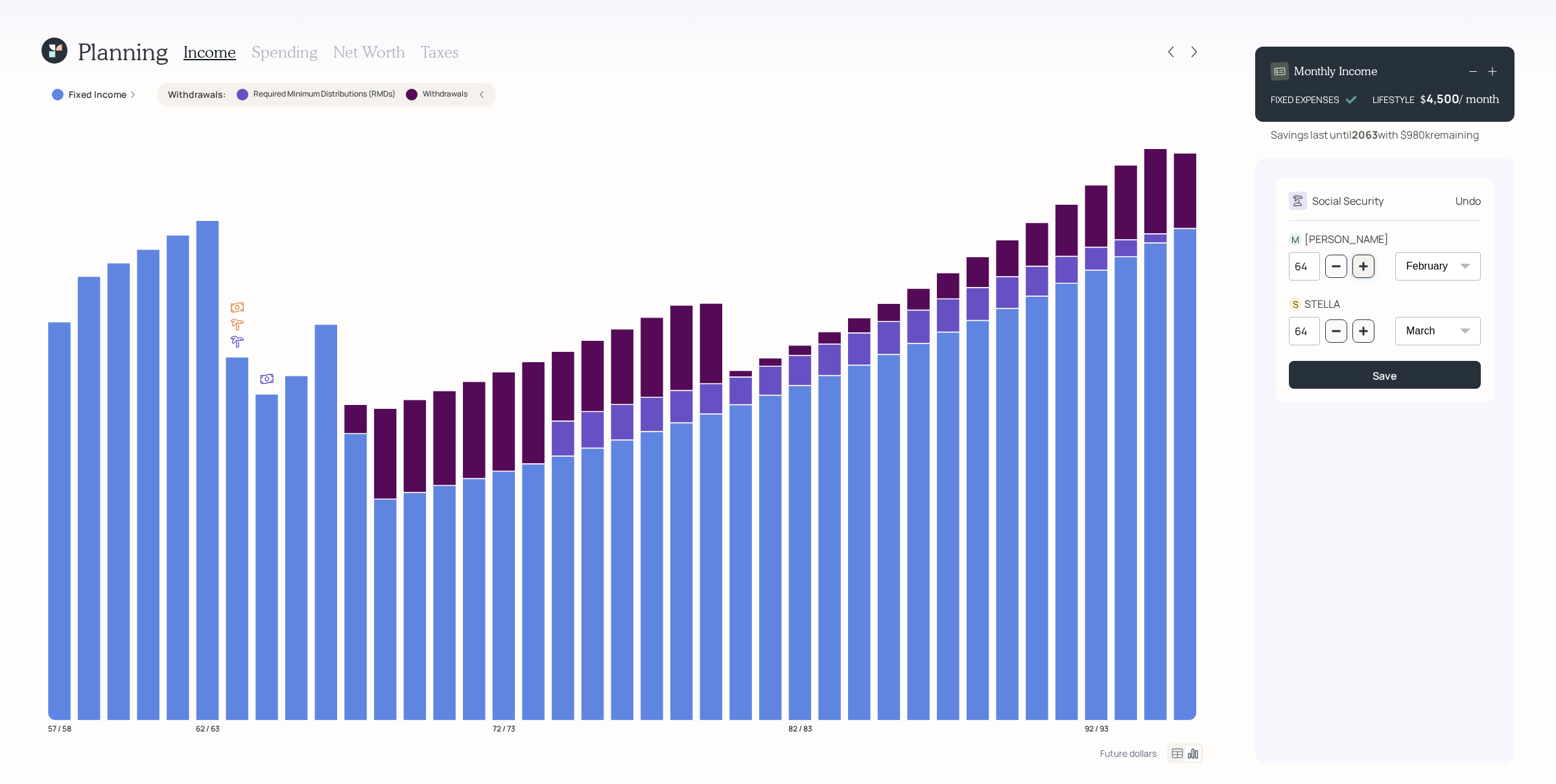
click at [1244, 263] on icon "button" at bounding box center [1363, 266] width 11 height 11
type input "65"
click at [1244, 328] on button "button" at bounding box center [1363, 331] width 22 height 23
type input "65"
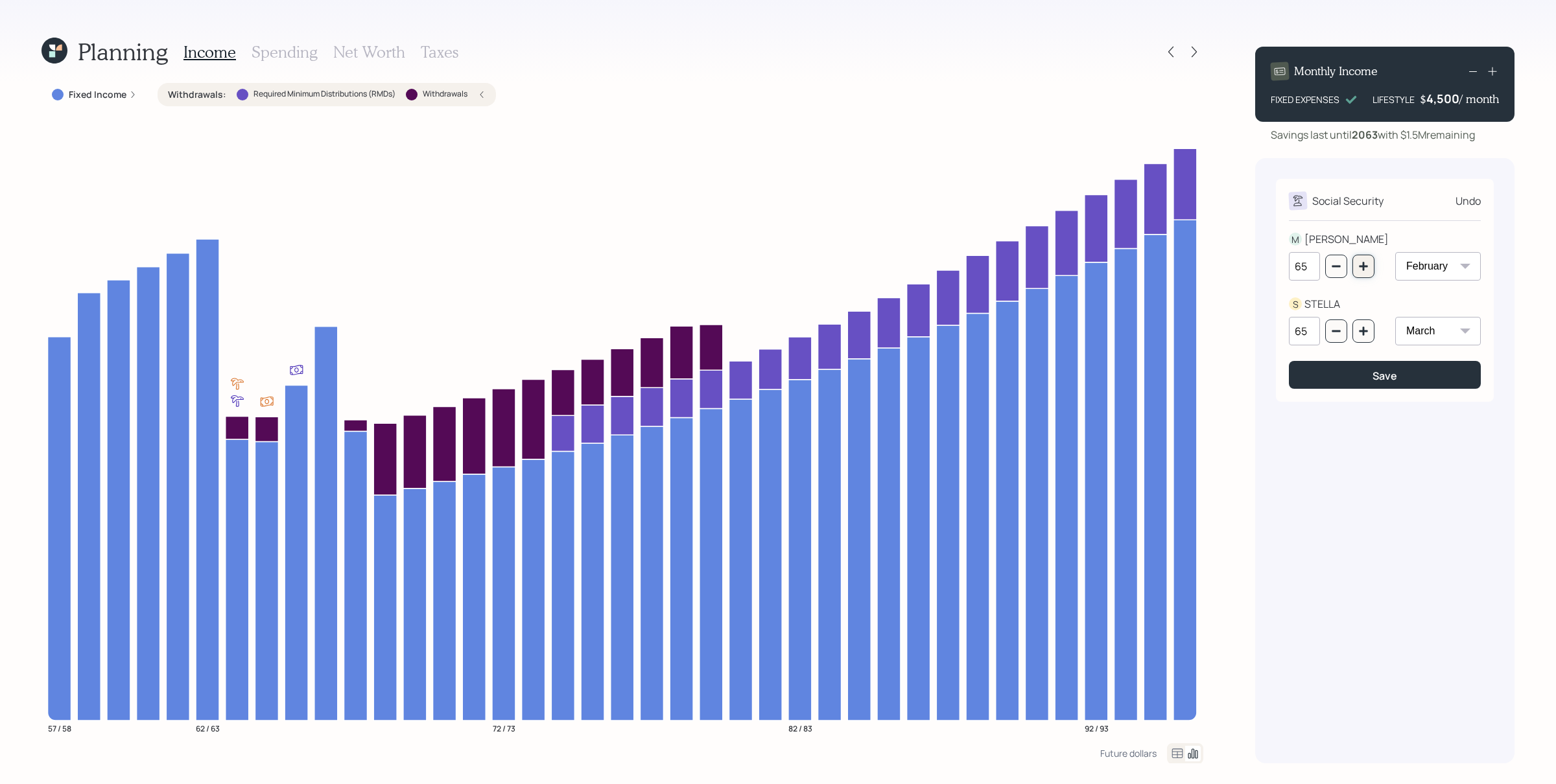
click at [1244, 271] on icon "button" at bounding box center [1363, 266] width 11 height 11
type input "66"
click at [1244, 333] on button "button" at bounding box center [1363, 331] width 22 height 23
type input "66"
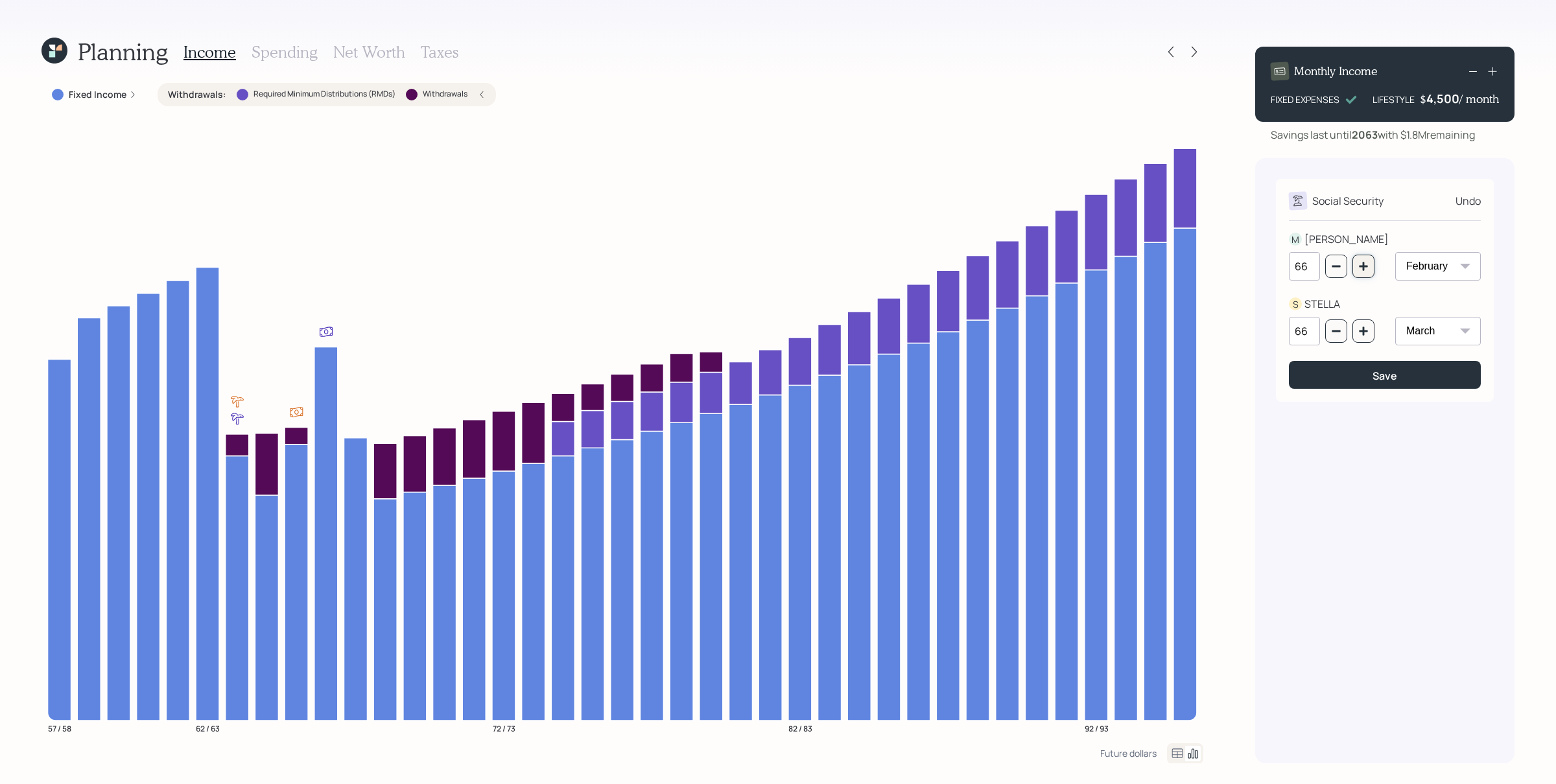
click at [1244, 270] on icon "button" at bounding box center [1363, 266] width 11 height 11
type input "67"
click at [1244, 330] on icon "button" at bounding box center [1363, 331] width 11 height 11
type input "67"
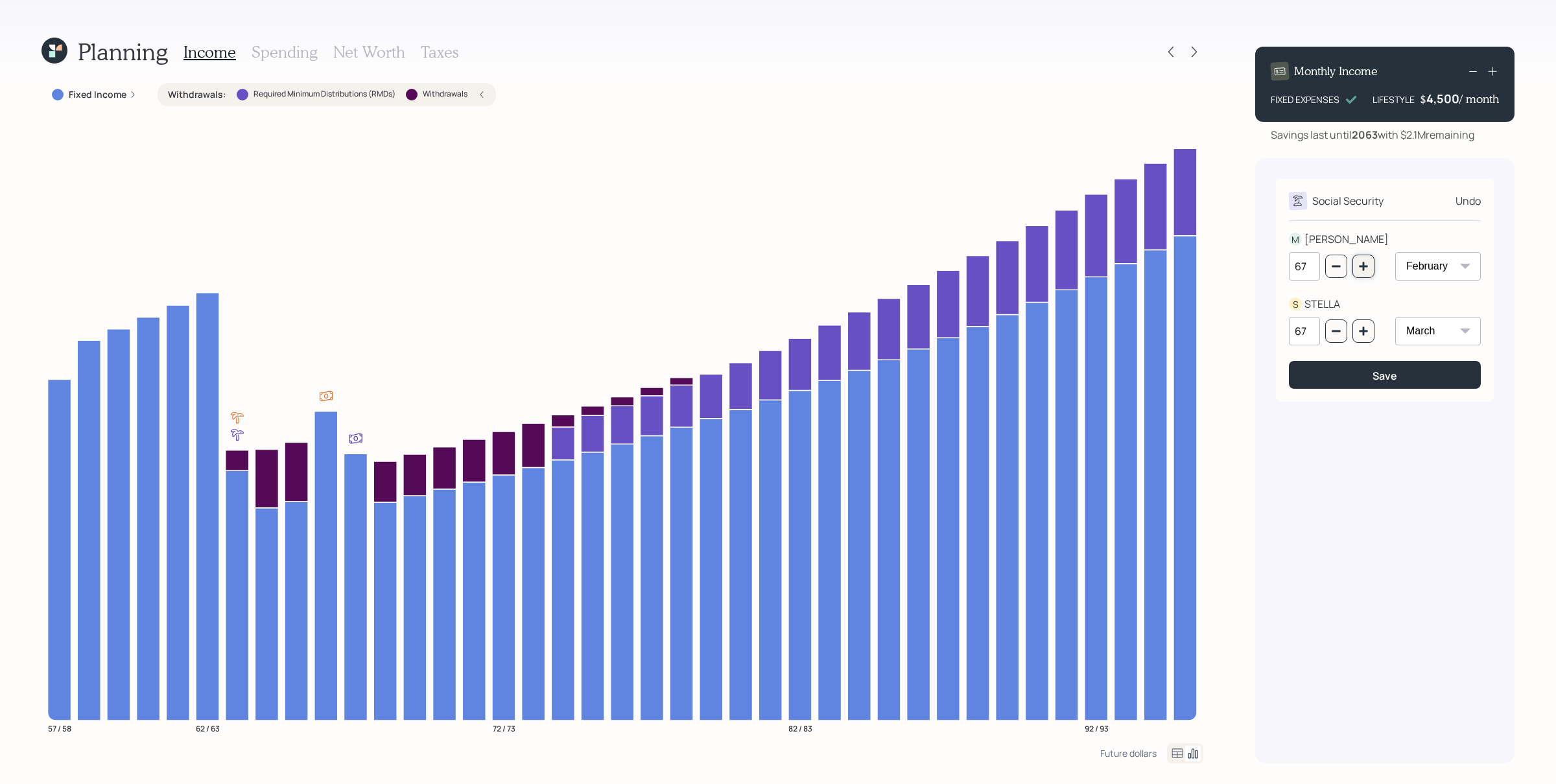
click at [1244, 268] on icon "button" at bounding box center [1363, 266] width 9 height 9
type input "68"
click at [1244, 335] on button "button" at bounding box center [1363, 331] width 22 height 23
type input "68"
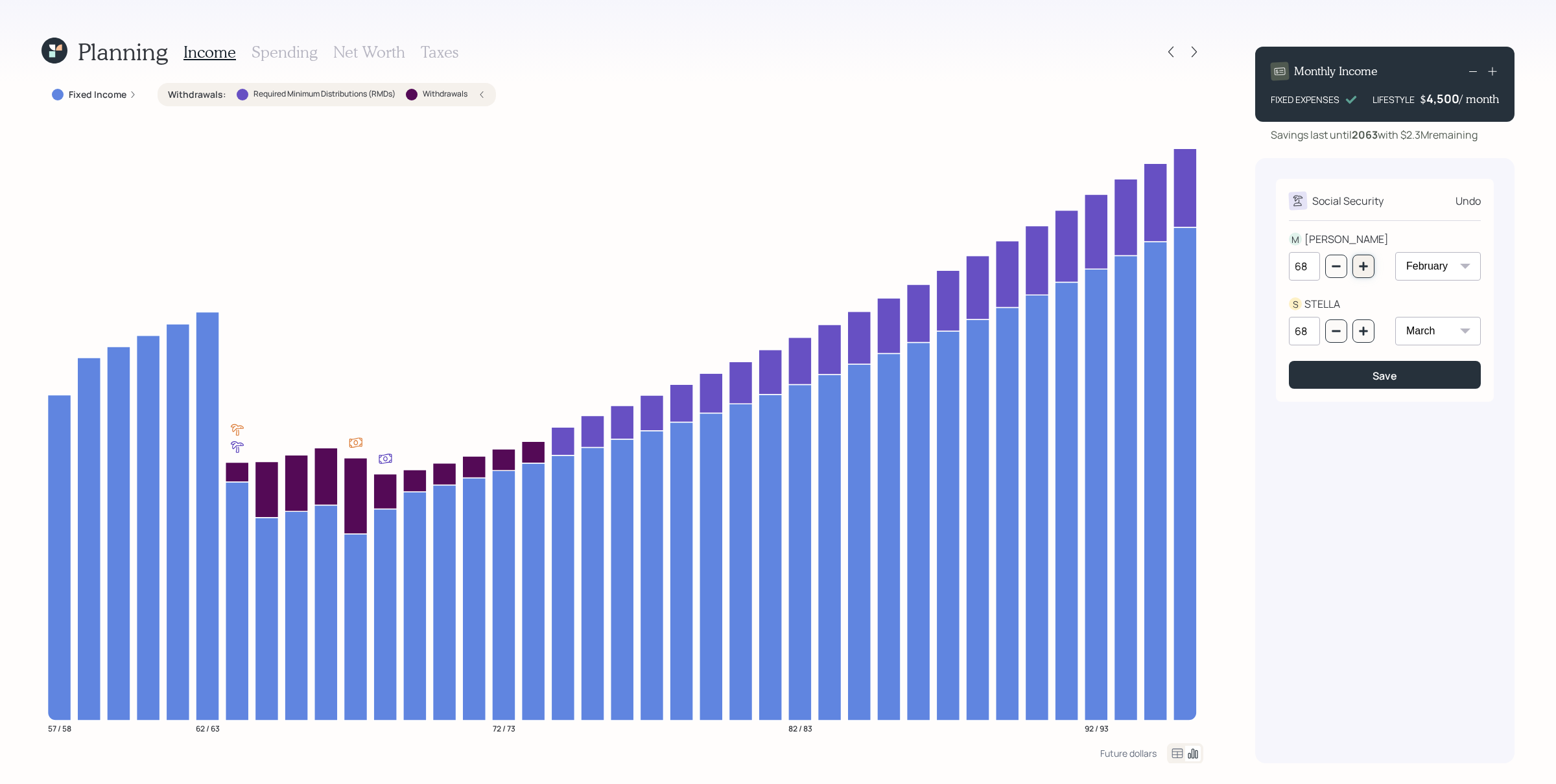
click at [1244, 274] on button "button" at bounding box center [1363, 266] width 22 height 23
type input "69"
click at [1244, 340] on button "button" at bounding box center [1363, 331] width 22 height 23
type input "69"
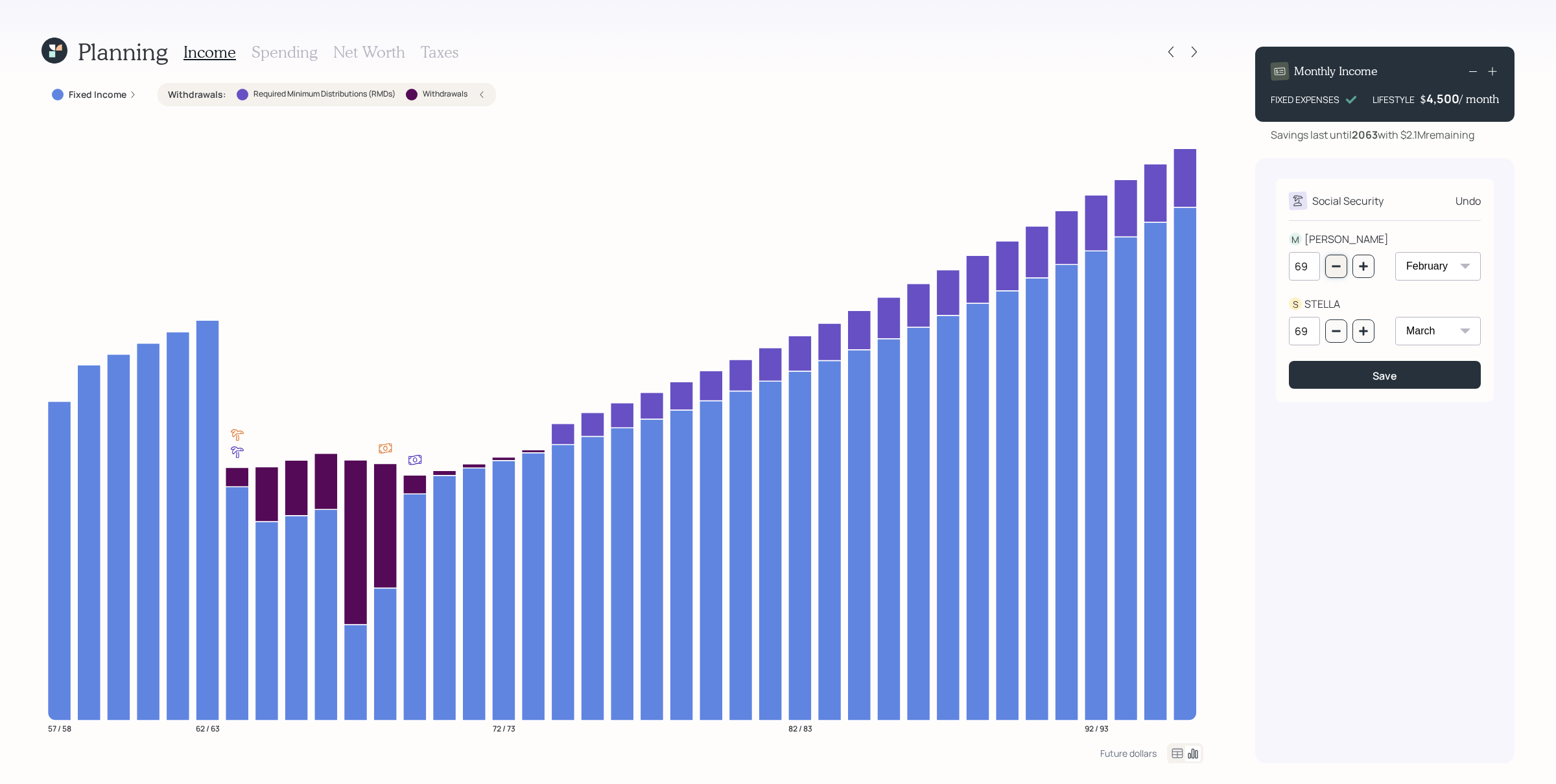
click at [1244, 265] on icon "button" at bounding box center [1336, 266] width 11 height 11
type input "68"
click at [1244, 328] on icon "button" at bounding box center [1336, 331] width 11 height 11
type input "68"
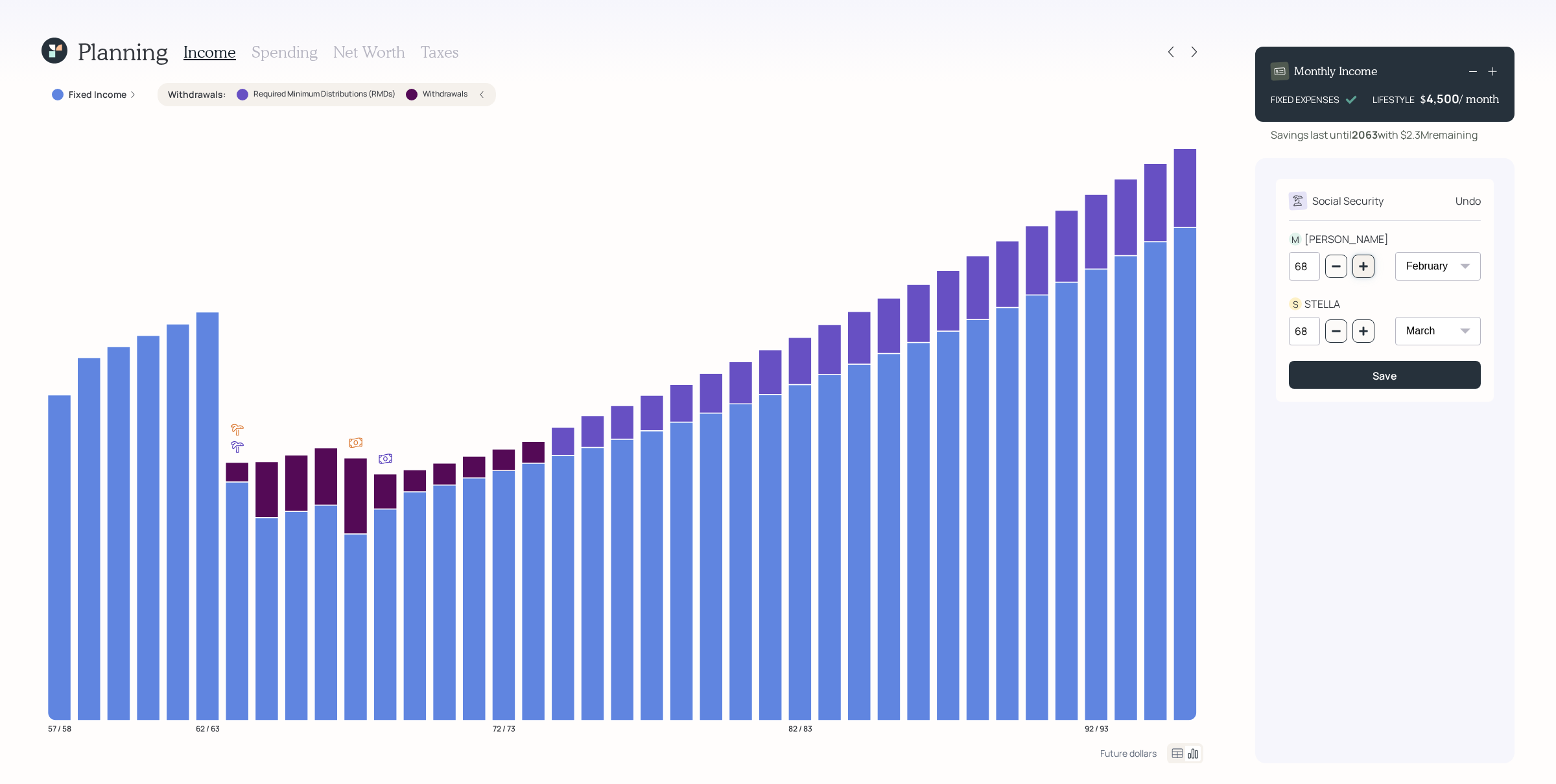
click at [1244, 267] on icon "button" at bounding box center [1363, 266] width 9 height 9
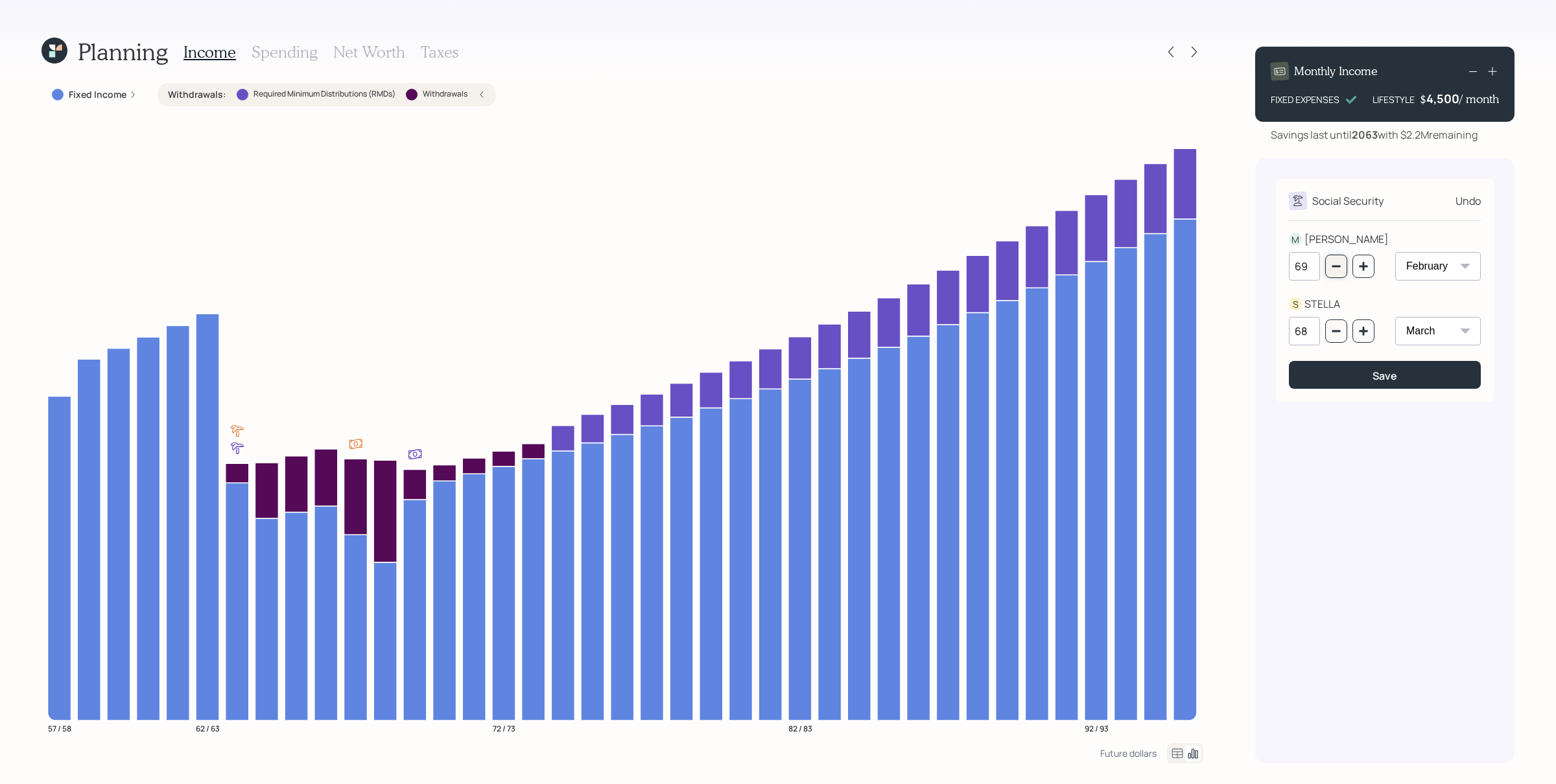
click at [1244, 262] on icon "button" at bounding box center [1336, 266] width 11 height 11
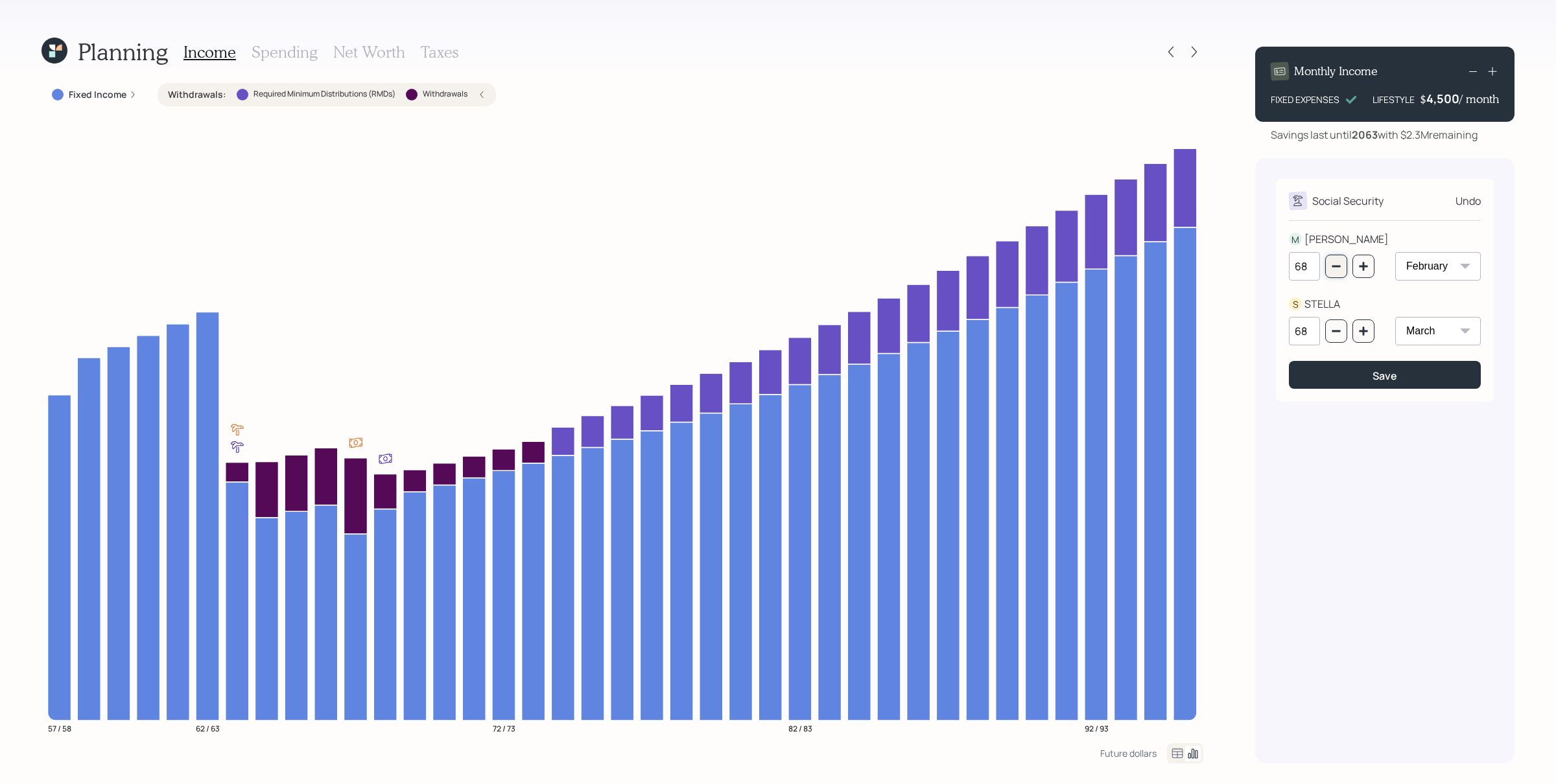
click at [1244, 262] on icon "button" at bounding box center [1336, 266] width 11 height 11
type input "67"
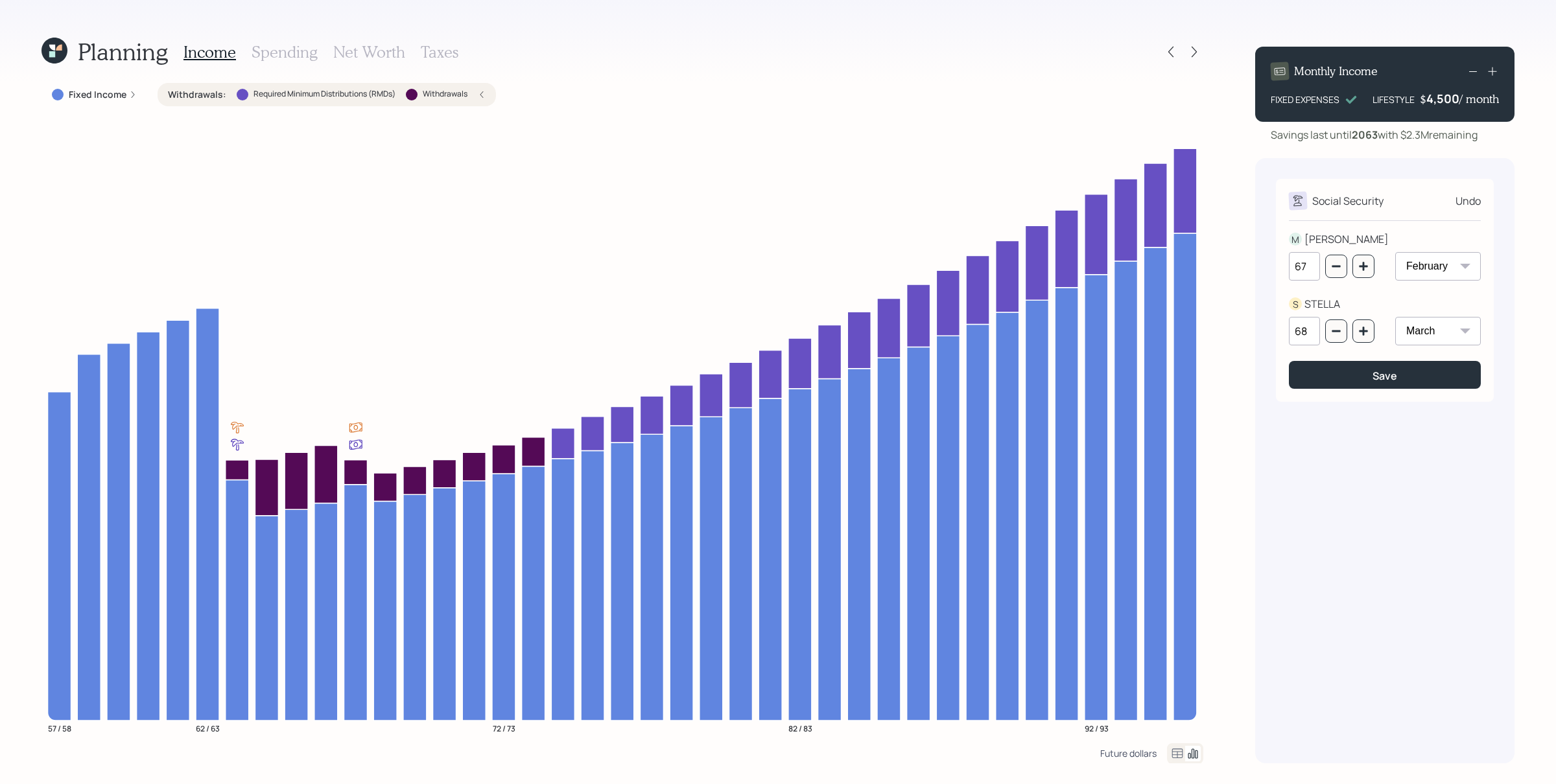
click at [1139, 627] on div "Future dollars" at bounding box center [1128, 753] width 56 height 12
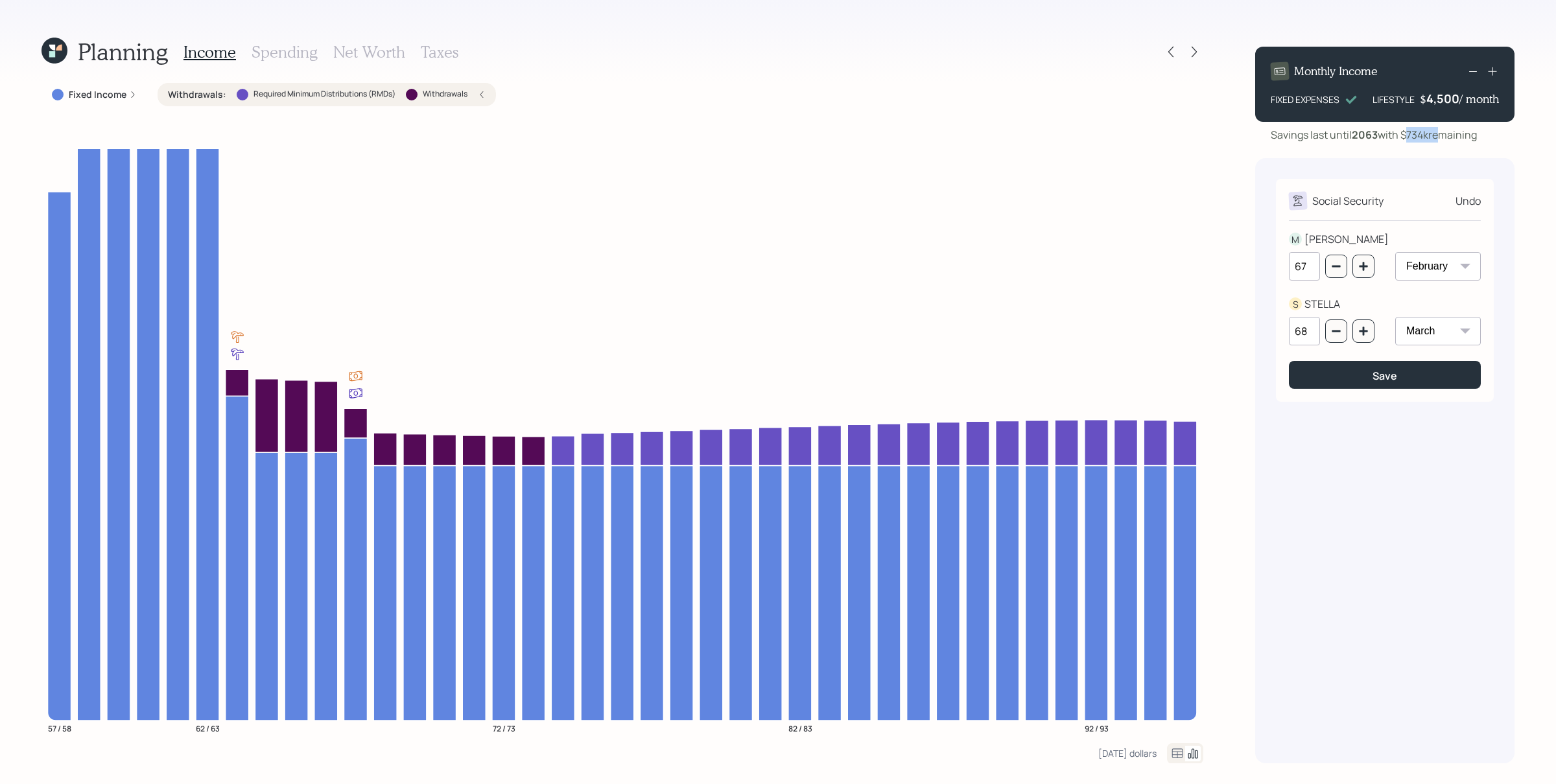
drag, startPoint x: 1410, startPoint y: 133, endPoint x: 1436, endPoint y: 134, distance: 26.0
click at [1244, 134] on div "Savings last until [DATE] with $734k remaining" at bounding box center [1374, 135] width 206 height 16
click at [1244, 181] on div "Social Security Undo M [PERSON_NAME] 67 January February March April May June J…" at bounding box center [1385, 291] width 218 height 223
click at [1144, 627] on div "[DATE] dollars" at bounding box center [1127, 753] width 58 height 12
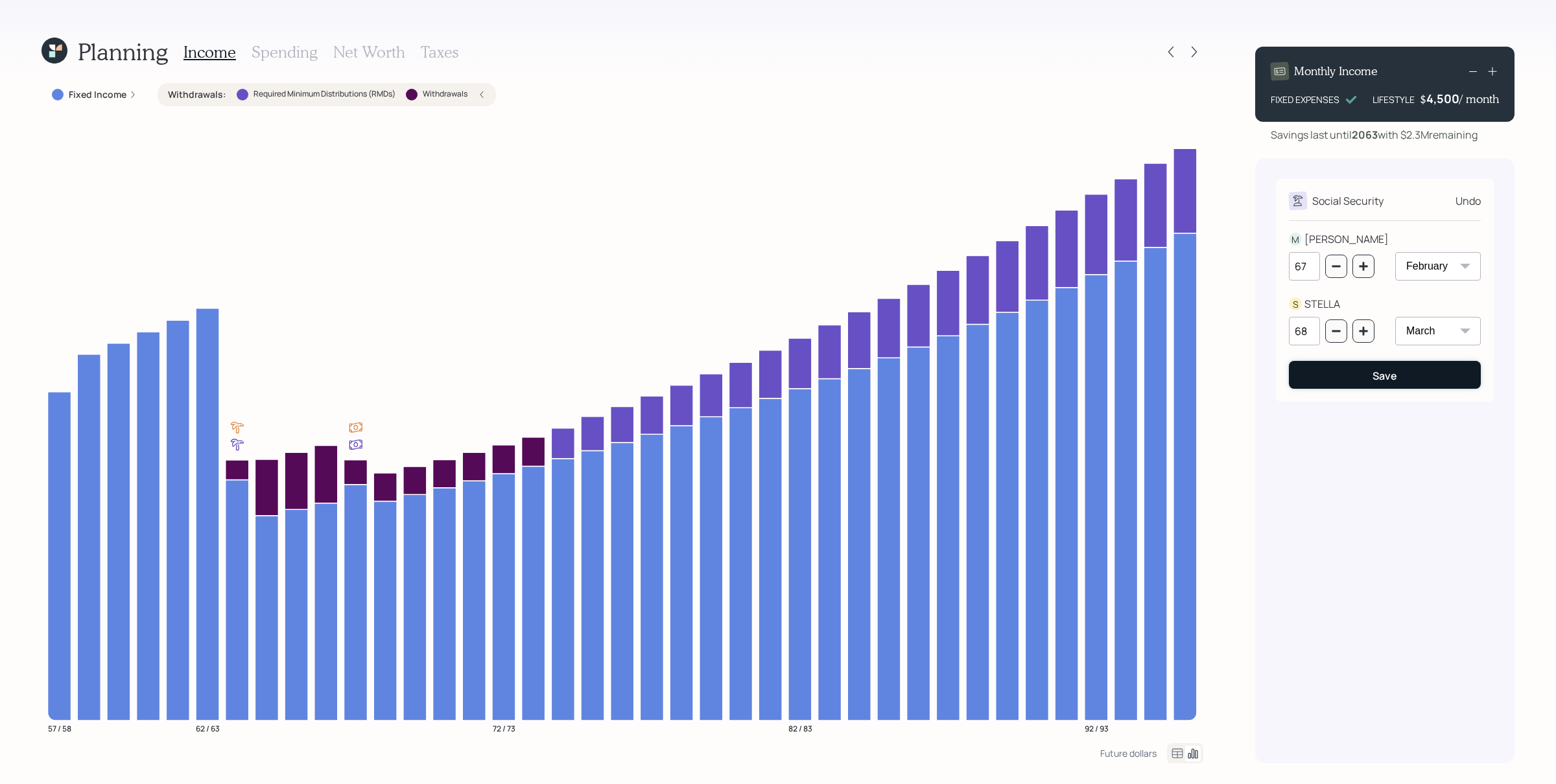
click at [1244, 382] on button "Save" at bounding box center [1385, 375] width 192 height 28
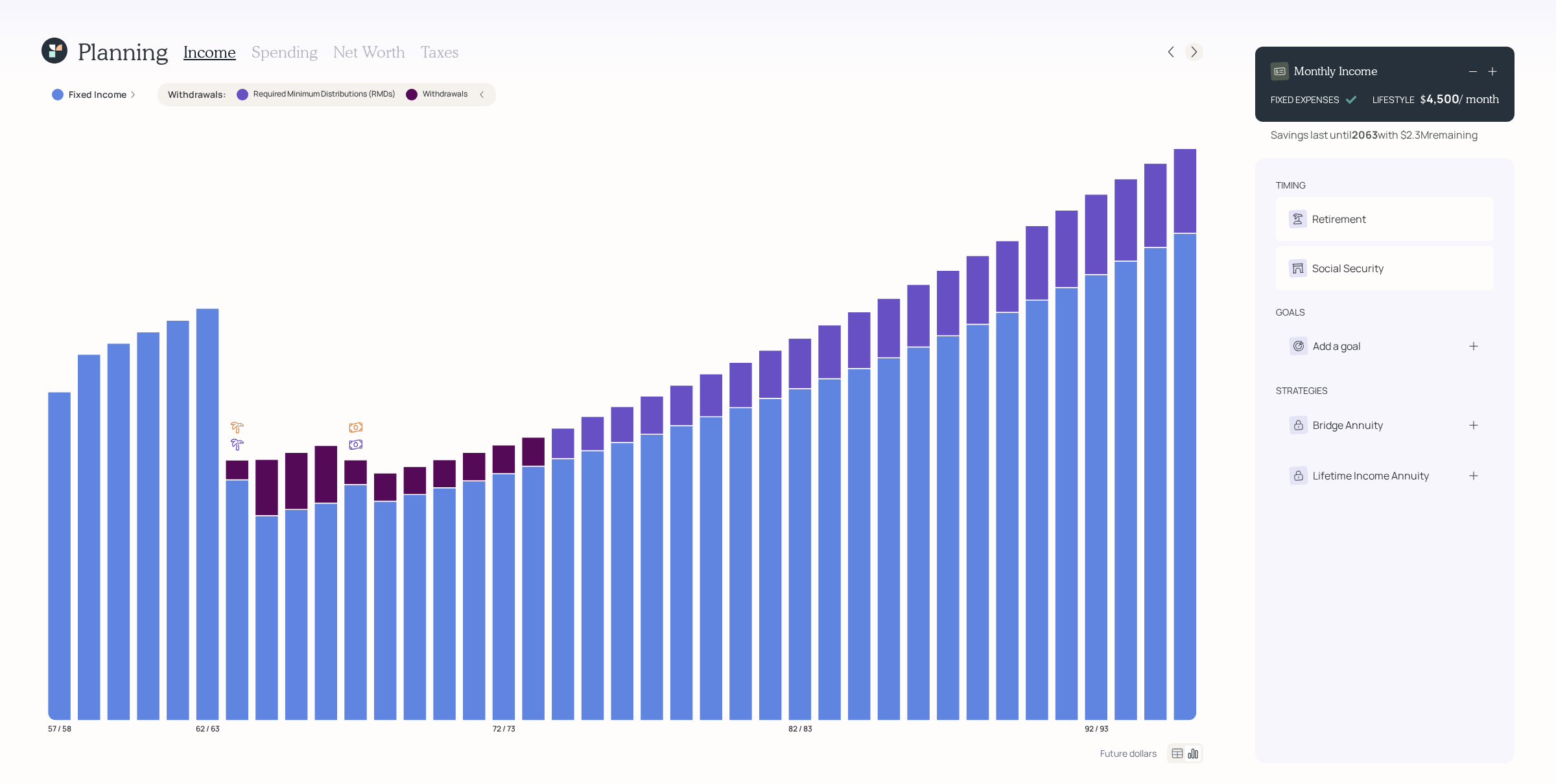
click at [1197, 53] on icon at bounding box center [1194, 52] width 13 height 13
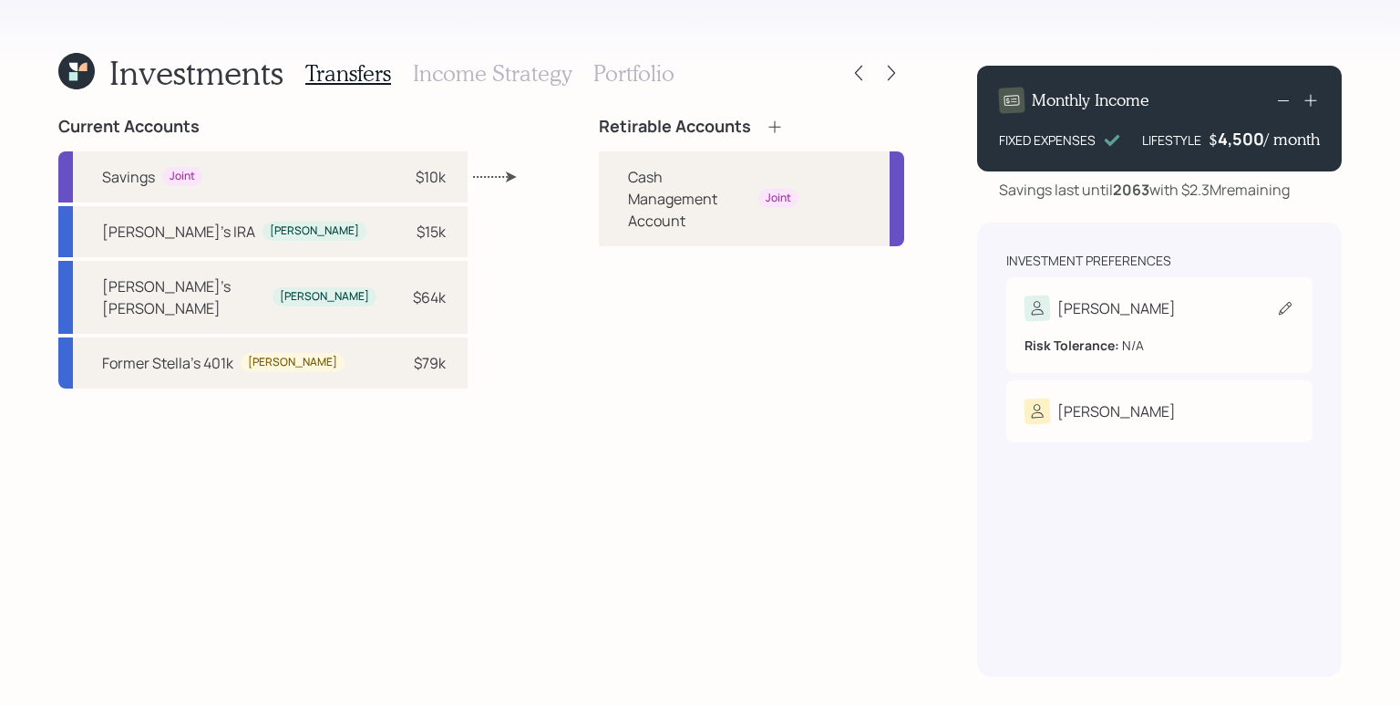
click at [1037, 304] on icon at bounding box center [1036, 307] width 19 height 19
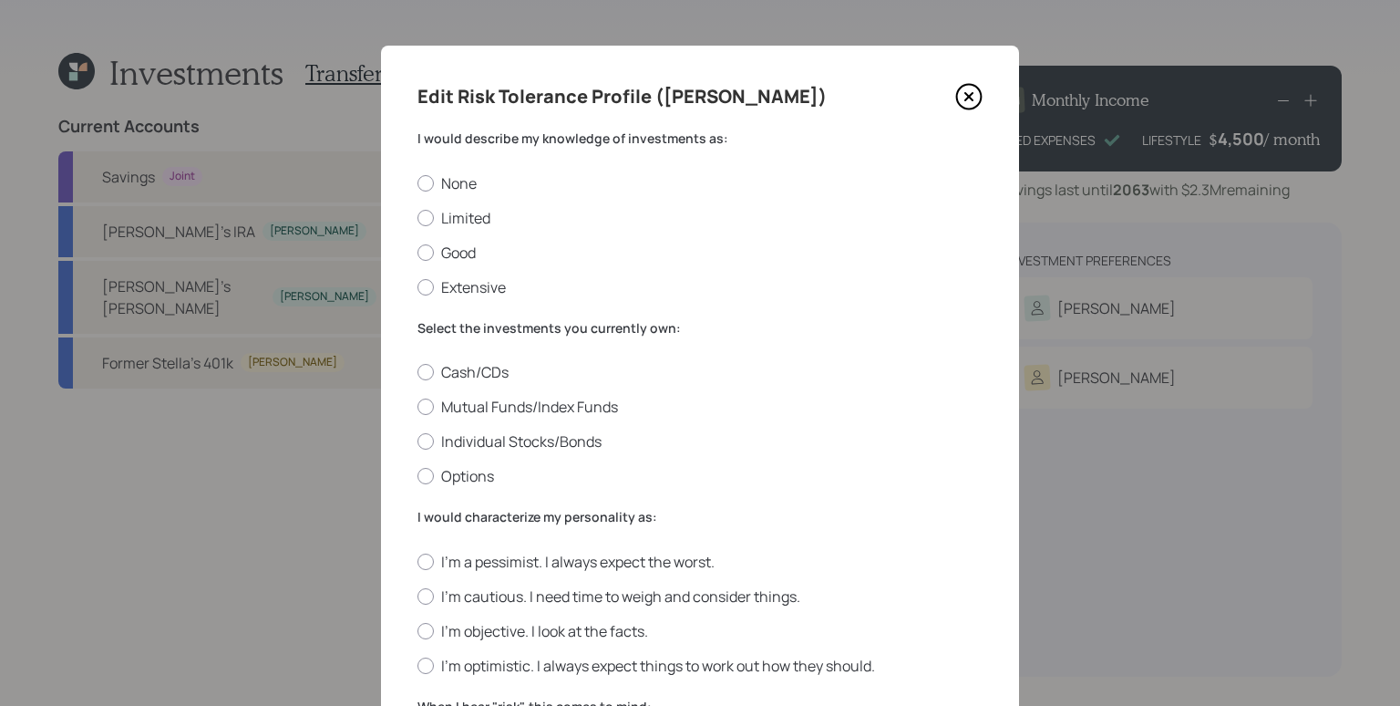
click at [965, 98] on icon at bounding box center [968, 96] width 7 height 7
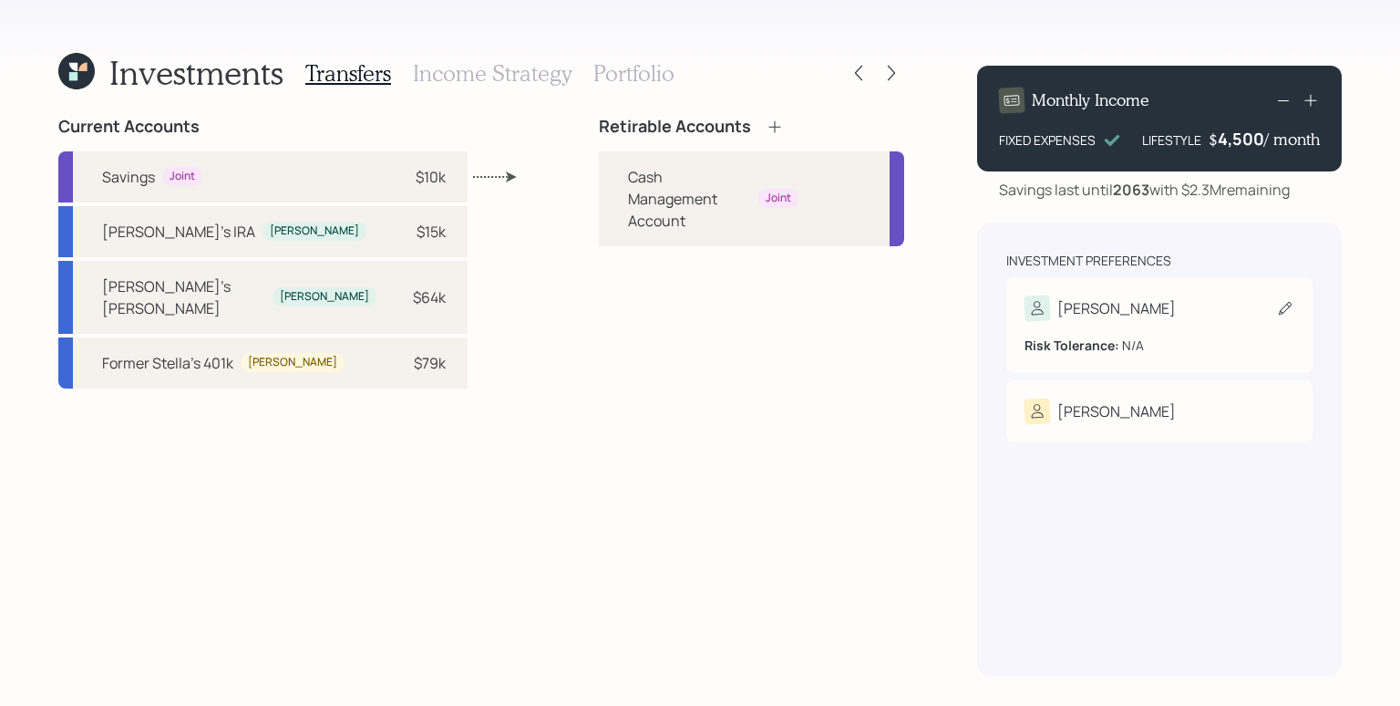
click at [1109, 303] on div "[PERSON_NAME]" at bounding box center [1160, 308] width 270 height 26
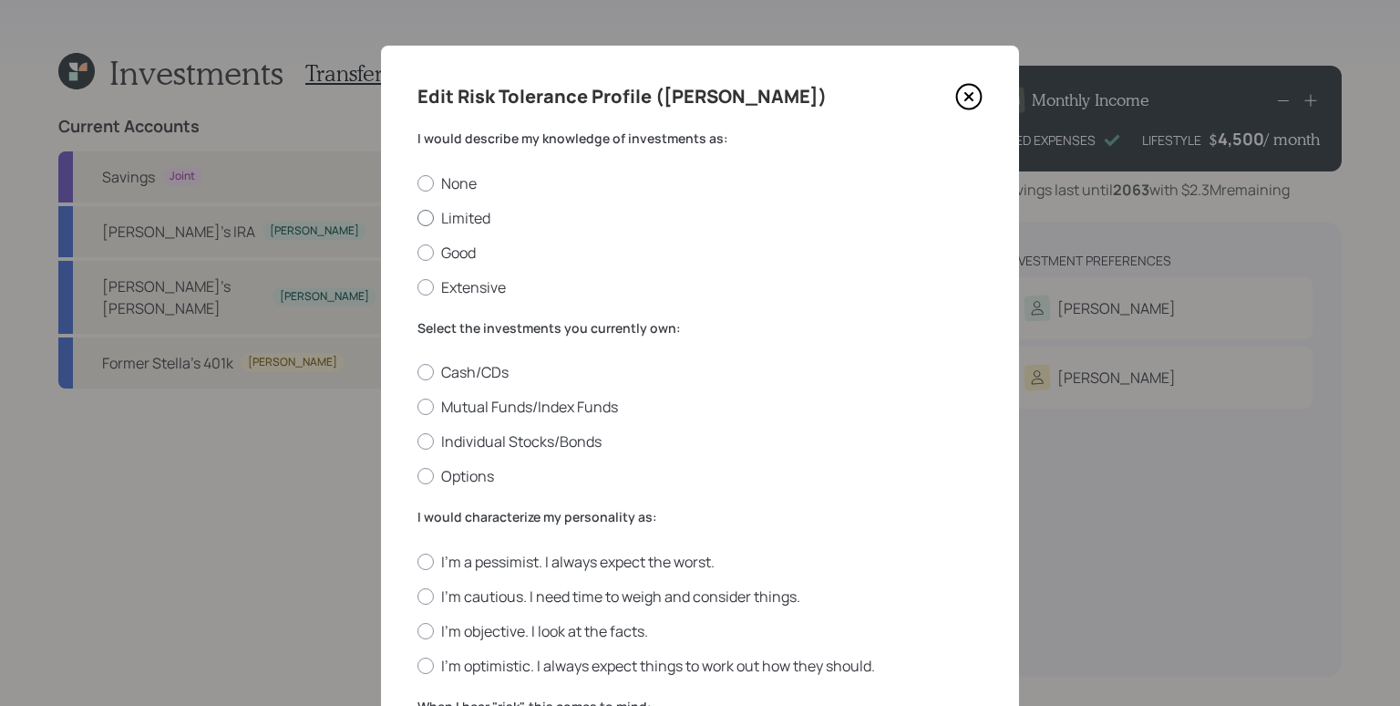
click at [464, 225] on label "Limited" at bounding box center [700, 218] width 565 height 20
click at [418, 218] on input "Limited" at bounding box center [417, 217] width 1 height 1
radio input "true"
drag, startPoint x: 525, startPoint y: 407, endPoint x: 591, endPoint y: 485, distance: 102.3
click at [524, 408] on label "Mutual Funds/Index Funds" at bounding box center [700, 407] width 565 height 20
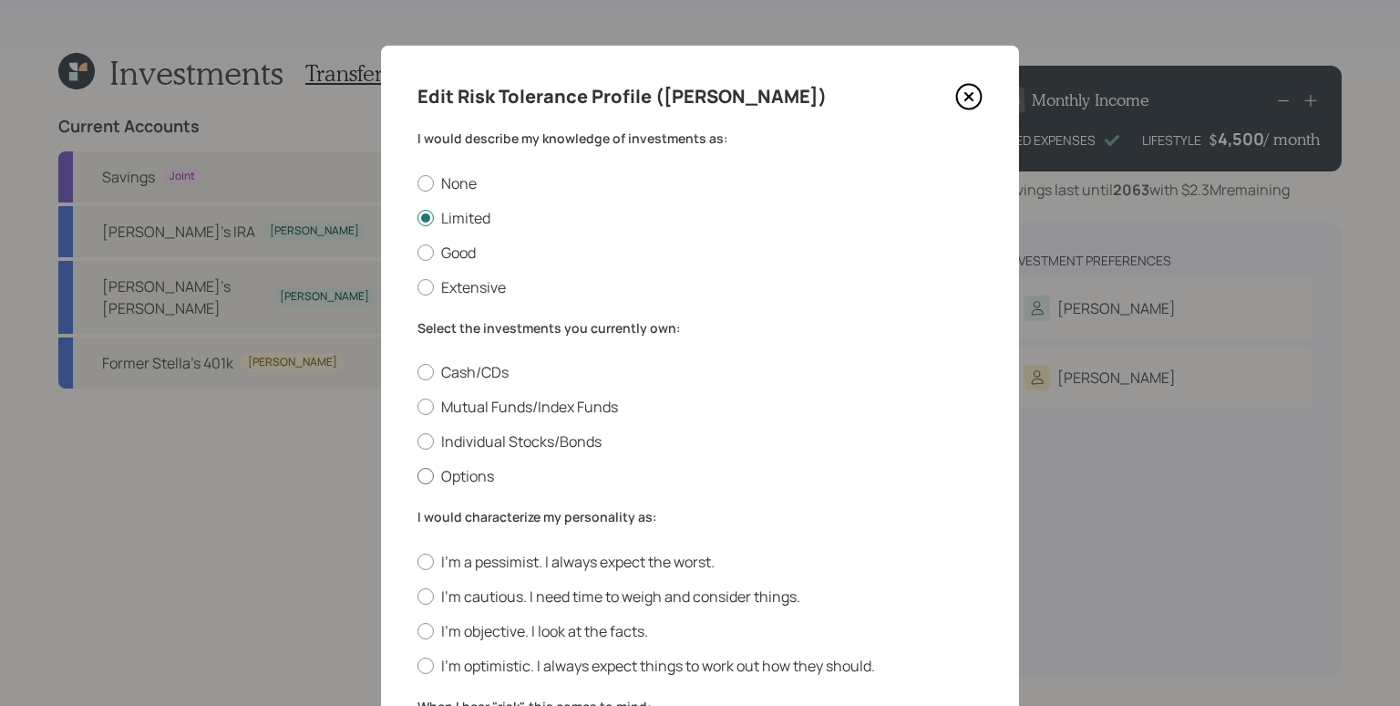
click at [418, 408] on input "Mutual Funds/Index Funds" at bounding box center [417, 407] width 1 height 1
radio input "true"
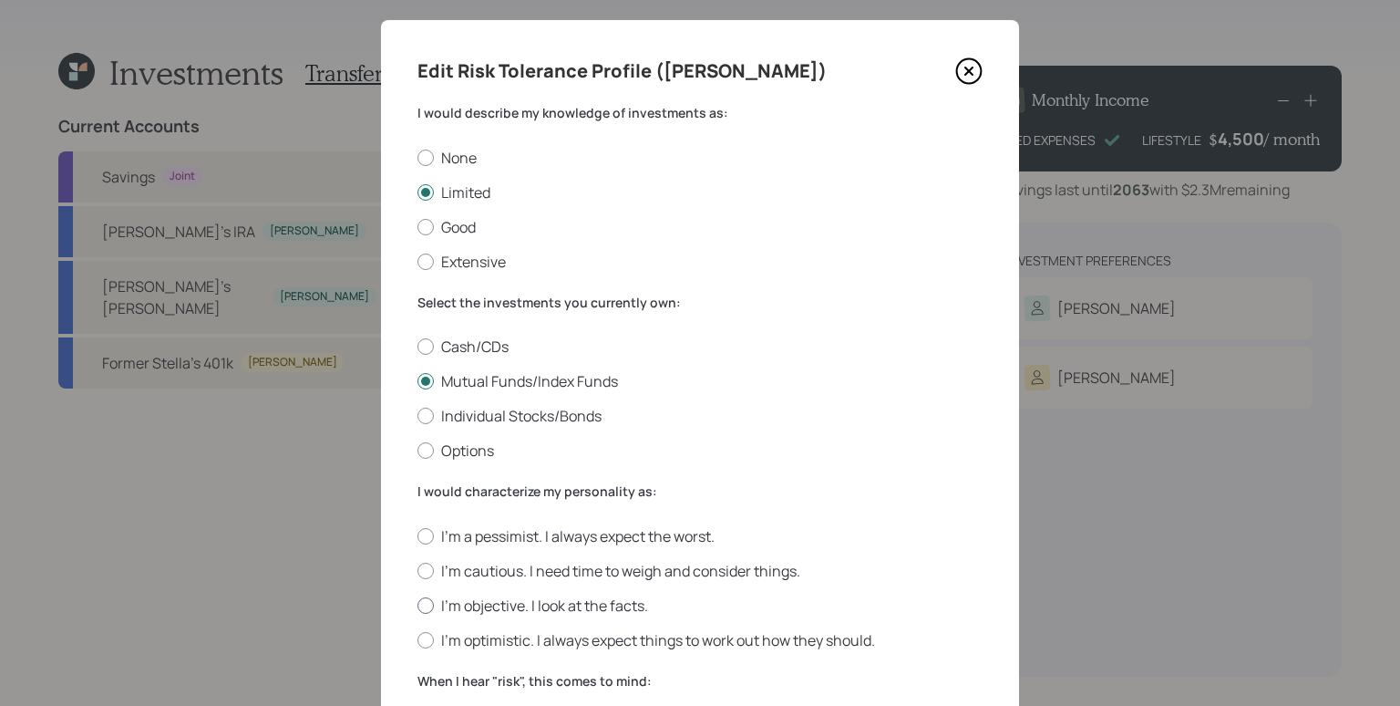
drag, startPoint x: 533, startPoint y: 608, endPoint x: 546, endPoint y: 604, distance: 13.6
click at [534, 609] on label "I'm objective. I look at the facts." at bounding box center [700, 605] width 565 height 20
click at [418, 605] on input "I'm objective. I look at the facts." at bounding box center [417, 604] width 1 height 1
radio input "true"
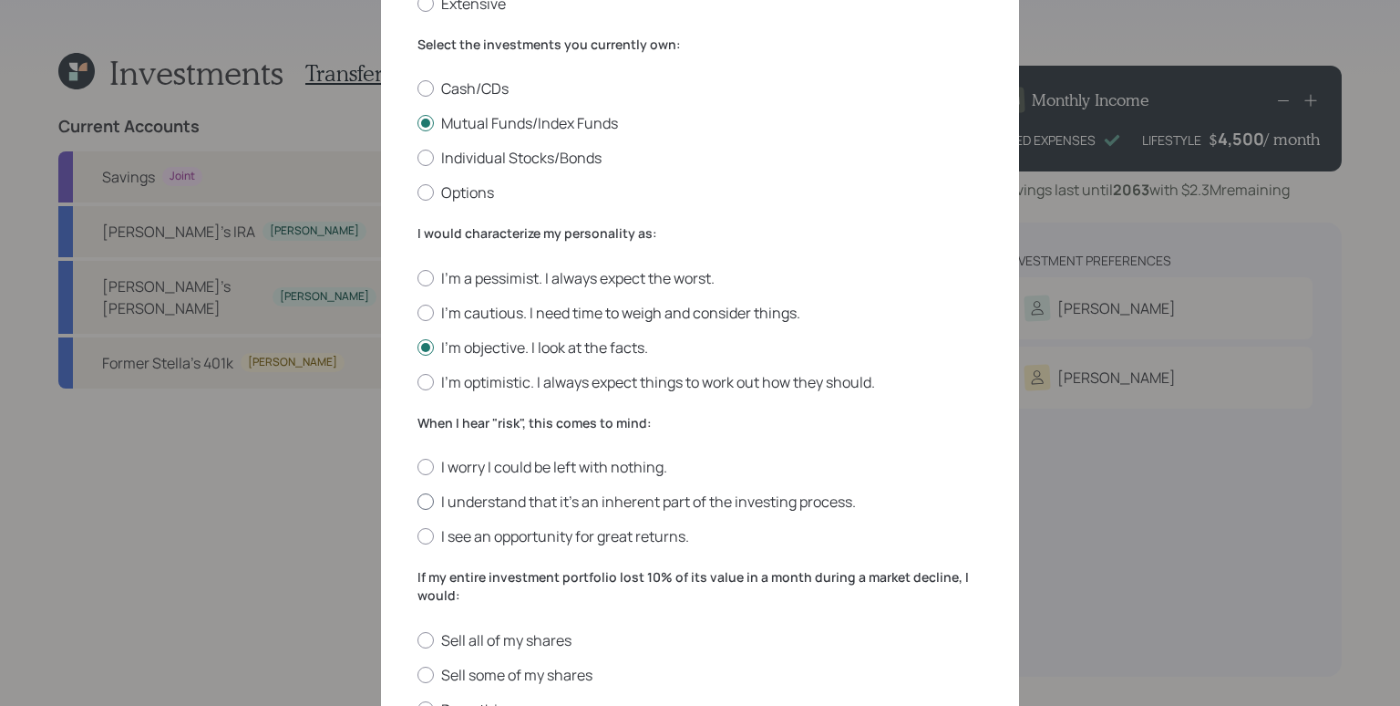
click at [468, 503] on label "I understand that it’s an inherent part of the investing process." at bounding box center [700, 501] width 565 height 20
click at [418, 502] on input "I understand that it’s an inherent part of the investing process." at bounding box center [417, 501] width 1 height 1
radio input "true"
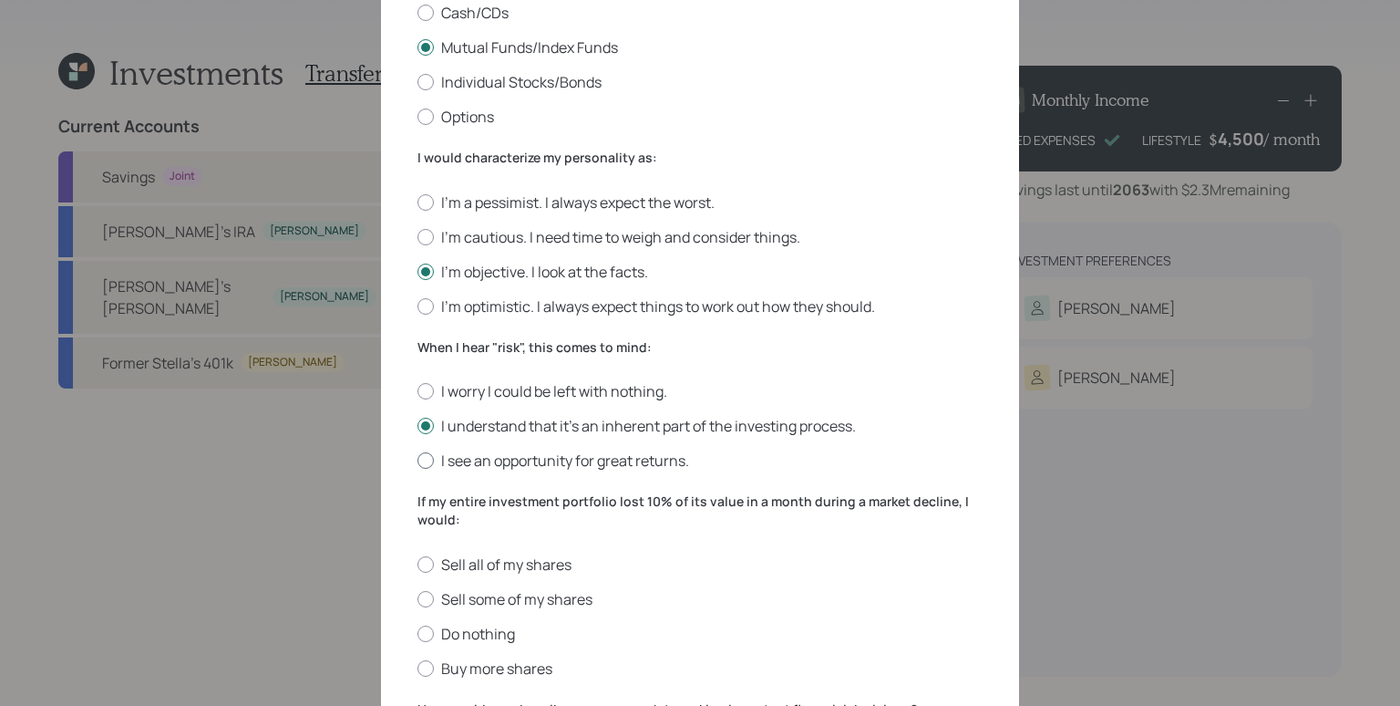
scroll to position [383, 0]
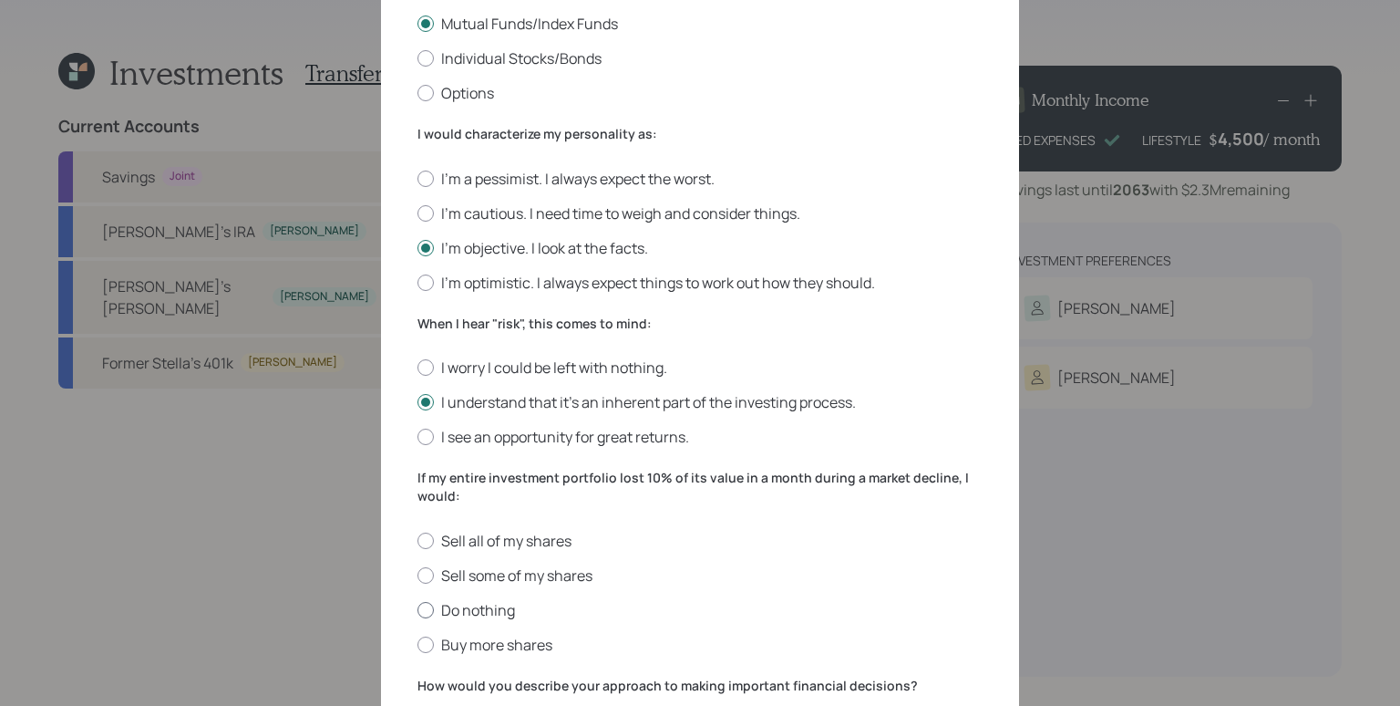
click at [465, 618] on label "Do nothing" at bounding box center [700, 610] width 565 height 20
click at [418, 610] on input "Do nothing" at bounding box center [417, 609] width 1 height 1
radio input "true"
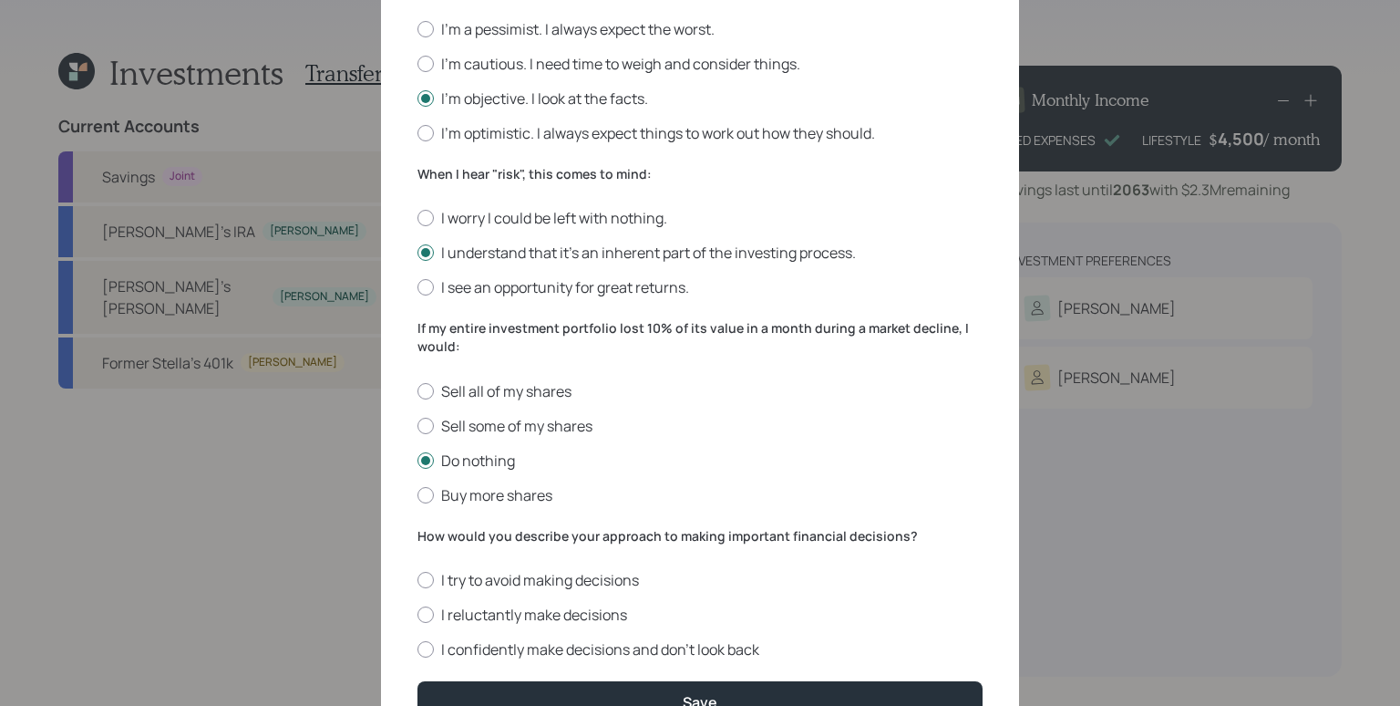
scroll to position [629, 0]
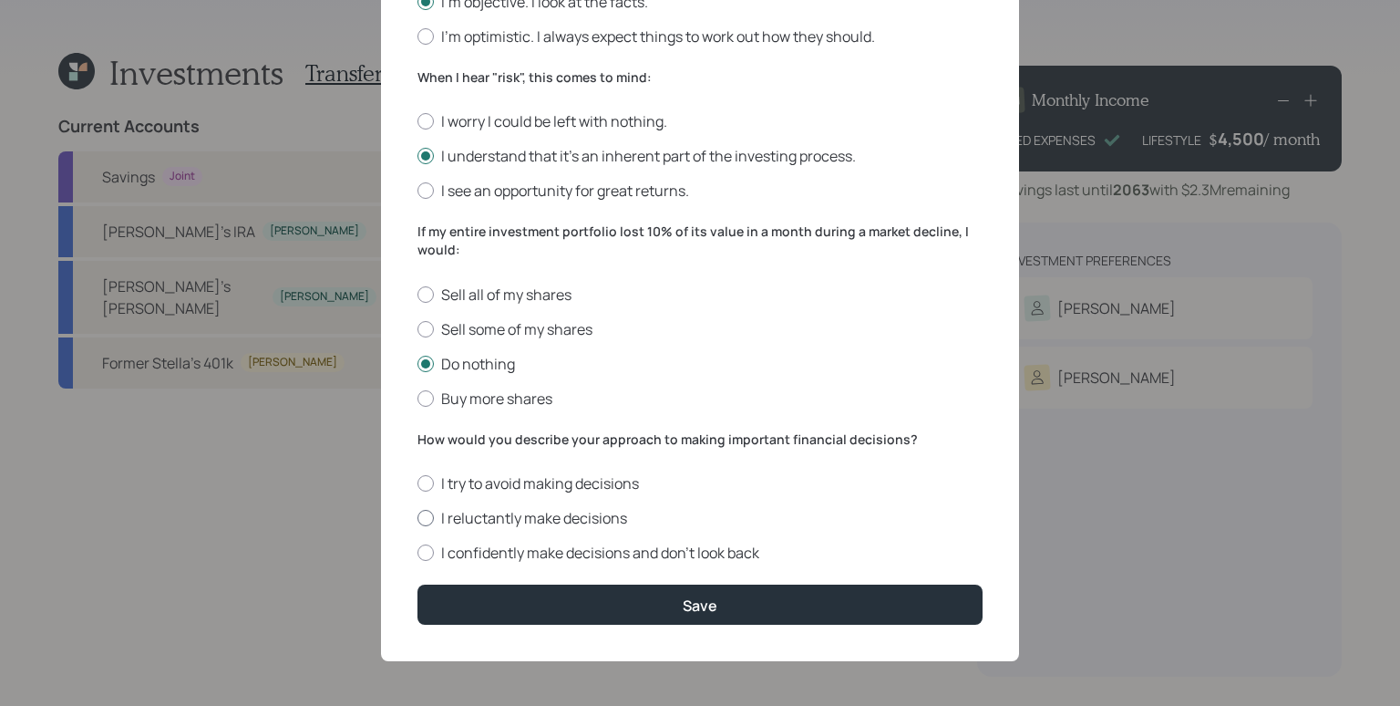
click at [469, 512] on label "I reluctantly make decisions" at bounding box center [700, 518] width 565 height 20
click at [418, 518] on input "I reluctantly make decisions" at bounding box center [417, 518] width 1 height 1
radio input "true"
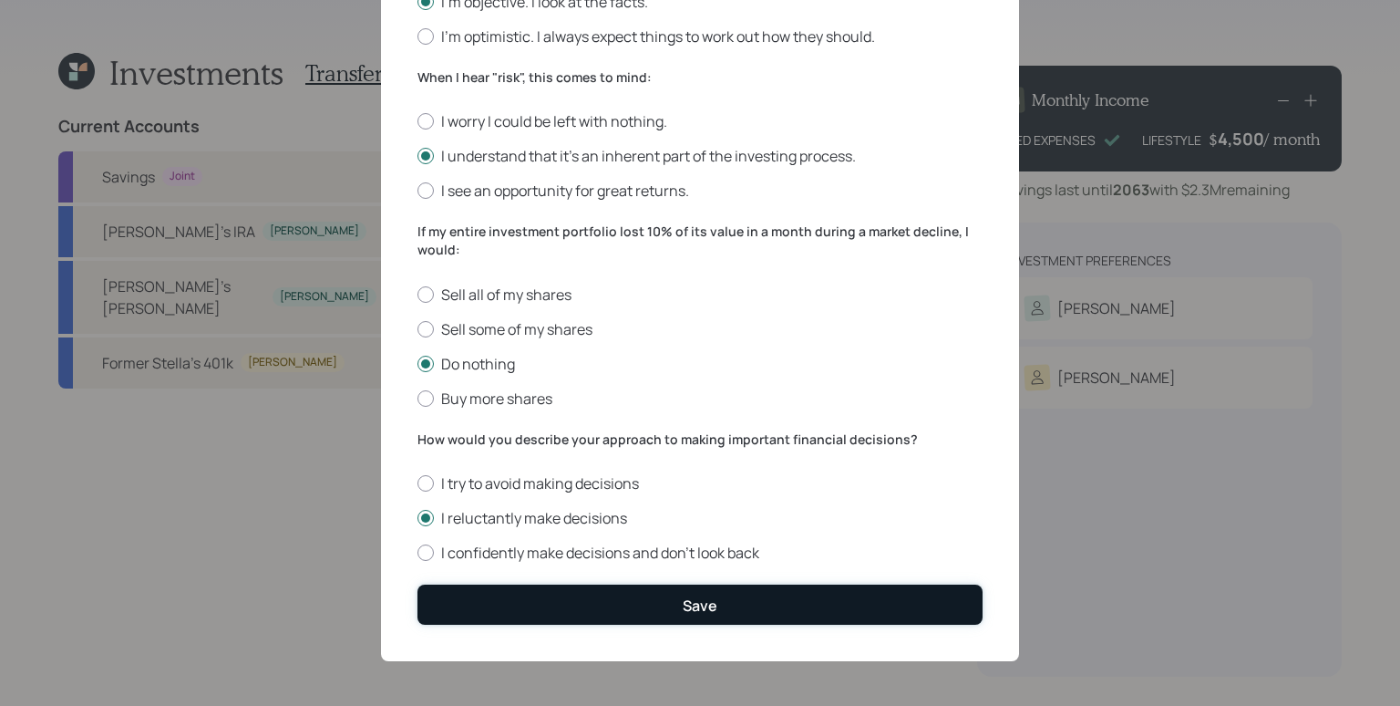
click at [567, 594] on button "Save" at bounding box center [700, 603] width 565 height 39
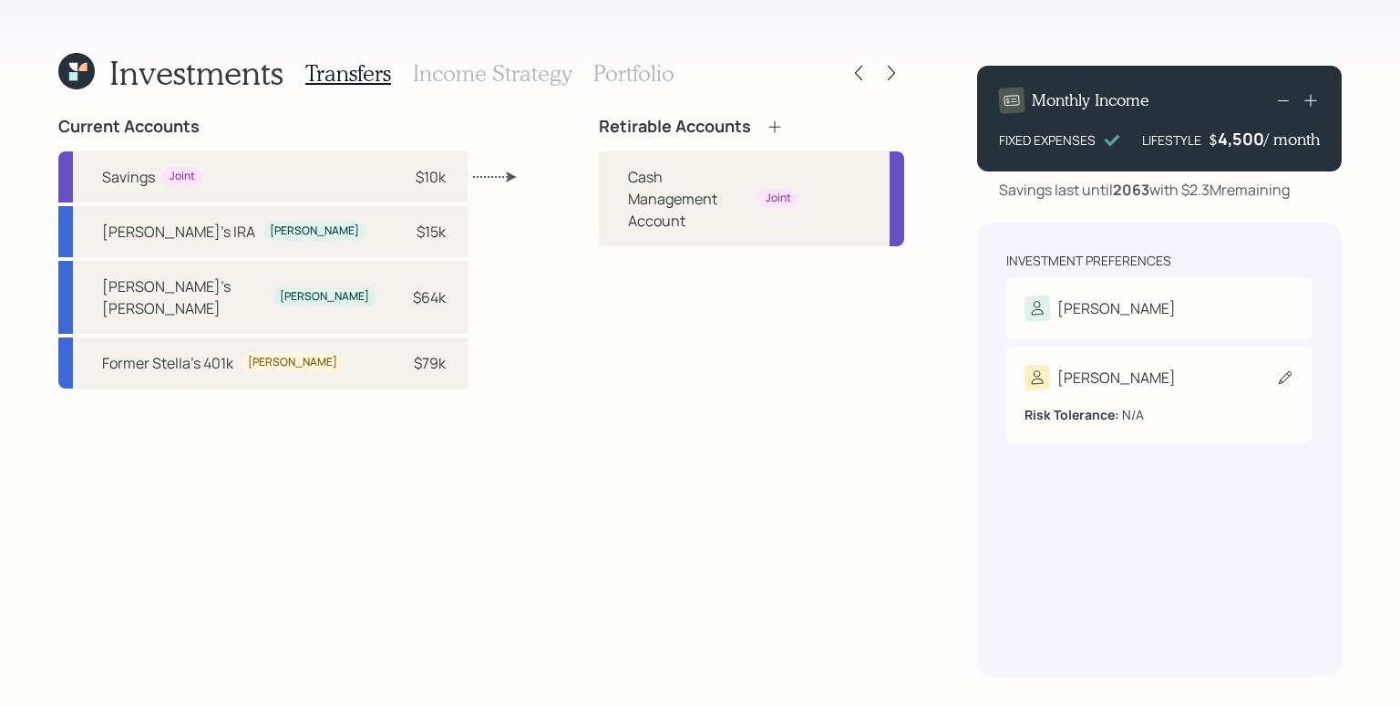
click at [1171, 401] on div "Risk Tolerance: N/A" at bounding box center [1160, 407] width 270 height 34
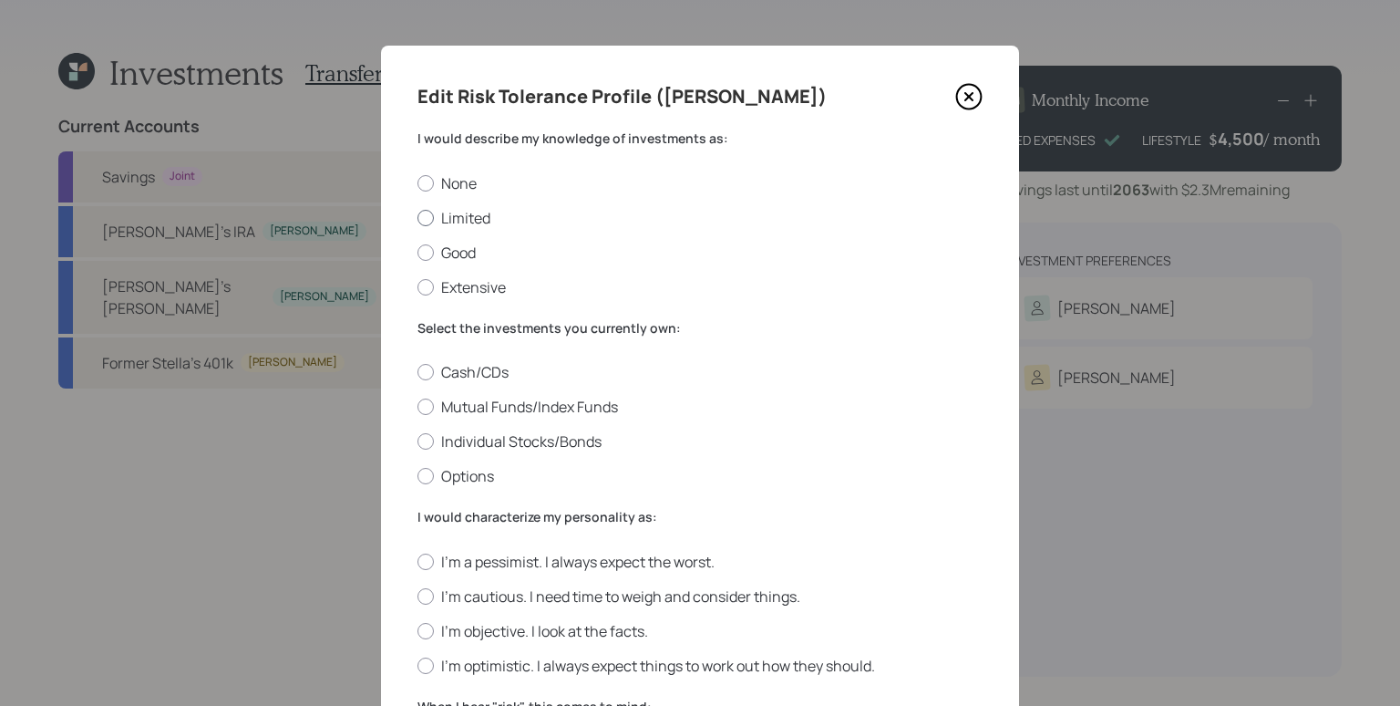
click at [464, 219] on label "Limited" at bounding box center [700, 218] width 565 height 20
click at [418, 218] on input "Limited" at bounding box center [417, 217] width 1 height 1
radio input "true"
click at [496, 396] on div "Cash/CDs Mutual Funds/Index Funds Individual Stocks/Bonds Options" at bounding box center [700, 424] width 565 height 124
click at [496, 400] on label "Mutual Funds/Index Funds" at bounding box center [700, 407] width 565 height 20
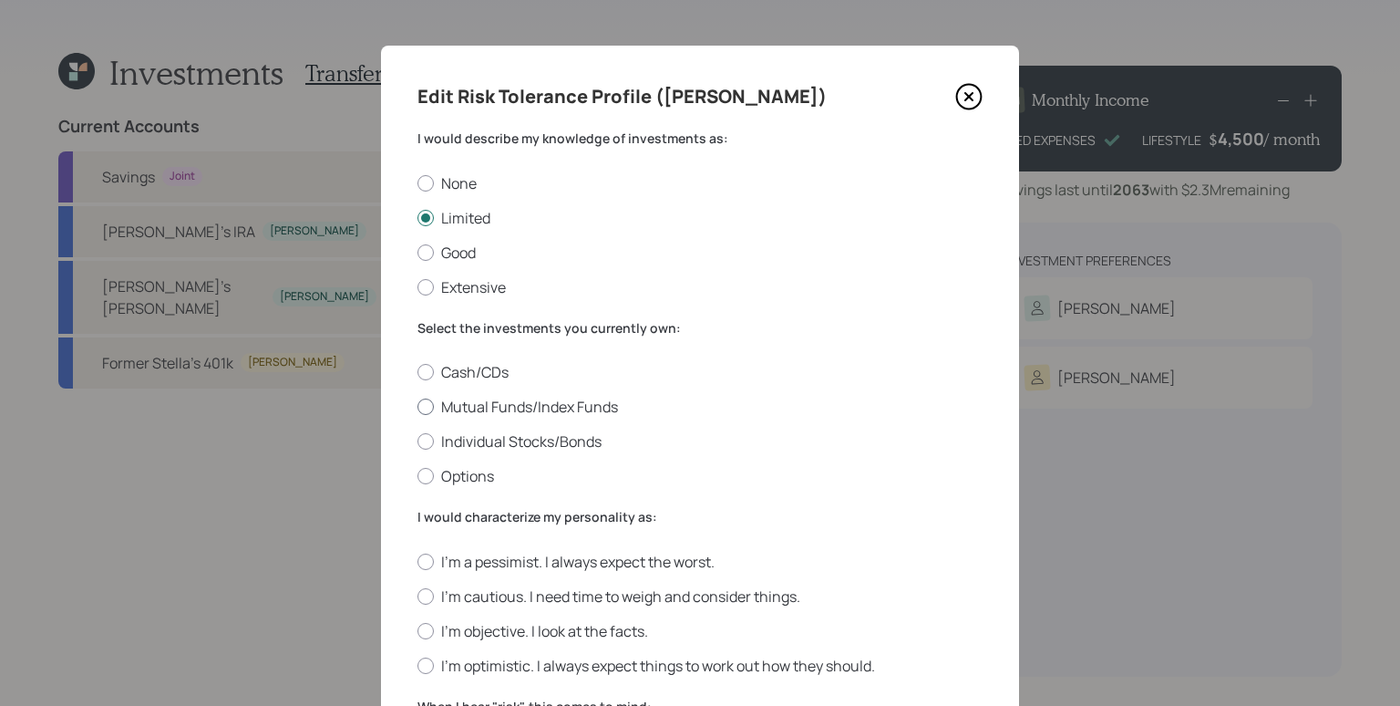
click at [418, 407] on input "Mutual Funds/Index Funds" at bounding box center [417, 407] width 1 height 1
radio input "true"
click at [465, 598] on label "I'm cautious. I need time to weigh and consider things." at bounding box center [700, 596] width 565 height 20
click at [418, 596] on input "I'm cautious. I need time to weigh and consider things." at bounding box center [417, 595] width 1 height 1
radio input "true"
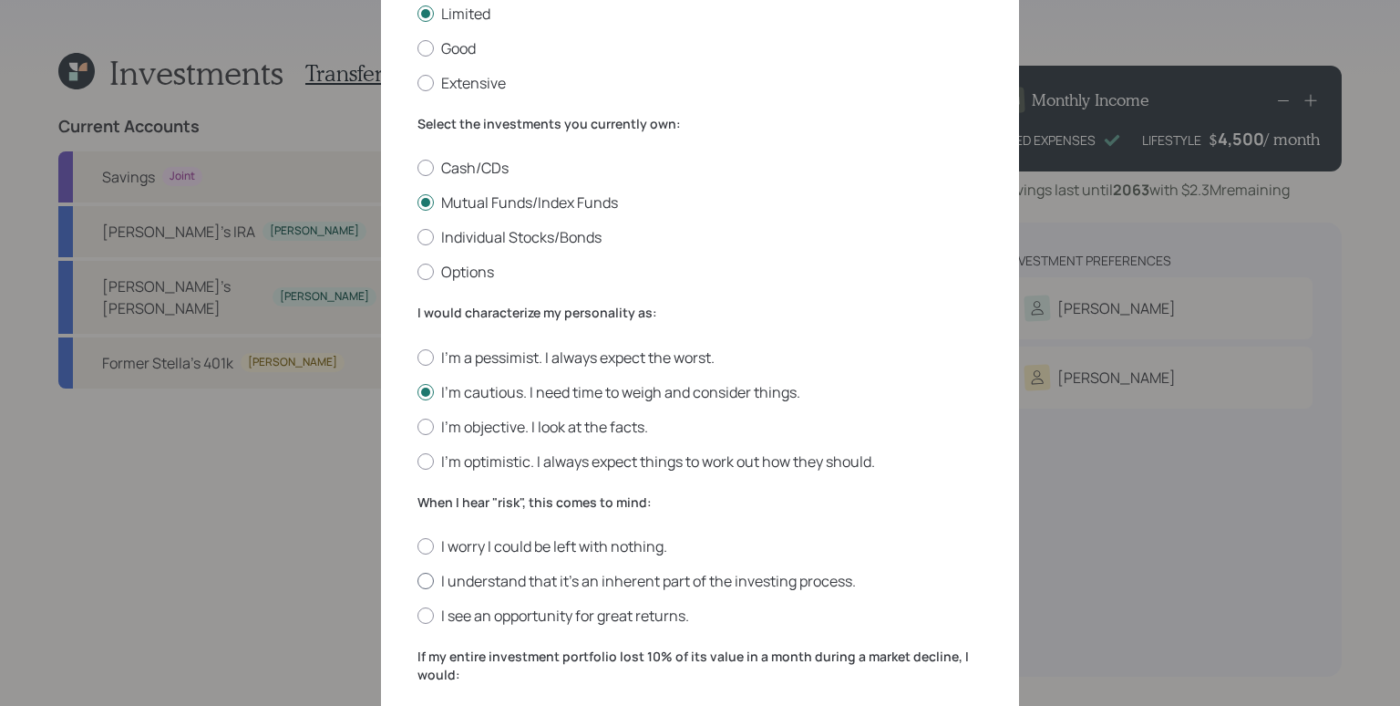
click at [480, 576] on label "I understand that it’s an inherent part of the investing process." at bounding box center [700, 581] width 565 height 20
click at [418, 581] on input "I understand that it’s an inherent part of the investing process." at bounding box center [417, 581] width 1 height 1
radio input "true"
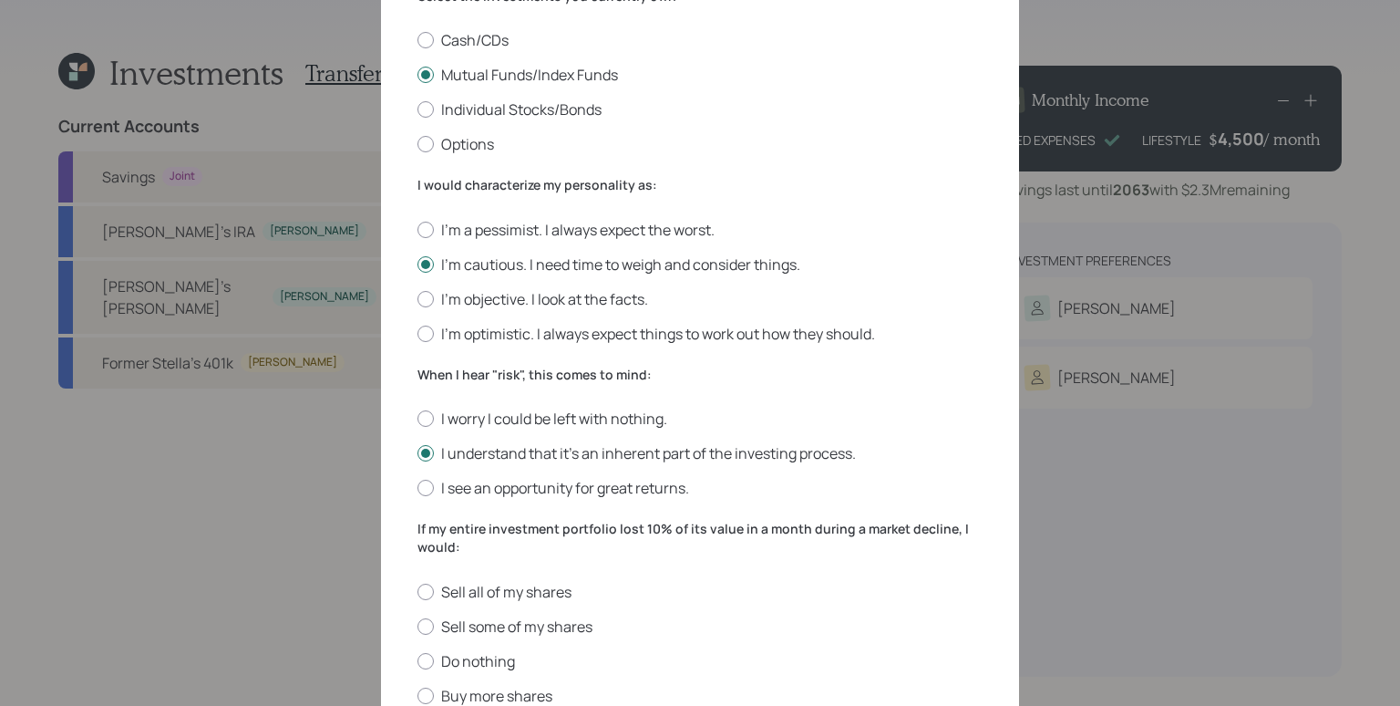
scroll to position [341, 0]
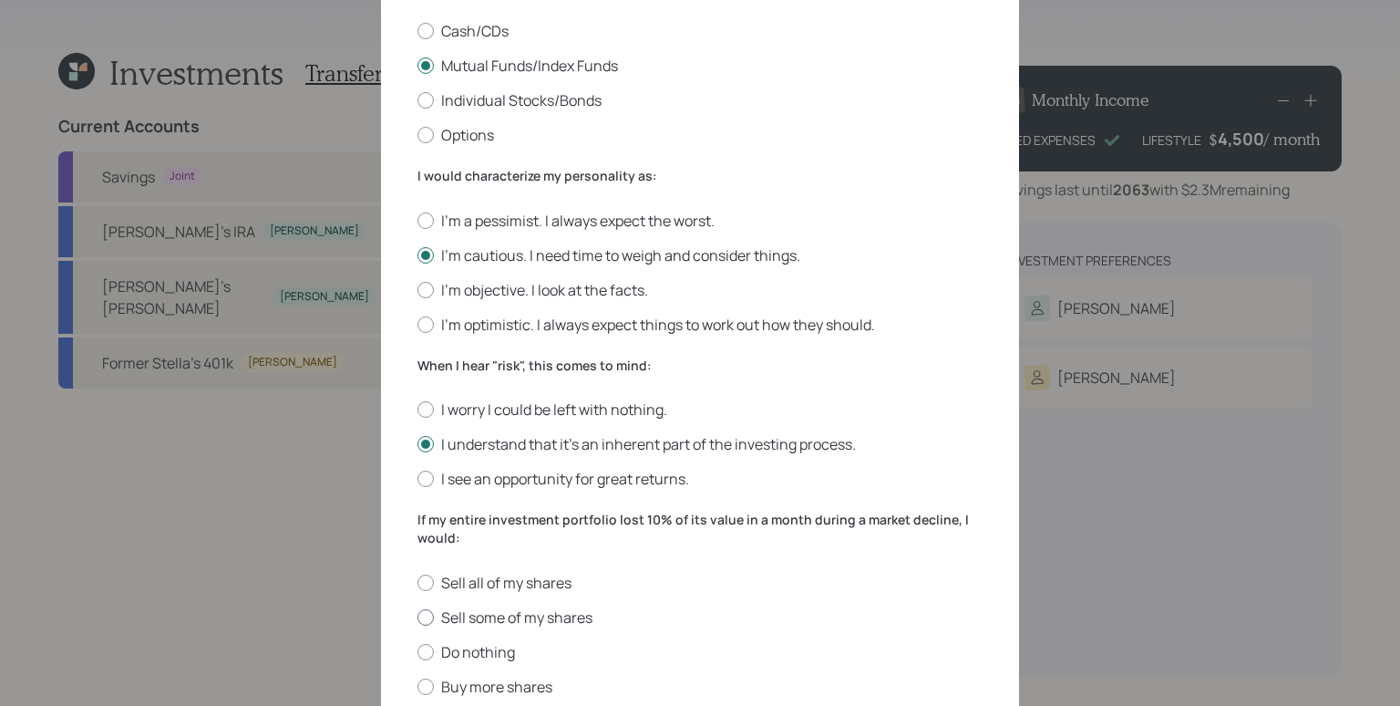
click at [488, 625] on label "Sell some of my shares" at bounding box center [700, 617] width 565 height 20
click at [418, 617] on input "Sell some of my shares" at bounding box center [417, 616] width 1 height 1
radio input "true"
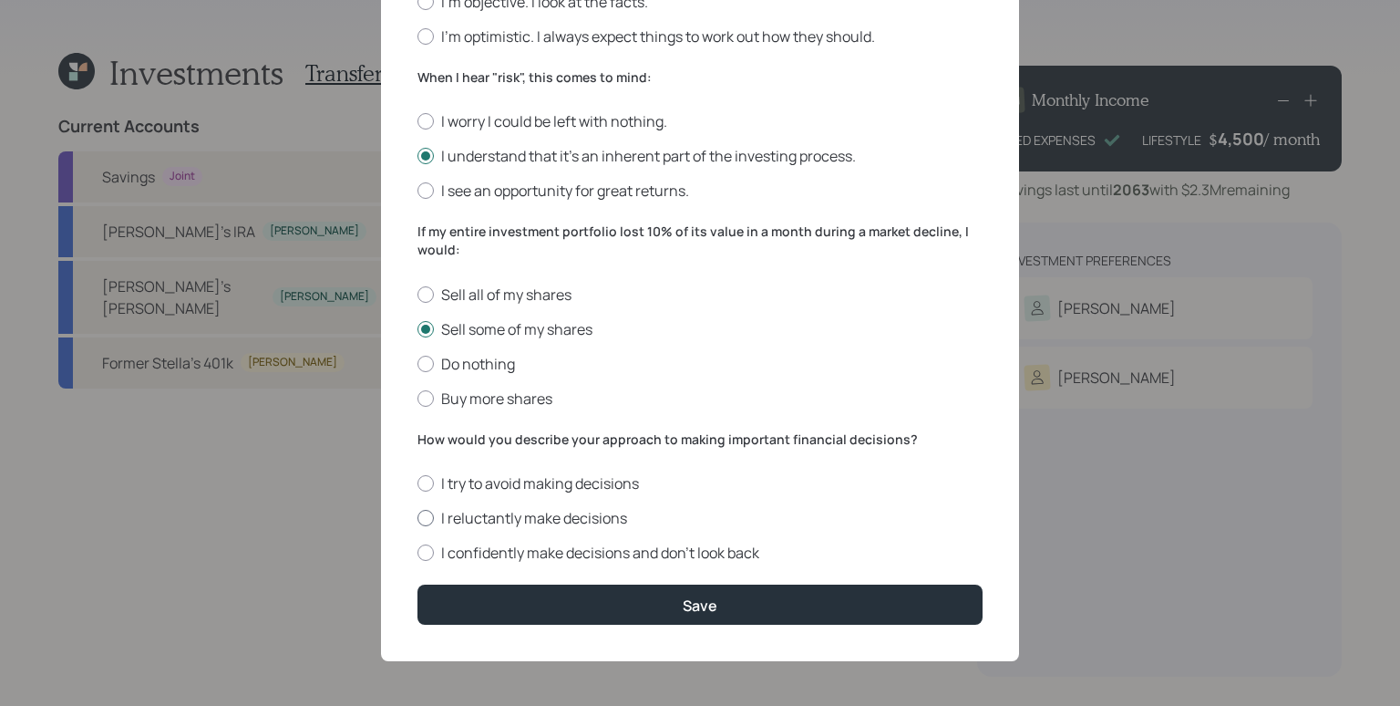
click at [492, 511] on label "I reluctantly make decisions" at bounding box center [700, 518] width 565 height 20
click at [418, 518] on input "I reluctantly make decisions" at bounding box center [417, 518] width 1 height 1
radio input "true"
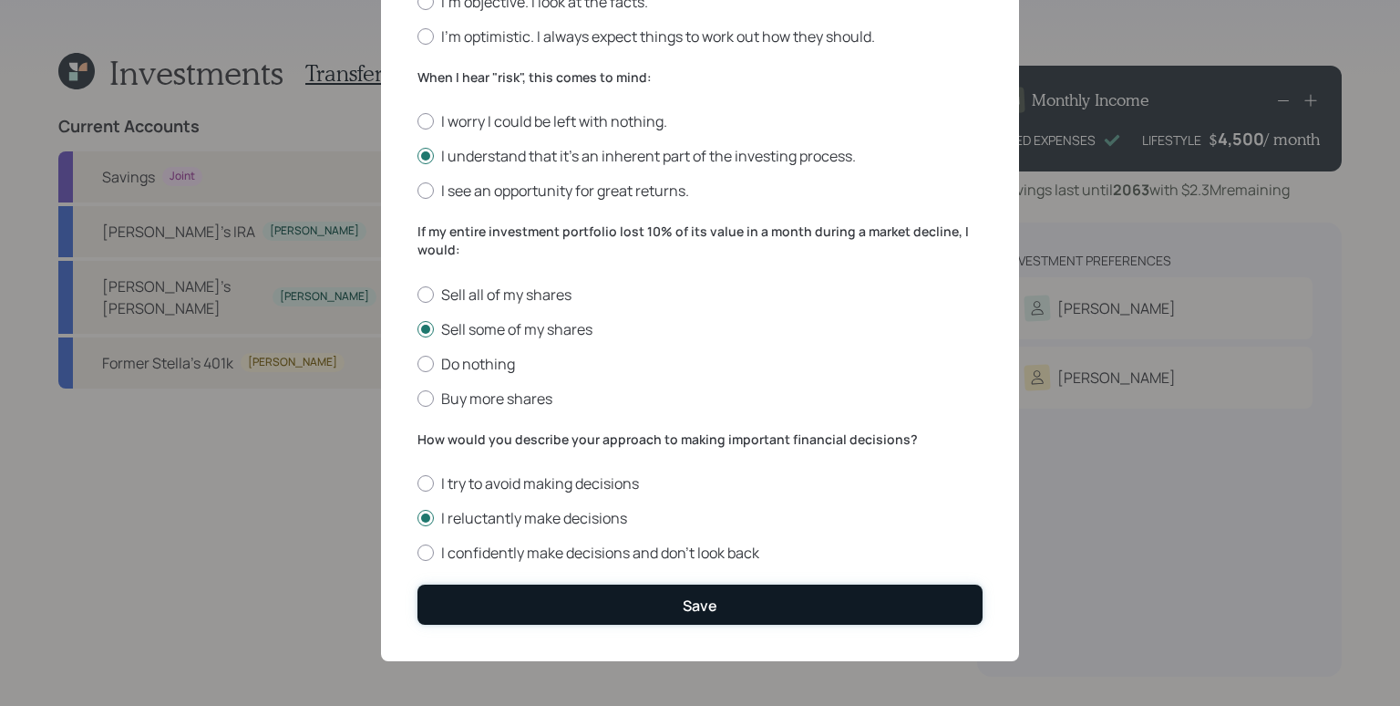
click at [567, 609] on button "Save" at bounding box center [700, 603] width 565 height 39
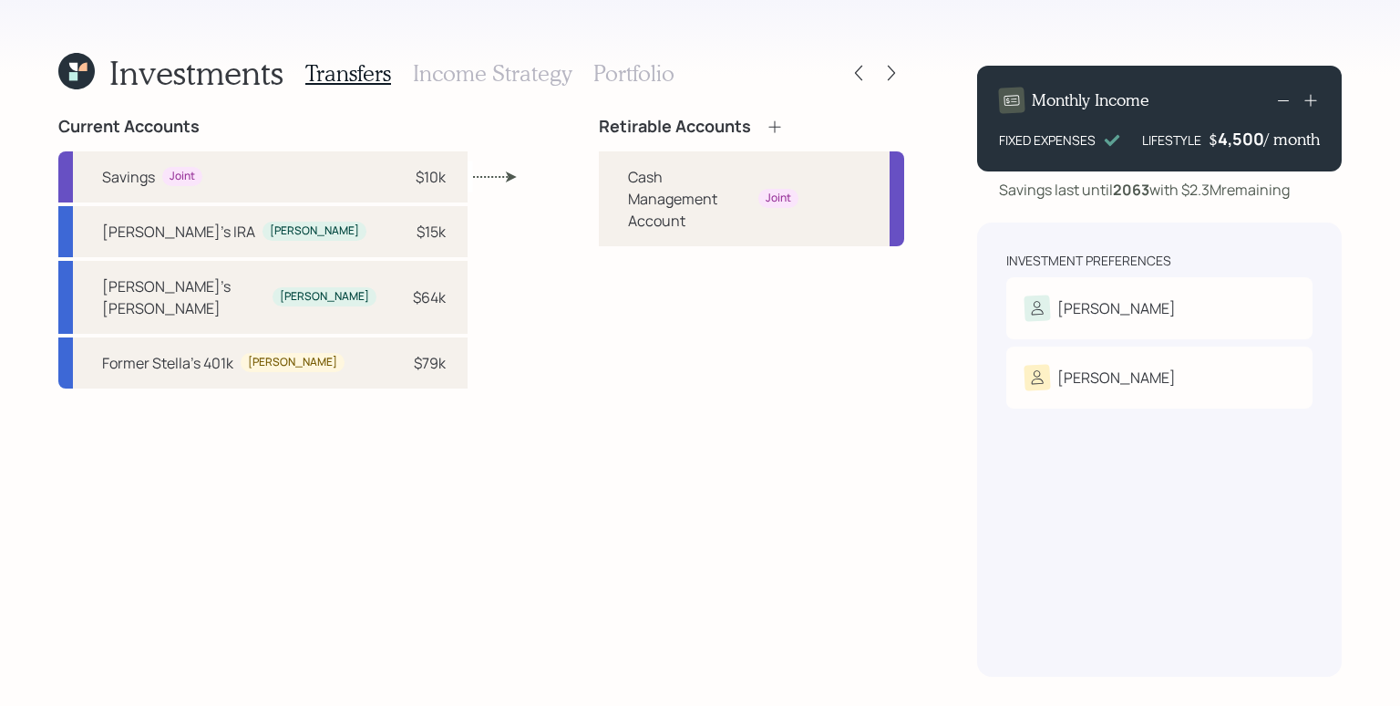
click at [766, 129] on icon at bounding box center [775, 127] width 18 height 18
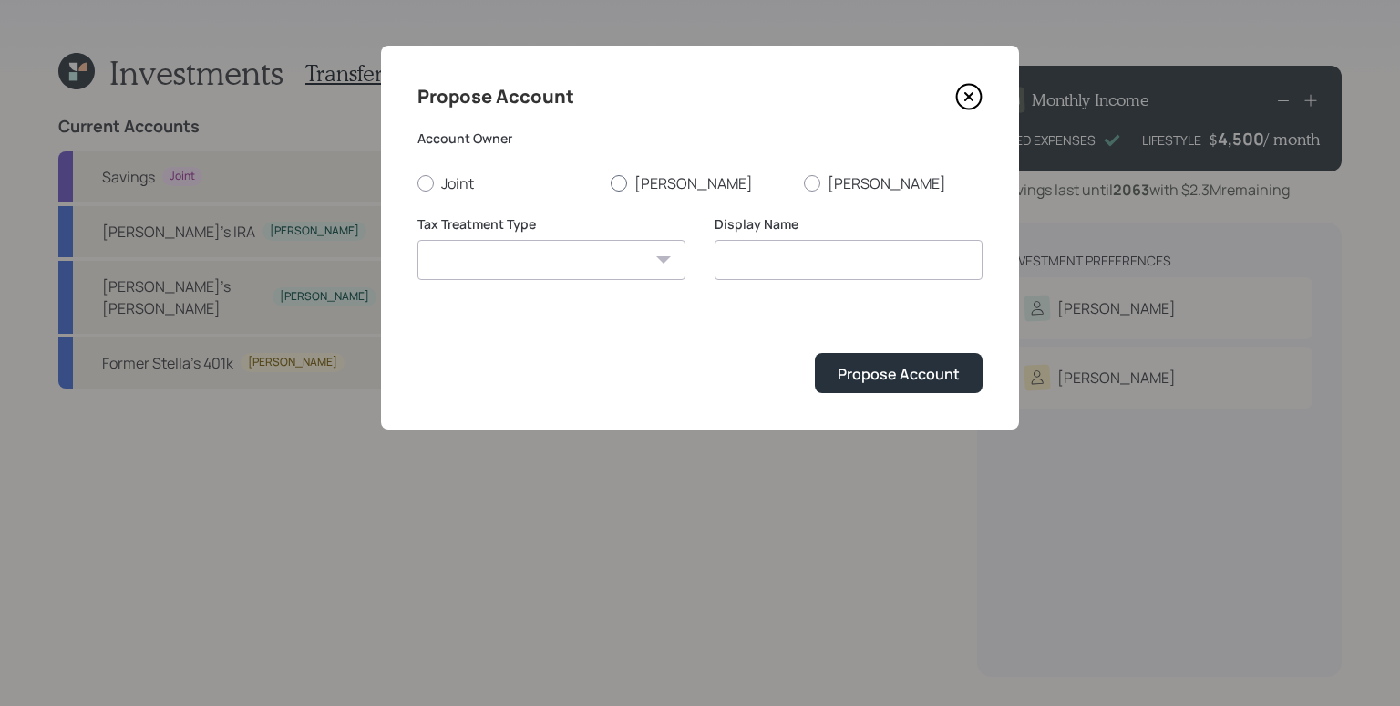
click at [654, 179] on label "[PERSON_NAME]" at bounding box center [700, 183] width 179 height 20
click at [611, 182] on input "[PERSON_NAME]" at bounding box center [610, 182] width 1 height 1
radio input "true"
click at [593, 284] on div "Tax Treatment Type [PERSON_NAME] Taxable Traditional" at bounding box center [552, 259] width 268 height 88
click at [590, 274] on select "[PERSON_NAME] Taxable Traditional" at bounding box center [552, 260] width 268 height 40
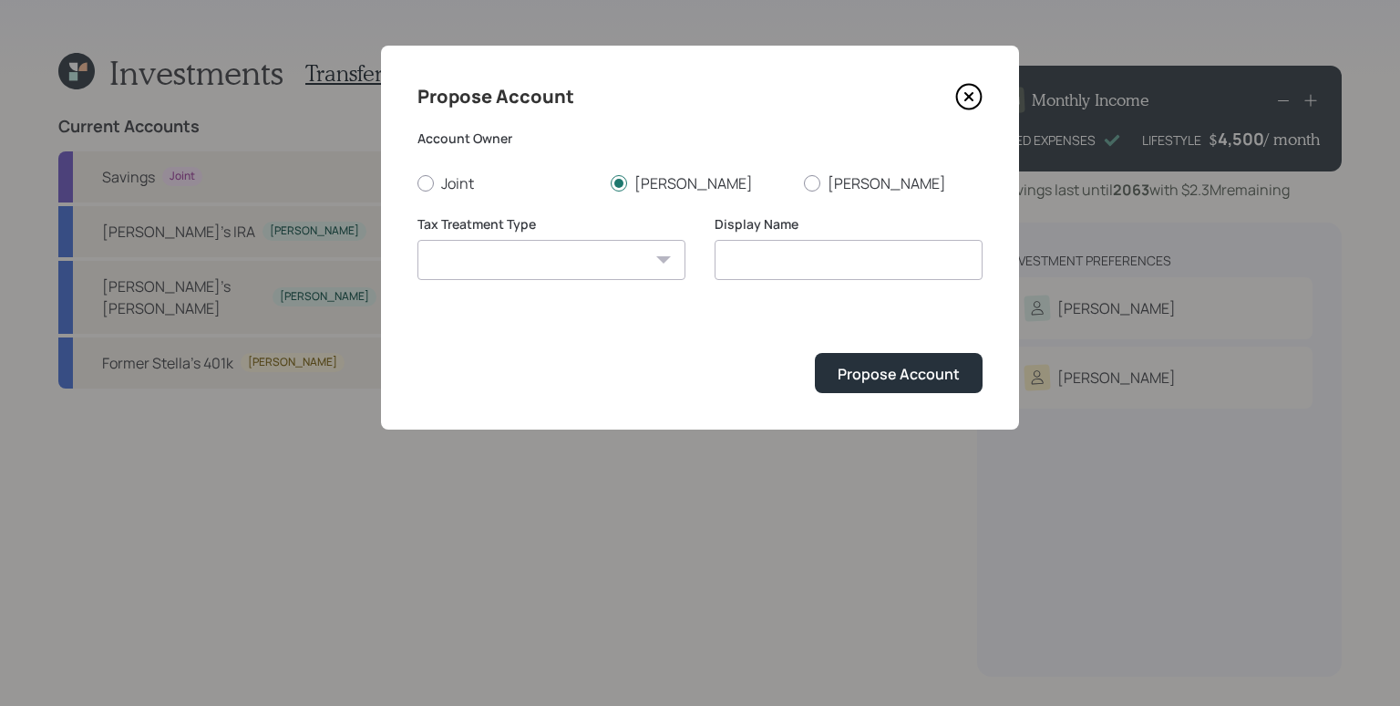
select select "[PERSON_NAME]"
click at [418, 240] on select "[PERSON_NAME] Taxable Traditional" at bounding box center [552, 260] width 268 height 40
click at [811, 268] on input "[PERSON_NAME]" at bounding box center [849, 260] width 268 height 40
type input "[PERSON_NAME]"
click at [815, 353] on button "Propose Account" at bounding box center [899, 372] width 168 height 39
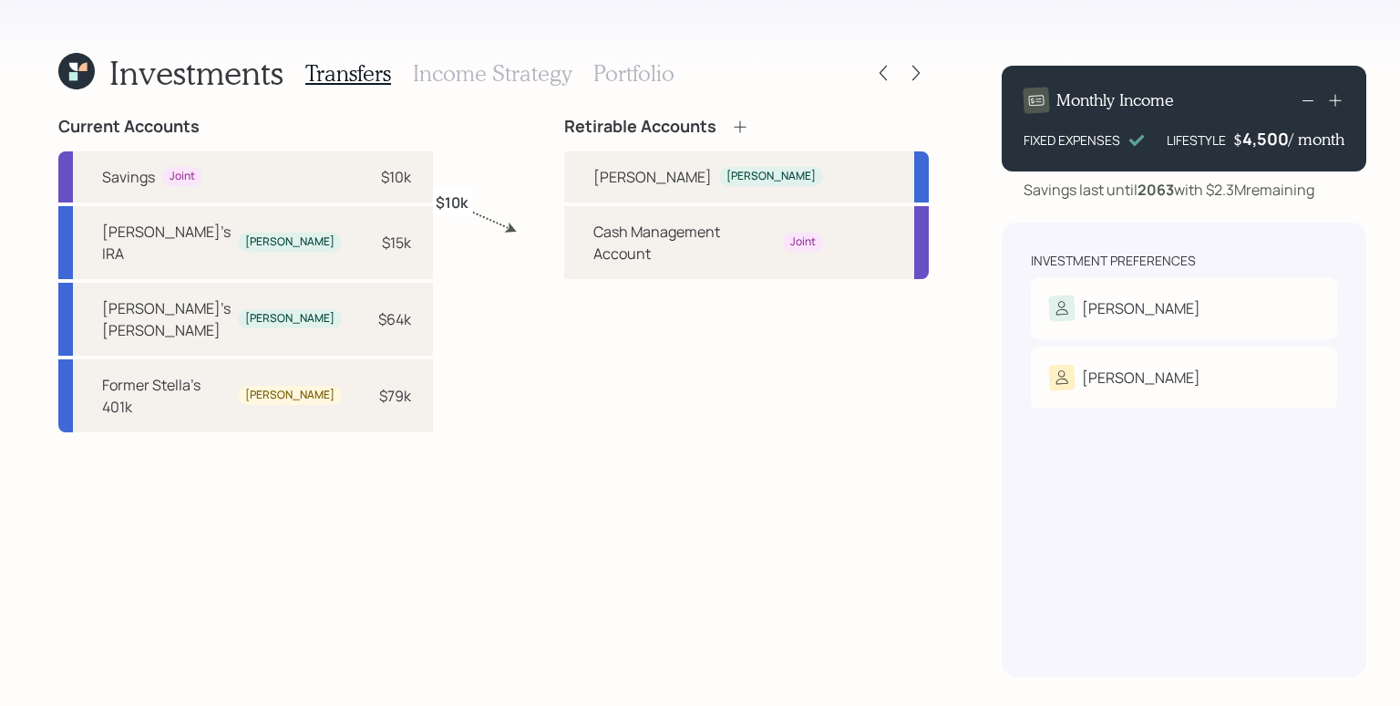
click at [731, 131] on icon at bounding box center [740, 127] width 18 height 18
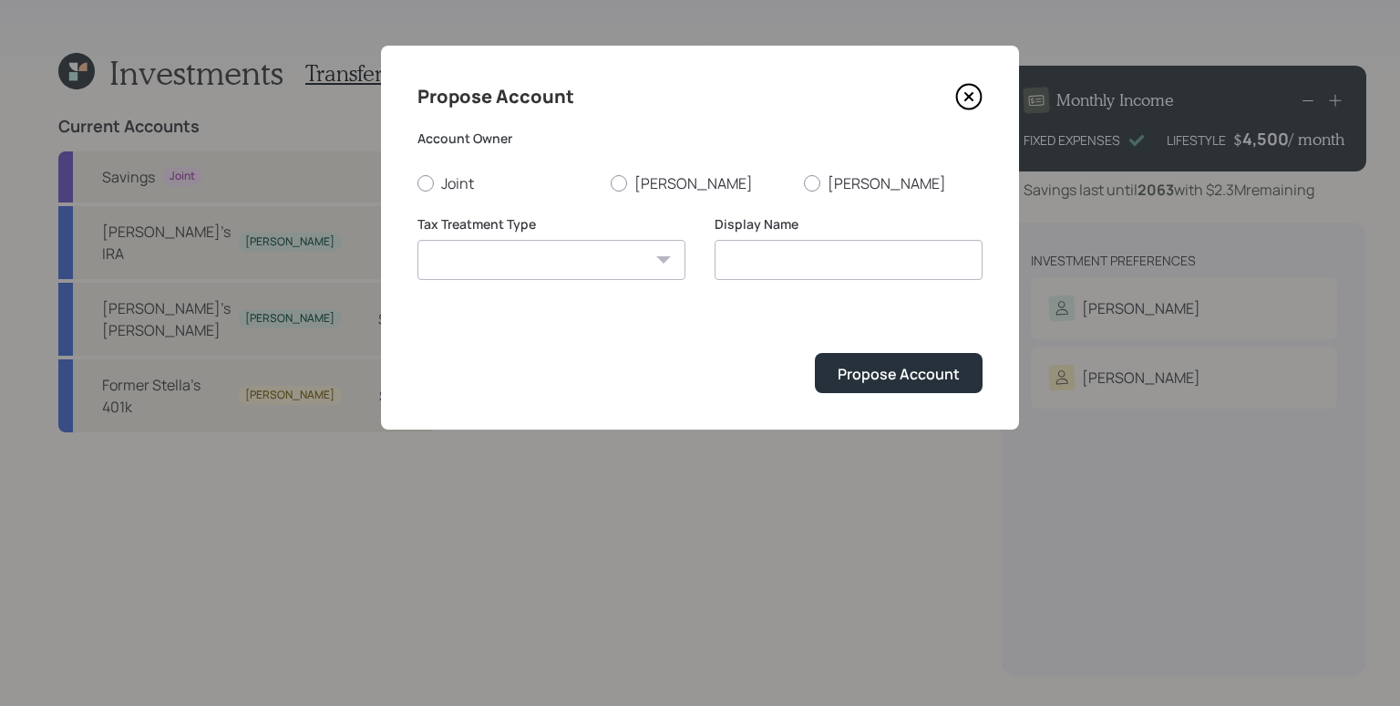
drag, startPoint x: 614, startPoint y: 181, endPoint x: 617, endPoint y: 218, distance: 37.6
click at [614, 180] on div at bounding box center [619, 183] width 16 height 16
click at [611, 182] on input "[PERSON_NAME]" at bounding box center [610, 182] width 1 height 1
radio input "true"
click at [601, 273] on select "[PERSON_NAME] Taxable Traditional" at bounding box center [552, 260] width 268 height 40
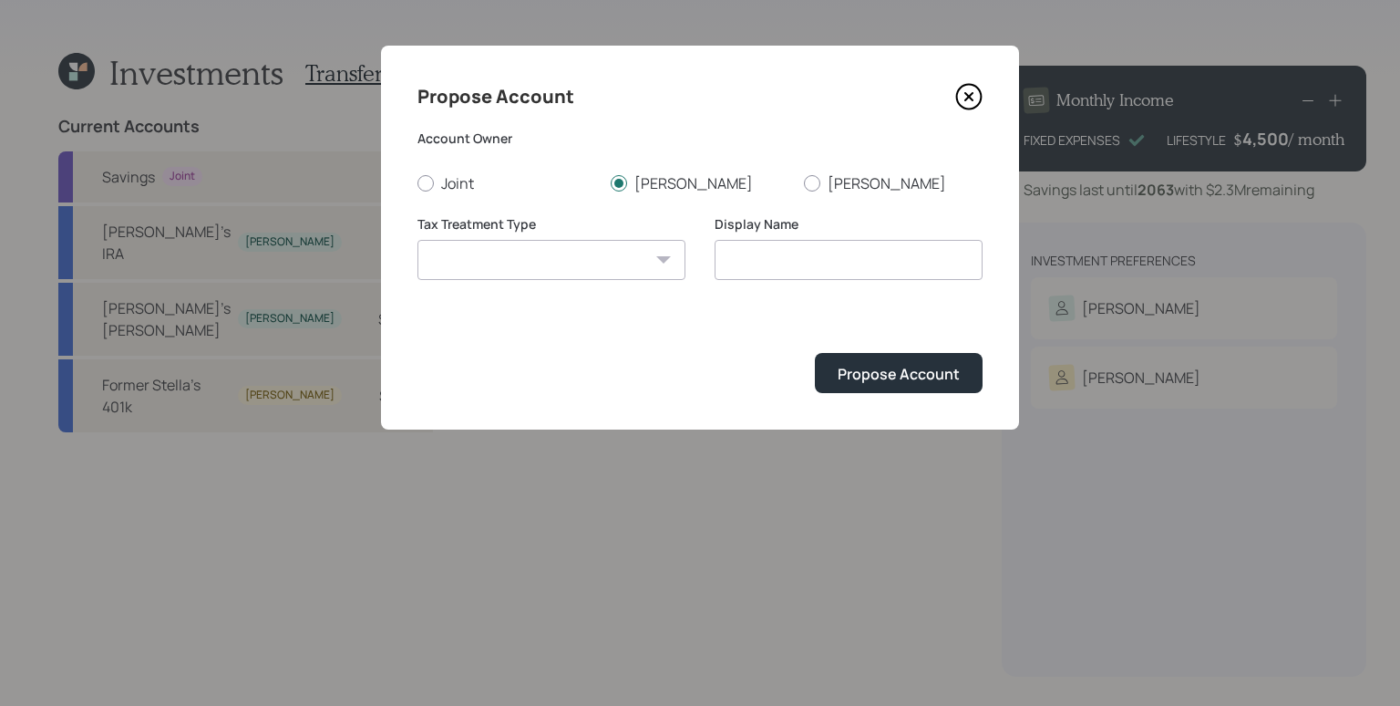
select select "traditional"
click at [418, 240] on select "[PERSON_NAME] Taxable Traditional" at bounding box center [552, 260] width 268 height 40
click at [839, 251] on input "Traditional" at bounding box center [849, 260] width 268 height 40
click at [726, 259] on input "Traditional" at bounding box center [849, 260] width 268 height 40
click at [855, 269] on input "[PERSON_NAME]'s Traditional" at bounding box center [849, 260] width 268 height 40
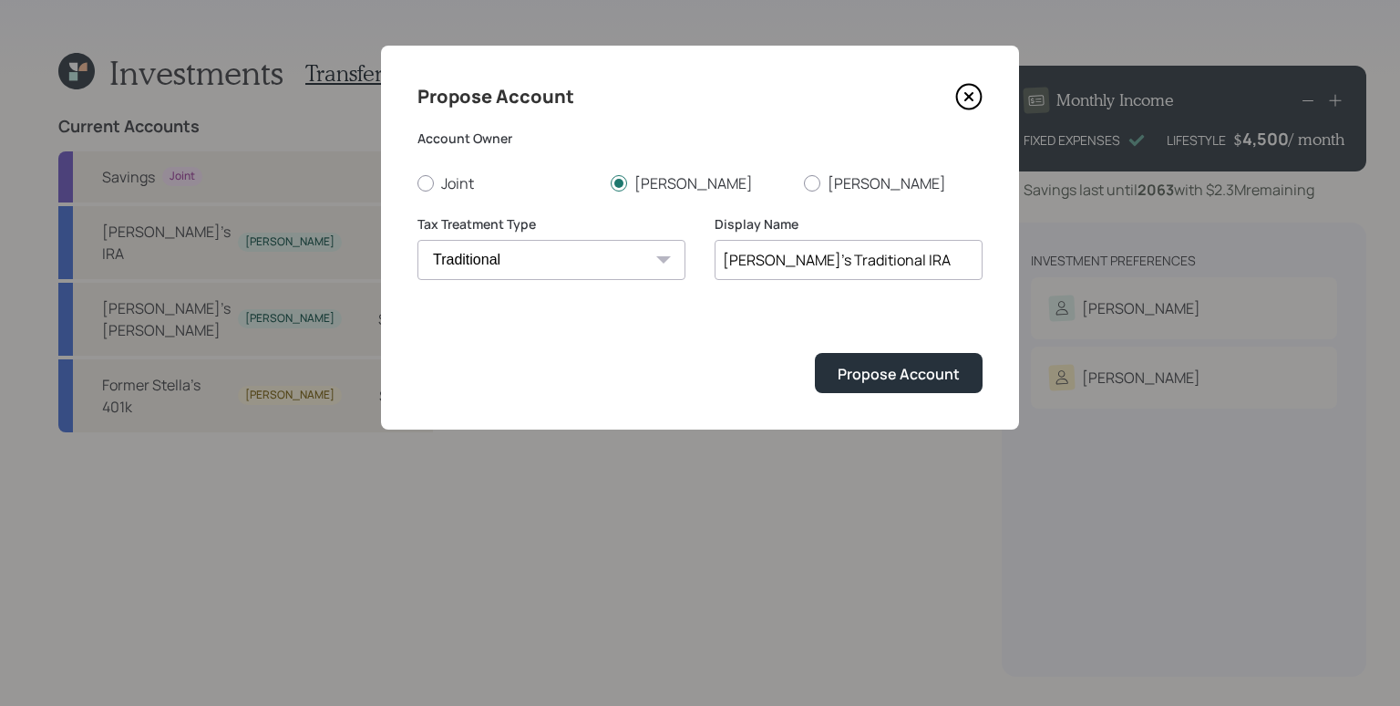
type input "[PERSON_NAME]'s Traditional IRA"
click at [815, 353] on button "Propose Account" at bounding box center [899, 372] width 168 height 39
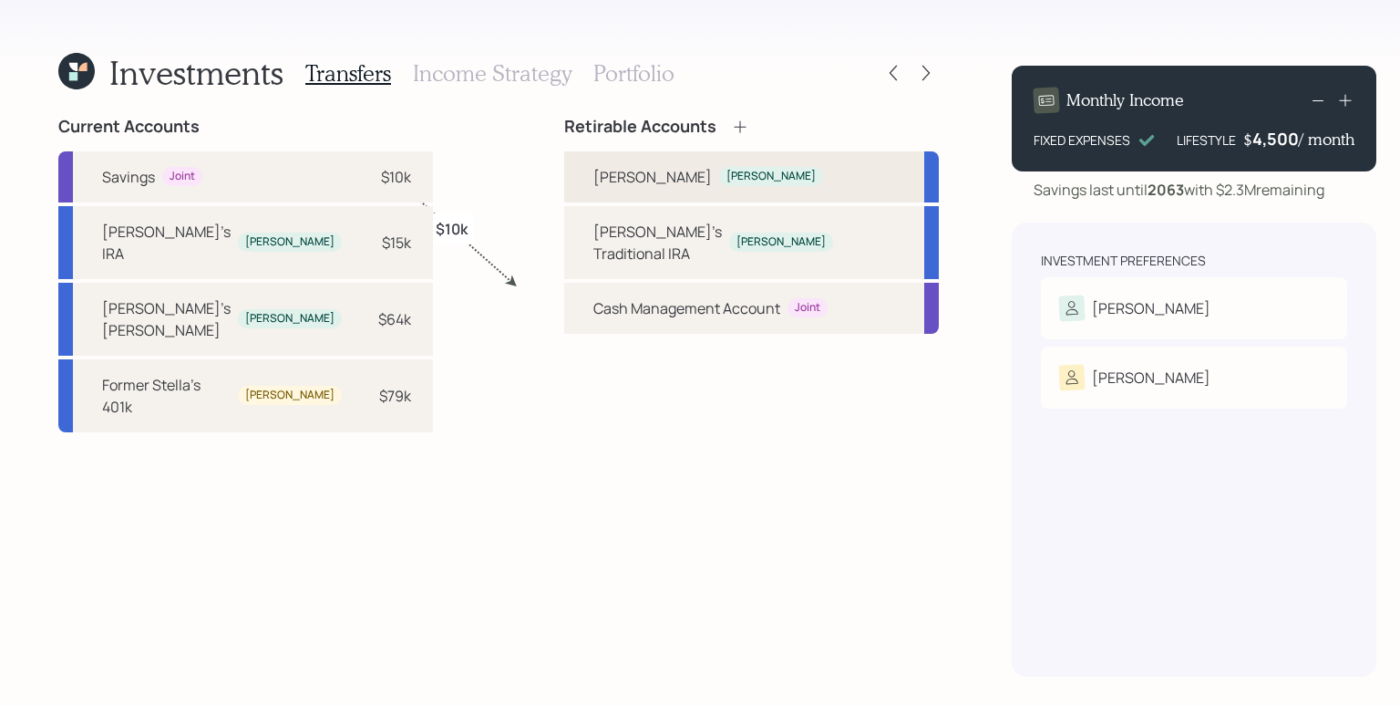
click at [611, 169] on div "[PERSON_NAME]" at bounding box center [652, 177] width 119 height 22
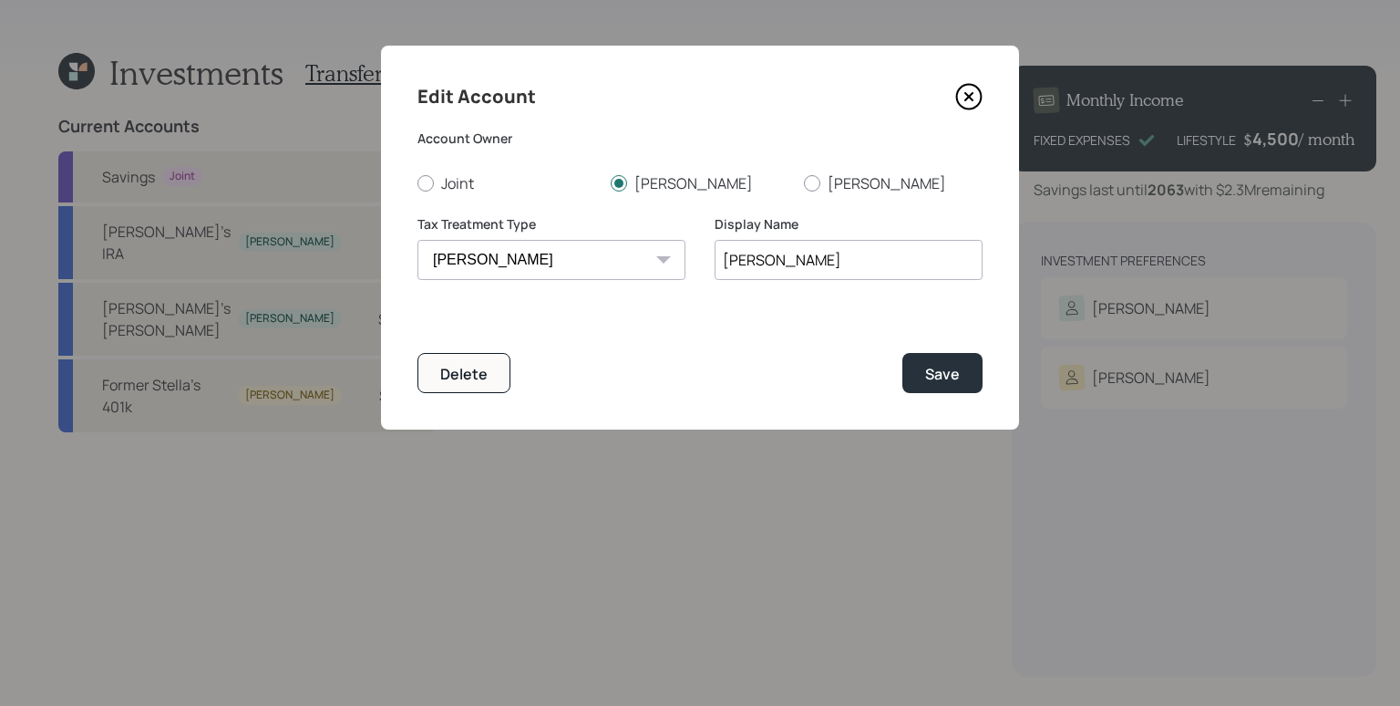
click at [721, 257] on input "[PERSON_NAME]" at bounding box center [849, 260] width 268 height 40
type input "[PERSON_NAME]'s [PERSON_NAME]"
click at [906, 366] on button "Save" at bounding box center [943, 372] width 80 height 39
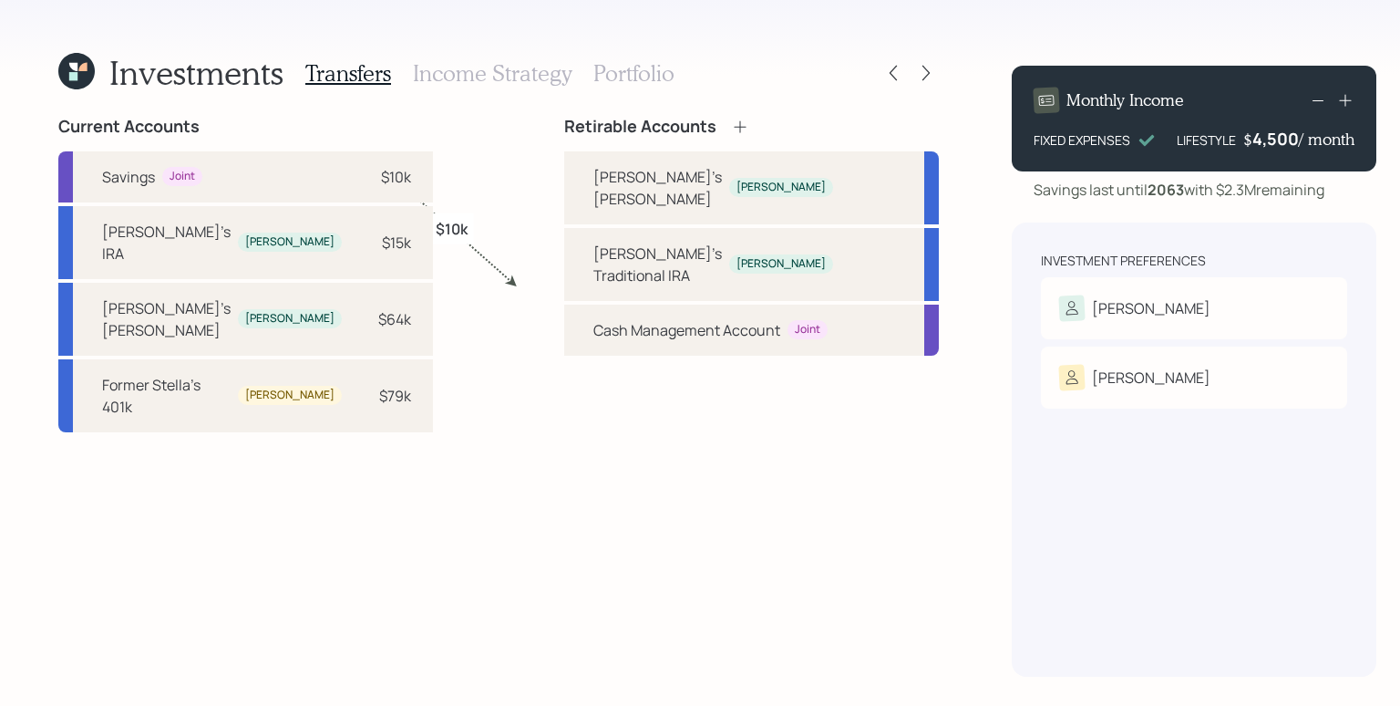
click at [734, 130] on icon at bounding box center [740, 126] width 12 height 12
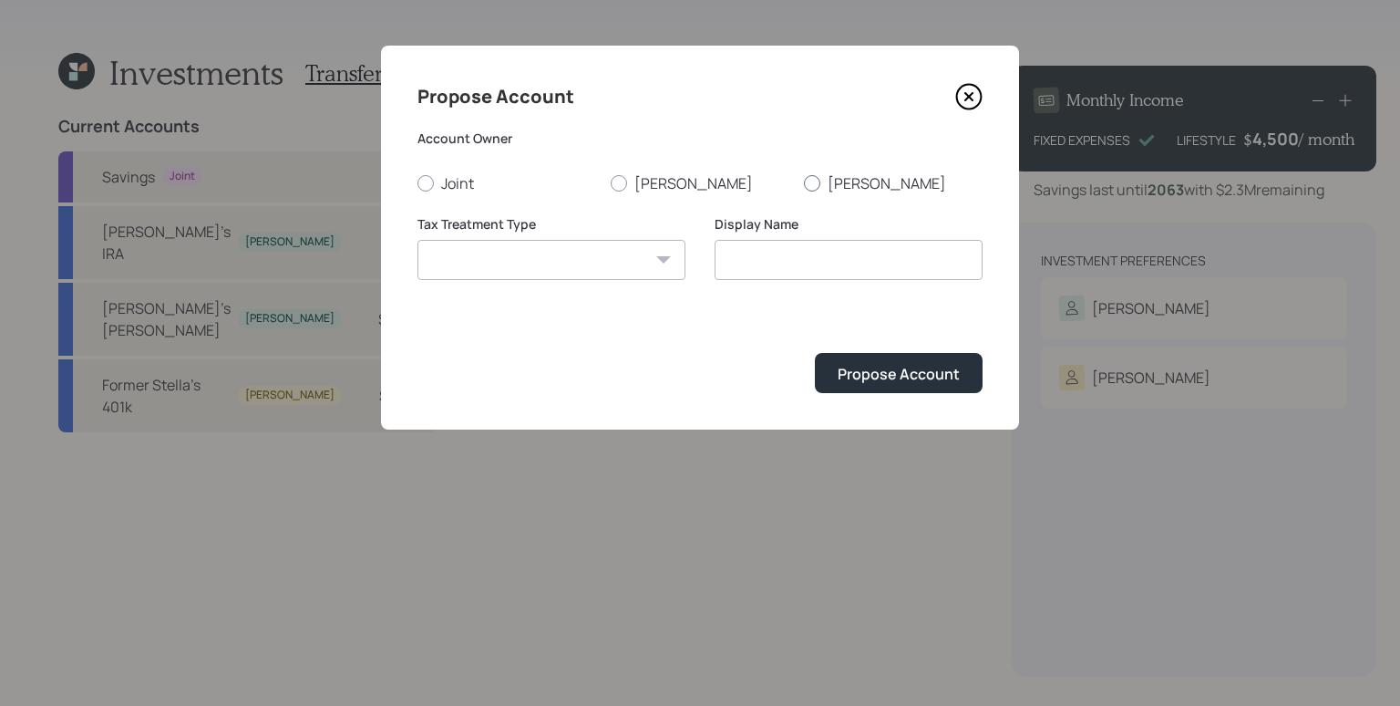
click at [807, 185] on div at bounding box center [812, 183] width 16 height 16
click at [804, 183] on input "[PERSON_NAME]" at bounding box center [803, 182] width 1 height 1
radio input "true"
click at [616, 270] on select "[PERSON_NAME] Taxable Traditional" at bounding box center [552, 260] width 268 height 40
select select "traditional"
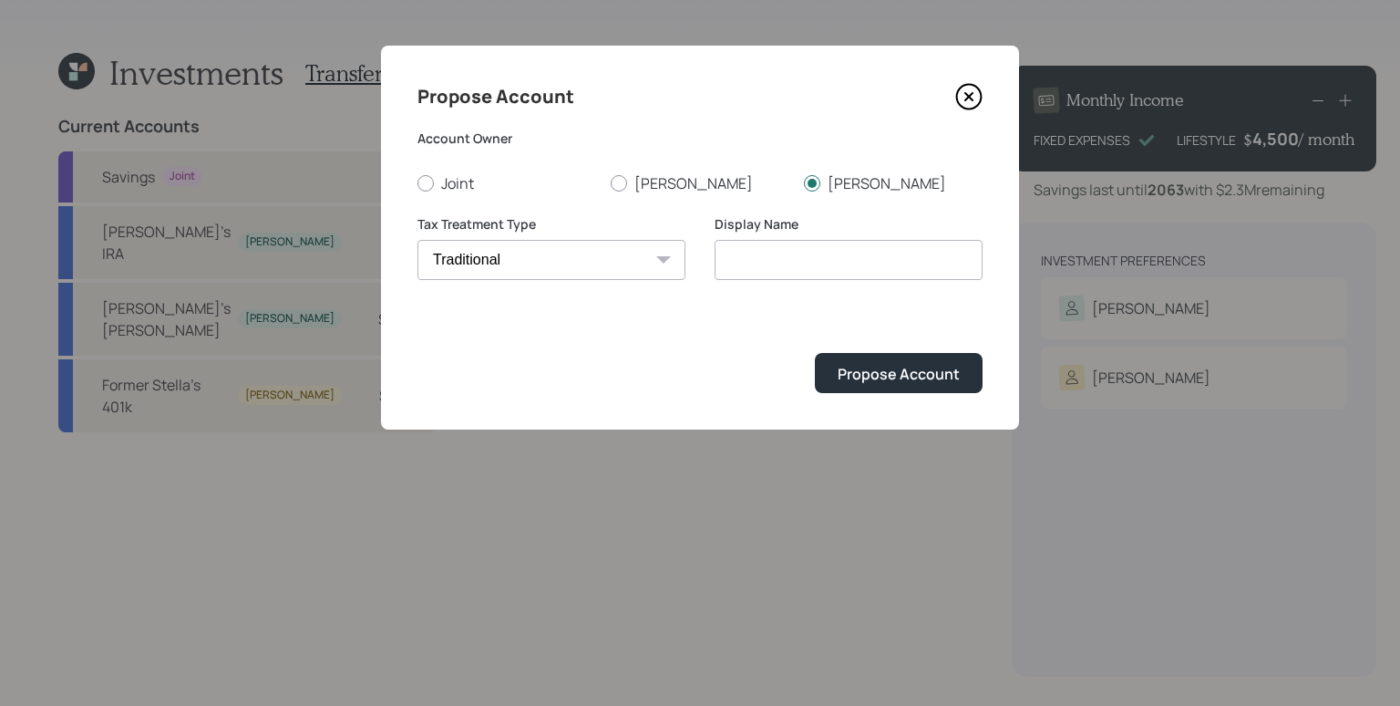
click at [418, 240] on select "[PERSON_NAME] Taxable Traditional" at bounding box center [552, 260] width 268 height 40
click at [723, 257] on input "Traditional" at bounding box center [849, 260] width 268 height 40
click at [887, 270] on input "[PERSON_NAME]'s Traditional" at bounding box center [849, 260] width 268 height 40
type input "[PERSON_NAME]'s Traditional IRA"
click at [815, 353] on button "Propose Account" at bounding box center [899, 372] width 168 height 39
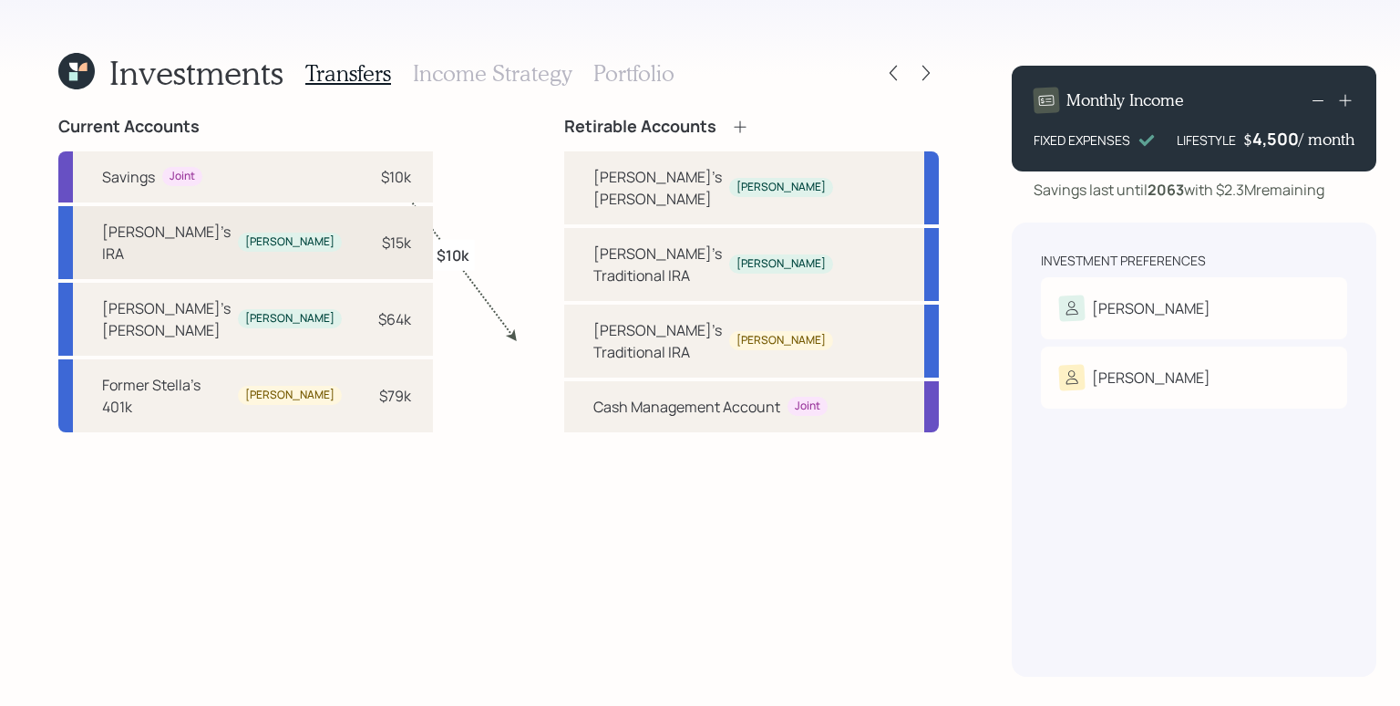
click at [382, 240] on div "$15k" at bounding box center [396, 243] width 29 height 22
click at [593, 242] on div "[PERSON_NAME]'s Traditional IRA" at bounding box center [657, 264] width 129 height 44
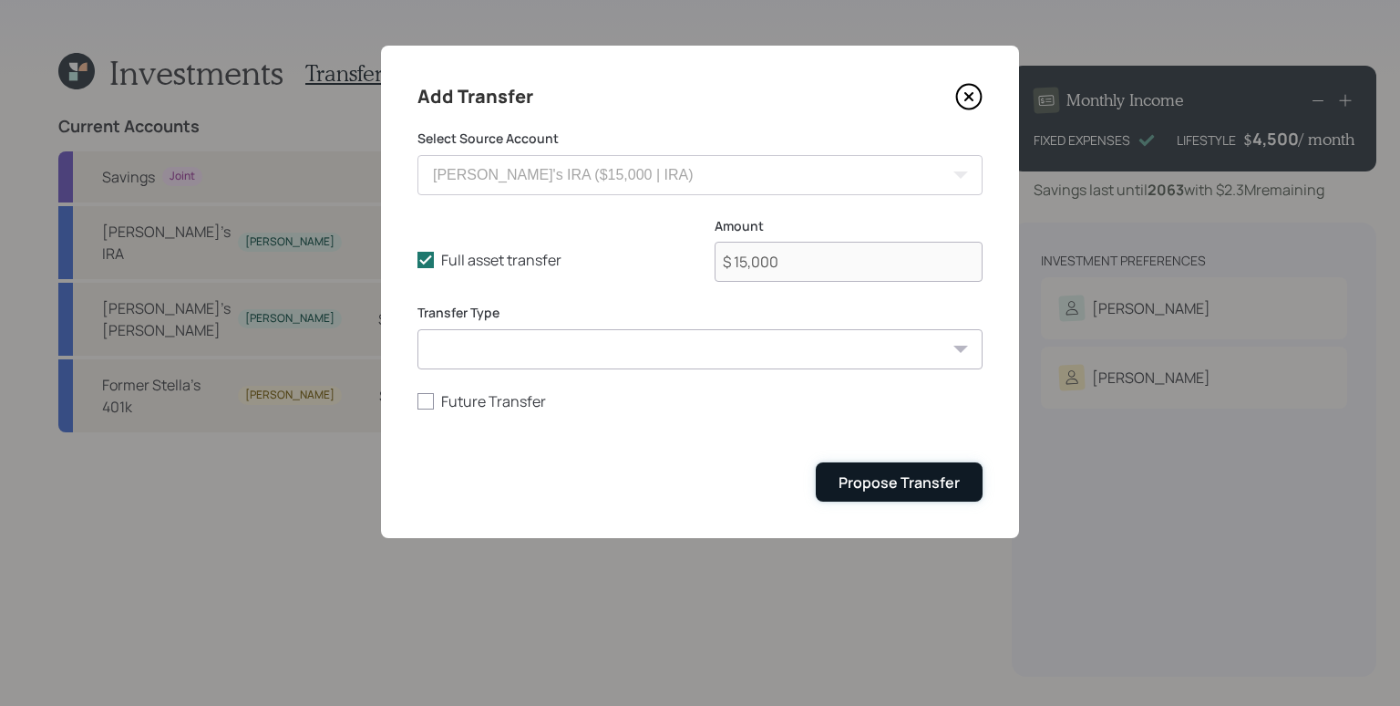
click at [893, 494] on button "Propose Transfer" at bounding box center [899, 481] width 167 height 39
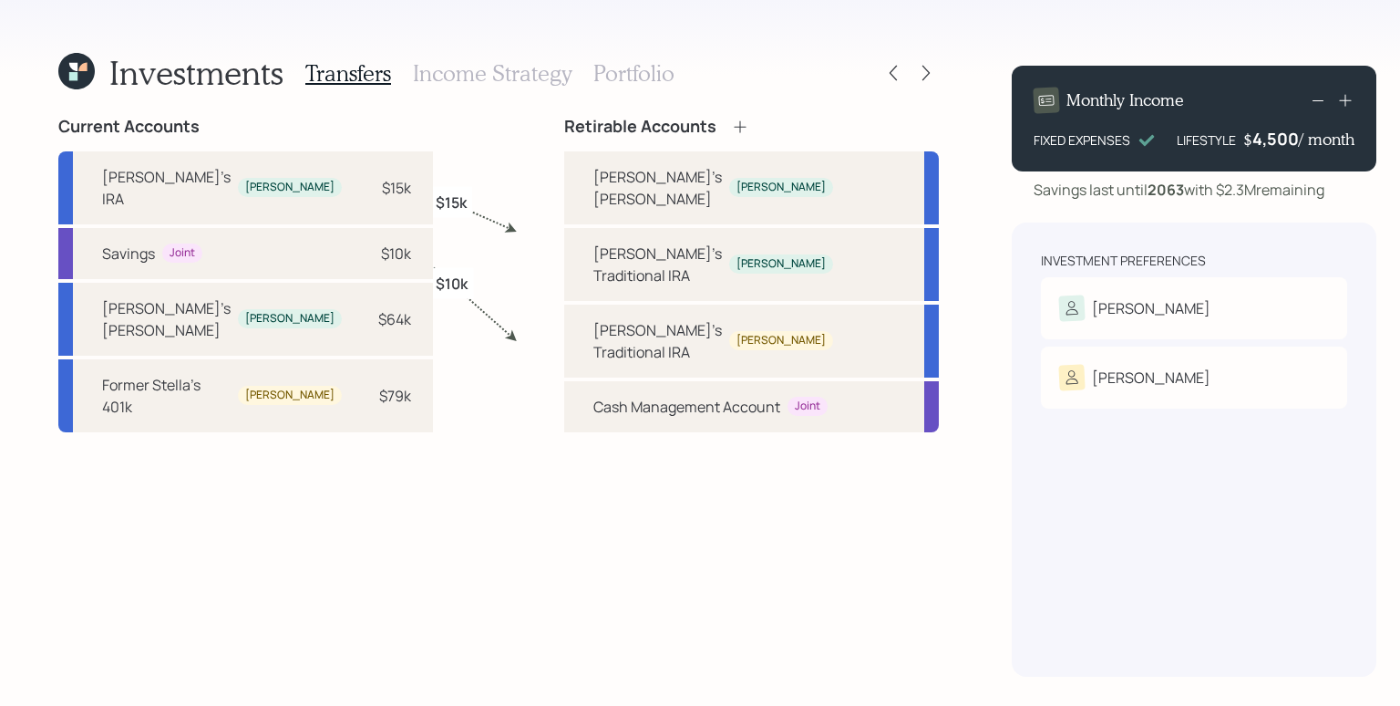
click at [378, 308] on div "$64k" at bounding box center [394, 319] width 33 height 22
click at [593, 179] on div "[PERSON_NAME]'s [PERSON_NAME]" at bounding box center [657, 188] width 129 height 44
select select "565450f6-5a64-455e-9539-5135a5bd24ba"
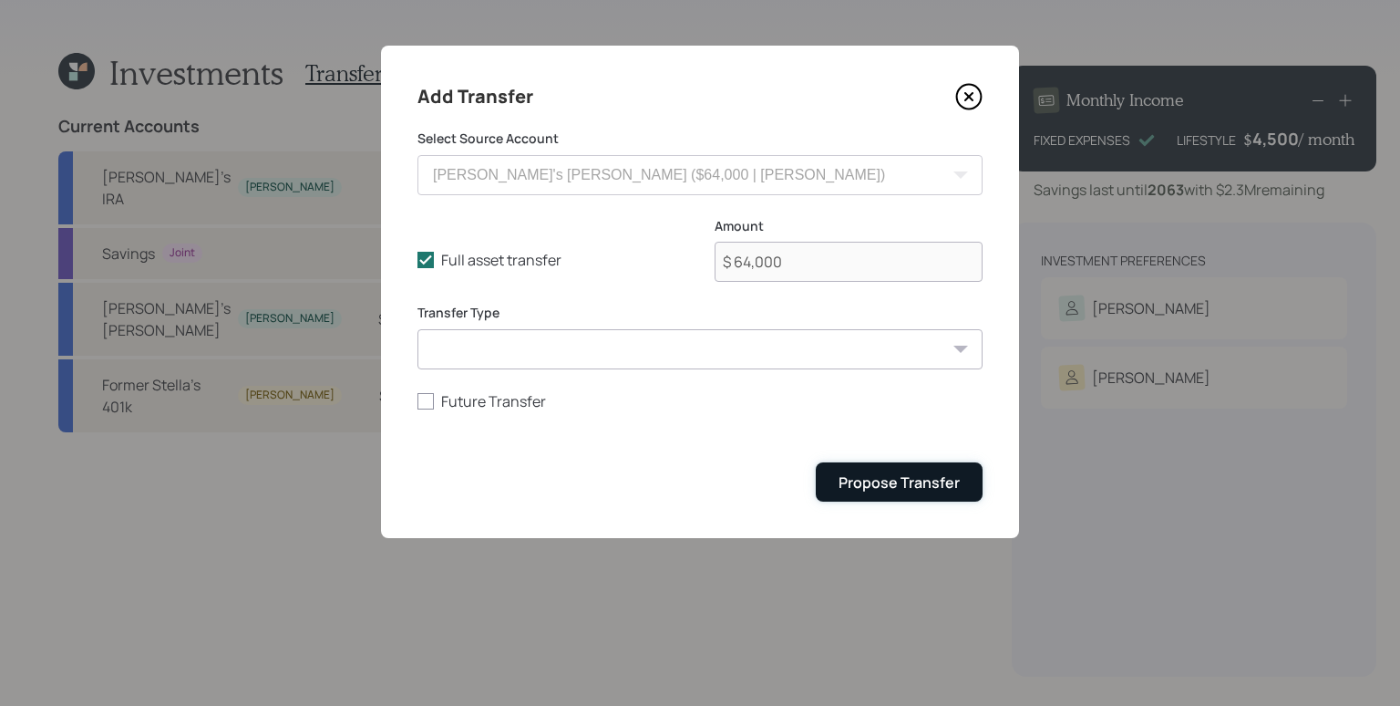
click at [937, 487] on div "Propose Transfer" at bounding box center [899, 482] width 121 height 20
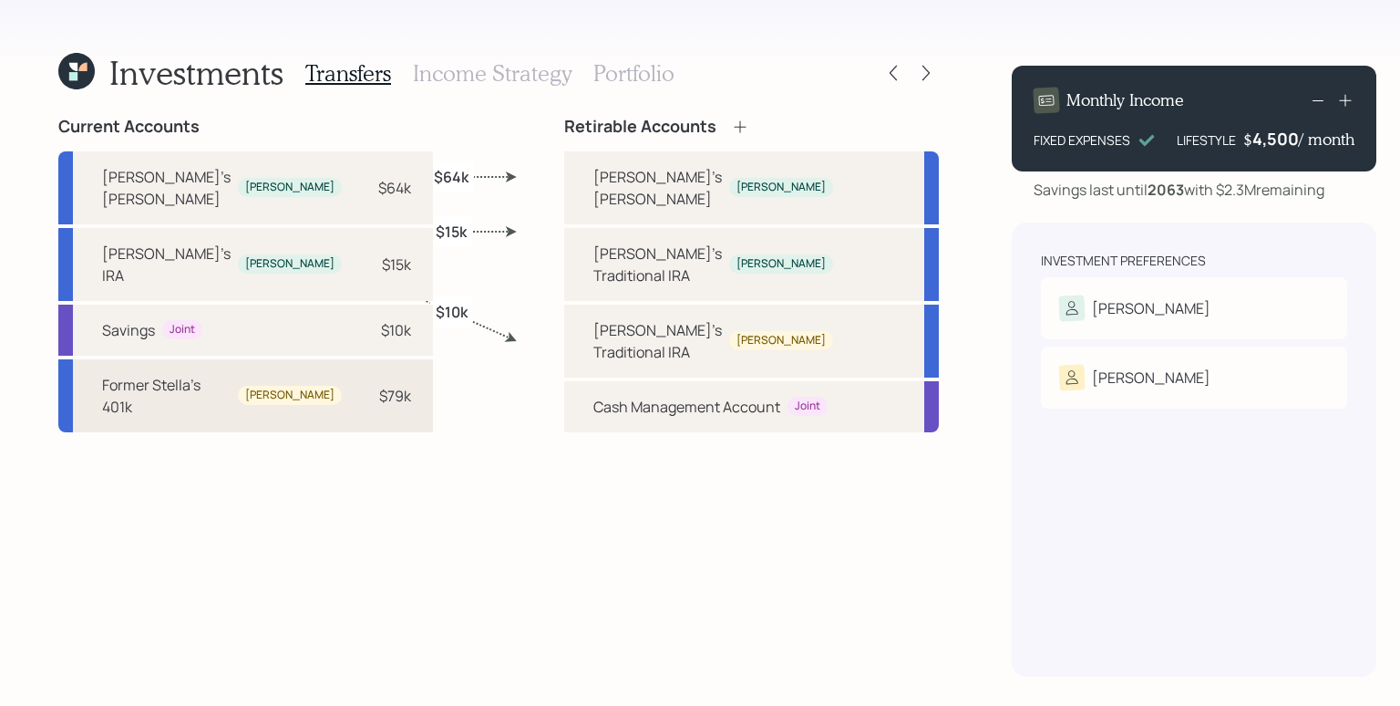
click at [379, 385] on div "$79k" at bounding box center [395, 396] width 32 height 22
click at [593, 319] on div "[PERSON_NAME]'s Traditional IRA" at bounding box center [657, 341] width 129 height 44
select select "d18bc99d-9641-4717-bd4d-06f6459924b3"
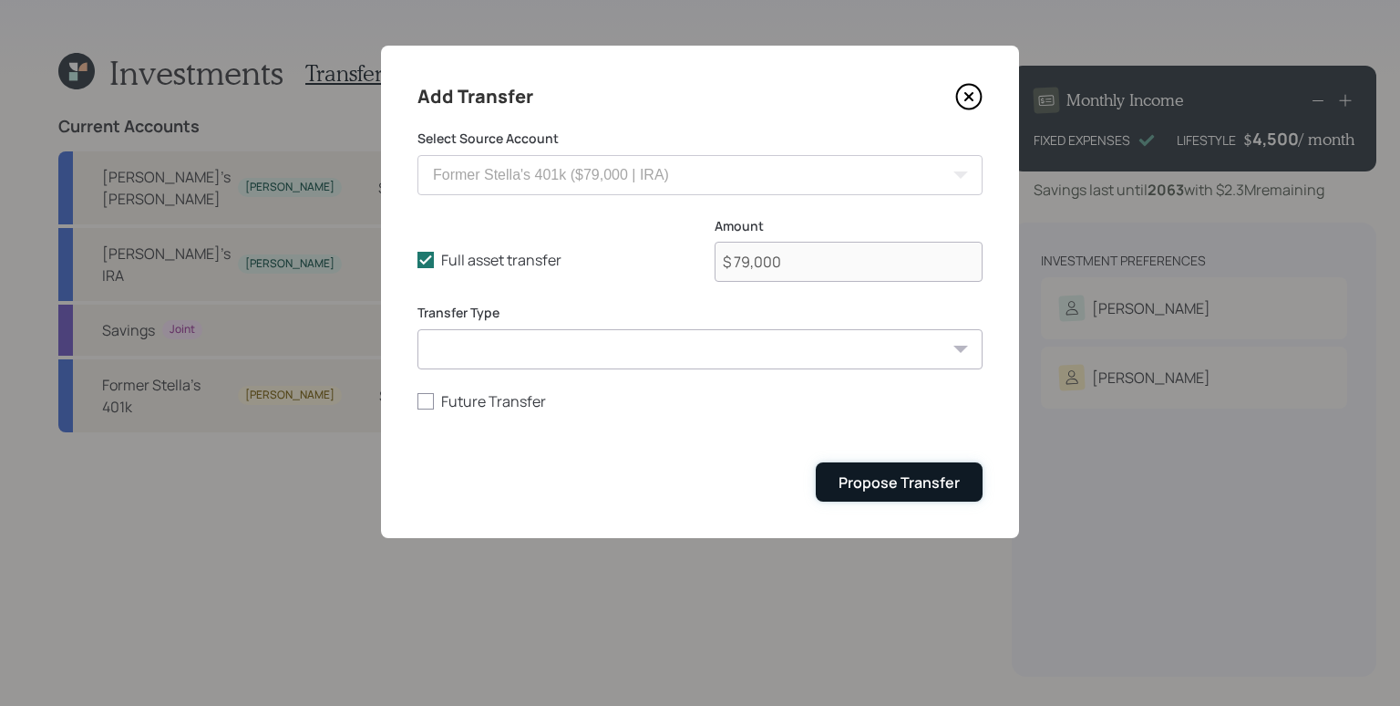
click at [963, 473] on button "Propose Transfer" at bounding box center [899, 481] width 167 height 39
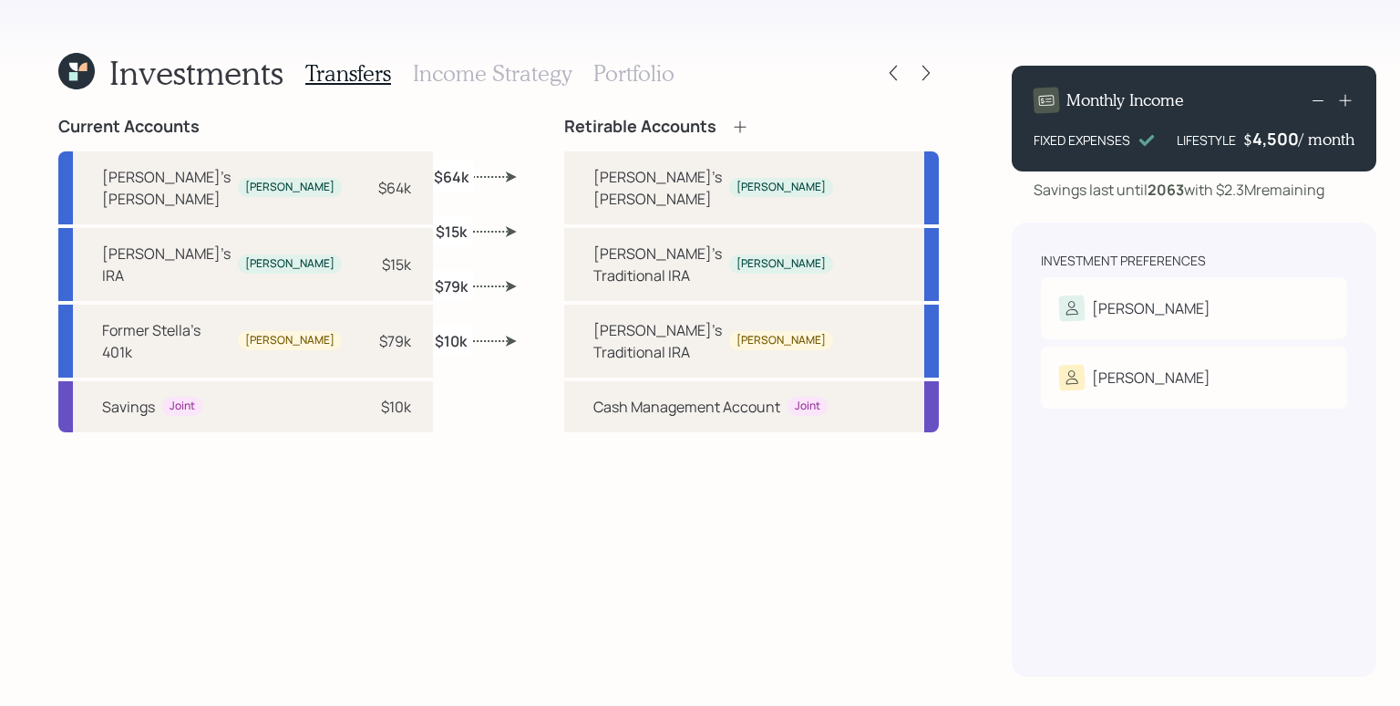
click at [504, 85] on h3 "Income Strategy" at bounding box center [492, 73] width 159 height 26
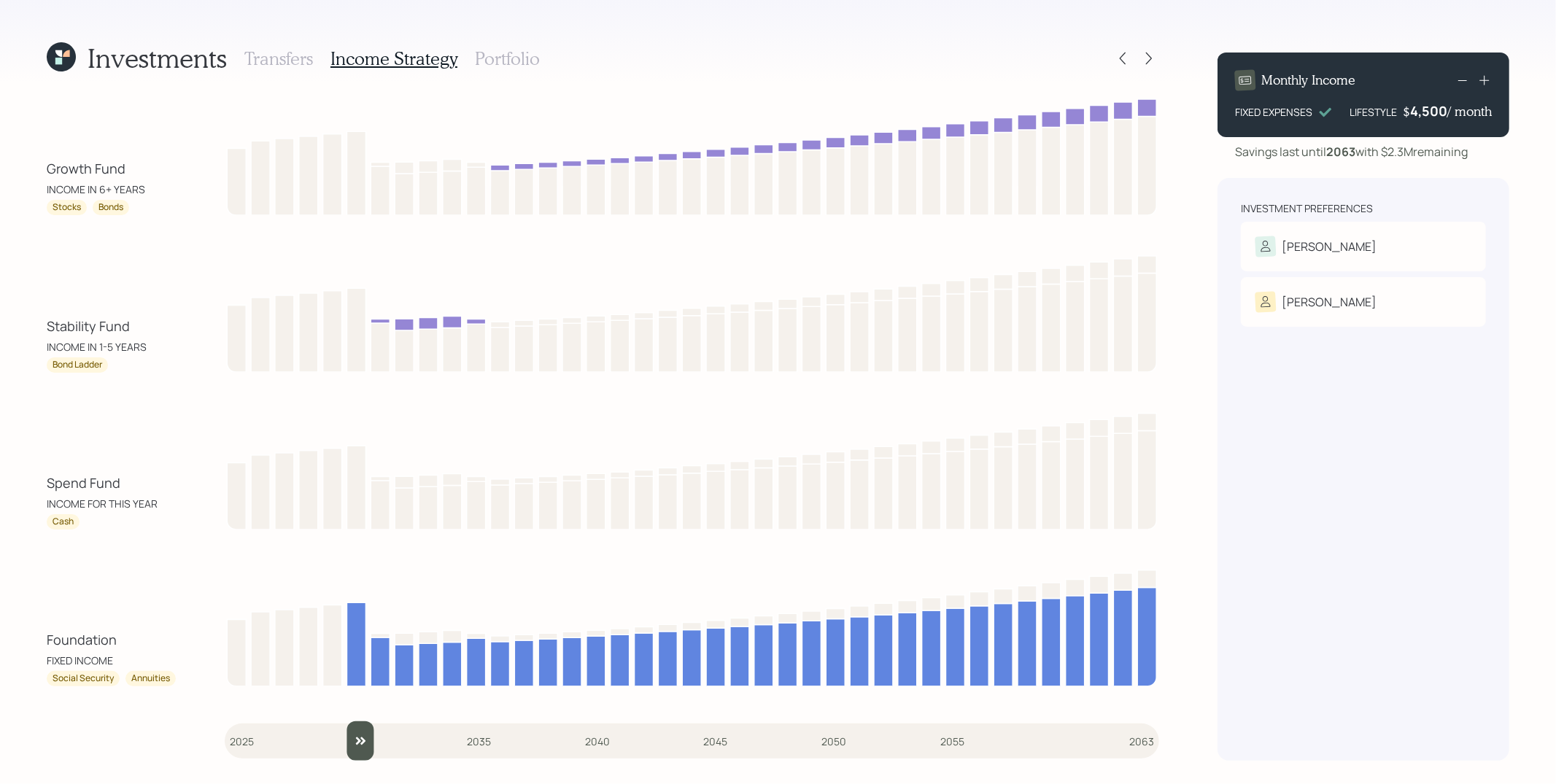
drag, startPoint x: 240, startPoint y: 739, endPoint x: 347, endPoint y: 728, distance: 107.6
click at [347, 706] on input "slider" at bounding box center [692, 741] width 934 height 39
drag, startPoint x: 362, startPoint y: 741, endPoint x: 370, endPoint y: 745, distance: 8.9
type input "2031"
click at [370, 706] on input "slider" at bounding box center [692, 741] width 934 height 39
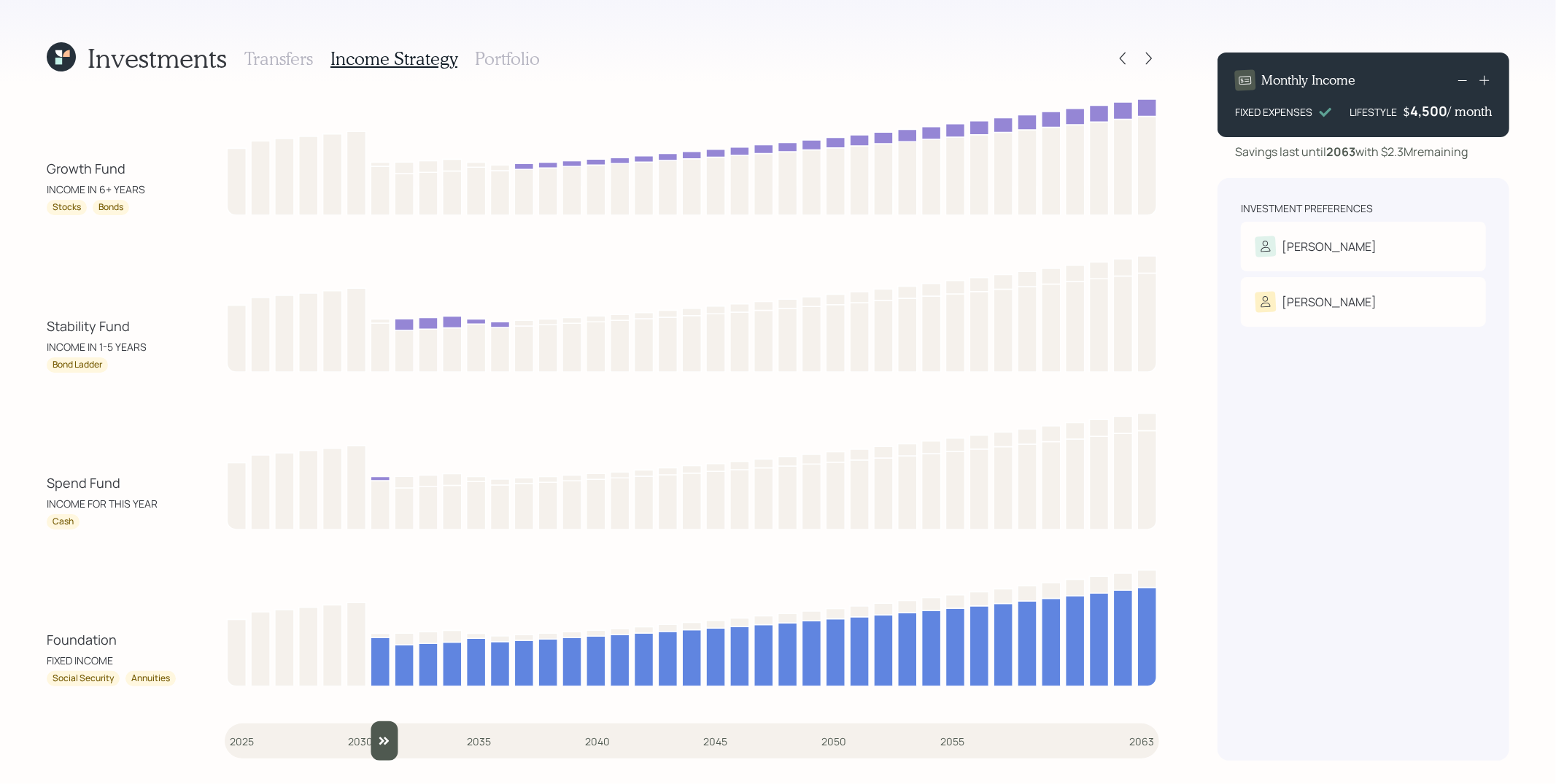
click at [387, 557] on div "Growth Fund INCOME IN 6+ YEARS Stocks Bonds Stability Fund INCOME IN 1-5 YEARS …" at bounding box center [602, 427] width 1112 height 667
click at [483, 62] on h3 "Portfolio" at bounding box center [506, 58] width 65 height 21
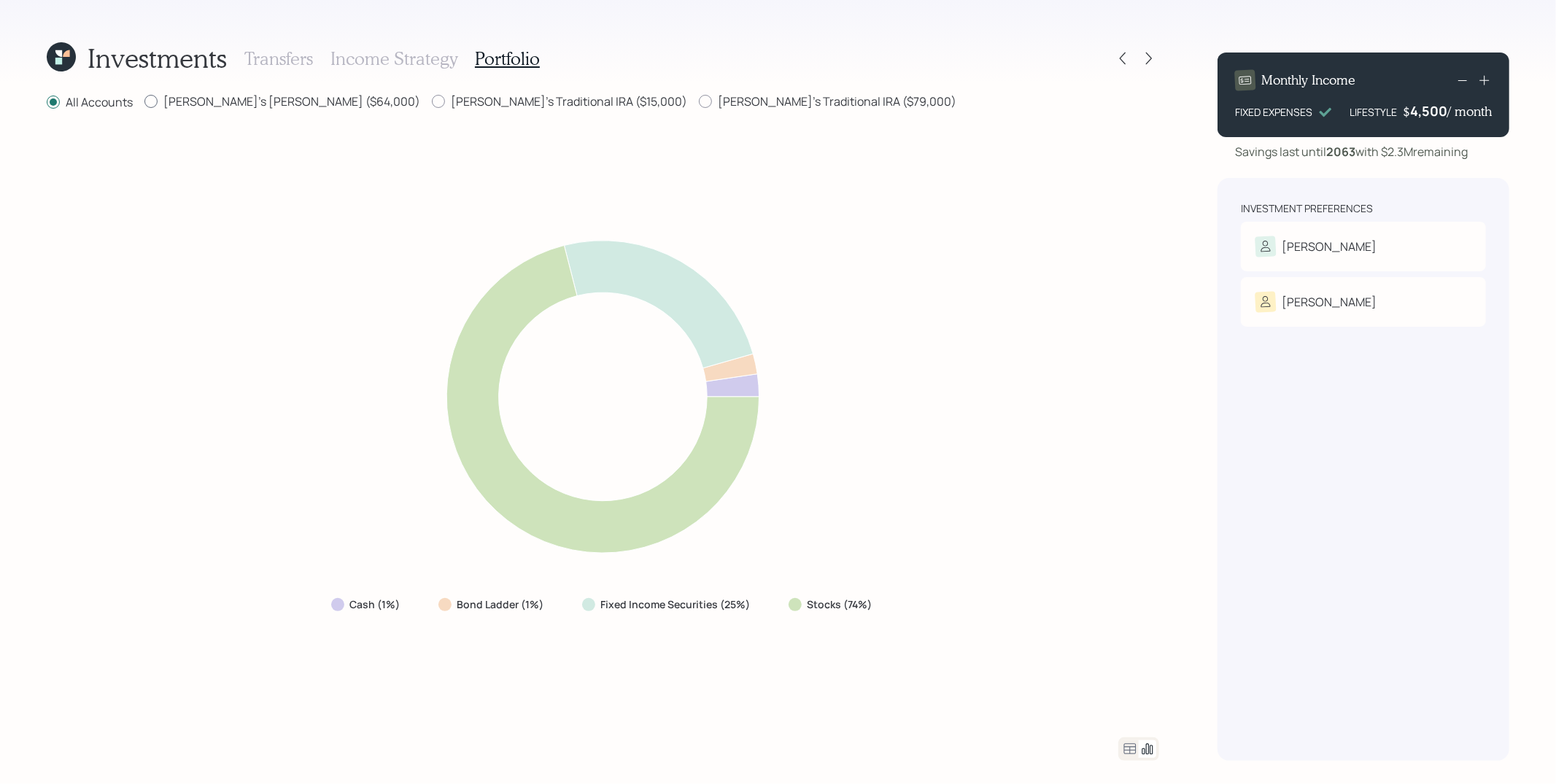
click at [216, 106] on label "[PERSON_NAME]'s [PERSON_NAME] ($64,000)" at bounding box center [282, 102] width 276 height 16
click at [145, 102] on input "[PERSON_NAME]'s [PERSON_NAME] ($64,000)" at bounding box center [144, 102] width 1 height 1
radio input "true"
radio input "false"
click at [432, 105] on label "[PERSON_NAME]'s Traditional IRA ($15,000)" at bounding box center [559, 102] width 255 height 16
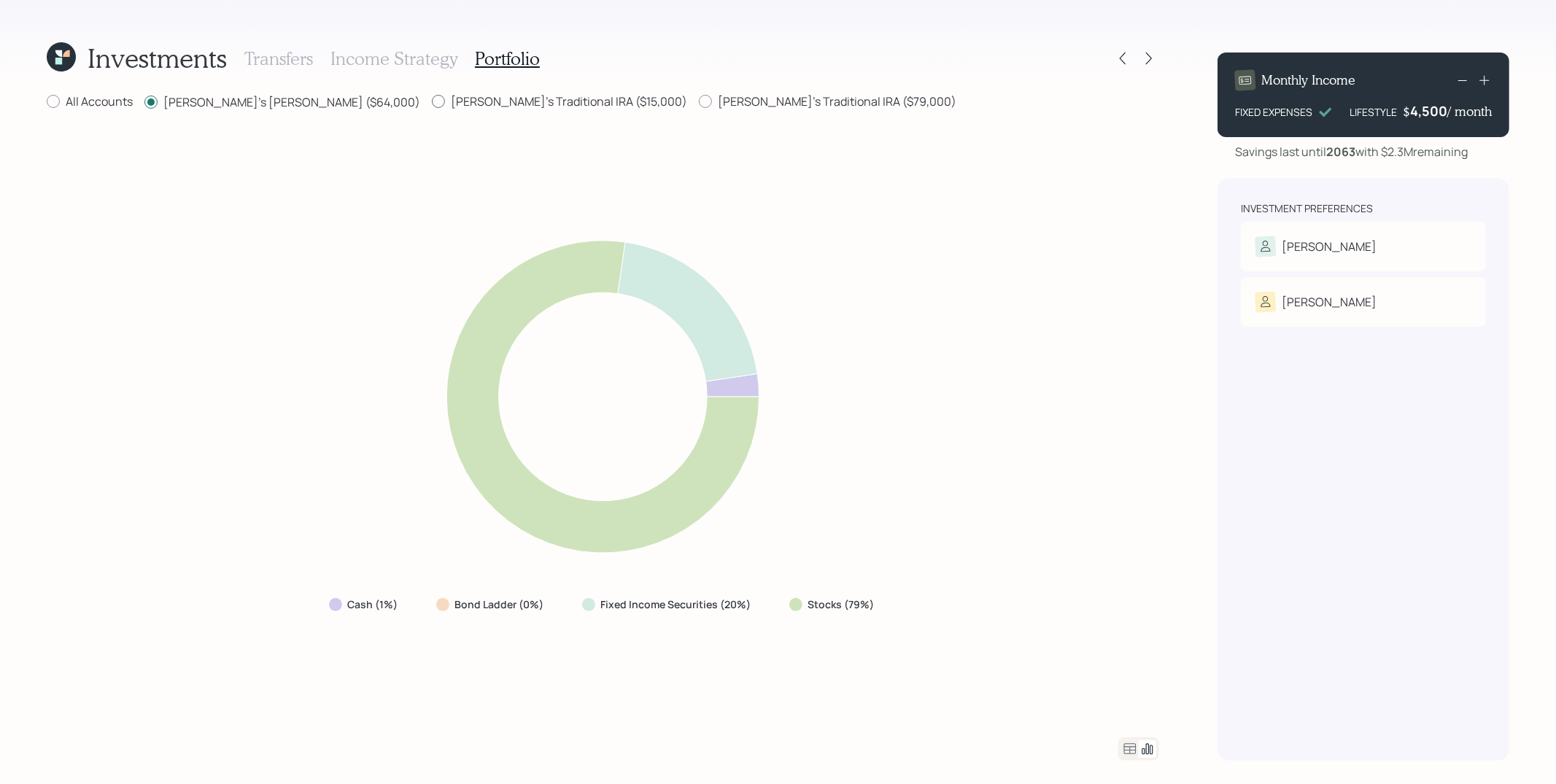
click at [432, 94] on label "[PERSON_NAME]'s Traditional IRA ($15,000)" at bounding box center [559, 102] width 255 height 16
click at [431, 102] on input "[PERSON_NAME]'s Traditional IRA ($15,000)" at bounding box center [431, 102] width 1 height 1
radio input "true"
radio input "false"
click at [698, 110] on div "[PERSON_NAME]'s Traditional IRA ($79,000)" at bounding box center [827, 102] width 258 height 18
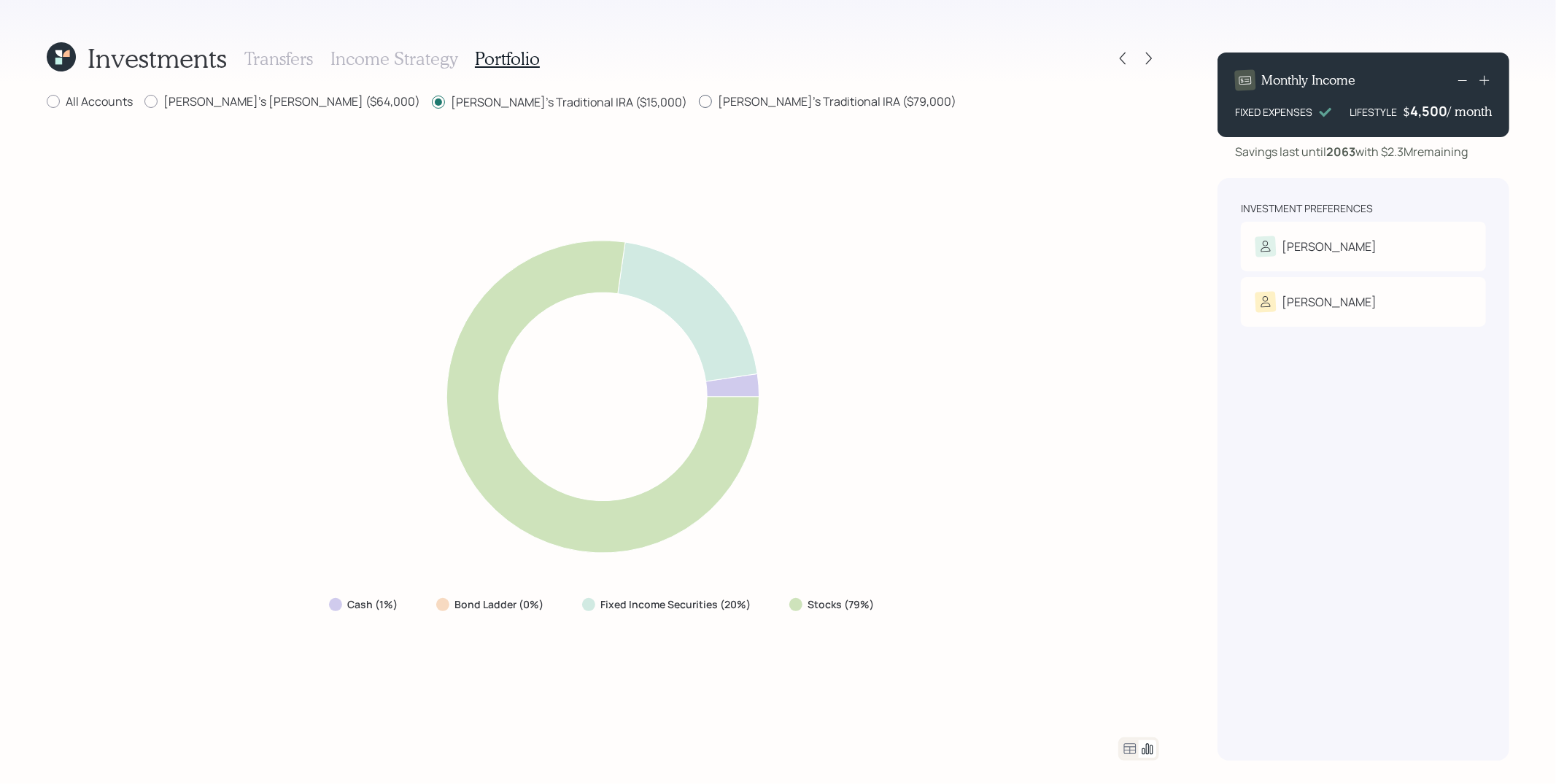
click at [698, 108] on label "[PERSON_NAME]'s Traditional IRA ($79,000)" at bounding box center [827, 102] width 258 height 16
click at [698, 102] on input "[PERSON_NAME]'s Traditional IRA ($79,000)" at bounding box center [698, 102] width 1 height 1
radio input "true"
radio input "false"
click at [183, 107] on label "[PERSON_NAME]'s [PERSON_NAME] ($64,000)" at bounding box center [282, 102] width 276 height 16
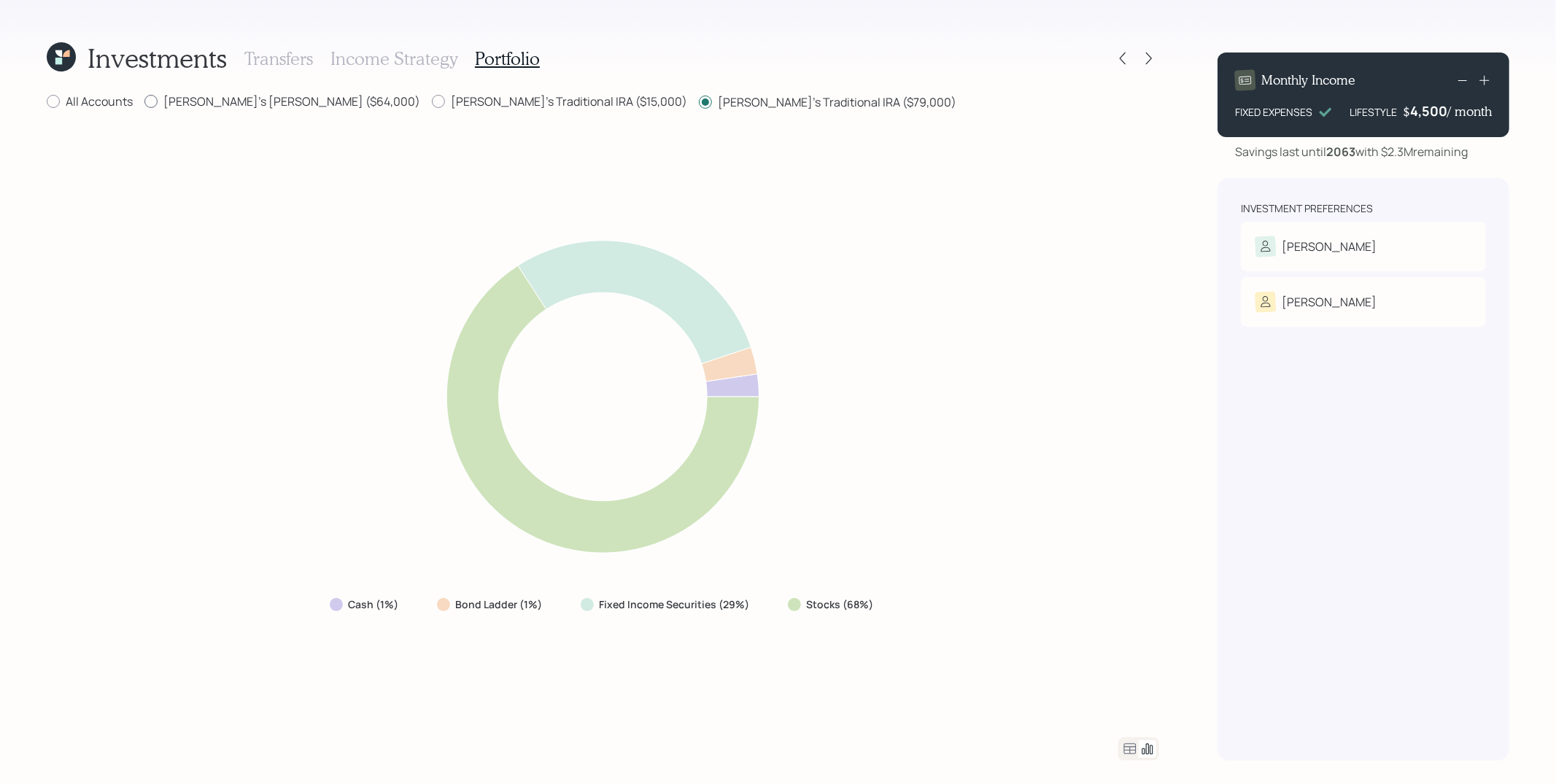
click at [145, 102] on input "[PERSON_NAME]'s [PERSON_NAME] ($64,000)" at bounding box center [144, 102] width 1 height 1
radio input "true"
radio input "false"
click at [432, 96] on label "[PERSON_NAME]'s Traditional IRA ($15,000)" at bounding box center [559, 102] width 255 height 16
click at [431, 102] on input "[PERSON_NAME]'s Traditional IRA ($15,000)" at bounding box center [431, 102] width 1 height 1
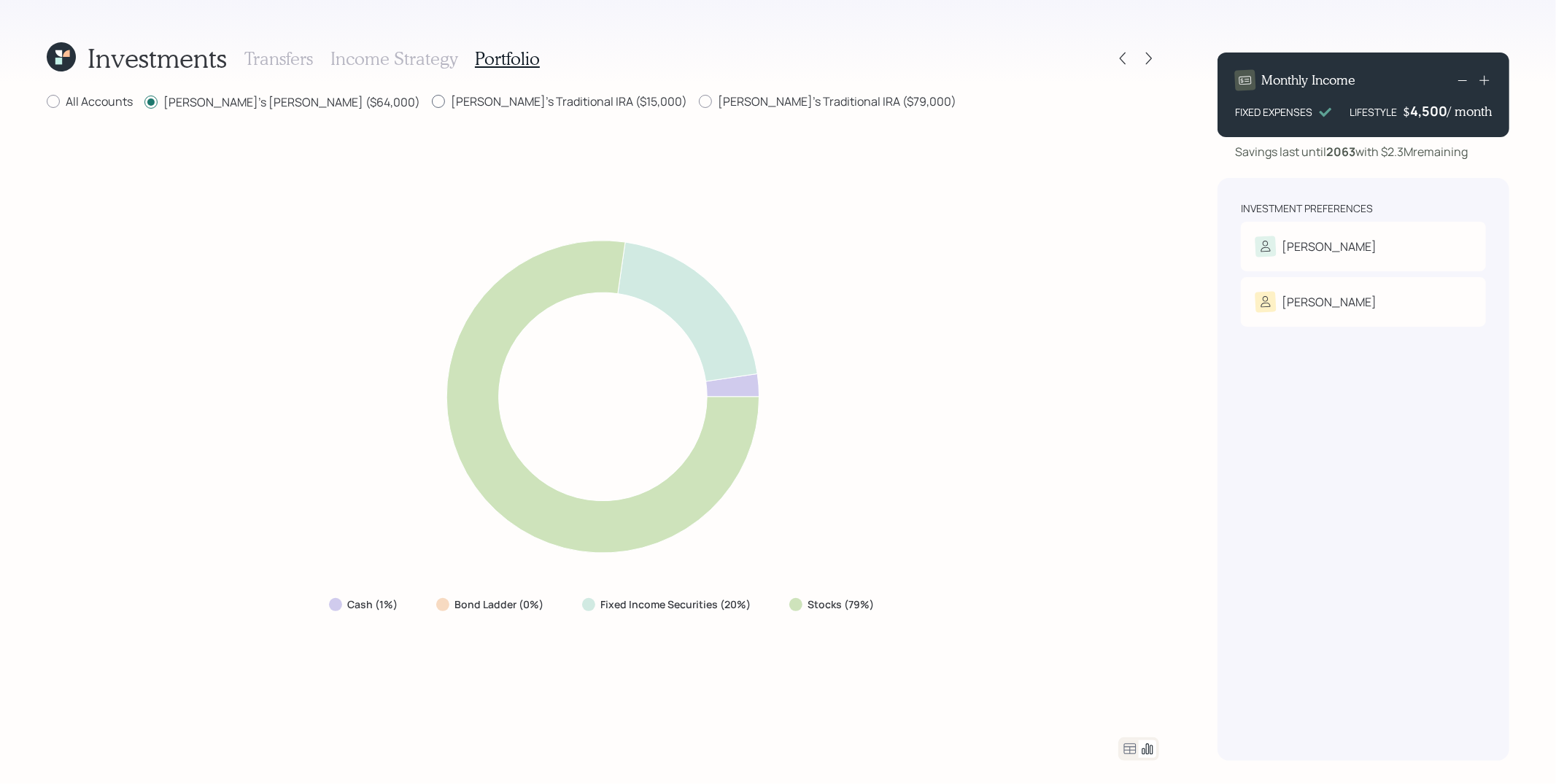
radio input "true"
click at [234, 96] on label "[PERSON_NAME]'s [PERSON_NAME] ($64,000)" at bounding box center [282, 102] width 276 height 16
click at [145, 102] on input "[PERSON_NAME]'s [PERSON_NAME] ($64,000)" at bounding box center [144, 102] width 1 height 1
radio input "true"
click at [432, 99] on label "[PERSON_NAME]'s Traditional IRA ($15,000)" at bounding box center [559, 102] width 255 height 16
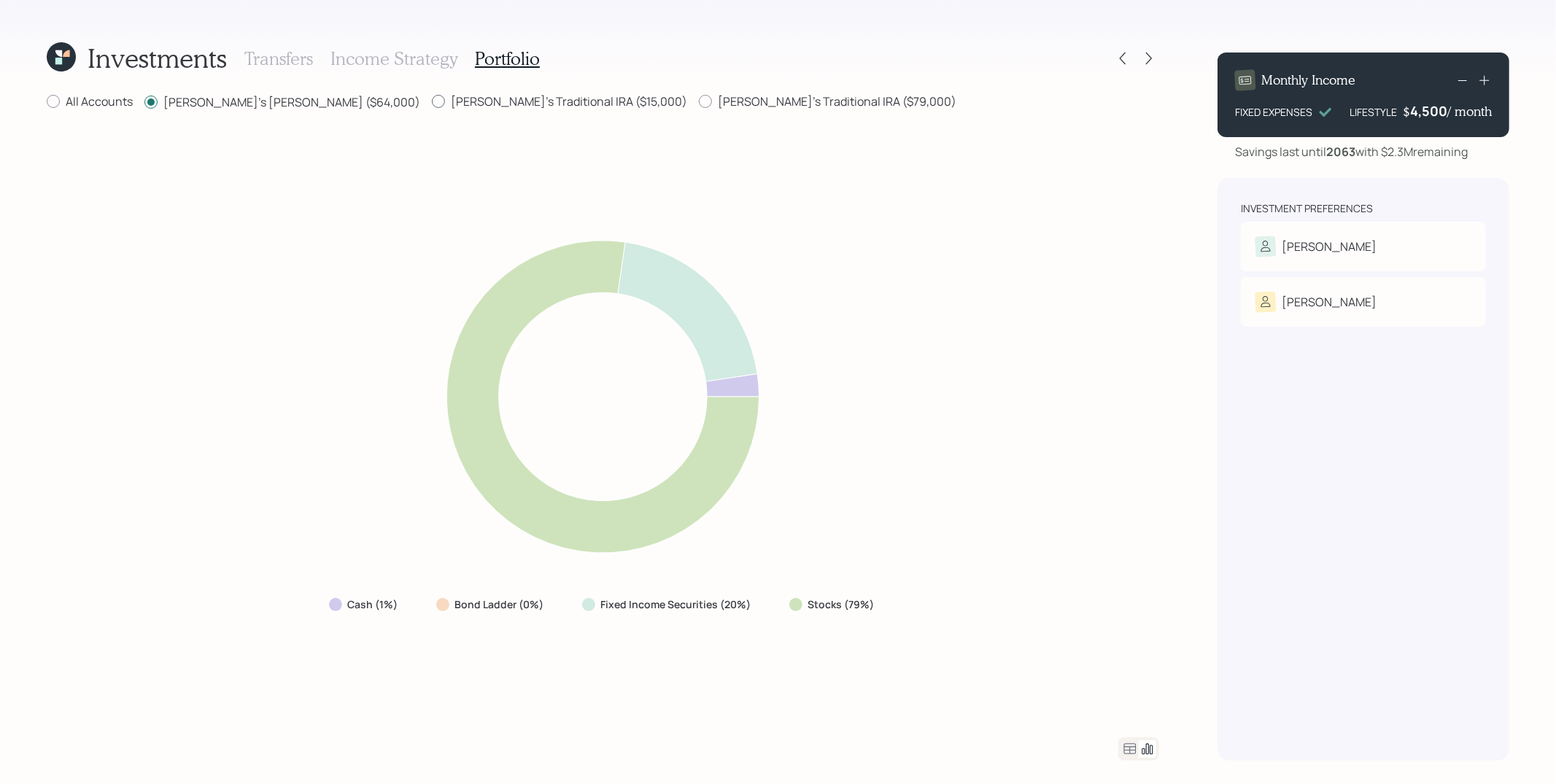
click at [431, 102] on input "[PERSON_NAME]'s Traditional IRA ($15,000)" at bounding box center [431, 102] width 1 height 1
radio input "true"
click at [238, 102] on label "[PERSON_NAME]'s [PERSON_NAME] ($64,000)" at bounding box center [282, 102] width 276 height 16
click at [145, 102] on input "[PERSON_NAME]'s [PERSON_NAME] ($64,000)" at bounding box center [144, 102] width 1 height 1
radio input "true"
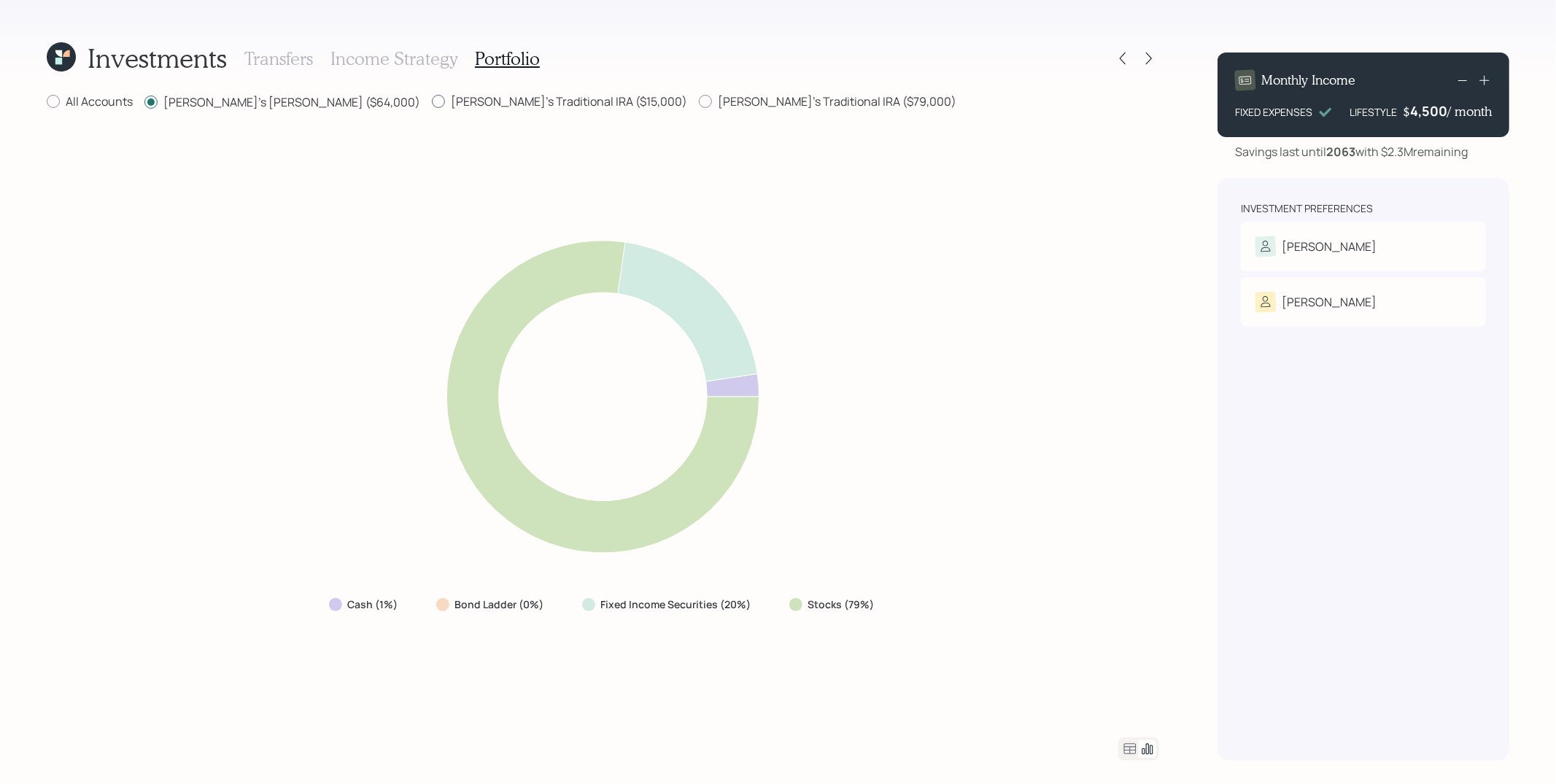
click at [432, 102] on label "[PERSON_NAME]'s Traditional IRA ($15,000)" at bounding box center [559, 102] width 255 height 16
click at [431, 102] on input "[PERSON_NAME]'s Traditional IRA ($15,000)" at bounding box center [431, 102] width 1 height 1
radio input "true"
click at [264, 104] on label "[PERSON_NAME]'s [PERSON_NAME] ($64,000)" at bounding box center [282, 102] width 276 height 16
click at [145, 102] on input "[PERSON_NAME]'s [PERSON_NAME] ($64,000)" at bounding box center [144, 102] width 1 height 1
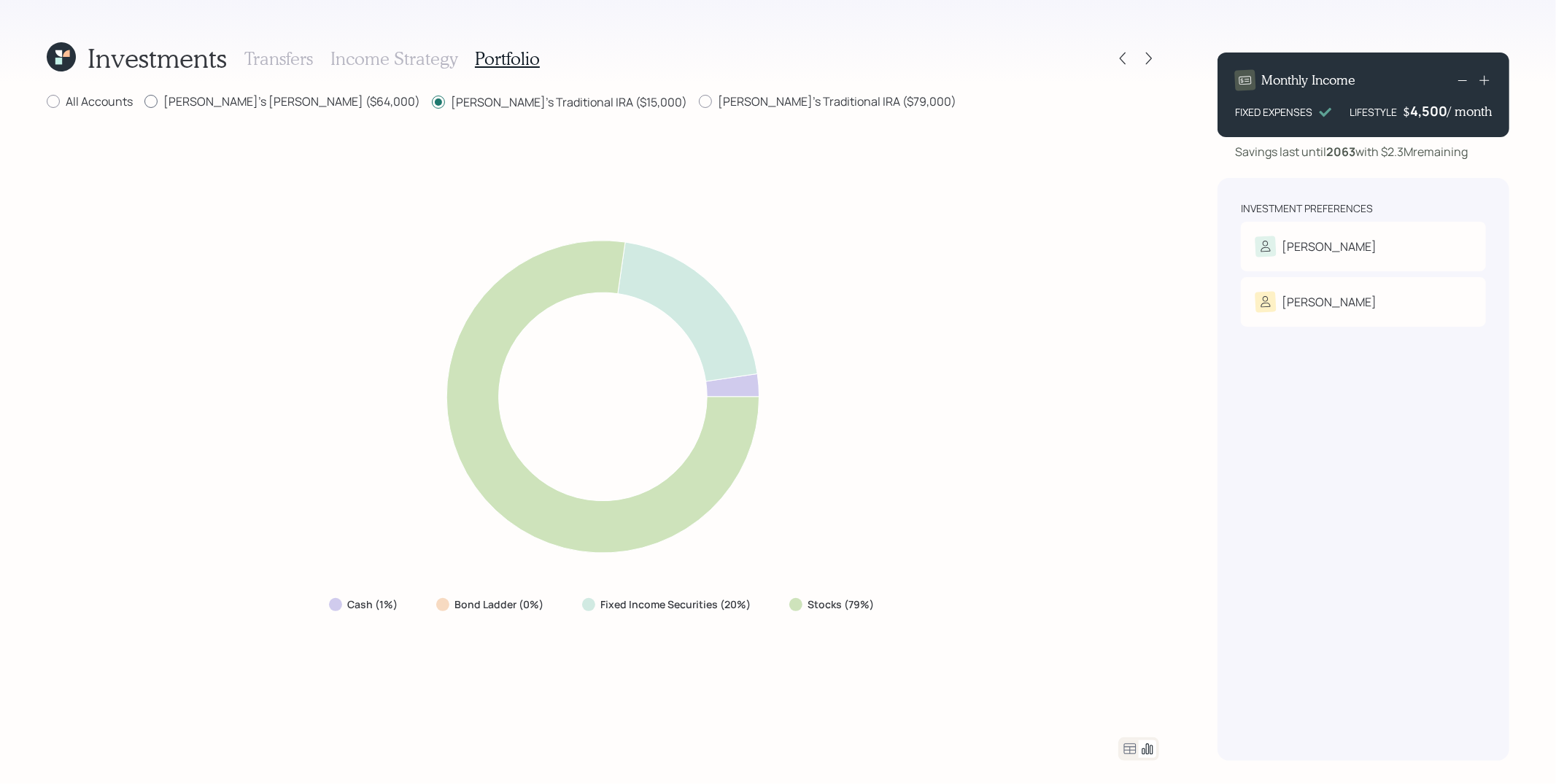
radio input "true"
click at [432, 107] on label "[PERSON_NAME]'s Traditional IRA ($15,000)" at bounding box center [559, 102] width 255 height 16
click at [431, 102] on input "[PERSON_NAME]'s Traditional IRA ($15,000)" at bounding box center [431, 102] width 1 height 1
radio input "true"
radio input "false"
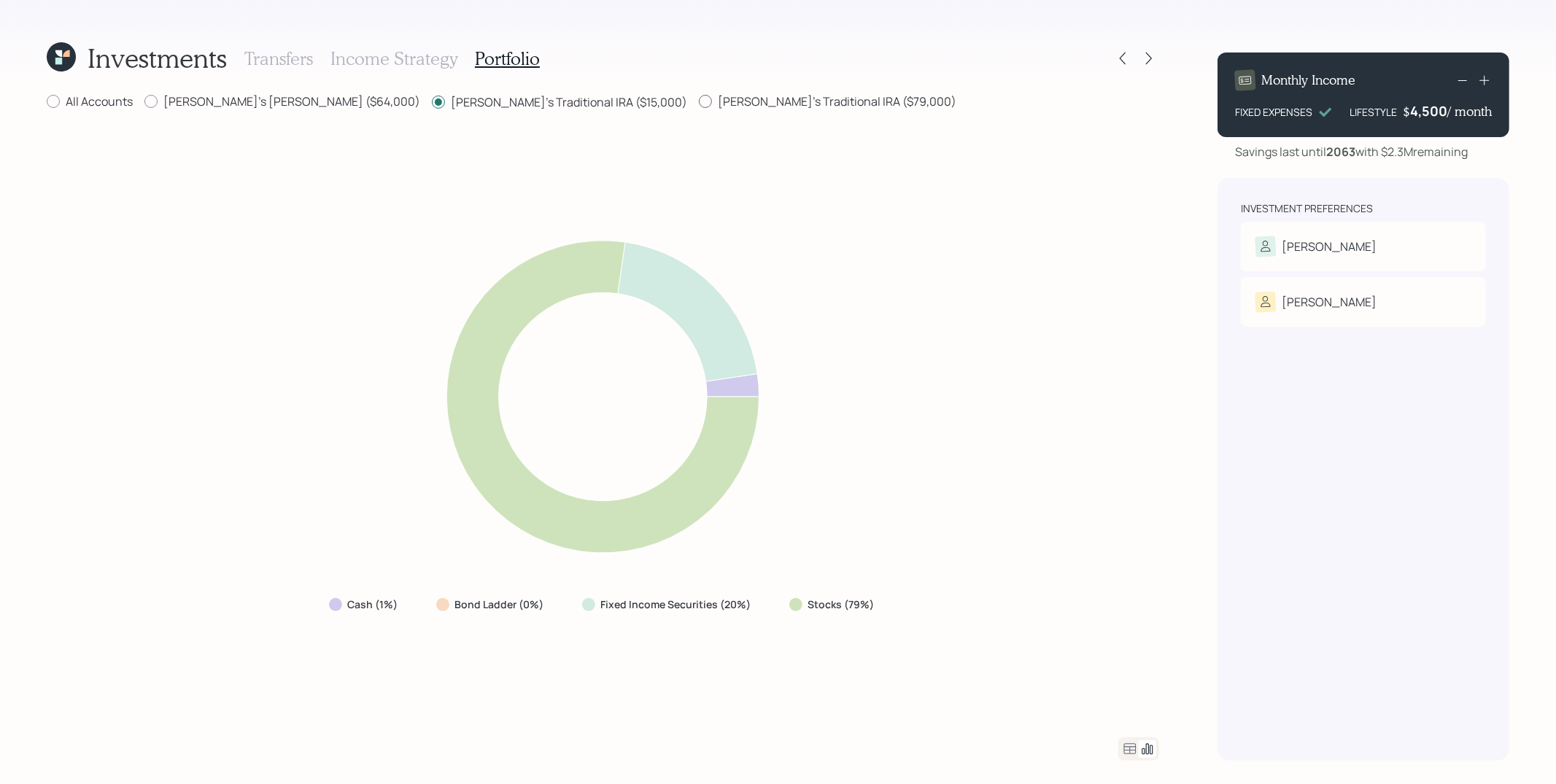
click at [698, 105] on label "[PERSON_NAME]'s Traditional IRA ($79,000)" at bounding box center [827, 102] width 258 height 16
click at [698, 102] on input "[PERSON_NAME]'s Traditional IRA ($79,000)" at bounding box center [698, 102] width 1 height 1
radio input "true"
radio input "false"
drag, startPoint x: 522, startPoint y: 608, endPoint x: 533, endPoint y: 606, distance: 11.2
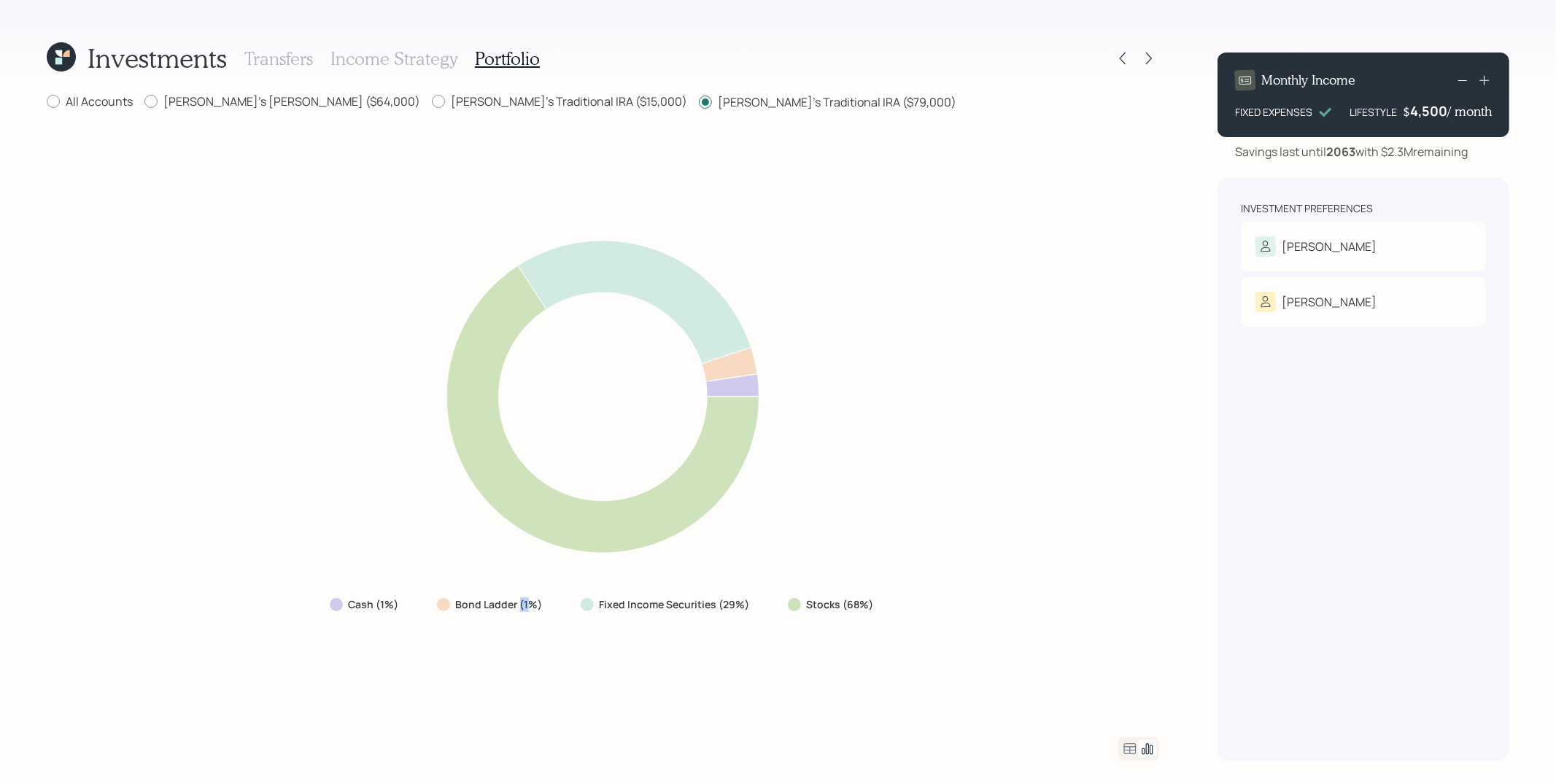
click at [533, 606] on label "Bond Ladder (1%)" at bounding box center [499, 605] width 86 height 14
click at [546, 630] on div "Cash (1%) Bond Ladder (1%) Fixed Income Securities (29%) Stocks (68%)" at bounding box center [602, 424] width 1112 height 590
click at [1135, 706] on icon at bounding box center [1130, 749] width 12 height 11
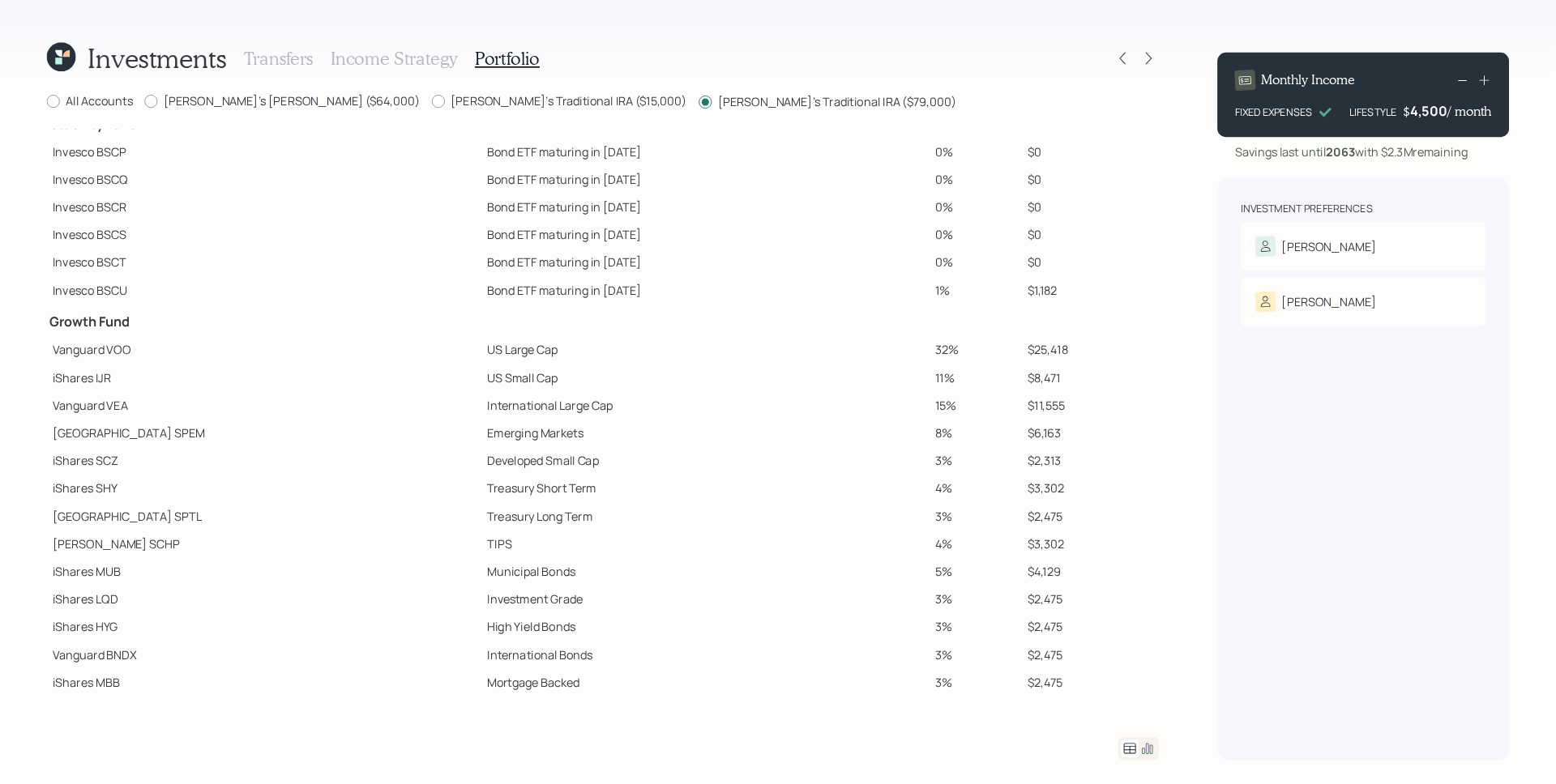
scroll to position [94, 0]
click at [126, 112] on label "All Accounts" at bounding box center [100, 113] width 96 height 18
click at [52, 113] on input "All Accounts" at bounding box center [51, 113] width 1 height 1
radio input "true"
radio input "false"
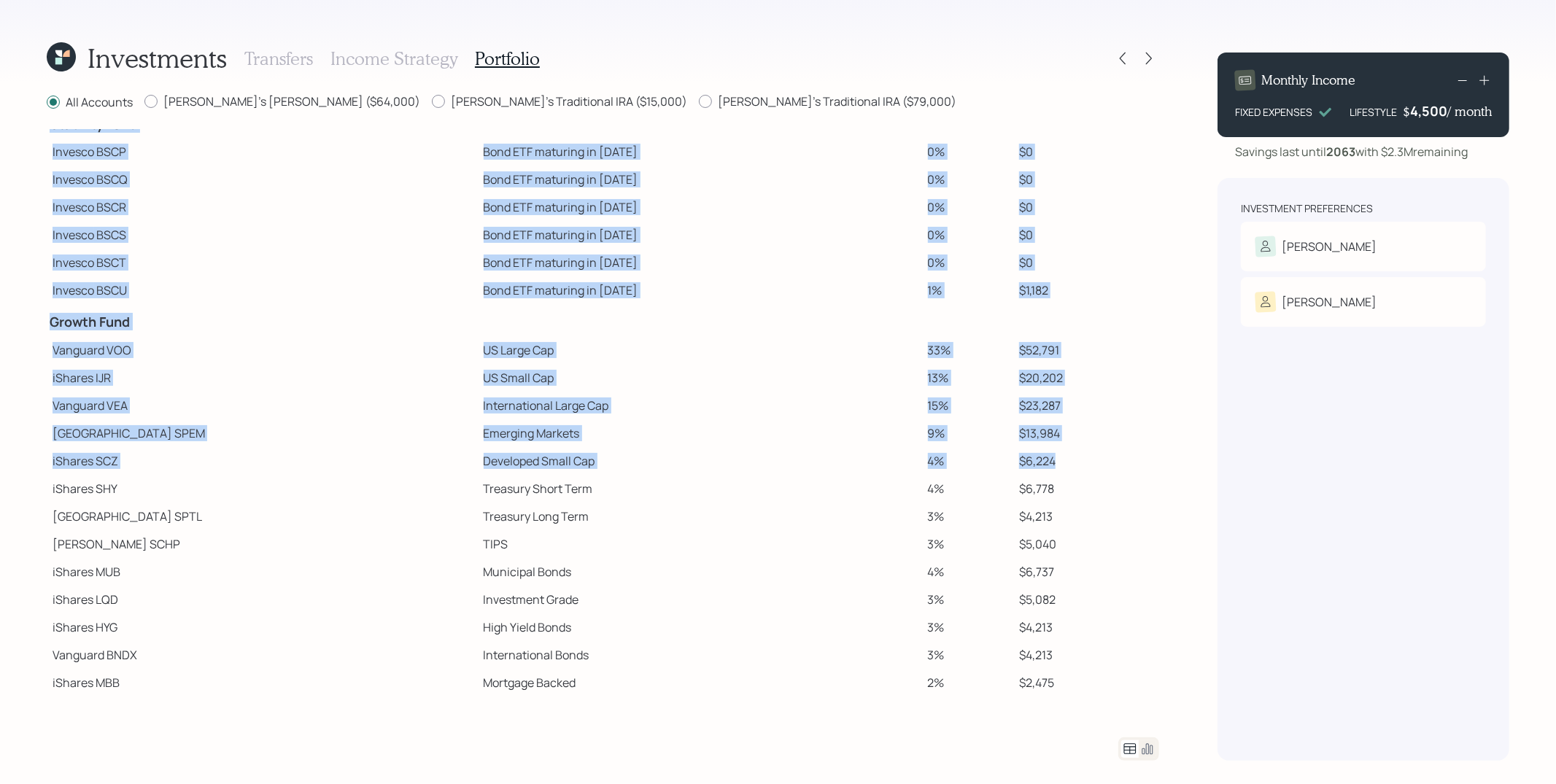
drag, startPoint x: 1054, startPoint y: 458, endPoint x: 46, endPoint y: 342, distance: 1014.7
click at [46, 342] on div "Investments Transfers Income Strategy Portfolio All Accounts [PERSON_NAME]'s [P…" at bounding box center [778, 392] width 1556 height 784
click at [56, 347] on td "Vanguard VOO" at bounding box center [262, 350] width 431 height 28
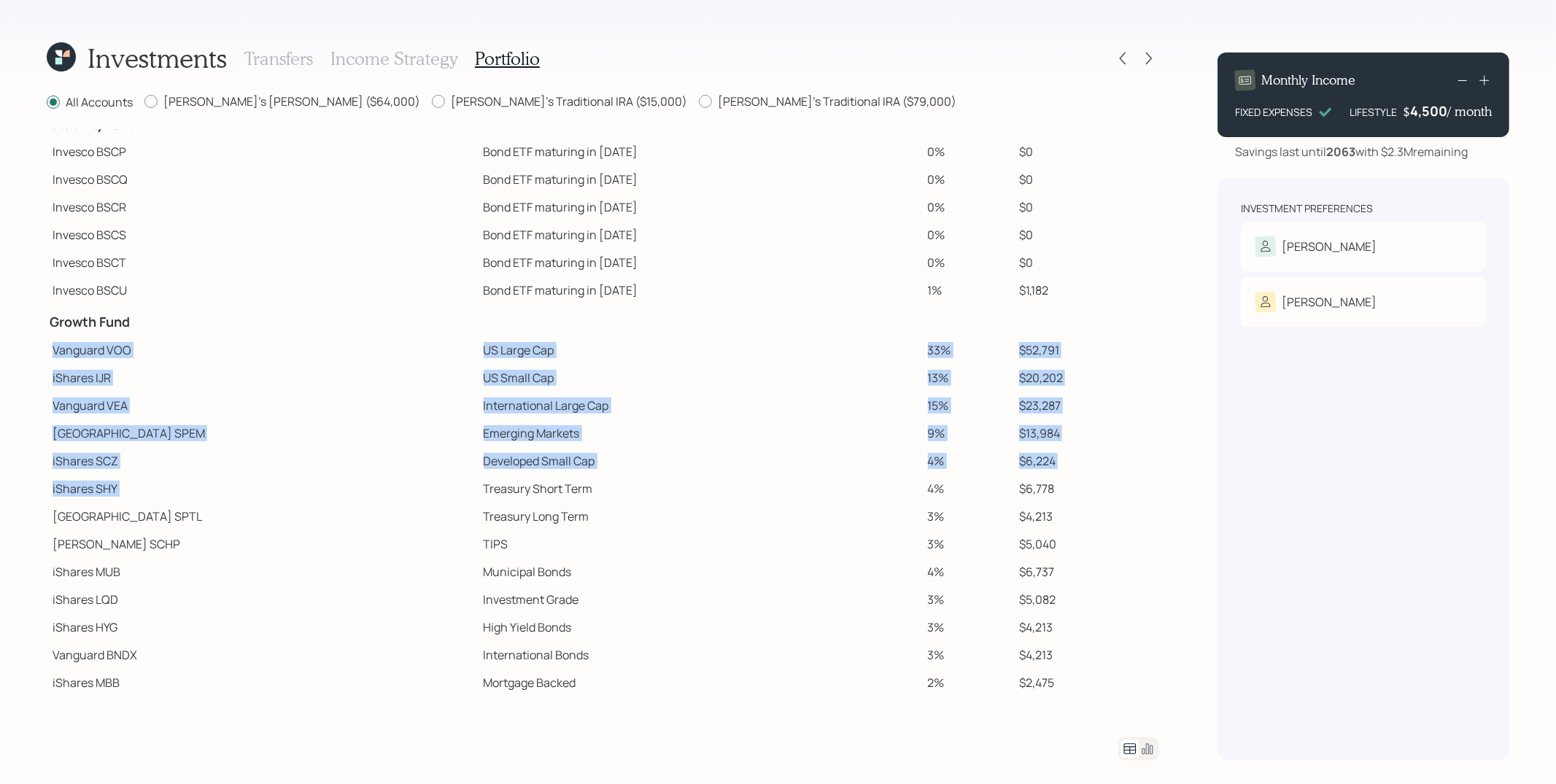
drag, startPoint x: 53, startPoint y: 347, endPoint x: 574, endPoint y: 474, distance: 536.3
click at [574, 474] on tbody "Spend Fund CASH Cash (Account Management) 1% $1,580 Stability Fund Invesco BSCP…" at bounding box center [602, 371] width 1112 height 650
click at [738, 478] on td "Treasury Short Term" at bounding box center [699, 488] width 444 height 28
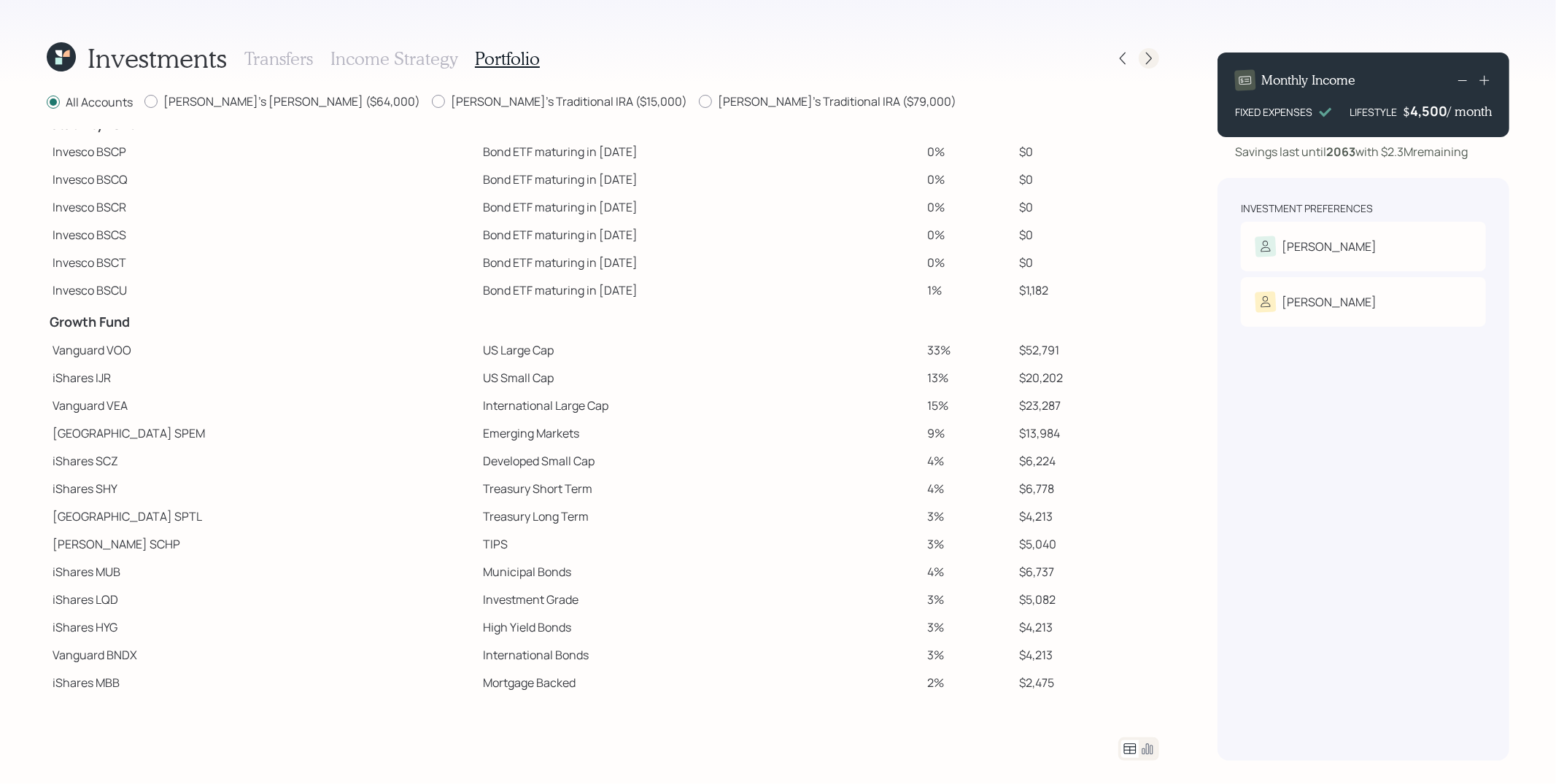
click at [1143, 61] on icon at bounding box center [1149, 58] width 14 height 14
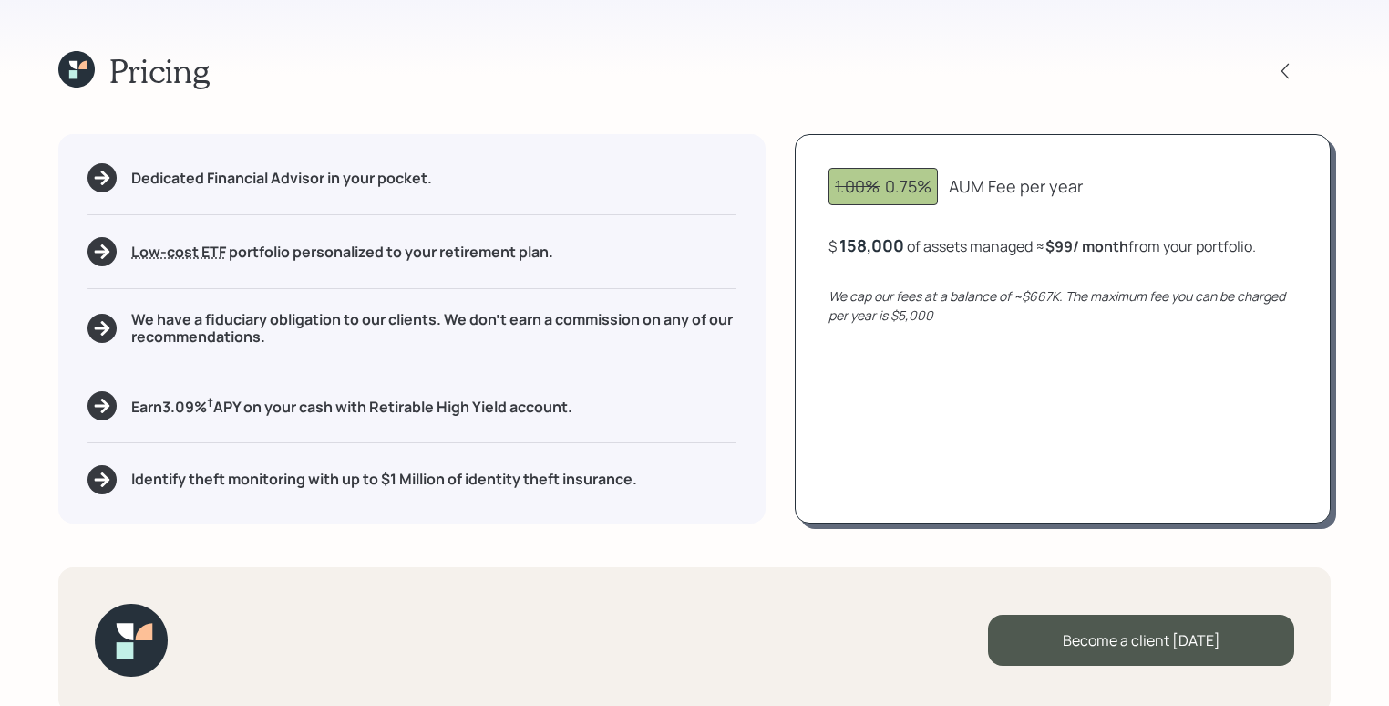
click at [65, 64] on icon at bounding box center [76, 69] width 36 height 36
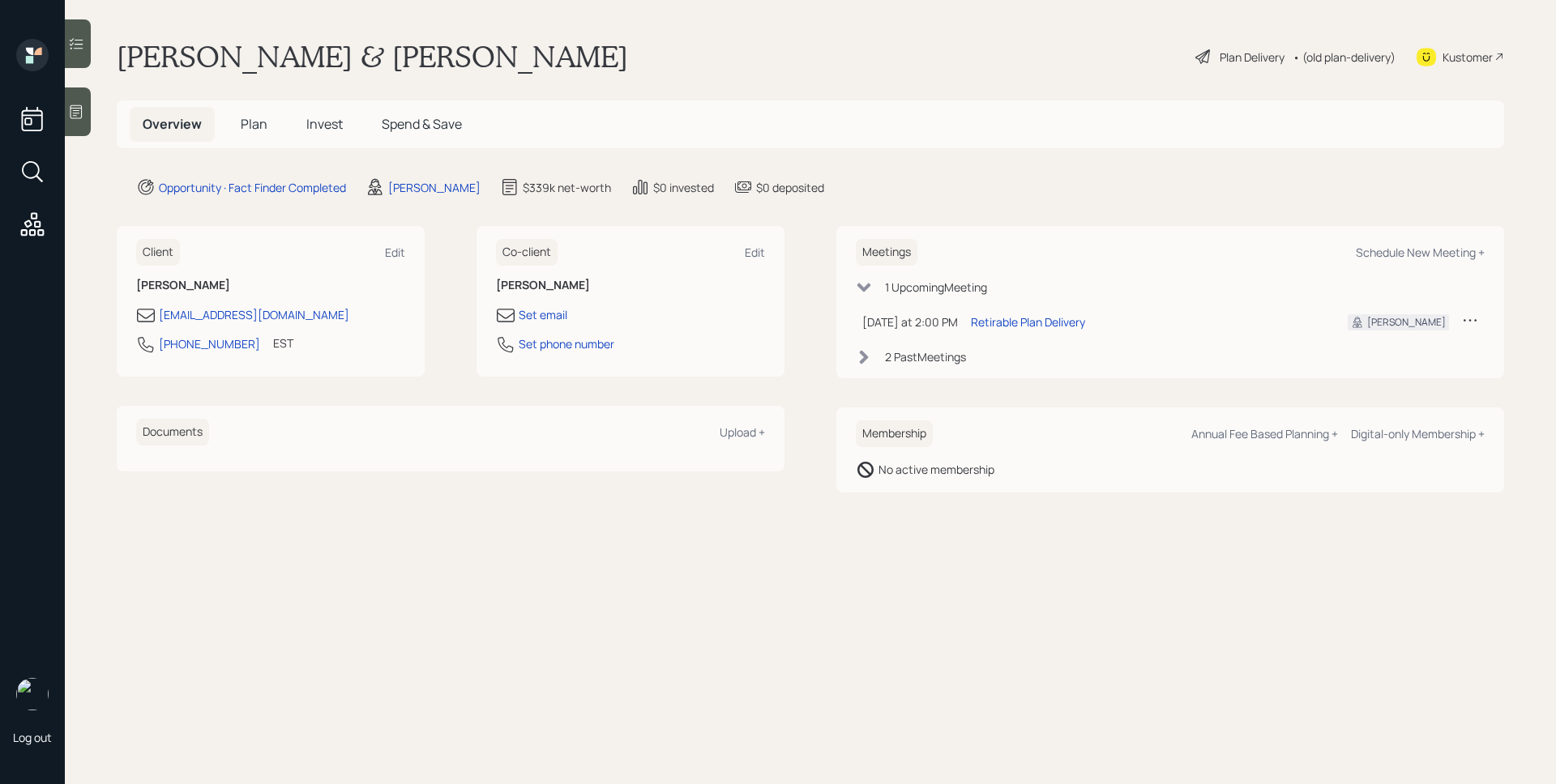
click at [260, 124] on span "Plan" at bounding box center [254, 124] width 27 height 18
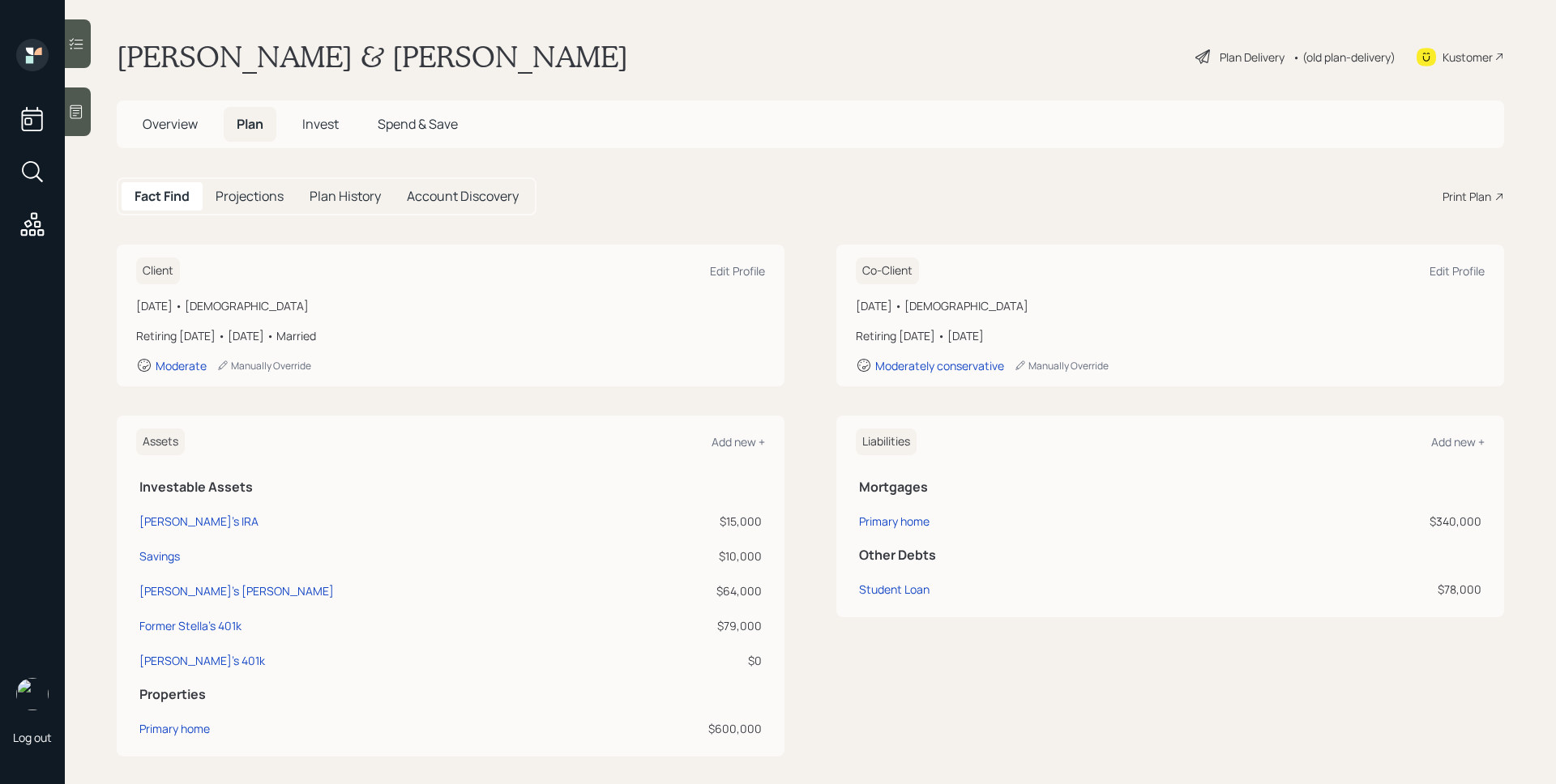
click at [1495, 197] on icon at bounding box center [1499, 196] width 10 height 10
